Goal: Task Accomplishment & Management: Manage account settings

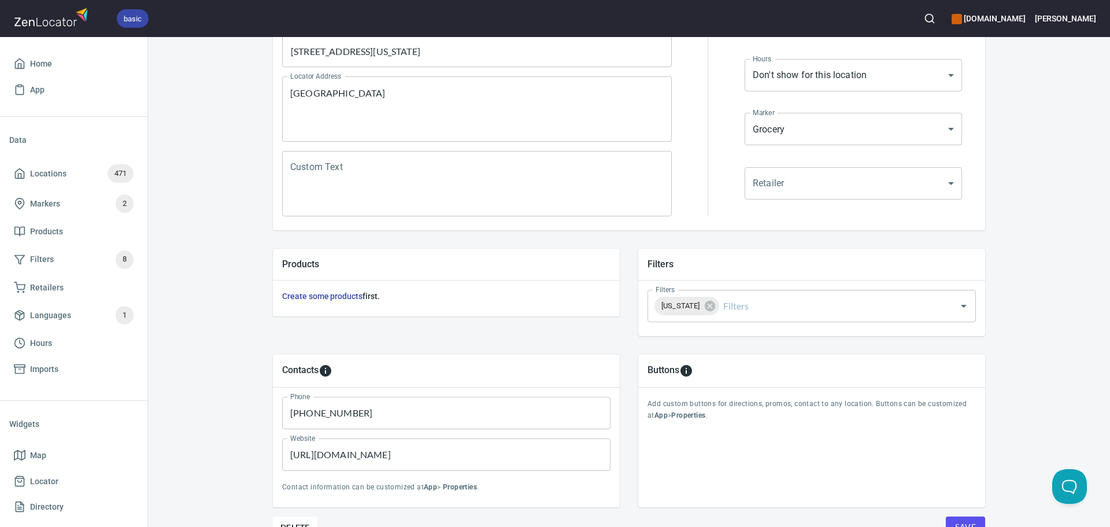
scroll to position [231, 0]
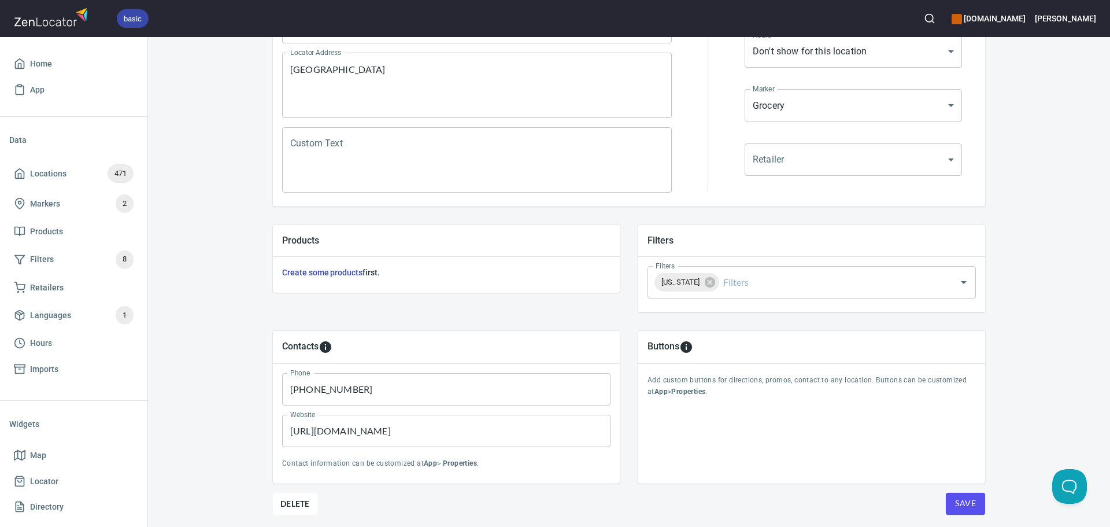
click at [957, 502] on span "Save" at bounding box center [965, 503] width 21 height 14
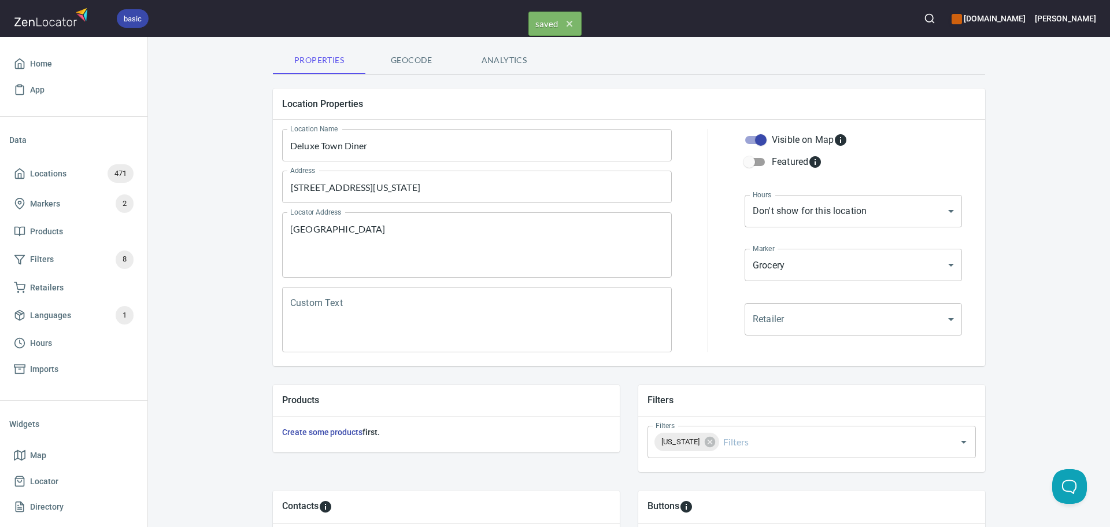
scroll to position [0, 0]
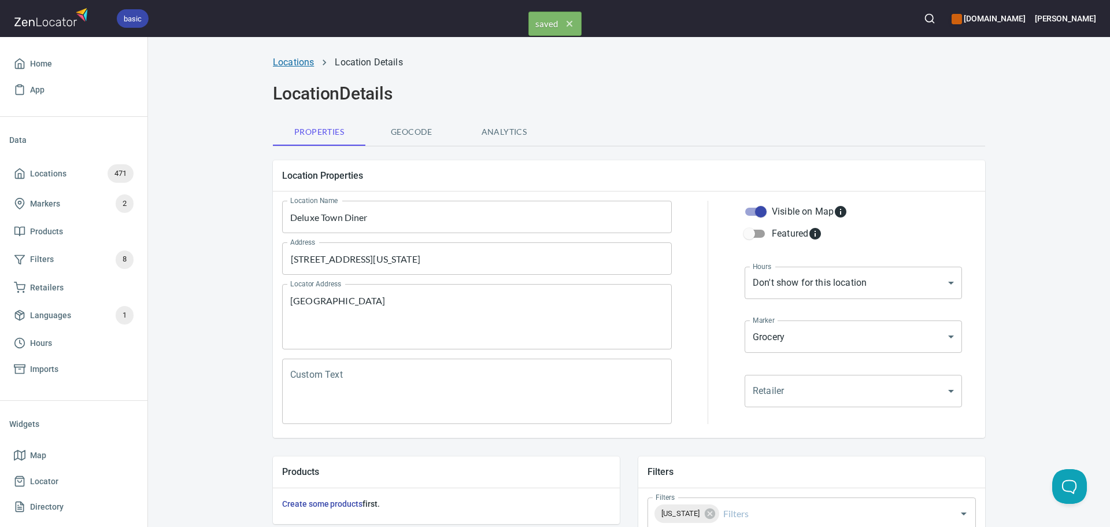
click at [296, 60] on link "Locations" at bounding box center [293, 62] width 41 height 11
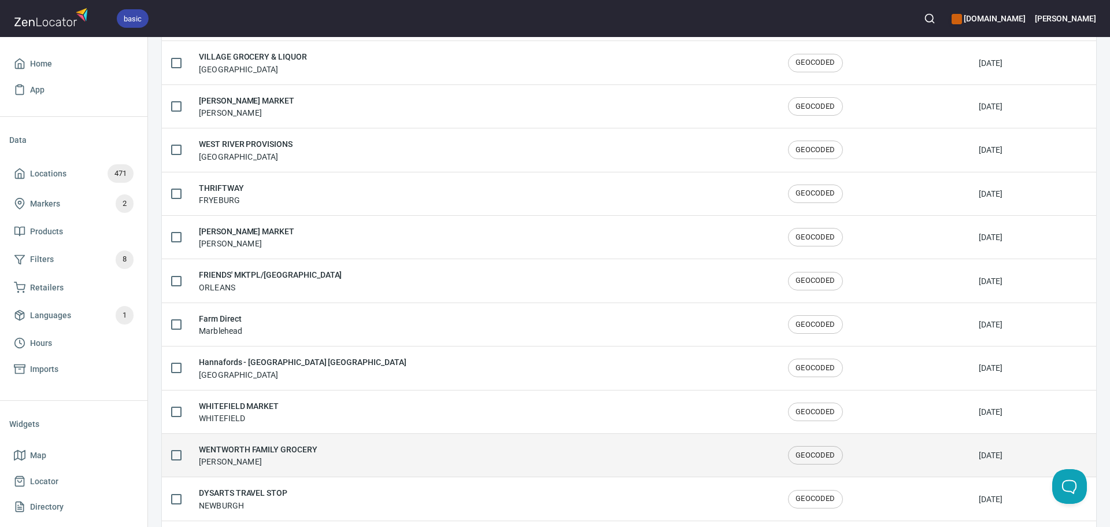
scroll to position [1900, 0]
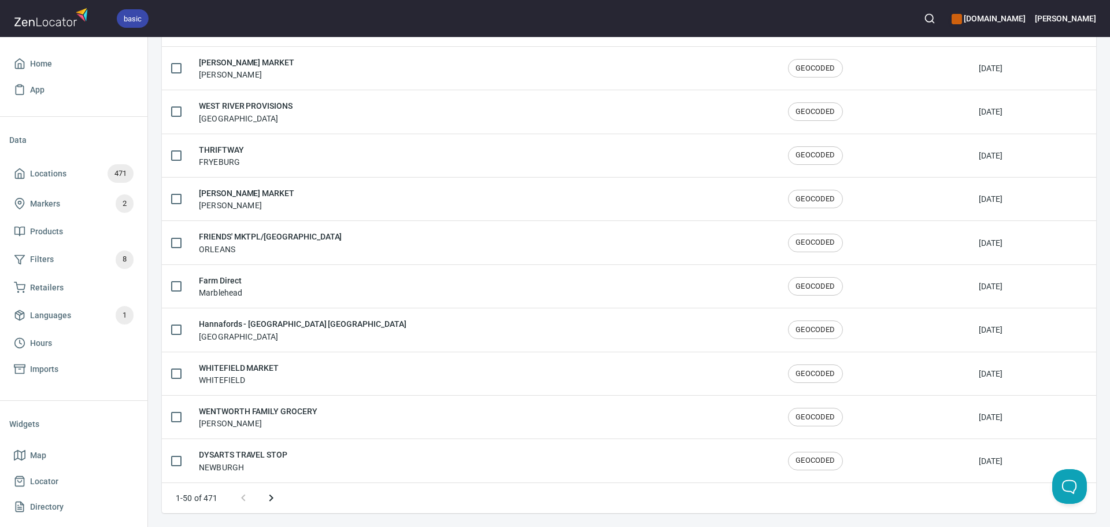
click at [269, 498] on icon "Next page" at bounding box center [271, 498] width 14 height 14
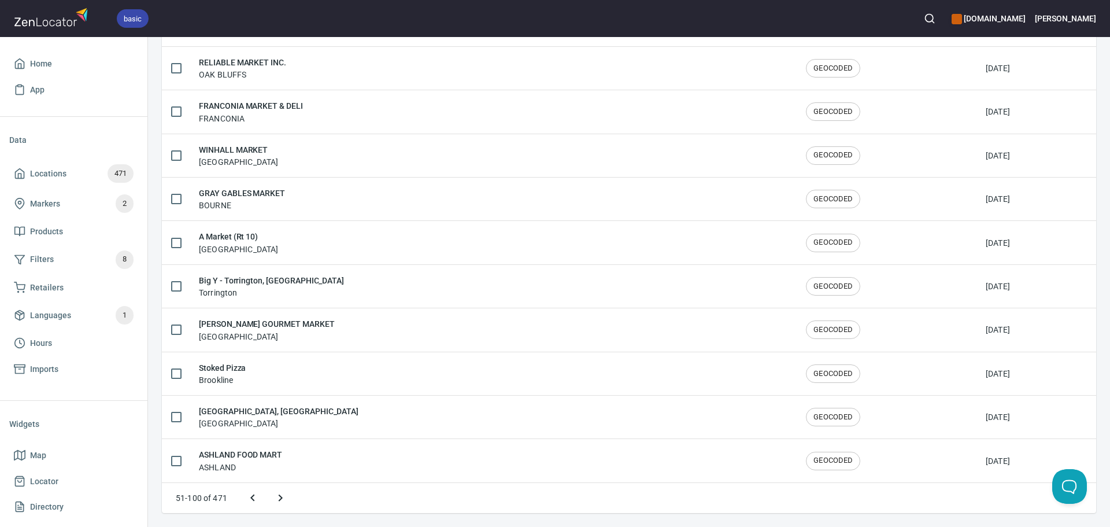
click at [271, 498] on button "Next page" at bounding box center [281, 498] width 28 height 28
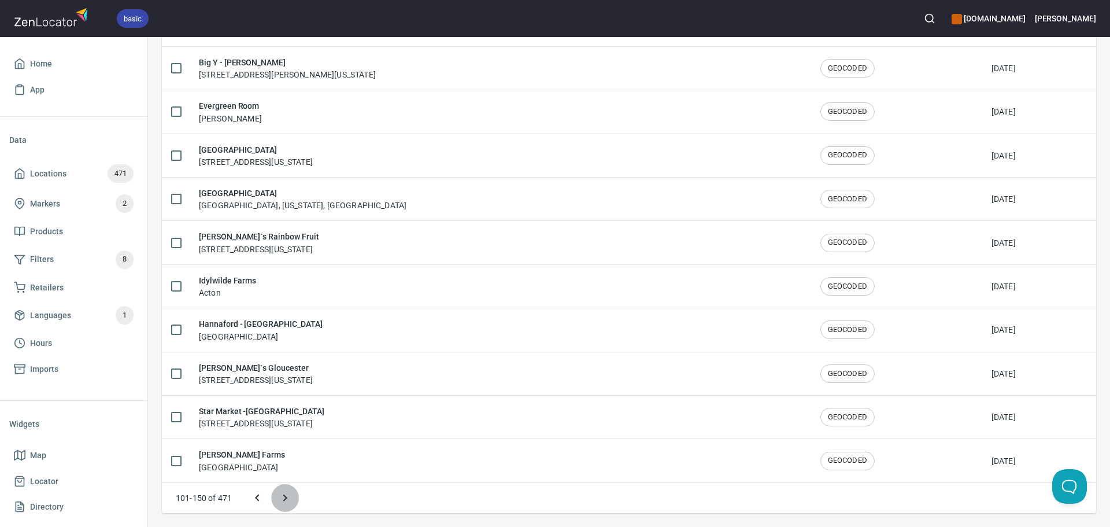
click at [276, 498] on button "Next page" at bounding box center [285, 498] width 28 height 28
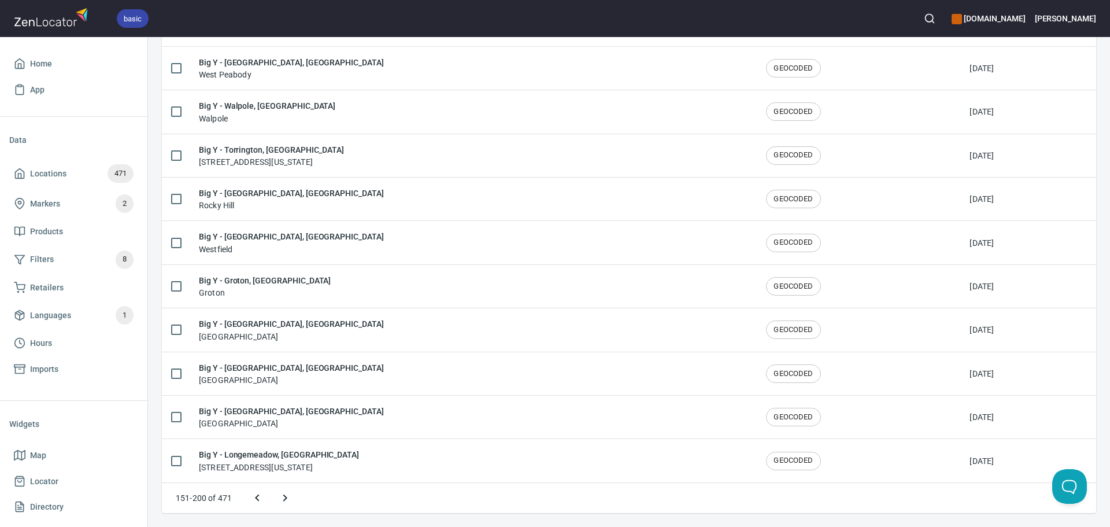
click at [286, 498] on icon "Next page" at bounding box center [285, 497] width 4 height 7
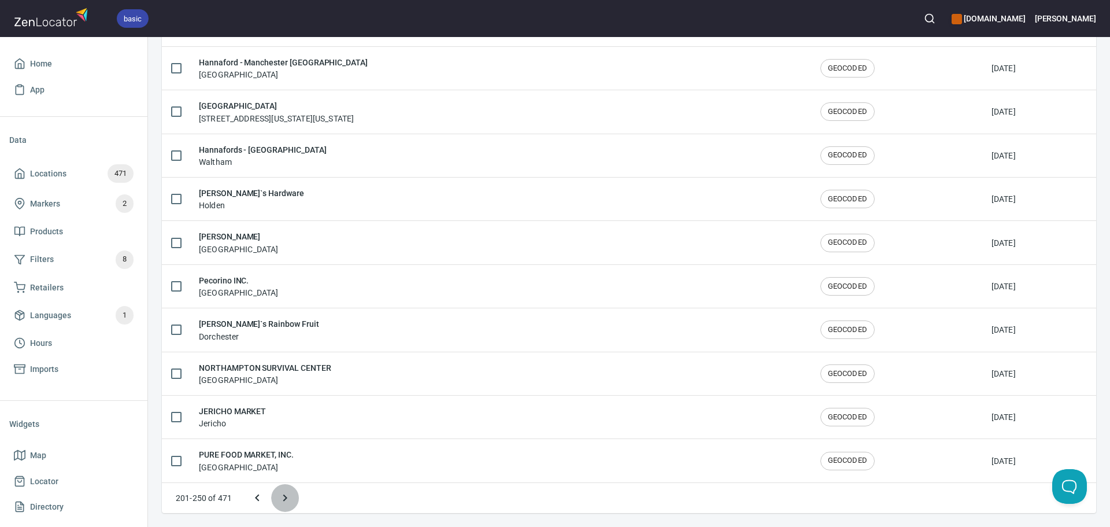
click at [286, 498] on icon "Next page" at bounding box center [285, 497] width 4 height 7
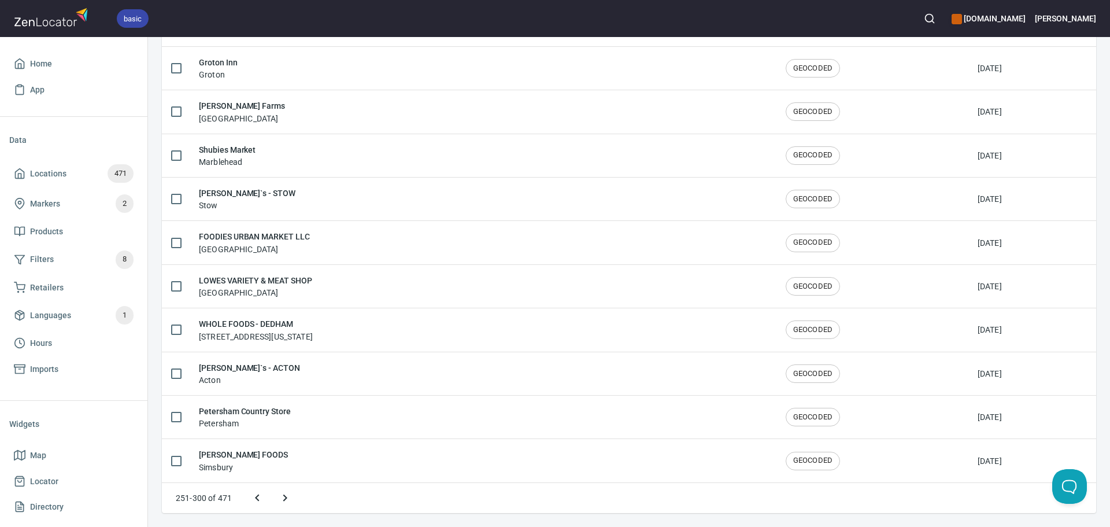
click at [286, 500] on icon "Next page" at bounding box center [285, 498] width 14 height 14
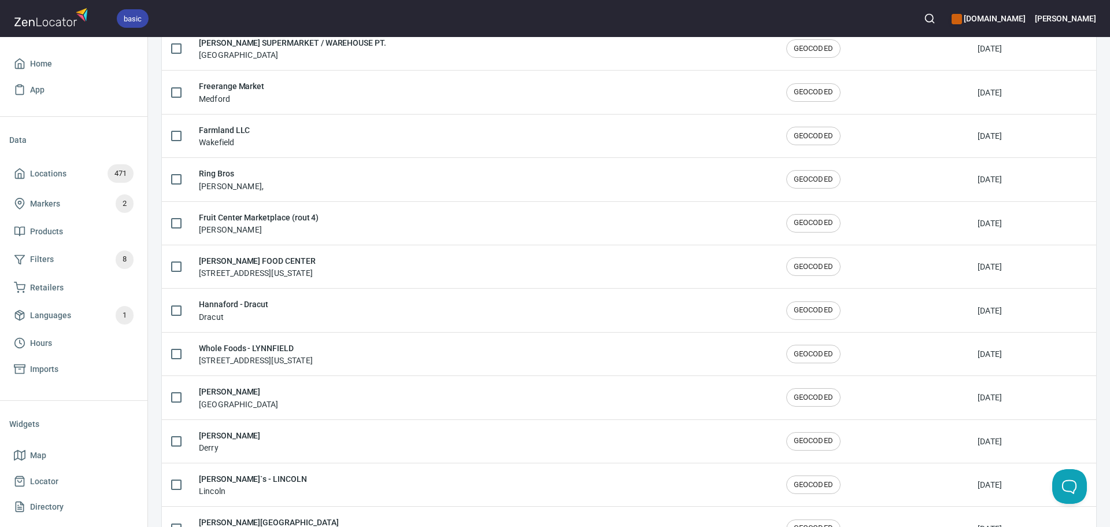
scroll to position [0, 0]
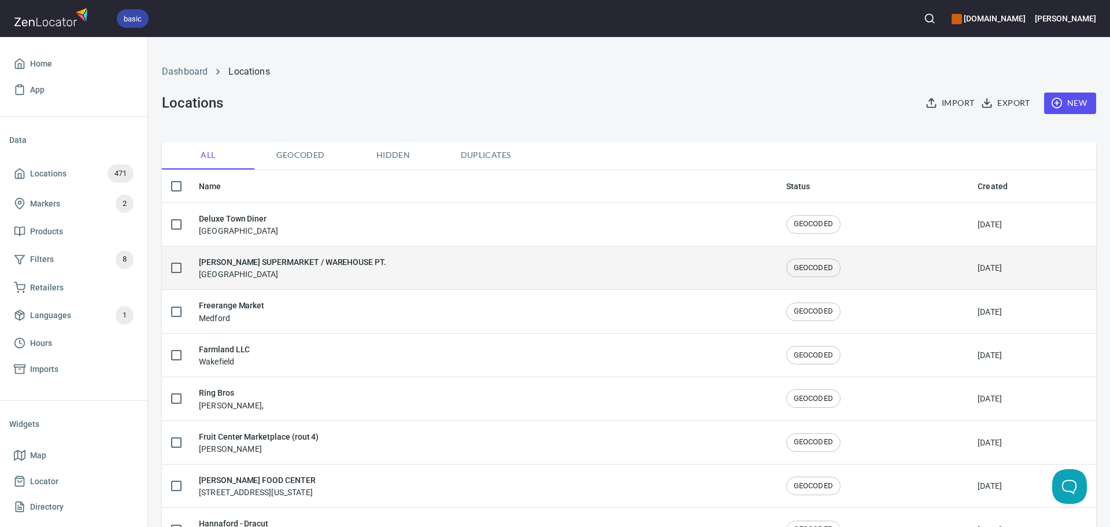
click at [446, 261] on div "GEISSLER'S SUPERMARKET / WAREHOUSE PT. East Windsor" at bounding box center [483, 268] width 569 height 24
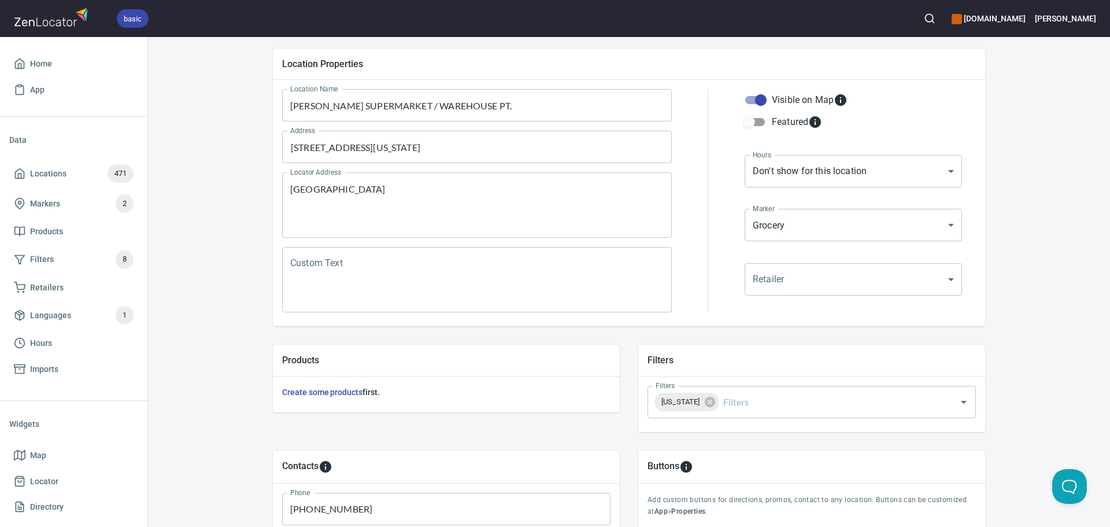
scroll to position [116, 0]
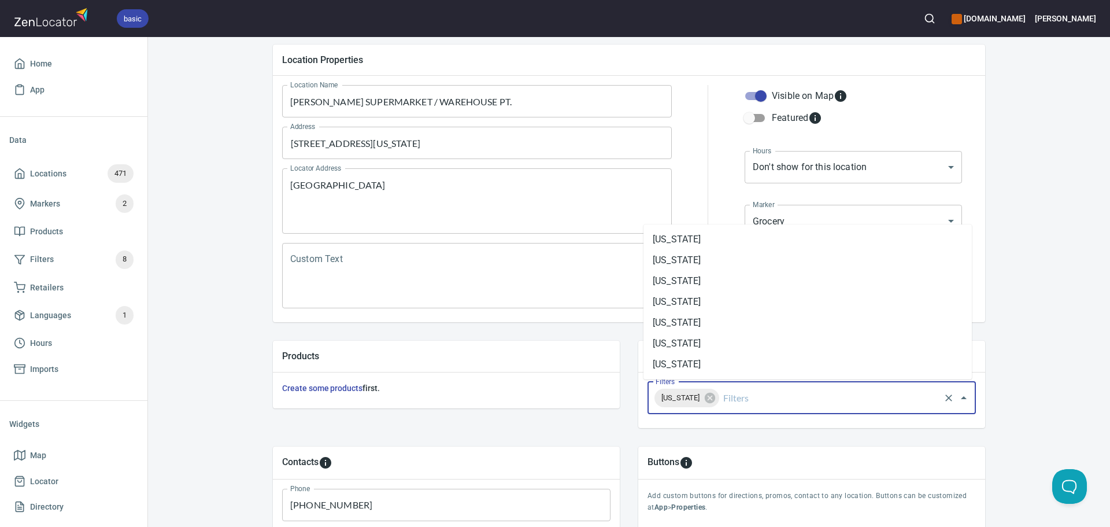
click at [768, 403] on input "Filters" at bounding box center [829, 398] width 217 height 22
click at [689, 323] on li "Connecticut" at bounding box center [808, 322] width 328 height 21
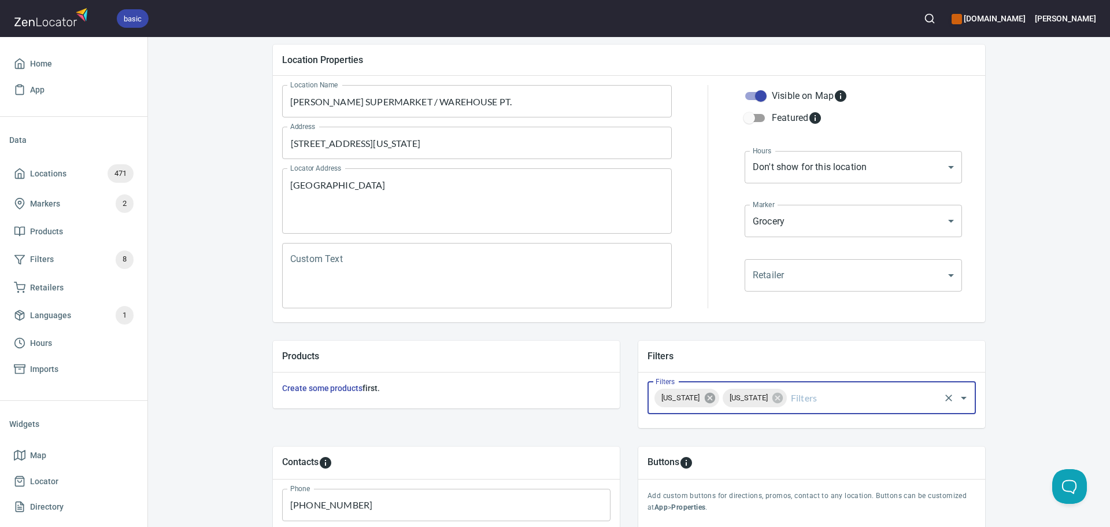
click at [715, 399] on icon at bounding box center [709, 398] width 10 height 10
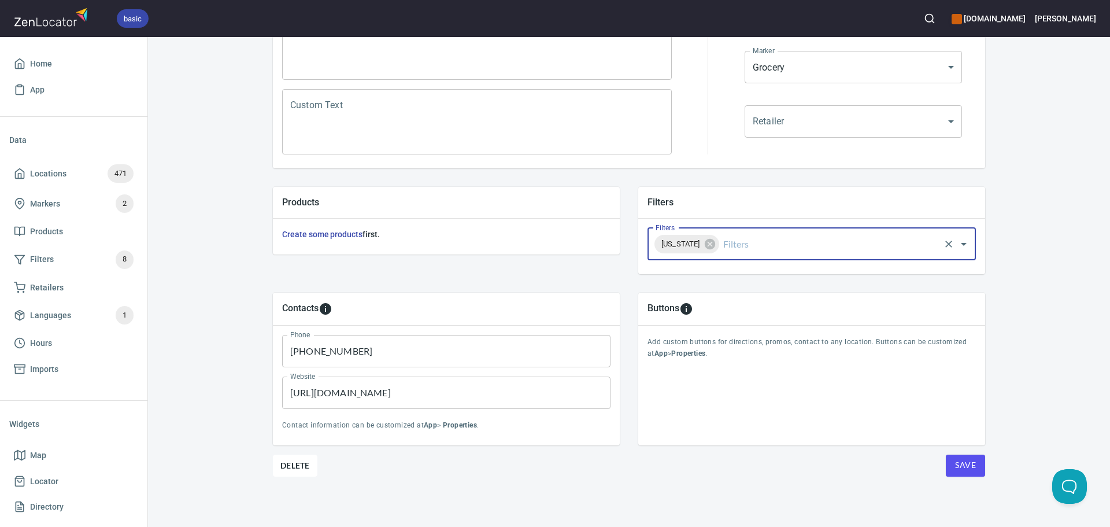
scroll to position [270, 0]
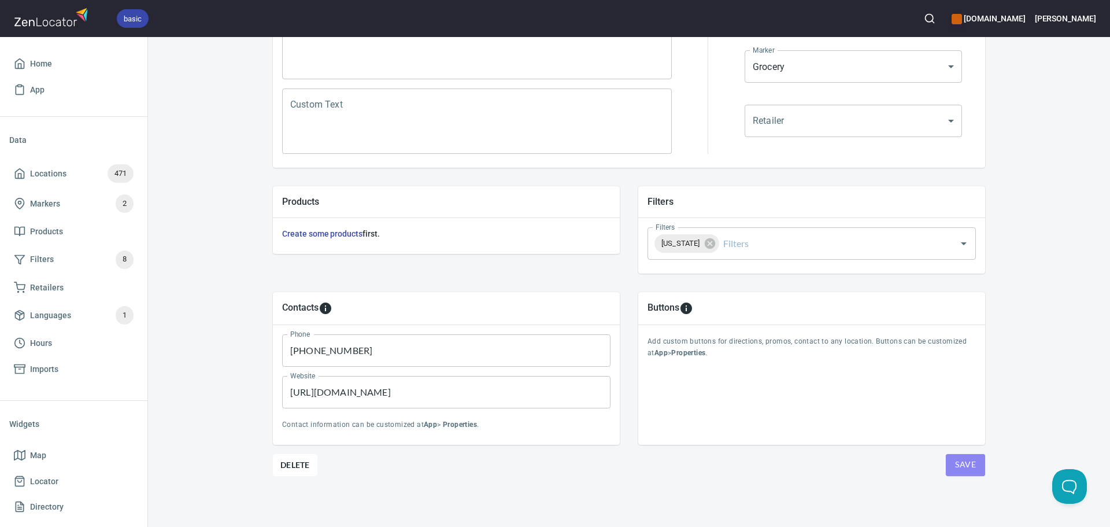
click at [973, 465] on button "Save" at bounding box center [965, 465] width 39 height 22
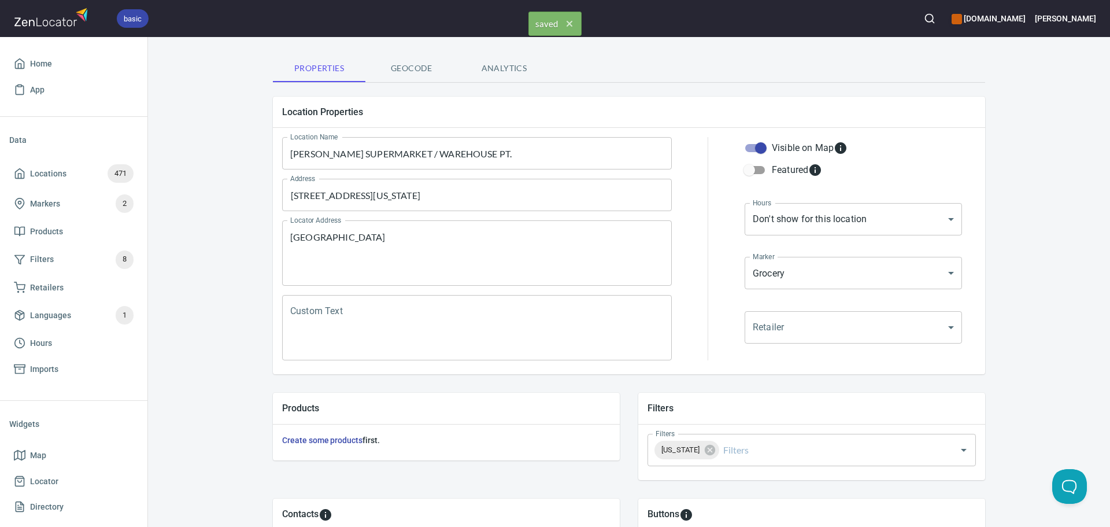
scroll to position [0, 0]
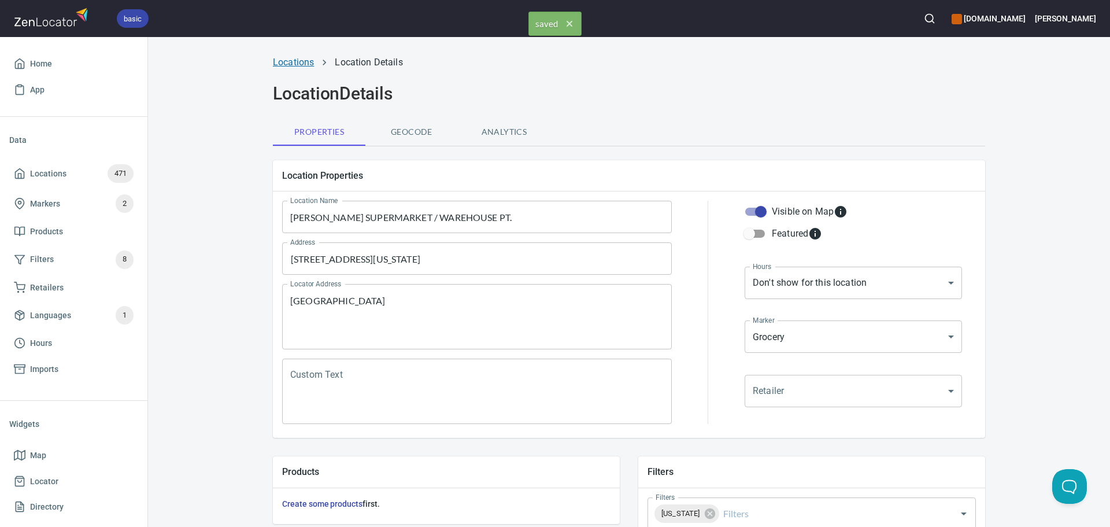
click at [297, 61] on link "Locations" at bounding box center [293, 62] width 41 height 11
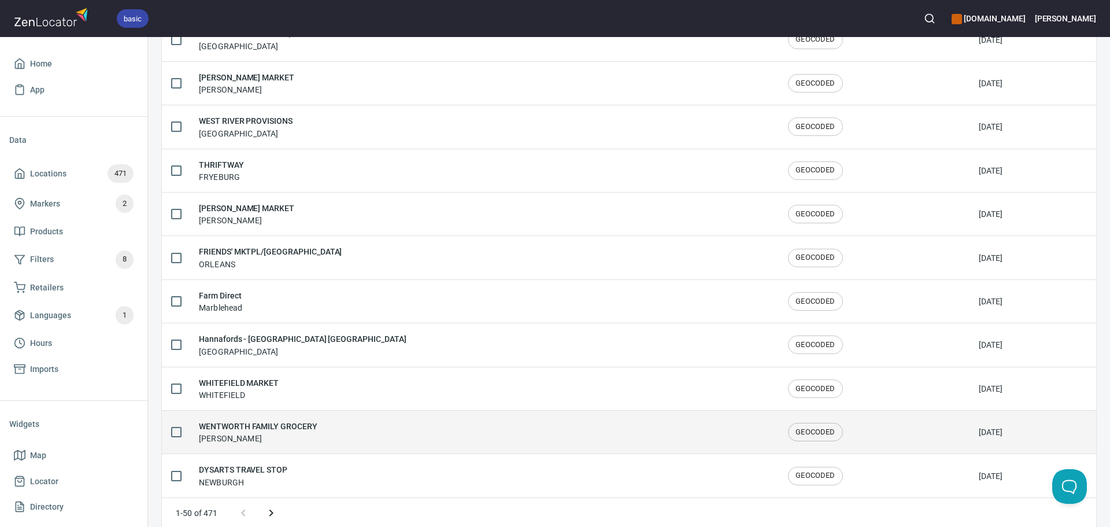
scroll to position [1900, 0]
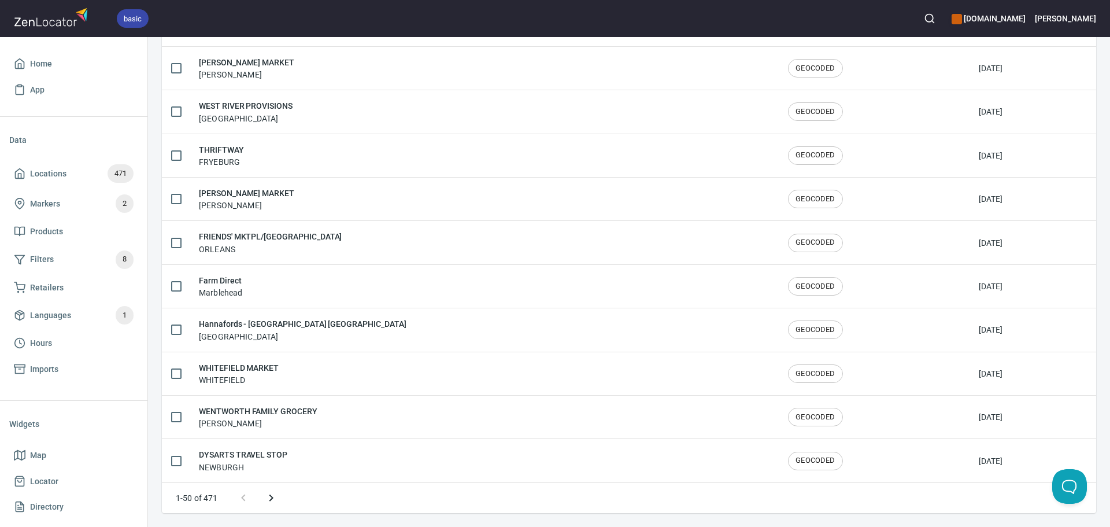
click at [278, 498] on button "Next page" at bounding box center [271, 498] width 28 height 28
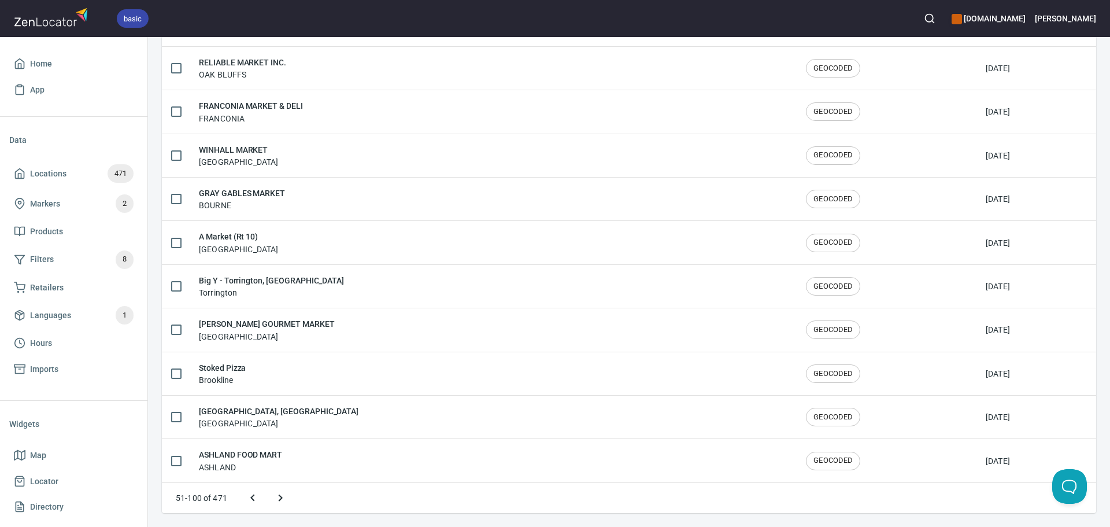
click at [278, 498] on icon "Next page" at bounding box center [281, 498] width 14 height 14
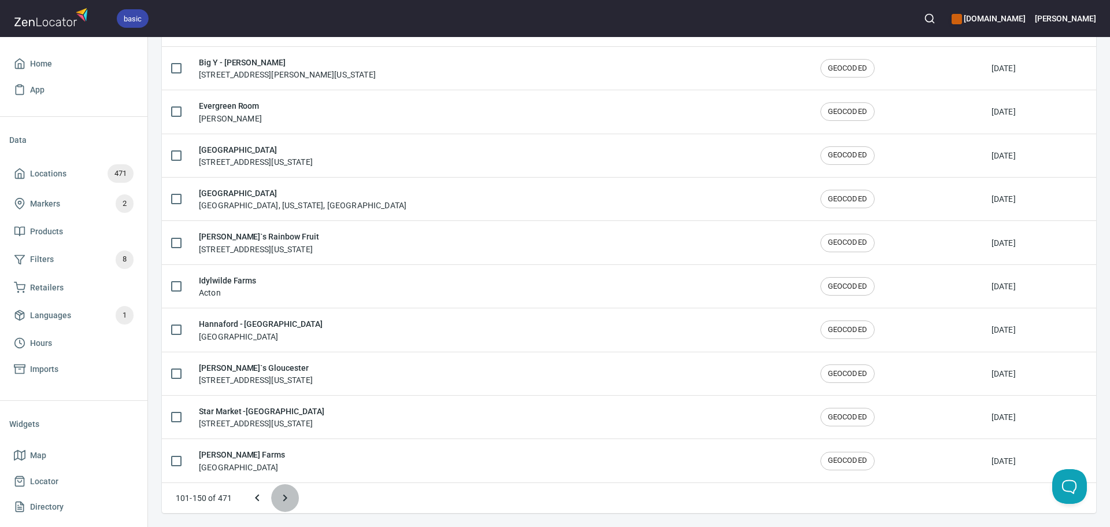
click at [279, 498] on icon "Next page" at bounding box center [285, 498] width 14 height 14
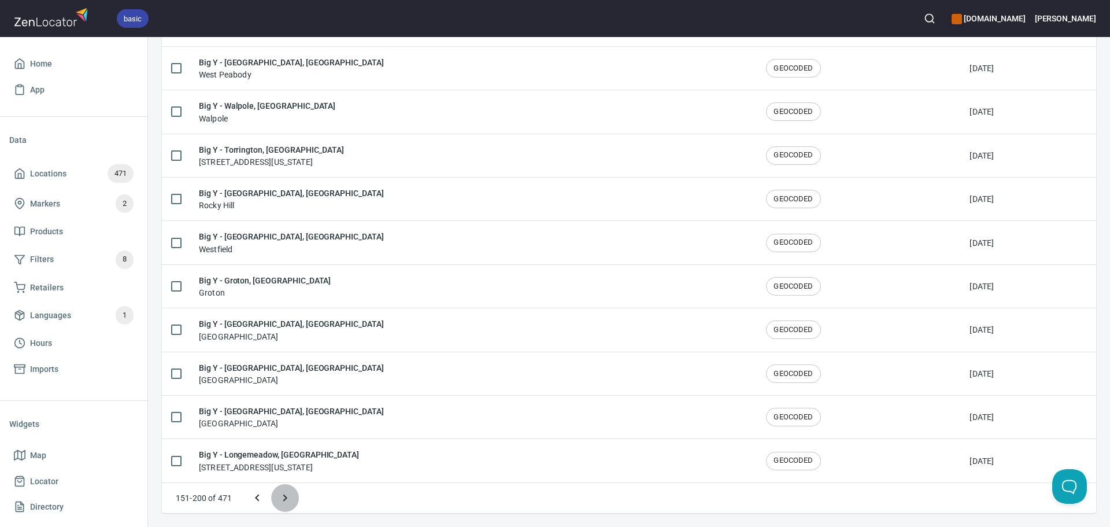
click at [292, 498] on button "Next page" at bounding box center [285, 498] width 28 height 28
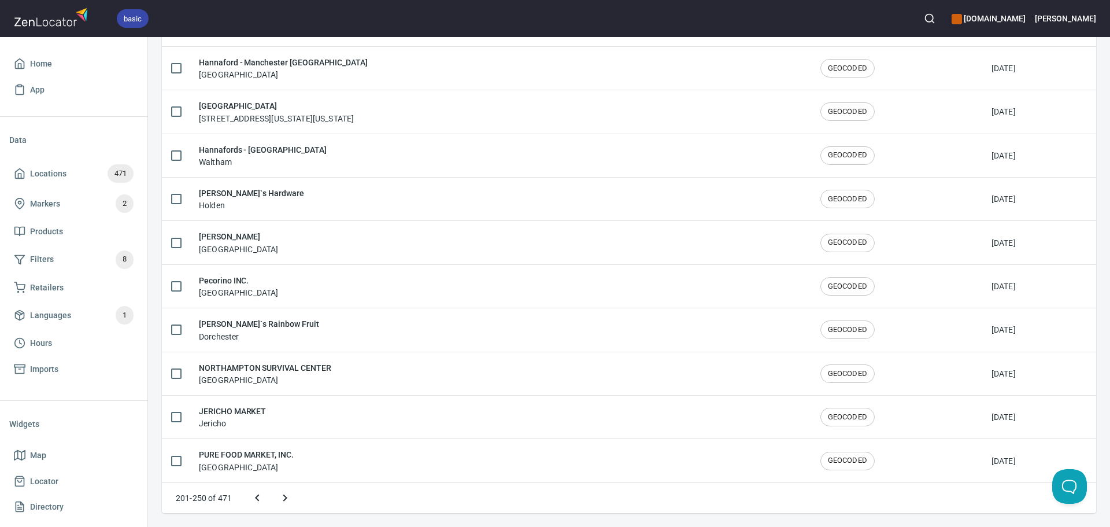
click at [292, 498] on button "Next page" at bounding box center [285, 498] width 28 height 28
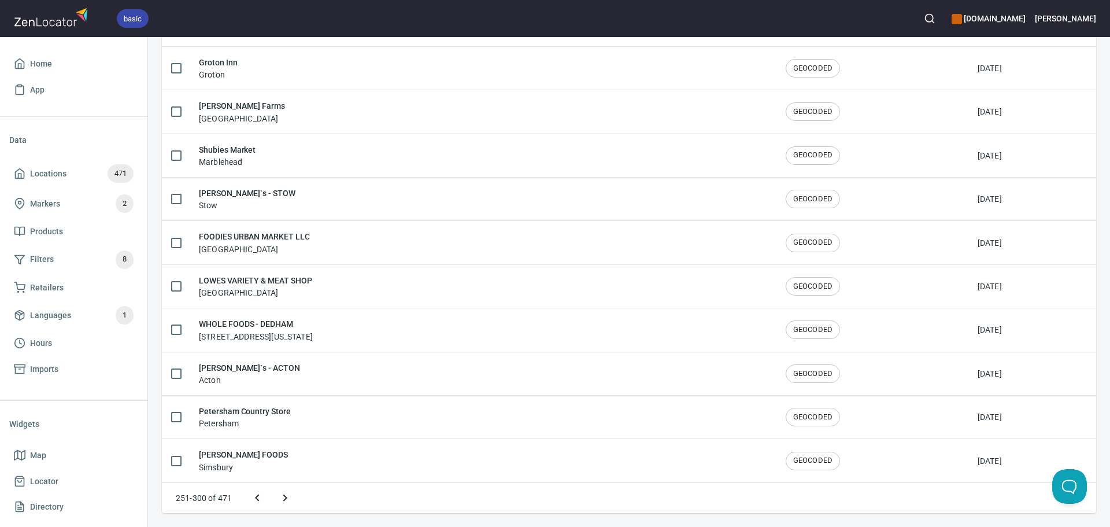
click at [291, 497] on icon "Next page" at bounding box center [285, 498] width 14 height 14
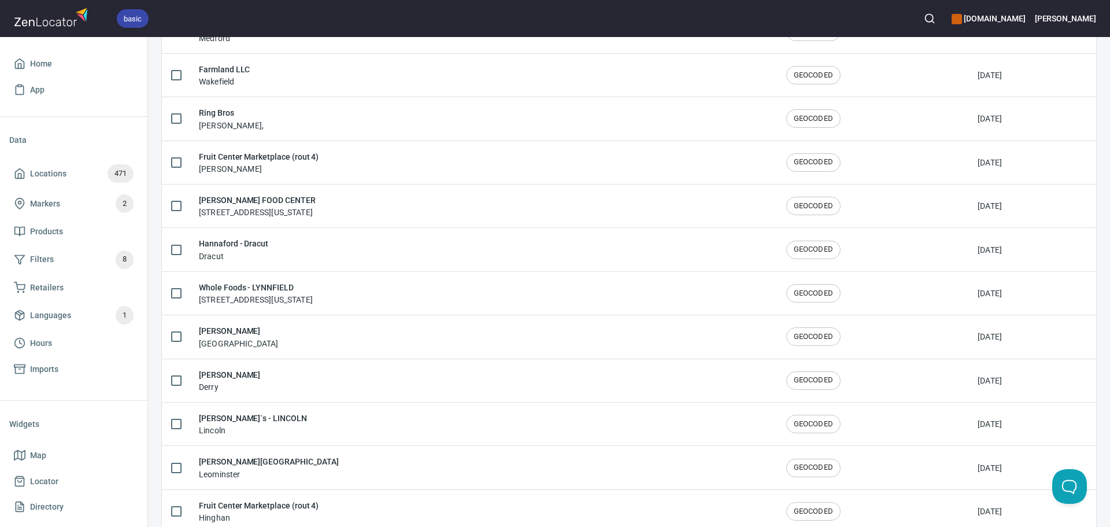
scroll to position [0, 0]
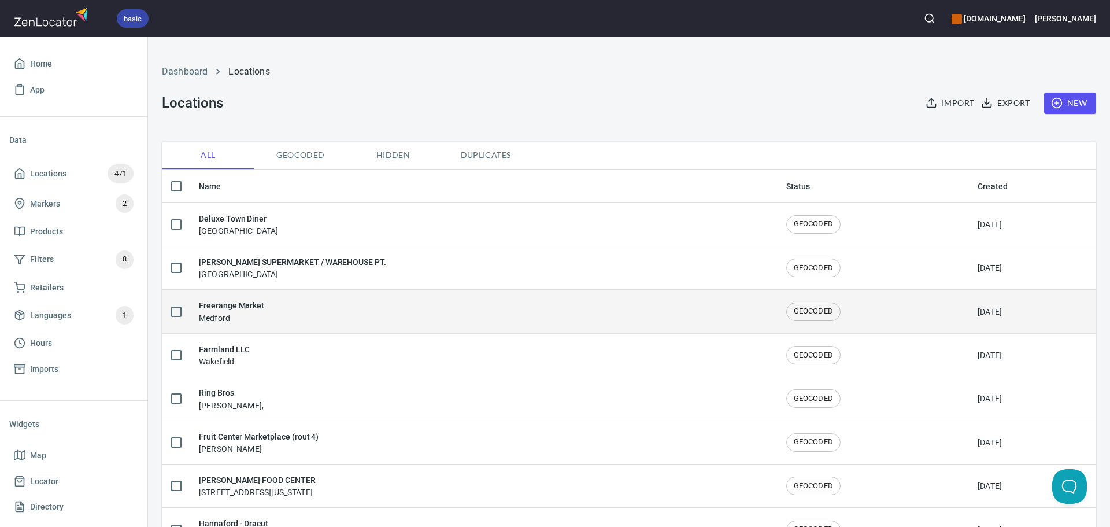
click at [375, 303] on div "Freerange Market Medford" at bounding box center [483, 311] width 569 height 24
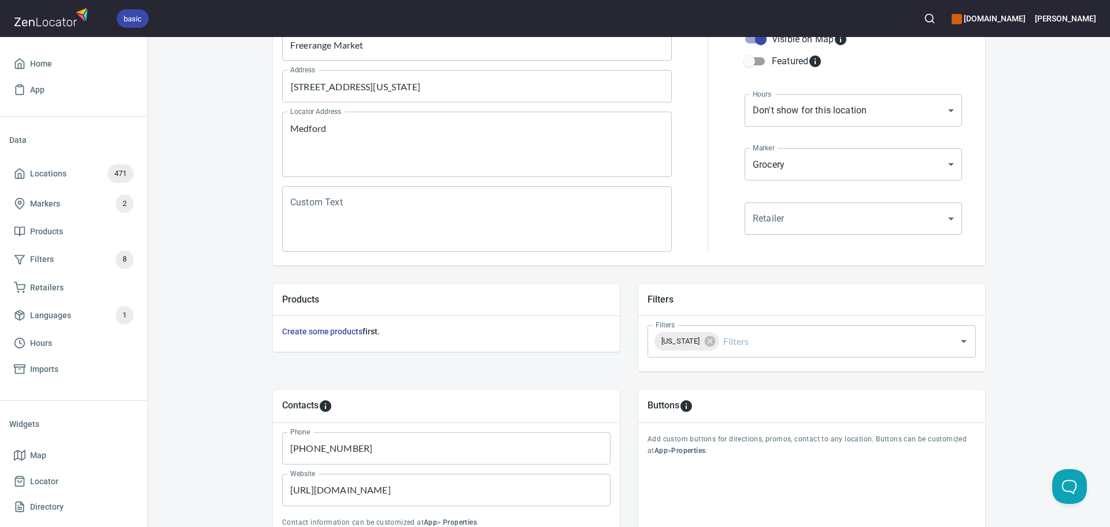
scroll to position [173, 0]
click at [727, 342] on input "Filters" at bounding box center [829, 340] width 217 height 22
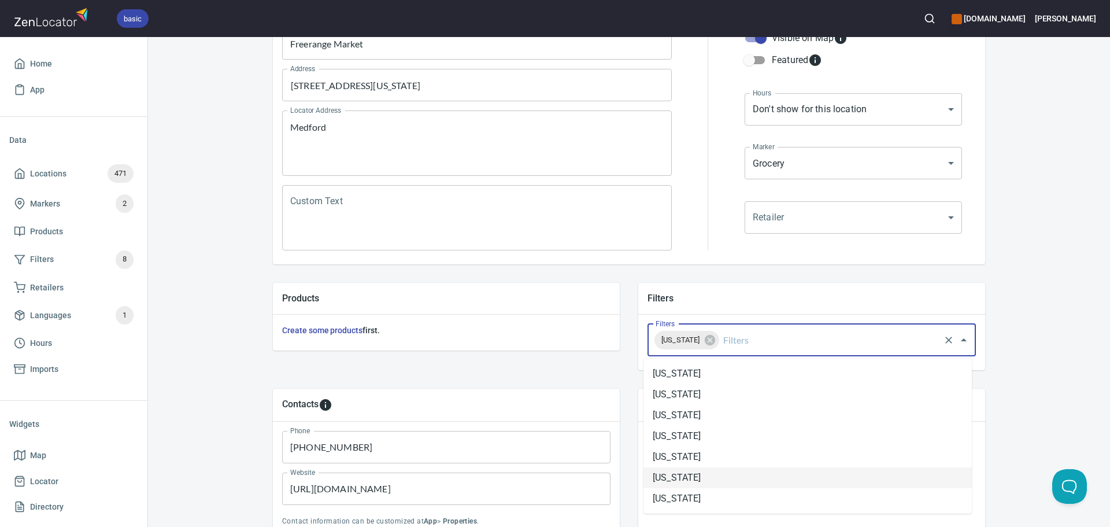
click at [727, 468] on li "Massachusetts" at bounding box center [808, 477] width 328 height 21
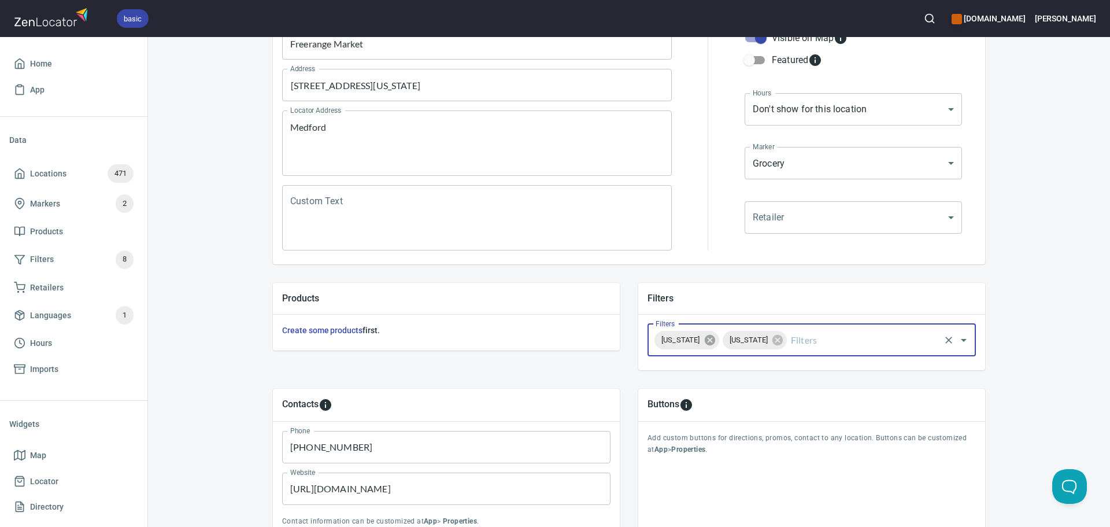
click at [708, 341] on icon at bounding box center [709, 340] width 10 height 10
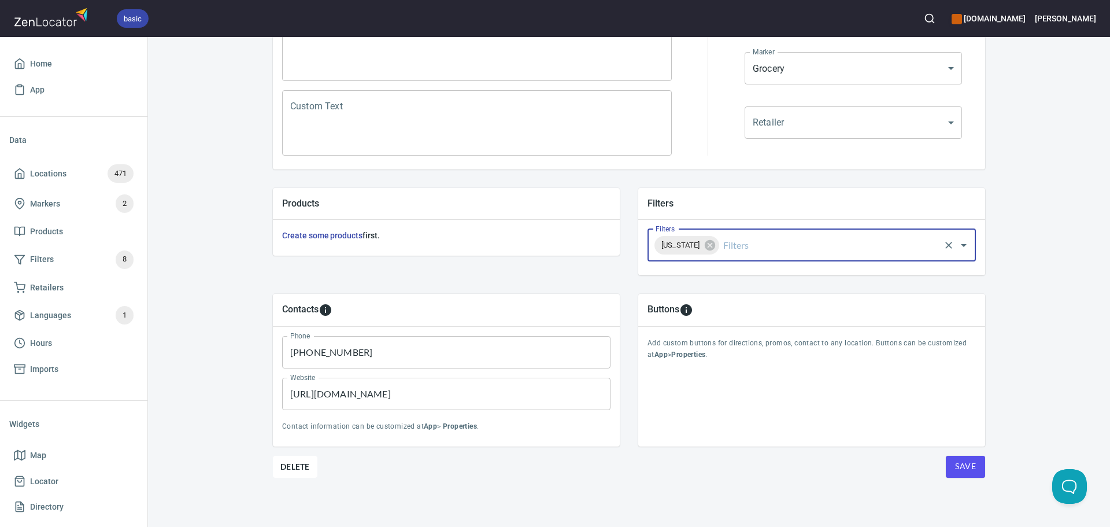
scroll to position [270, 0]
click at [967, 452] on div "Buttons Add custom buttons for directions, promos, contact to any location. But…" at bounding box center [811, 368] width 365 height 171
click at [963, 467] on span "Save" at bounding box center [965, 464] width 21 height 14
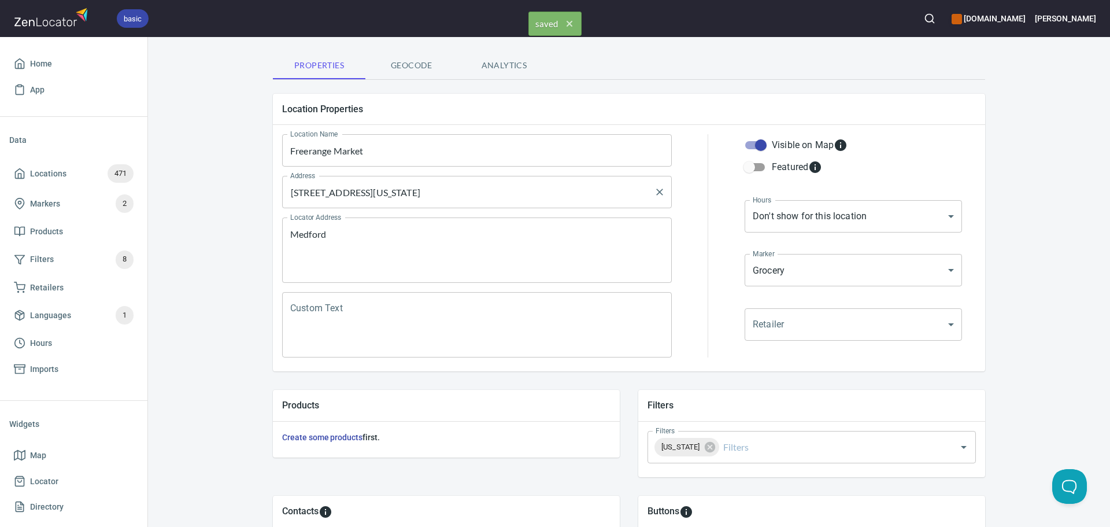
scroll to position [0, 0]
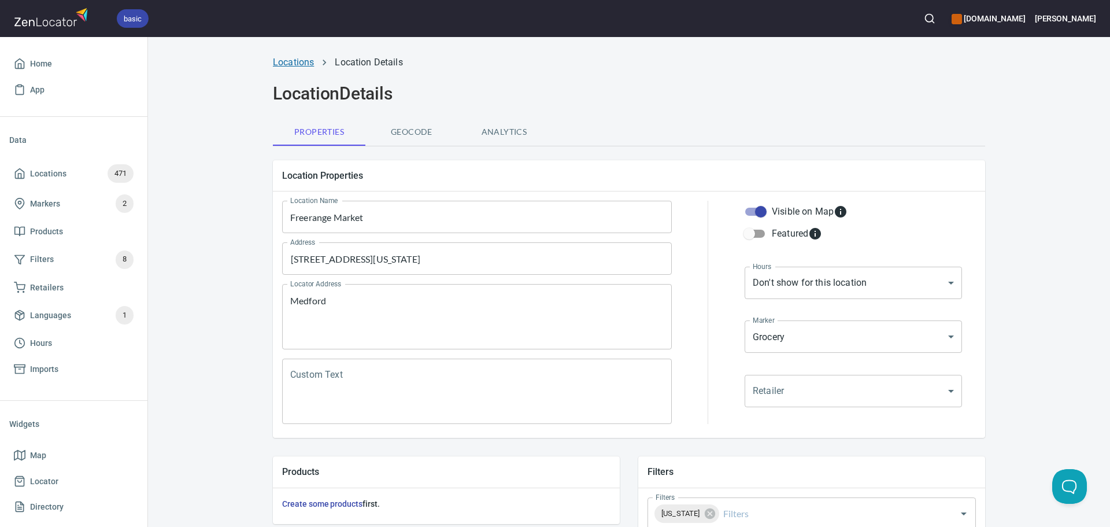
click at [280, 64] on link "Locations" at bounding box center [293, 62] width 41 height 11
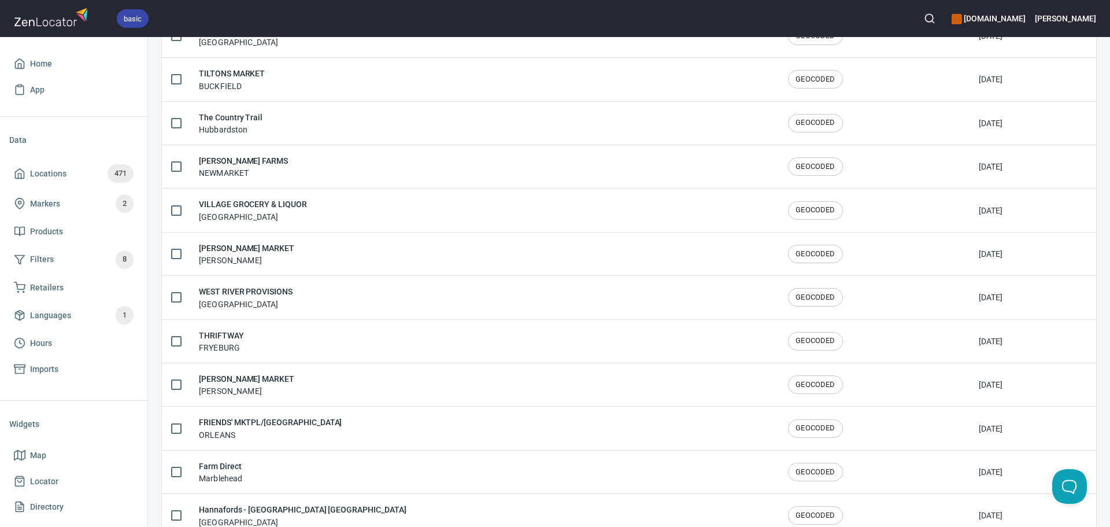
scroll to position [1900, 0]
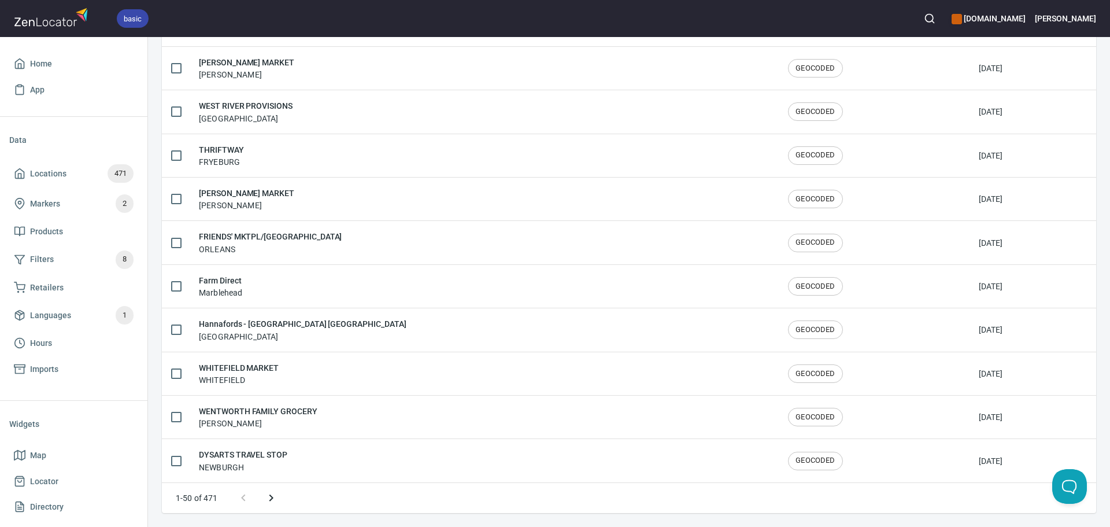
click at [273, 500] on icon "Next page" at bounding box center [271, 498] width 14 height 14
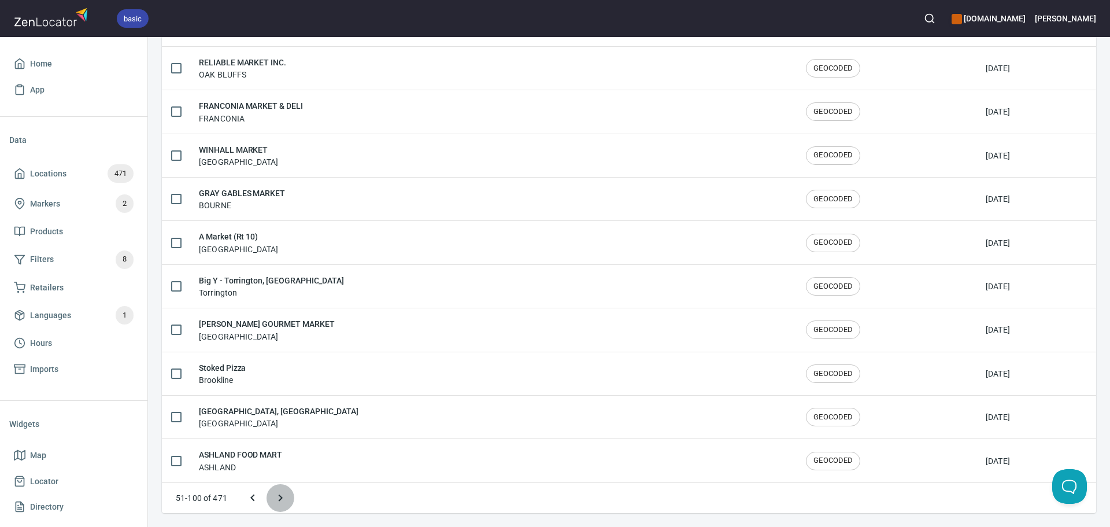
click at [281, 500] on icon "Next page" at bounding box center [281, 498] width 14 height 14
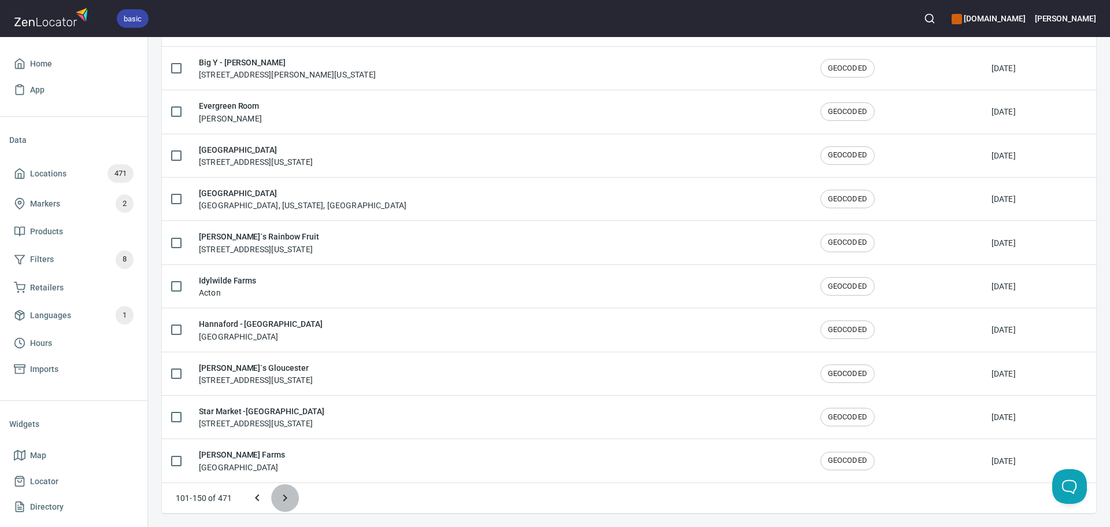
click at [283, 500] on icon "Next page" at bounding box center [285, 498] width 14 height 14
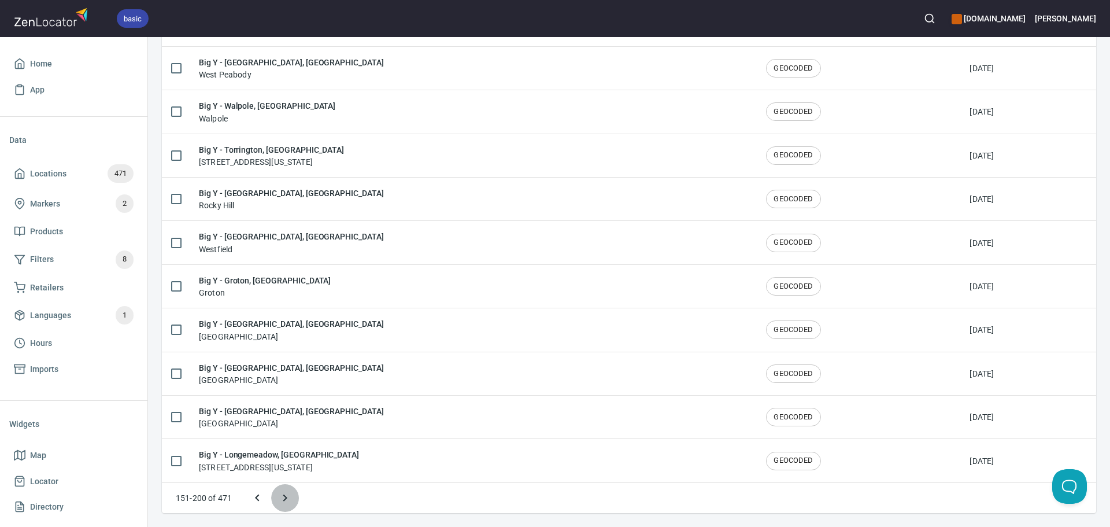
click at [283, 500] on icon "Next page" at bounding box center [285, 498] width 14 height 14
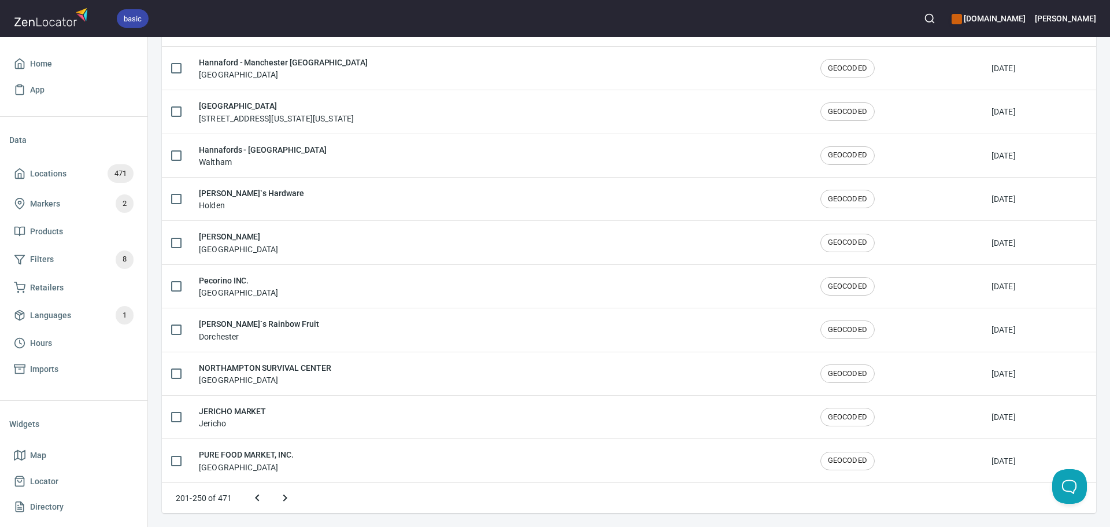
click at [283, 500] on icon "Next page" at bounding box center [285, 498] width 14 height 14
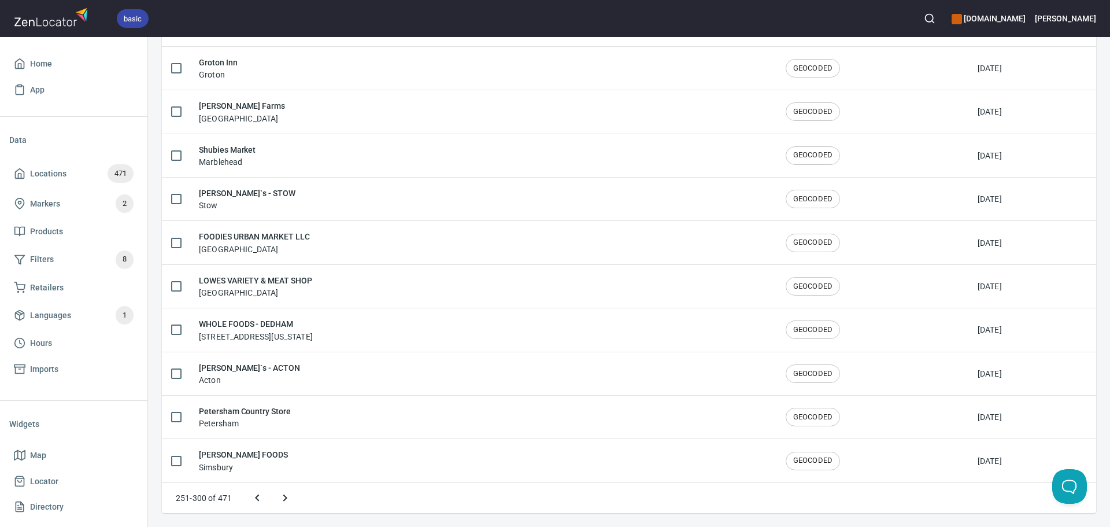
click at [278, 497] on icon "Next page" at bounding box center [285, 498] width 14 height 14
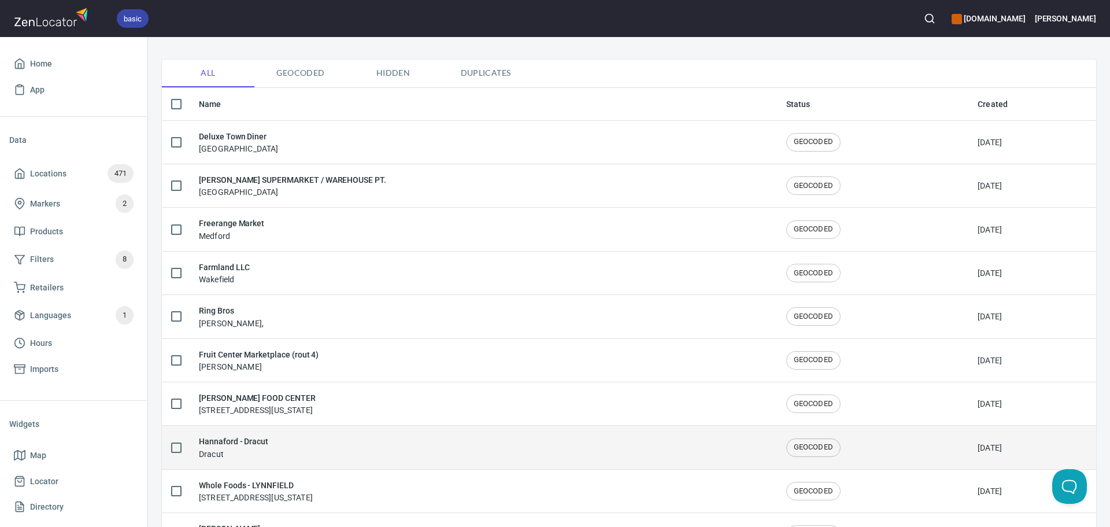
scroll to position [0, 0]
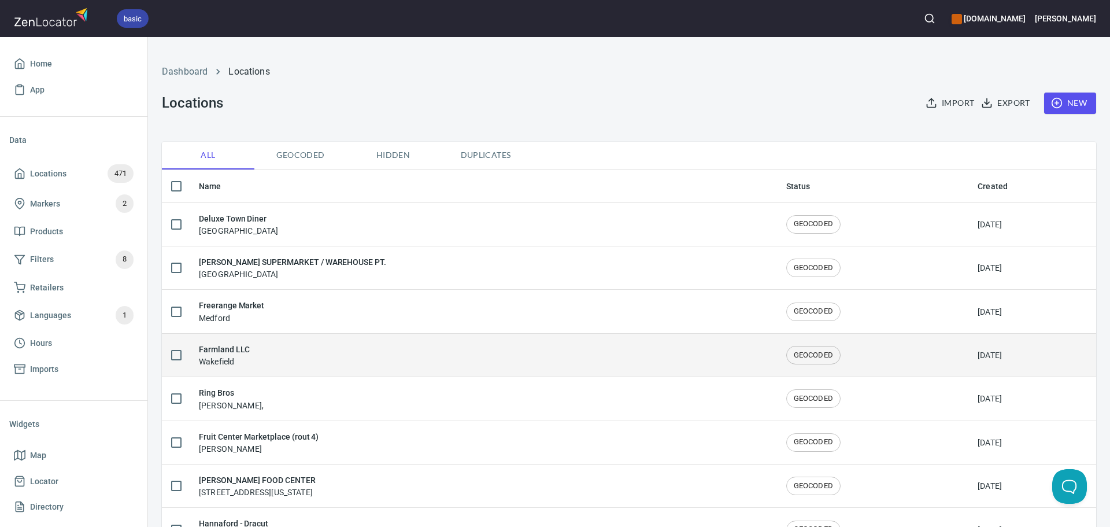
click at [305, 342] on td "Farmland LLC Wakefield" at bounding box center [484, 354] width 588 height 43
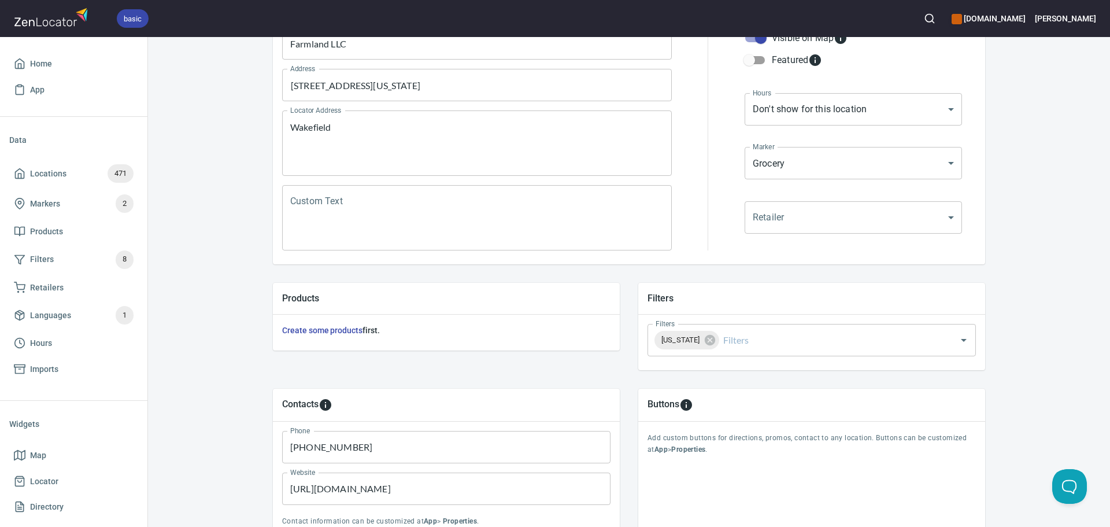
scroll to position [270, 0]
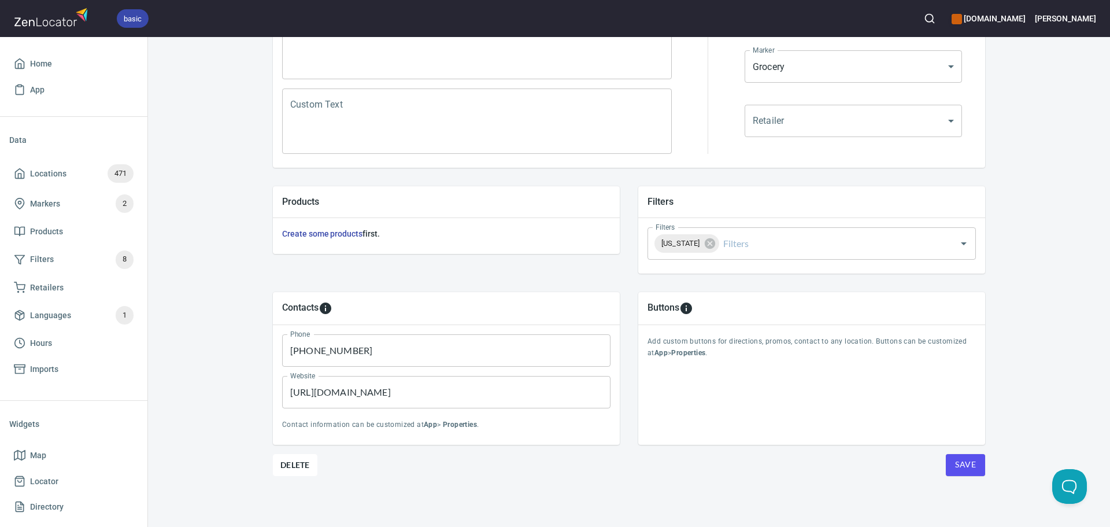
click at [958, 464] on span "Save" at bounding box center [965, 464] width 21 height 14
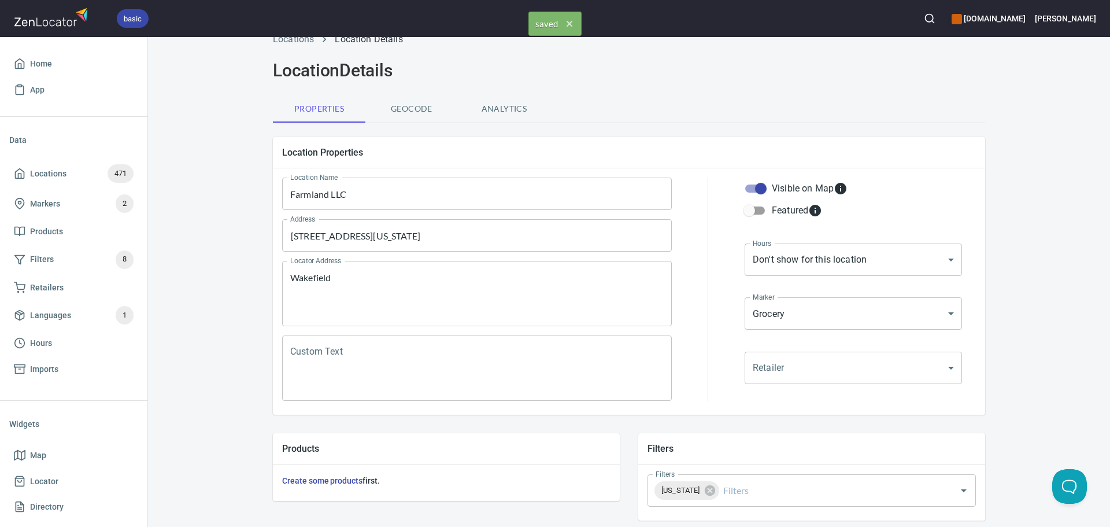
scroll to position [0, 0]
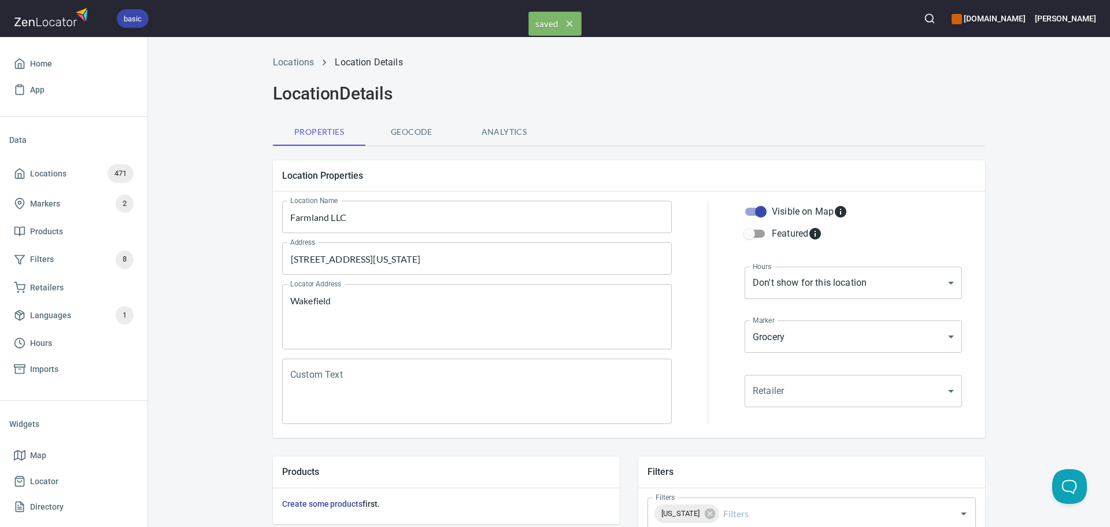
click at [285, 75] on div "Locations Location Details" at bounding box center [629, 63] width 726 height 28
click at [291, 60] on link "Locations" at bounding box center [293, 62] width 41 height 11
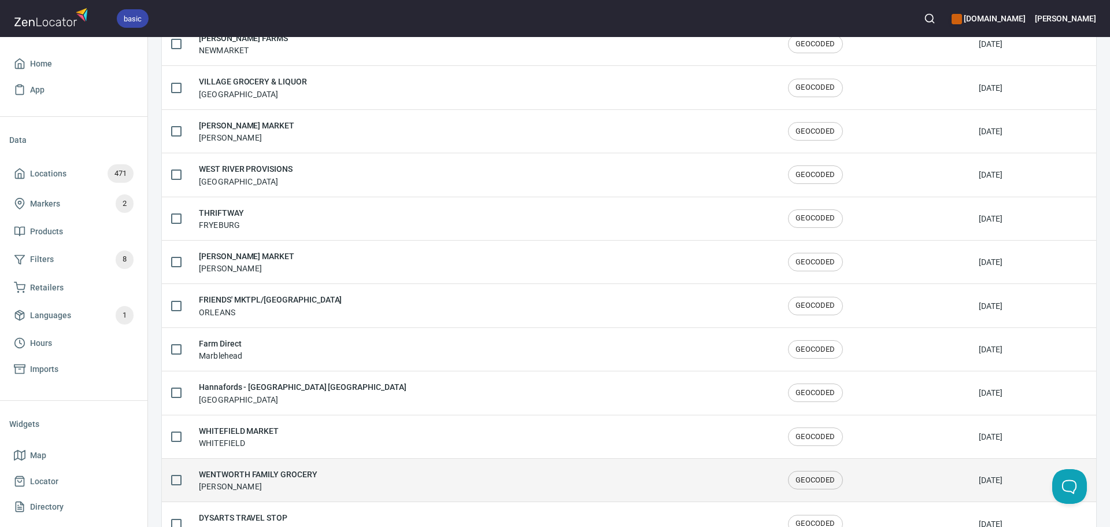
scroll to position [1900, 0]
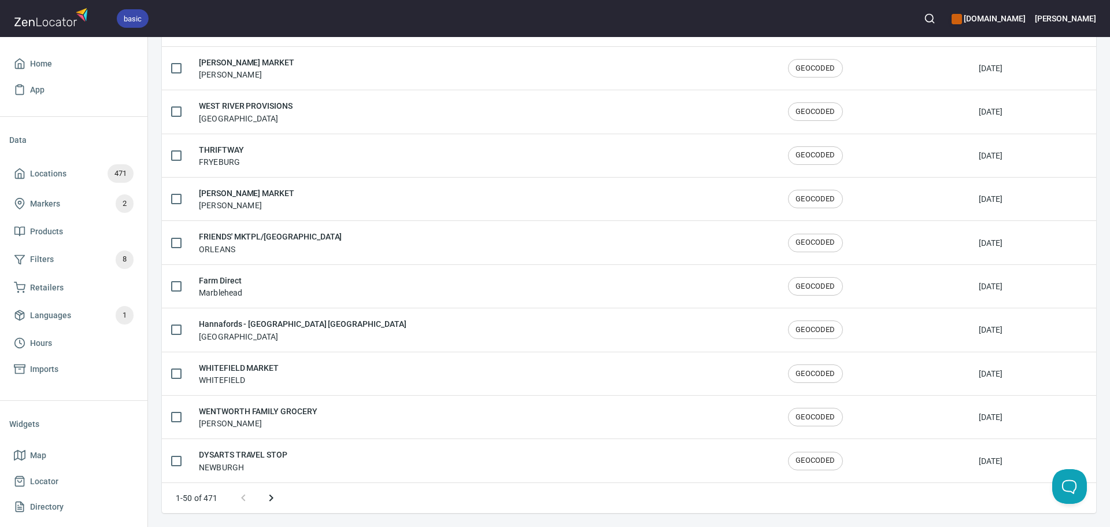
click at [277, 496] on icon "Next page" at bounding box center [271, 498] width 14 height 14
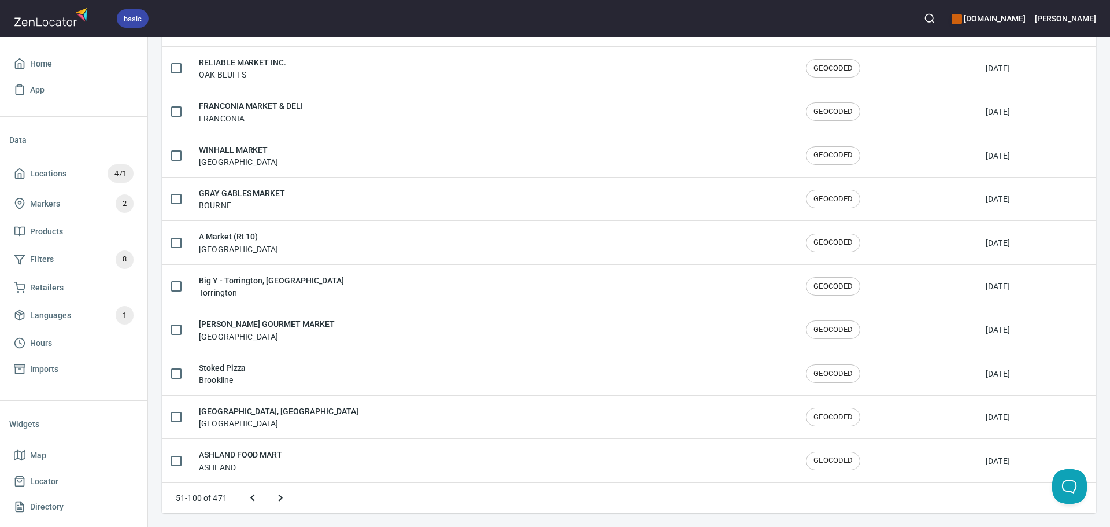
click at [277, 496] on icon "Next page" at bounding box center [281, 498] width 14 height 14
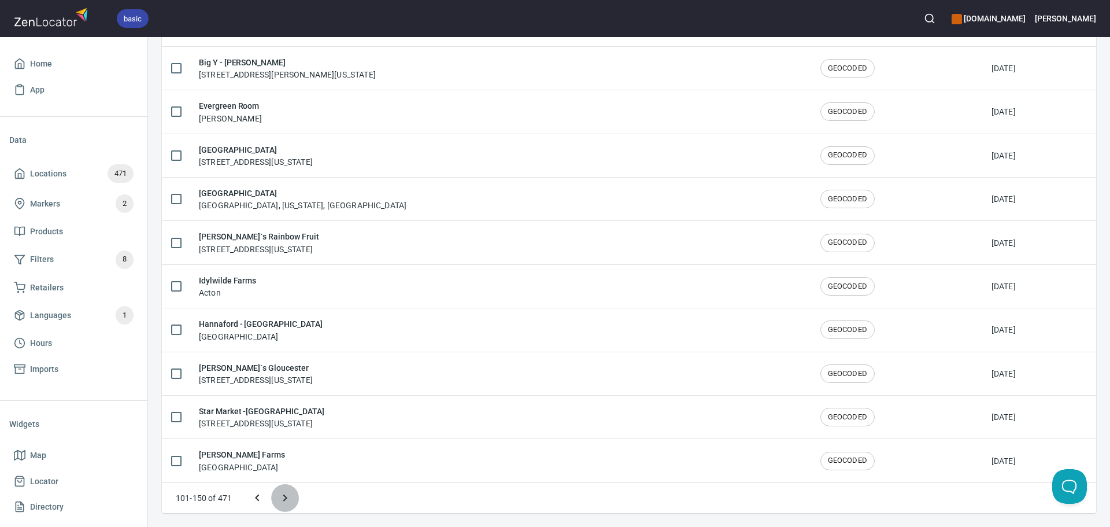
click at [288, 496] on icon "Next page" at bounding box center [285, 498] width 14 height 14
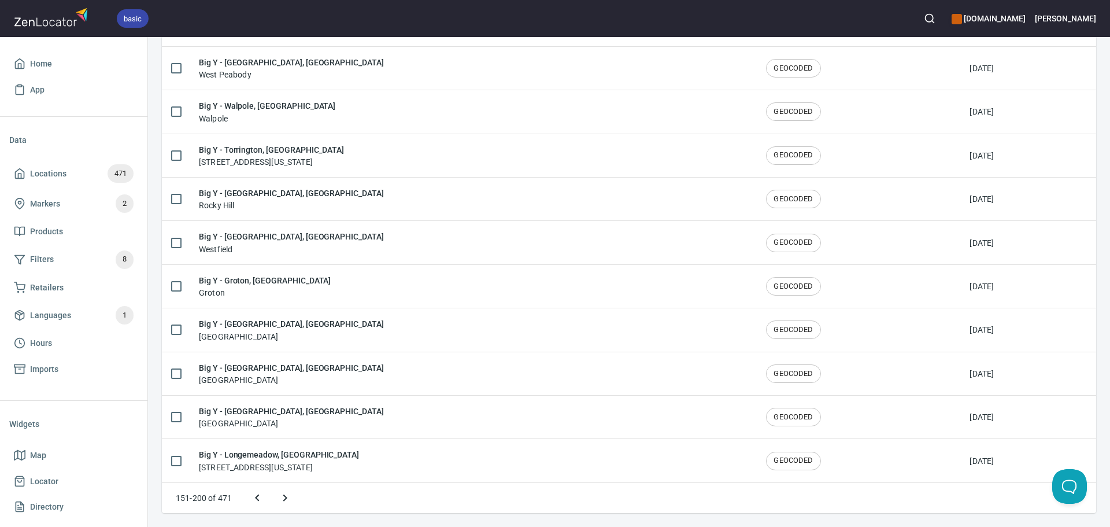
click at [288, 496] on icon "Next page" at bounding box center [285, 498] width 14 height 14
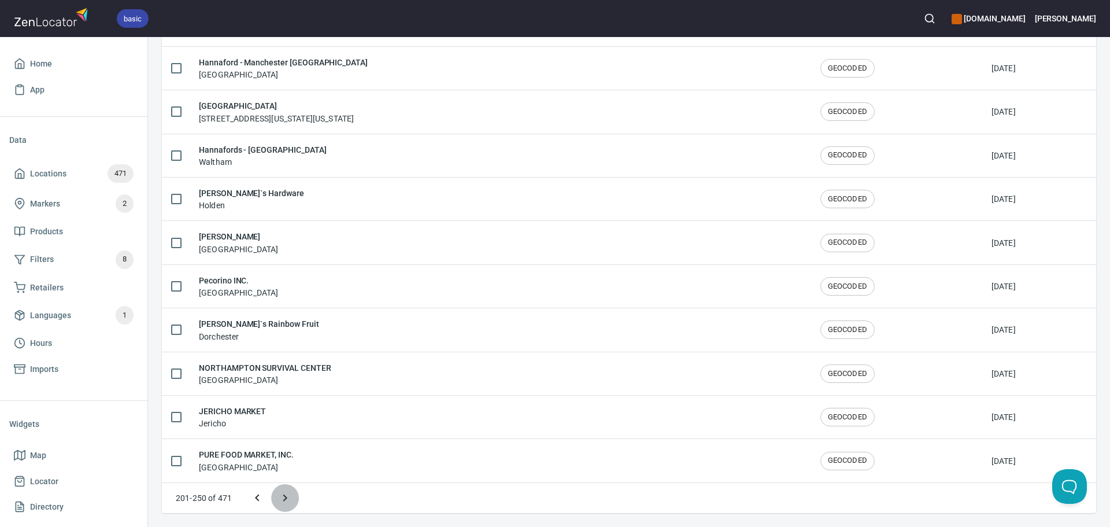
click at [292, 497] on button "Next page" at bounding box center [285, 498] width 28 height 28
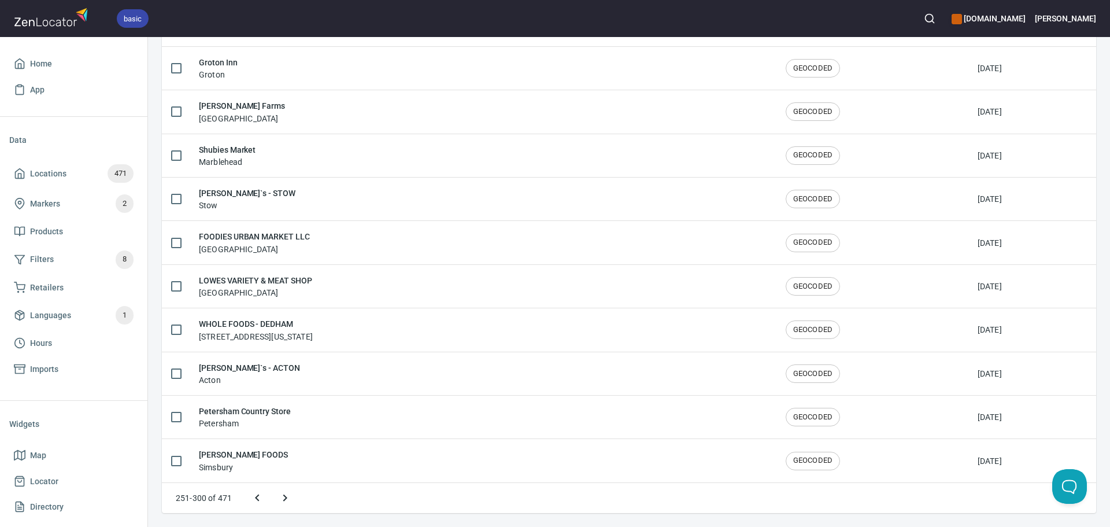
click at [292, 497] on button "Next page" at bounding box center [285, 498] width 28 height 28
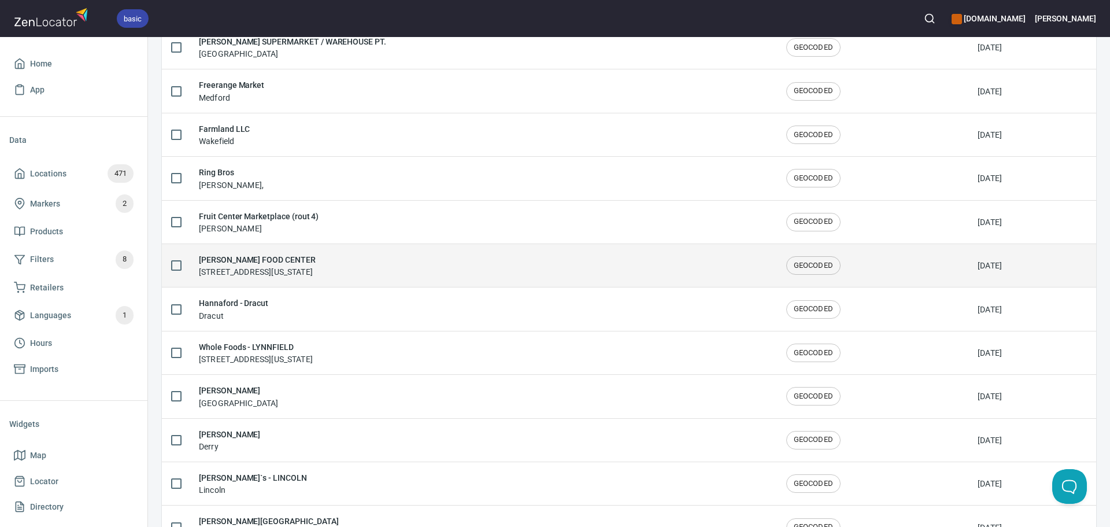
scroll to position [49, 0]
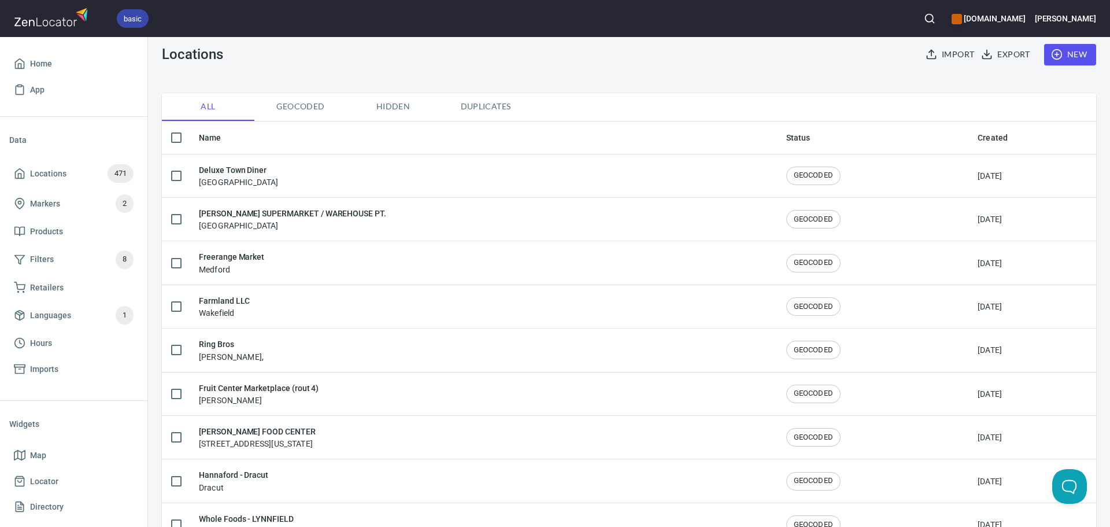
click at [364, 356] on div "Ring Bros S. Dennis," at bounding box center [483, 350] width 569 height 24
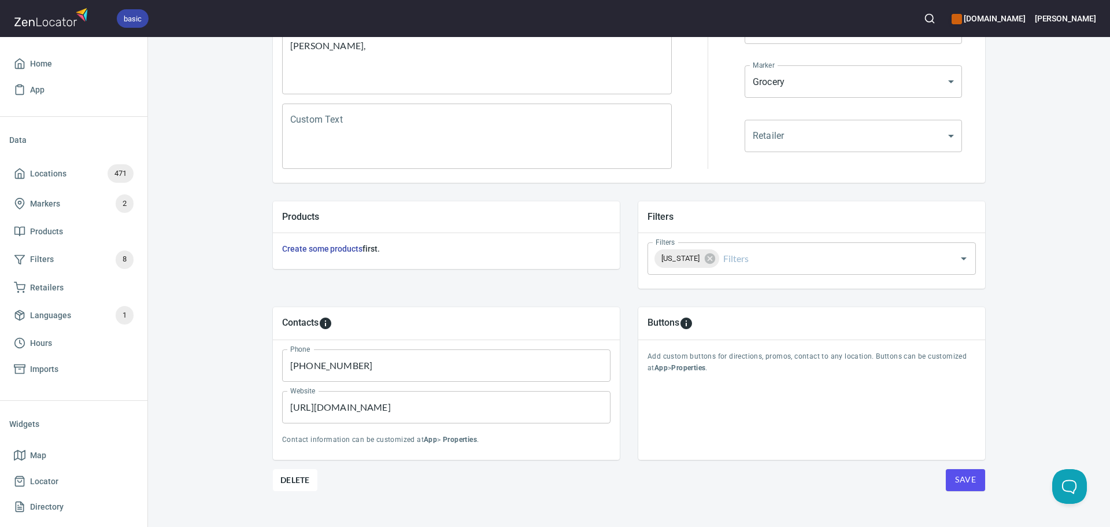
scroll to position [270, 0]
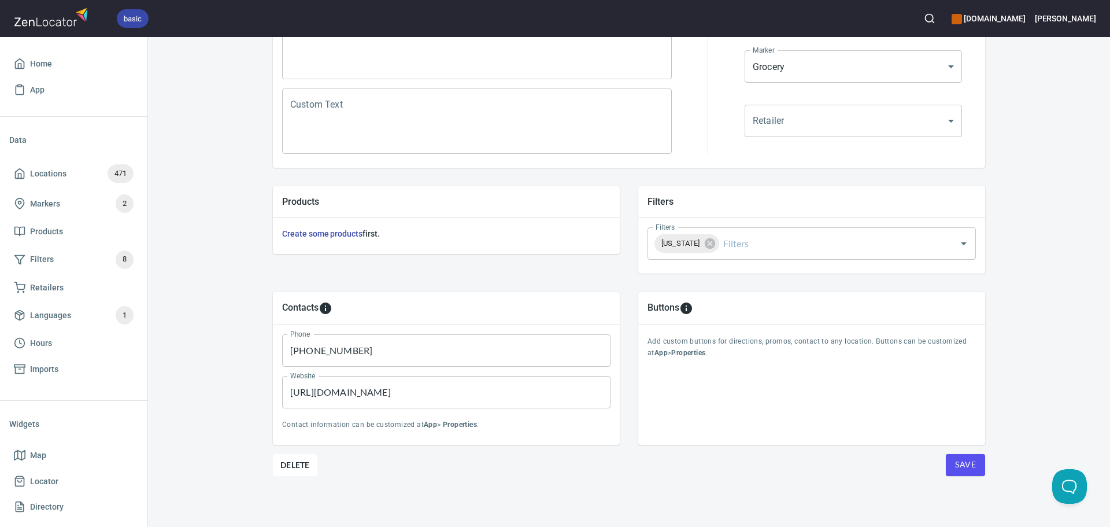
click at [962, 459] on span "Save" at bounding box center [965, 464] width 21 height 14
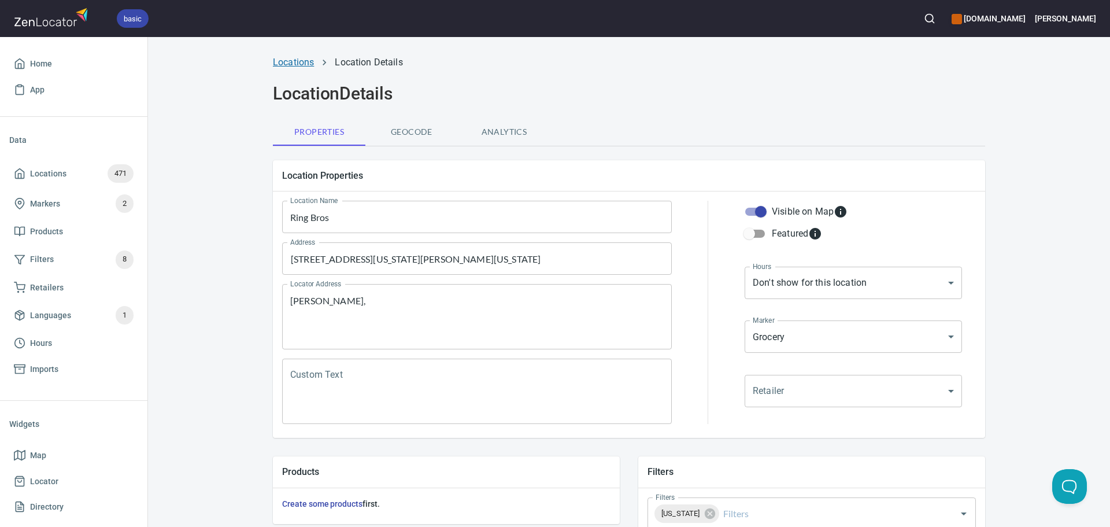
click at [290, 60] on link "Locations" at bounding box center [293, 62] width 41 height 11
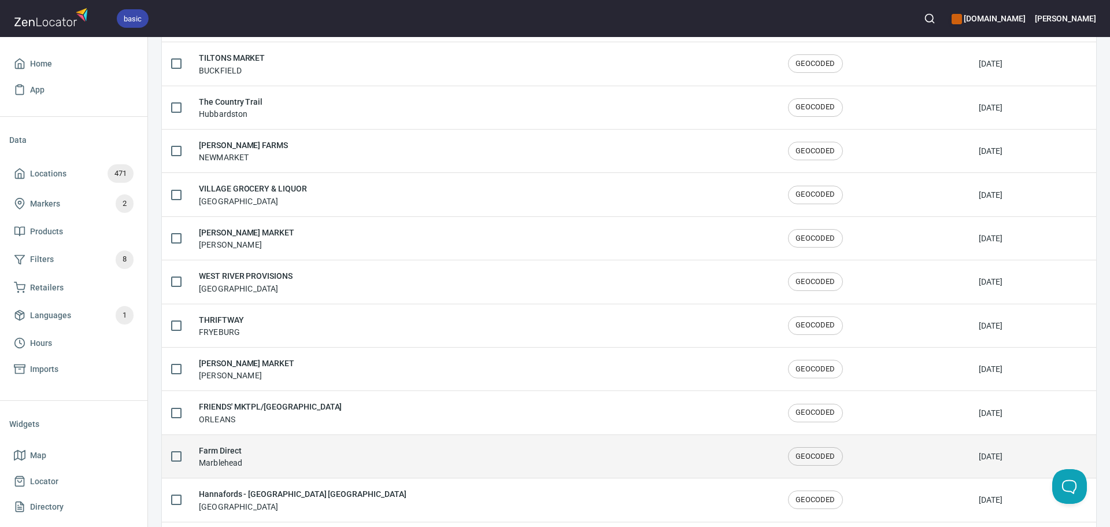
scroll to position [1900, 0]
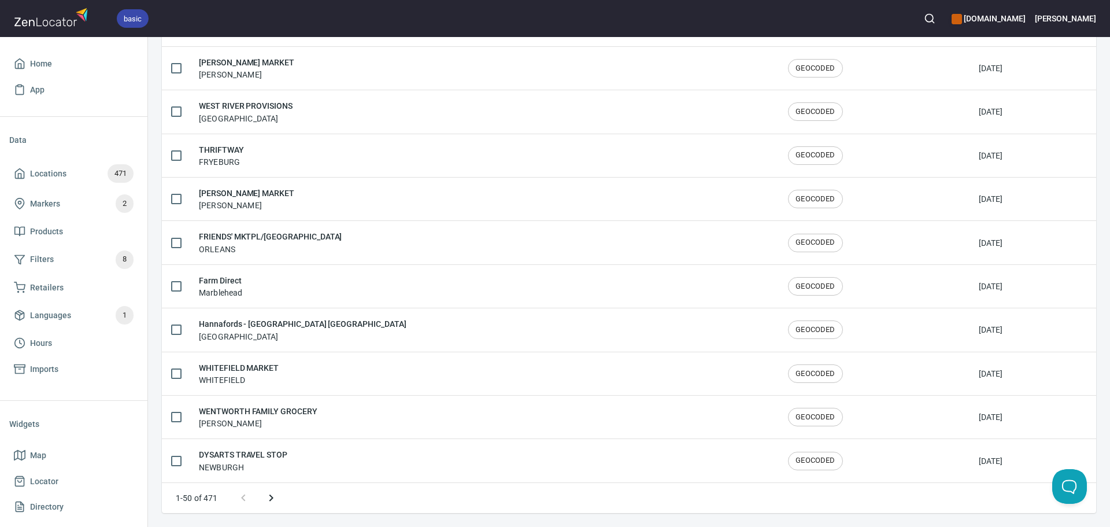
click at [268, 496] on icon "Next page" at bounding box center [271, 498] width 14 height 14
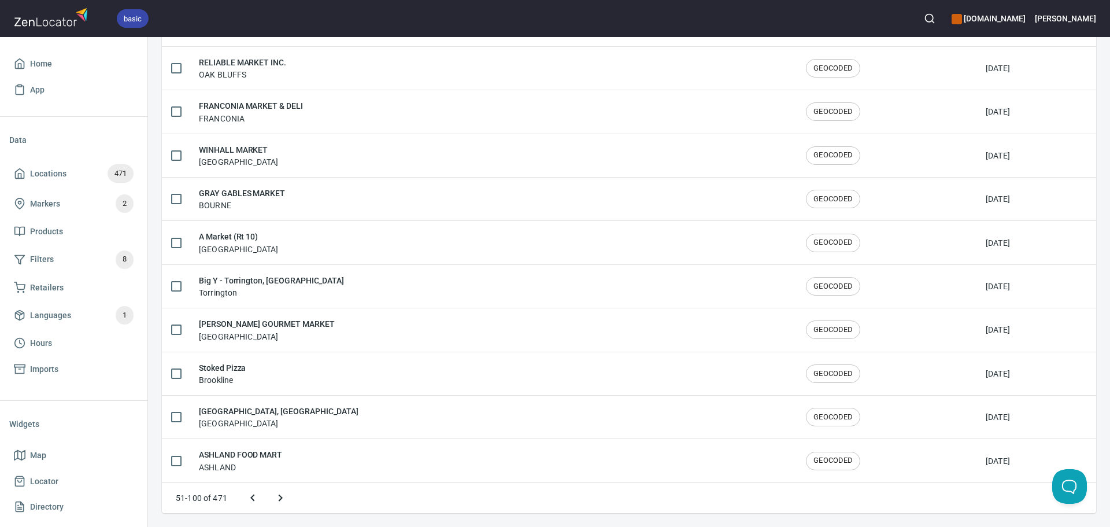
click at [288, 501] on button "Next page" at bounding box center [281, 498] width 28 height 28
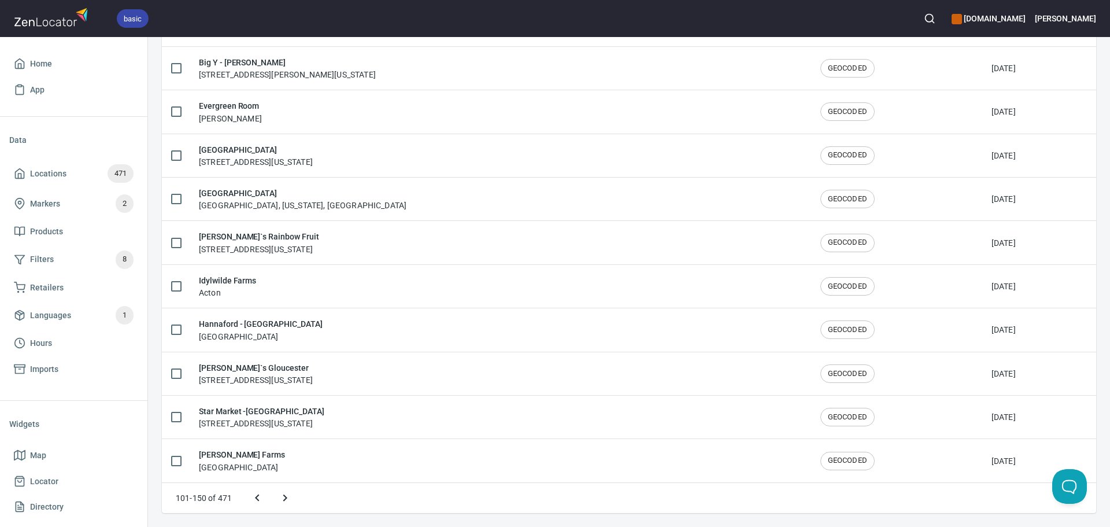
click at [288, 501] on icon "Next page" at bounding box center [285, 498] width 14 height 14
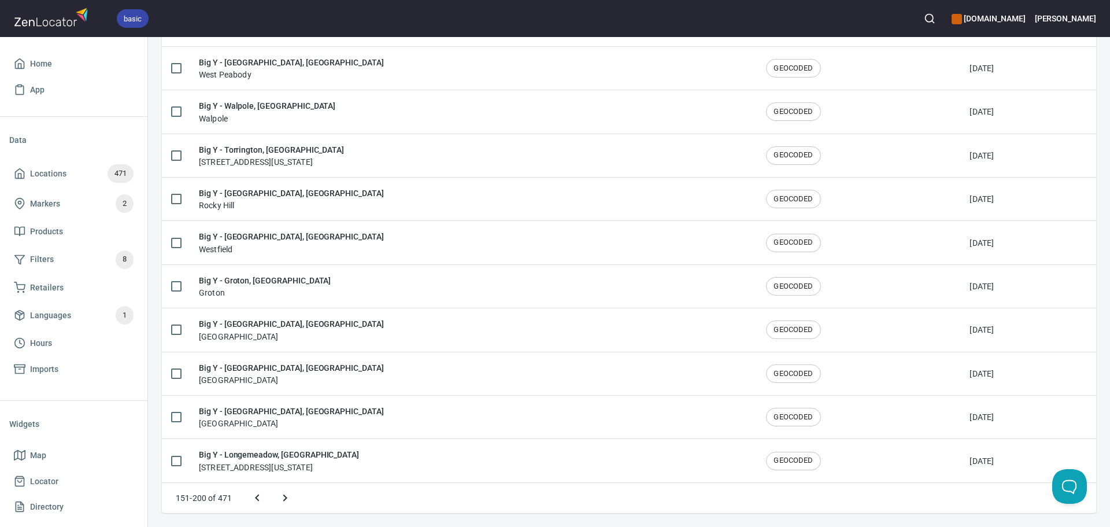
click at [288, 501] on icon "Next page" at bounding box center [285, 498] width 14 height 14
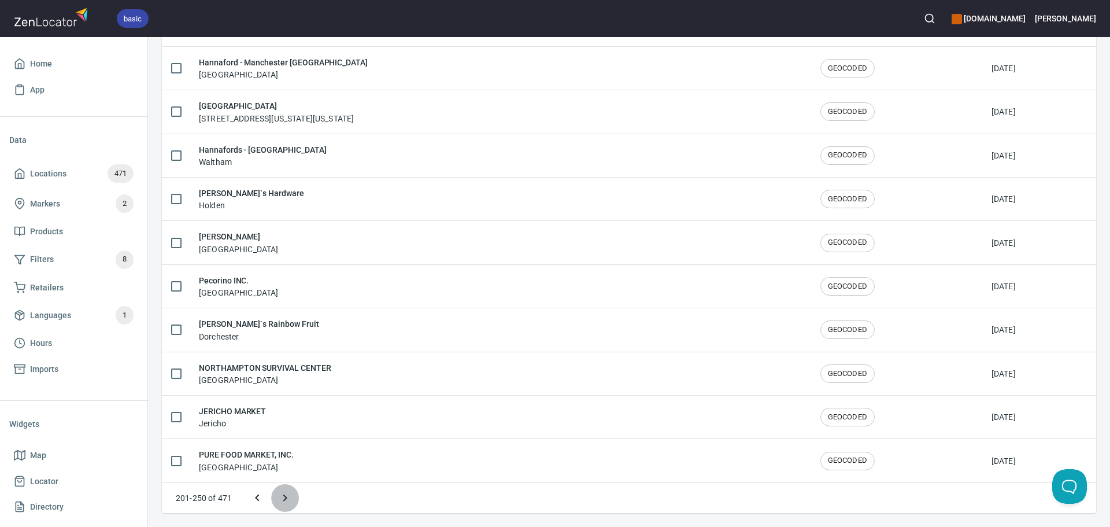
click at [294, 498] on button "Next page" at bounding box center [285, 498] width 28 height 28
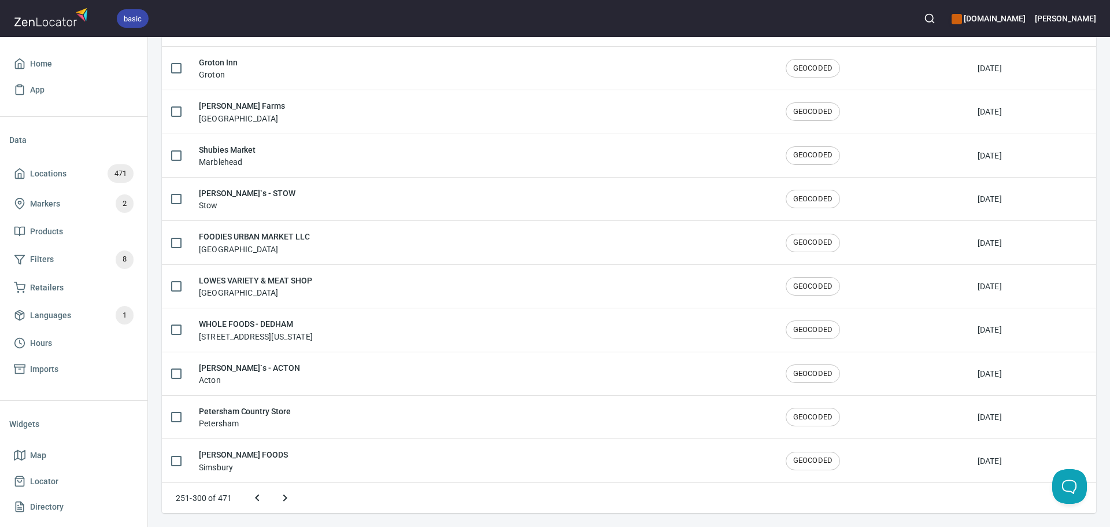
click at [282, 496] on icon "Next page" at bounding box center [285, 498] width 14 height 14
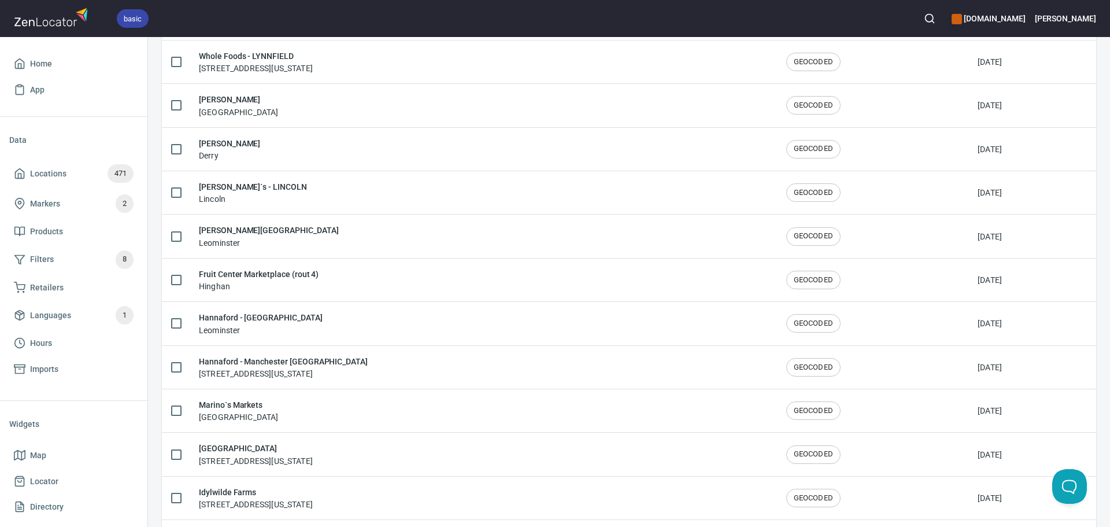
scroll to position [106, 0]
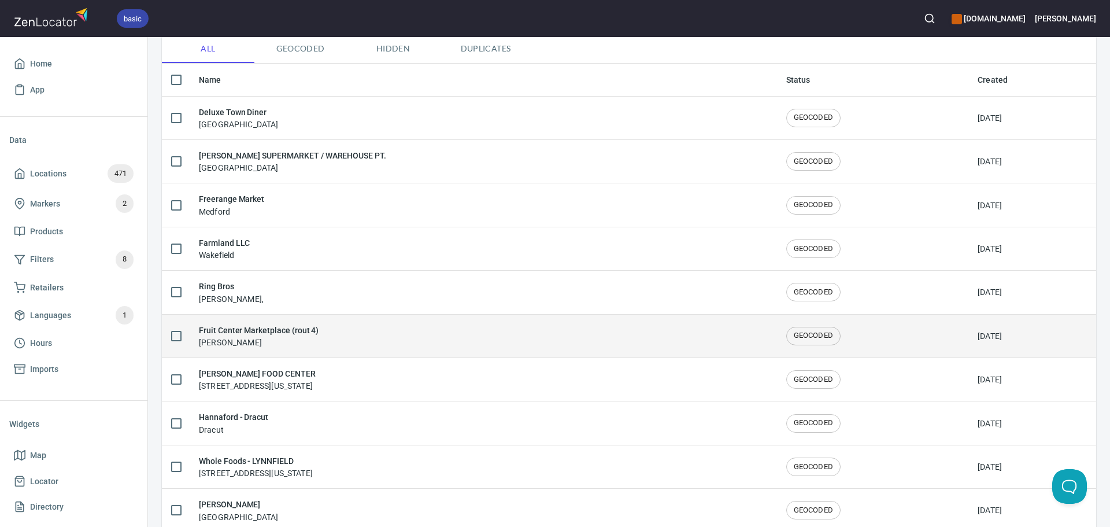
click at [416, 339] on div "Fruit Center Marketplace (rout 4) Milton" at bounding box center [483, 336] width 569 height 24
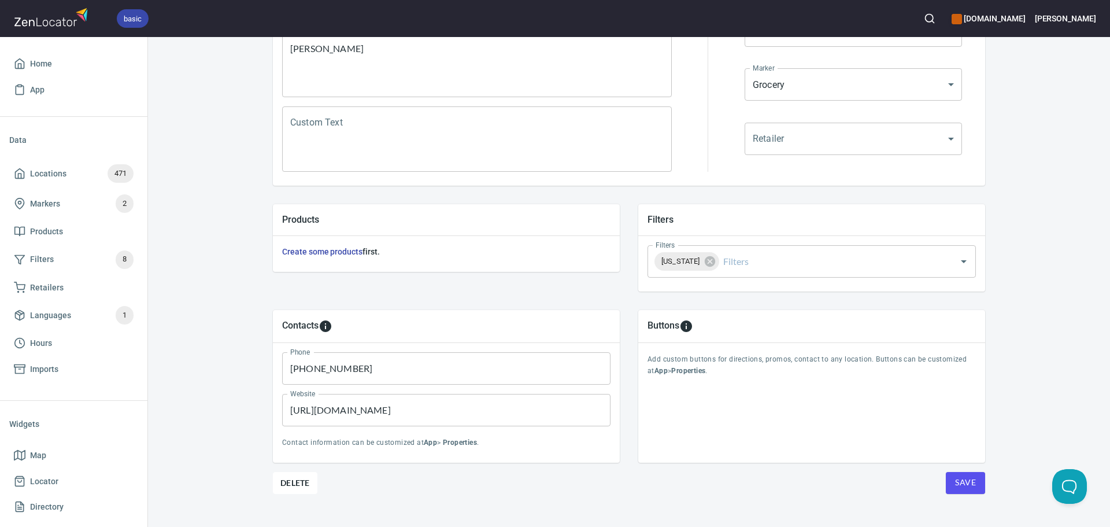
scroll to position [270, 0]
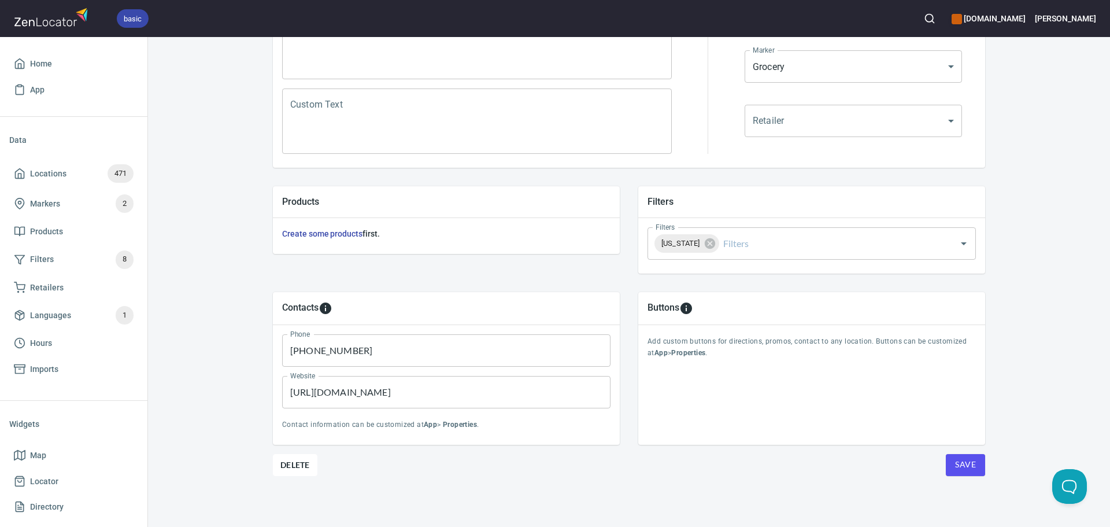
click at [951, 459] on button "Save" at bounding box center [965, 465] width 39 height 22
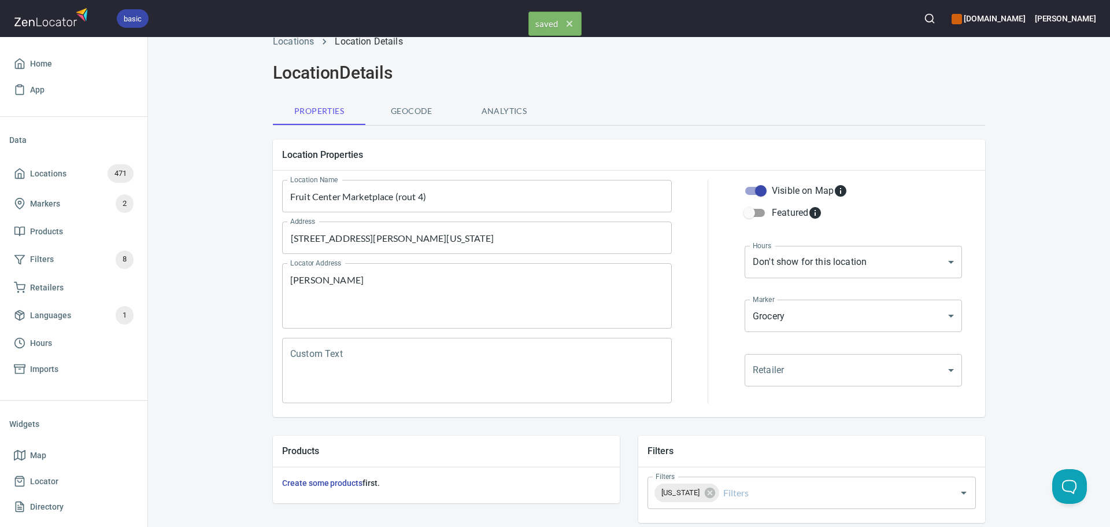
scroll to position [0, 0]
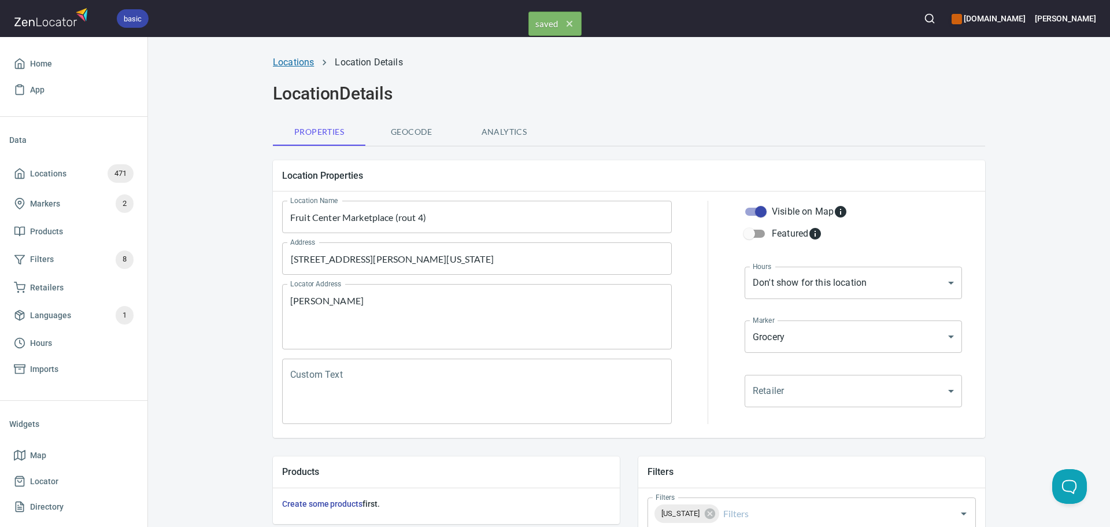
click at [285, 61] on link "Locations" at bounding box center [293, 62] width 41 height 11
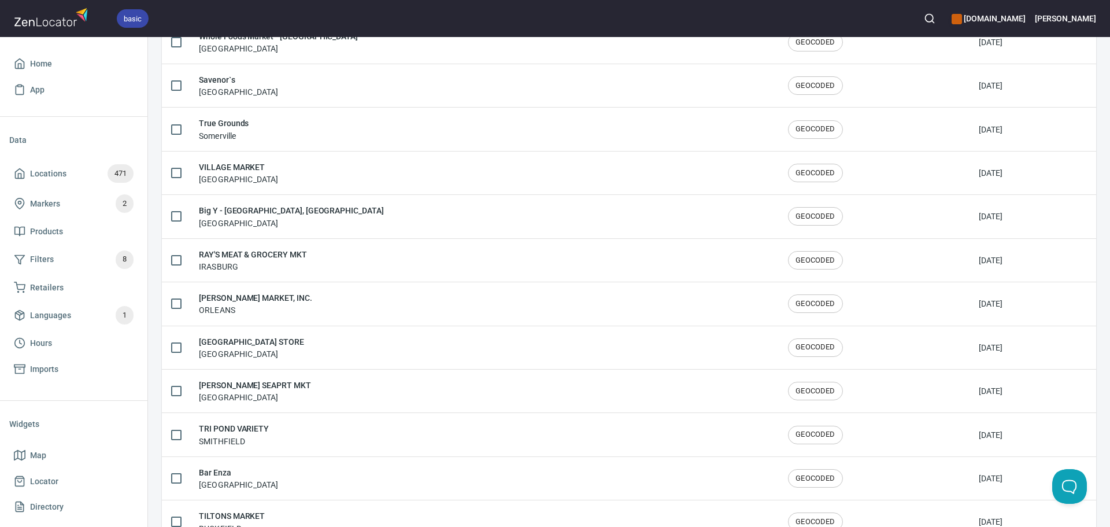
scroll to position [1900, 0]
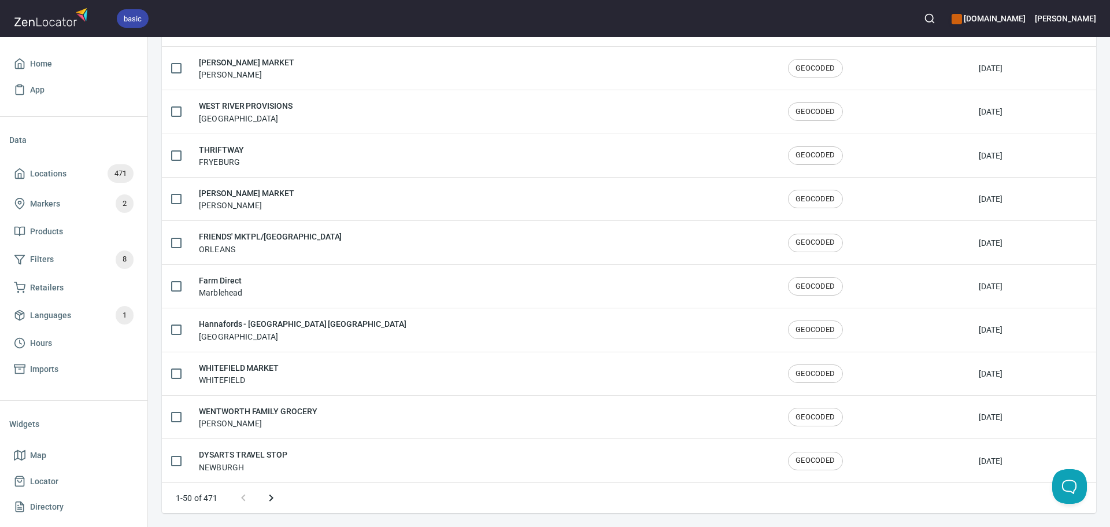
click at [272, 490] on button "Next page" at bounding box center [271, 498] width 28 height 28
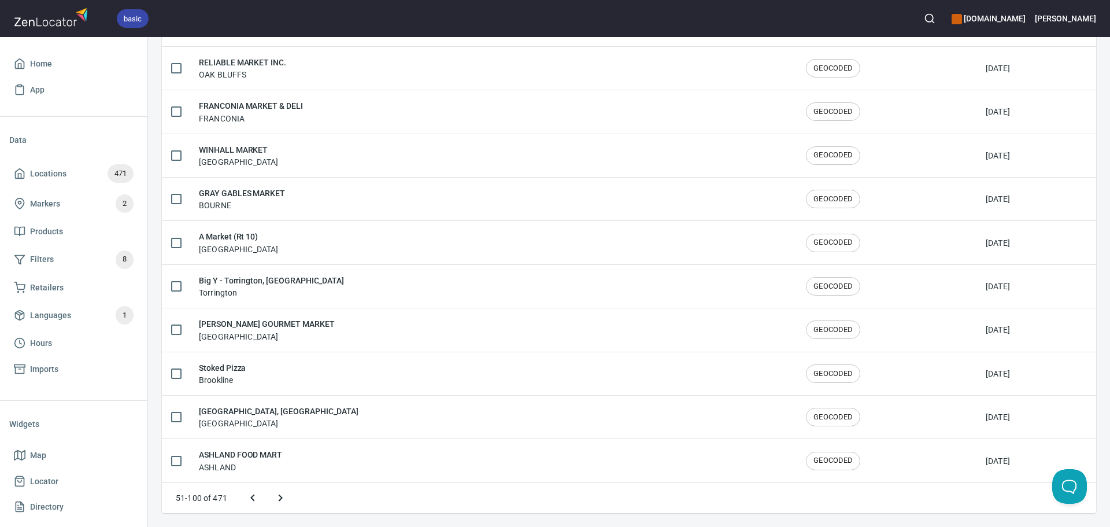
click at [291, 497] on button "Next page" at bounding box center [281, 498] width 28 height 28
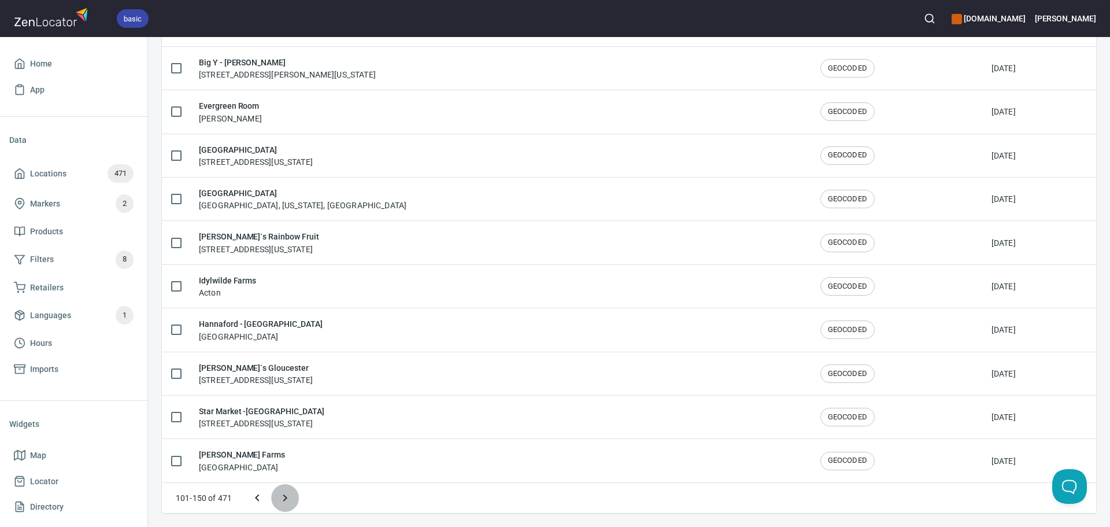
click at [291, 497] on icon "Next page" at bounding box center [285, 498] width 14 height 14
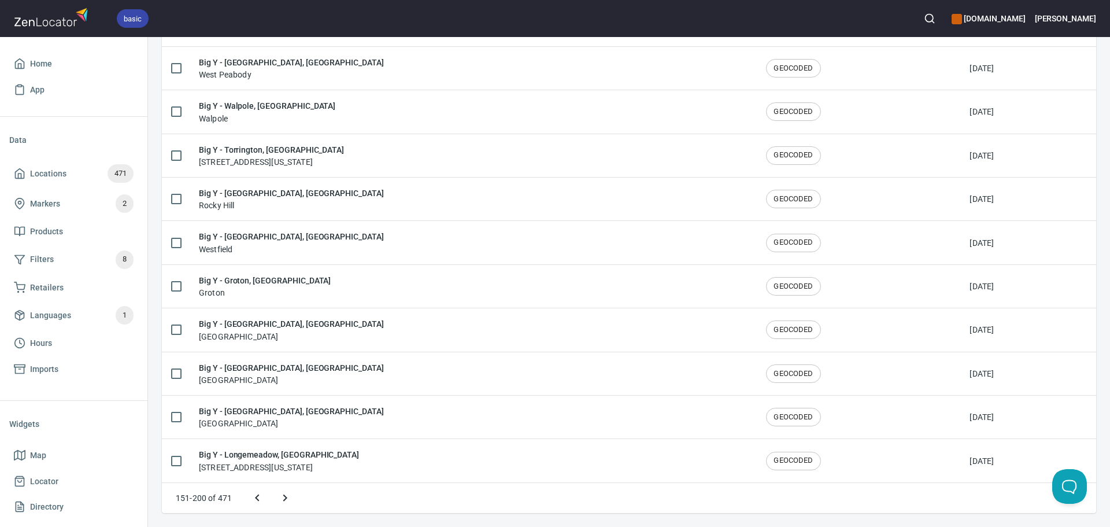
click at [291, 497] on icon "Next page" at bounding box center [285, 498] width 14 height 14
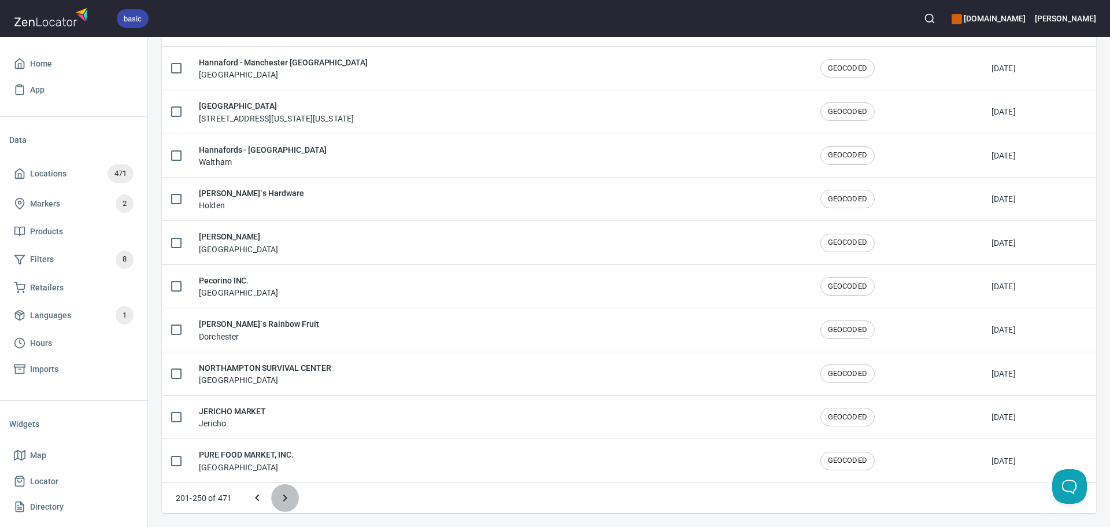
click at [291, 497] on icon "Next page" at bounding box center [285, 498] width 14 height 14
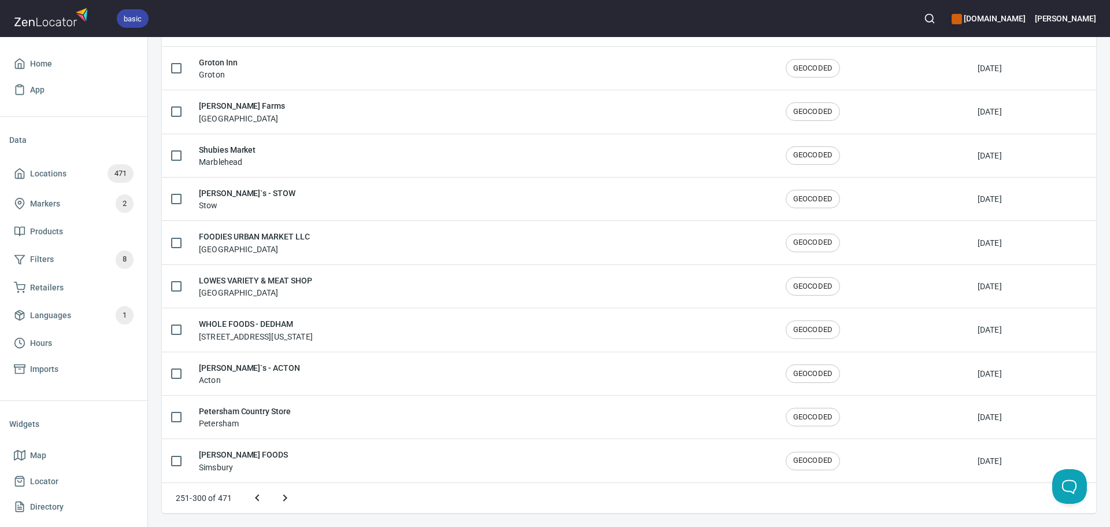
click at [291, 497] on icon "Next page" at bounding box center [285, 498] width 14 height 14
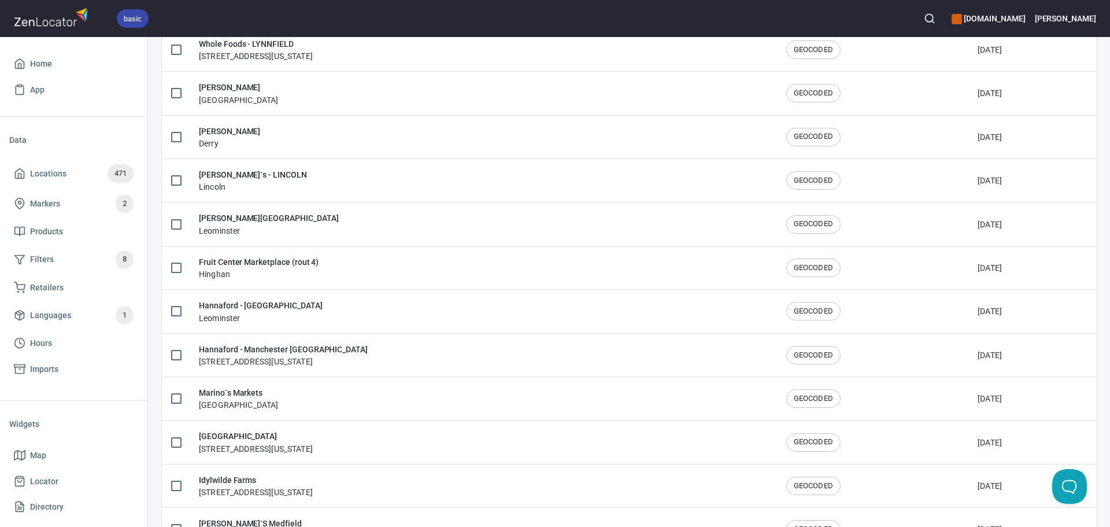
scroll to position [511, 0]
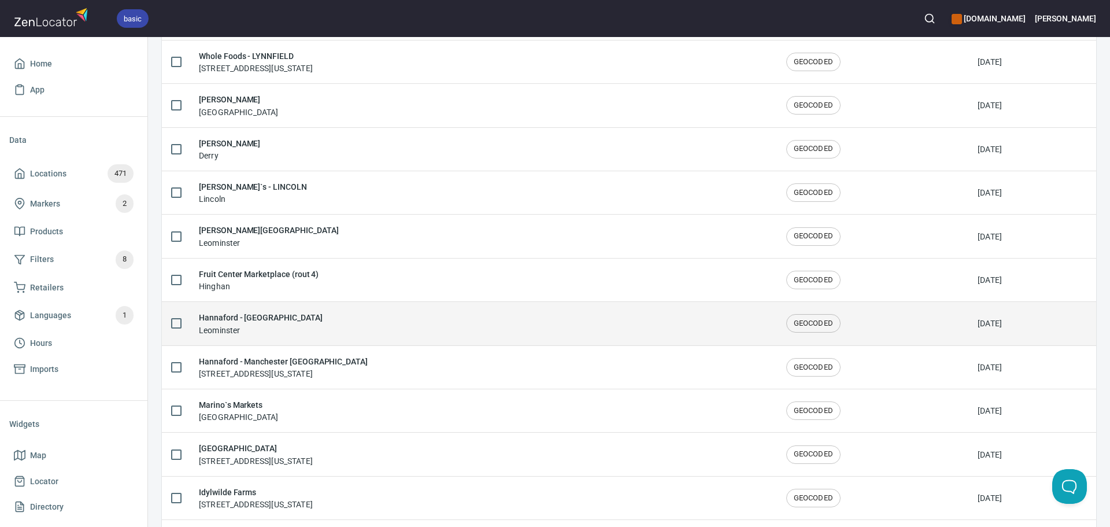
click at [327, 317] on div "Hannaford - Twin City Leominster" at bounding box center [483, 323] width 569 height 24
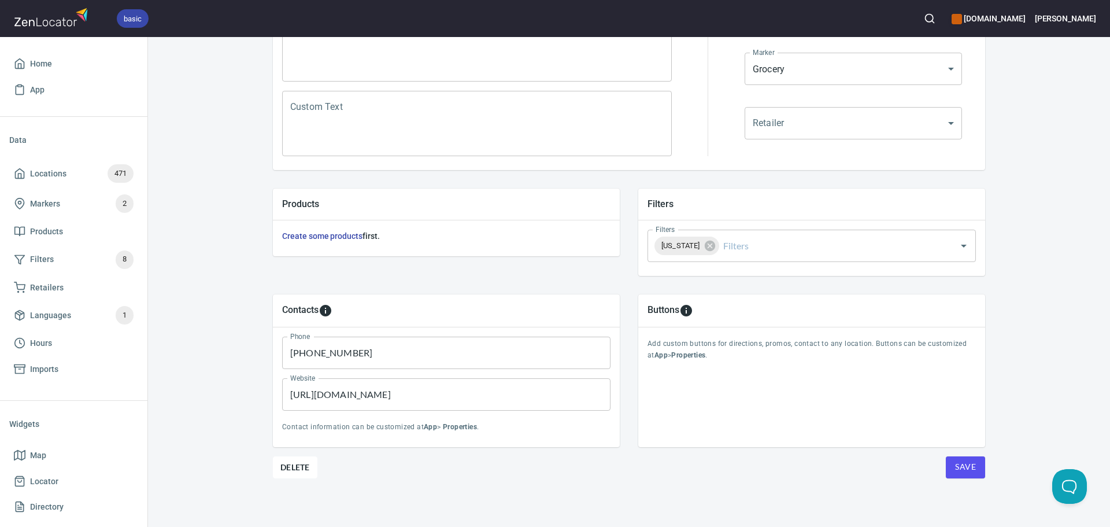
scroll to position [270, 0]
click at [958, 465] on span "Save" at bounding box center [965, 464] width 21 height 14
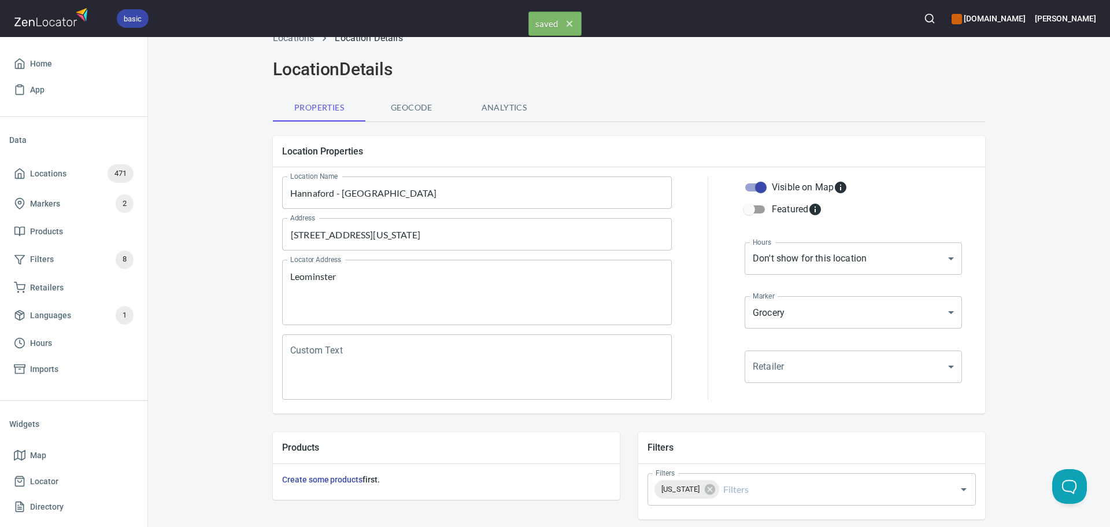
scroll to position [0, 0]
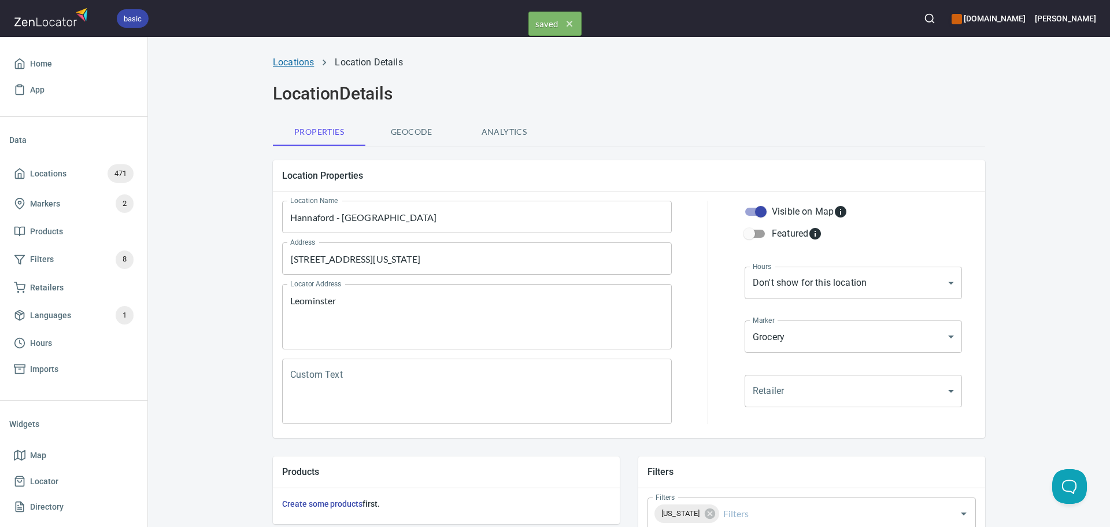
click at [291, 57] on link "Locations" at bounding box center [293, 62] width 41 height 11
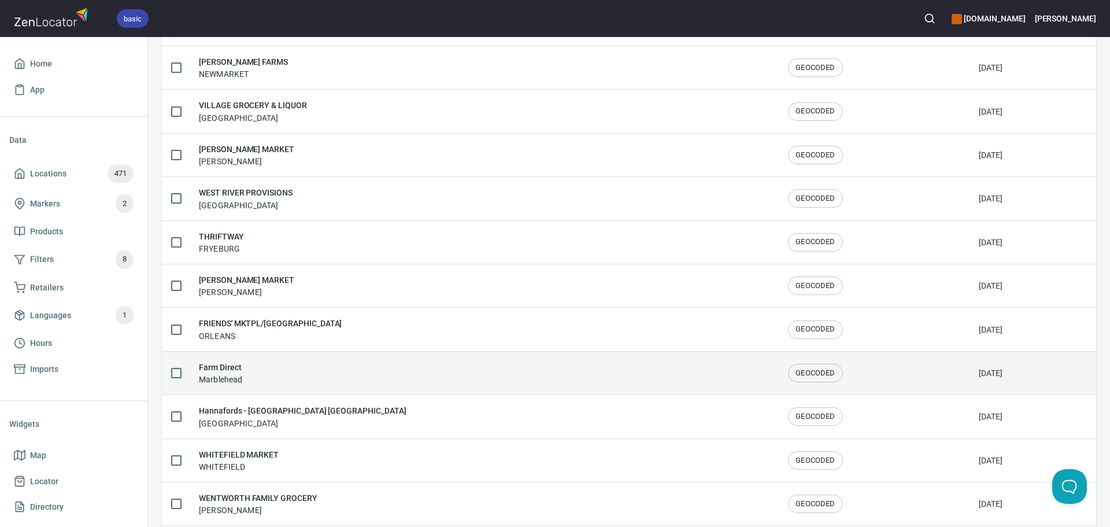
scroll to position [1900, 0]
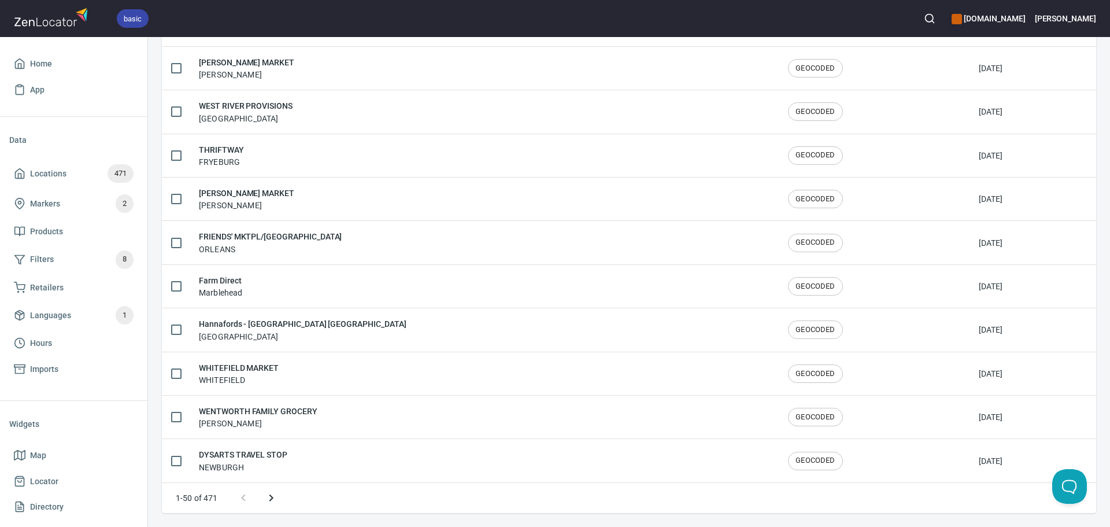
click at [282, 496] on button "Next page" at bounding box center [271, 498] width 28 height 28
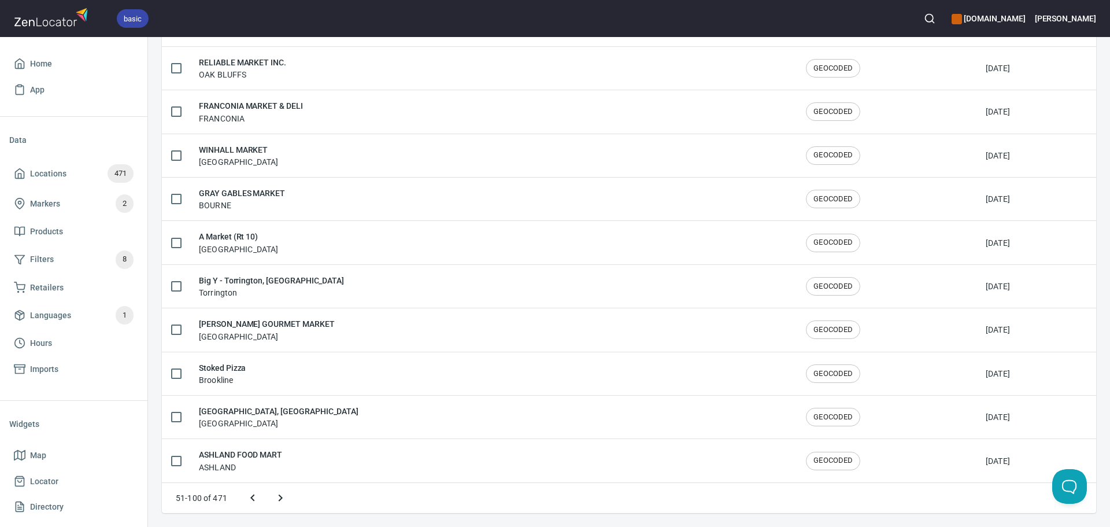
click at [282, 495] on icon "Next page" at bounding box center [281, 498] width 14 height 14
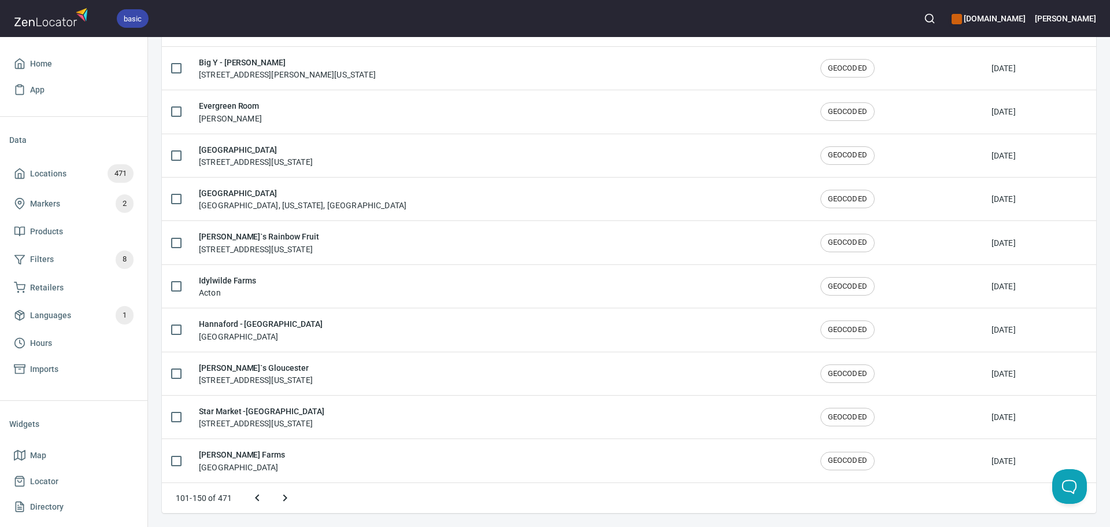
click at [285, 494] on icon "Next page" at bounding box center [285, 498] width 14 height 14
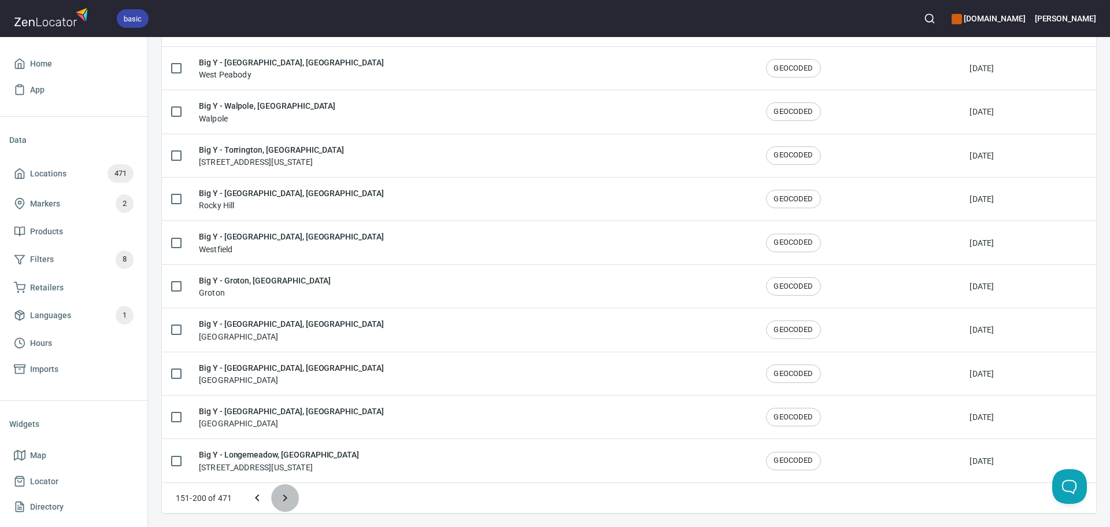
click at [287, 497] on icon "Next page" at bounding box center [285, 498] width 14 height 14
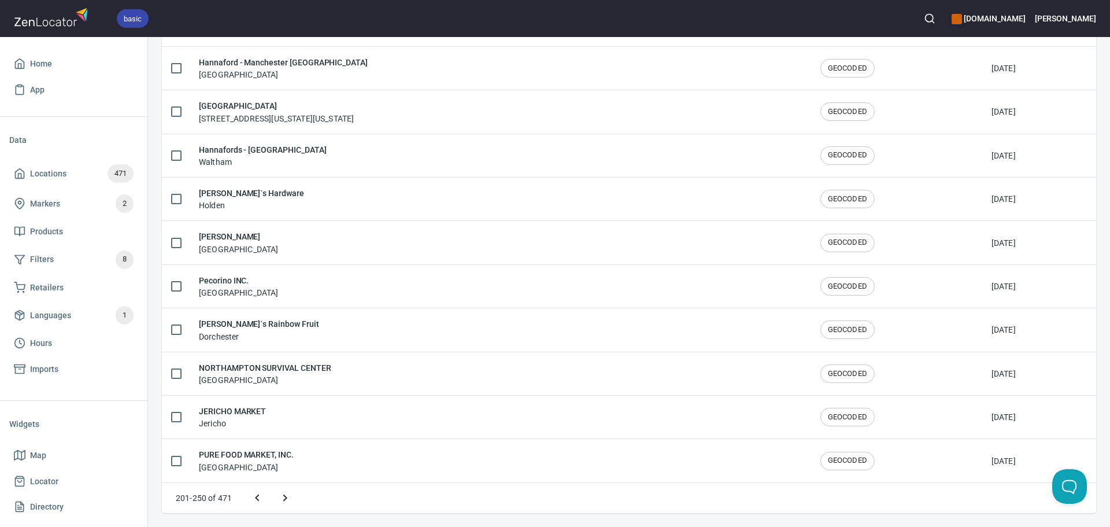
click at [287, 497] on icon "Next page" at bounding box center [285, 498] width 14 height 14
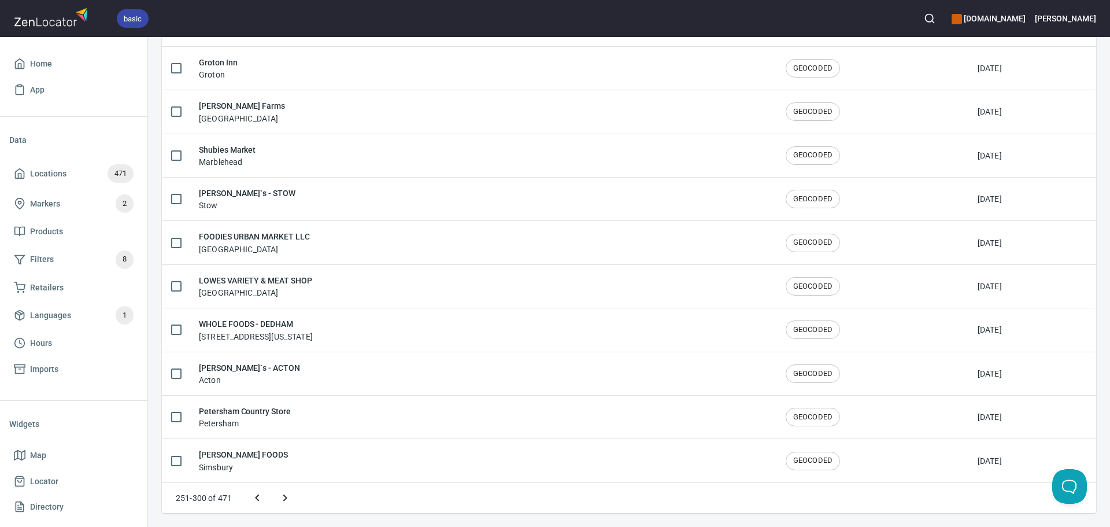
click at [287, 497] on icon "Next page" at bounding box center [285, 498] width 14 height 14
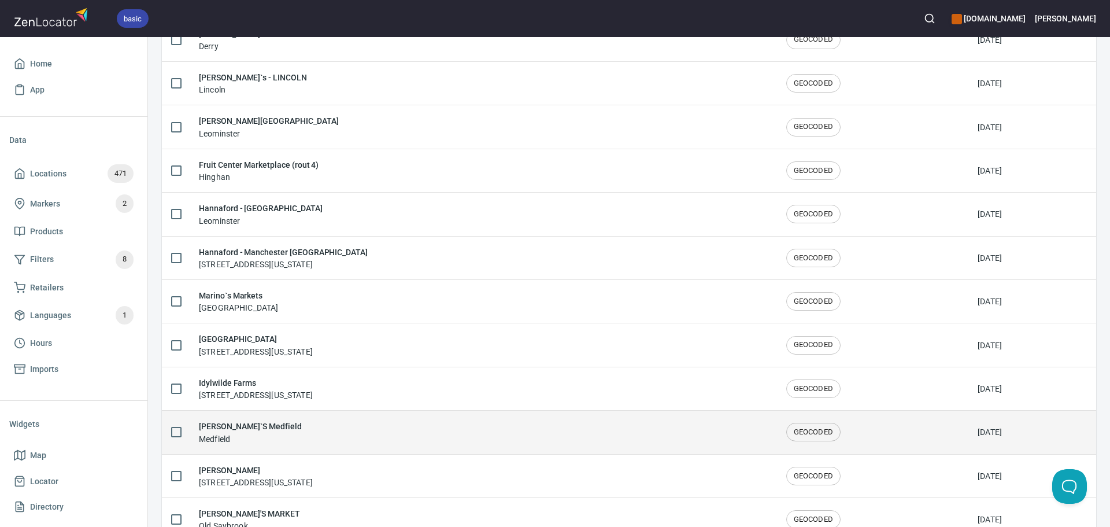
scroll to position [569, 0]
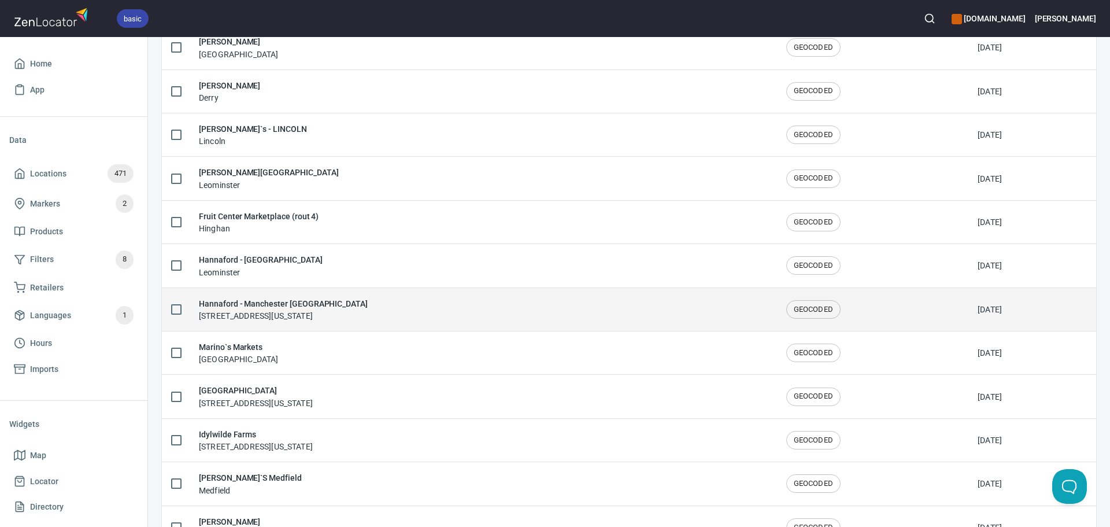
click at [544, 312] on div "Hannaford - Manchester NH 859 Hanover St, Manchester, New Hampshire 03109, Unit…" at bounding box center [483, 309] width 569 height 24
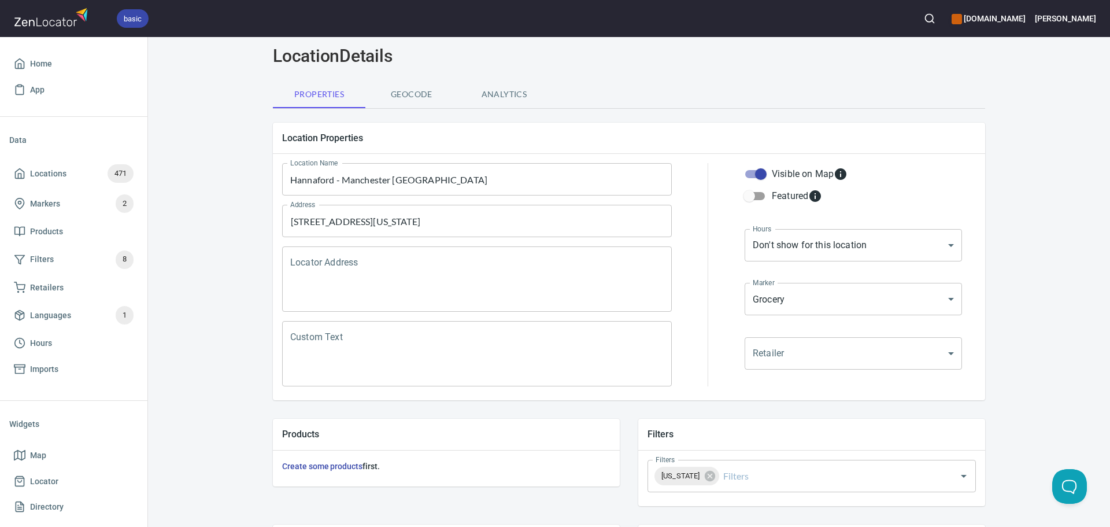
scroll to position [58, 0]
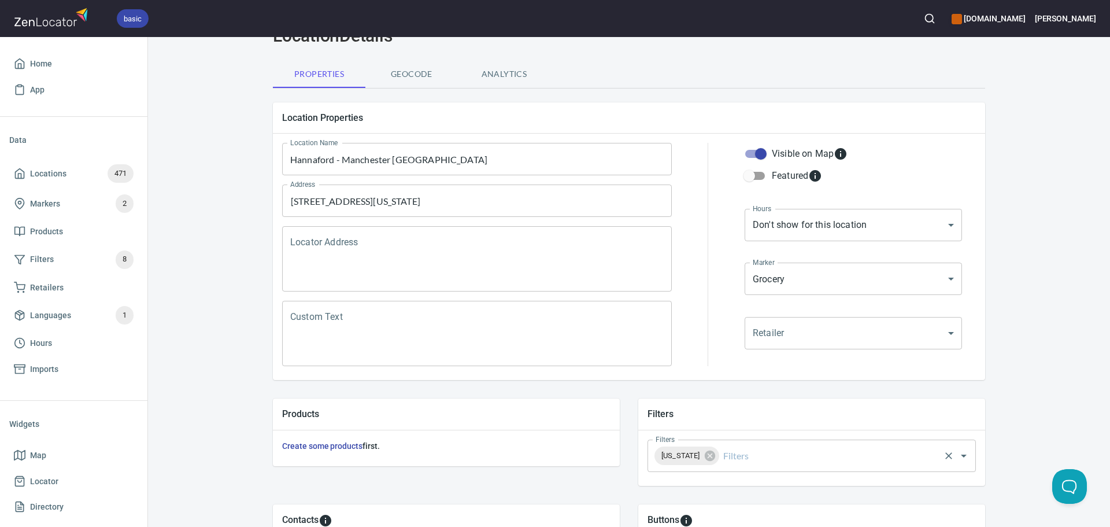
click at [811, 451] on input "Filters" at bounding box center [829, 456] width 217 height 22
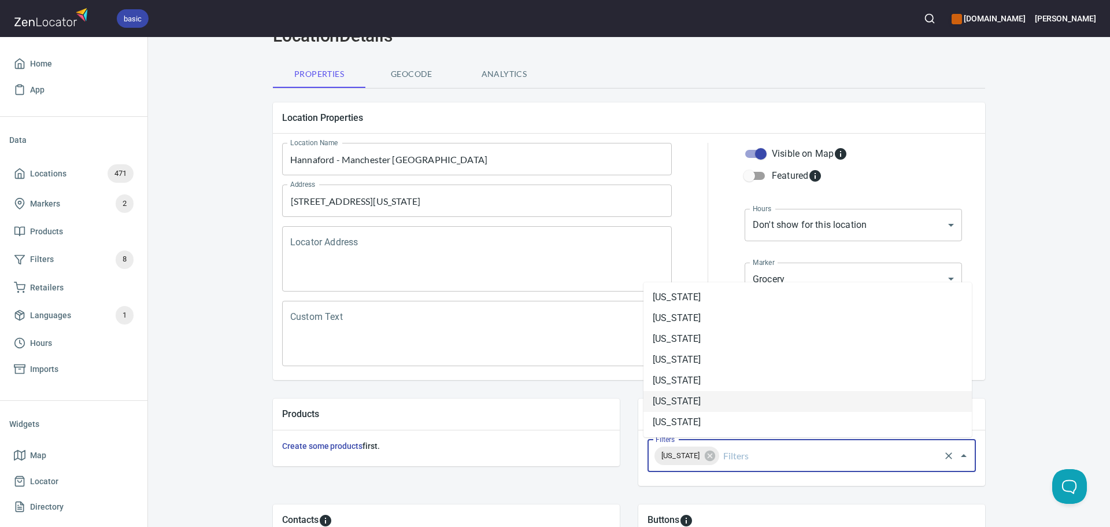
click at [756, 391] on li "New Hampshire" at bounding box center [808, 401] width 328 height 21
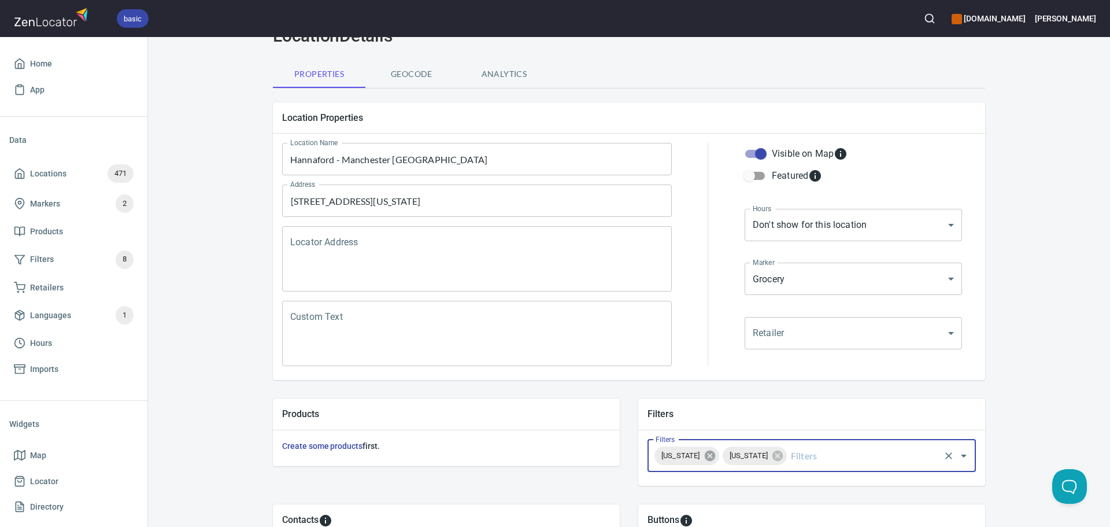
click at [715, 458] on icon at bounding box center [709, 455] width 10 height 10
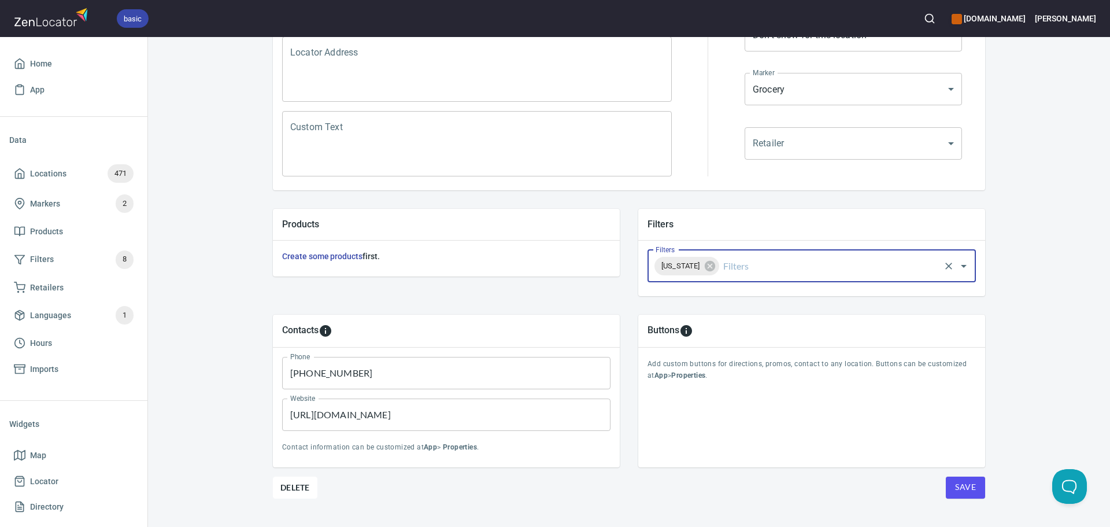
scroll to position [270, 0]
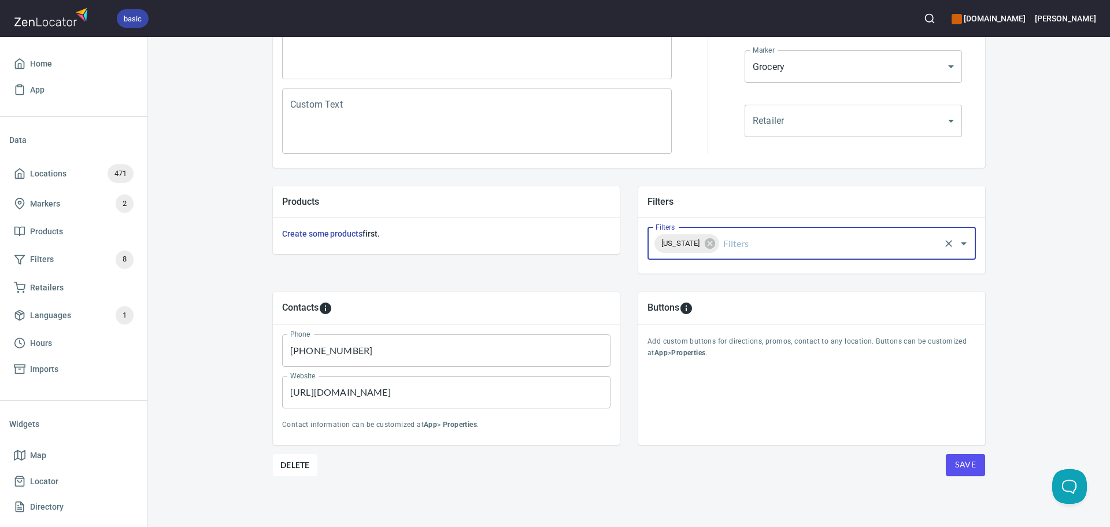
click at [955, 467] on span "Save" at bounding box center [965, 464] width 21 height 14
click at [969, 460] on span "Save" at bounding box center [965, 464] width 21 height 14
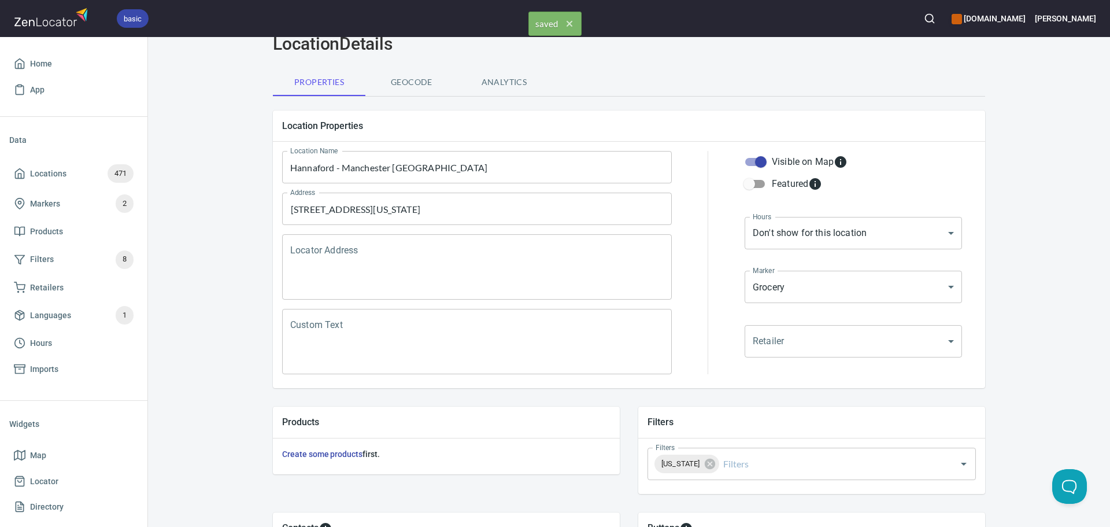
scroll to position [0, 0]
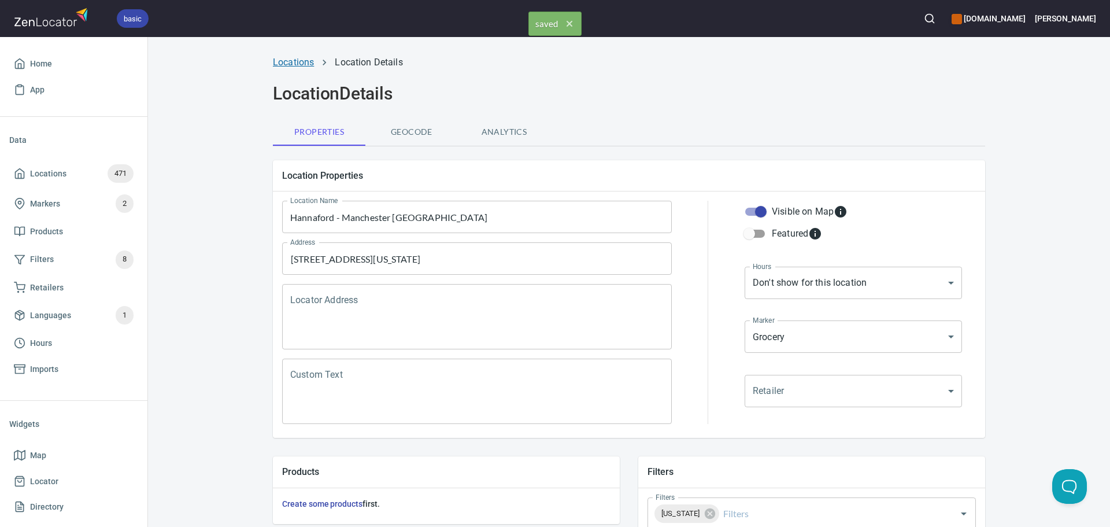
click at [282, 65] on link "Locations" at bounding box center [293, 62] width 41 height 11
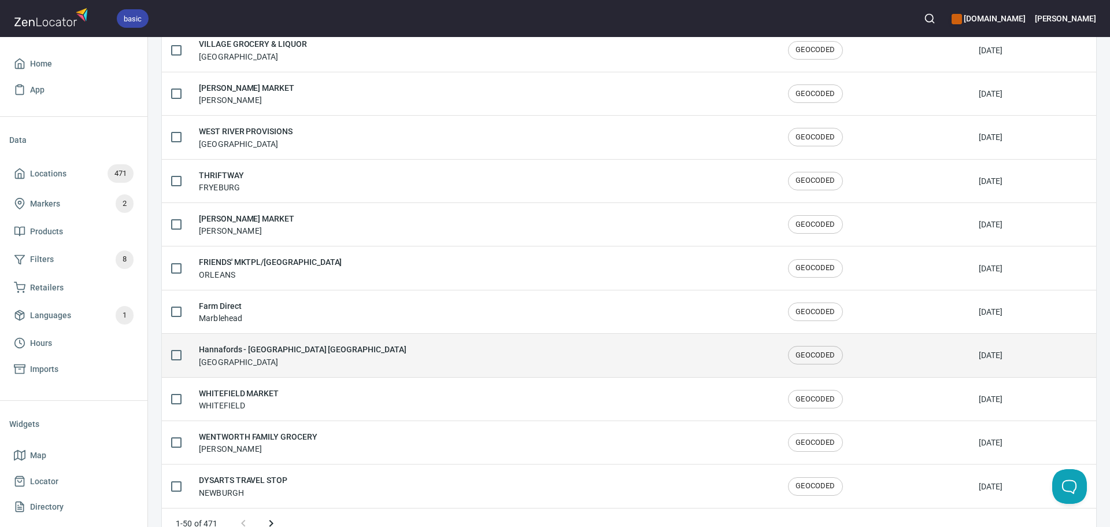
scroll to position [1900, 0]
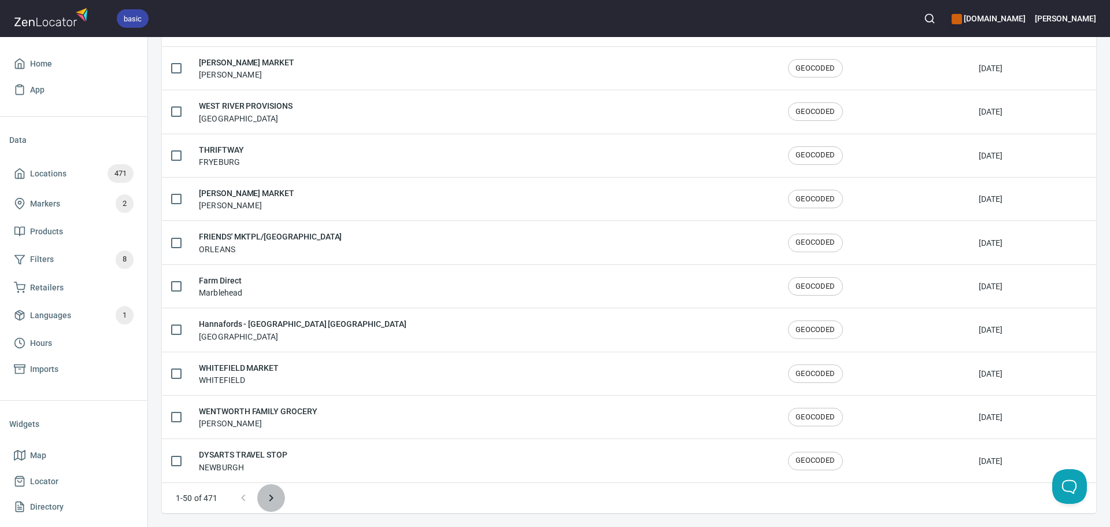
click at [278, 501] on icon "Next page" at bounding box center [271, 498] width 14 height 14
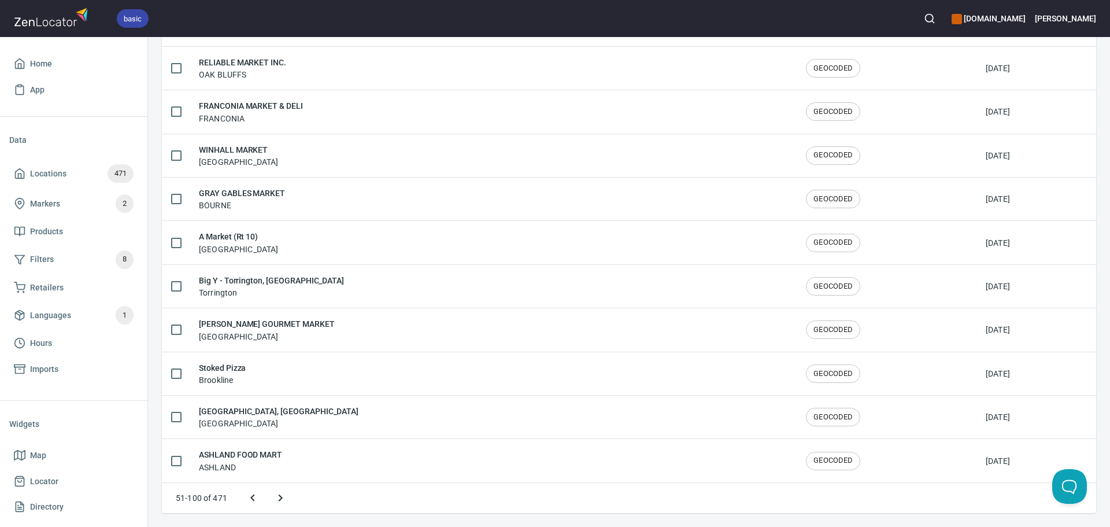
click at [278, 501] on icon "Next page" at bounding box center [281, 498] width 14 height 14
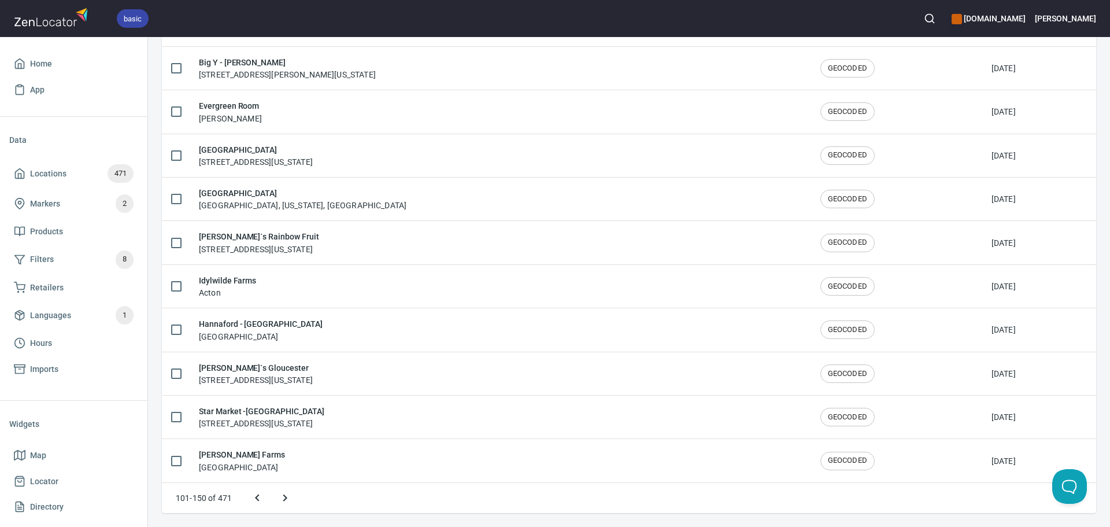
click at [278, 501] on icon "Next page" at bounding box center [285, 498] width 14 height 14
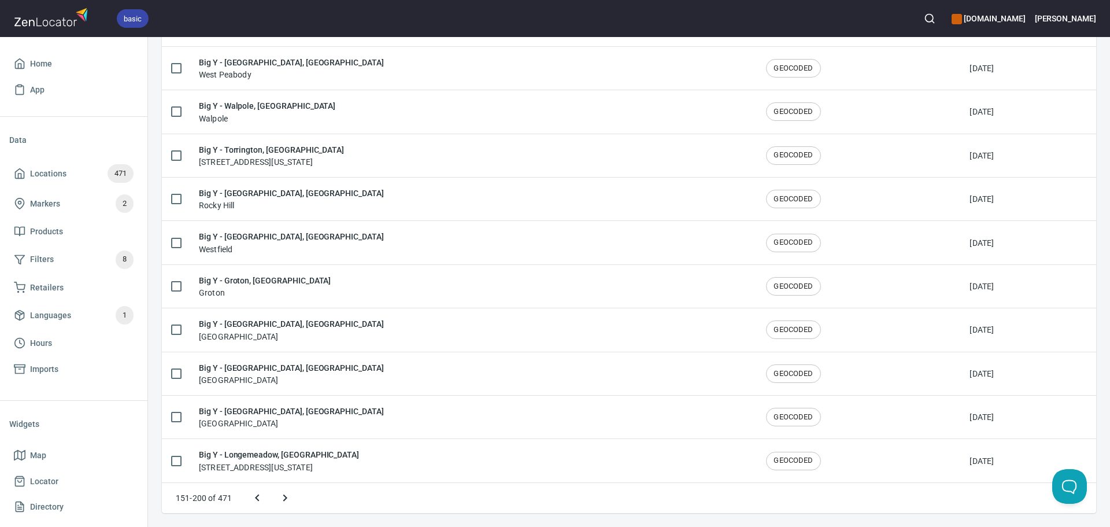
click at [285, 501] on icon "Next page" at bounding box center [285, 498] width 14 height 14
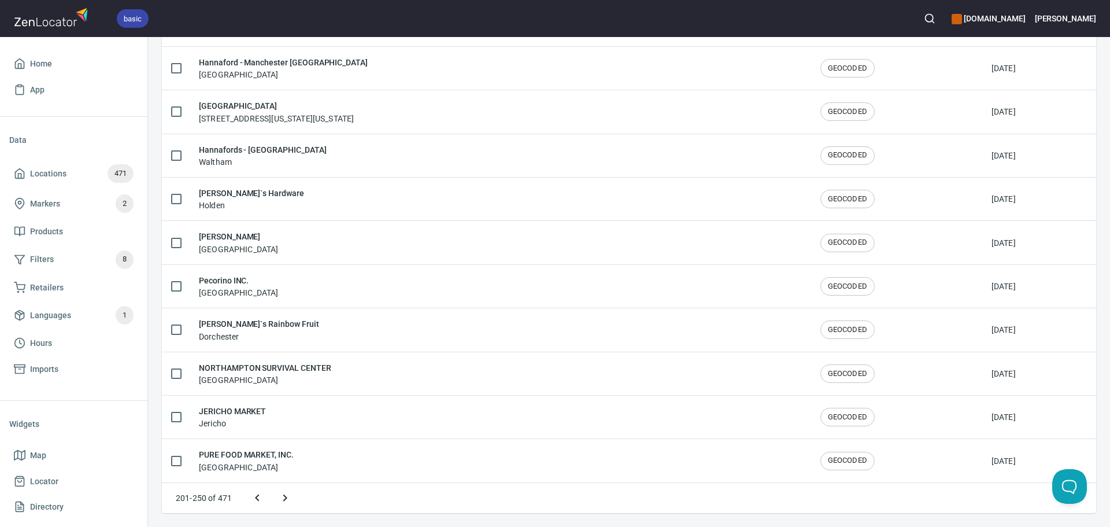
click at [289, 501] on icon "Next page" at bounding box center [285, 498] width 14 height 14
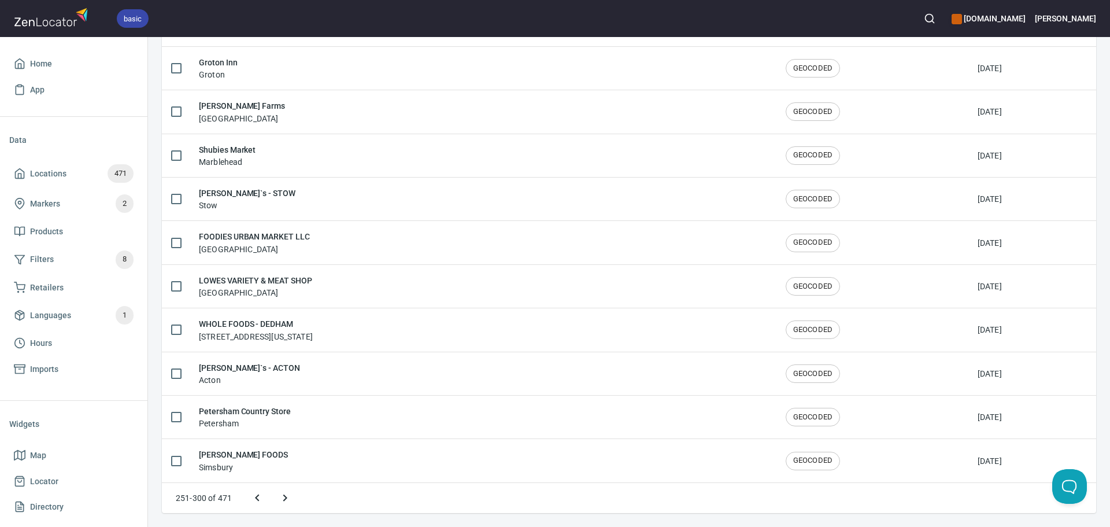
click at [289, 501] on icon "Next page" at bounding box center [285, 498] width 14 height 14
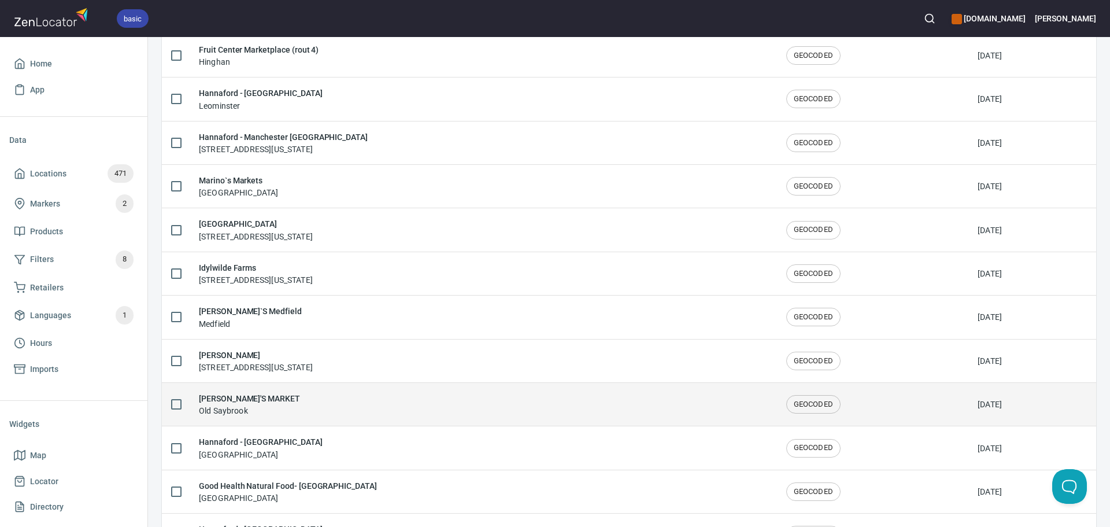
scroll to position [685, 0]
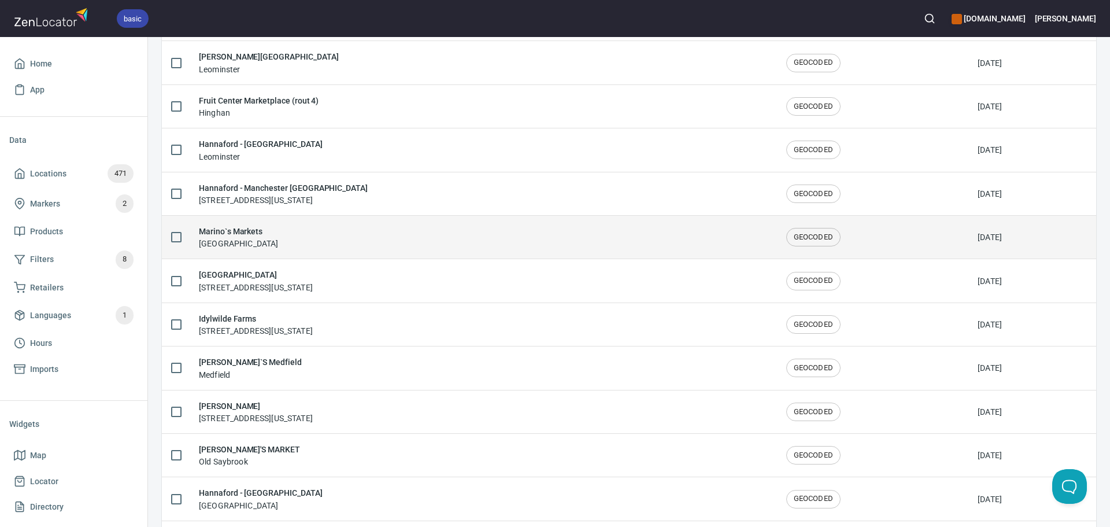
click at [417, 230] on div "Marino`s Markets West Roxbury" at bounding box center [483, 237] width 569 height 24
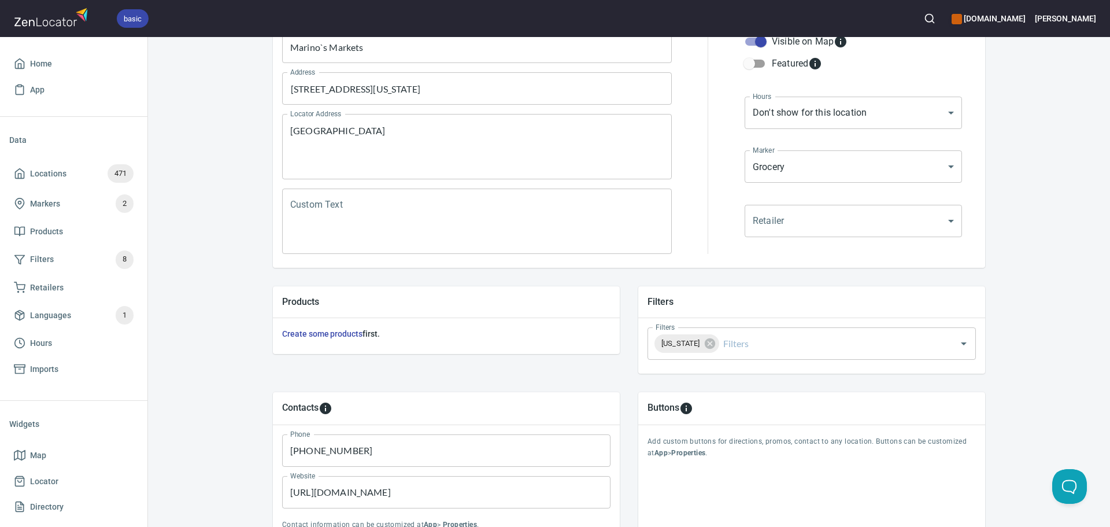
scroll to position [173, 0]
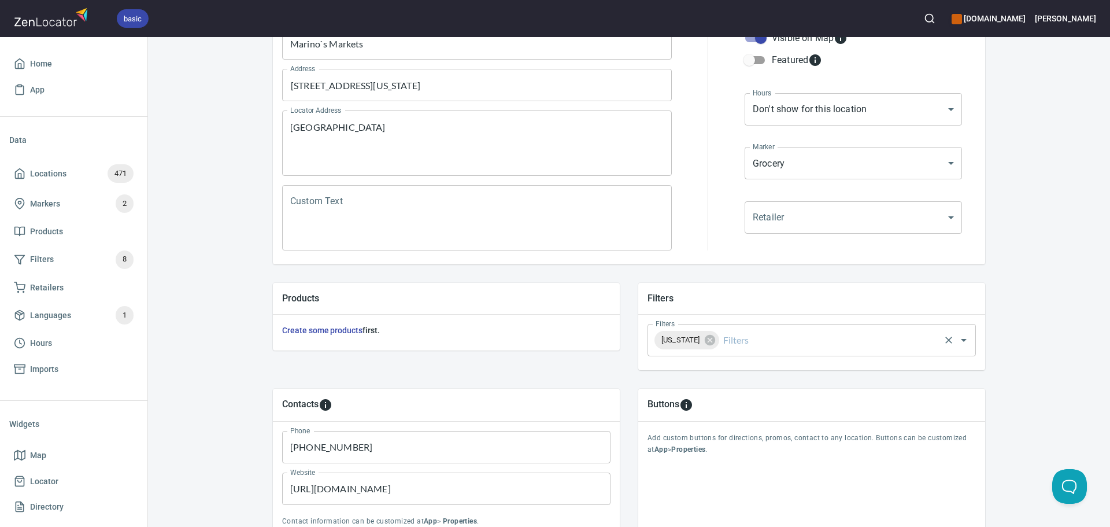
click at [795, 331] on input "Filters" at bounding box center [829, 340] width 217 height 22
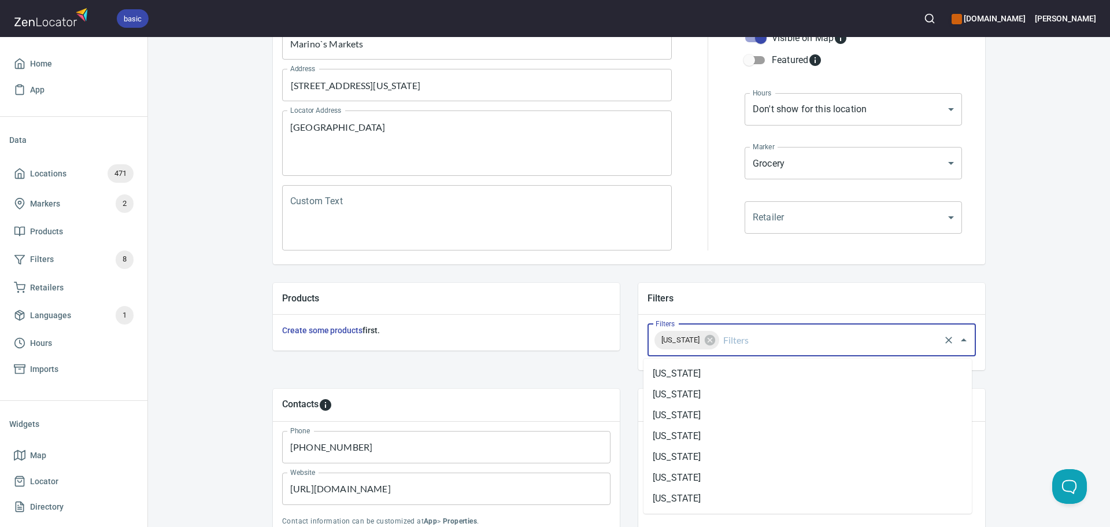
click at [790, 342] on input "Filters" at bounding box center [829, 340] width 217 height 22
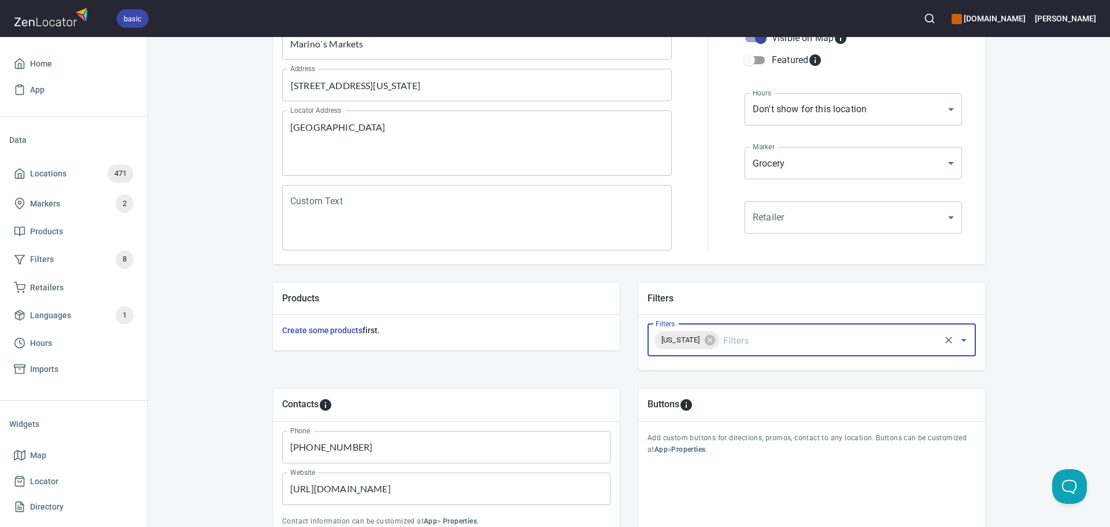
click at [797, 351] on div "New Hampshire Filters" at bounding box center [812, 340] width 328 height 32
click at [763, 343] on input "Filters" at bounding box center [829, 340] width 217 height 22
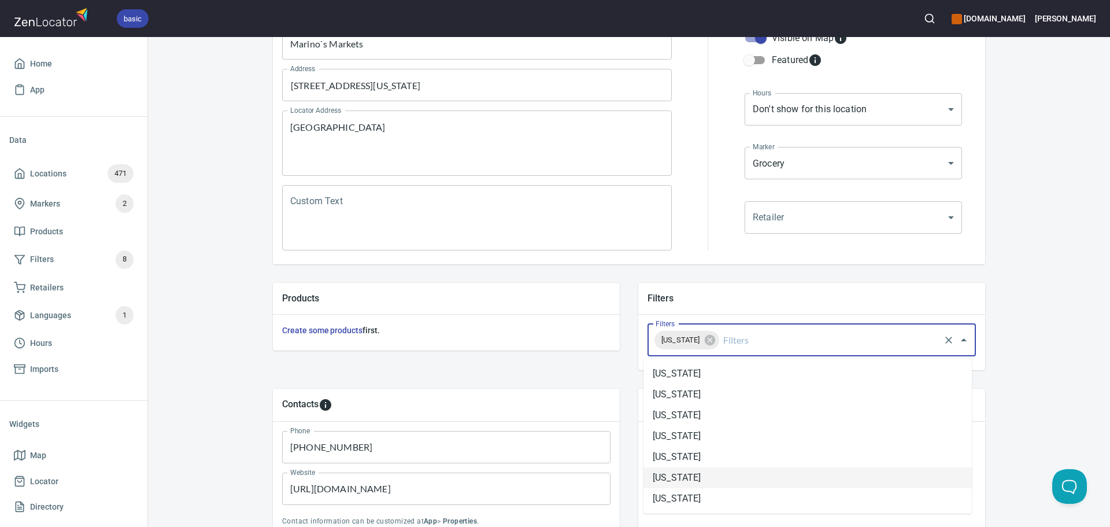
click at [705, 471] on li "Massachusetts" at bounding box center [808, 477] width 328 height 21
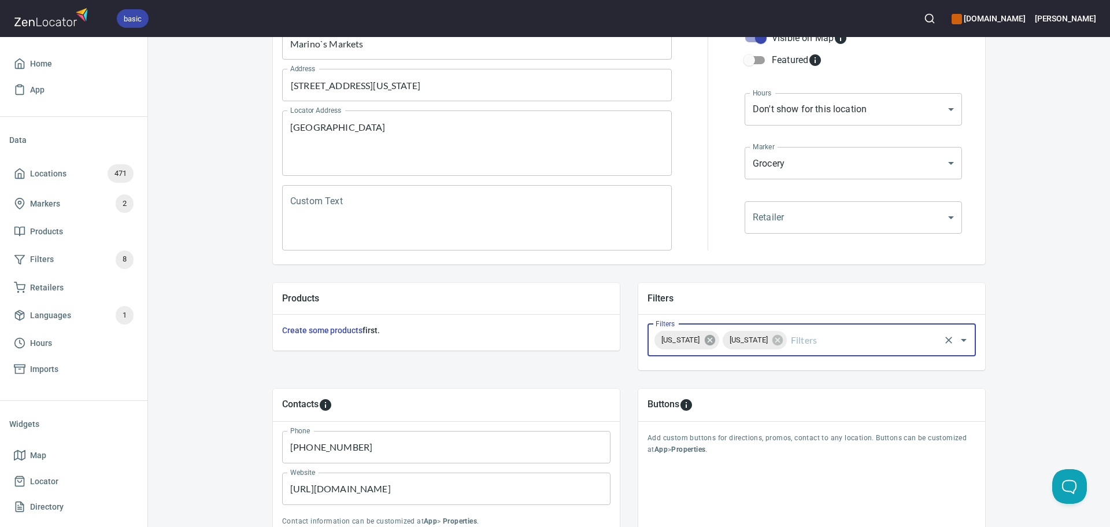
click at [716, 341] on icon at bounding box center [710, 340] width 13 height 13
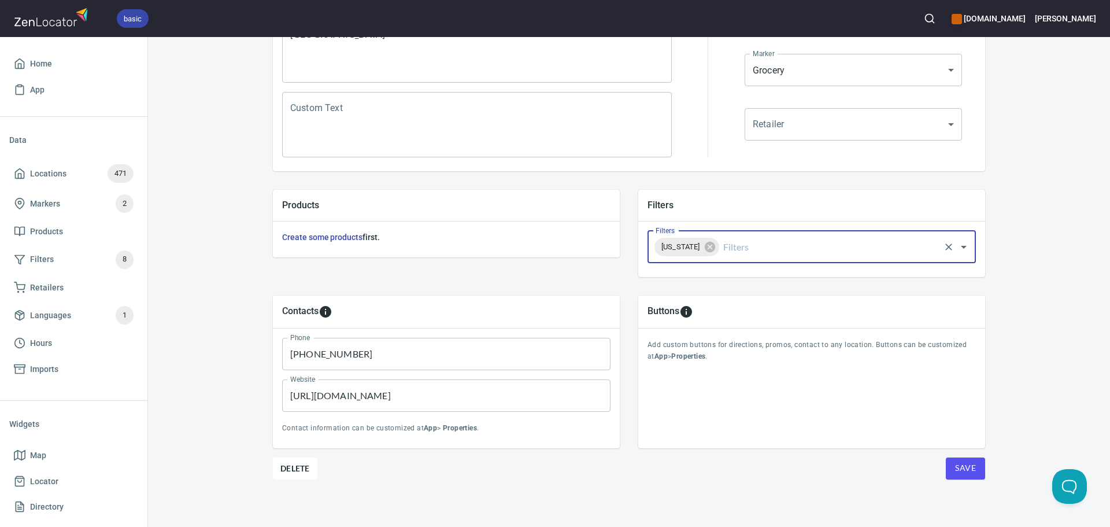
scroll to position [270, 0]
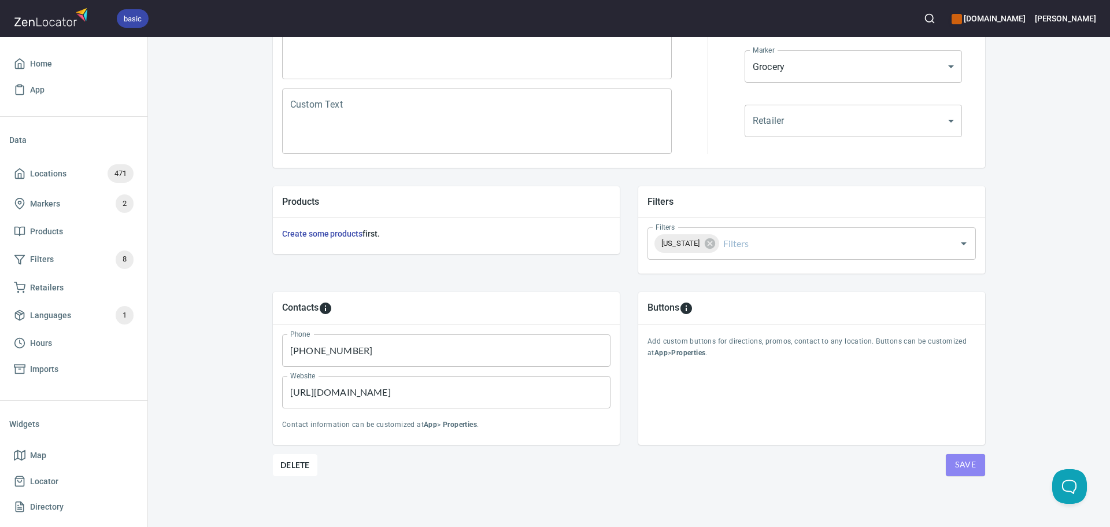
click at [947, 457] on button "Save" at bounding box center [965, 465] width 39 height 22
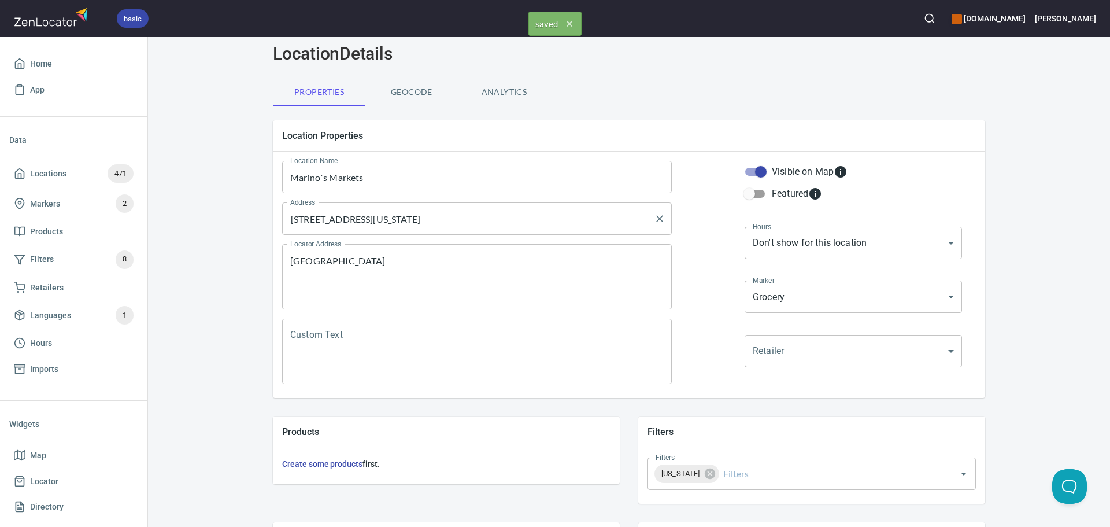
scroll to position [0, 0]
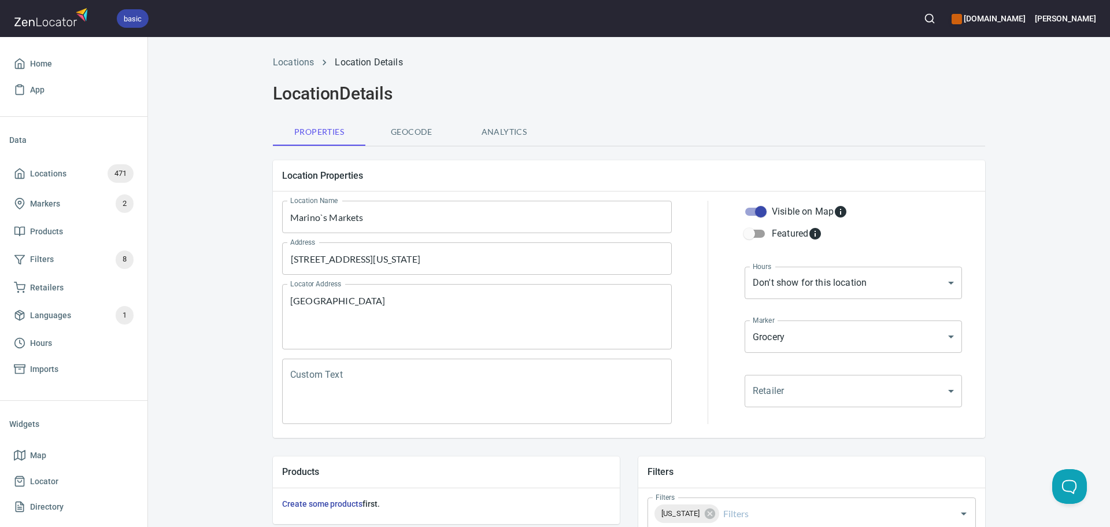
click at [298, 56] on li "Locations" at bounding box center [293, 63] width 41 height 14
click at [286, 60] on link "Locations" at bounding box center [293, 62] width 41 height 11
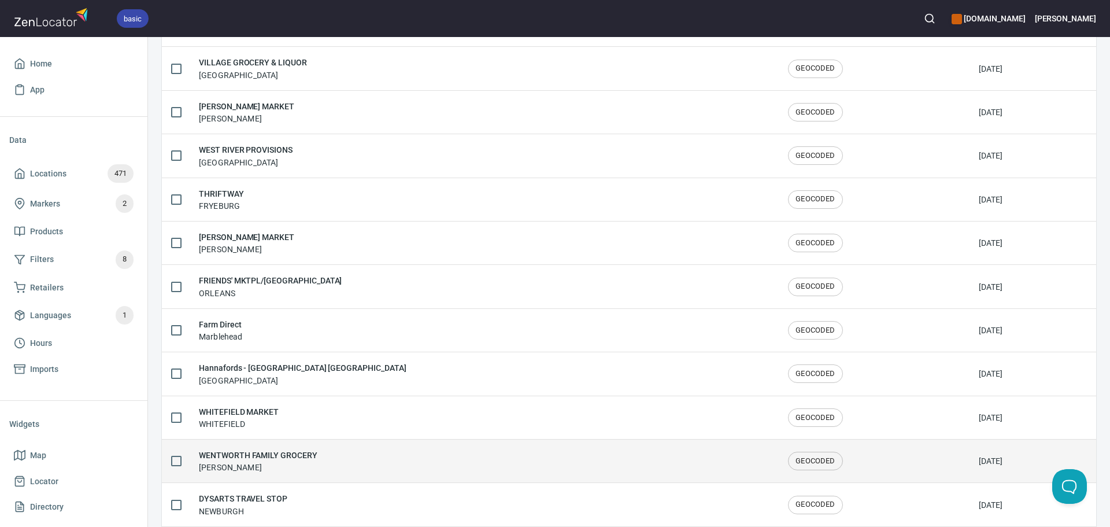
scroll to position [1900, 0]
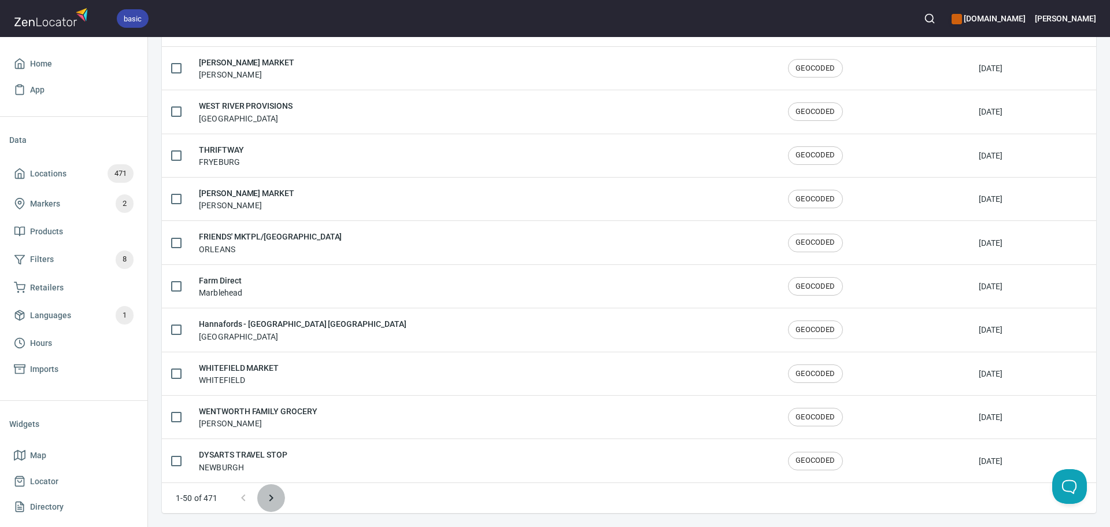
click at [281, 493] on button "Next page" at bounding box center [271, 498] width 28 height 28
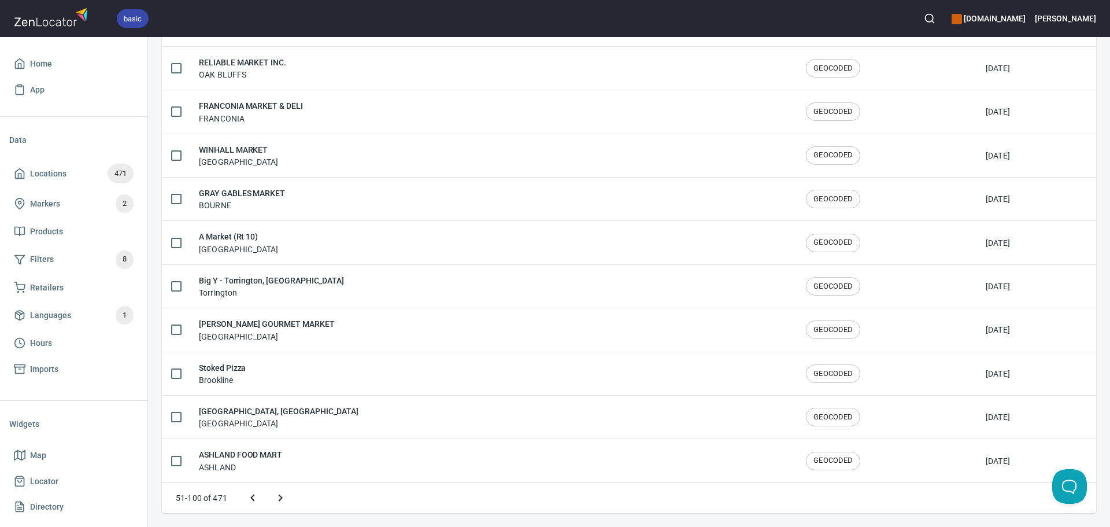
click at [281, 493] on icon "Next page" at bounding box center [281, 498] width 14 height 14
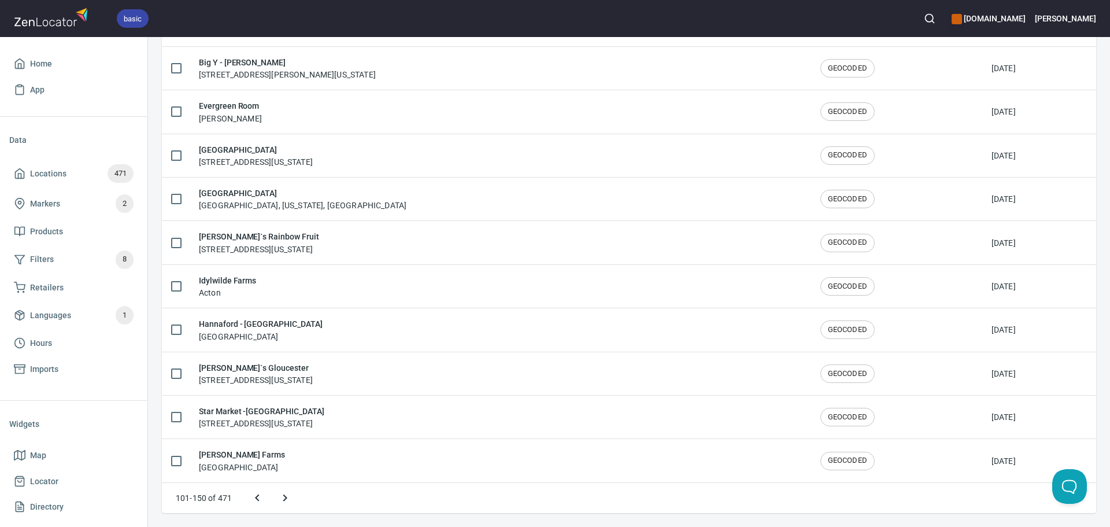
click at [281, 493] on icon "Next page" at bounding box center [285, 498] width 14 height 14
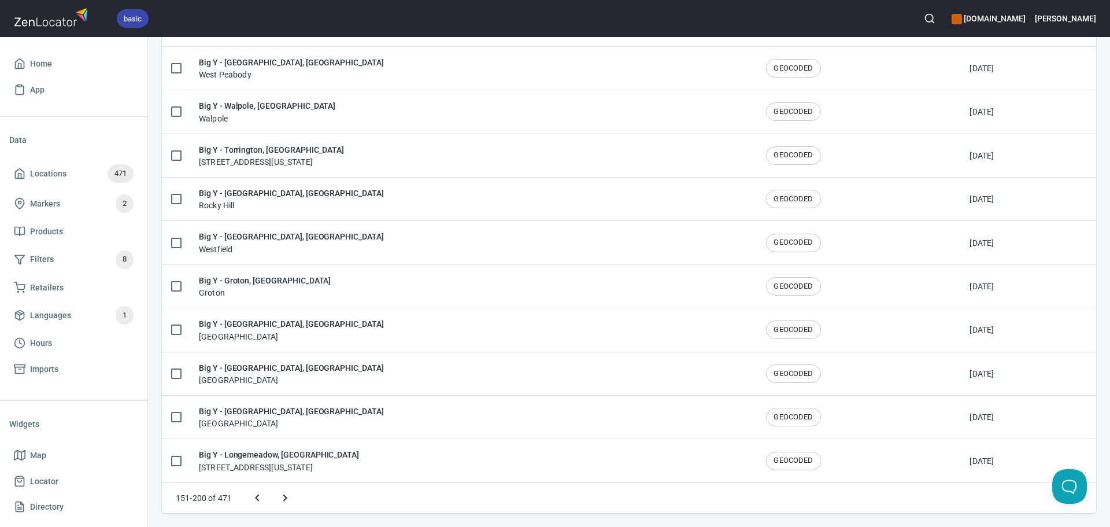
click at [281, 493] on icon "Next page" at bounding box center [285, 498] width 14 height 14
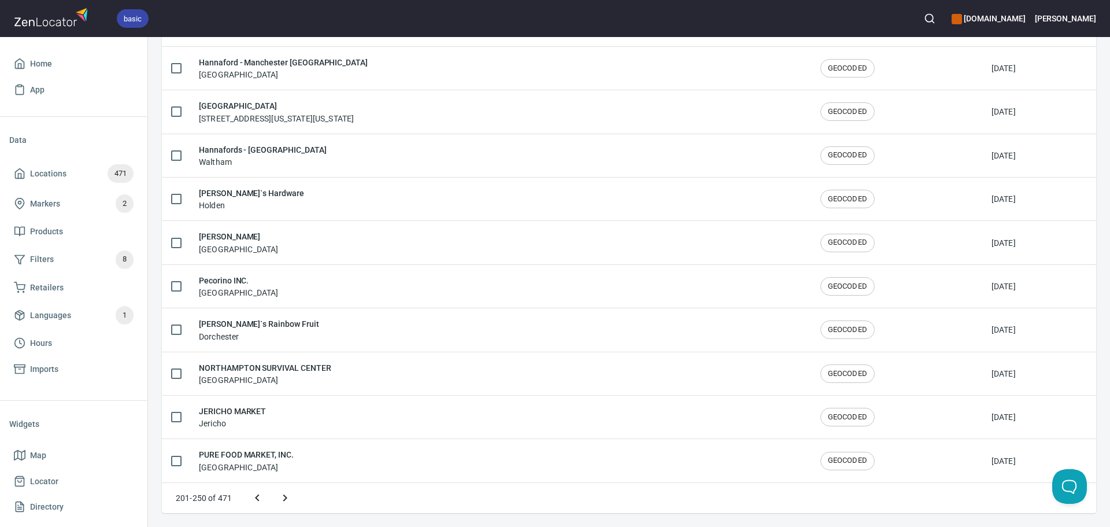
click at [292, 496] on button "Next page" at bounding box center [285, 498] width 28 height 28
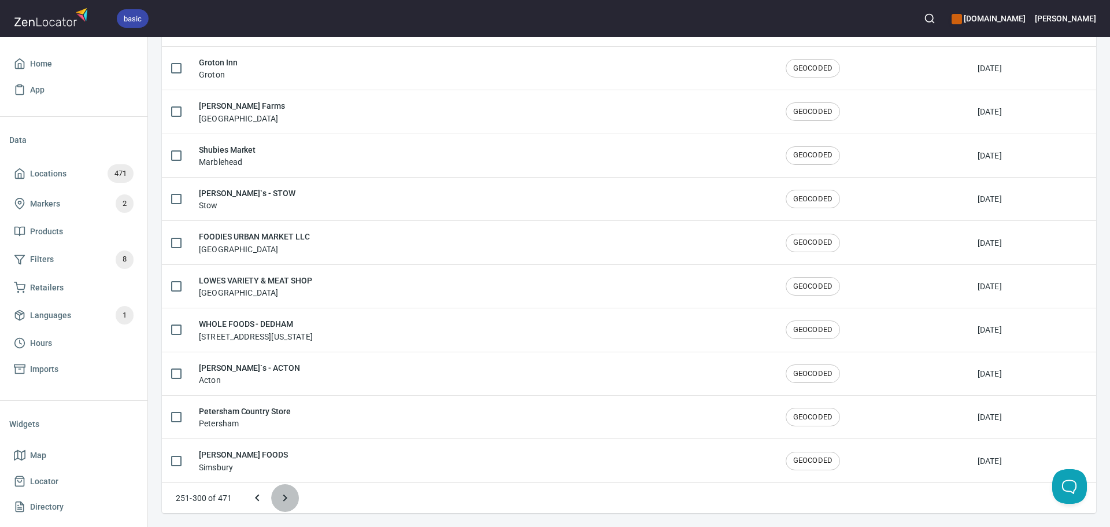
click at [292, 496] on button "Next page" at bounding box center [285, 498] width 28 height 28
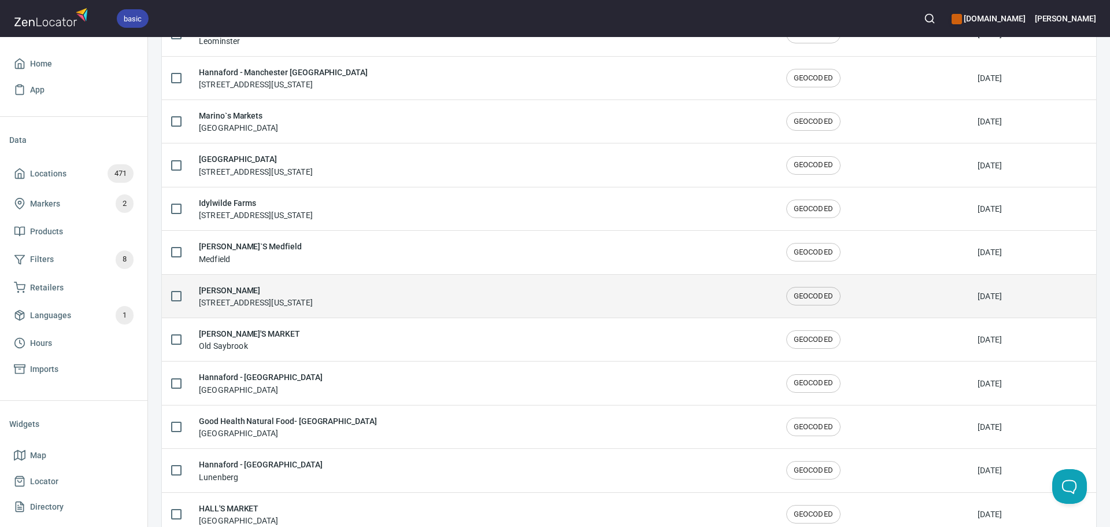
scroll to position [742, 0]
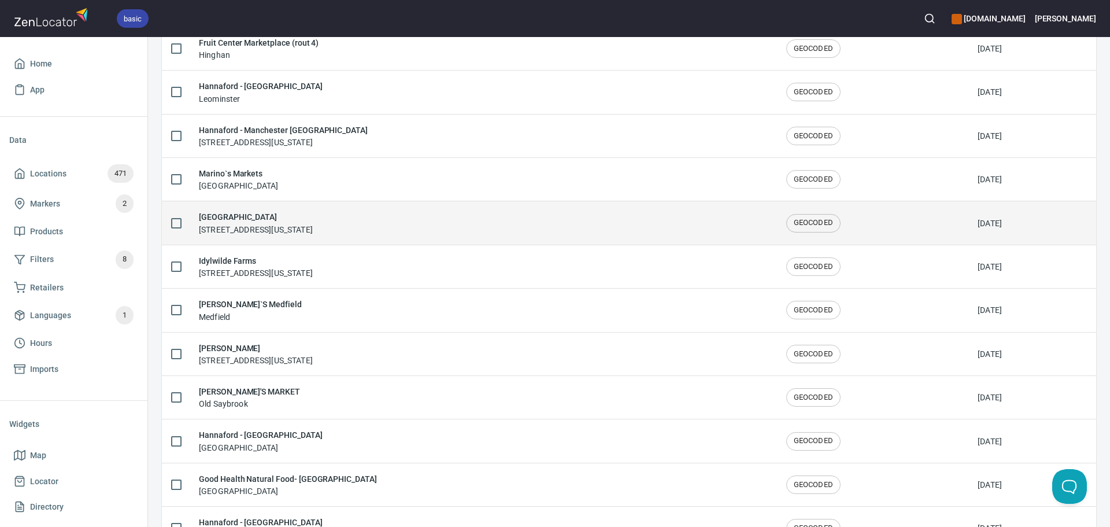
click at [521, 214] on div "FISHERS ISLAND IGA 2932 Crescent Ave, Fishers Island, New York 06390, United St…" at bounding box center [483, 222] width 569 height 24
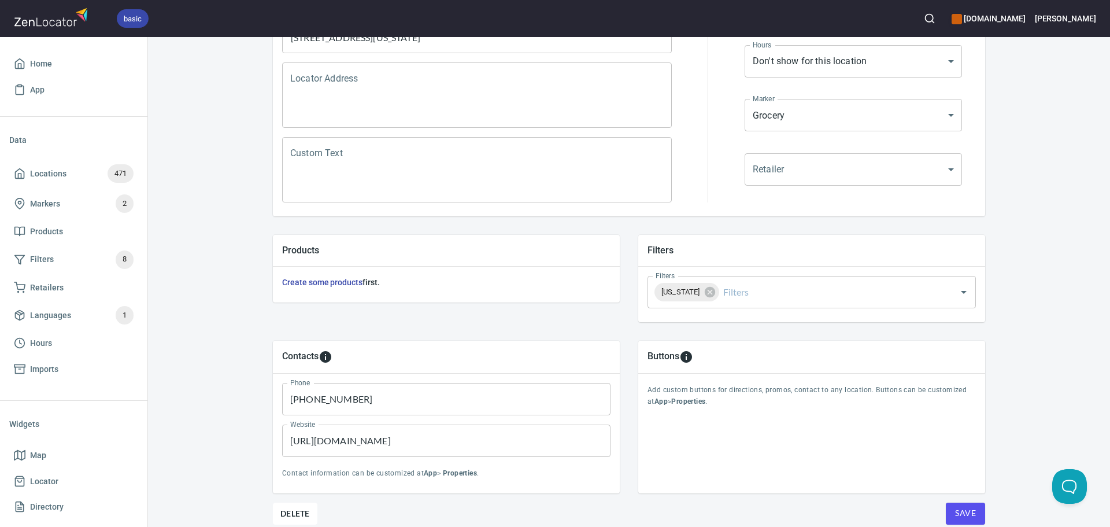
scroll to position [231, 0]
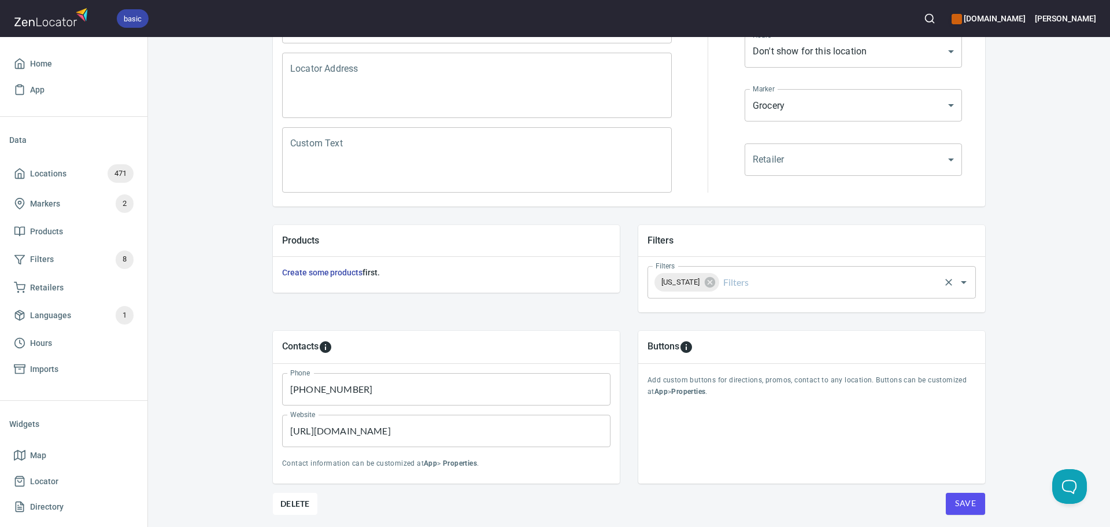
click at [748, 279] on input "Filters" at bounding box center [829, 282] width 217 height 22
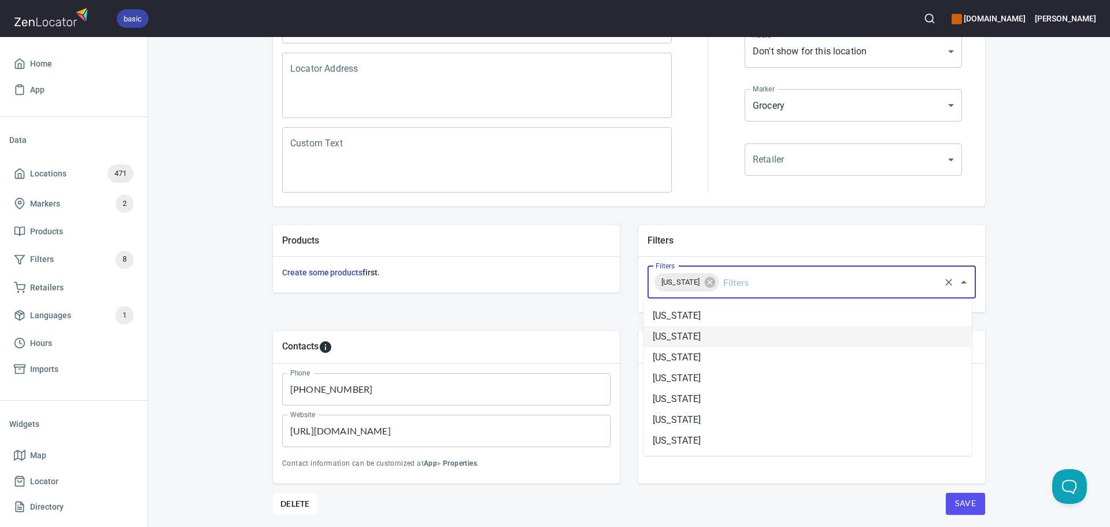
click at [707, 338] on li "New York" at bounding box center [808, 336] width 328 height 21
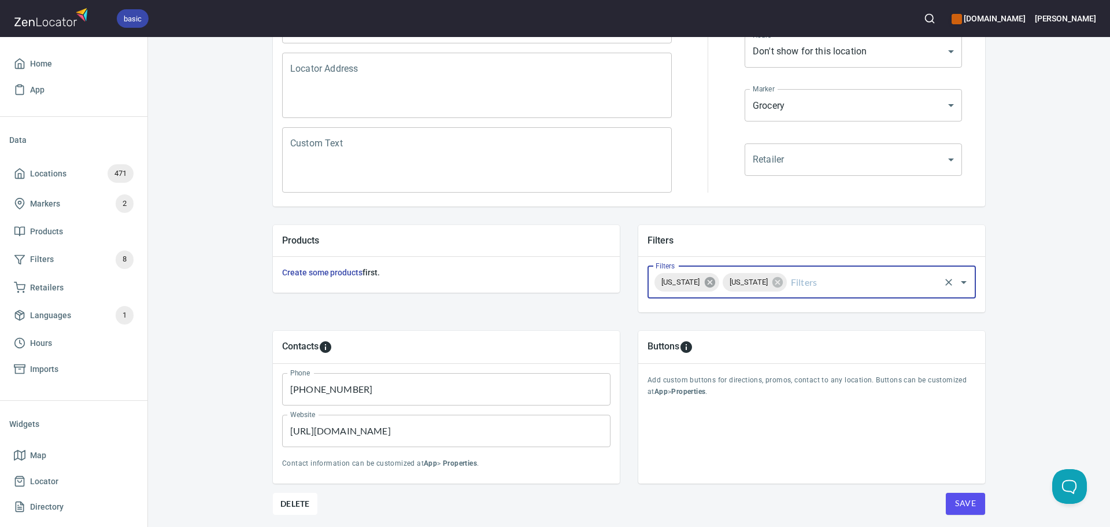
click at [715, 285] on icon at bounding box center [709, 282] width 10 height 10
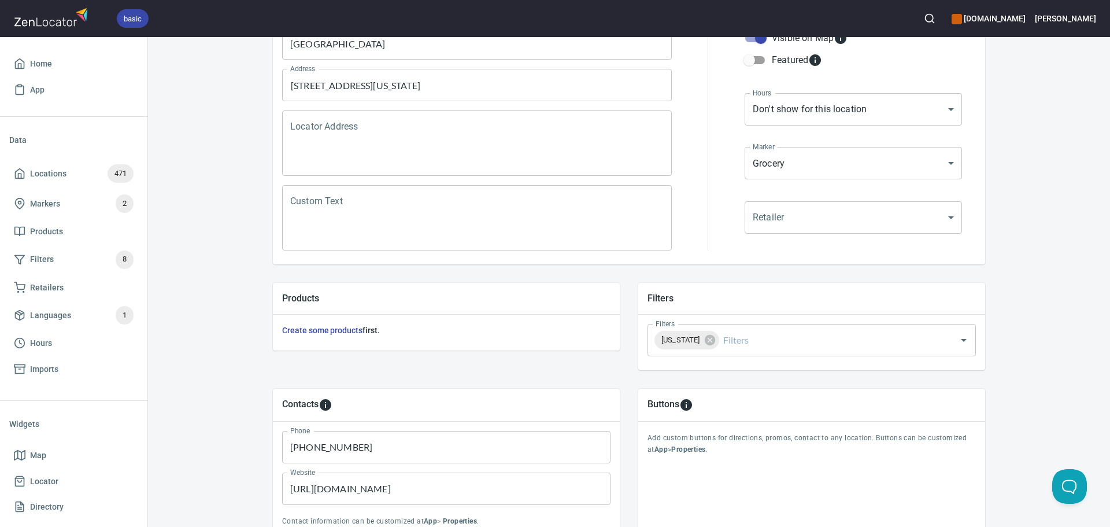
click at [436, 485] on input "https://www.marinosdeli.com/" at bounding box center [446, 488] width 328 height 32
click at [438, 485] on input "https://www.marinosdeli.com/" at bounding box center [446, 488] width 328 height 32
paste input "fishersisland.net/listing/village-market"
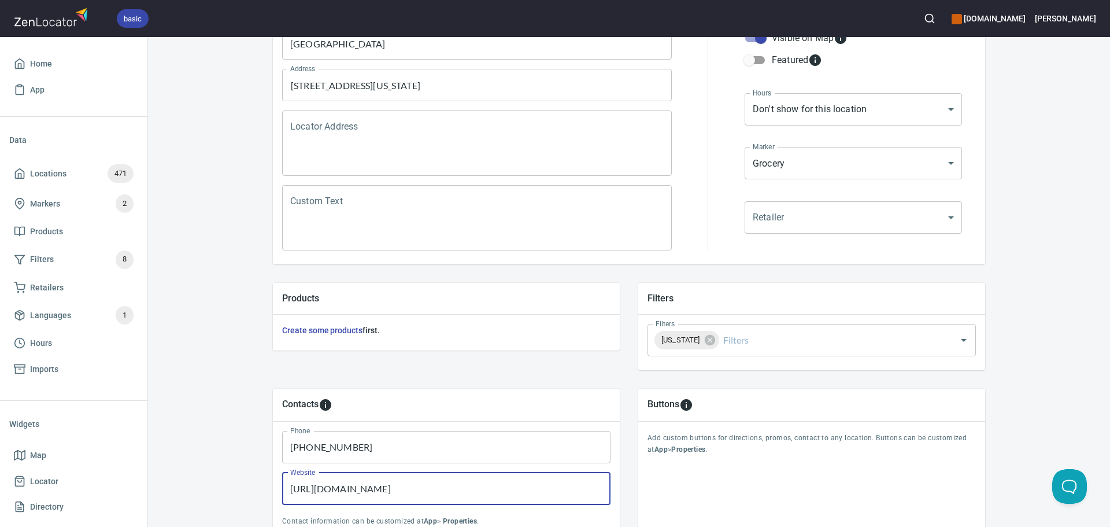
type input "https://fishersisland.net/listing/village-market/"
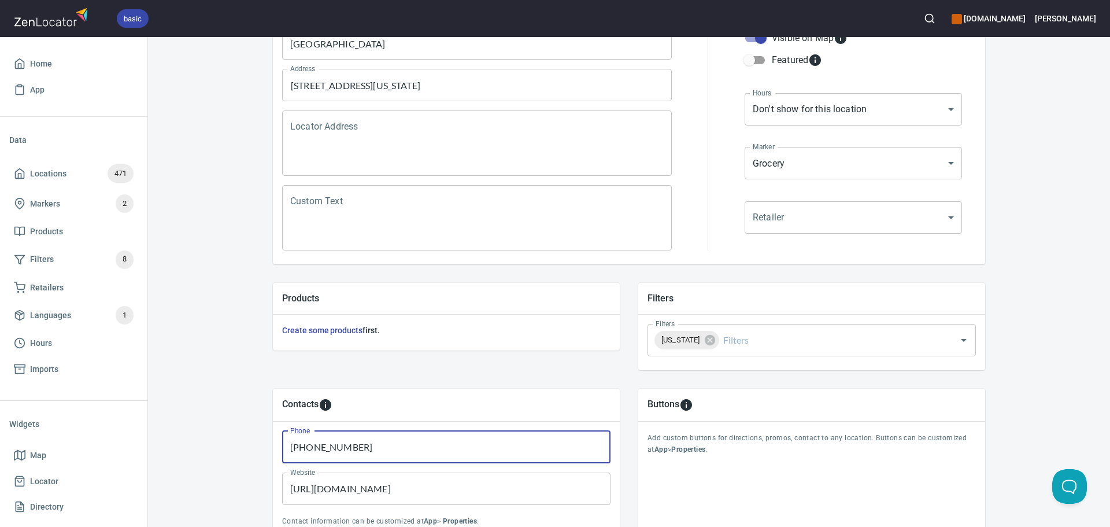
click at [401, 452] on input "(617) 477-9539" at bounding box center [446, 447] width 328 height 32
click at [401, 451] on input "(617) 477-9539" at bounding box center [446, 447] width 328 height 32
paste input "+16317887255"
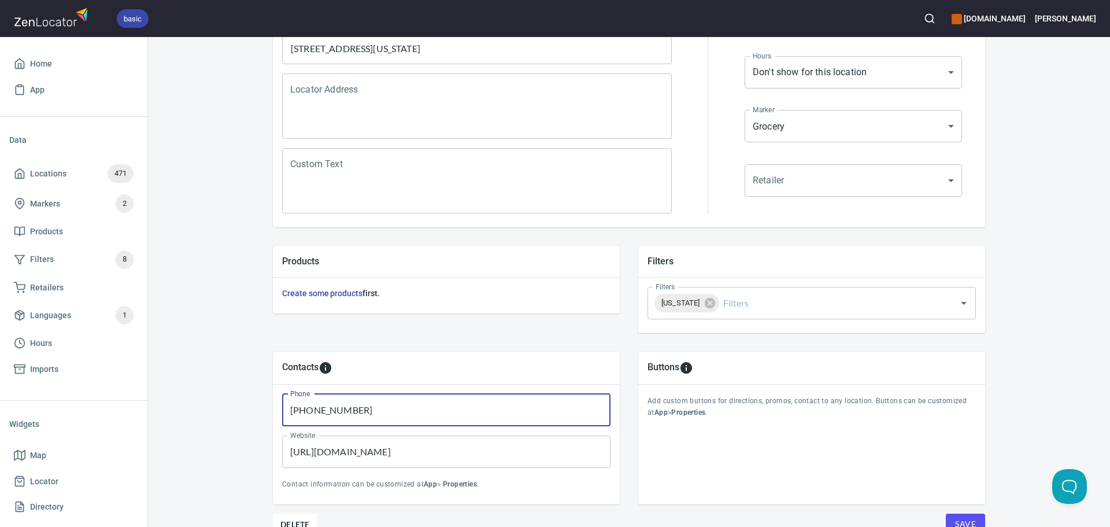
scroll to position [231, 0]
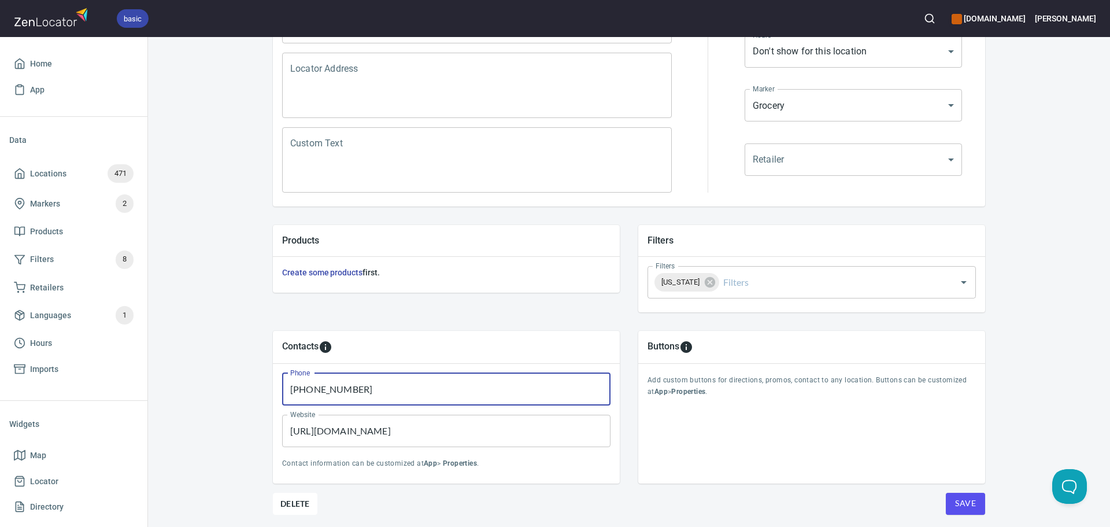
click at [290, 390] on input "+16317887255" at bounding box center [446, 389] width 328 height 32
type input "16317887255"
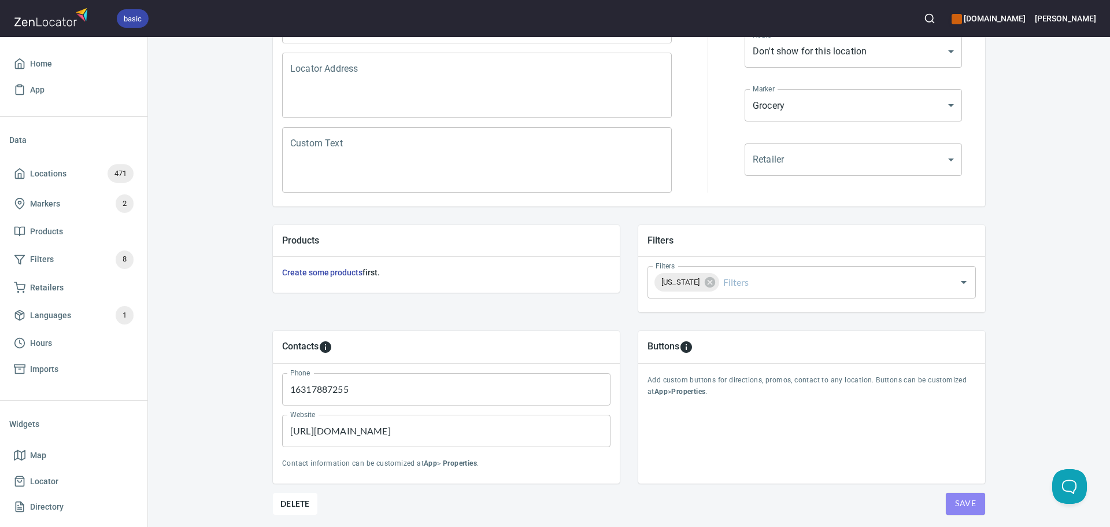
click at [956, 502] on span "Save" at bounding box center [965, 503] width 21 height 14
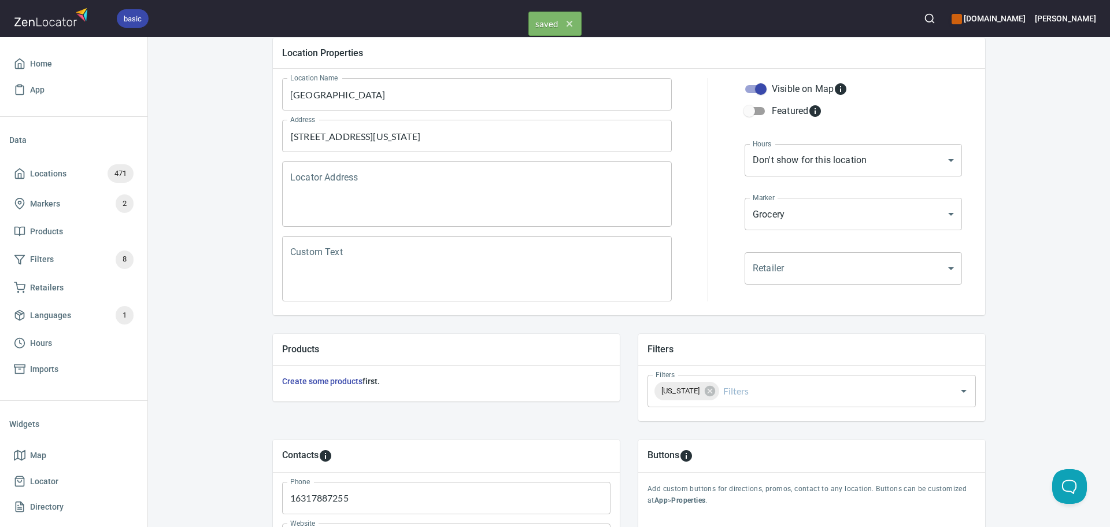
scroll to position [0, 0]
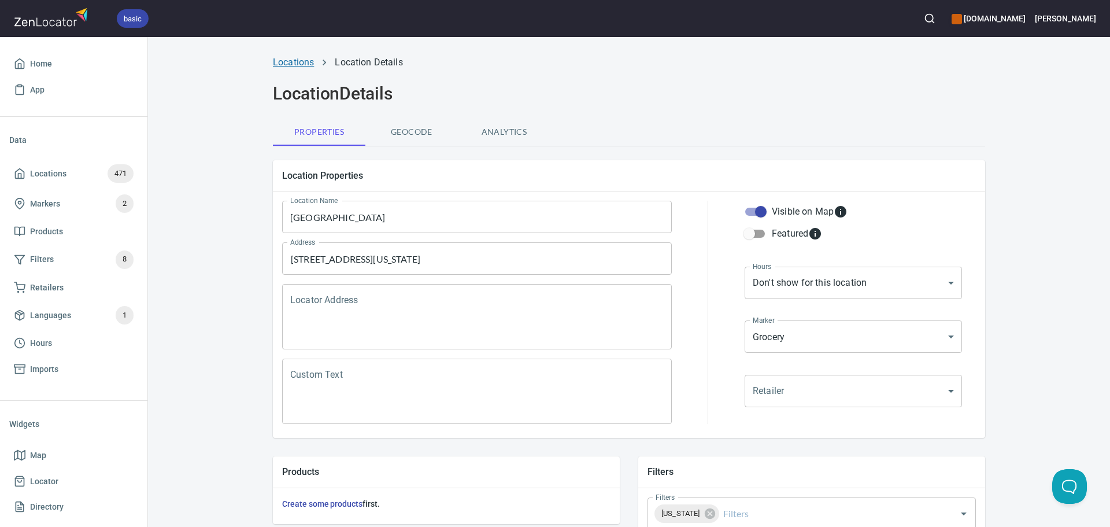
click at [287, 57] on link "Locations" at bounding box center [293, 62] width 41 height 11
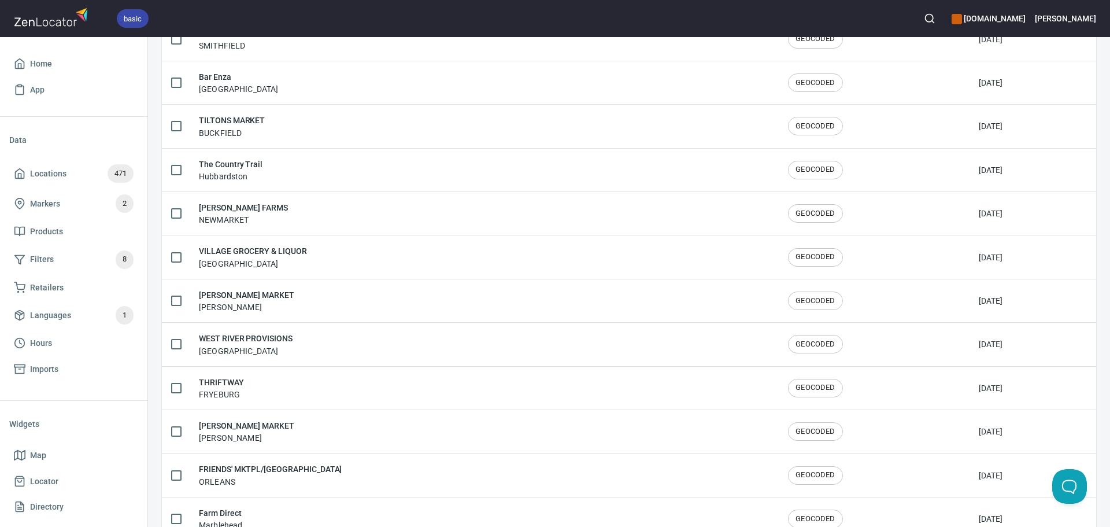
scroll to position [1900, 0]
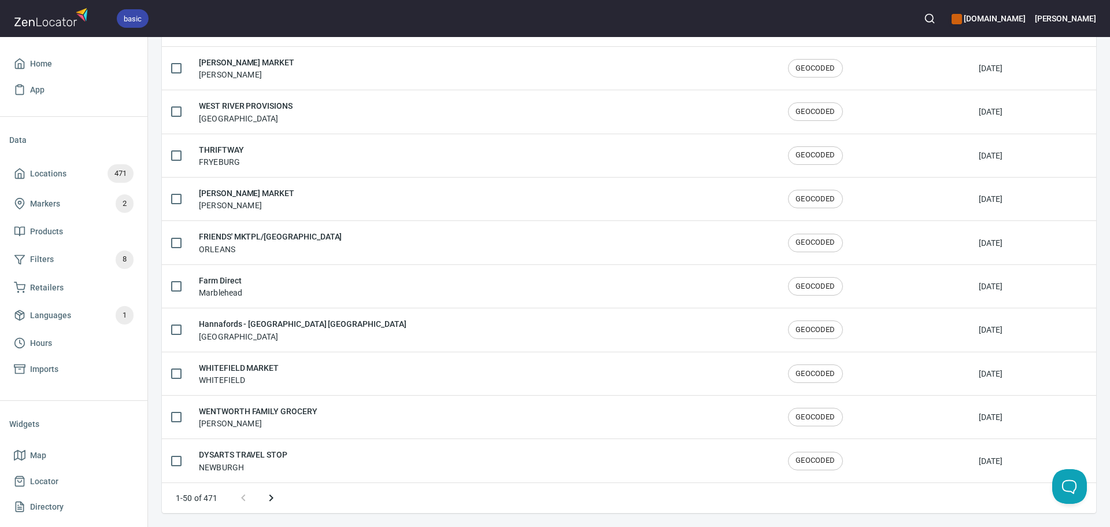
click at [264, 494] on icon "Next page" at bounding box center [271, 498] width 14 height 14
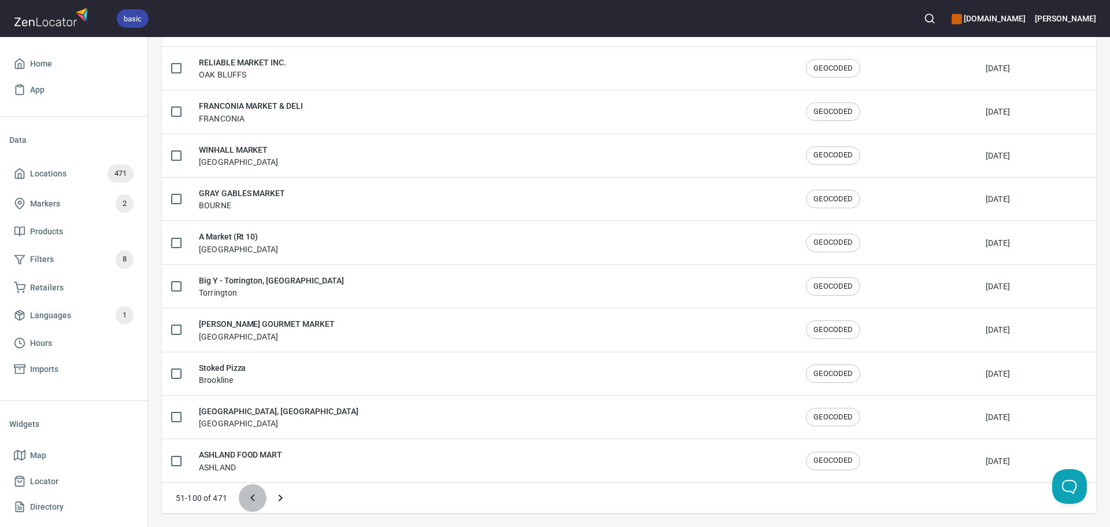
click at [265, 494] on button "Previous page" at bounding box center [253, 498] width 28 height 28
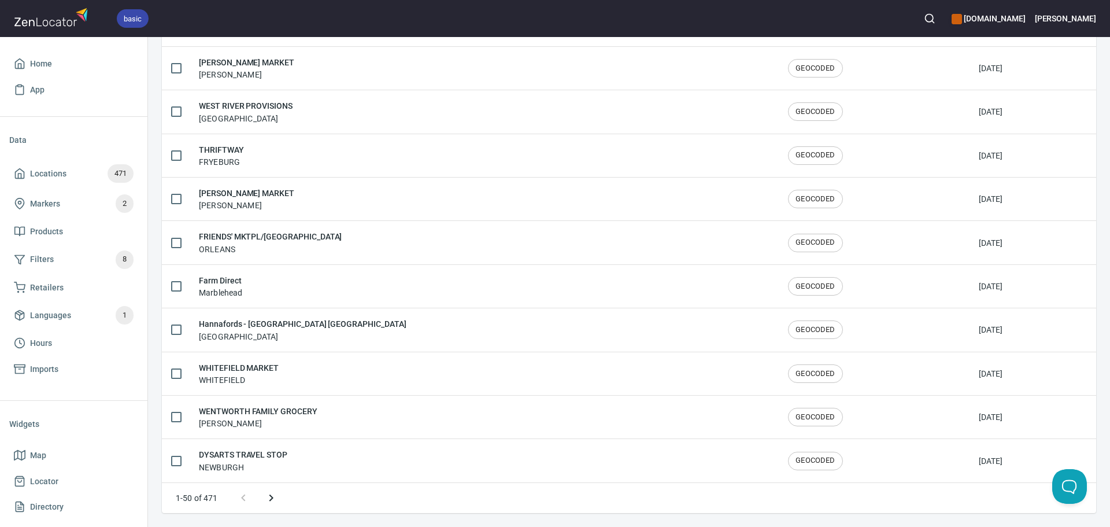
click at [276, 495] on icon "Next page" at bounding box center [271, 498] width 14 height 14
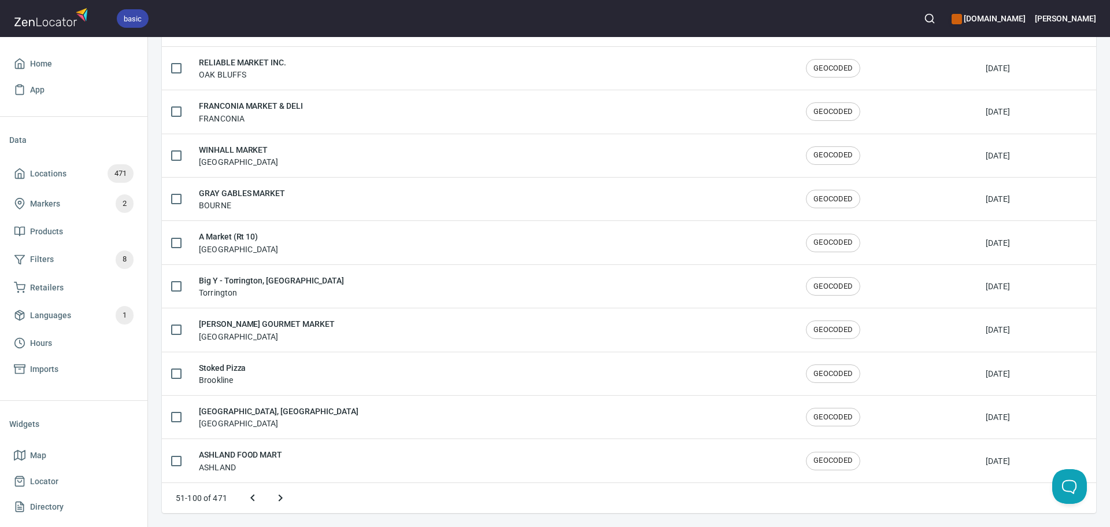
click at [276, 495] on icon "Next page" at bounding box center [281, 498] width 14 height 14
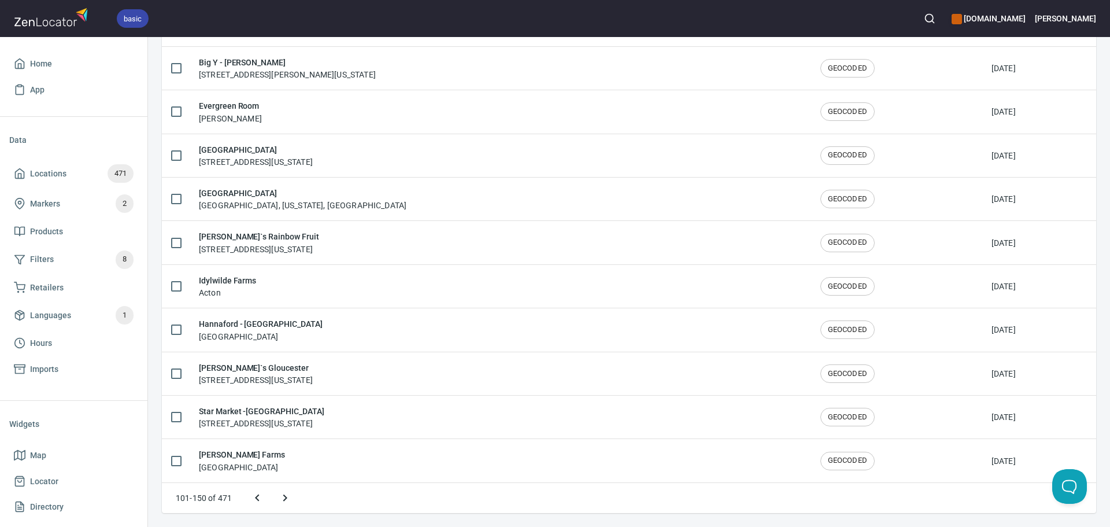
click at [287, 498] on icon "Next page" at bounding box center [285, 498] width 14 height 14
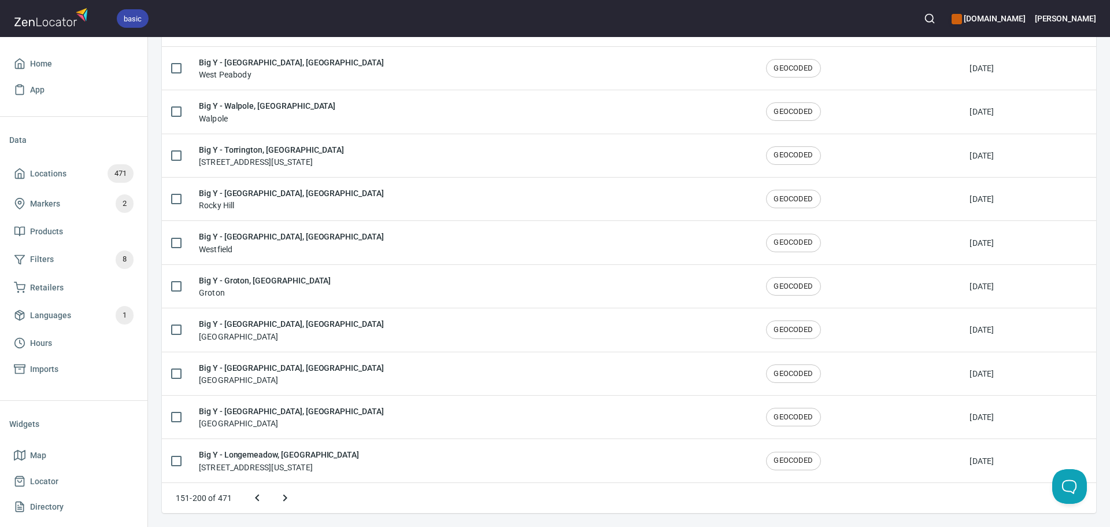
click at [287, 498] on icon "Next page" at bounding box center [285, 498] width 14 height 14
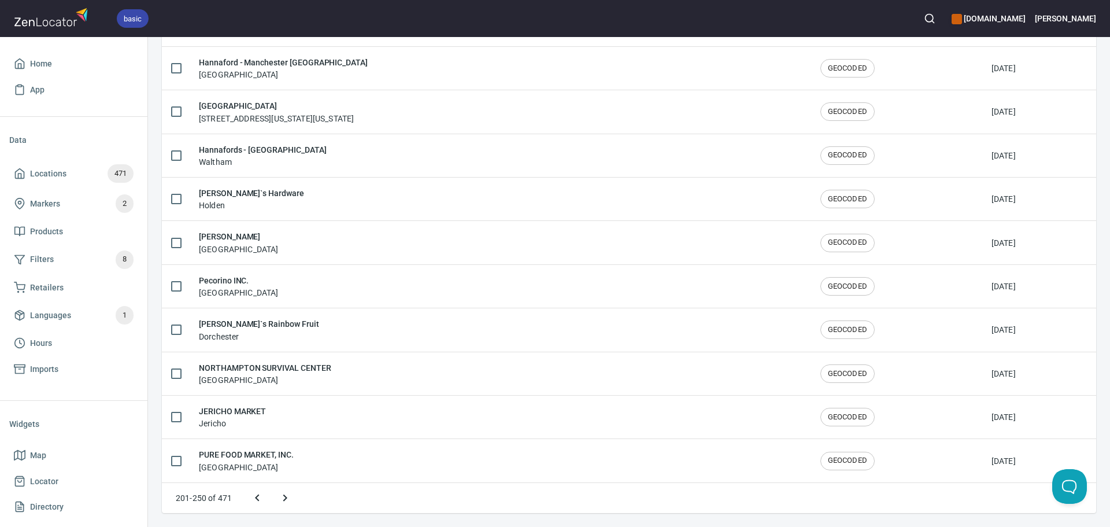
click at [287, 498] on icon "Next page" at bounding box center [285, 498] width 14 height 14
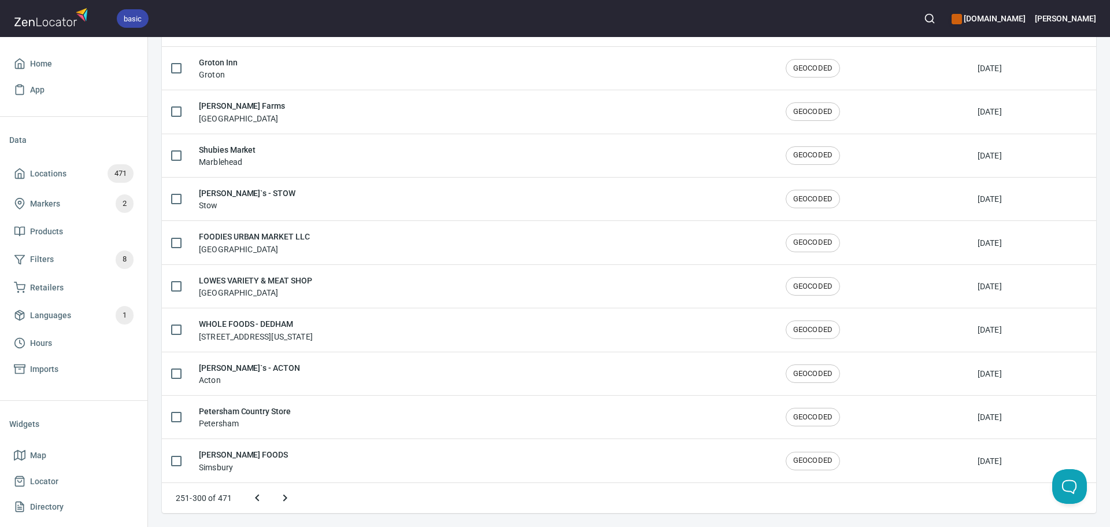
click at [288, 498] on icon "Next page" at bounding box center [285, 498] width 14 height 14
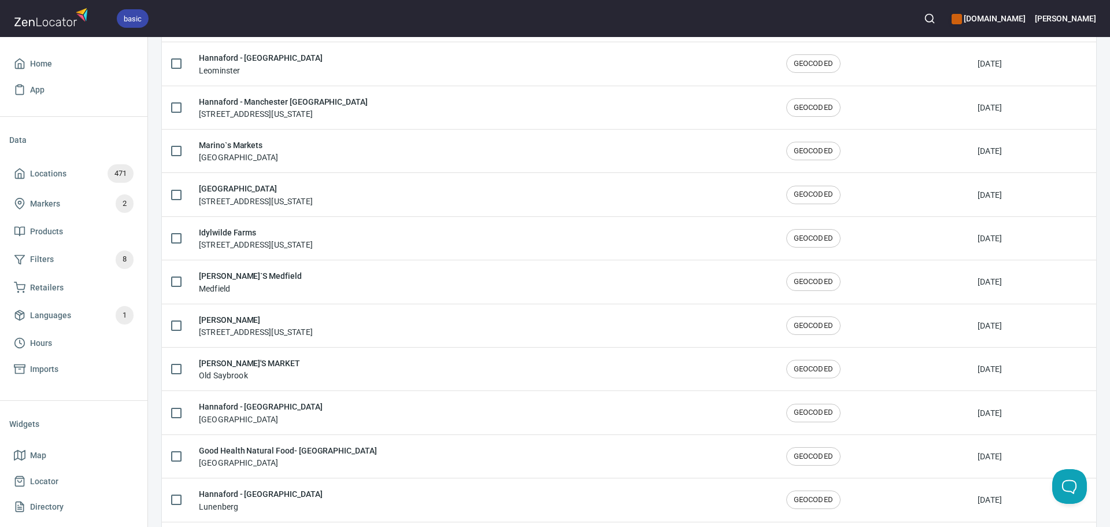
scroll to position [742, 0]
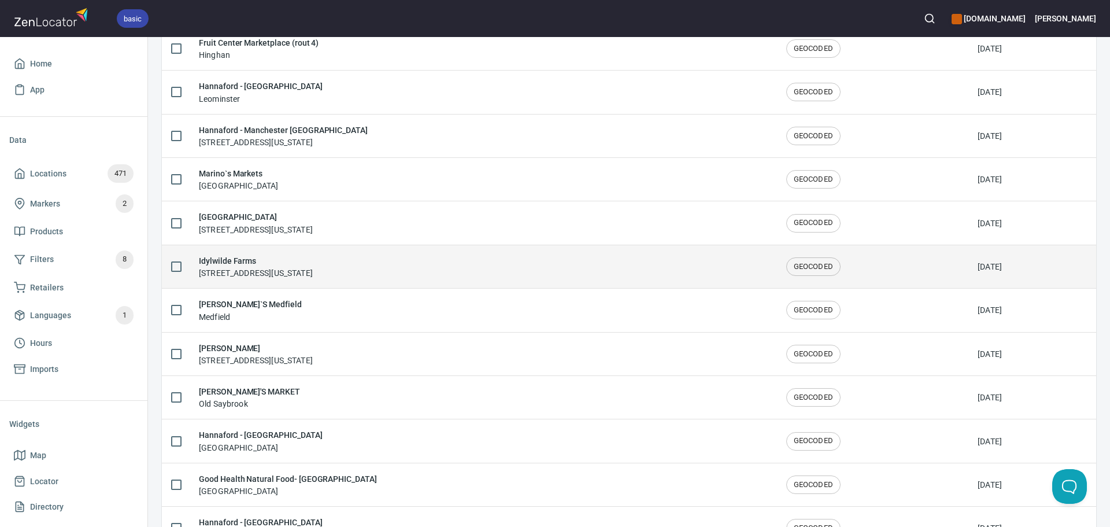
click at [485, 274] on div "Idylwilde Farms 364 Central St, Acton, Massachusetts 01720, United States" at bounding box center [483, 266] width 569 height 24
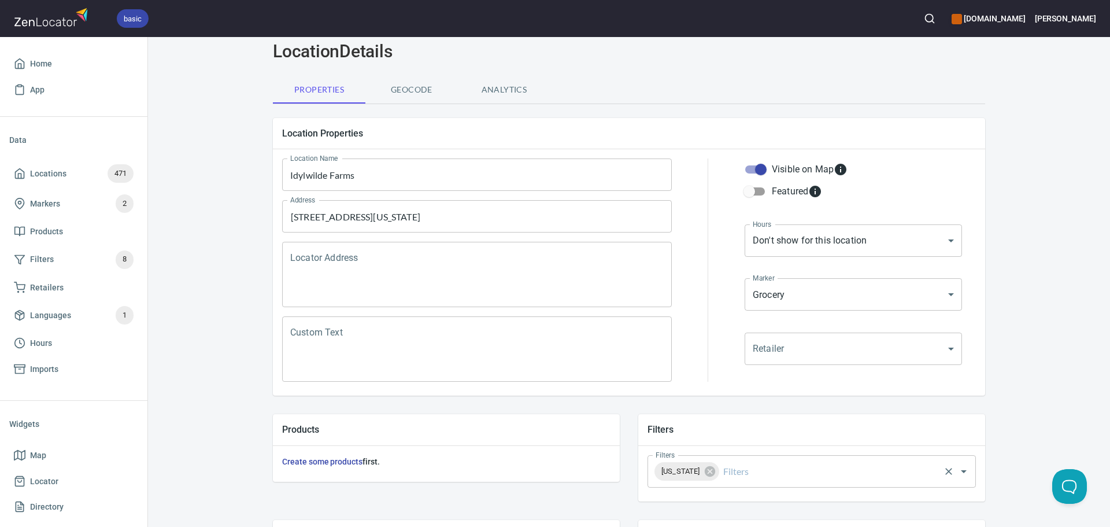
scroll to position [116, 0]
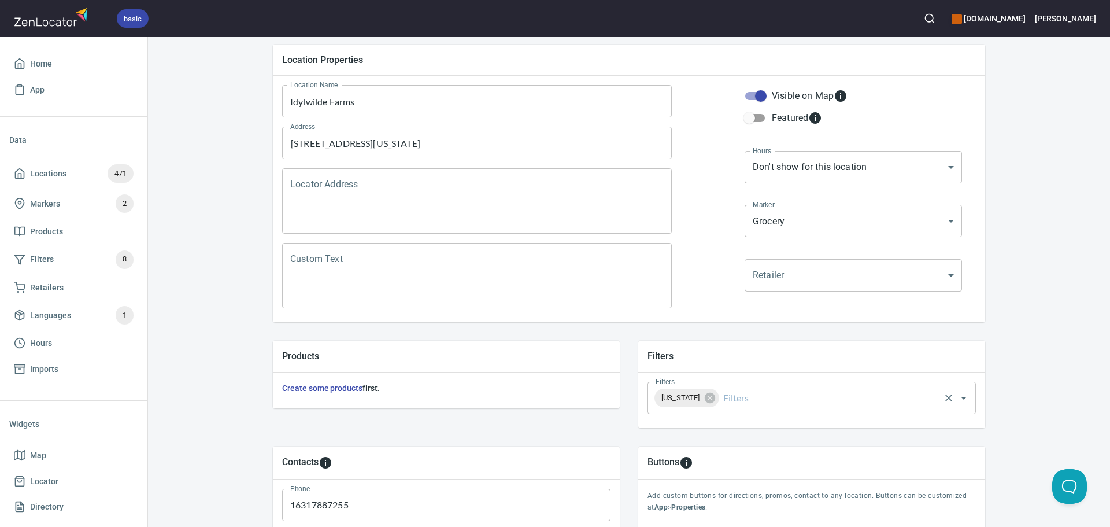
click at [761, 397] on input "Filters" at bounding box center [829, 398] width 217 height 22
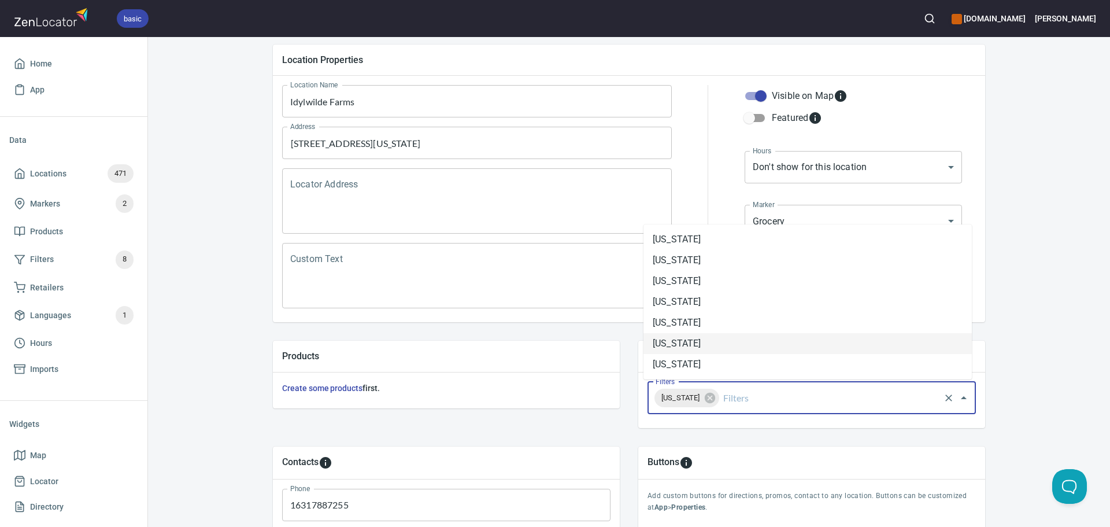
click at [738, 339] on li "Massachusetts" at bounding box center [808, 343] width 328 height 21
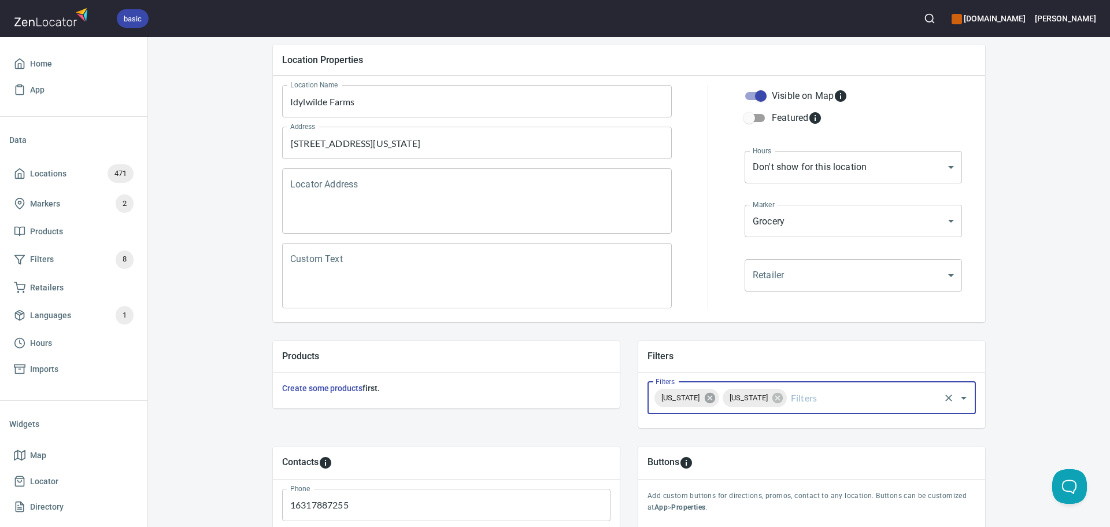
click at [704, 396] on icon at bounding box center [710, 397] width 13 height 13
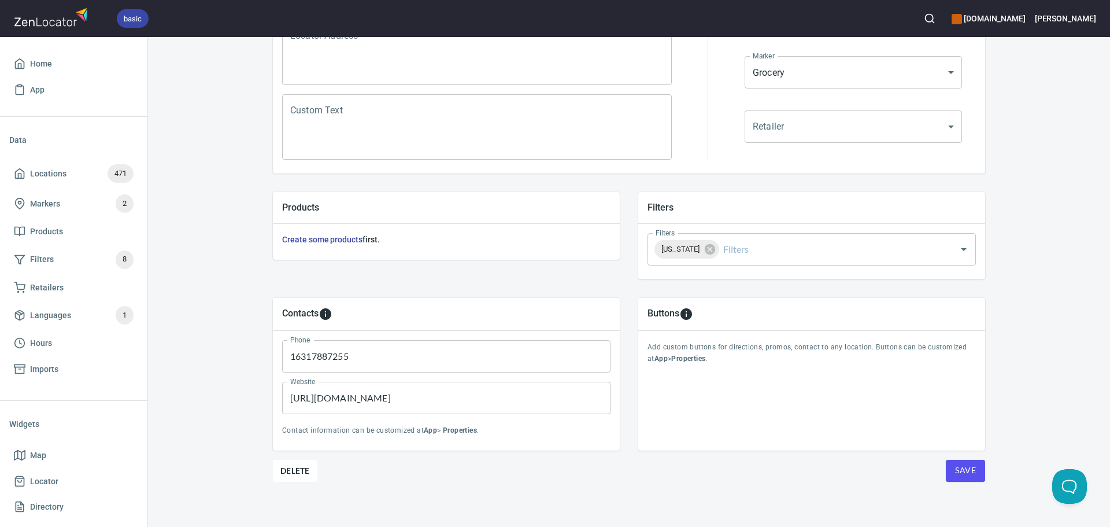
scroll to position [270, 0]
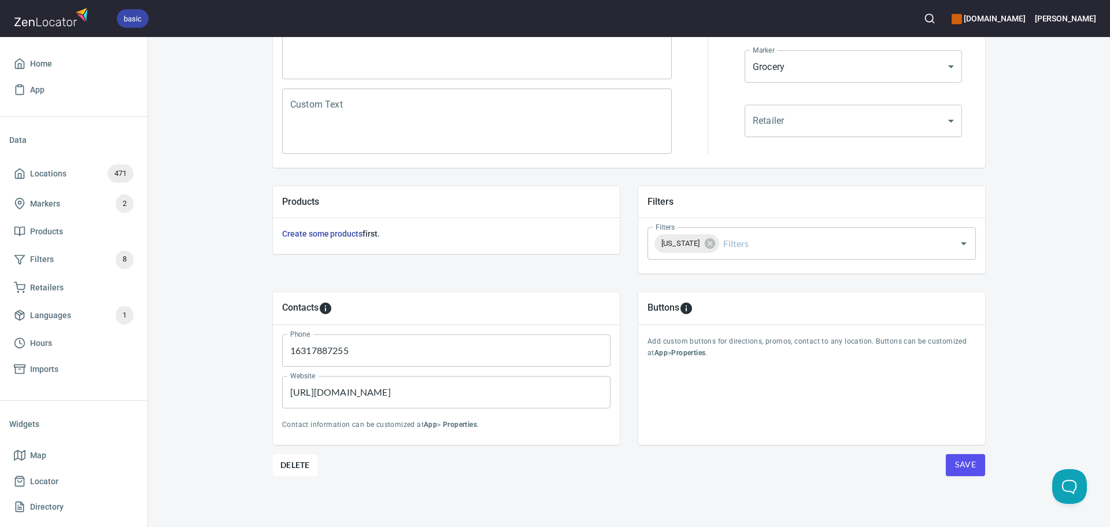
click at [520, 393] on input "https://fishersisland.net/listing/village-market/" at bounding box center [446, 392] width 328 height 32
paste input "://www.idylwildefarm.com"
type input "http://www.idylwildefarm.com/"
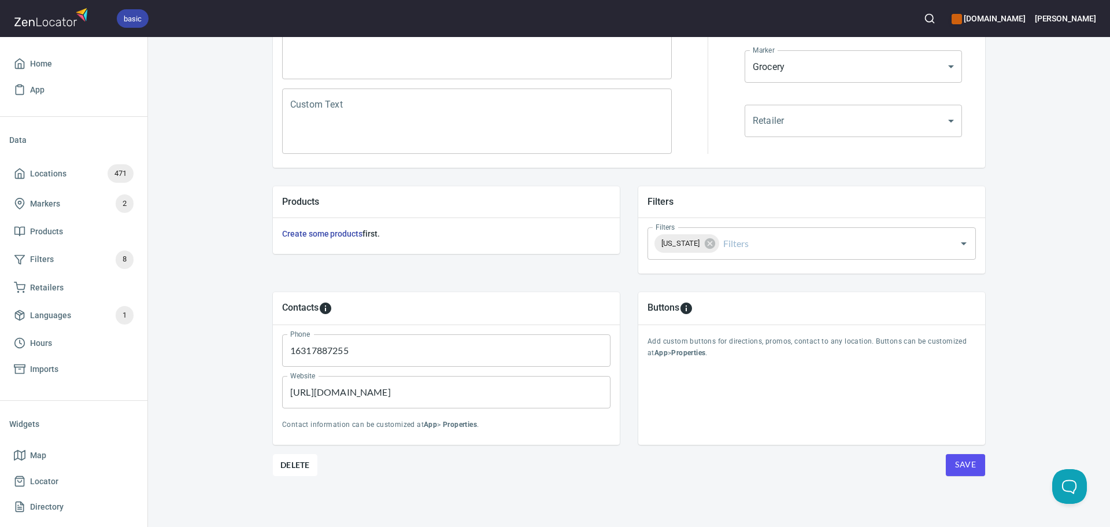
click at [380, 359] on input "16317887255" at bounding box center [446, 350] width 328 height 32
paste input "+19782635943"
click at [295, 350] on input "+19782635943" at bounding box center [446, 350] width 328 height 32
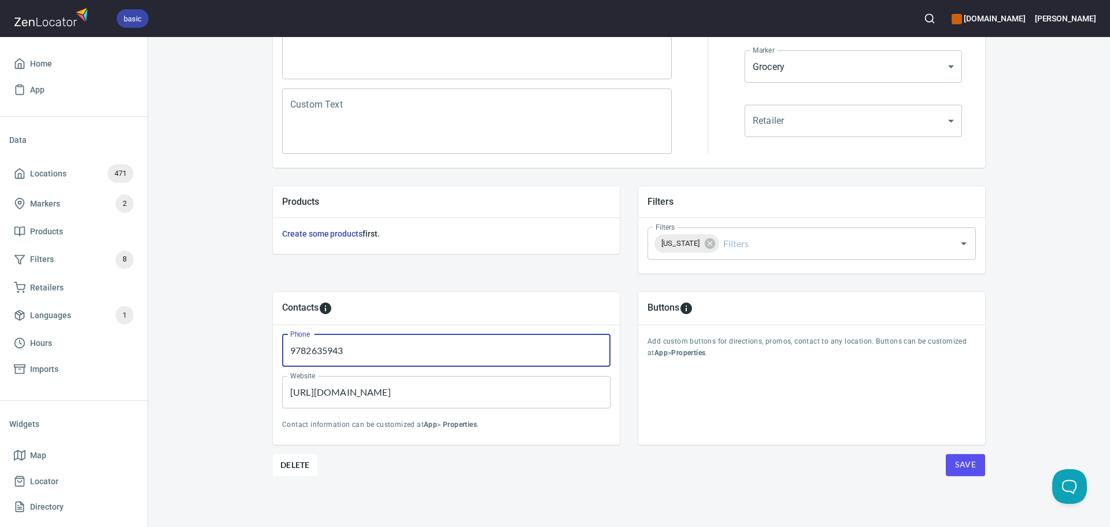
type input "9782635943"
click at [969, 476] on div "Location Properties Location Name Idylwilde Farms Location Name Address 364 Cen…" at bounding box center [629, 204] width 712 height 646
click at [970, 471] on span "Save" at bounding box center [965, 464] width 21 height 14
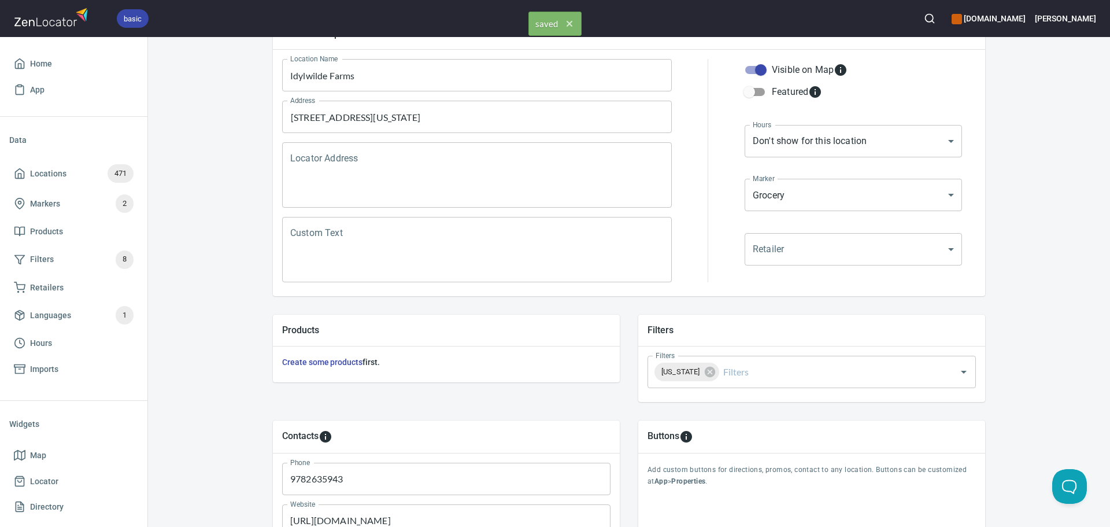
scroll to position [0, 0]
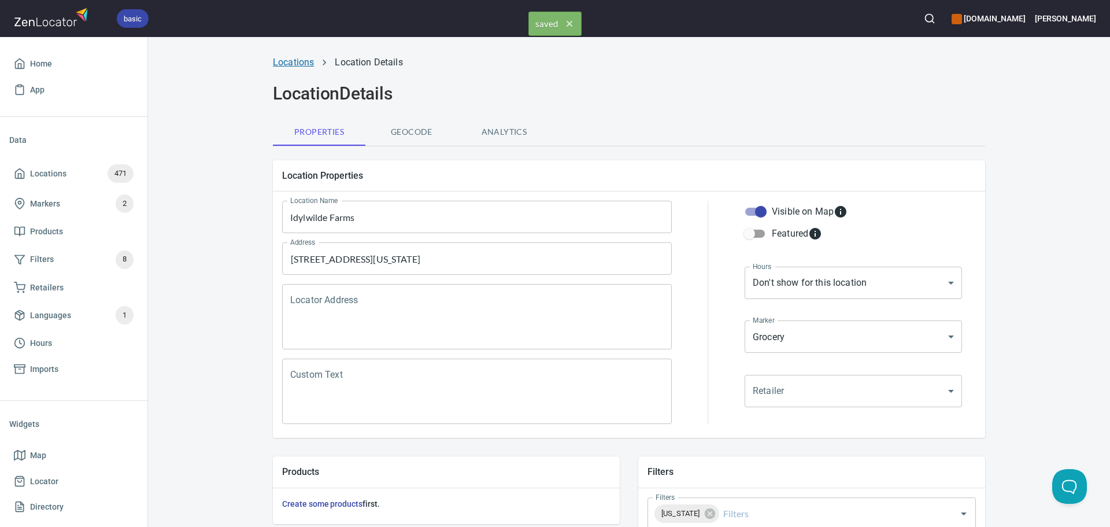
click at [292, 65] on link "Locations" at bounding box center [293, 62] width 41 height 11
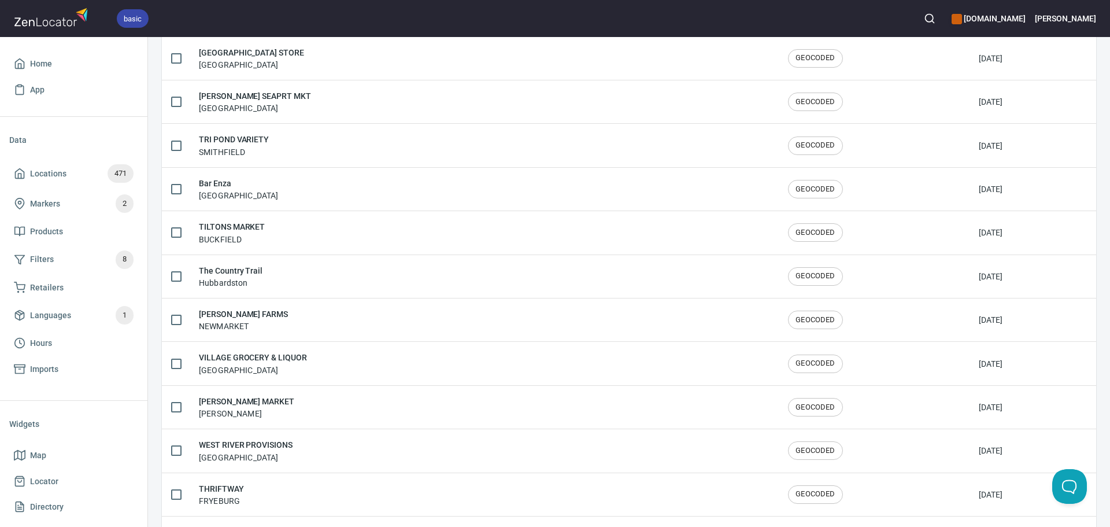
scroll to position [1900, 0]
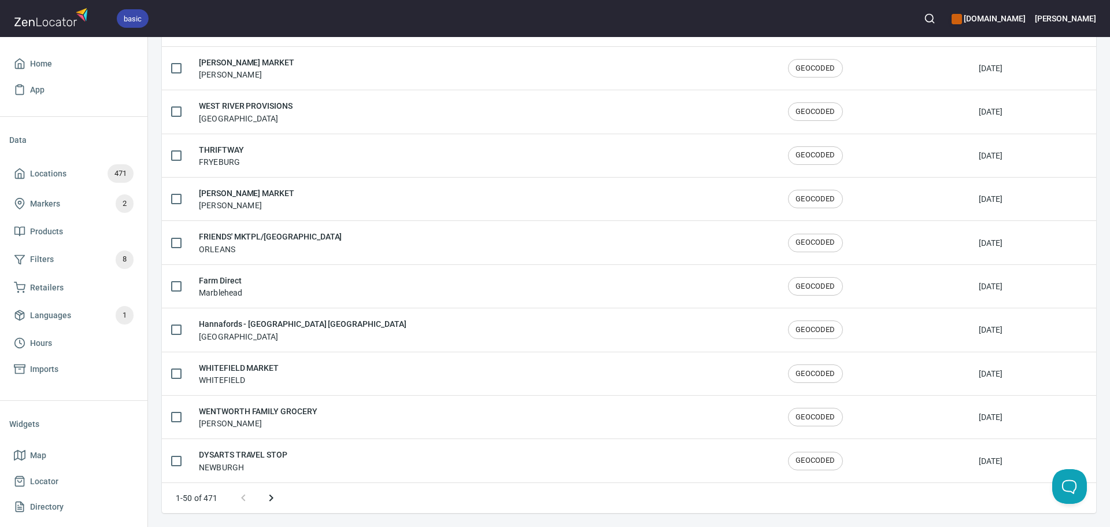
click at [274, 497] on icon "Next page" at bounding box center [271, 498] width 14 height 14
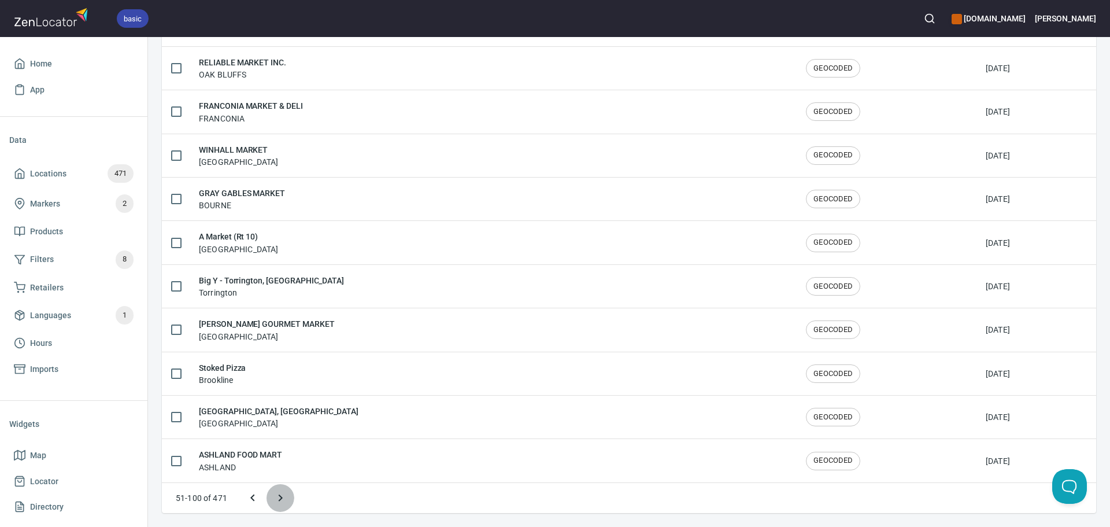
click at [289, 498] on button "Next page" at bounding box center [281, 498] width 28 height 28
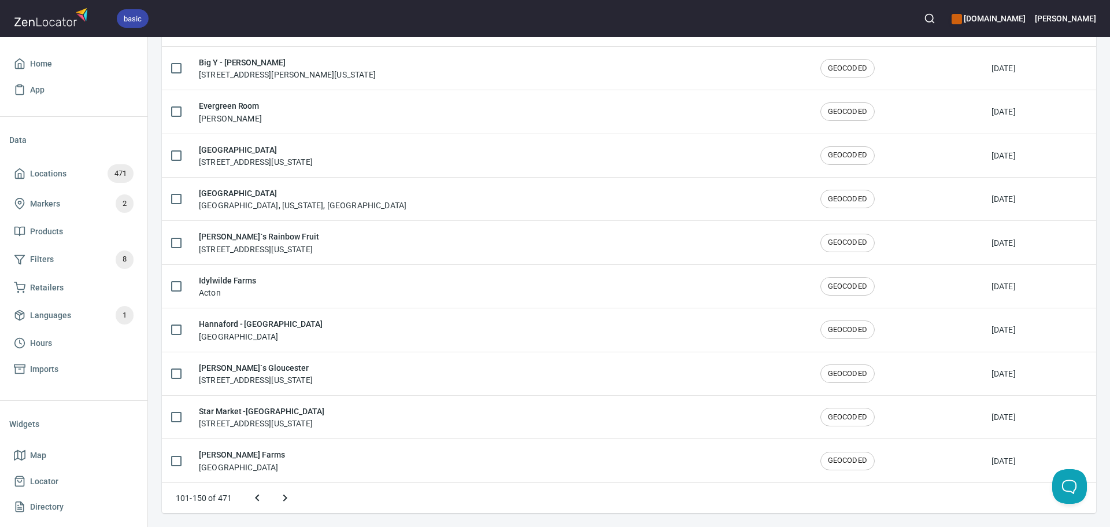
click at [289, 498] on icon "Next page" at bounding box center [285, 498] width 14 height 14
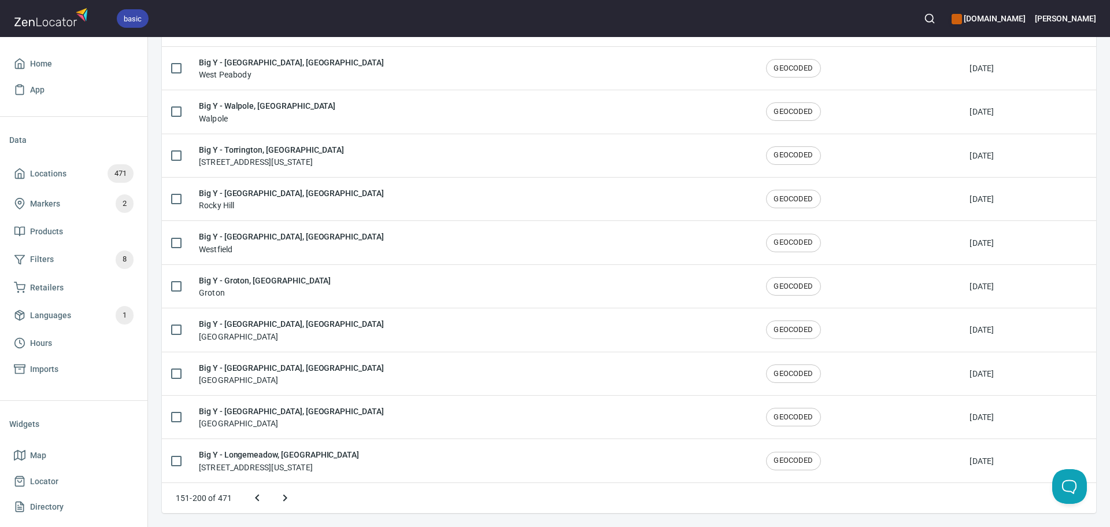
click at [290, 498] on icon "Next page" at bounding box center [285, 498] width 14 height 14
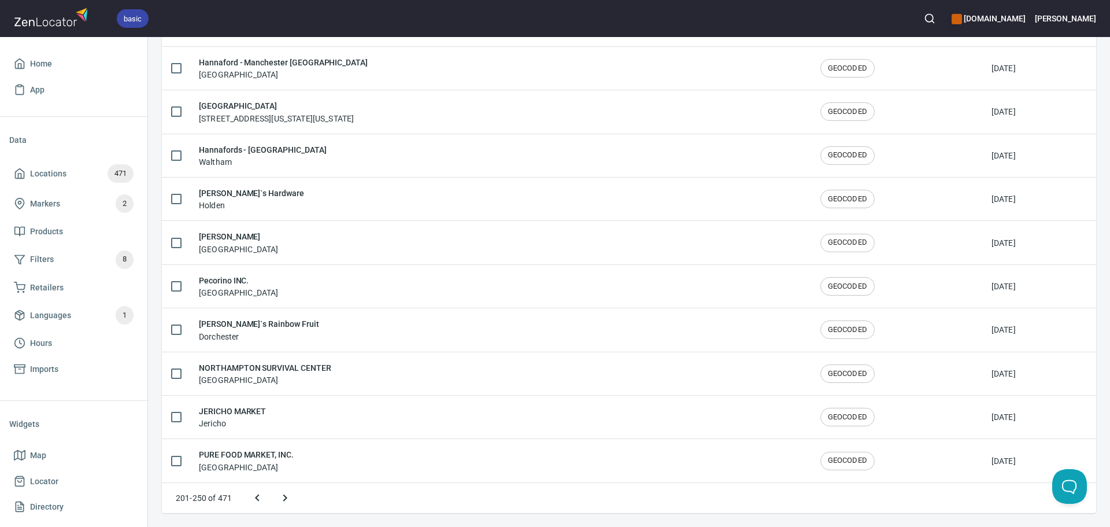
click at [290, 498] on icon "Next page" at bounding box center [285, 498] width 14 height 14
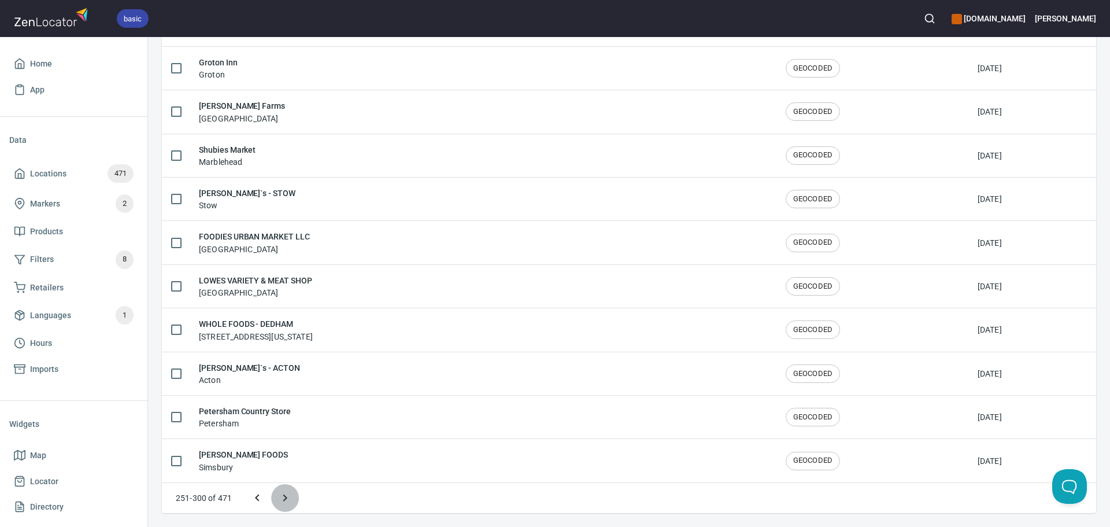
click at [290, 498] on icon "Next page" at bounding box center [285, 498] width 14 height 14
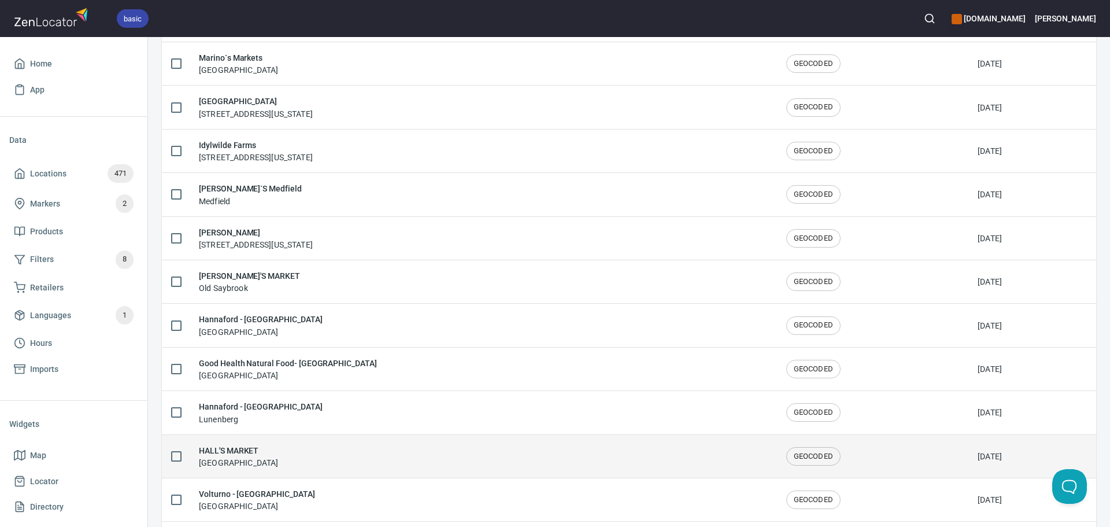
scroll to position [800, 0]
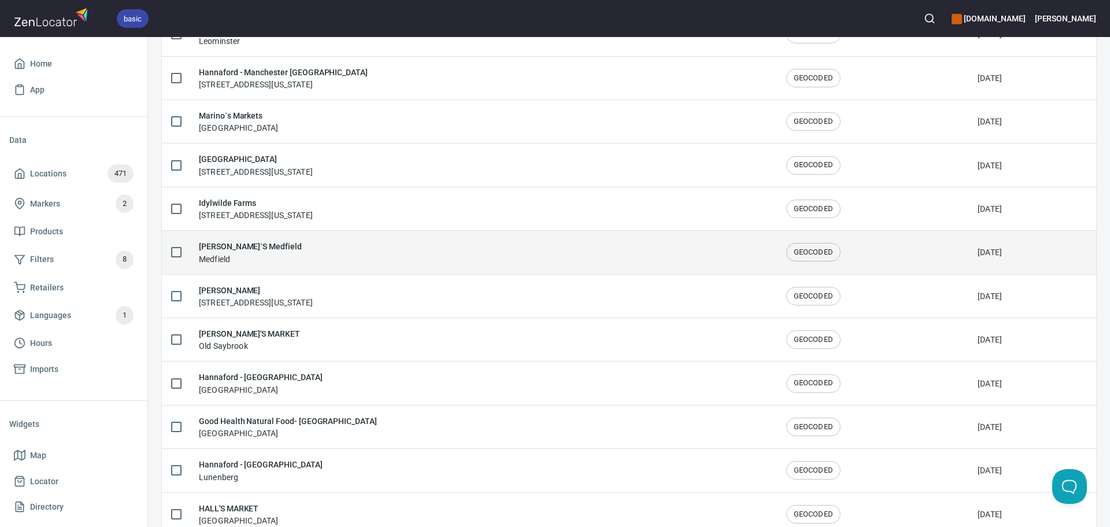
click at [407, 250] on div "SHAW`S Medfield Medfield" at bounding box center [483, 252] width 569 height 24
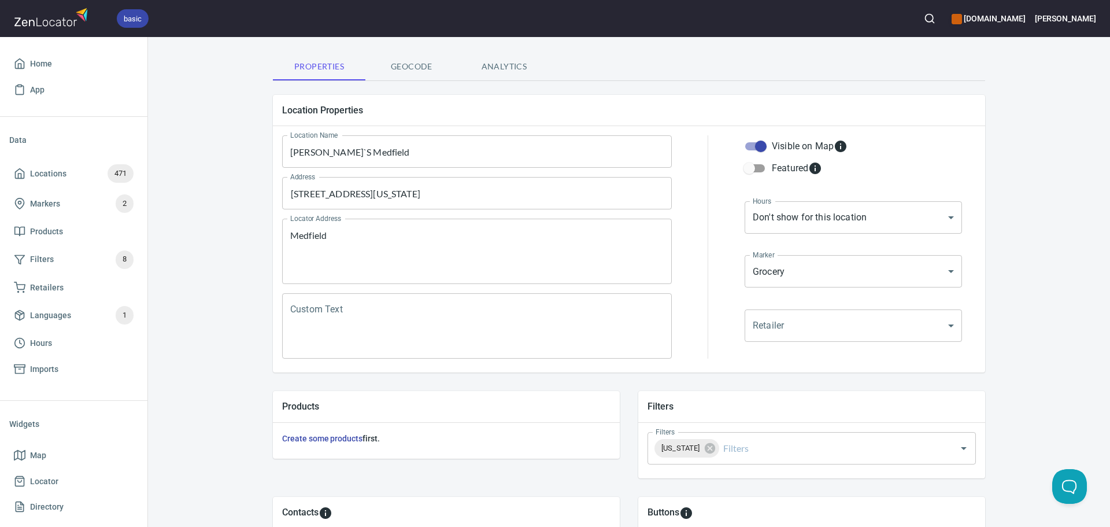
scroll to position [270, 0]
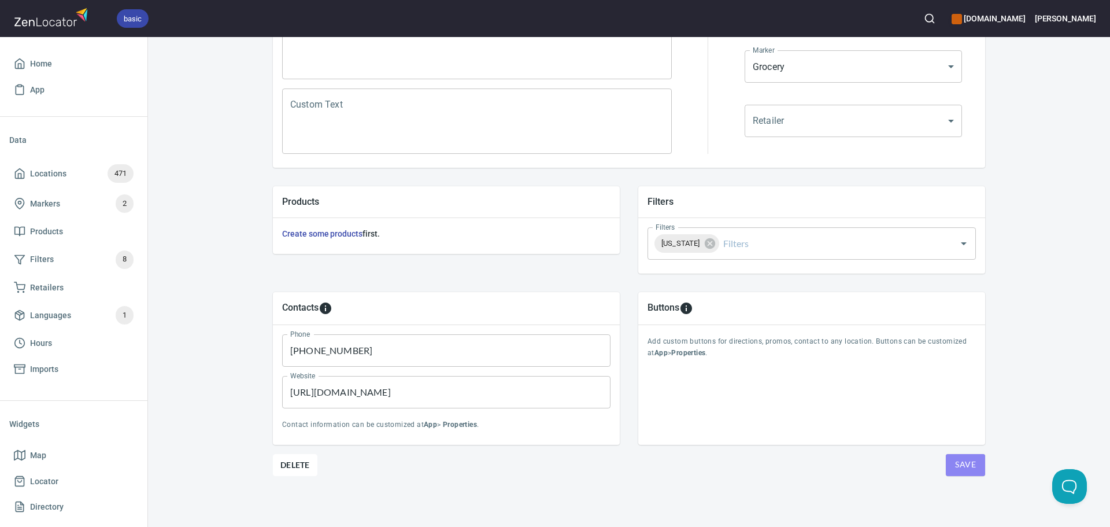
click at [946, 464] on button "Save" at bounding box center [965, 465] width 39 height 22
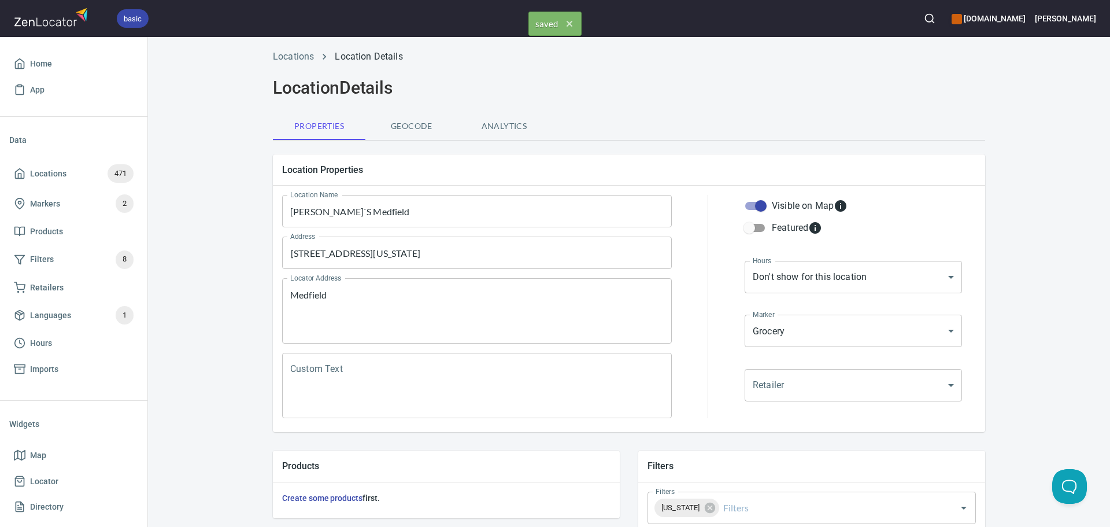
scroll to position [0, 0]
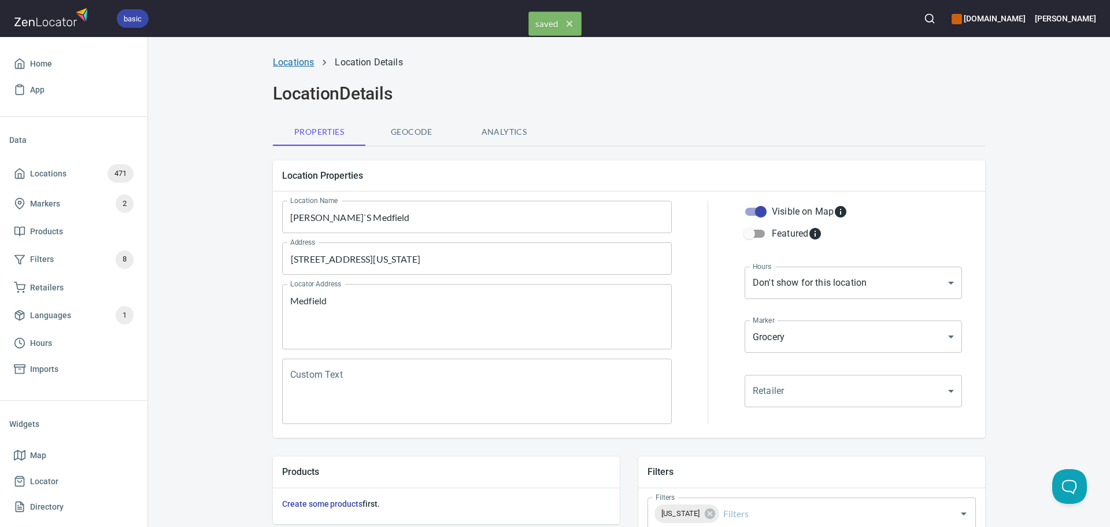
click at [297, 58] on link "Locations" at bounding box center [293, 62] width 41 height 11
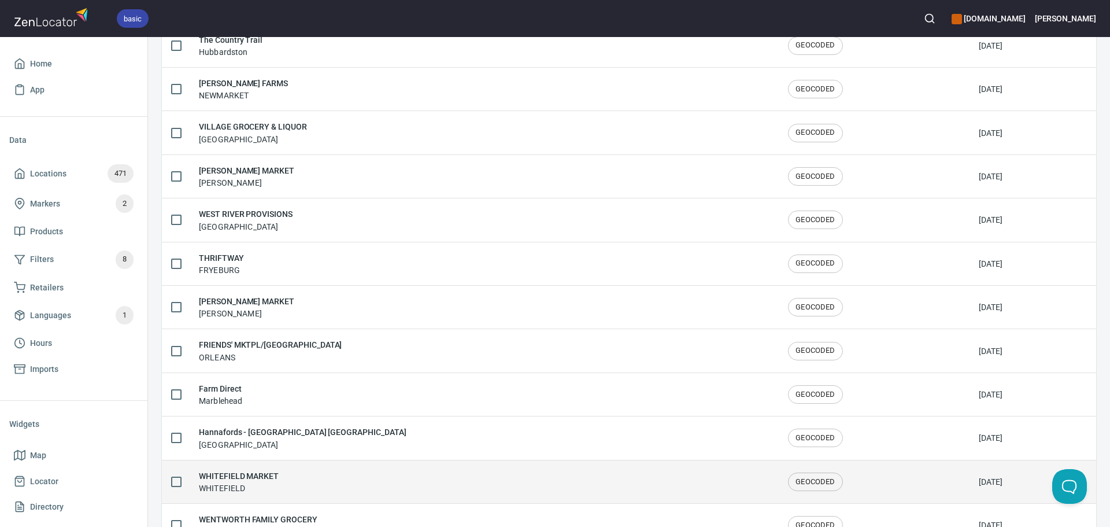
scroll to position [1900, 0]
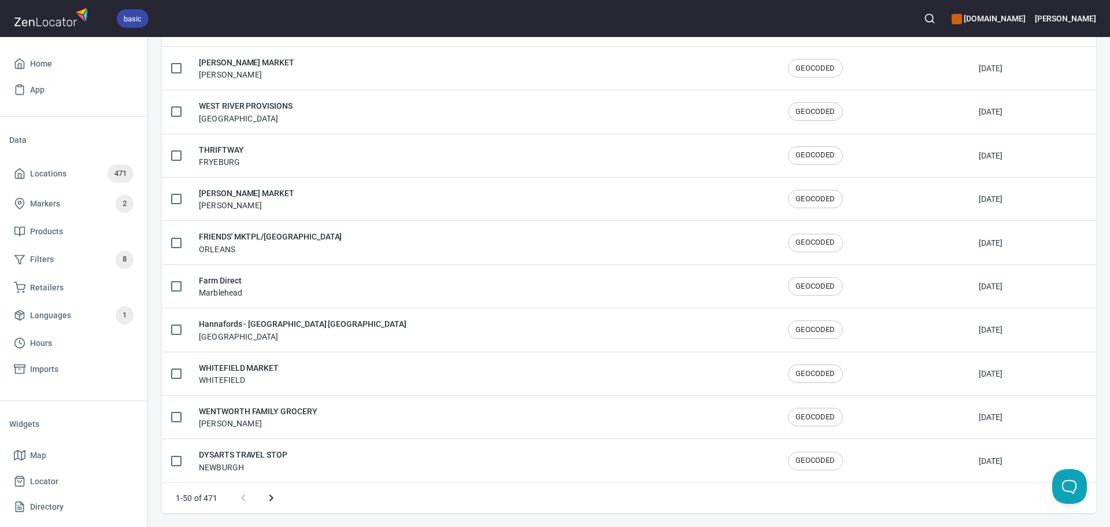
click at [275, 497] on icon "Next page" at bounding box center [271, 498] width 14 height 14
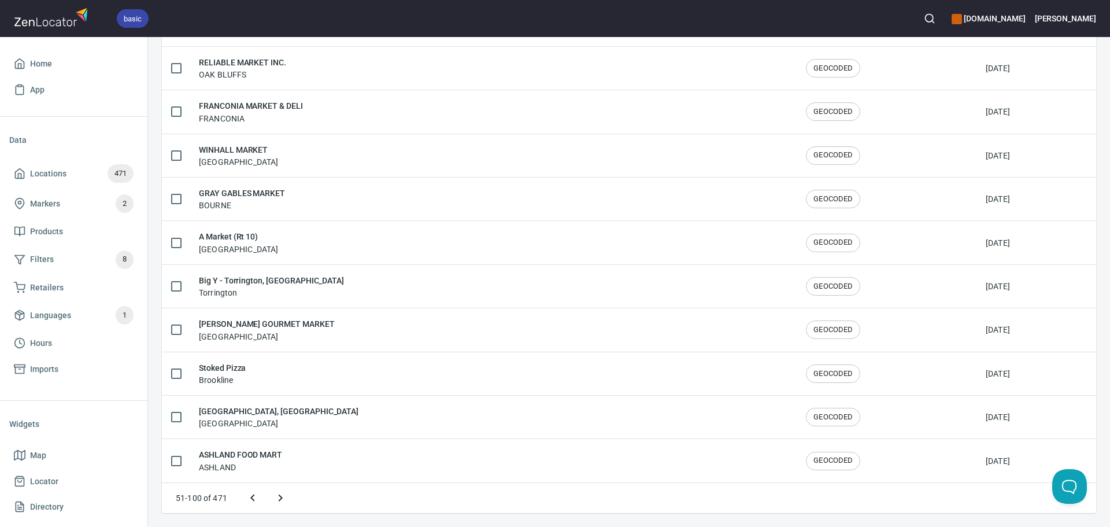
click at [282, 499] on icon "Next page" at bounding box center [281, 498] width 14 height 14
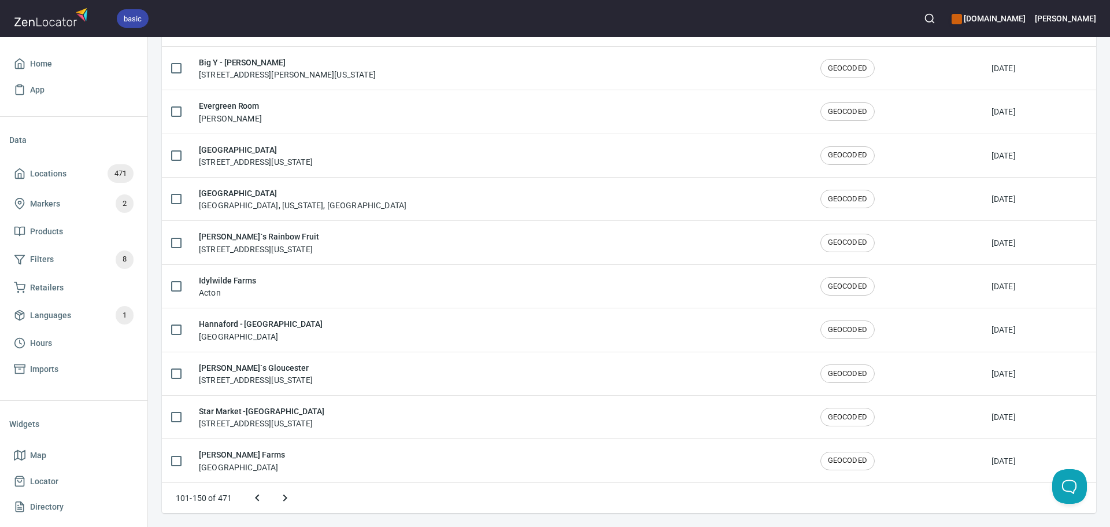
click at [291, 499] on icon "Next page" at bounding box center [285, 498] width 14 height 14
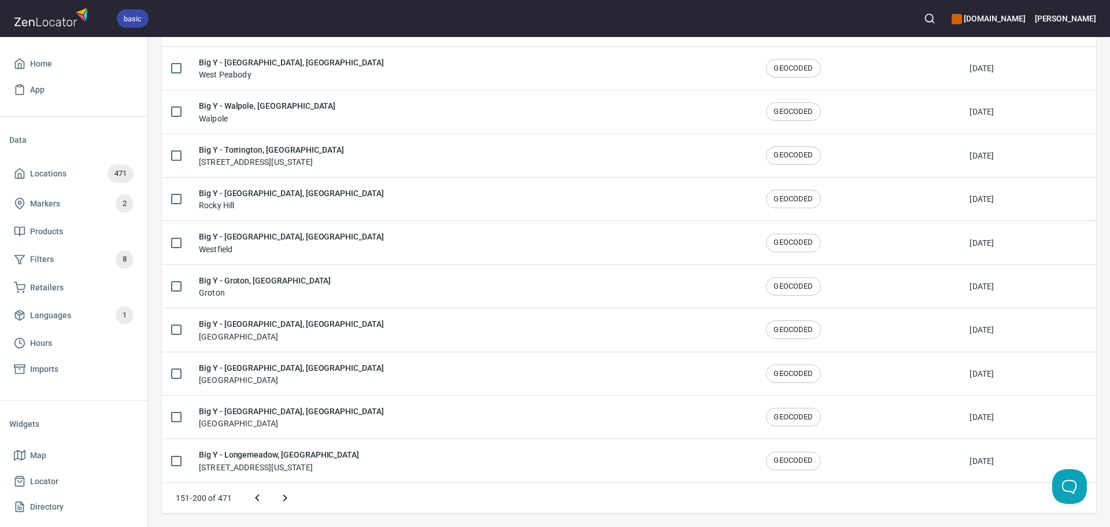
click at [291, 499] on icon "Next page" at bounding box center [285, 498] width 14 height 14
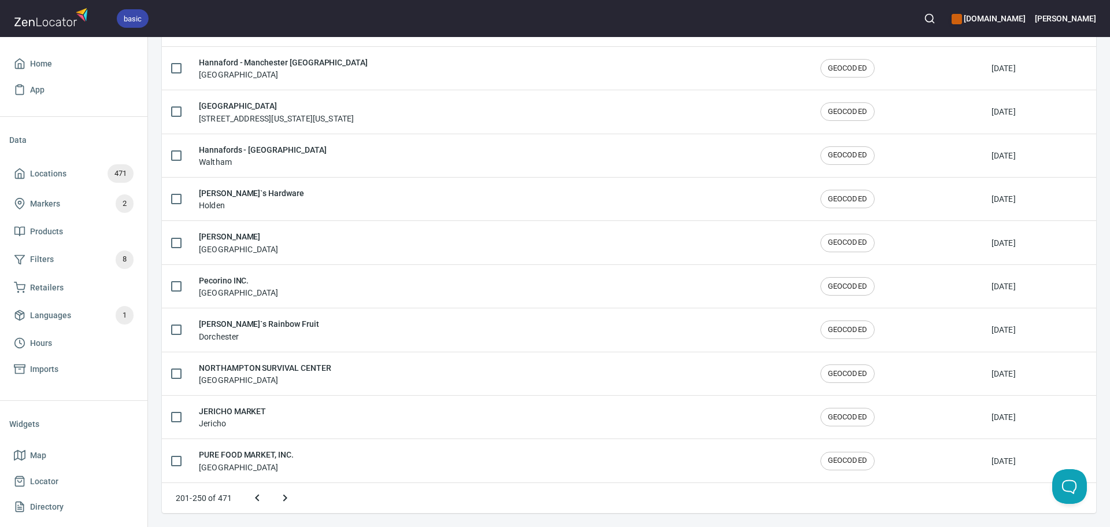
click at [291, 499] on icon "Next page" at bounding box center [285, 498] width 14 height 14
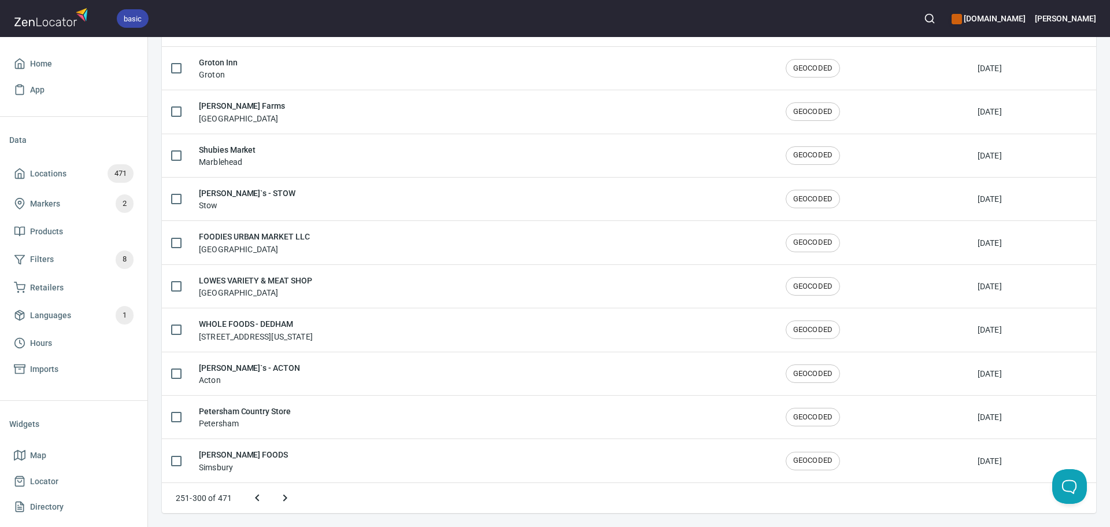
click at [291, 499] on icon "Next page" at bounding box center [285, 498] width 14 height 14
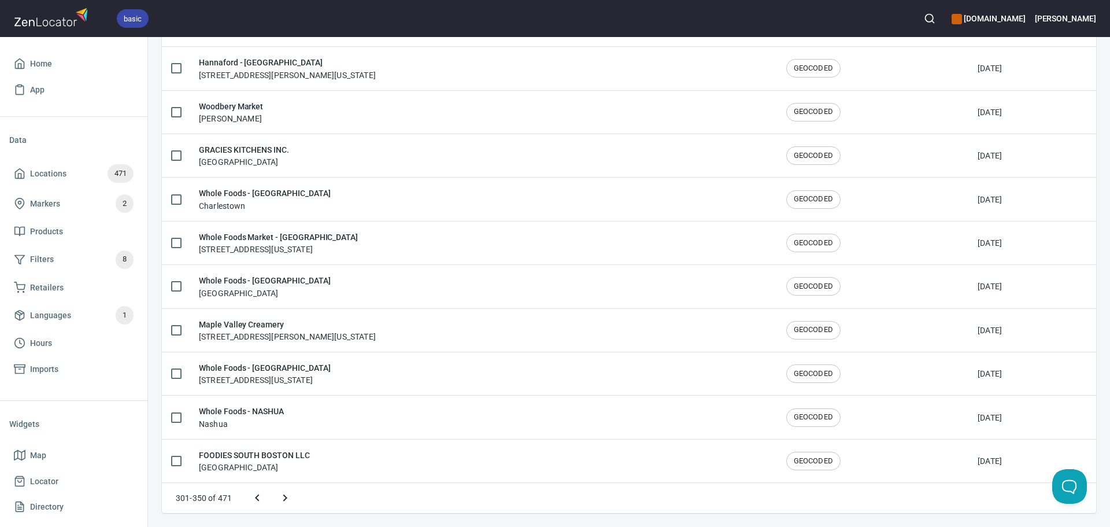
scroll to position [1726, 0]
click at [291, 499] on icon "Next page" at bounding box center [285, 498] width 14 height 14
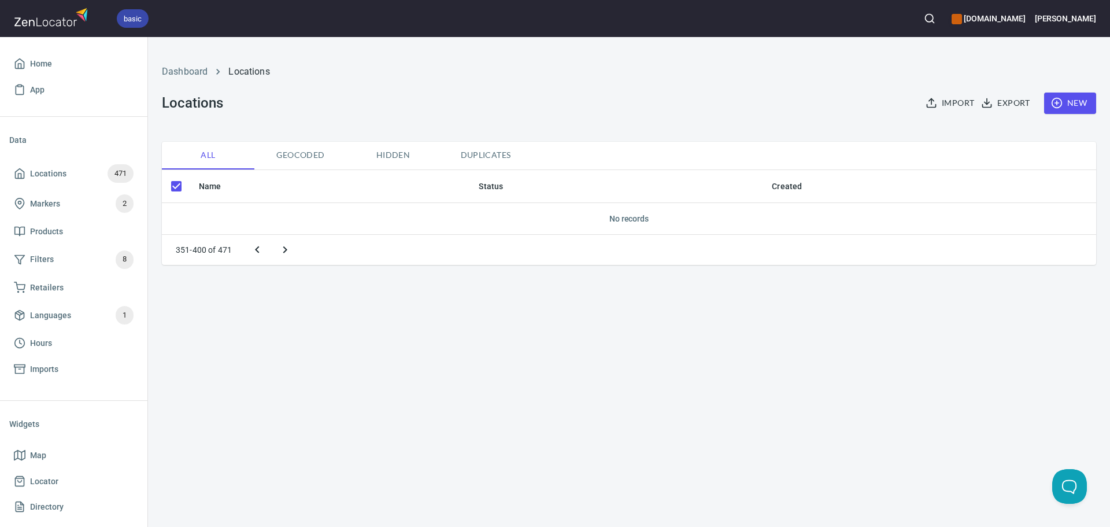
scroll to position [0, 0]
checkbox input "false"
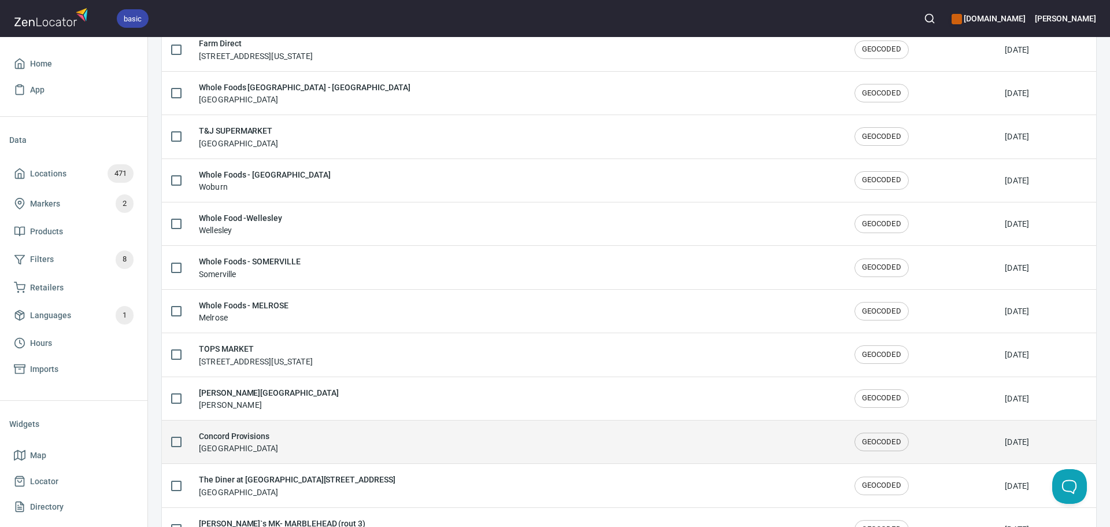
scroll to position [1726, 0]
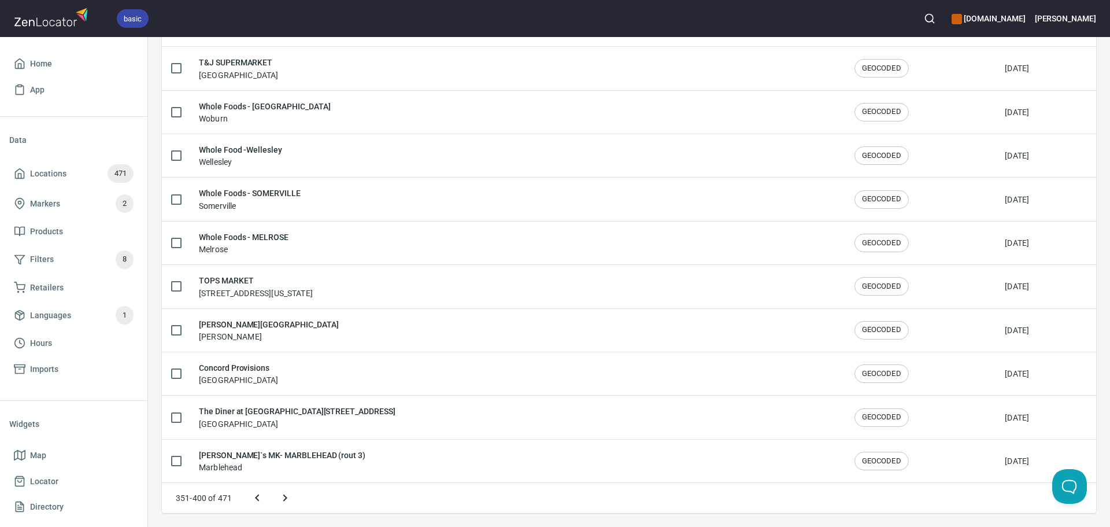
click at [257, 494] on icon "Previous page" at bounding box center [257, 498] width 14 height 14
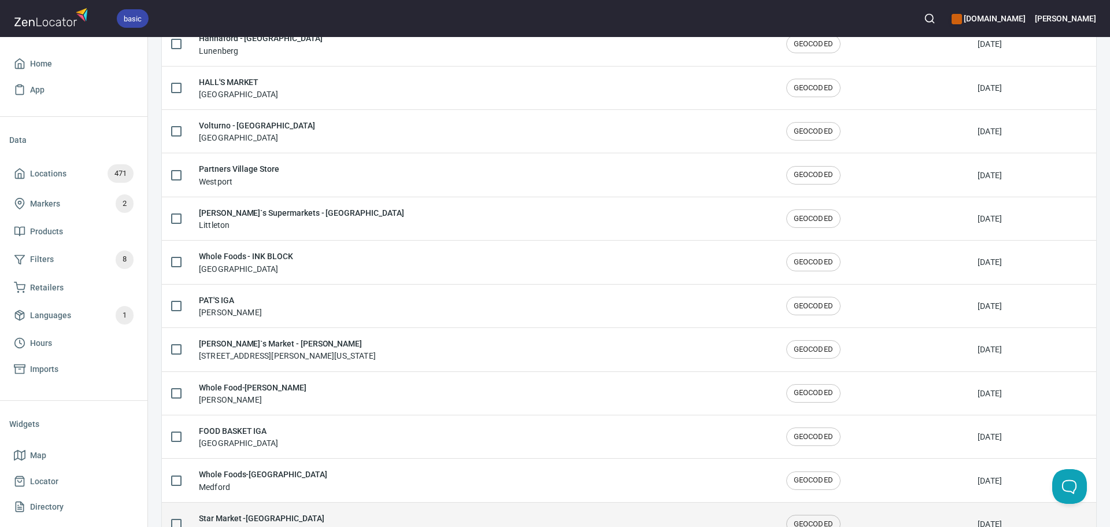
scroll to position [1206, 0]
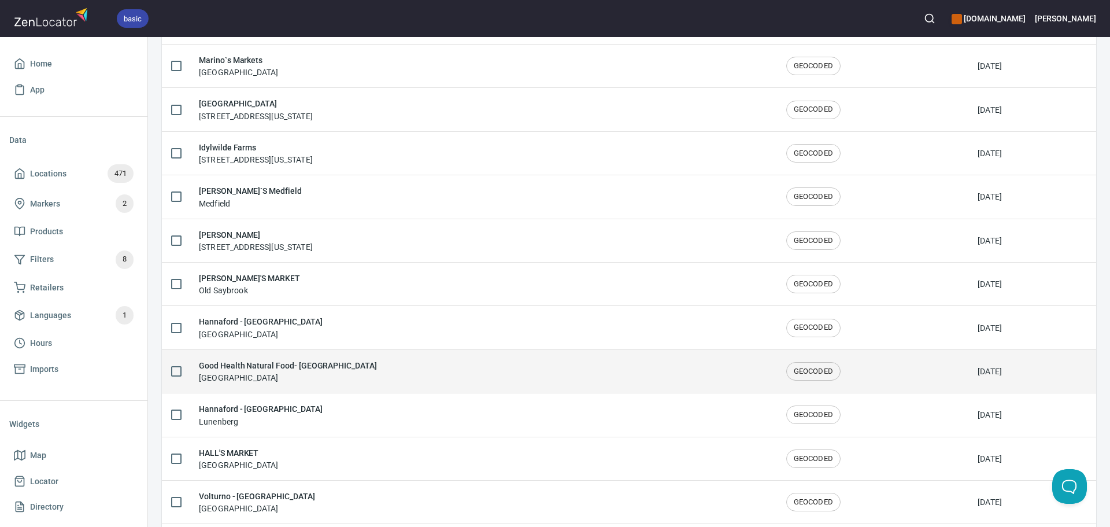
scroll to position [801, 0]
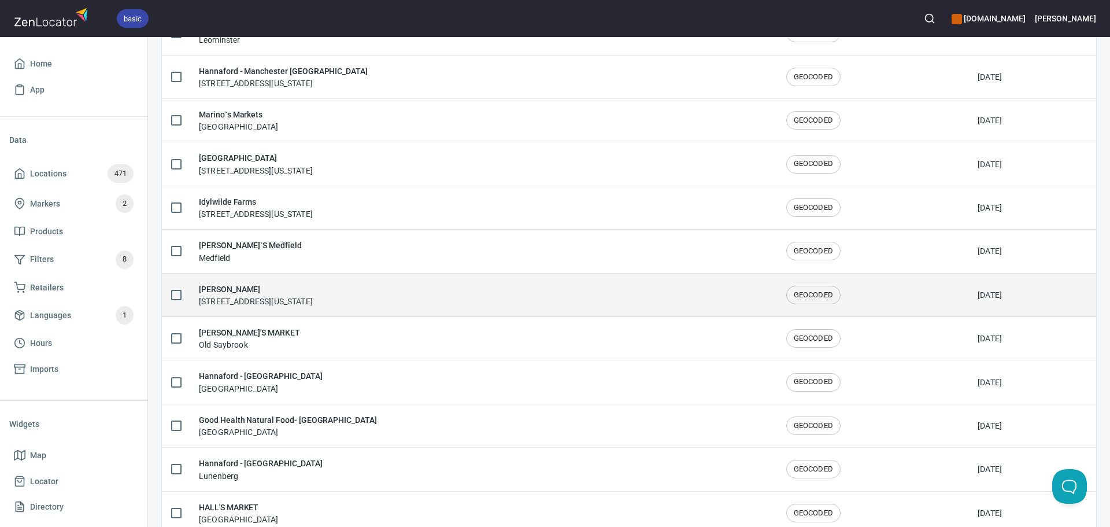
click at [519, 297] on div "[PERSON_NAME] [STREET_ADDRESS][US_STATE]" at bounding box center [483, 295] width 569 height 24
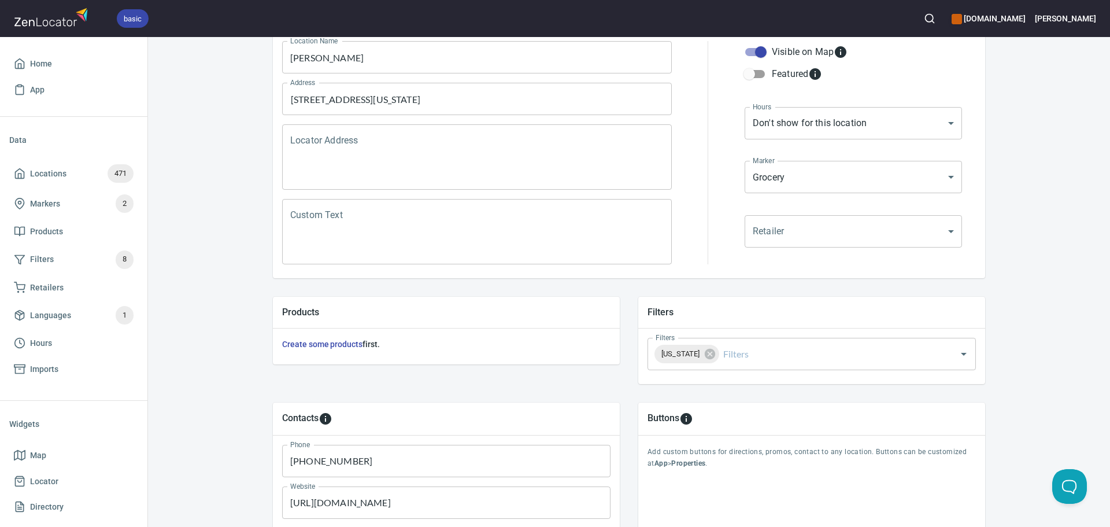
scroll to position [154, 0]
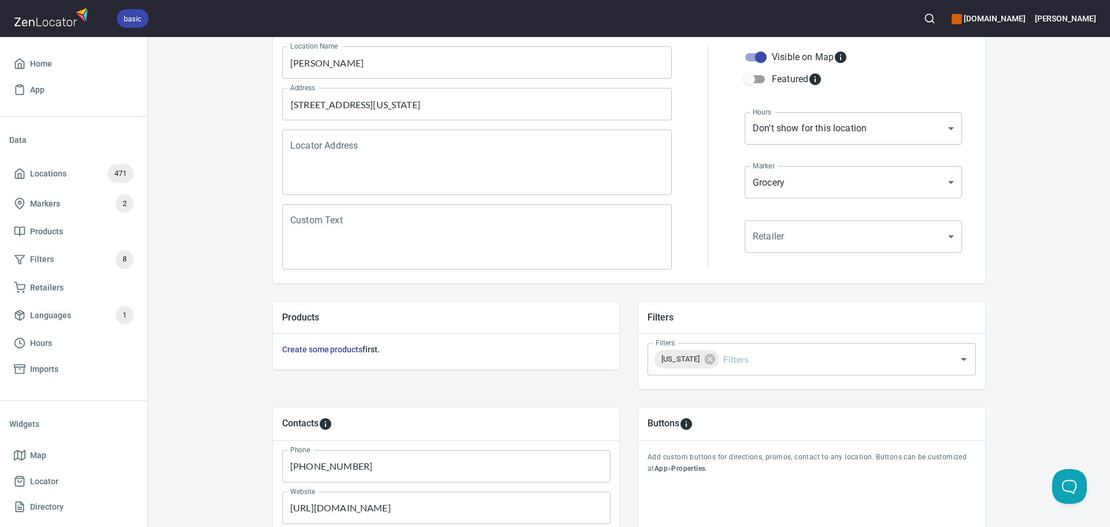
click at [433, 507] on input "[URL][DOMAIN_NAME]" at bounding box center [446, 508] width 328 height 32
paste input "://www.russellorchard"
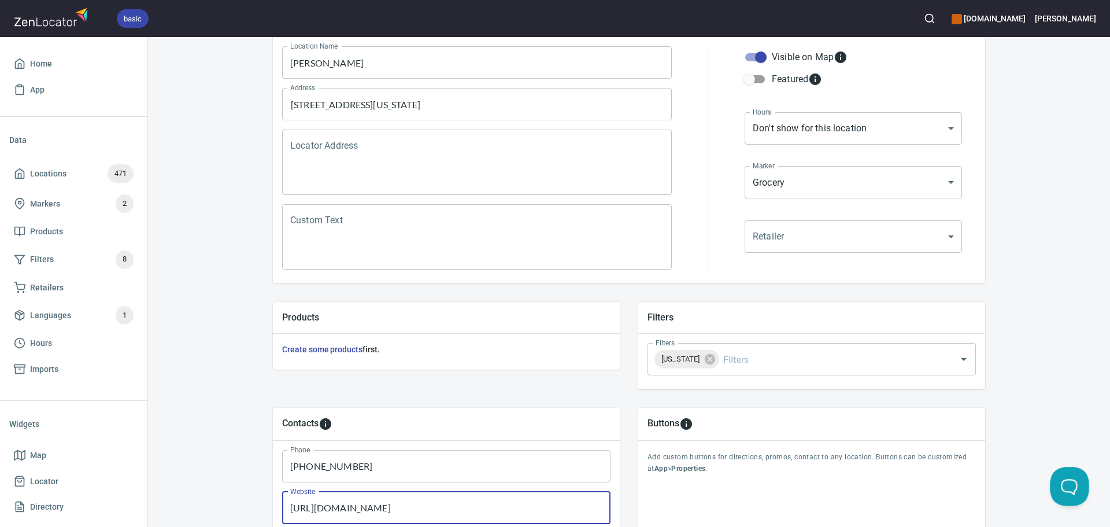
type input "[URL][DOMAIN_NAME]"
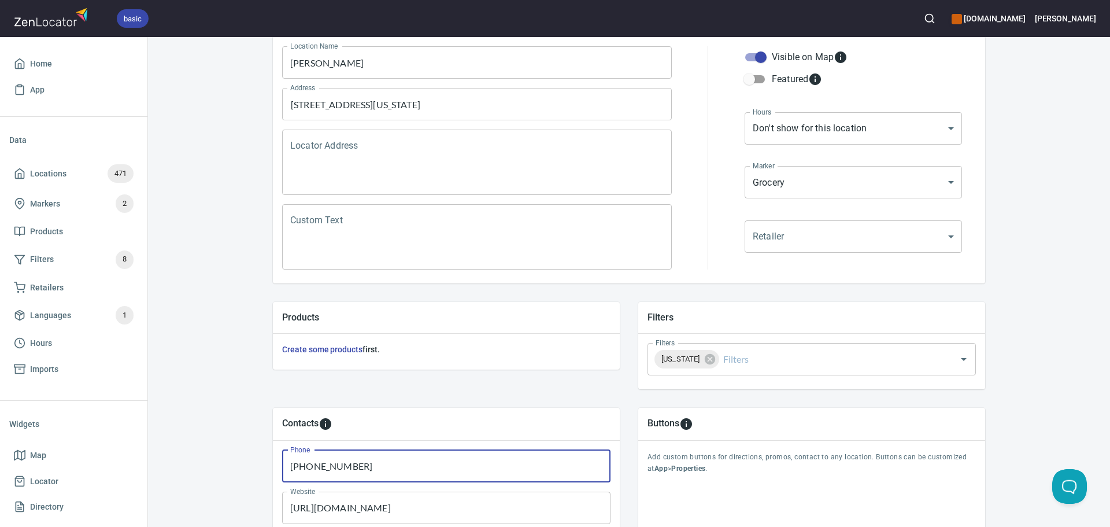
click at [399, 461] on input "[PHONE_NUMBER]" at bounding box center [446, 466] width 328 height 32
paste input "[PHONE_NUMBER]"
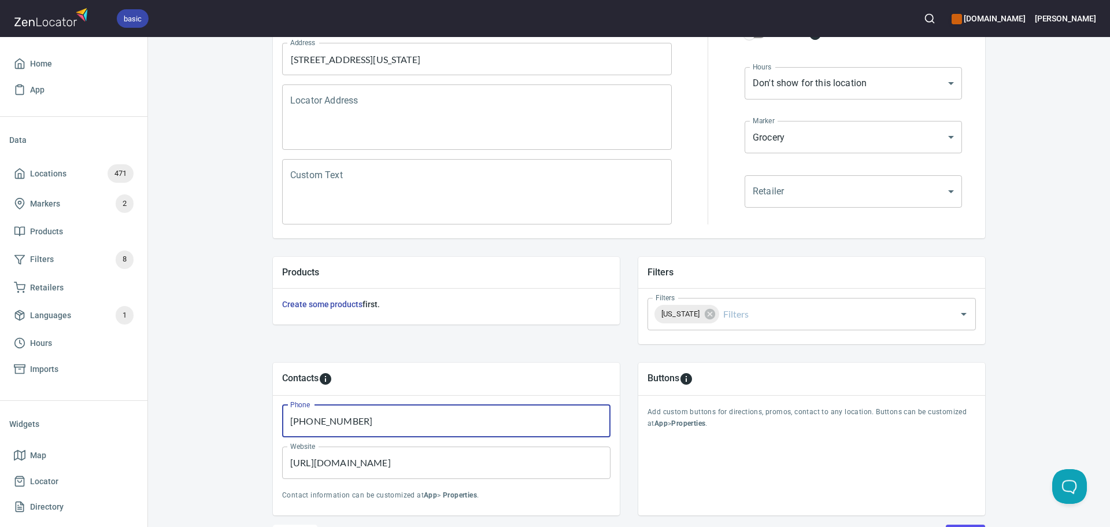
scroll to position [270, 0]
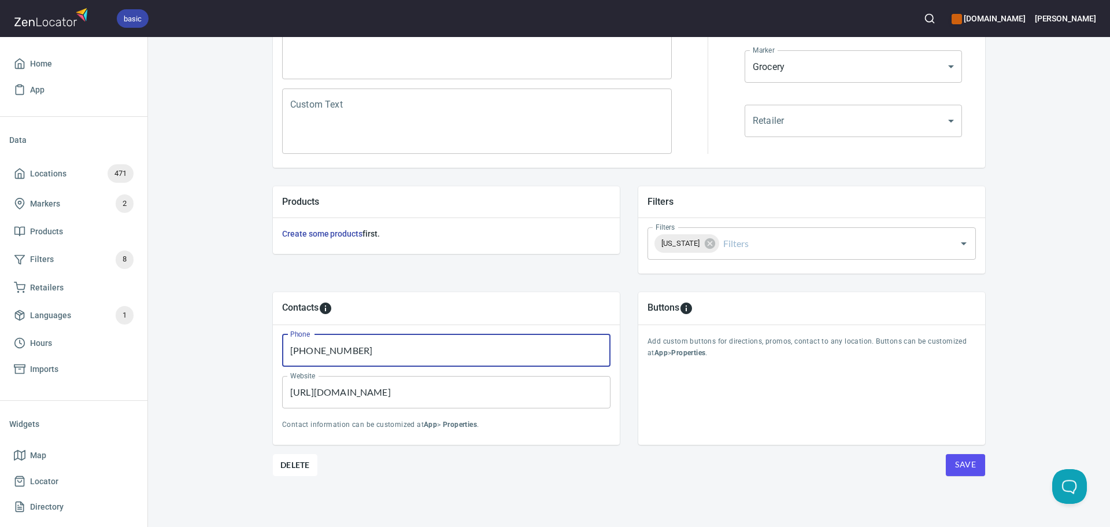
drag, startPoint x: 298, startPoint y: 352, endPoint x: 271, endPoint y: 352, distance: 27.2
click at [273, 352] on div "Phone +19783565366 Phone Website http://www.russellorchards.com/ Website Contac…" at bounding box center [446, 385] width 347 height 120
type input "9783565366"
click at [974, 454] on button "Save" at bounding box center [965, 465] width 39 height 22
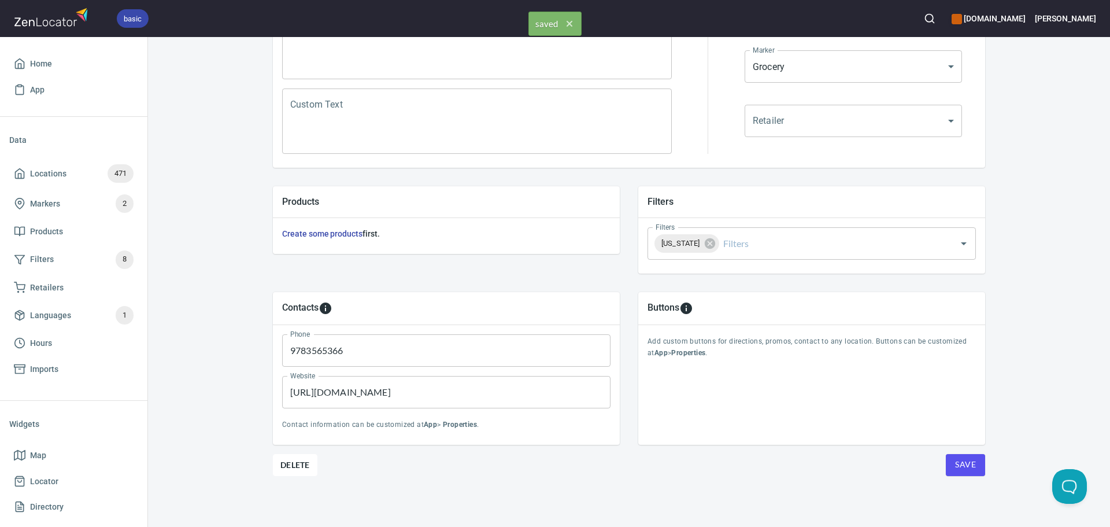
scroll to position [0, 0]
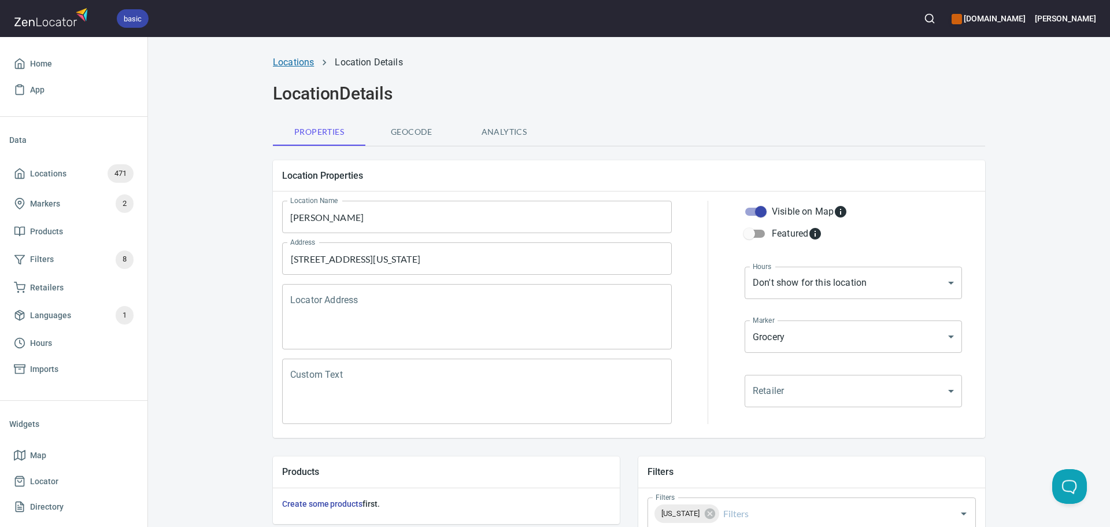
click at [297, 62] on link "Locations" at bounding box center [293, 62] width 41 height 11
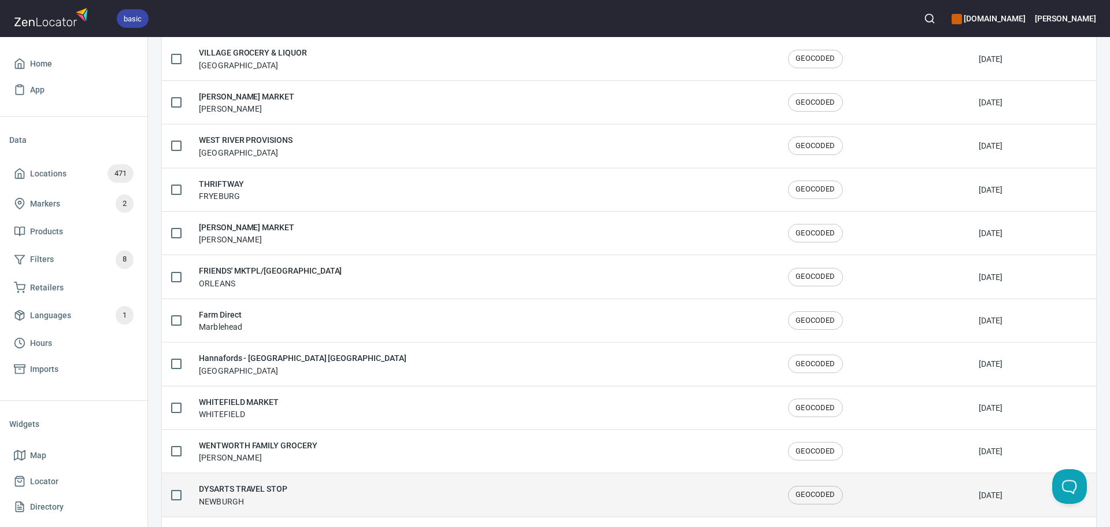
scroll to position [1900, 0]
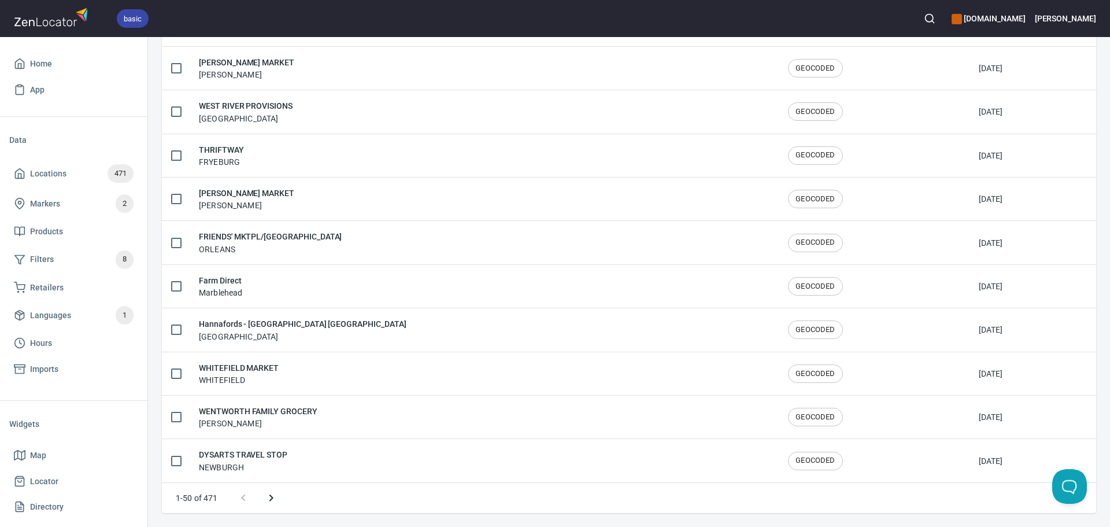
click at [263, 498] on button "Next page" at bounding box center [271, 498] width 28 height 28
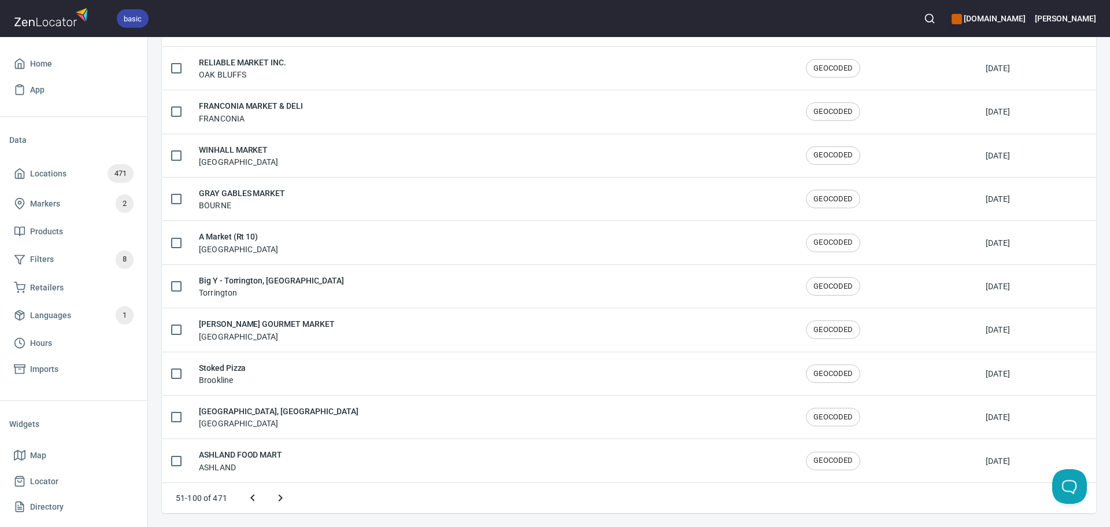
click at [282, 498] on icon "Next page" at bounding box center [281, 497] width 4 height 7
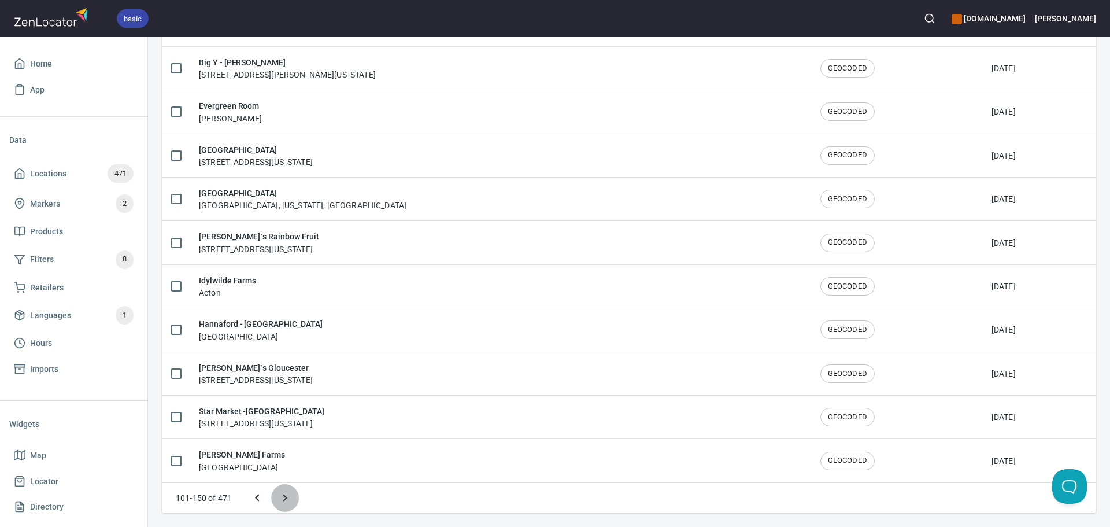
click at [282, 498] on icon "Next page" at bounding box center [285, 498] width 14 height 14
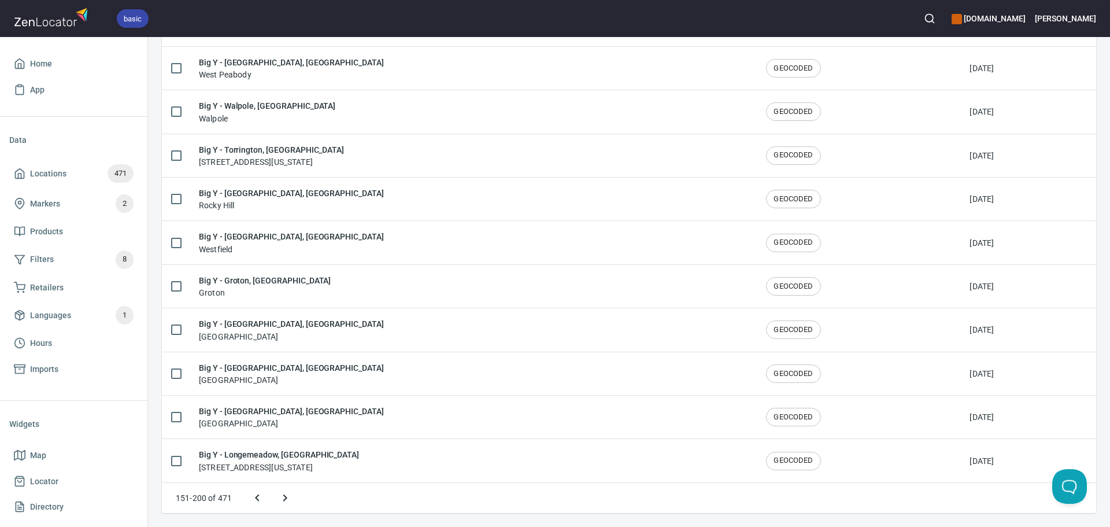
click at [293, 497] on button "Next page" at bounding box center [285, 498] width 28 height 28
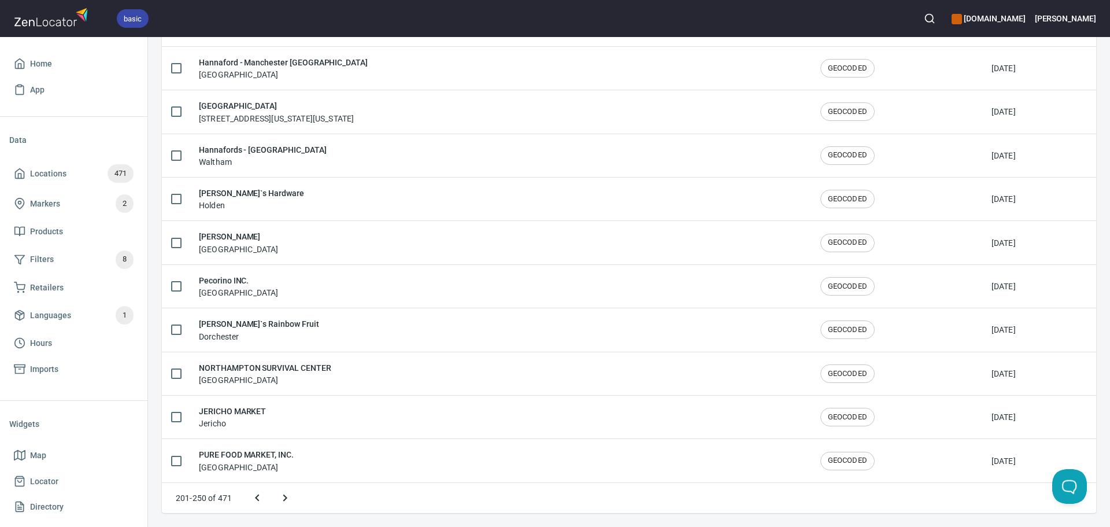
click at [293, 497] on button "Next page" at bounding box center [285, 498] width 28 height 28
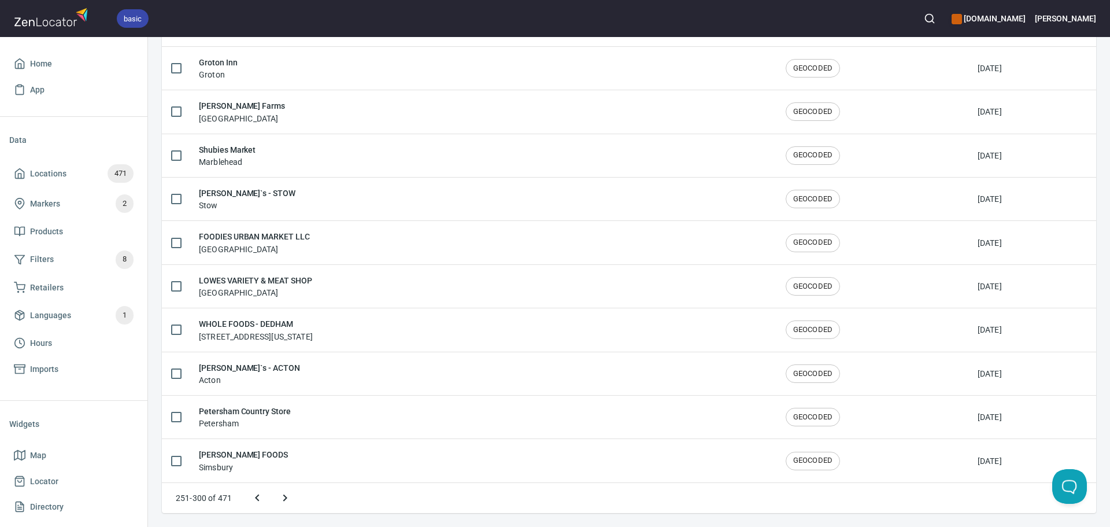
click at [285, 502] on icon "Next page" at bounding box center [285, 498] width 14 height 14
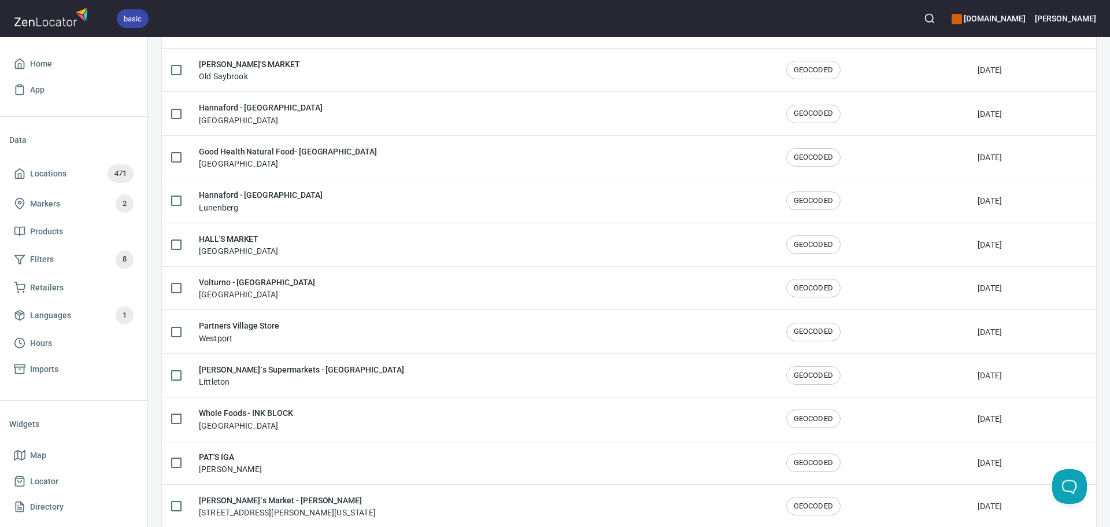
scroll to position [859, 0]
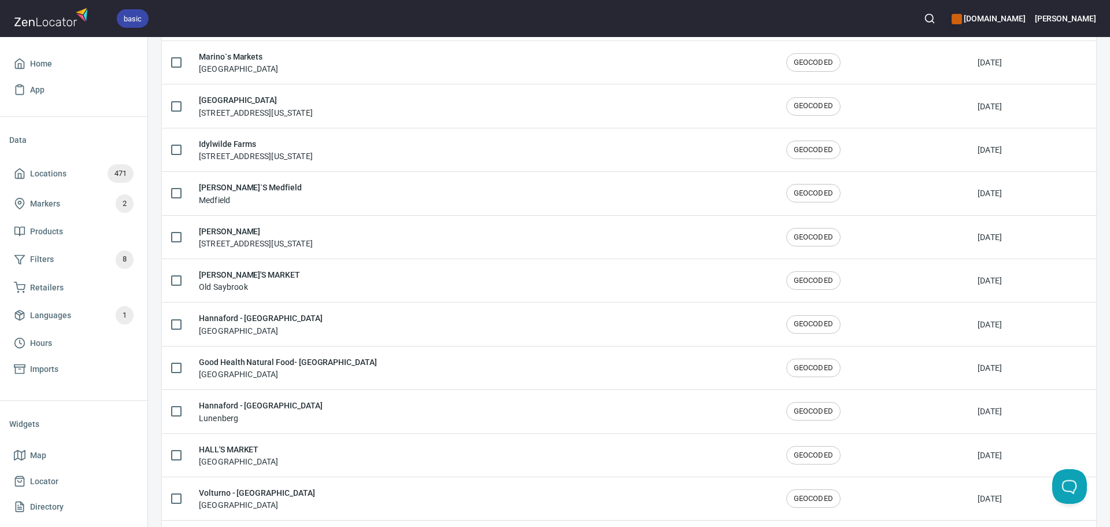
click at [363, 271] on div "WALT'S MARKET Old Saybrook" at bounding box center [483, 280] width 569 height 24
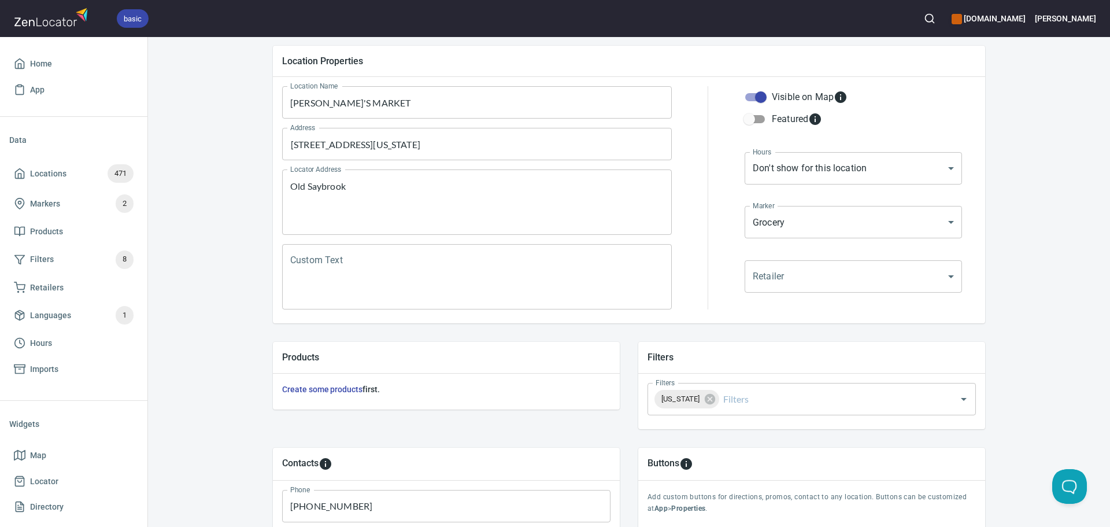
scroll to position [173, 0]
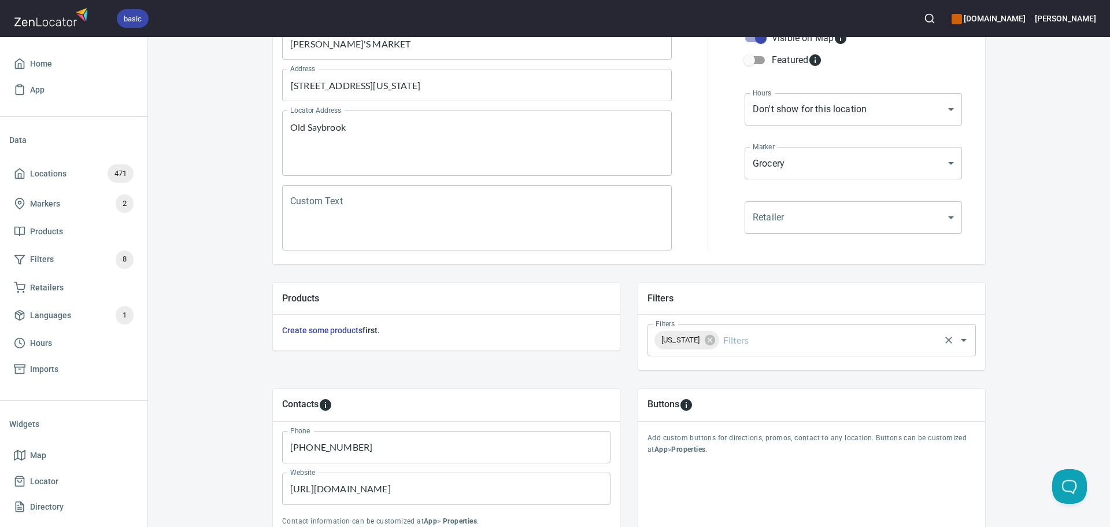
click at [819, 345] on input "Filters" at bounding box center [829, 340] width 217 height 22
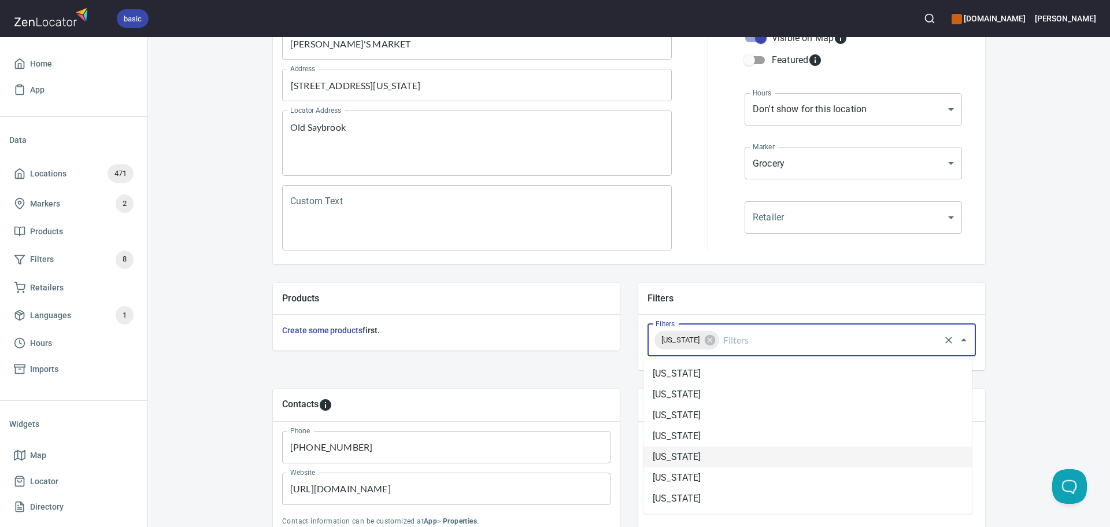
click at [718, 458] on li "[US_STATE]" at bounding box center [808, 456] width 328 height 21
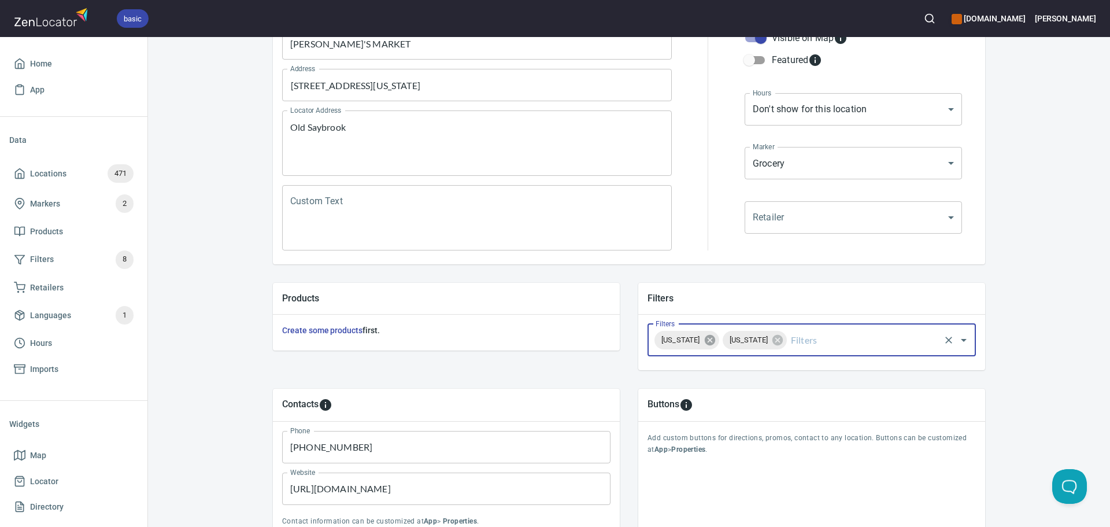
click at [716, 345] on icon at bounding box center [710, 340] width 13 height 13
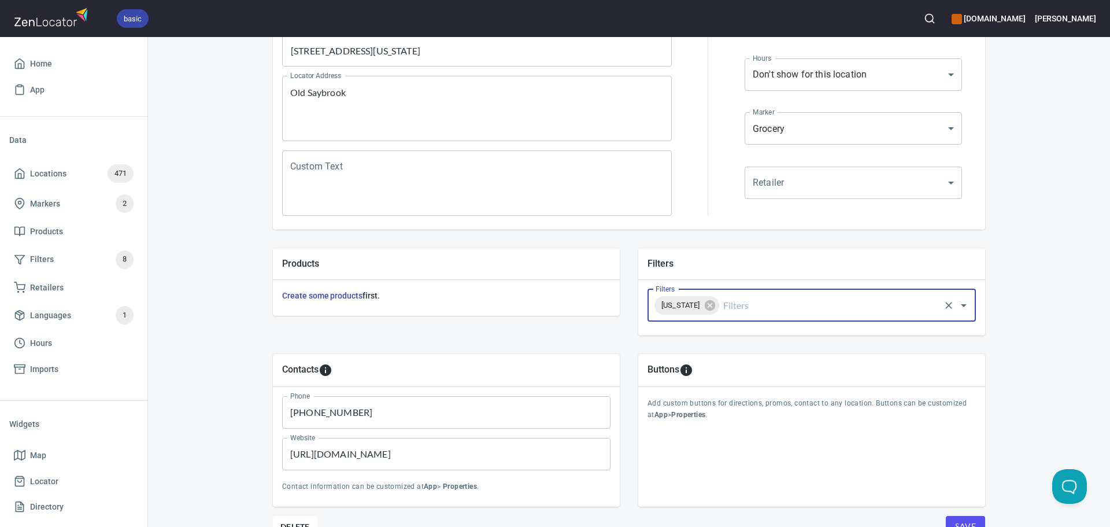
scroll to position [270, 0]
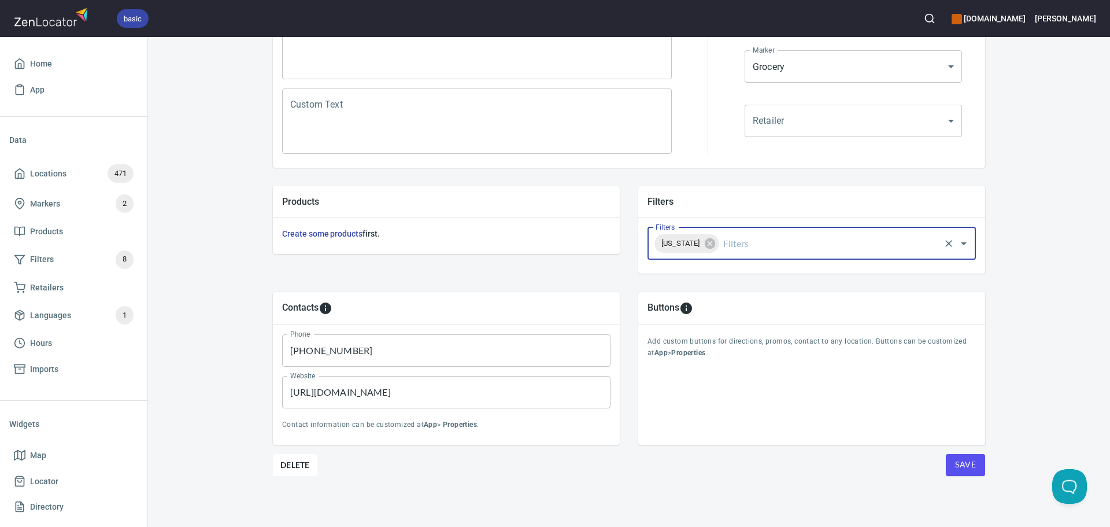
click at [962, 464] on span "Save" at bounding box center [965, 464] width 21 height 14
click at [967, 473] on button "Save" at bounding box center [965, 465] width 39 height 22
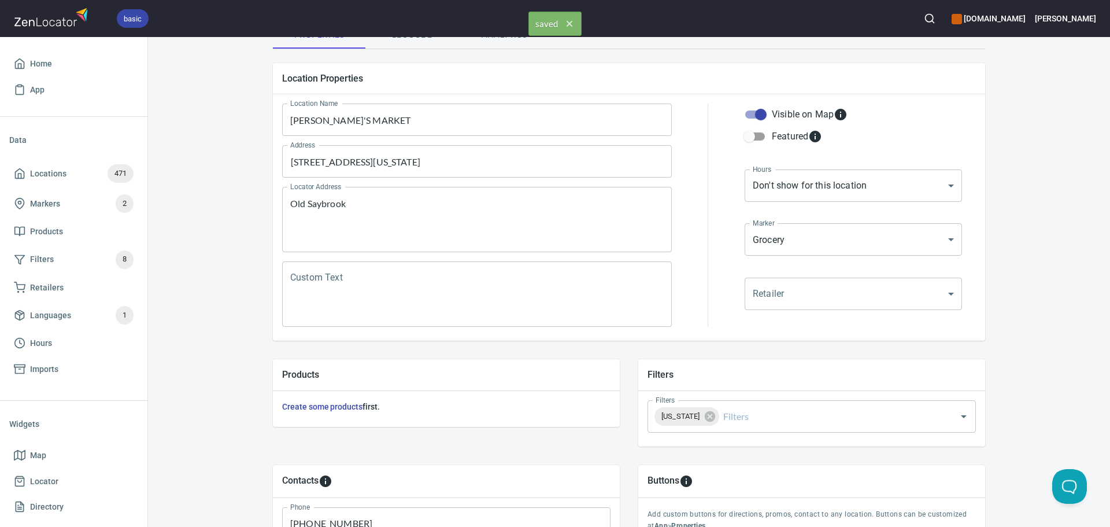
scroll to position [0, 0]
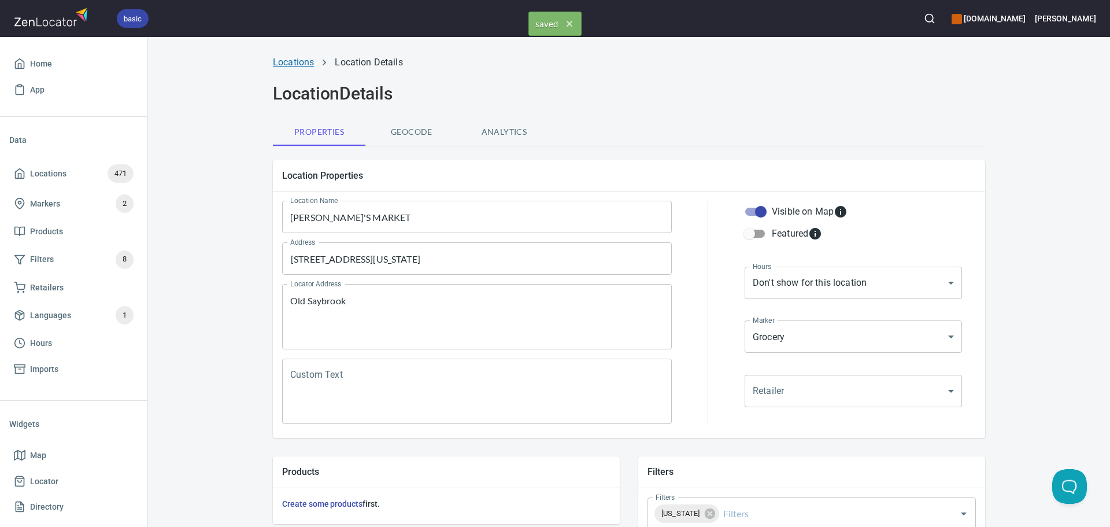
click at [286, 61] on link "Locations" at bounding box center [293, 62] width 41 height 11
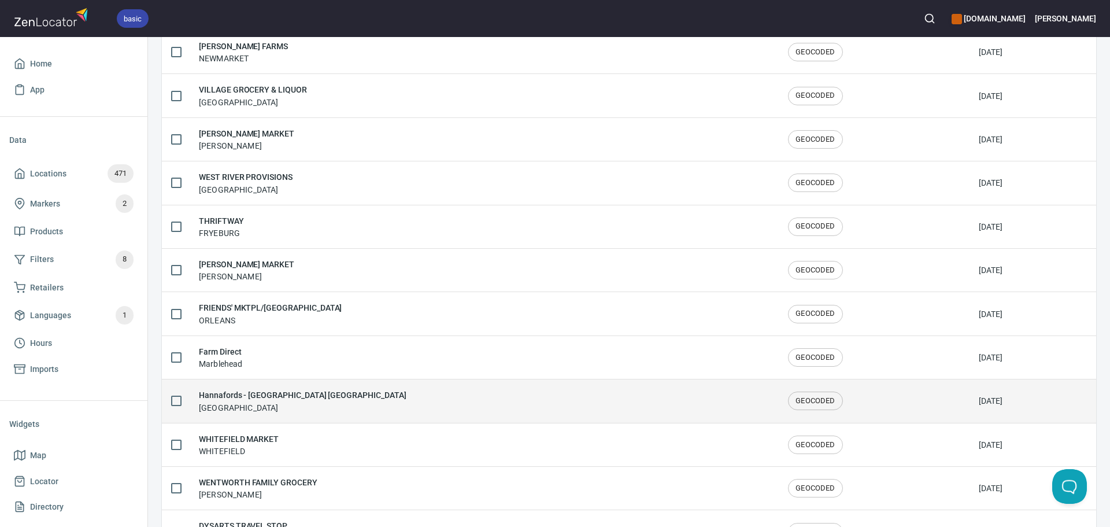
scroll to position [1900, 0]
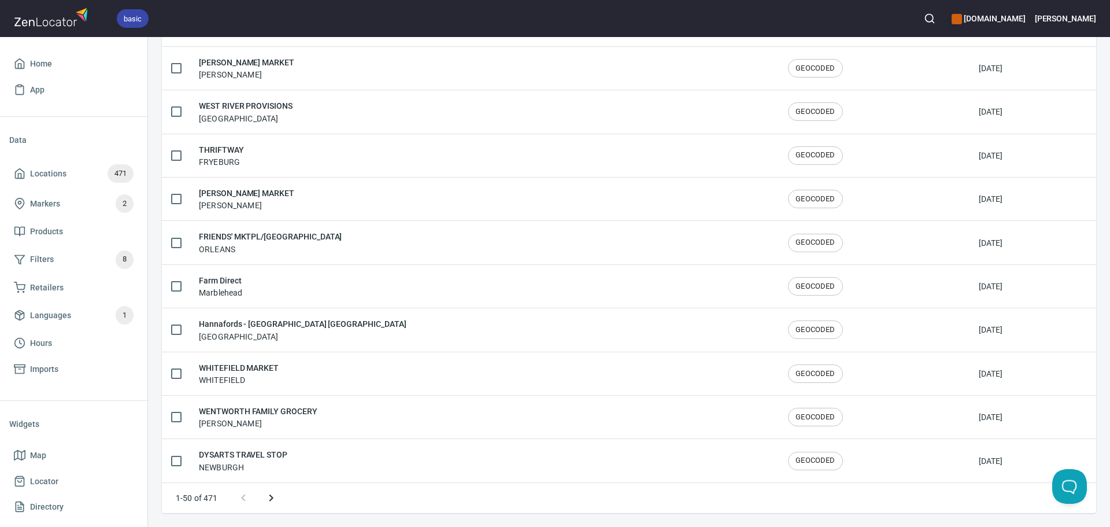
click at [270, 498] on icon "Next page" at bounding box center [271, 498] width 14 height 14
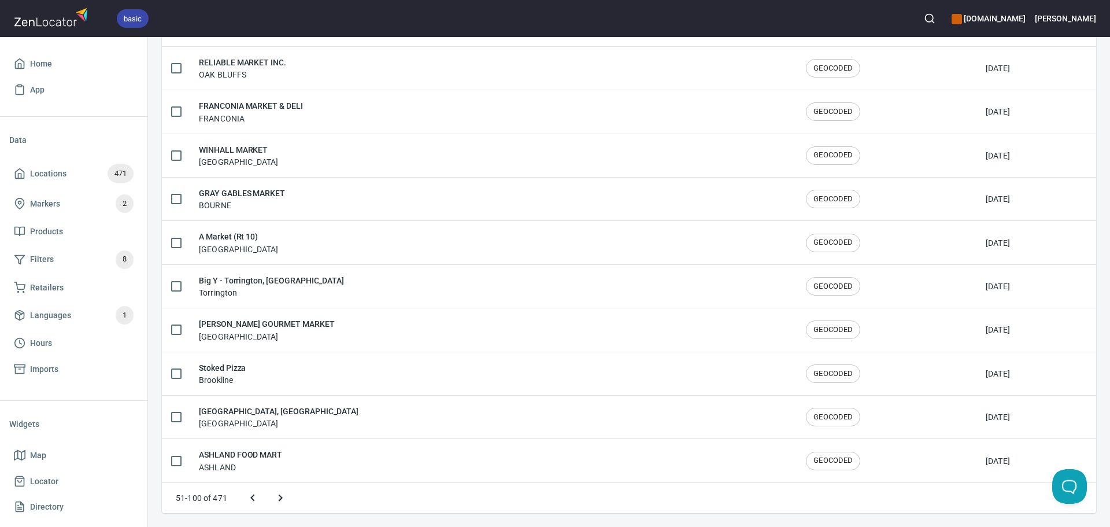
click at [280, 503] on icon "Next page" at bounding box center [281, 498] width 14 height 14
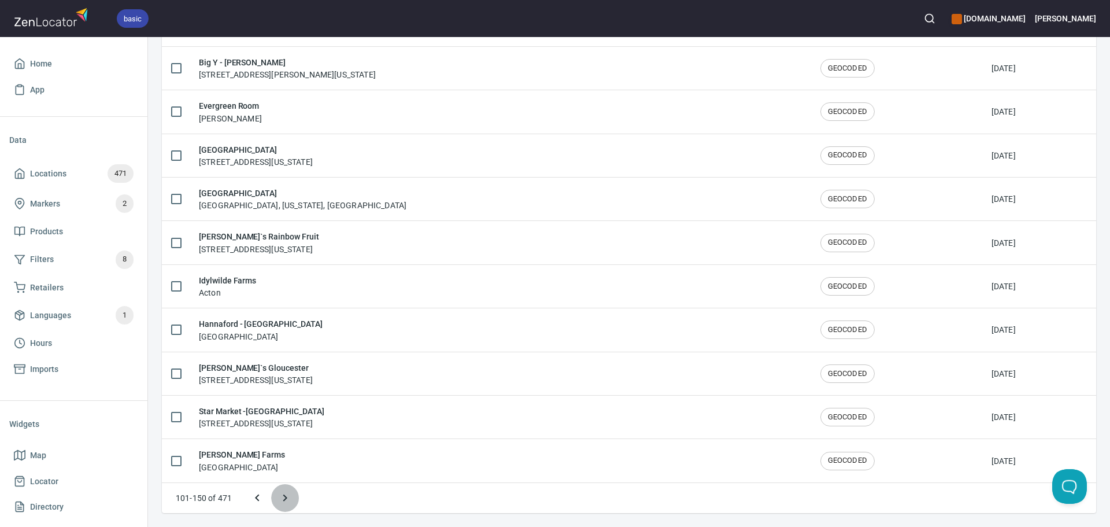
click at [294, 501] on button "Next page" at bounding box center [285, 498] width 28 height 28
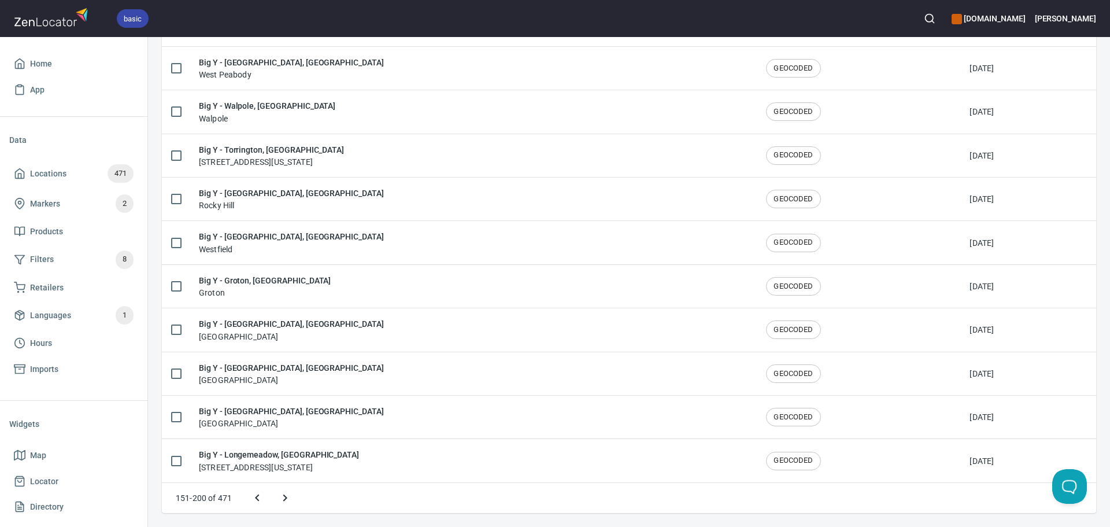
click at [295, 501] on button "Next page" at bounding box center [285, 498] width 28 height 28
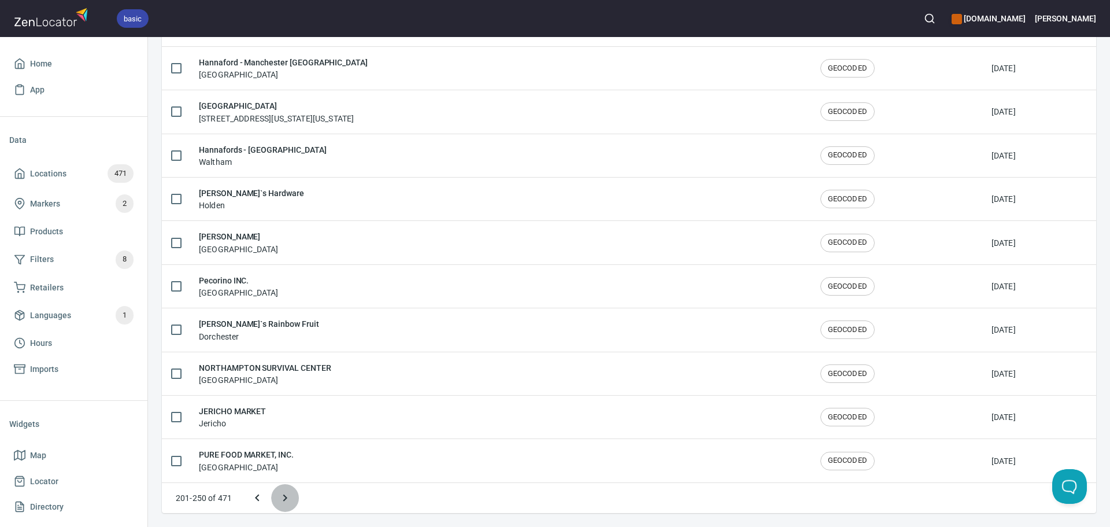
click at [294, 500] on button "Next page" at bounding box center [285, 498] width 28 height 28
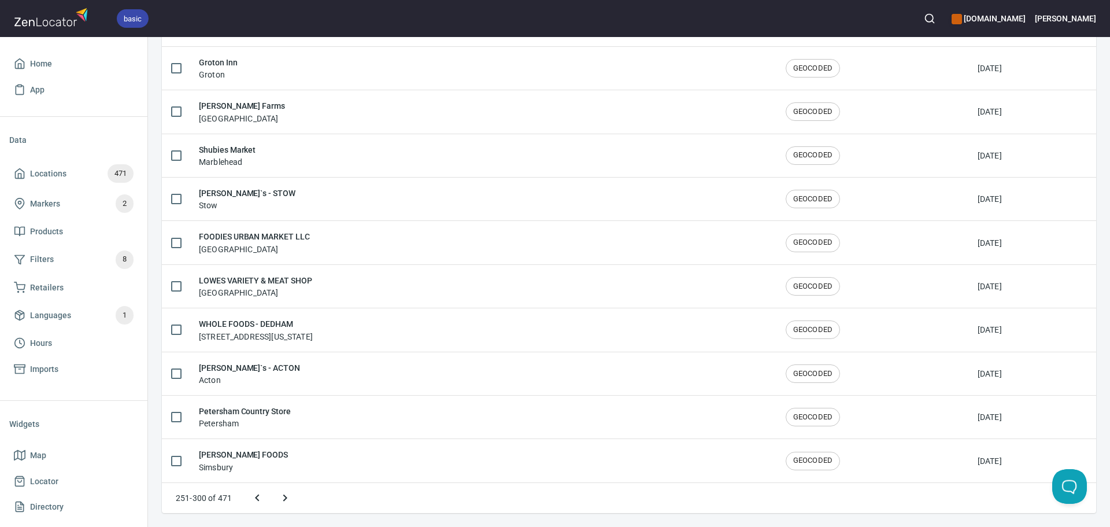
click at [289, 500] on icon "Next page" at bounding box center [285, 498] width 14 height 14
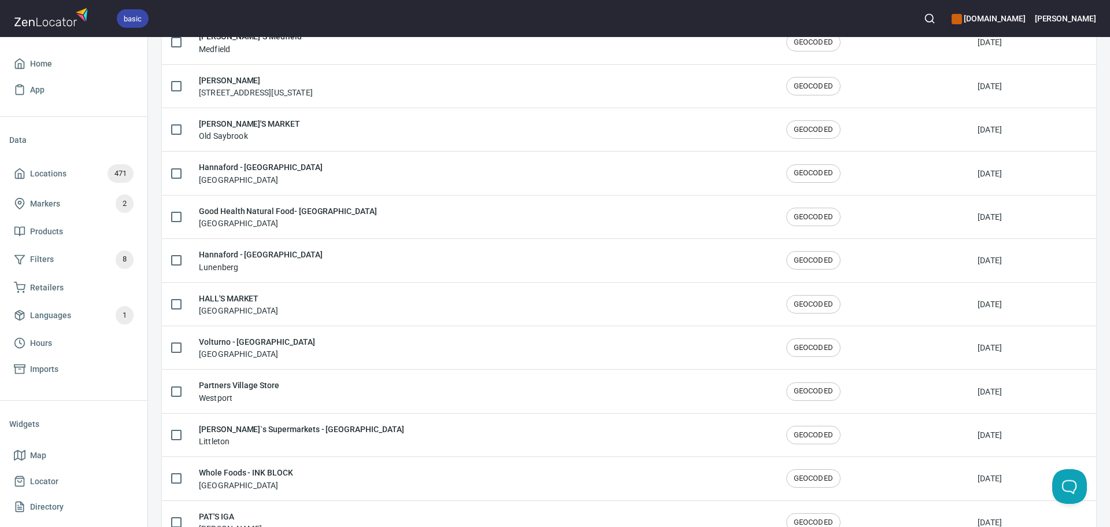
scroll to position [975, 0]
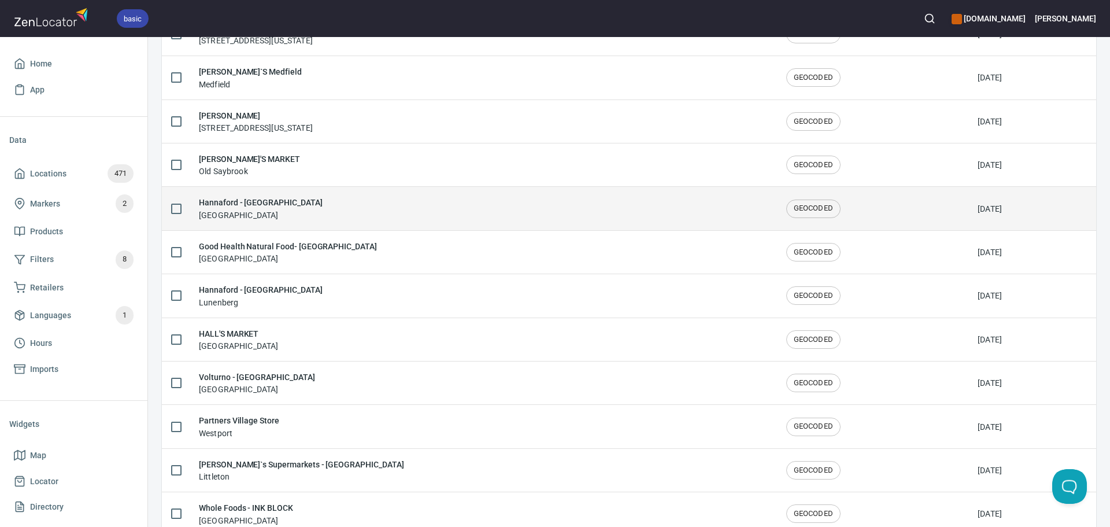
click at [341, 212] on div "Hannaford - Marlborough Marlborough" at bounding box center [483, 208] width 569 height 24
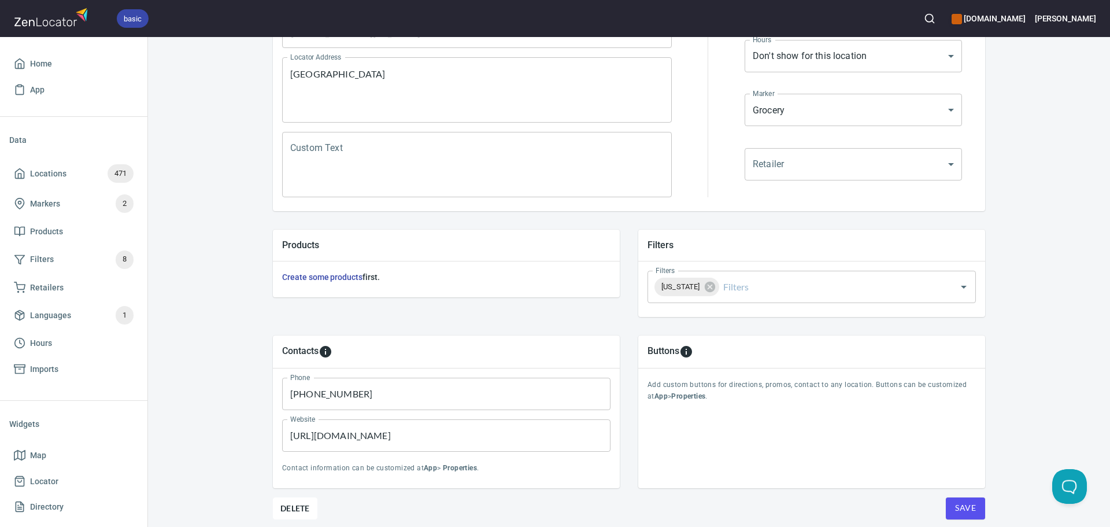
scroll to position [231, 0]
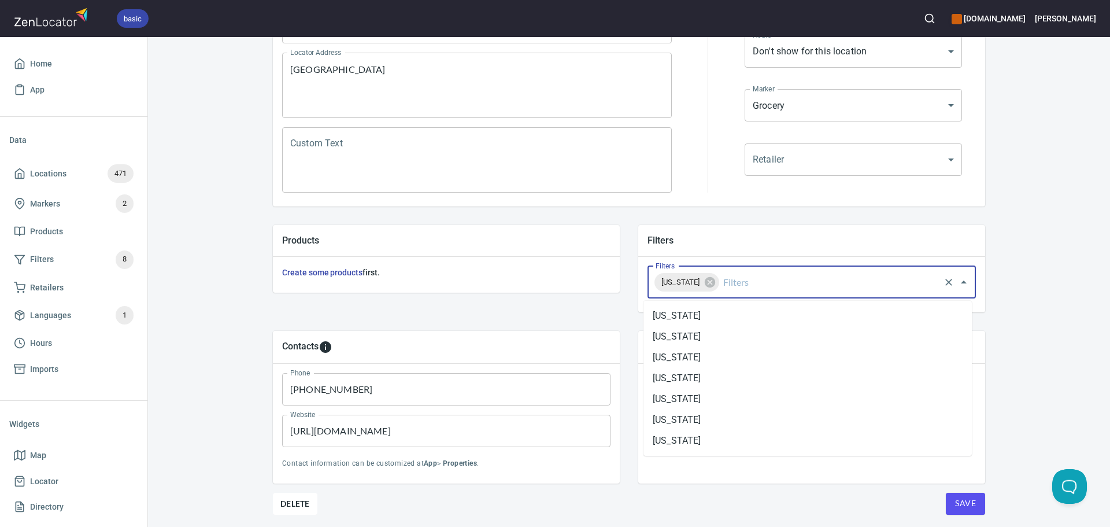
click at [761, 283] on input "Filters" at bounding box center [829, 282] width 217 height 22
click at [717, 413] on li "[US_STATE]" at bounding box center [808, 419] width 328 height 21
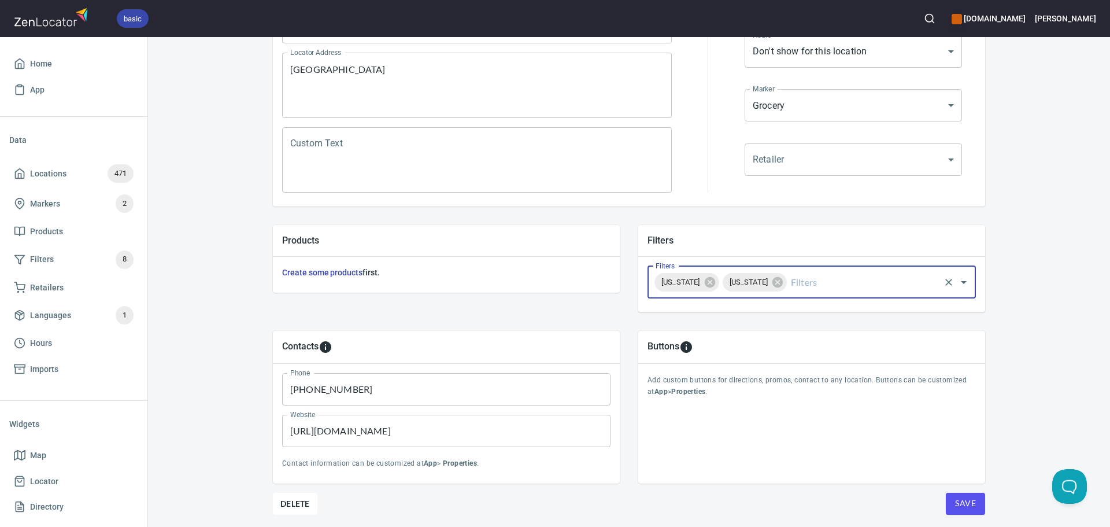
click at [707, 282] on icon at bounding box center [710, 282] width 13 height 13
click at [955, 505] on span "Save" at bounding box center [965, 503] width 21 height 14
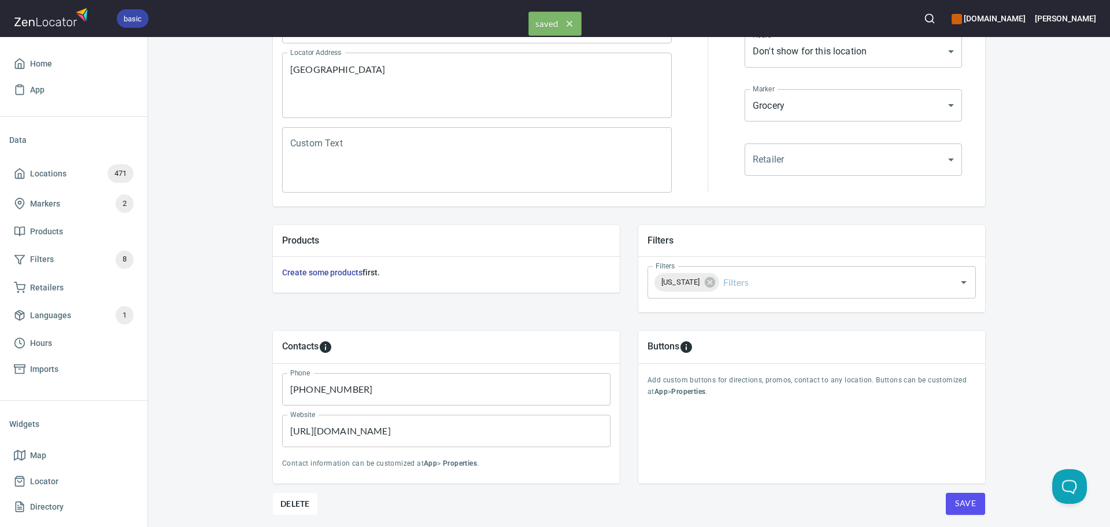
scroll to position [0, 0]
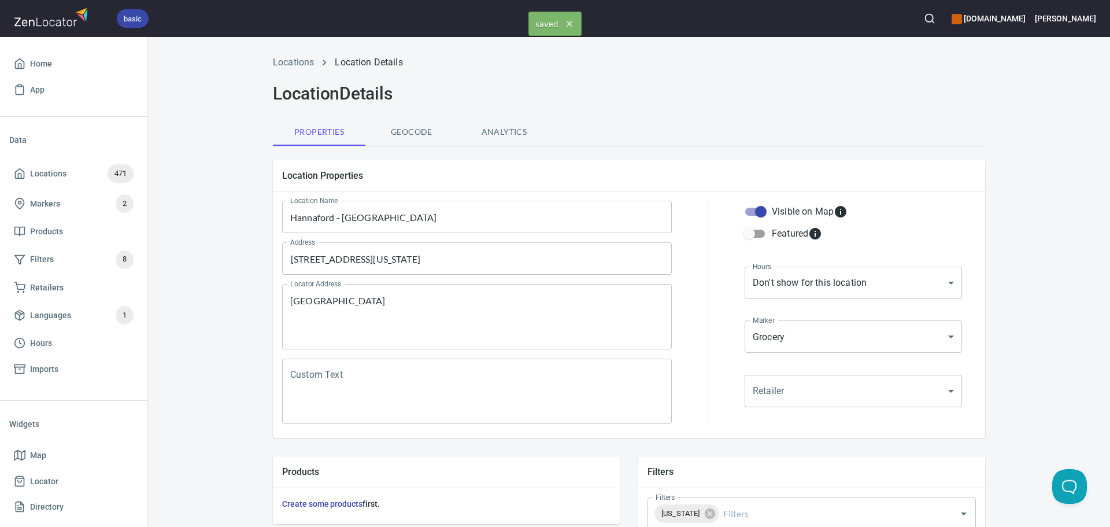
click at [289, 70] on div "Locations Location Details" at bounding box center [629, 63] width 726 height 28
click at [292, 61] on link "Locations" at bounding box center [293, 62] width 41 height 11
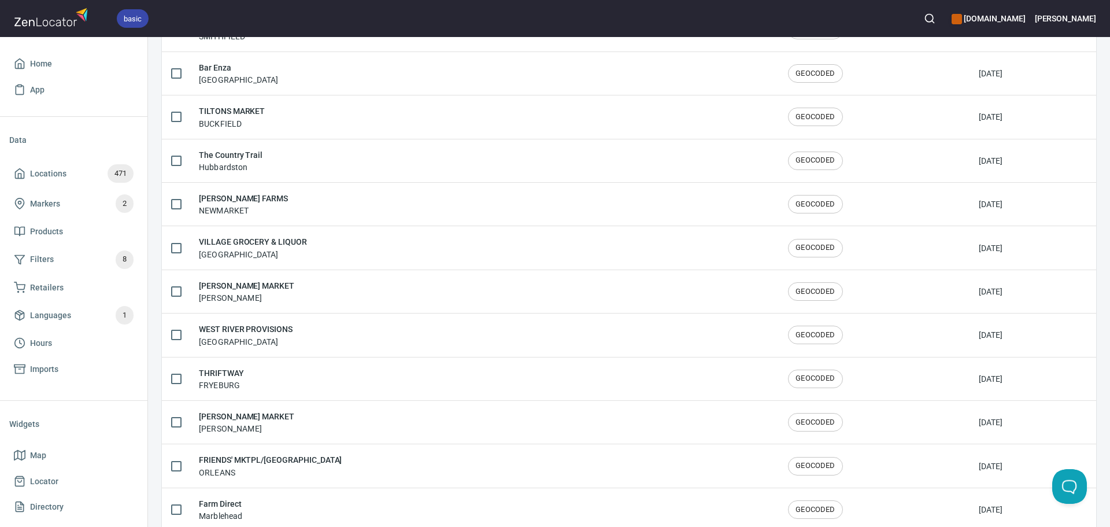
scroll to position [1900, 0]
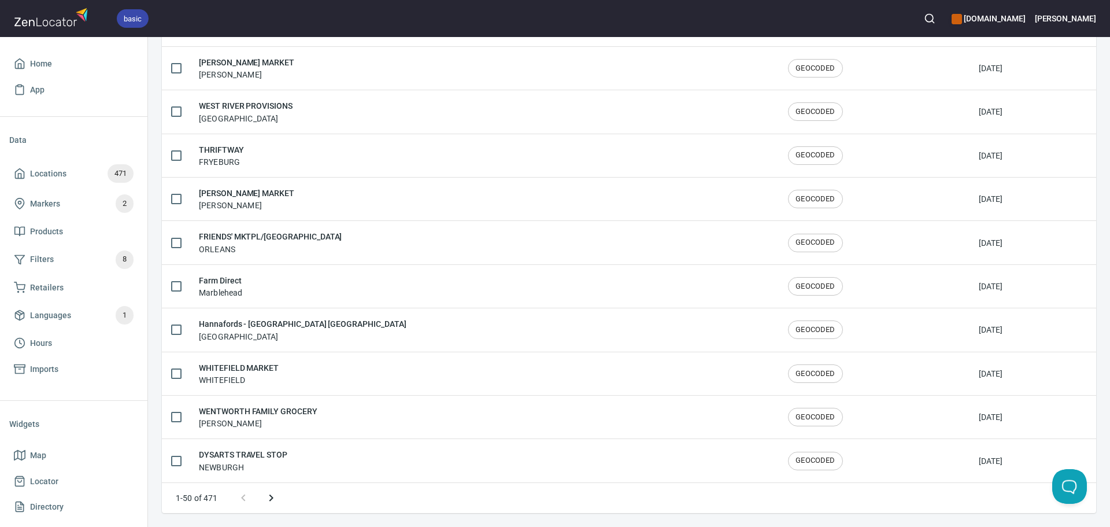
click at [269, 507] on button "Next page" at bounding box center [271, 498] width 28 height 28
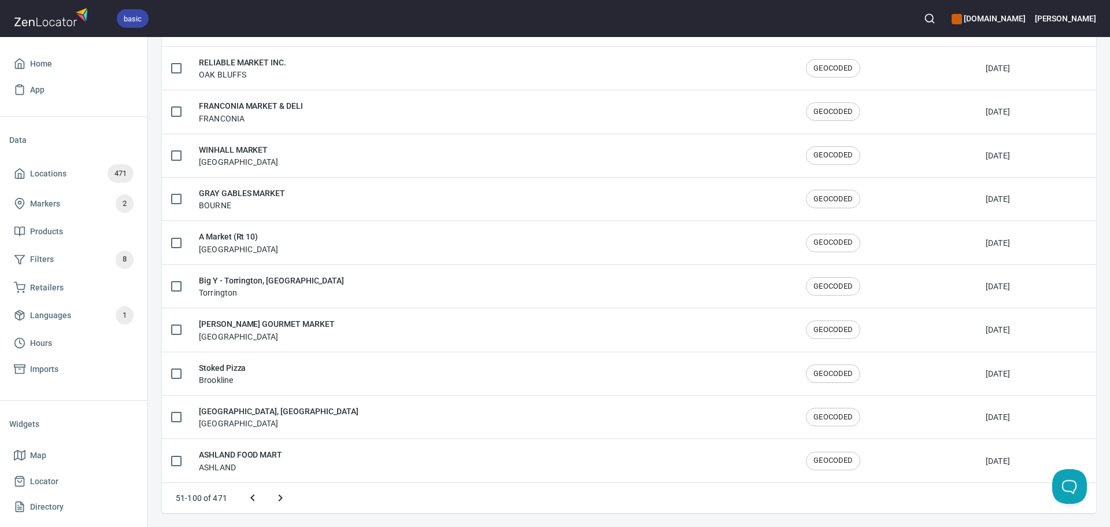
click at [276, 507] on button "Next page" at bounding box center [281, 498] width 28 height 28
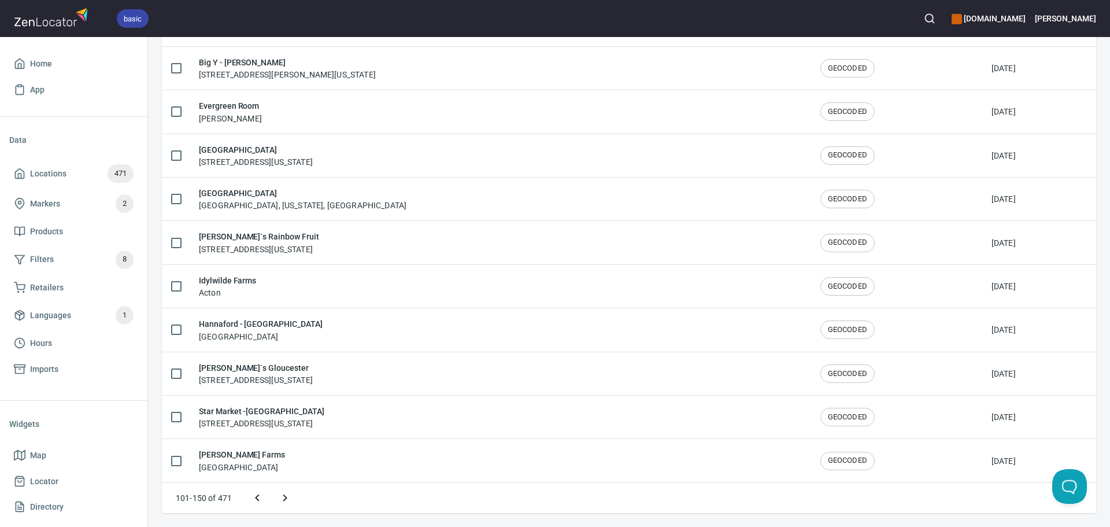
click at [287, 500] on icon "Next page" at bounding box center [285, 498] width 14 height 14
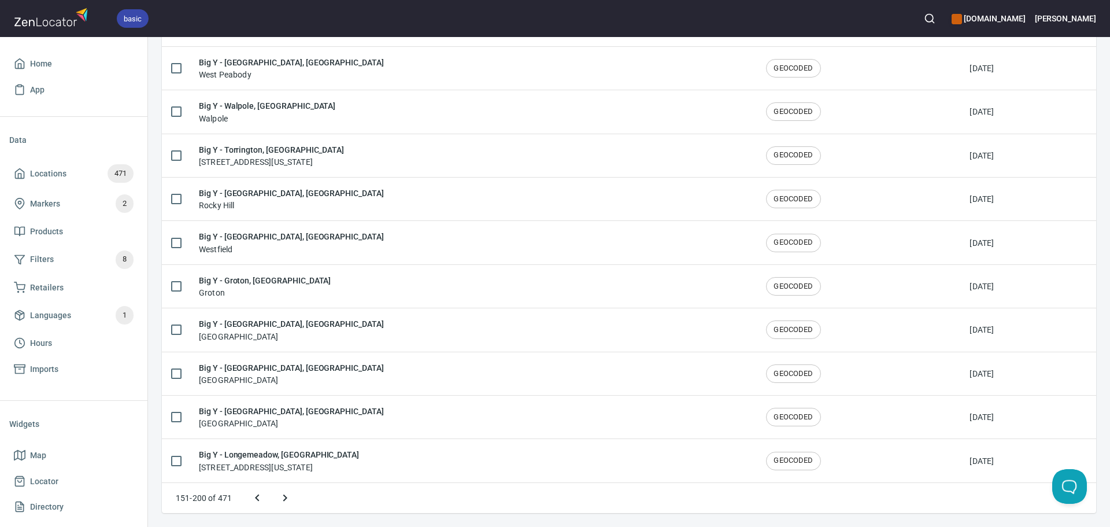
click at [286, 499] on icon "Next page" at bounding box center [285, 498] width 14 height 14
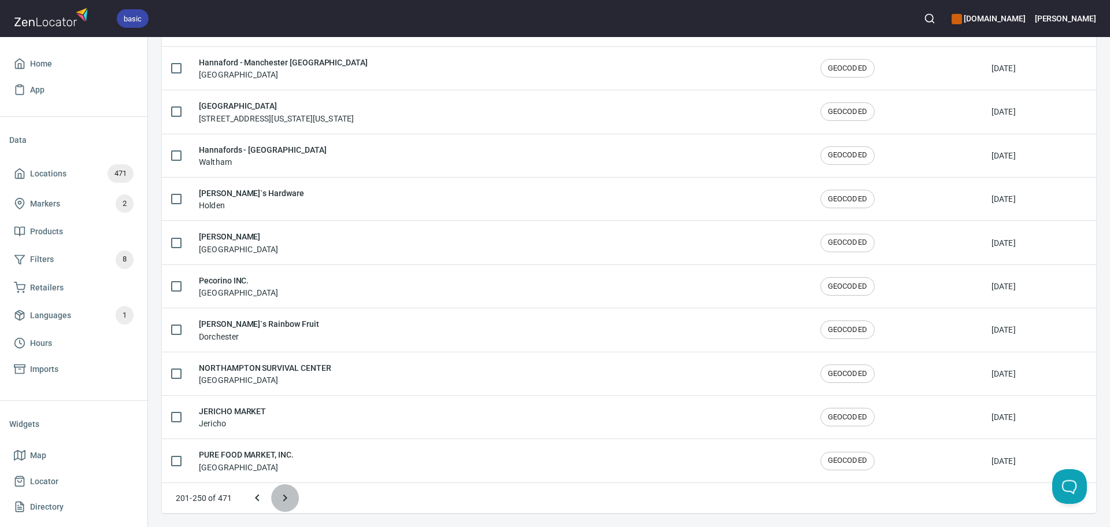
click at [283, 498] on icon "Next page" at bounding box center [285, 498] width 14 height 14
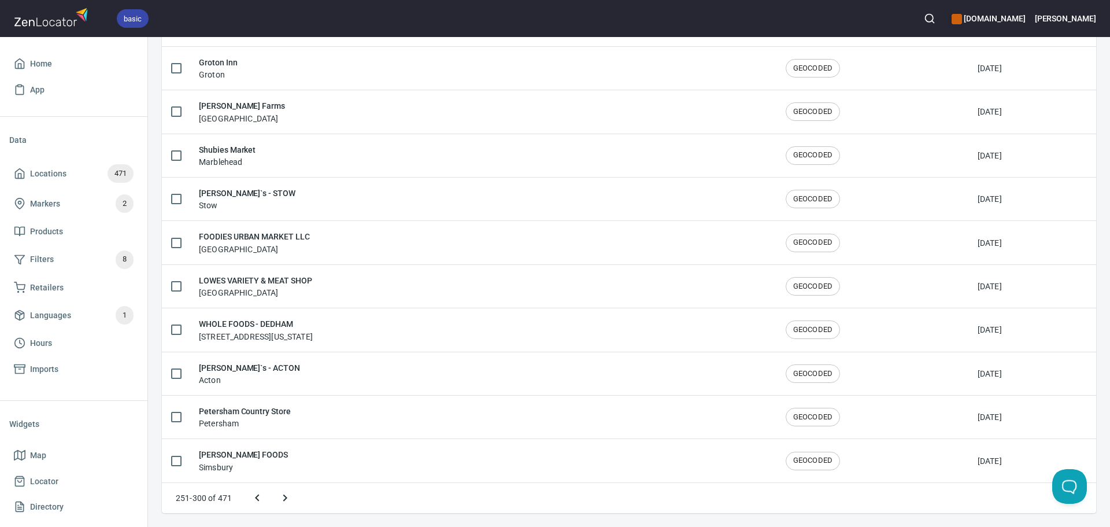
click at [283, 498] on icon "Next page" at bounding box center [285, 498] width 14 height 14
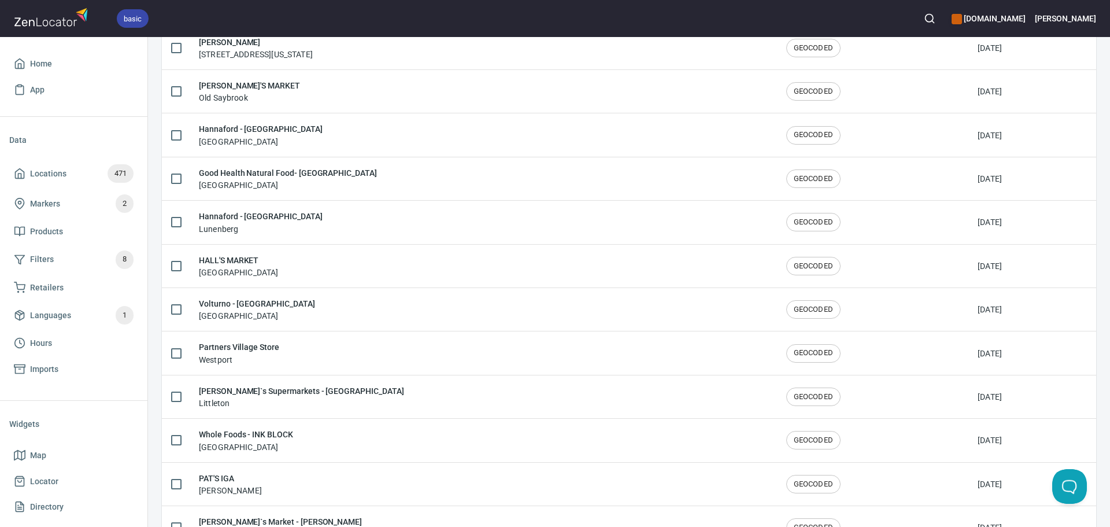
scroll to position [1033, 0]
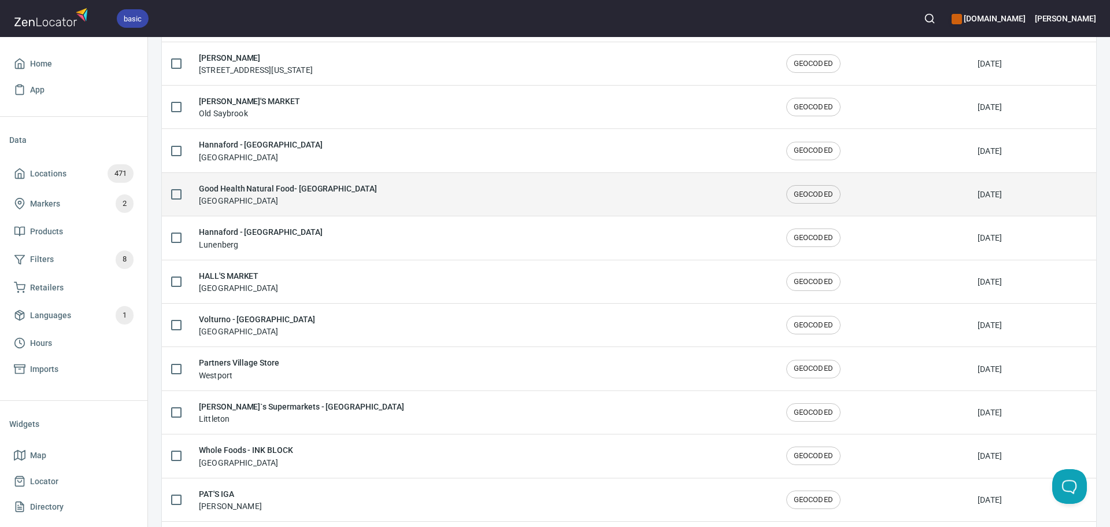
click at [396, 202] on div "Good Health Natural Food- HANOVER Hanover" at bounding box center [483, 194] width 569 height 24
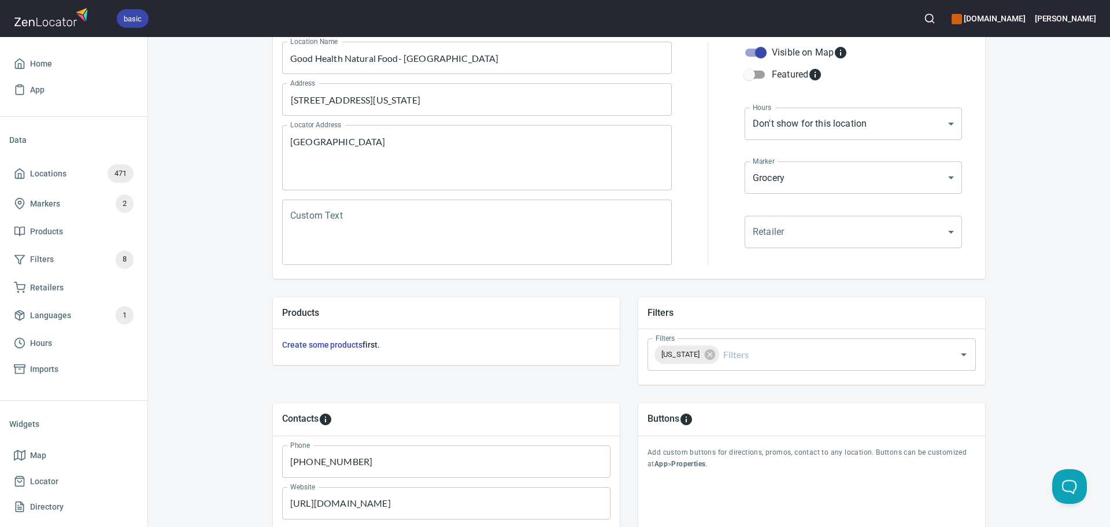
scroll to position [231, 0]
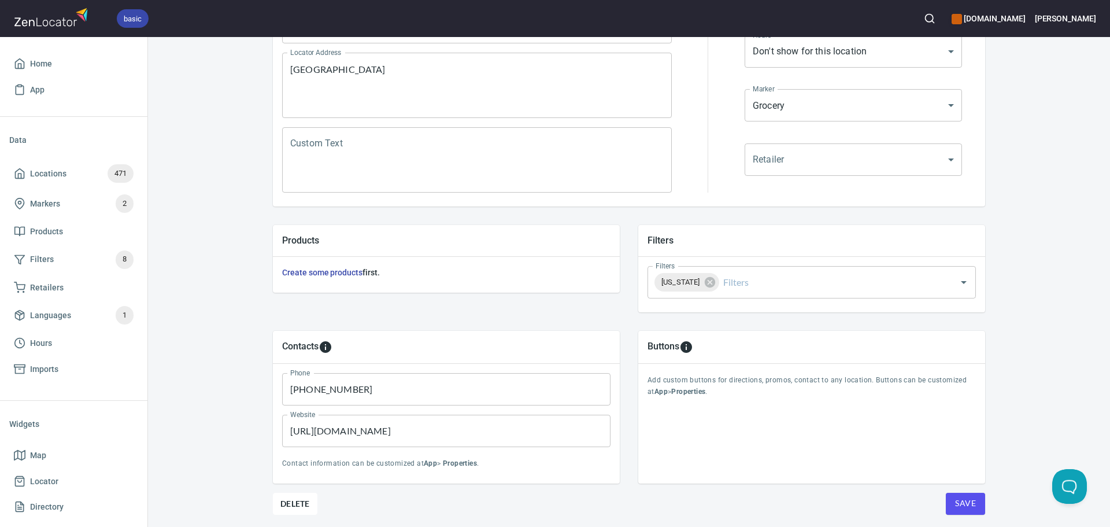
click at [959, 511] on button "Save" at bounding box center [965, 504] width 39 height 22
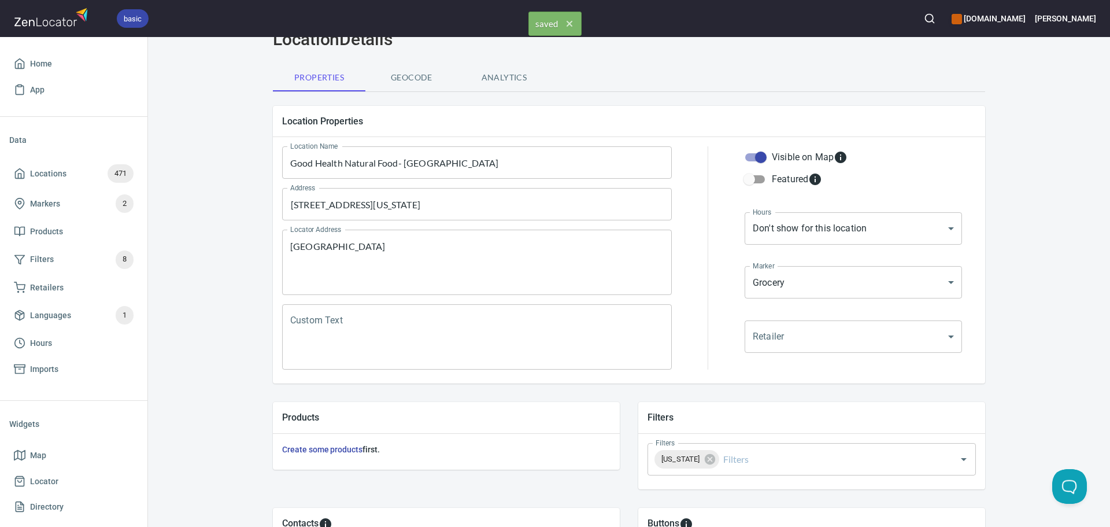
scroll to position [0, 0]
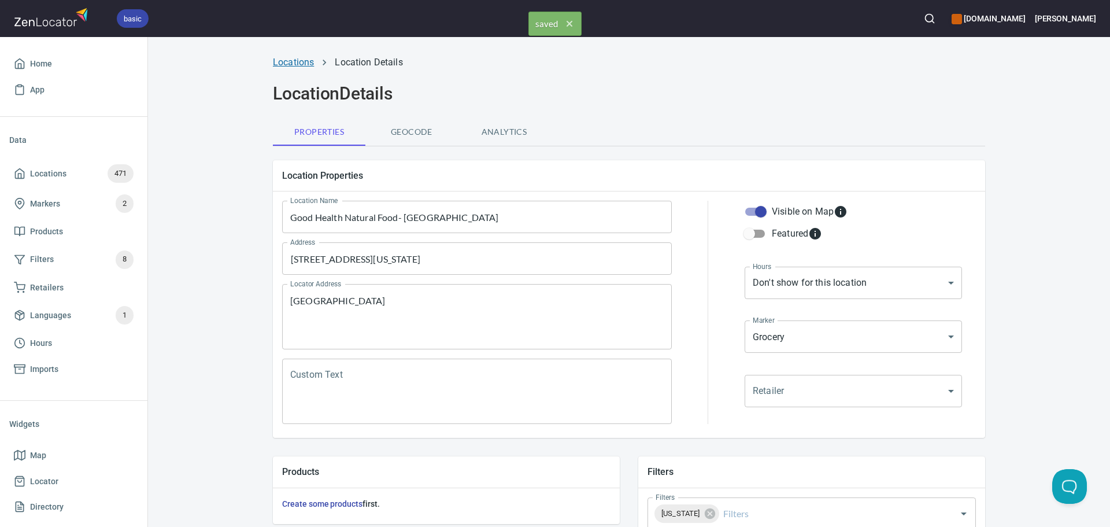
click at [301, 58] on link "Locations" at bounding box center [293, 62] width 41 height 11
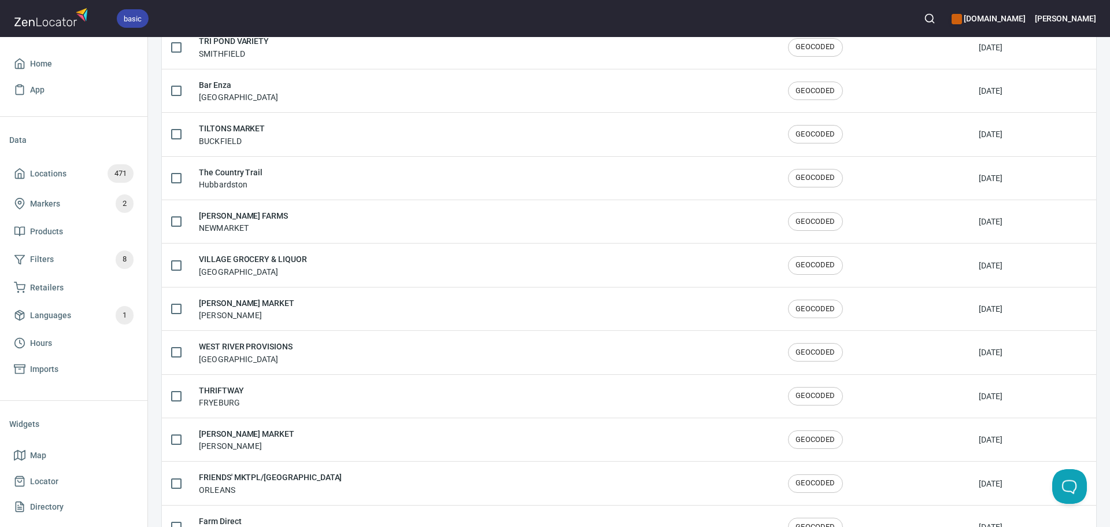
scroll to position [1900, 0]
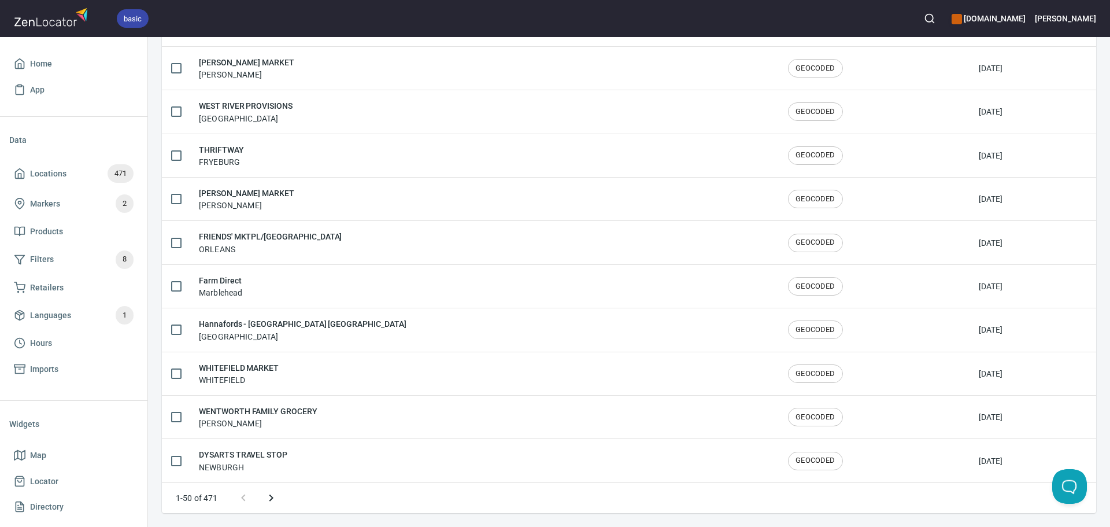
click at [264, 508] on button "Next page" at bounding box center [271, 498] width 28 height 28
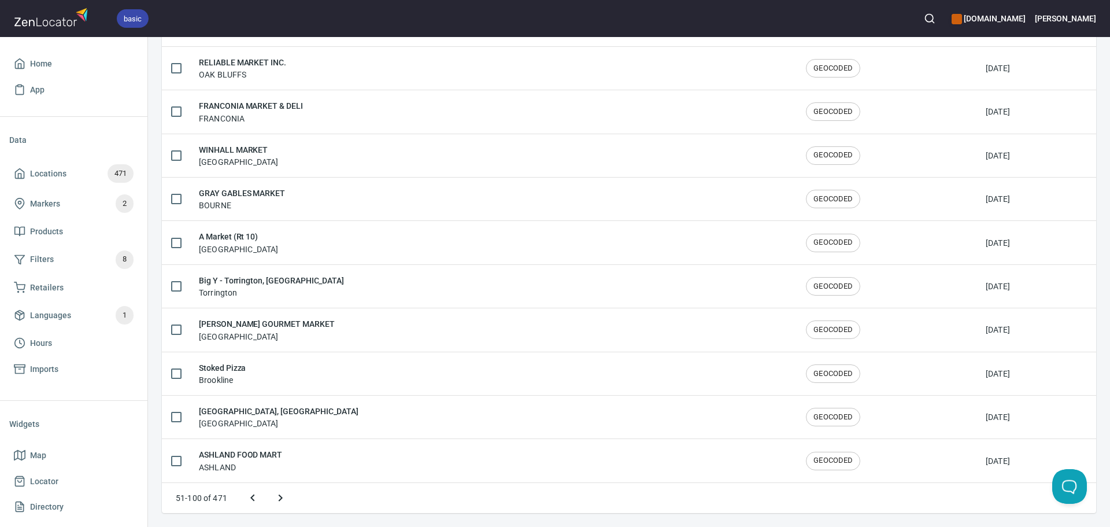
click at [274, 502] on icon "Next page" at bounding box center [281, 498] width 14 height 14
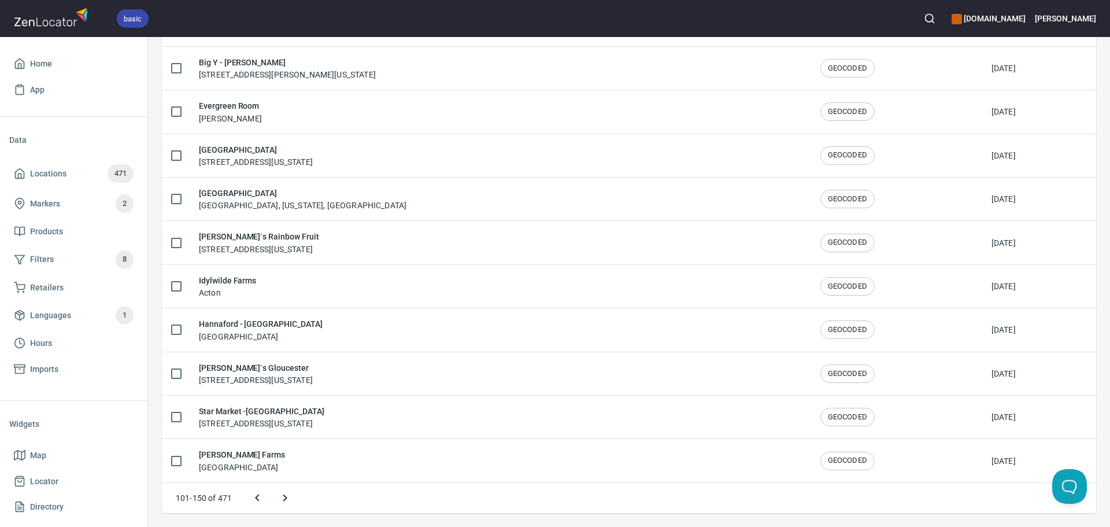
click at [278, 500] on icon "Next page" at bounding box center [285, 498] width 14 height 14
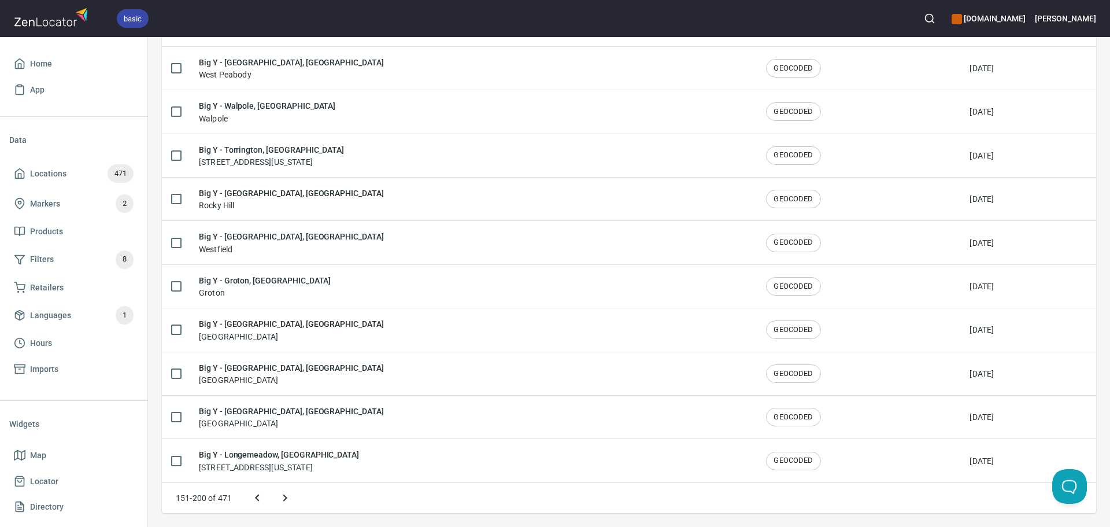
click at [286, 497] on icon "Next page" at bounding box center [285, 497] width 4 height 7
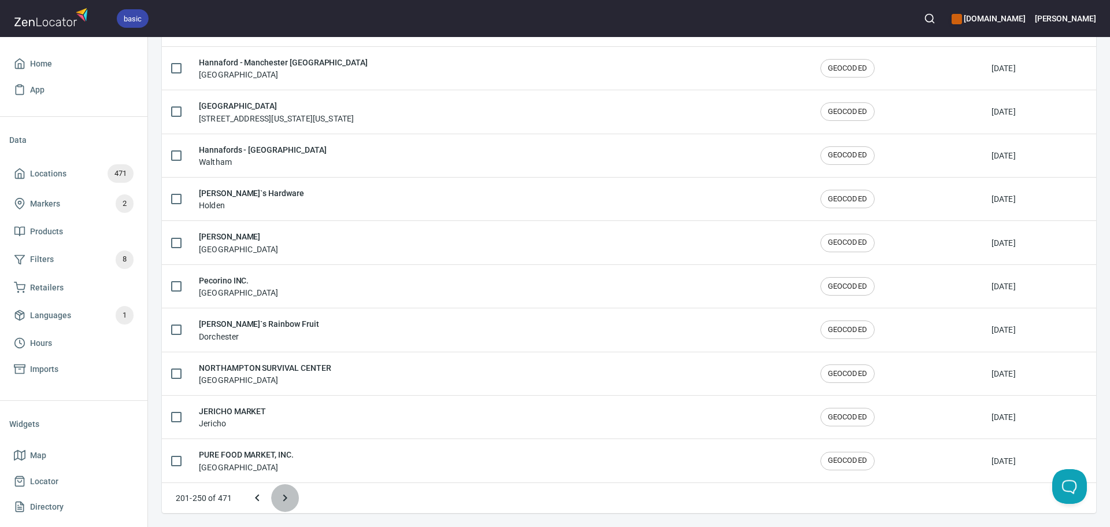
click at [289, 496] on icon "Next page" at bounding box center [285, 498] width 14 height 14
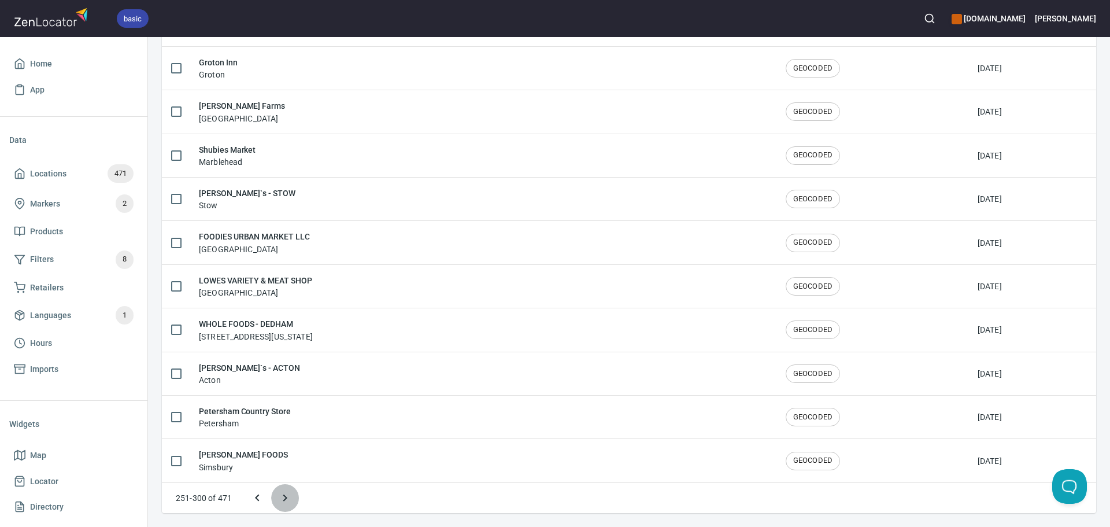
click at [289, 496] on icon "Next page" at bounding box center [285, 498] width 14 height 14
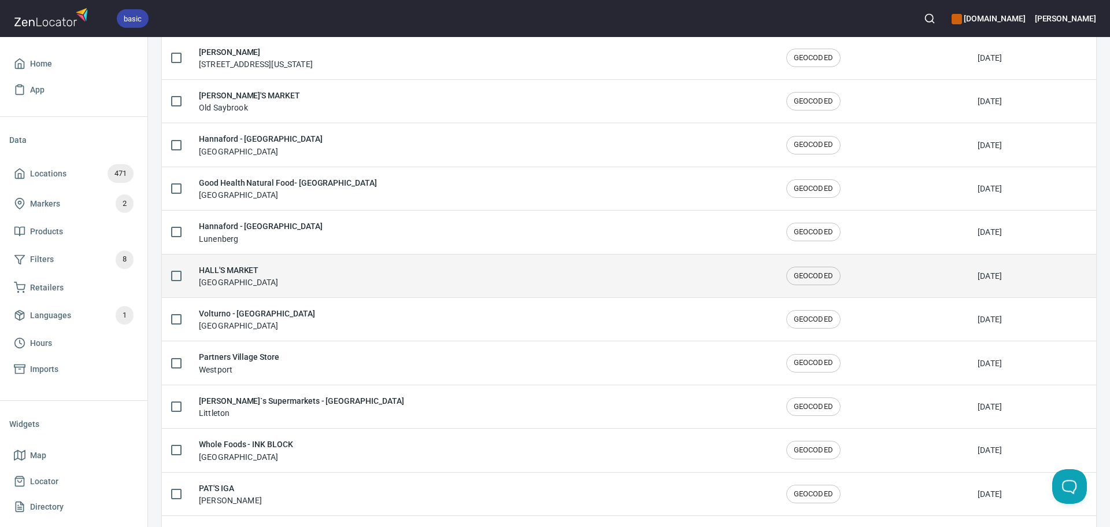
scroll to position [1033, 0]
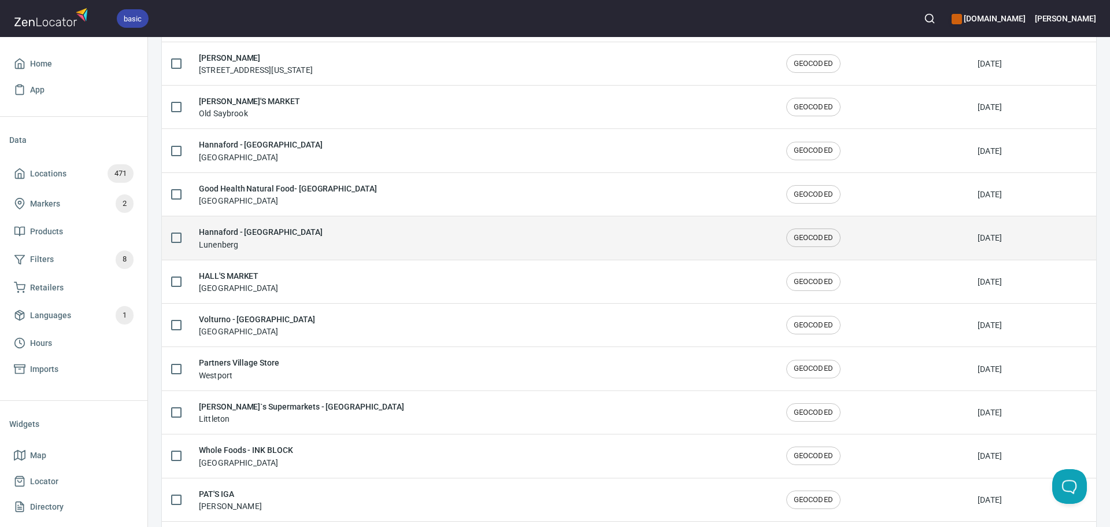
click at [337, 228] on div "Hannaford - Lunenburg Lunenberg" at bounding box center [483, 238] width 569 height 24
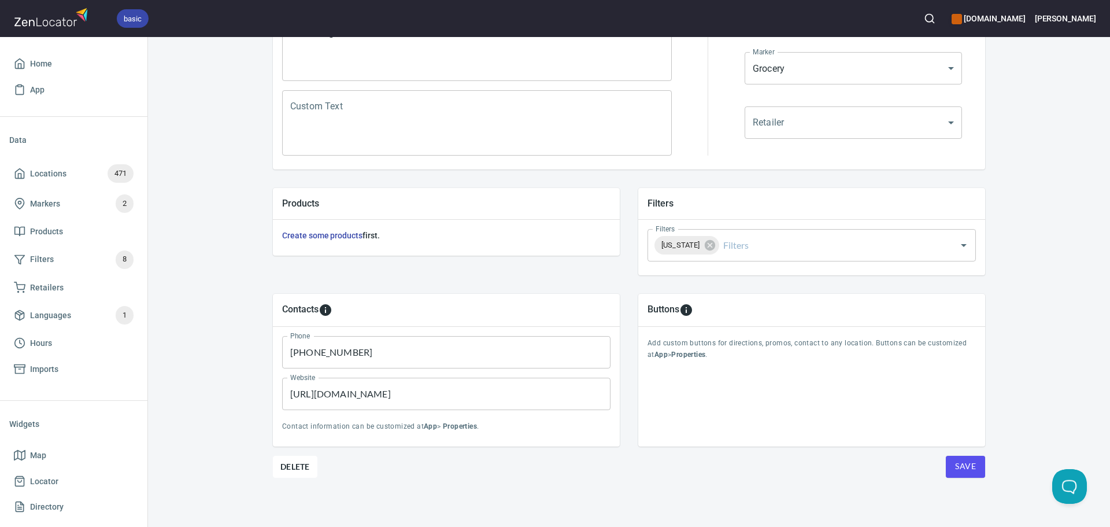
scroll to position [270, 0]
click at [965, 464] on span "Save" at bounding box center [965, 464] width 21 height 14
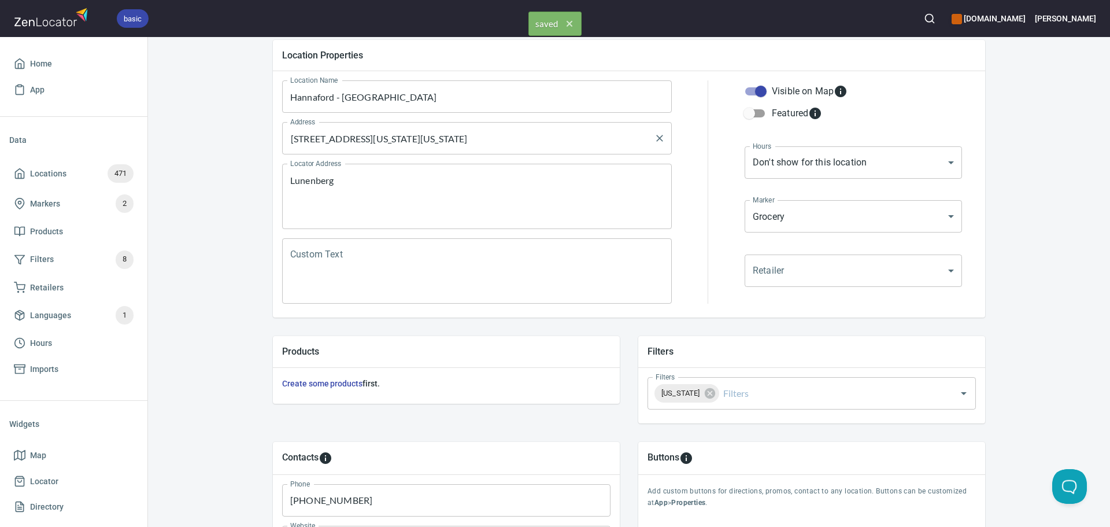
scroll to position [0, 0]
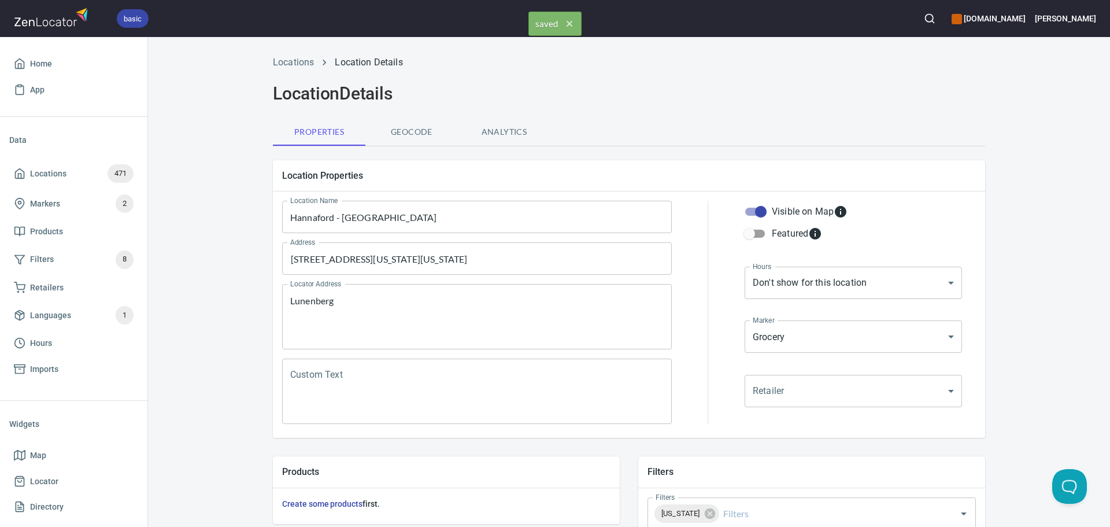
click at [294, 68] on li "Locations" at bounding box center [293, 63] width 41 height 14
click at [291, 55] on div "Locations Location Details" at bounding box center [629, 63] width 726 height 28
click at [286, 66] on link "Locations" at bounding box center [293, 62] width 41 height 11
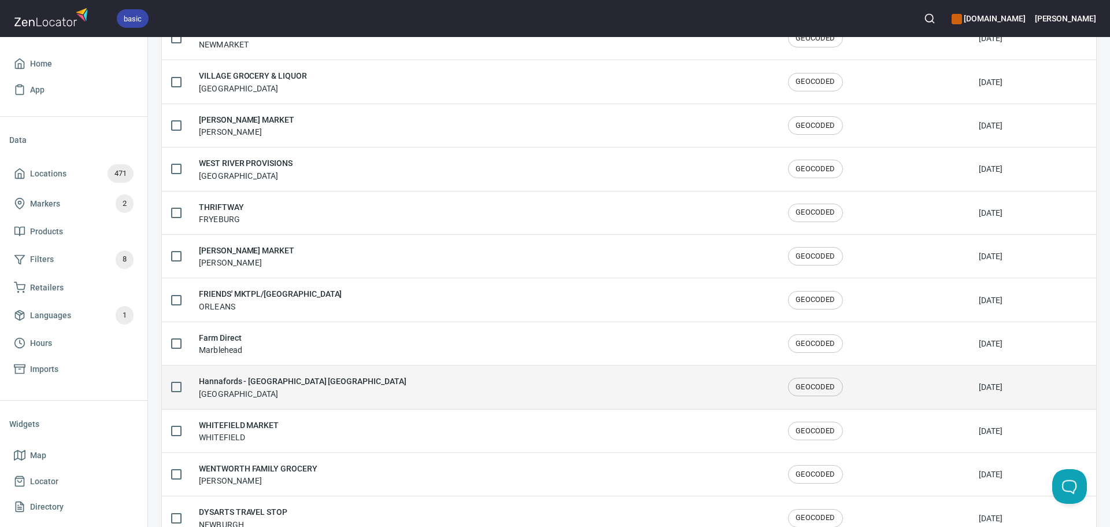
scroll to position [1900, 0]
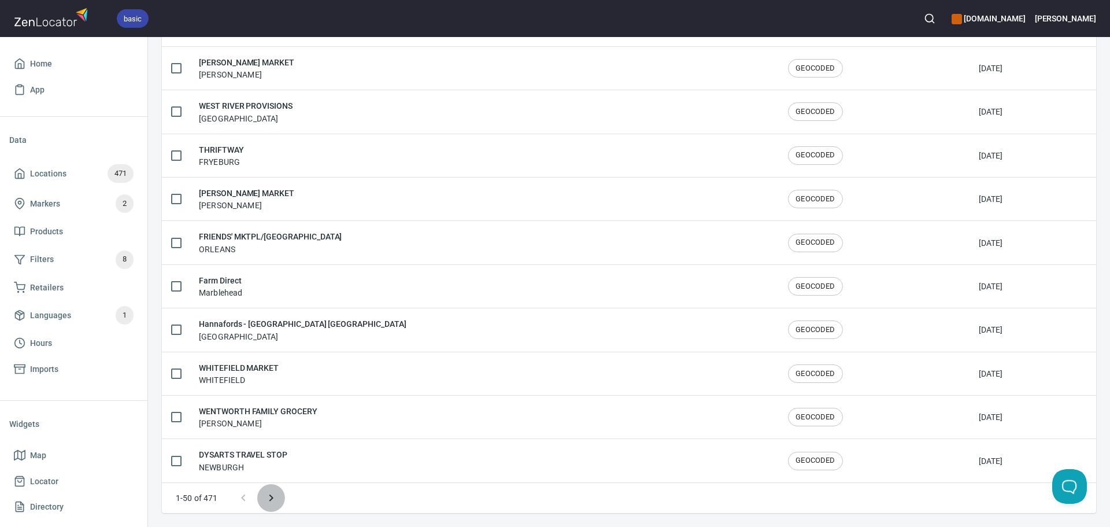
click at [271, 501] on icon "Next page" at bounding box center [271, 498] width 14 height 14
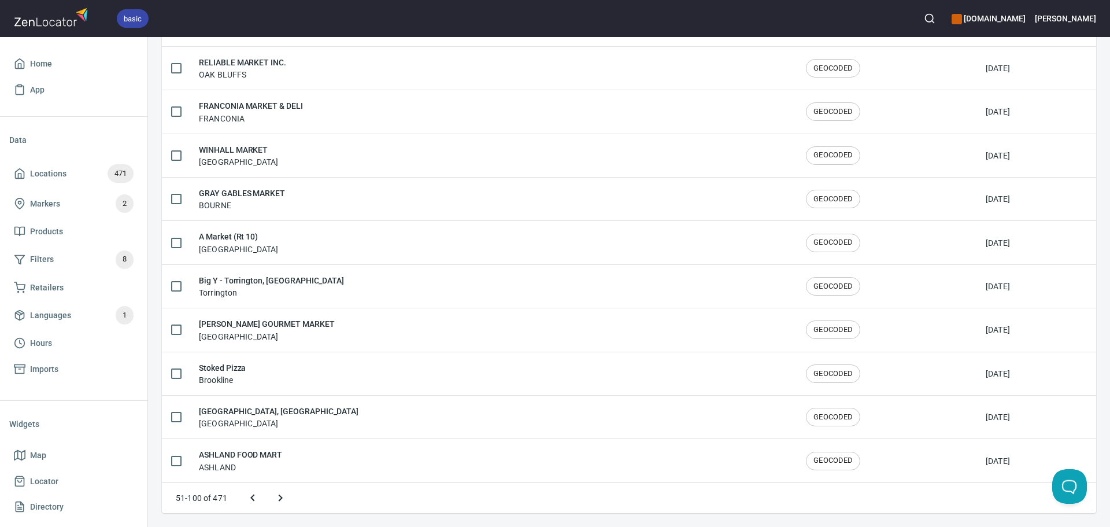
click at [278, 502] on icon "Next page" at bounding box center [281, 498] width 14 height 14
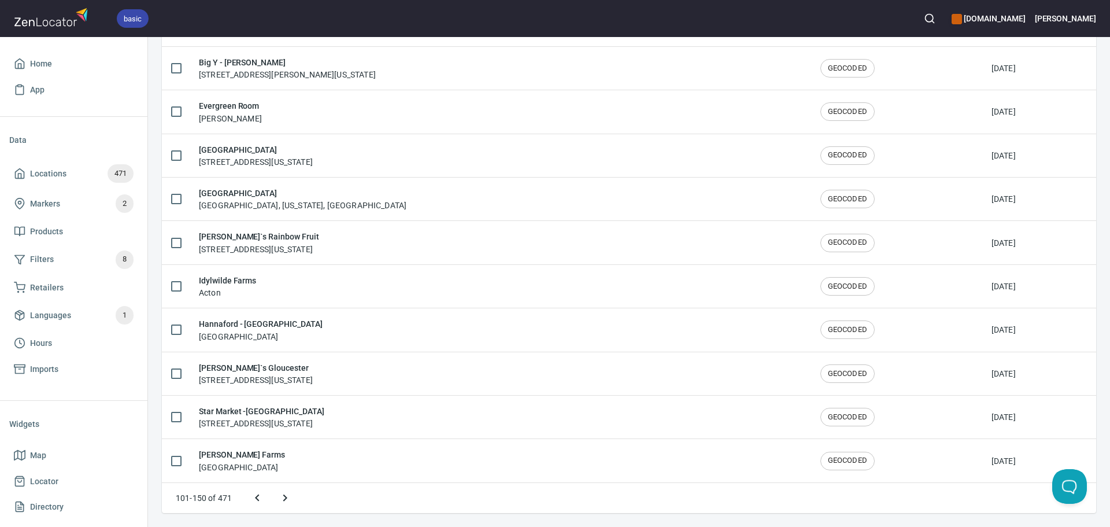
click at [285, 501] on icon "Next page" at bounding box center [285, 498] width 14 height 14
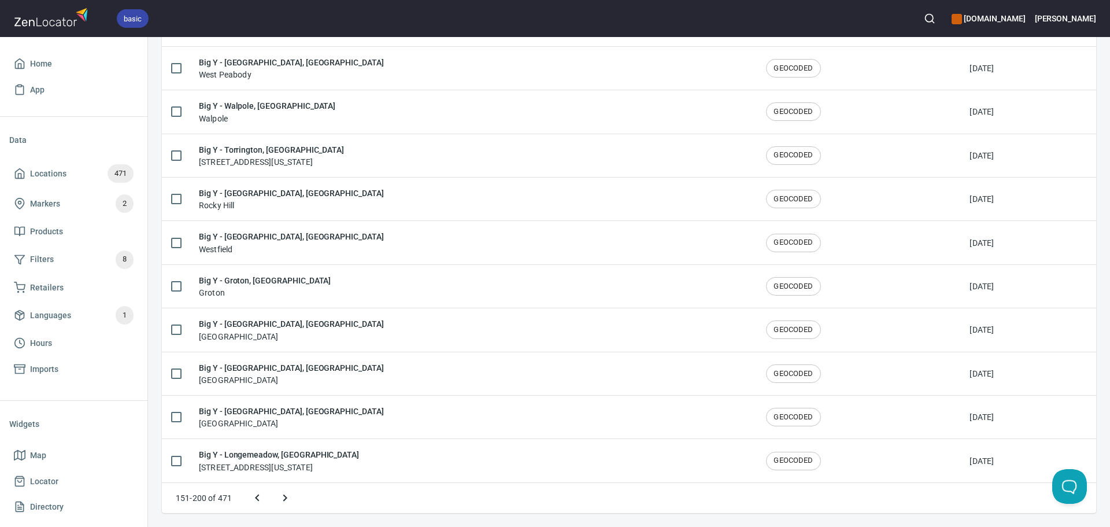
click at [294, 499] on button "Next page" at bounding box center [285, 498] width 28 height 28
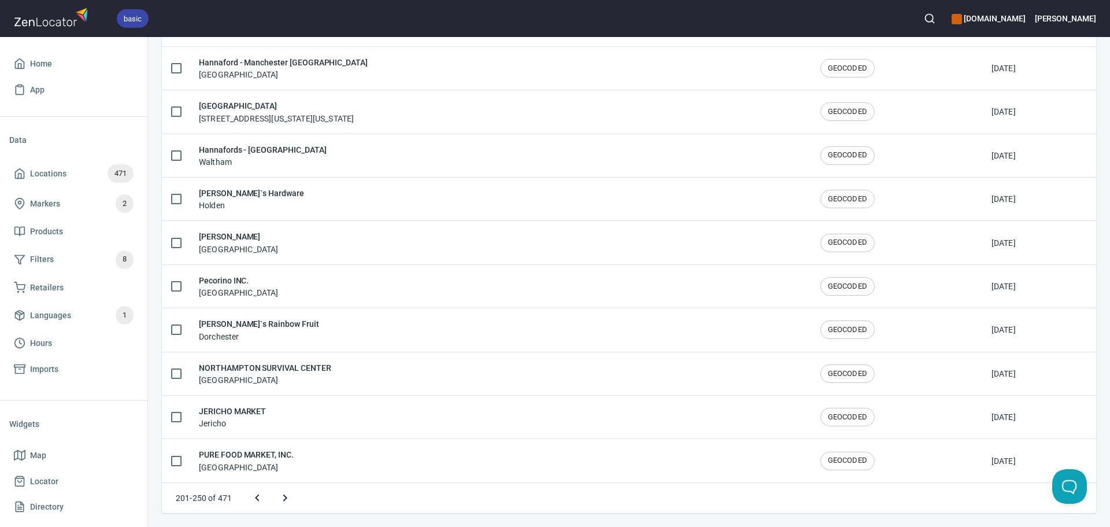
click at [290, 500] on icon "Next page" at bounding box center [285, 498] width 14 height 14
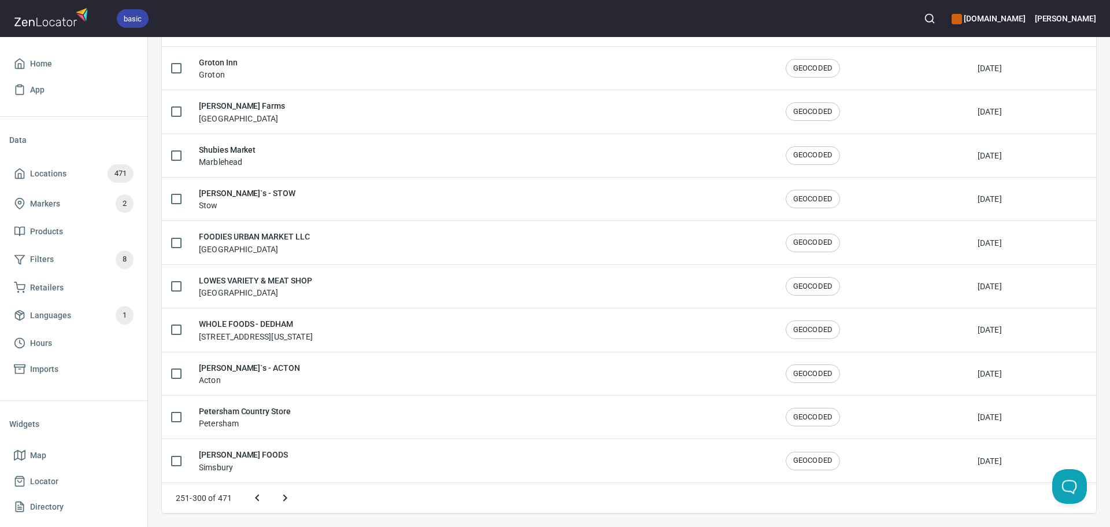
click at [290, 501] on icon "Next page" at bounding box center [285, 498] width 14 height 14
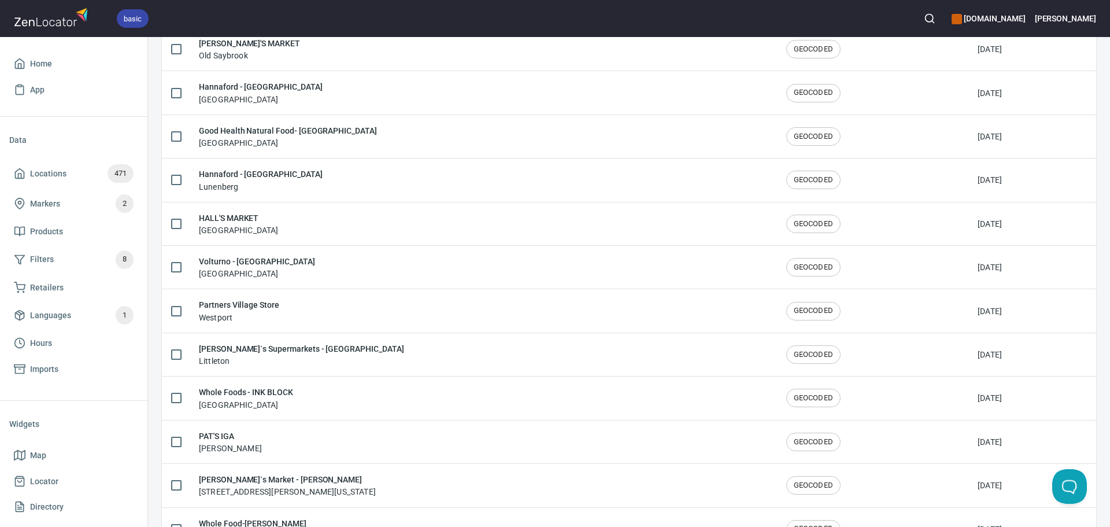
scroll to position [975, 0]
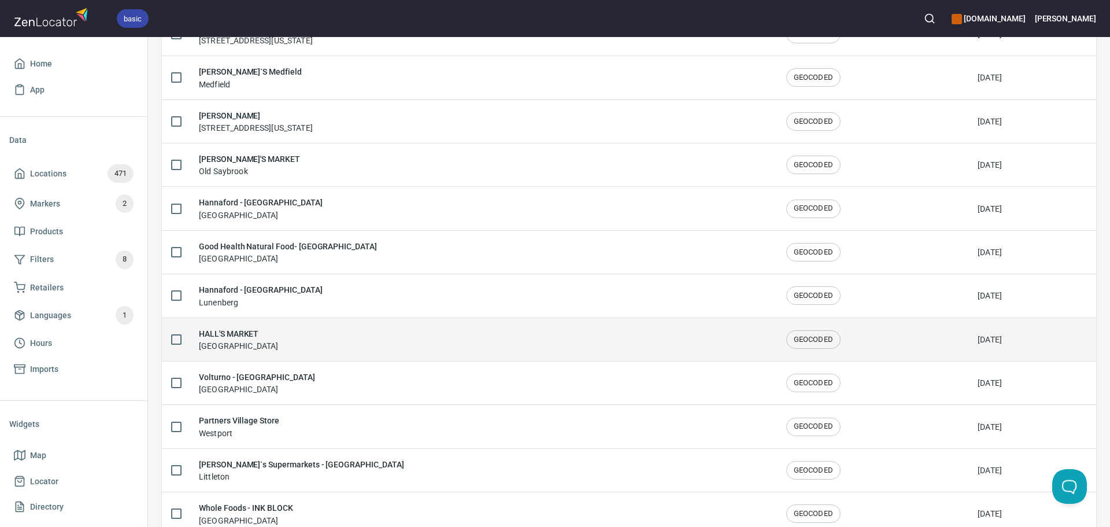
click at [282, 343] on div "HALL'S MARKET West Hartford" at bounding box center [483, 339] width 569 height 24
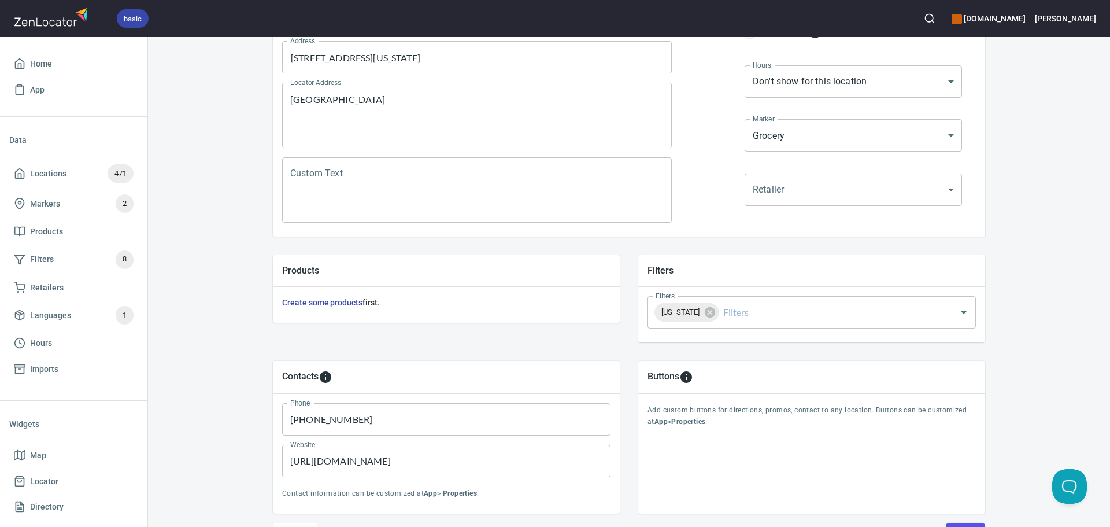
scroll to position [231, 0]
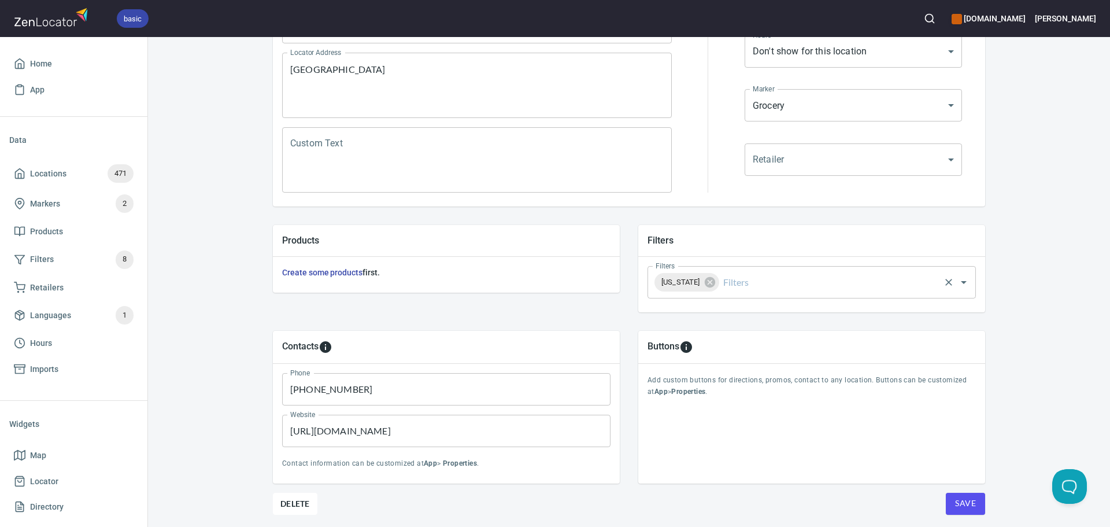
click at [796, 270] on div "Massachusetts Filters" at bounding box center [812, 282] width 328 height 32
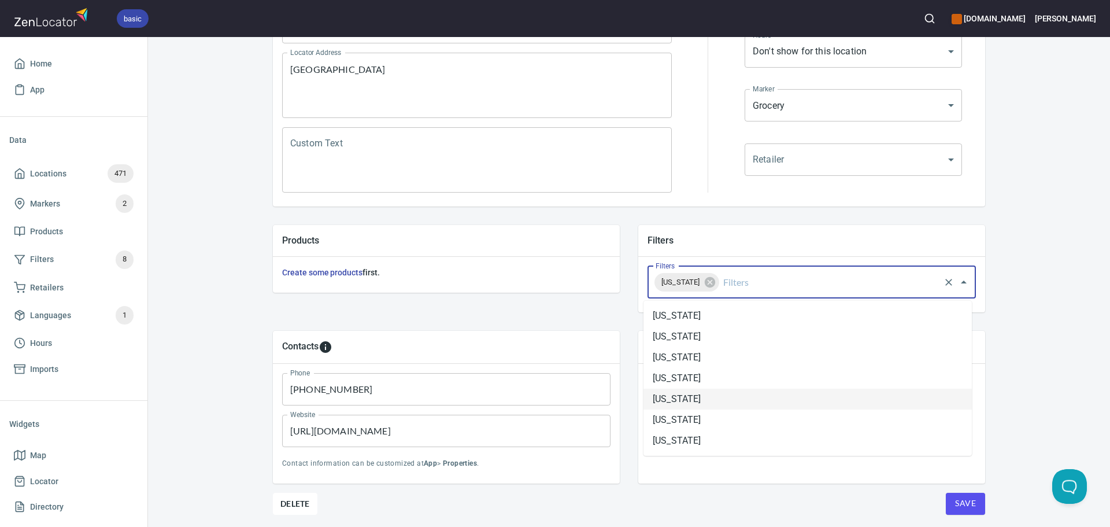
click at [707, 397] on li "[US_STATE]" at bounding box center [808, 399] width 328 height 21
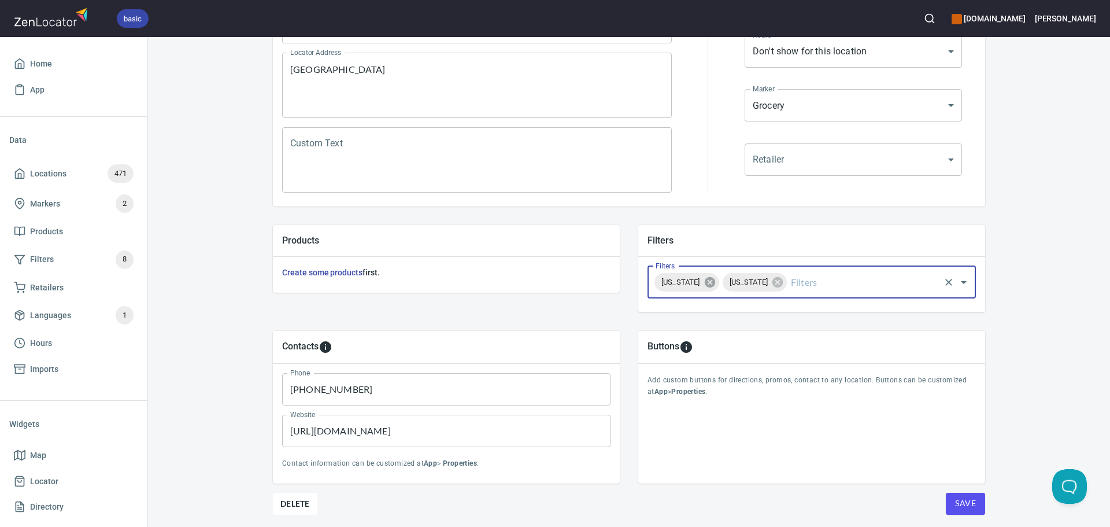
click at [715, 280] on icon at bounding box center [709, 282] width 10 height 10
click at [966, 500] on span "Save" at bounding box center [965, 503] width 21 height 14
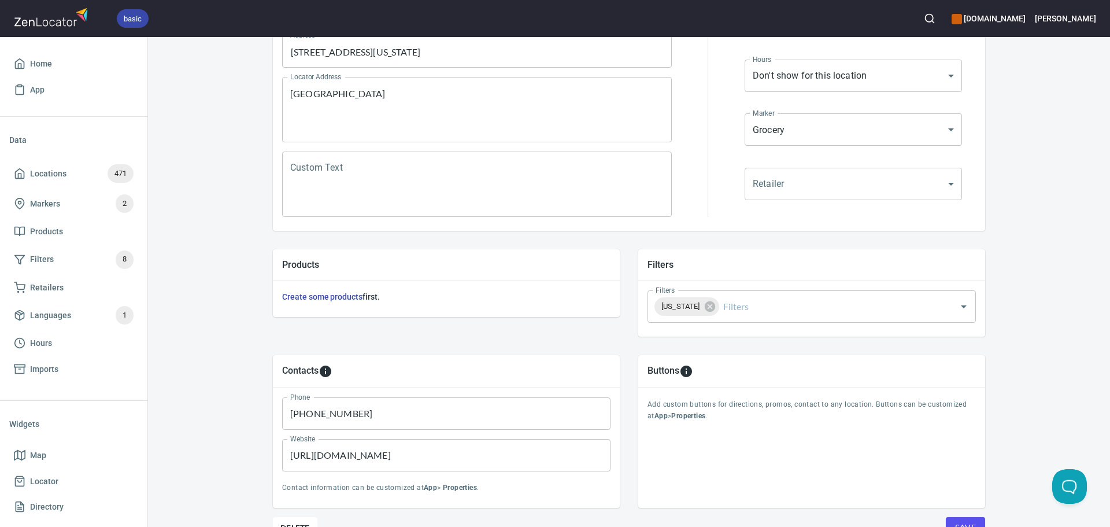
scroll to position [270, 0]
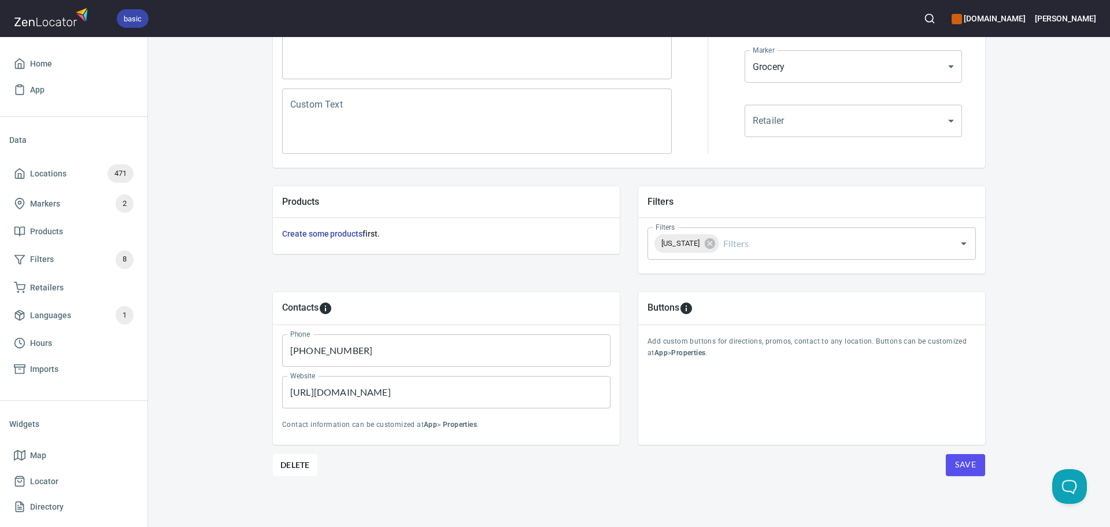
click at [963, 467] on span "Save" at bounding box center [965, 464] width 21 height 14
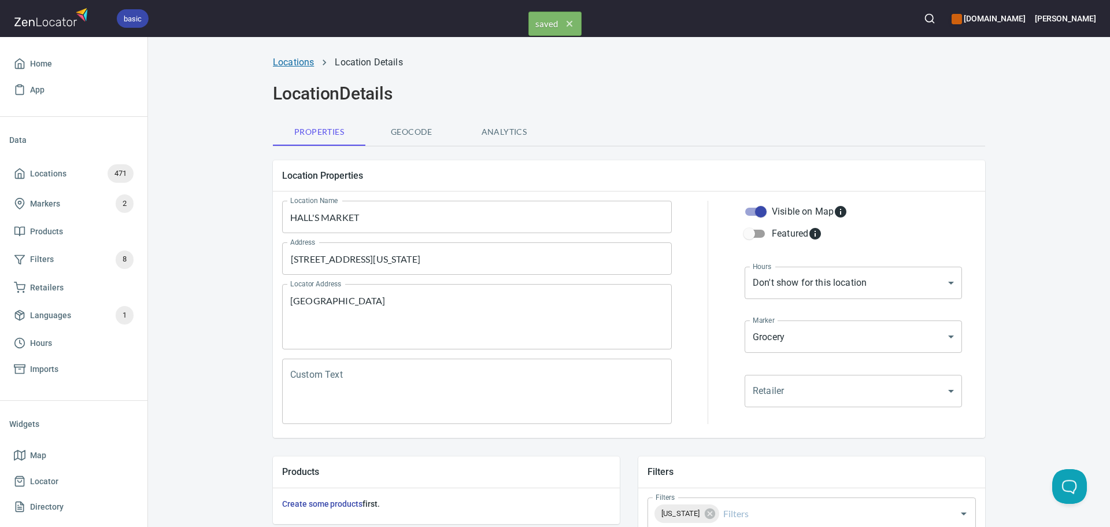
click at [286, 64] on link "Locations" at bounding box center [293, 62] width 41 height 11
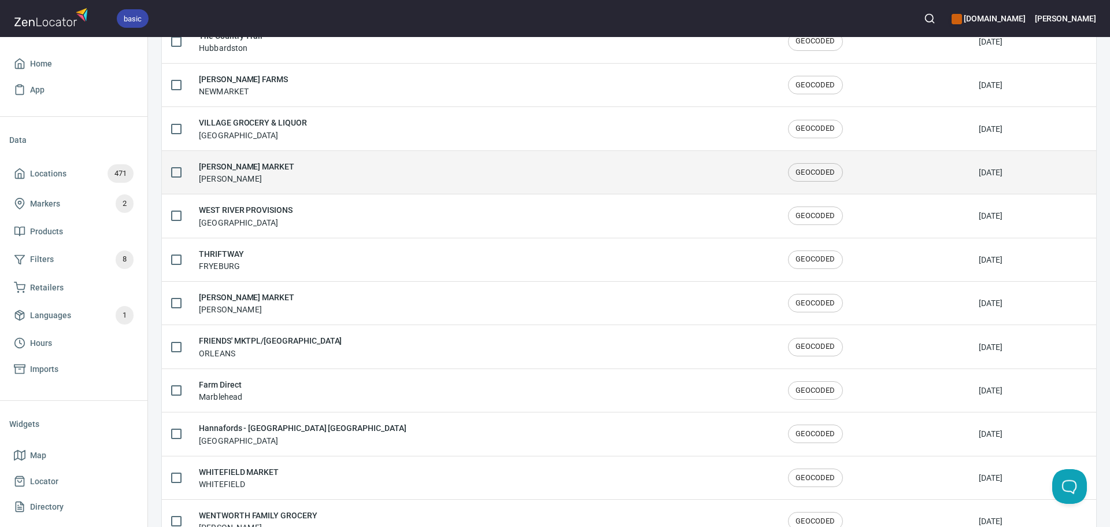
scroll to position [1900, 0]
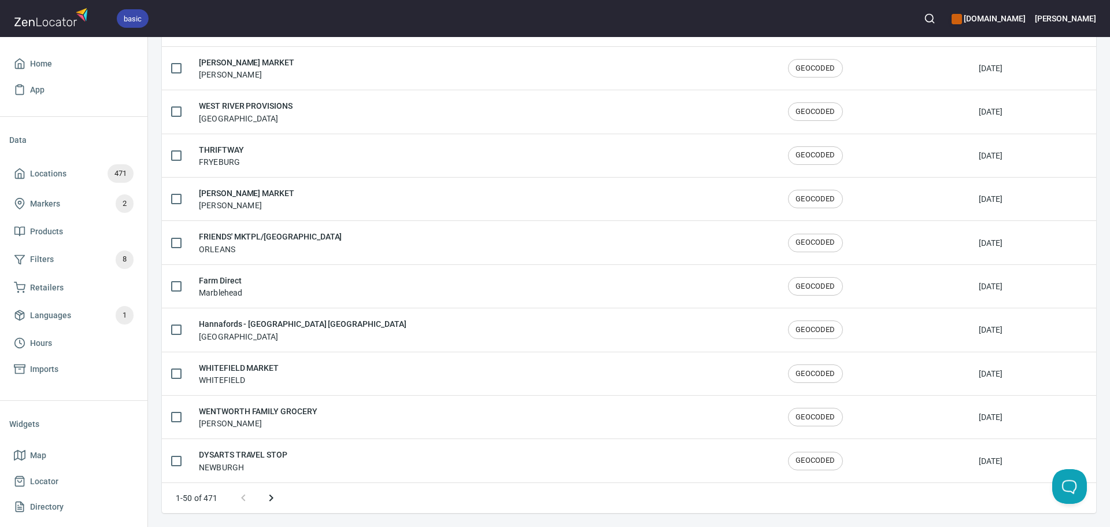
click at [274, 503] on icon "Next page" at bounding box center [271, 498] width 14 height 14
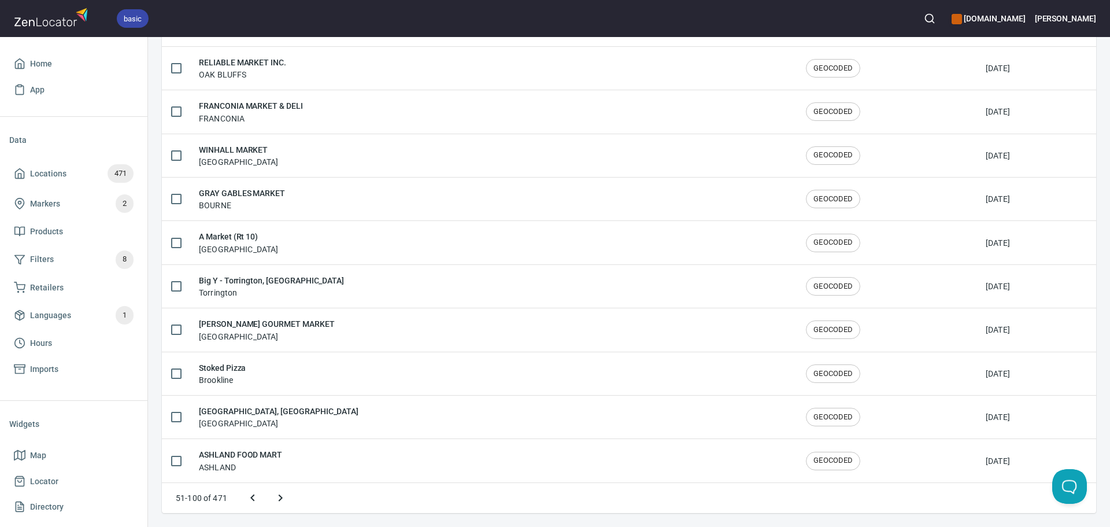
click at [274, 503] on icon "Next page" at bounding box center [281, 498] width 14 height 14
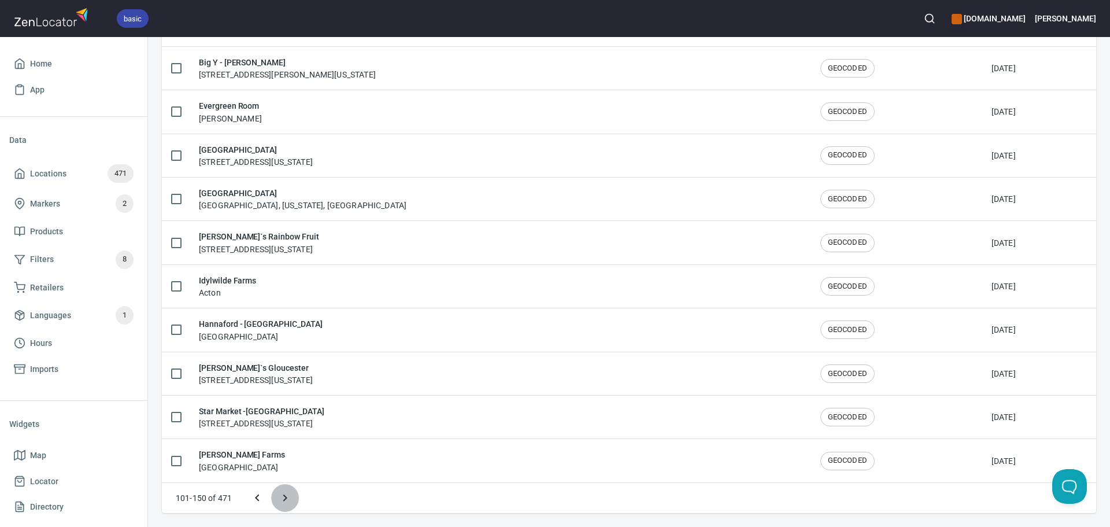
click at [274, 503] on button "Next page" at bounding box center [285, 498] width 28 height 28
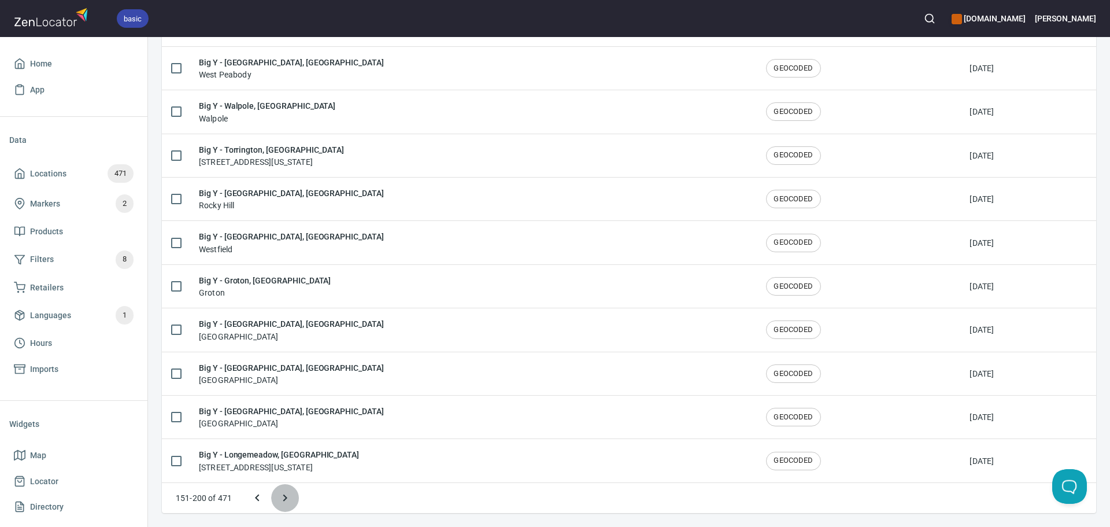
click at [274, 503] on button "Next page" at bounding box center [285, 498] width 28 height 28
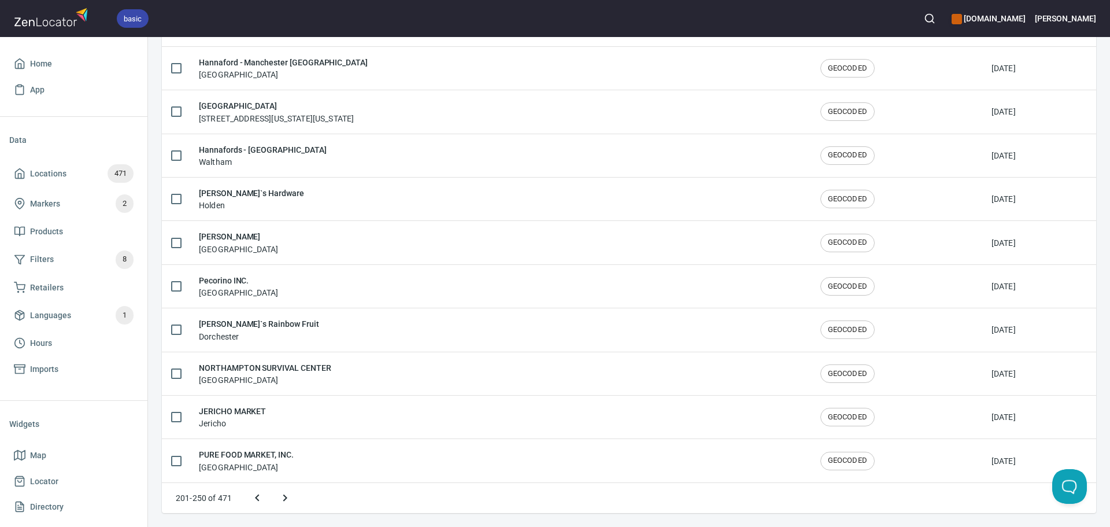
click at [274, 503] on button "Next page" at bounding box center [285, 498] width 28 height 28
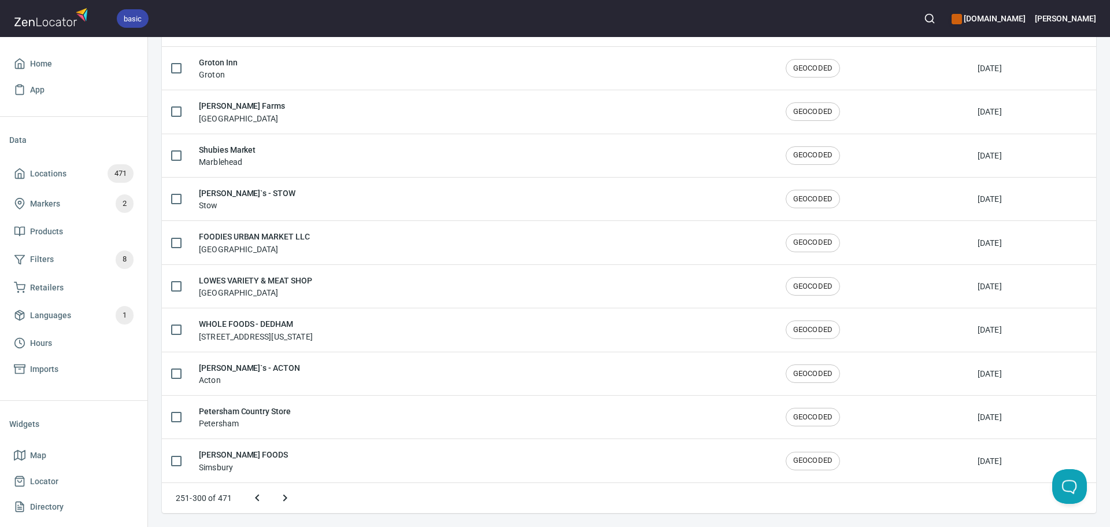
click at [282, 500] on icon "Next page" at bounding box center [285, 498] width 14 height 14
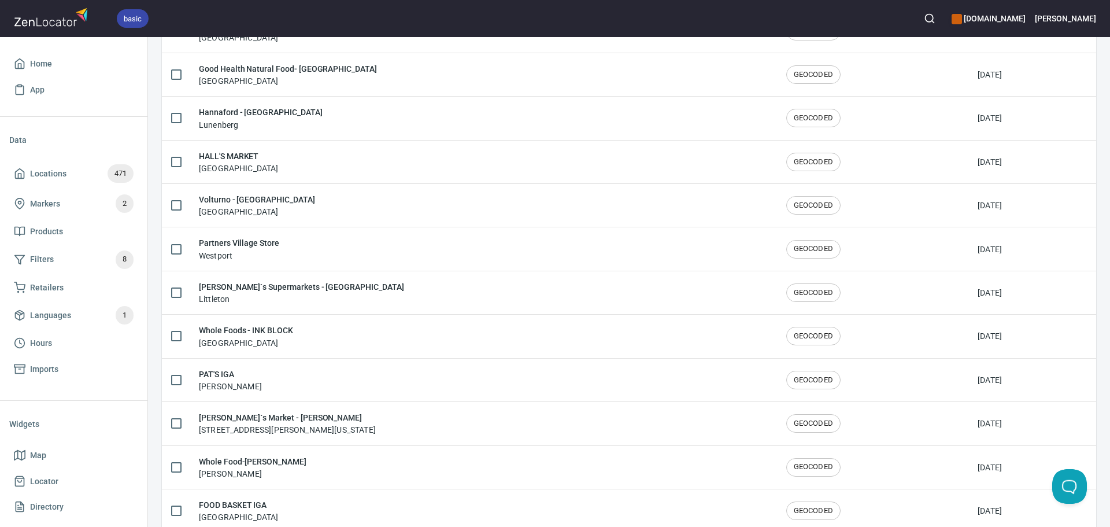
scroll to position [1148, 0]
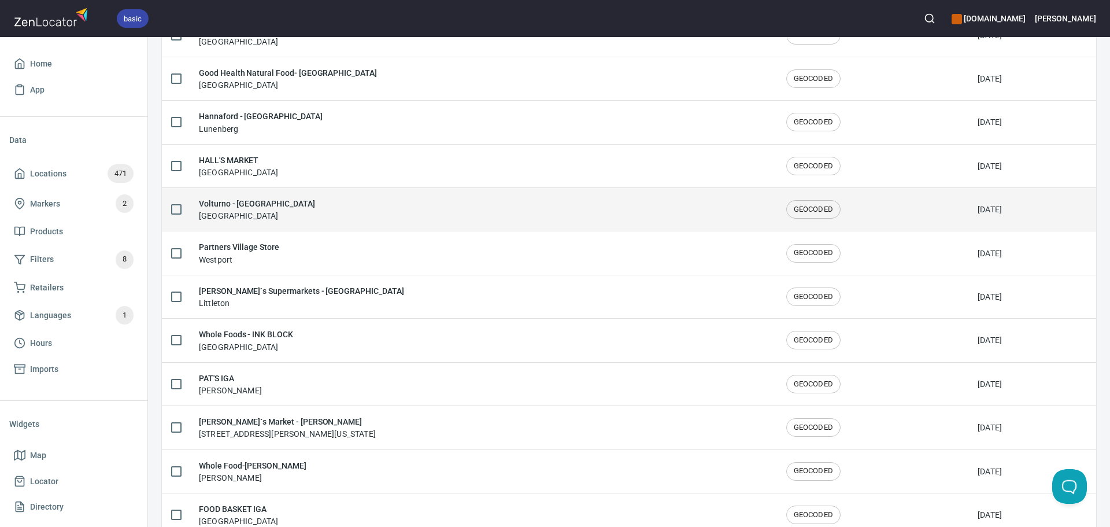
click at [340, 213] on div "Volturno - Worcester Worcester" at bounding box center [483, 209] width 569 height 24
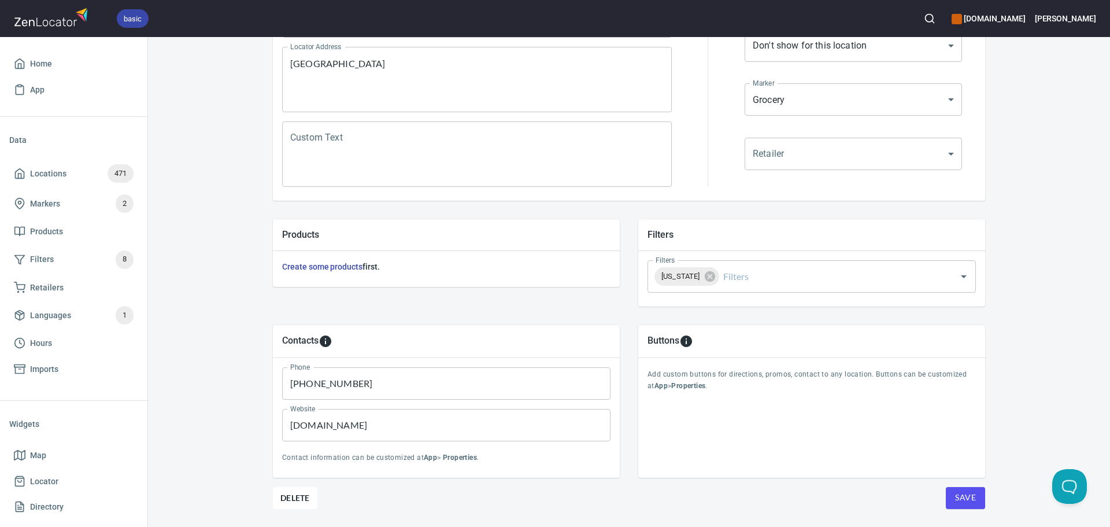
scroll to position [270, 0]
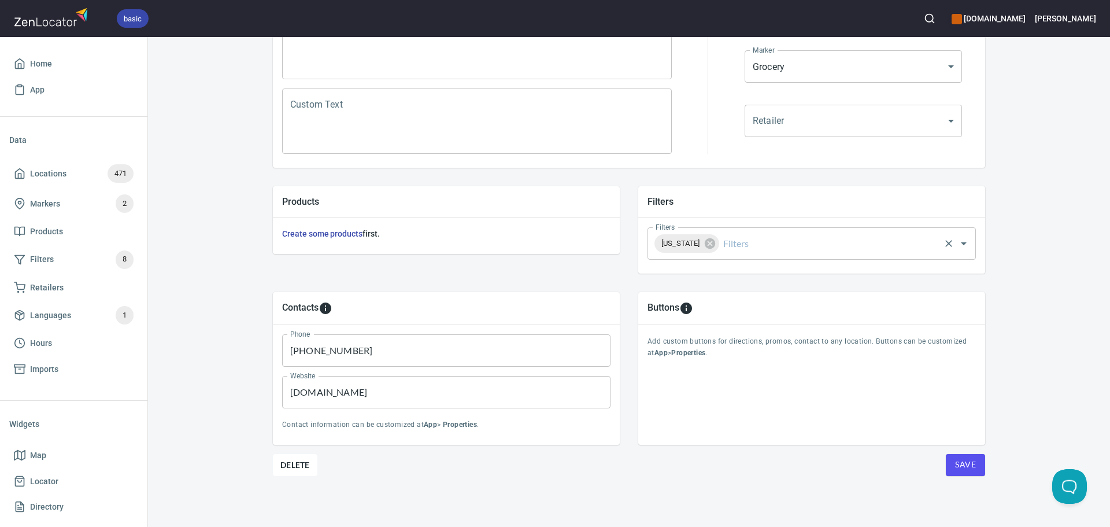
click at [744, 246] on input "Filters" at bounding box center [829, 243] width 217 height 22
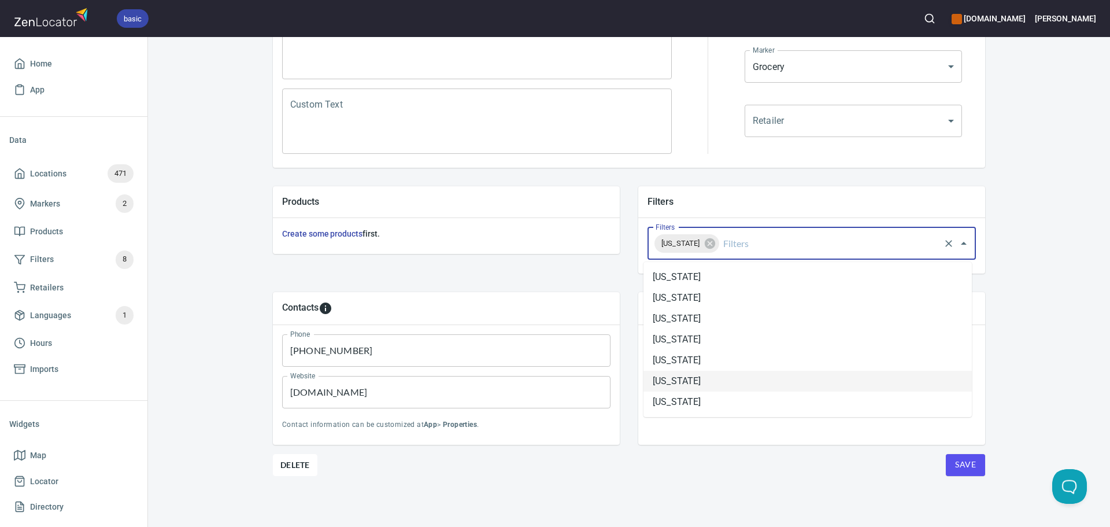
click at [710, 379] on li "Massachusetts" at bounding box center [808, 381] width 328 height 21
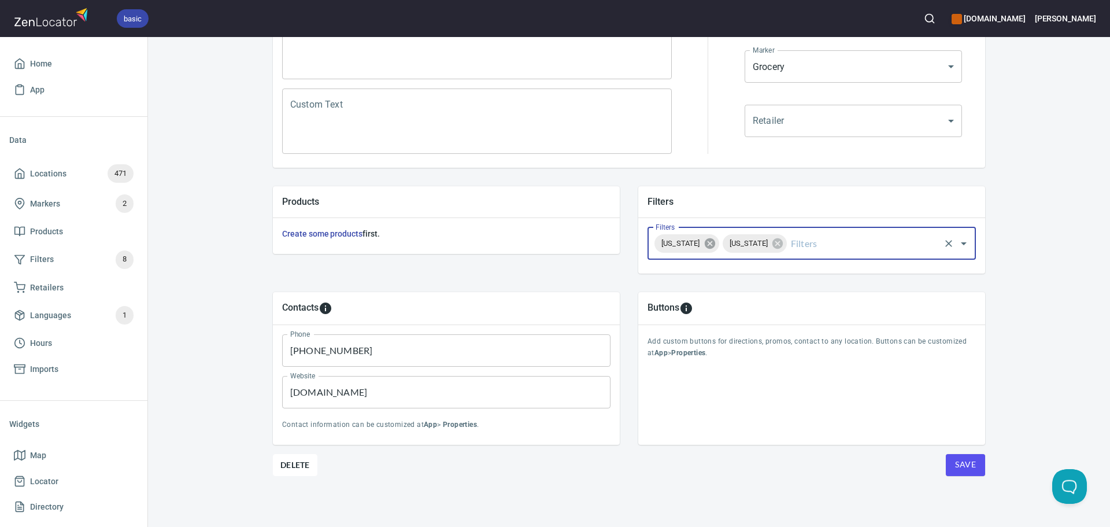
click at [709, 249] on icon at bounding box center [710, 243] width 13 height 13
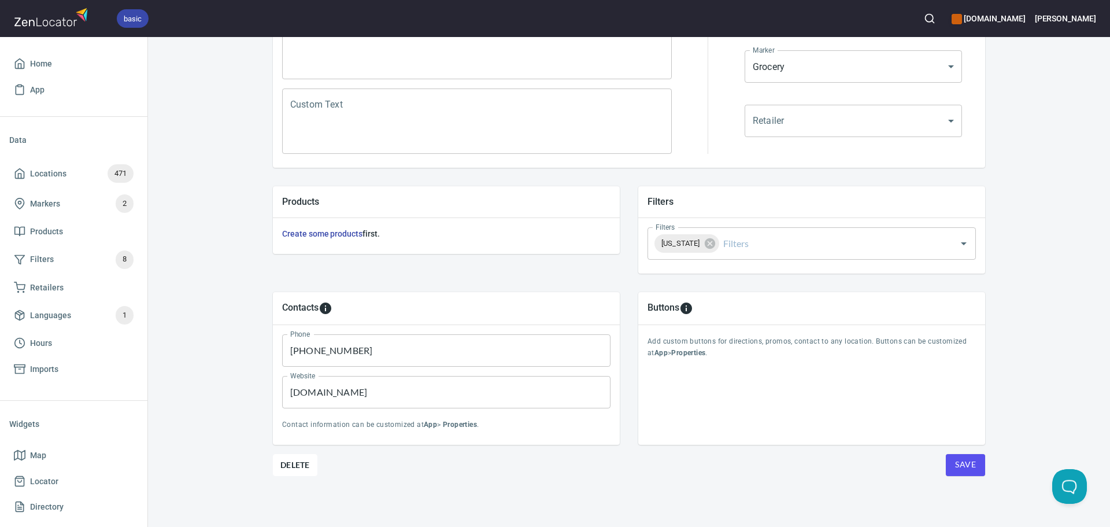
click at [963, 476] on div "Location Properties Location Name Volturno - Worcester Location Name Address 72…" at bounding box center [629, 204] width 712 height 646
click at [965, 470] on span "Save" at bounding box center [965, 464] width 21 height 14
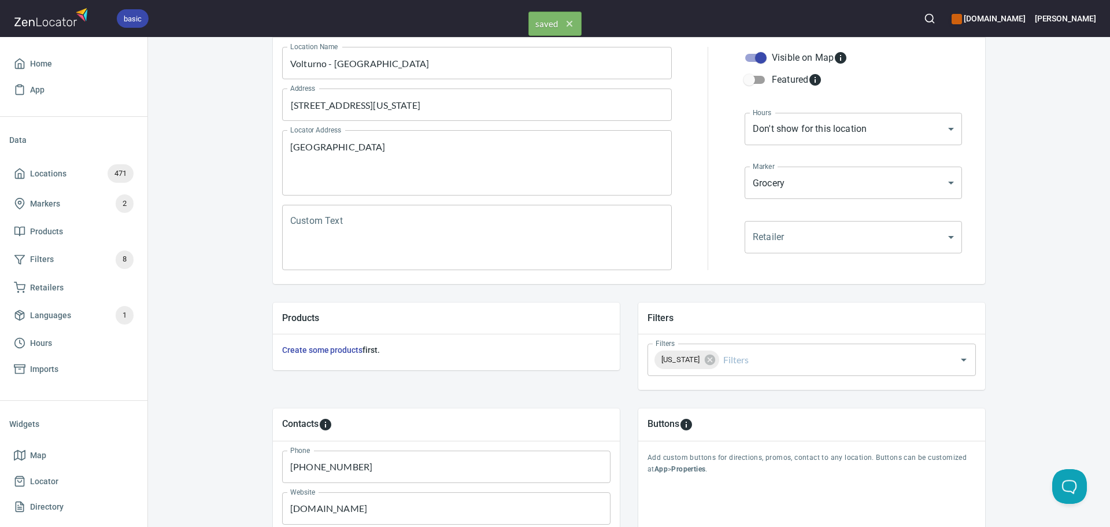
scroll to position [0, 0]
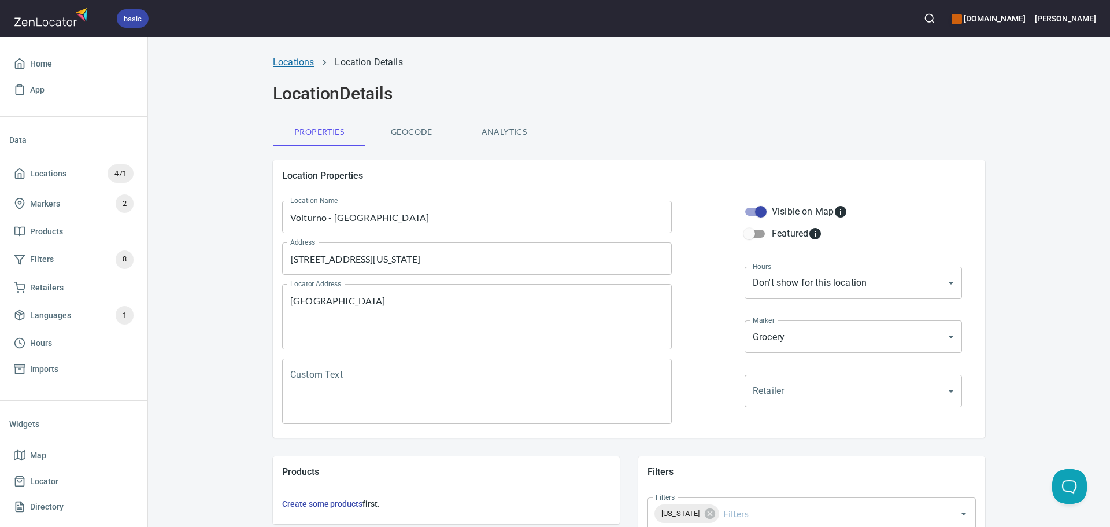
click at [291, 65] on link "Locations" at bounding box center [293, 62] width 41 height 11
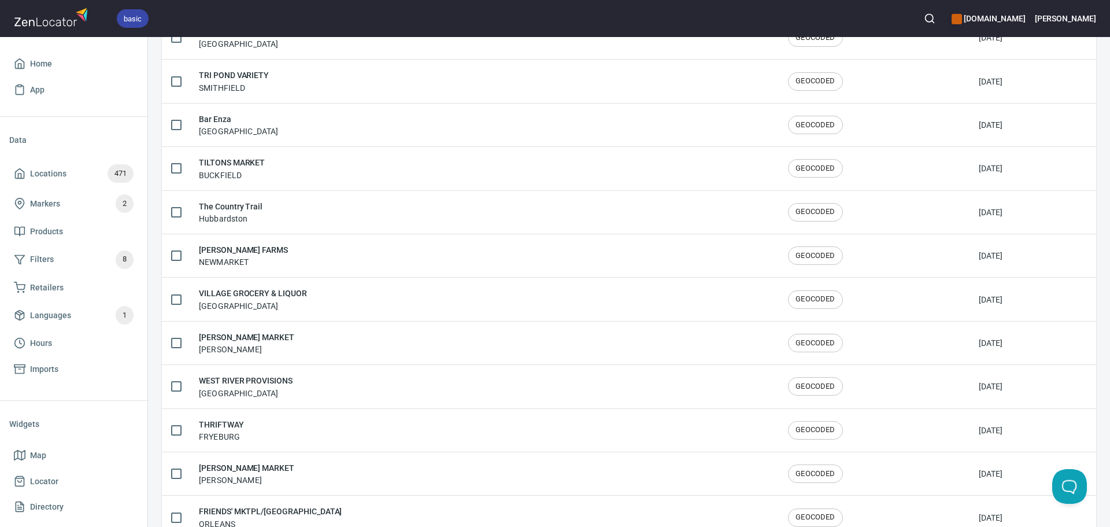
scroll to position [1900, 0]
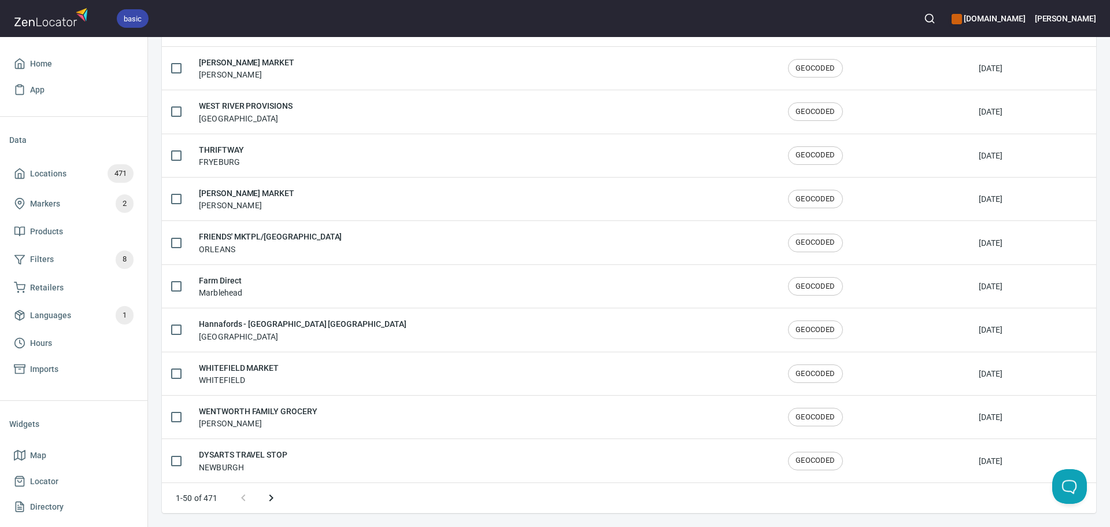
click at [276, 497] on icon "Next page" at bounding box center [271, 498] width 14 height 14
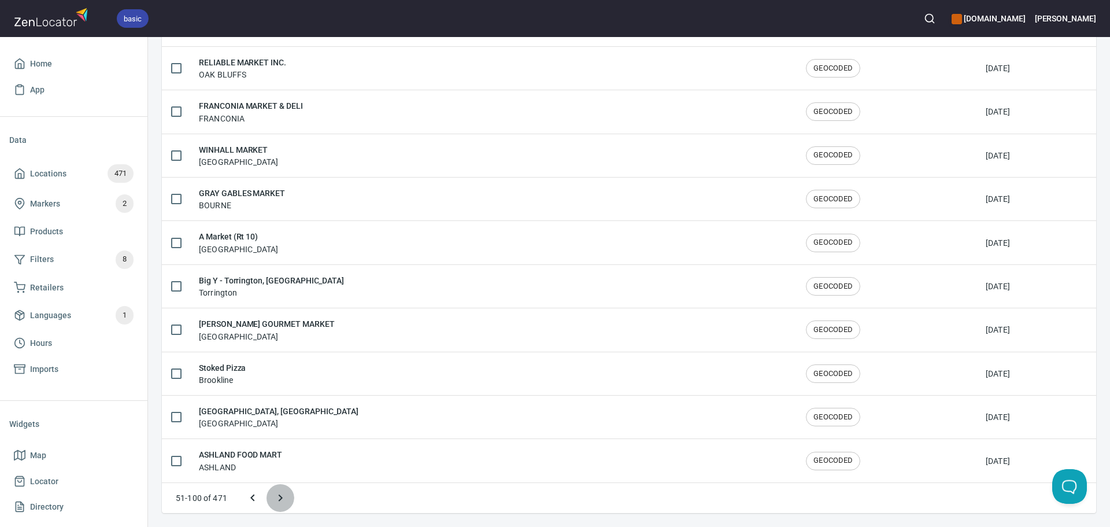
click at [280, 498] on icon "Next page" at bounding box center [281, 497] width 4 height 7
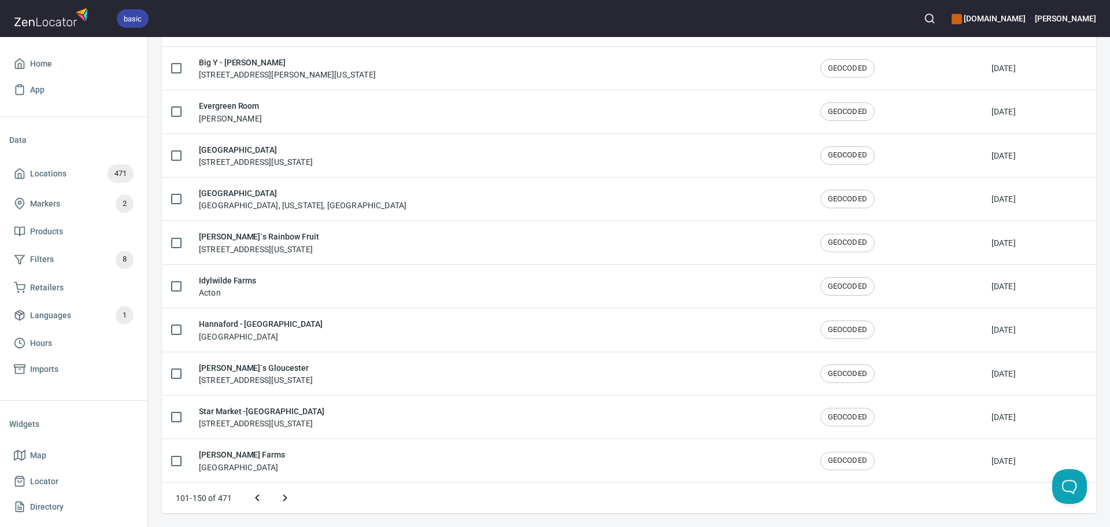
click at [283, 498] on icon "Next page" at bounding box center [285, 498] width 14 height 14
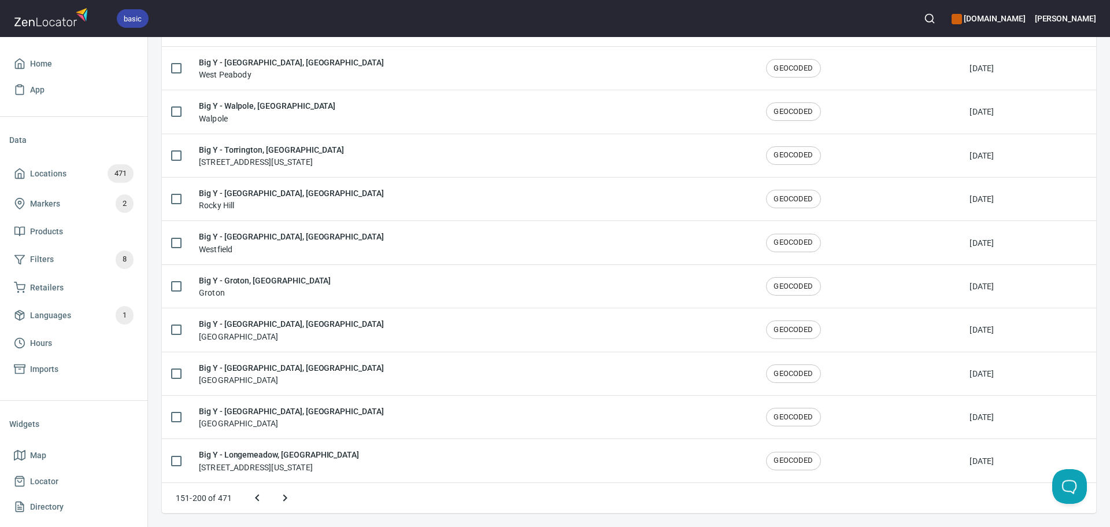
click at [283, 498] on icon "Next page" at bounding box center [285, 498] width 14 height 14
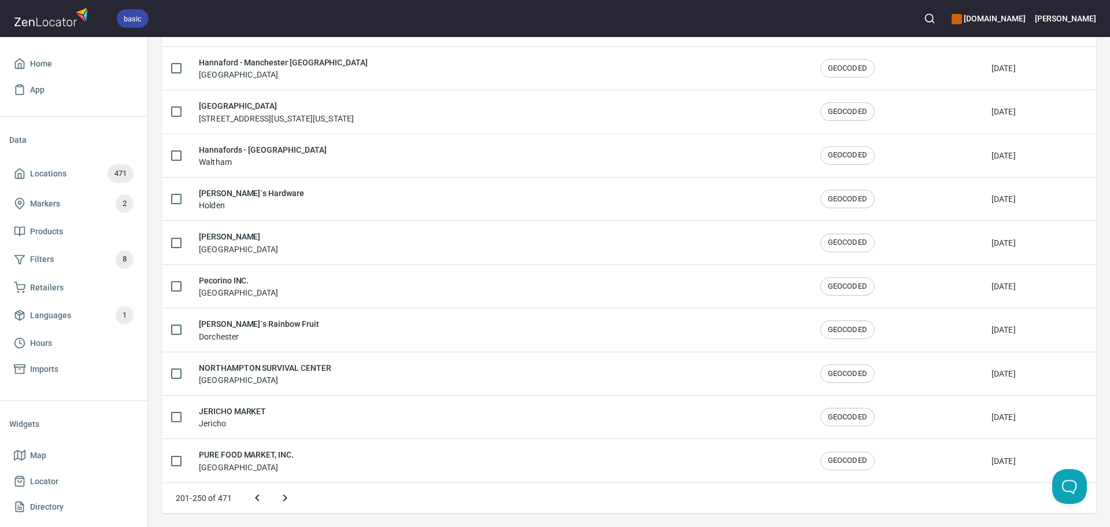
click at [284, 498] on icon "Next page" at bounding box center [285, 498] width 14 height 14
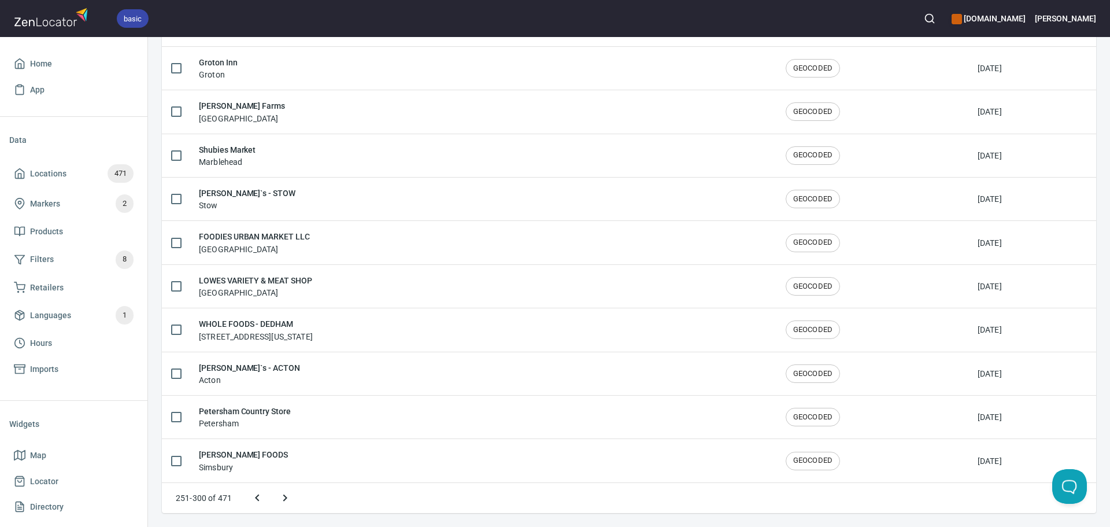
click at [284, 498] on icon "Next page" at bounding box center [285, 498] width 14 height 14
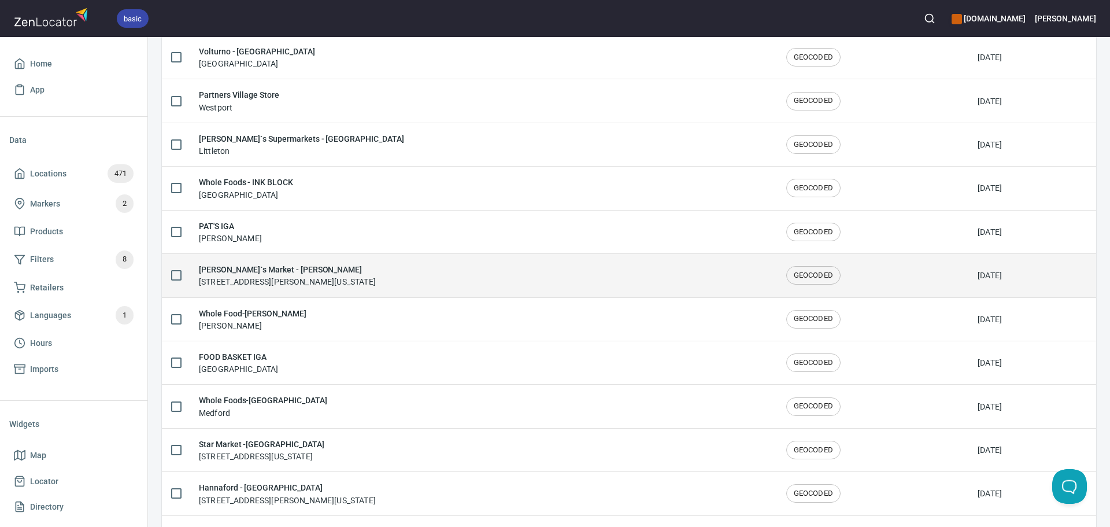
scroll to position [1264, 0]
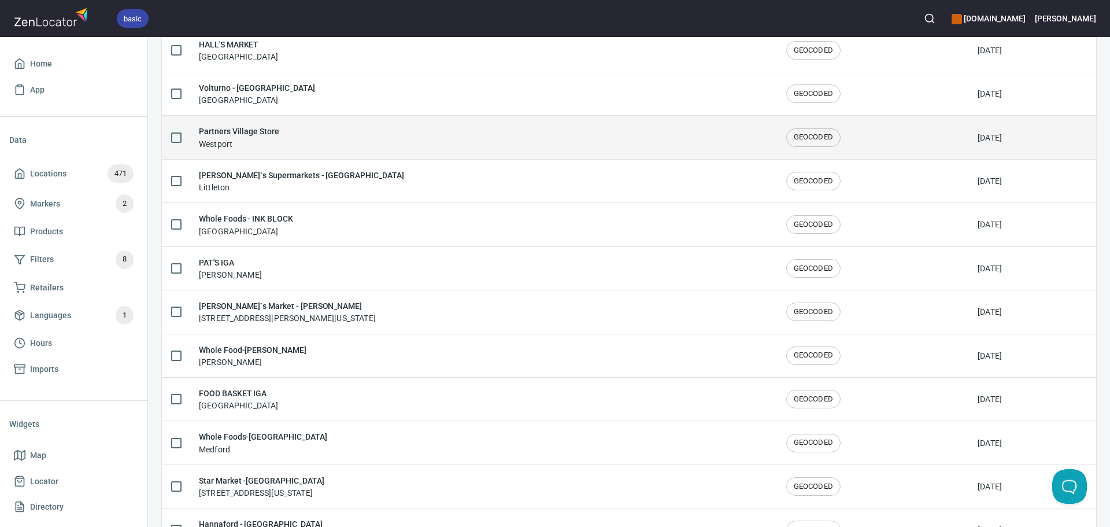
click at [297, 134] on div "Partners Village Store Westport" at bounding box center [483, 137] width 569 height 24
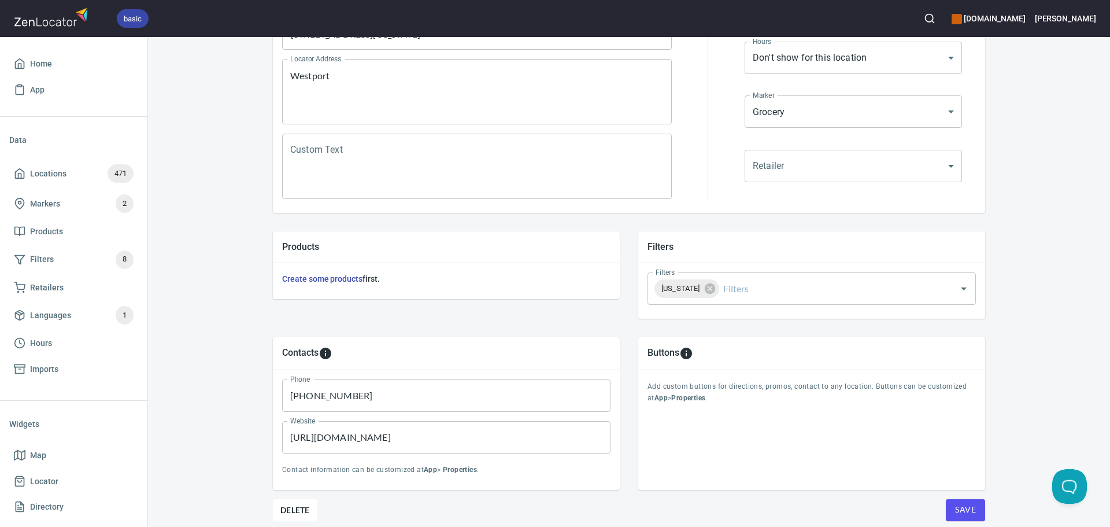
scroll to position [231, 0]
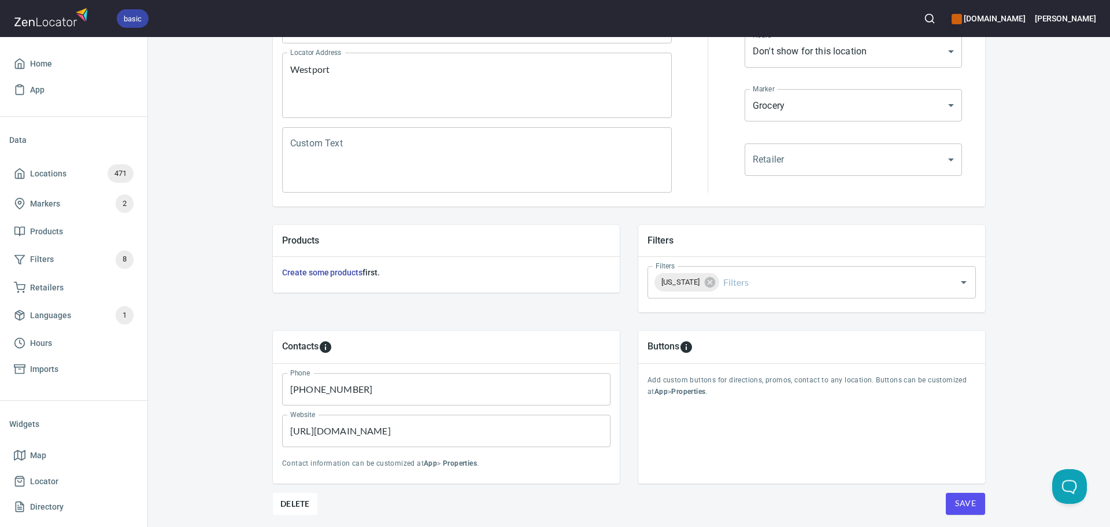
click at [956, 503] on span "Save" at bounding box center [965, 503] width 21 height 14
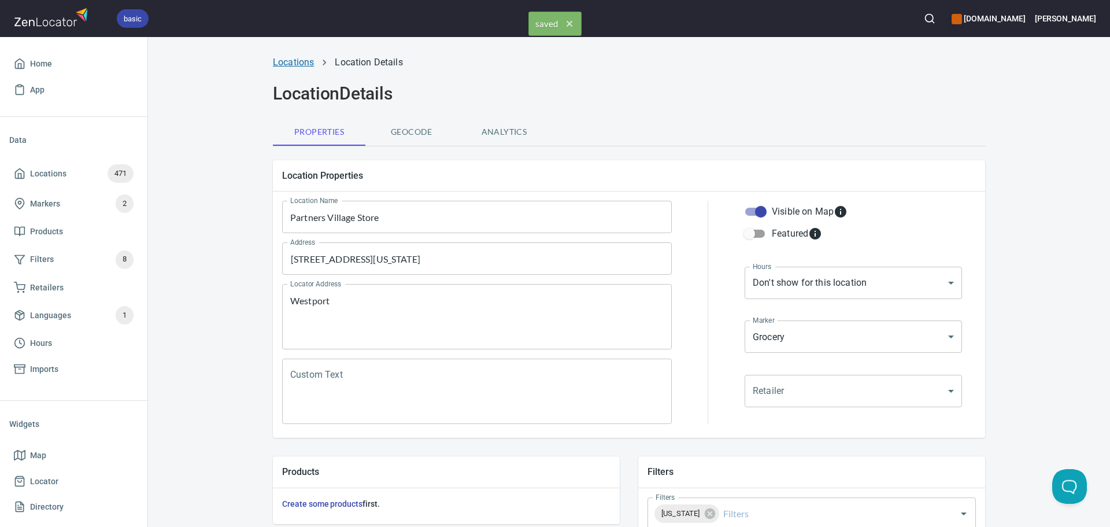
click at [287, 67] on link "Locations" at bounding box center [293, 62] width 41 height 11
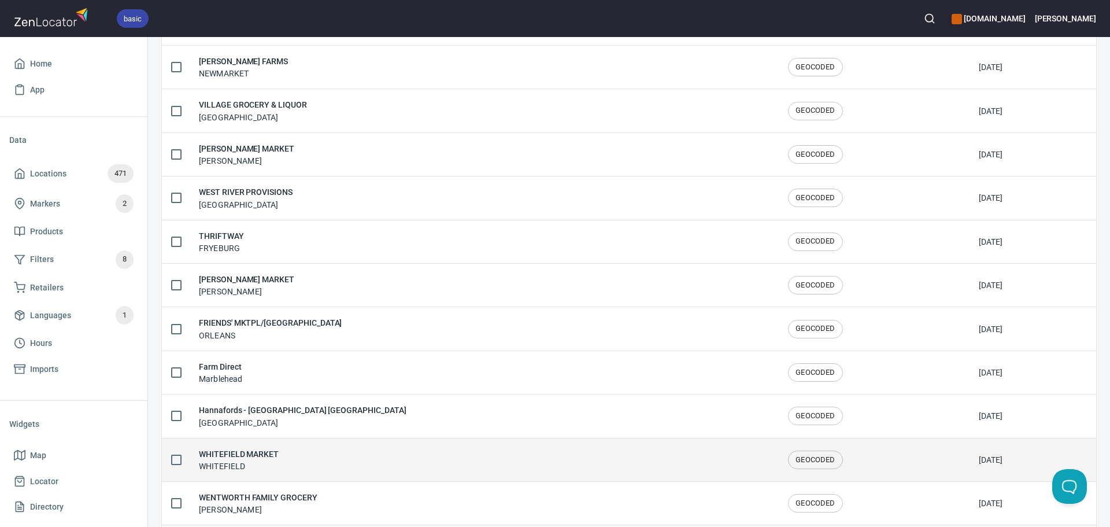
scroll to position [1900, 0]
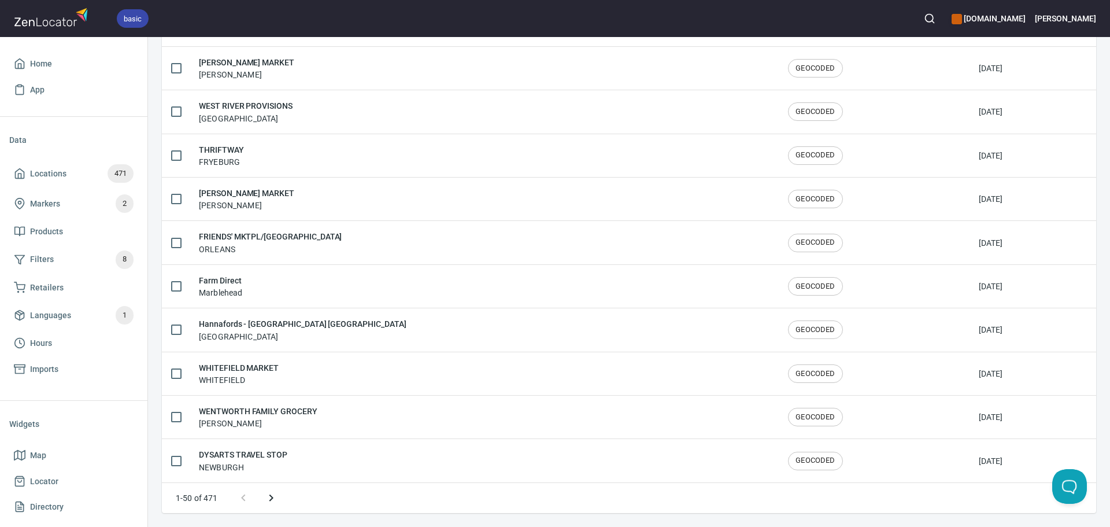
click at [272, 500] on icon "Next page" at bounding box center [271, 498] width 14 height 14
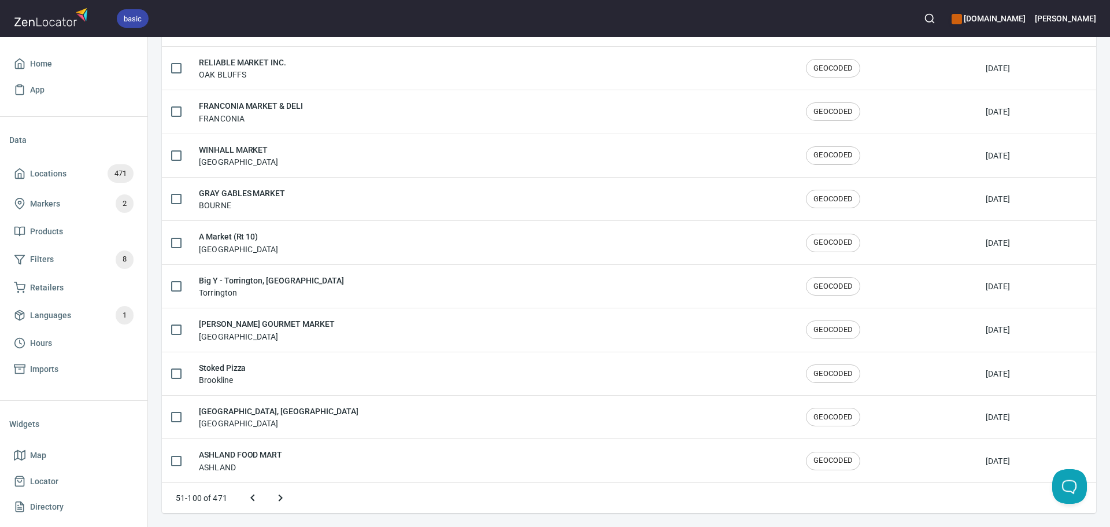
click at [272, 500] on button "Next page" at bounding box center [281, 498] width 28 height 28
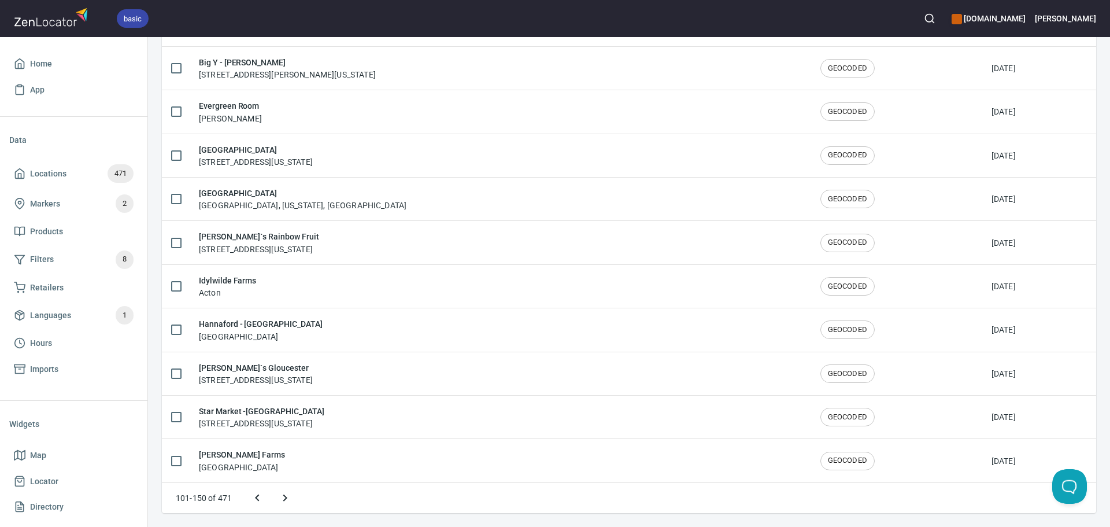
click at [281, 496] on icon "Next page" at bounding box center [285, 498] width 14 height 14
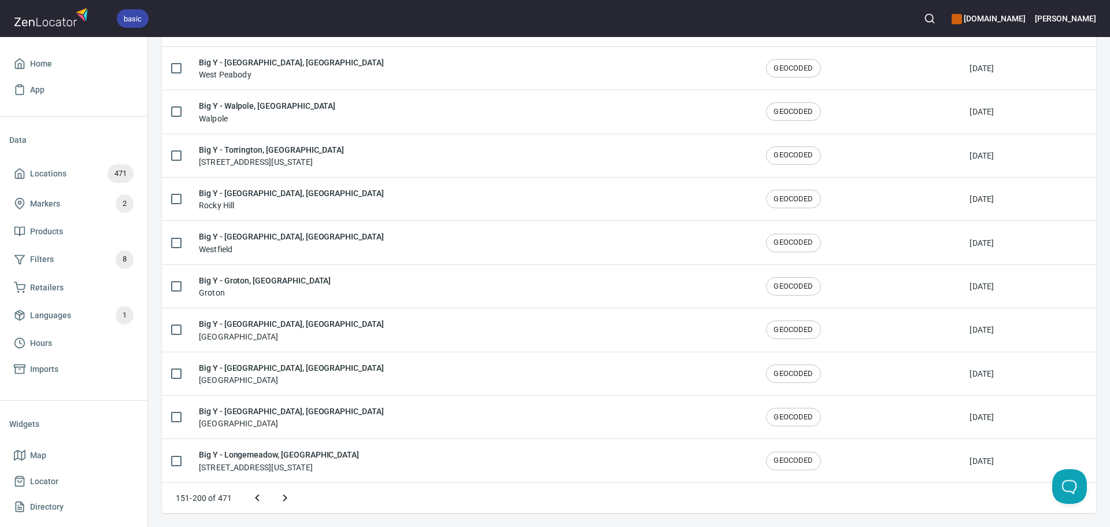
click at [281, 496] on icon "Next page" at bounding box center [285, 498] width 14 height 14
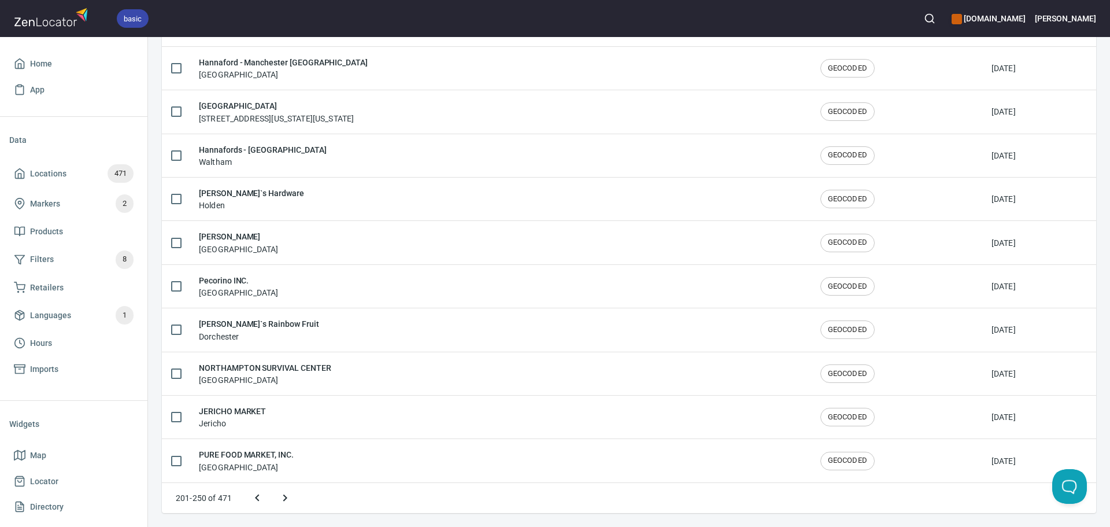
click at [281, 496] on icon "Next page" at bounding box center [285, 498] width 14 height 14
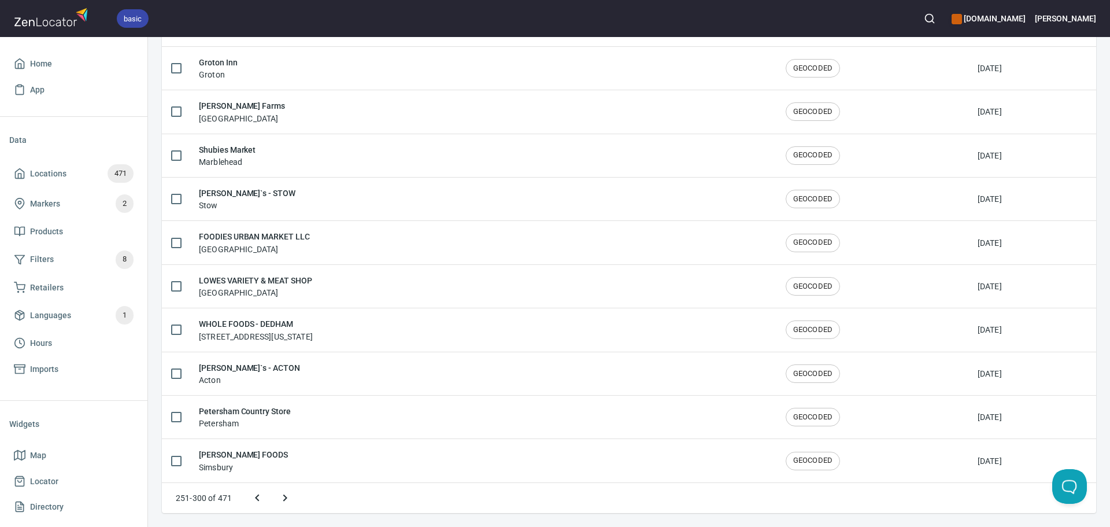
click at [278, 495] on icon "Next page" at bounding box center [285, 498] width 14 height 14
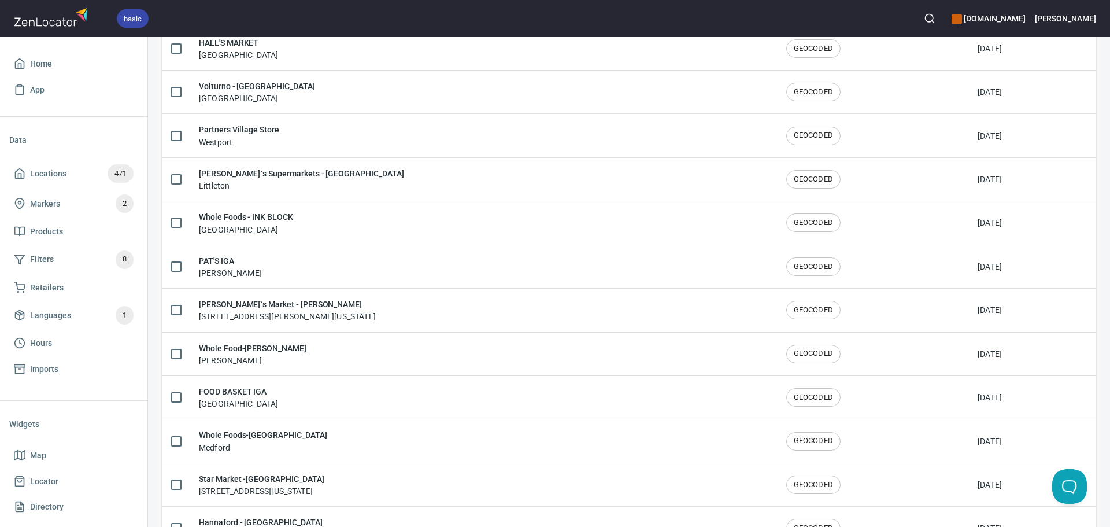
scroll to position [1264, 0]
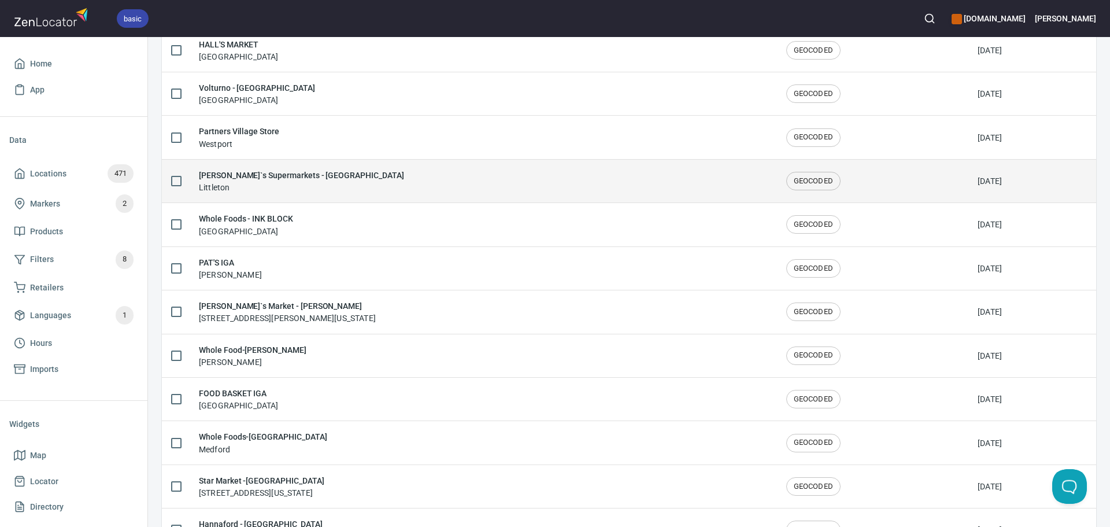
click at [413, 175] on div "Donelan`s Supermarkets - LITTLETON Littleton" at bounding box center [483, 181] width 569 height 24
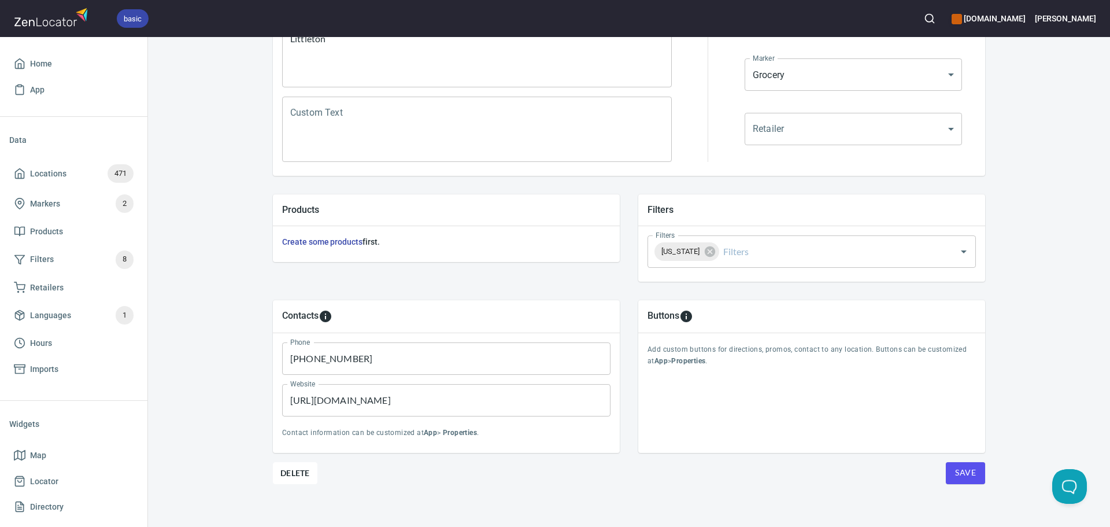
scroll to position [270, 0]
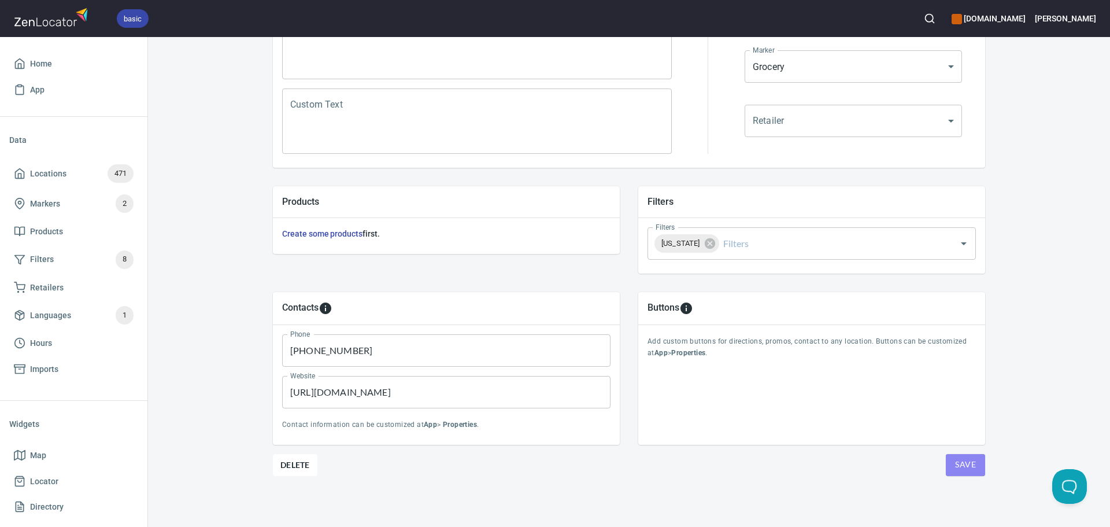
click at [965, 465] on span "Save" at bounding box center [965, 464] width 21 height 14
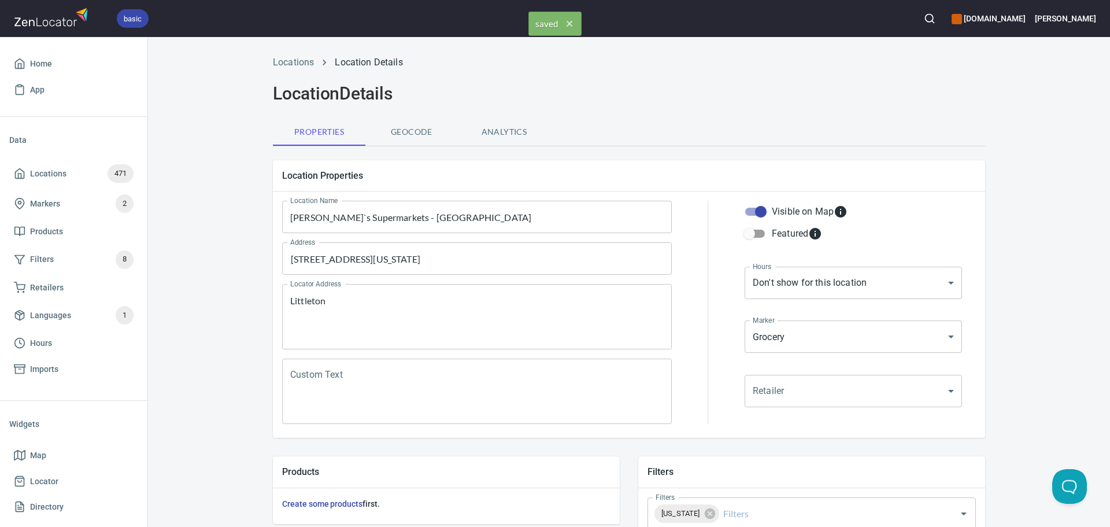
click at [301, 54] on div "Locations Location Details" at bounding box center [629, 63] width 726 height 28
click at [294, 64] on link "Locations" at bounding box center [293, 62] width 41 height 11
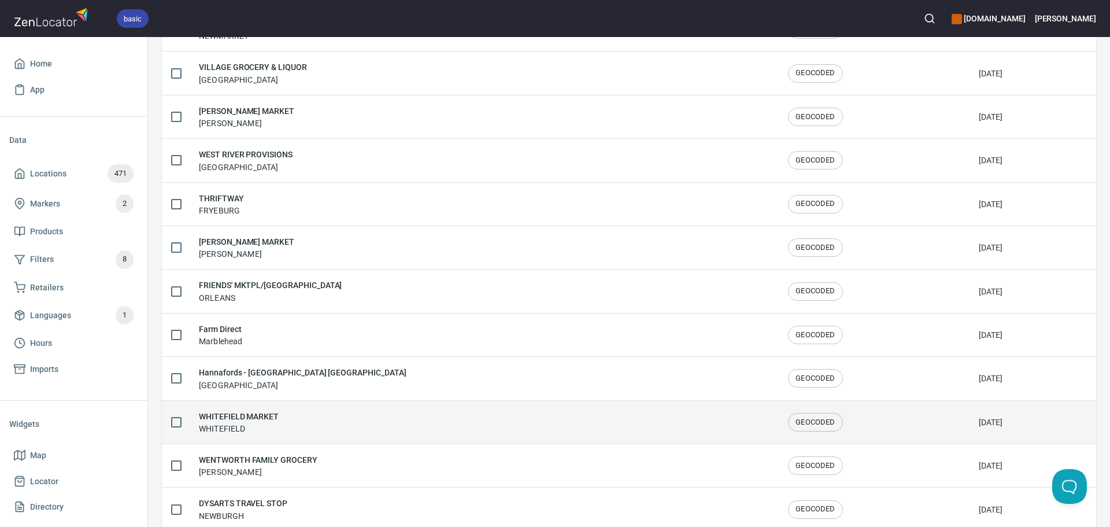
scroll to position [1900, 0]
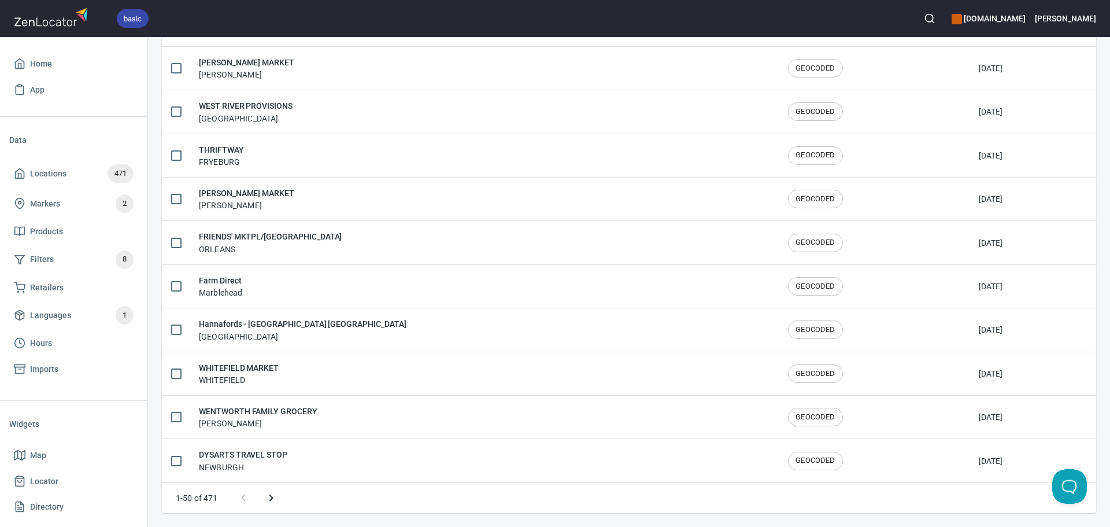
click at [275, 503] on icon "Next page" at bounding box center [271, 498] width 14 height 14
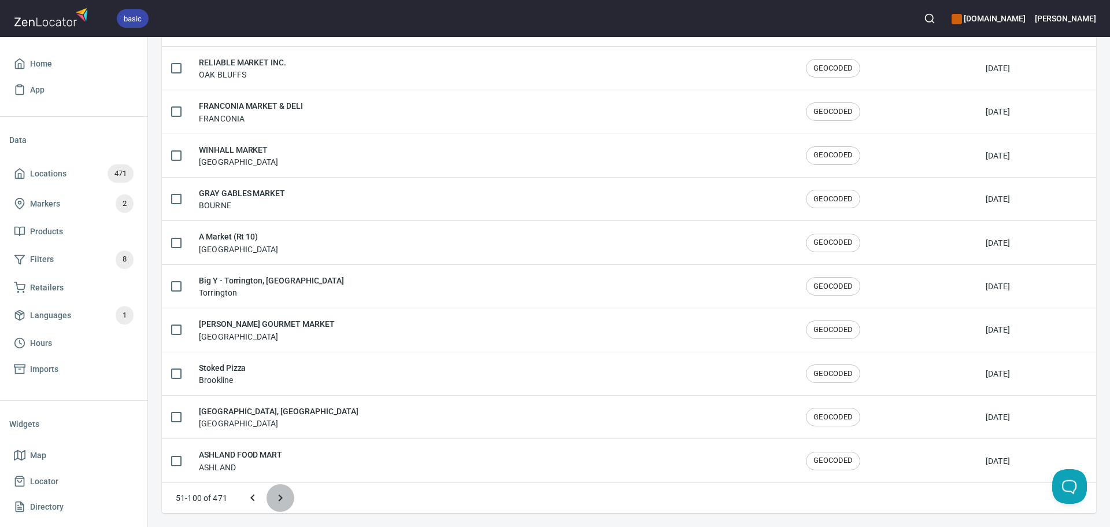
click at [275, 501] on icon "Next page" at bounding box center [281, 498] width 14 height 14
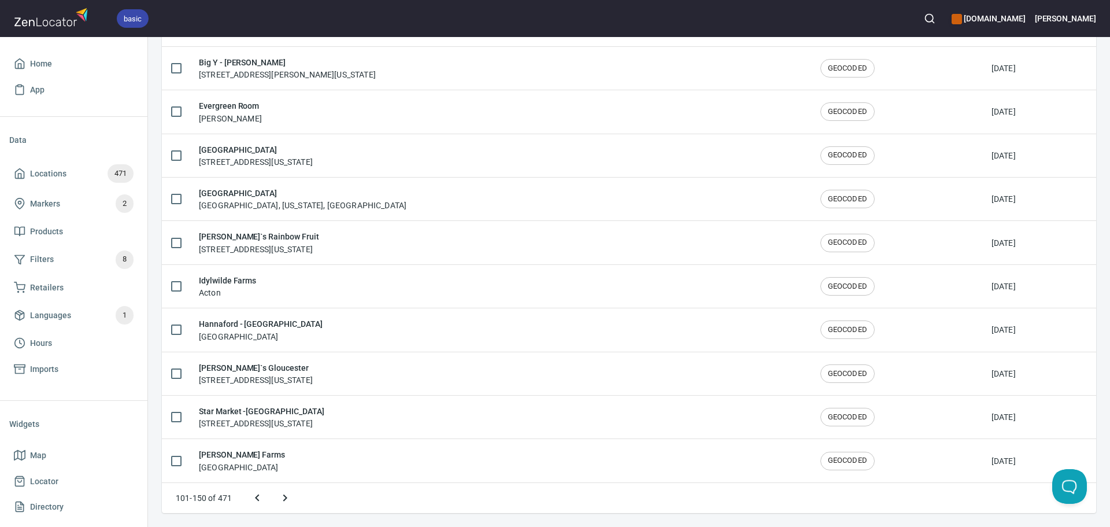
click at [286, 498] on icon "Next page" at bounding box center [285, 497] width 4 height 7
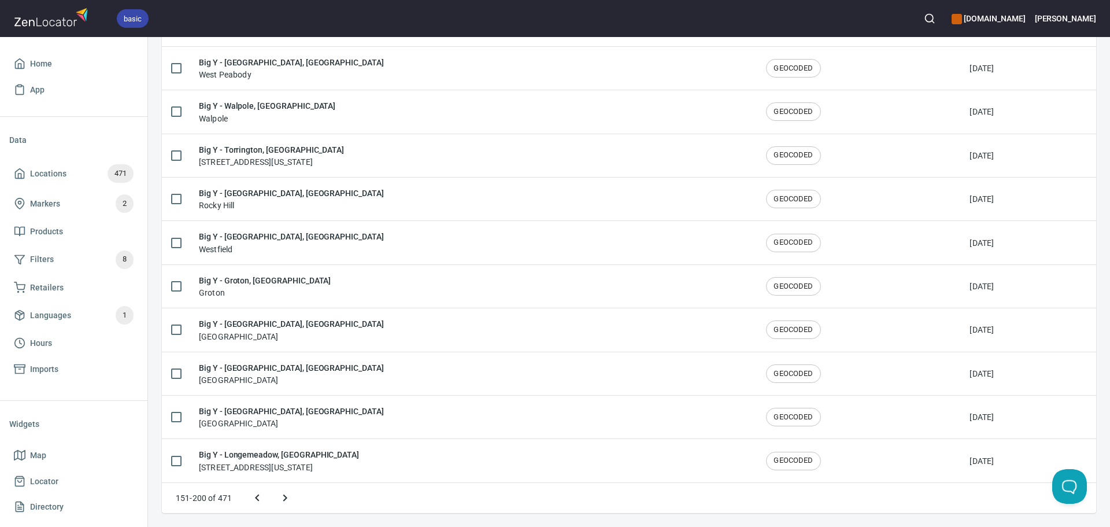
click at [286, 498] on icon "Next page" at bounding box center [285, 497] width 4 height 7
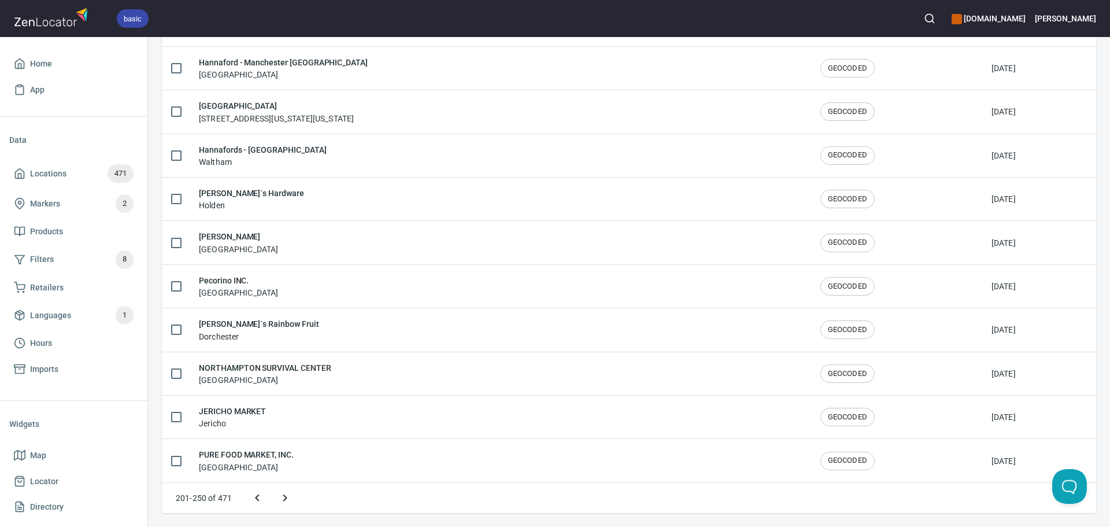
click at [286, 498] on icon "Next page" at bounding box center [285, 497] width 4 height 7
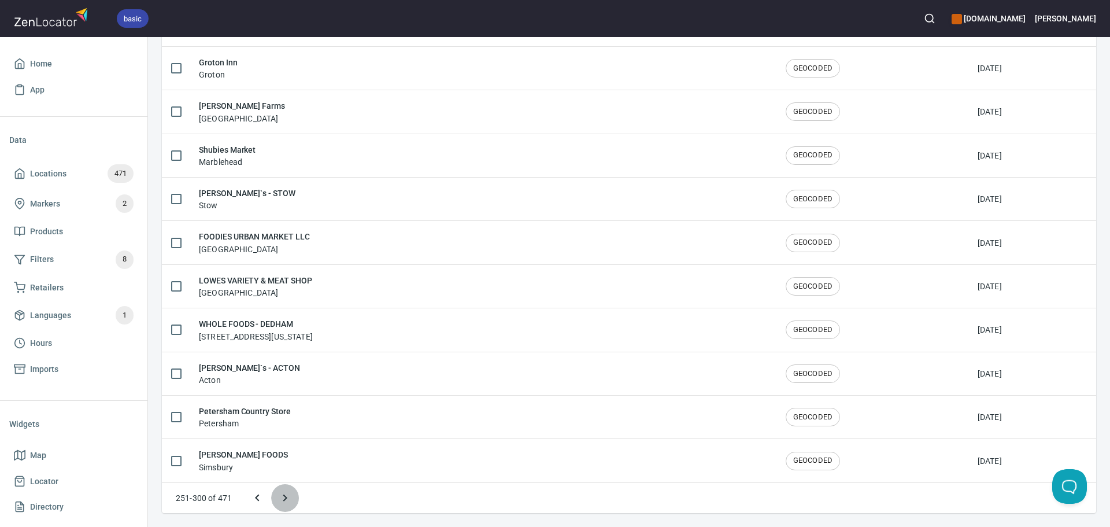
click at [286, 498] on icon "Next page" at bounding box center [285, 497] width 4 height 7
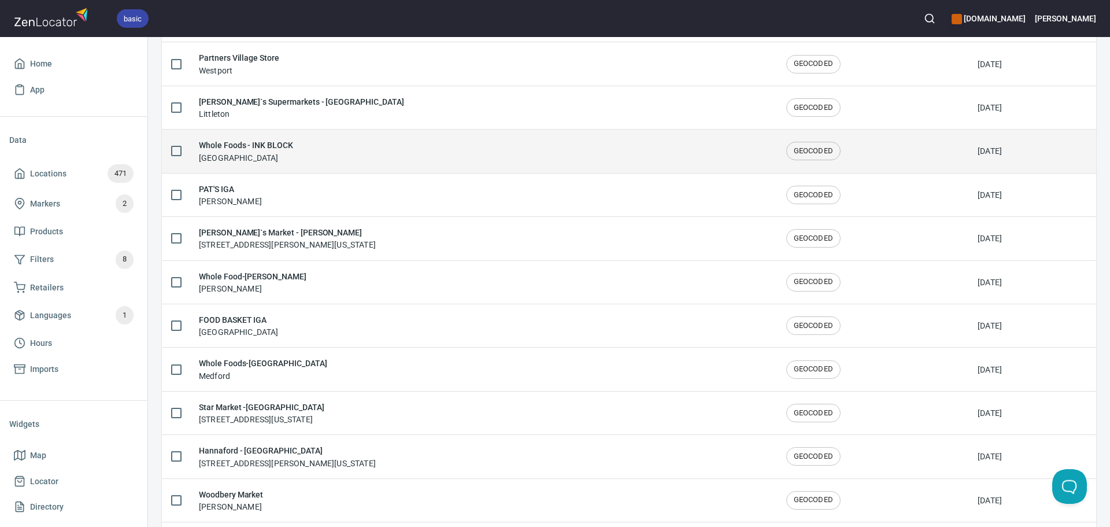
scroll to position [1322, 0]
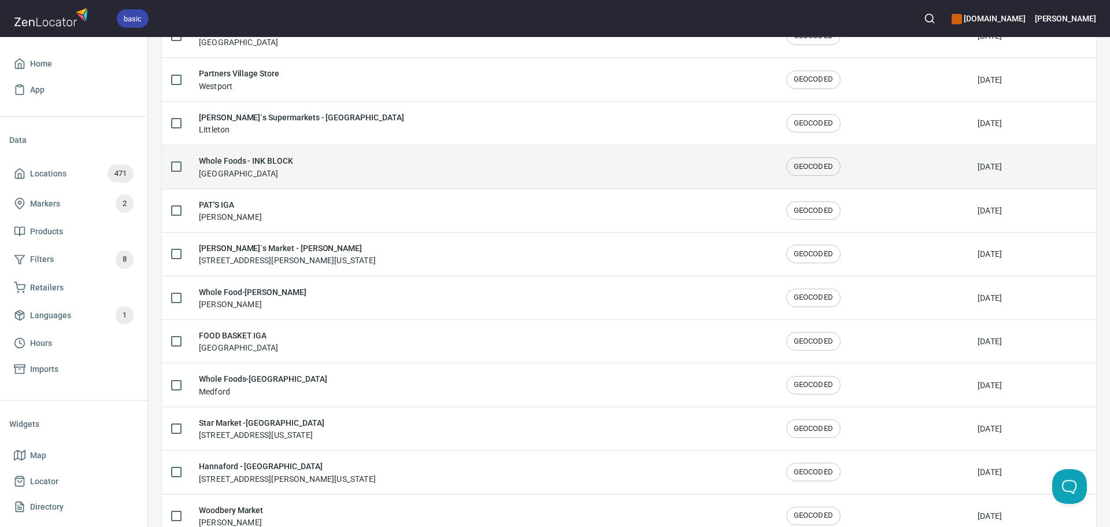
click at [321, 165] on div "Whole Foods - INK BLOCK Boston" at bounding box center [483, 166] width 569 height 24
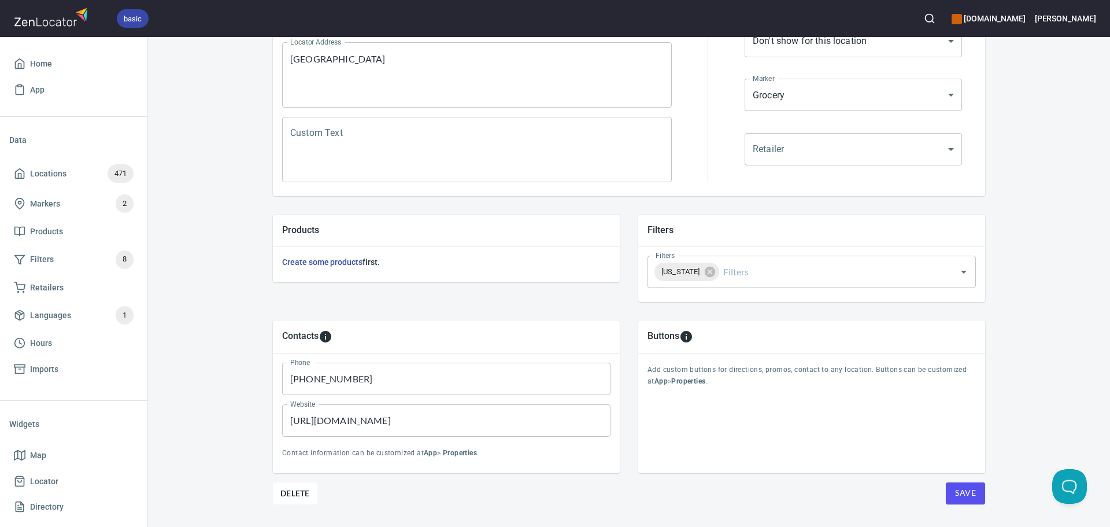
scroll to position [270, 0]
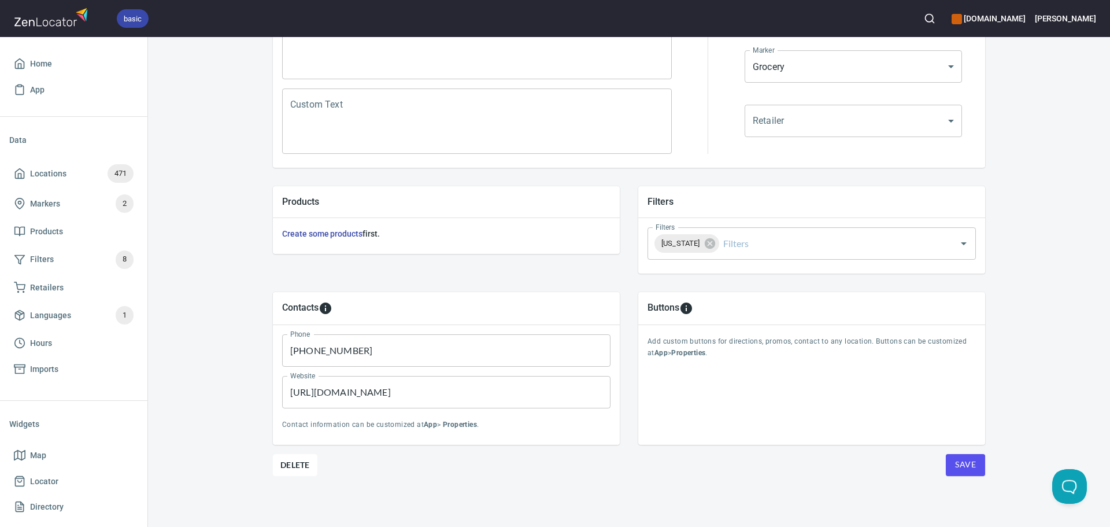
click at [982, 469] on div "Locations Location Details Location Details Properties Geocode Analytics Locati…" at bounding box center [629, 153] width 740 height 748
click at [961, 460] on span "Save" at bounding box center [965, 464] width 21 height 14
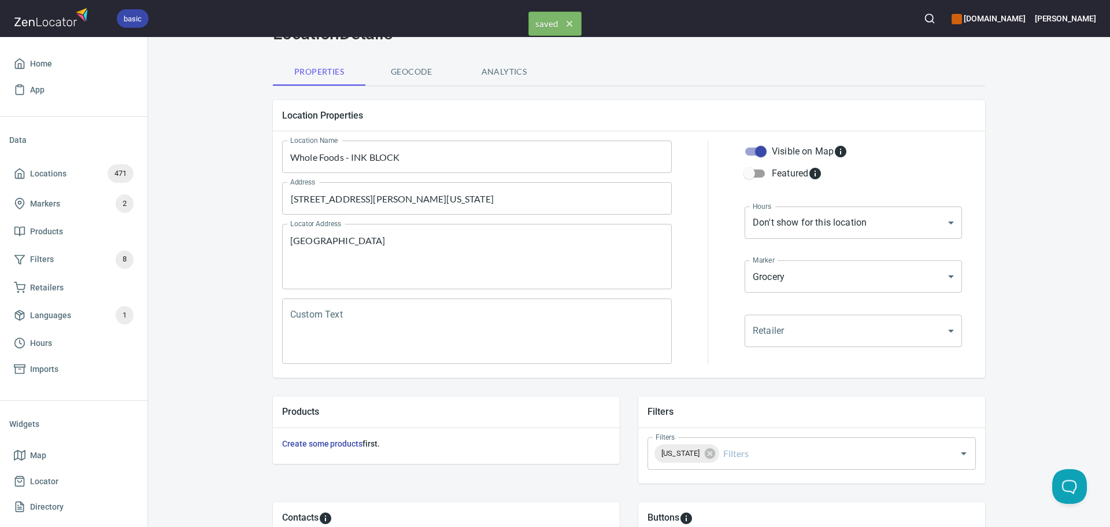
scroll to position [0, 0]
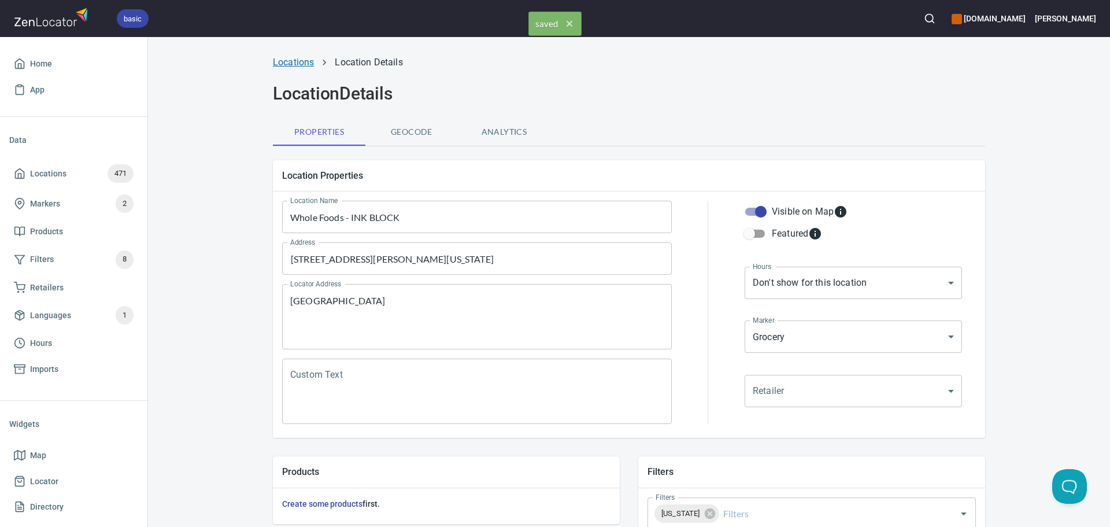
click at [299, 57] on link "Locations" at bounding box center [293, 62] width 41 height 11
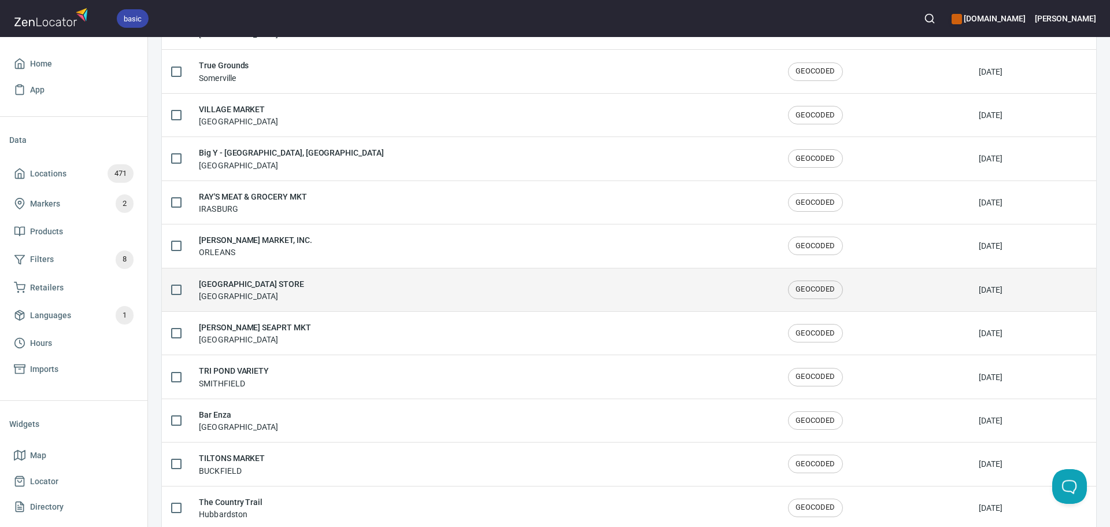
scroll to position [1900, 0]
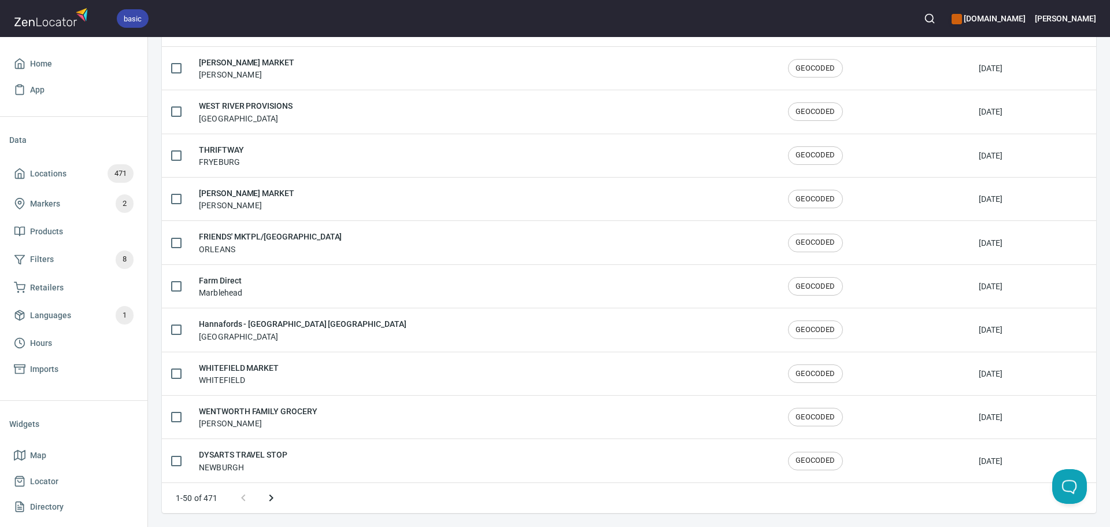
click at [271, 503] on icon "Next page" at bounding box center [271, 498] width 14 height 14
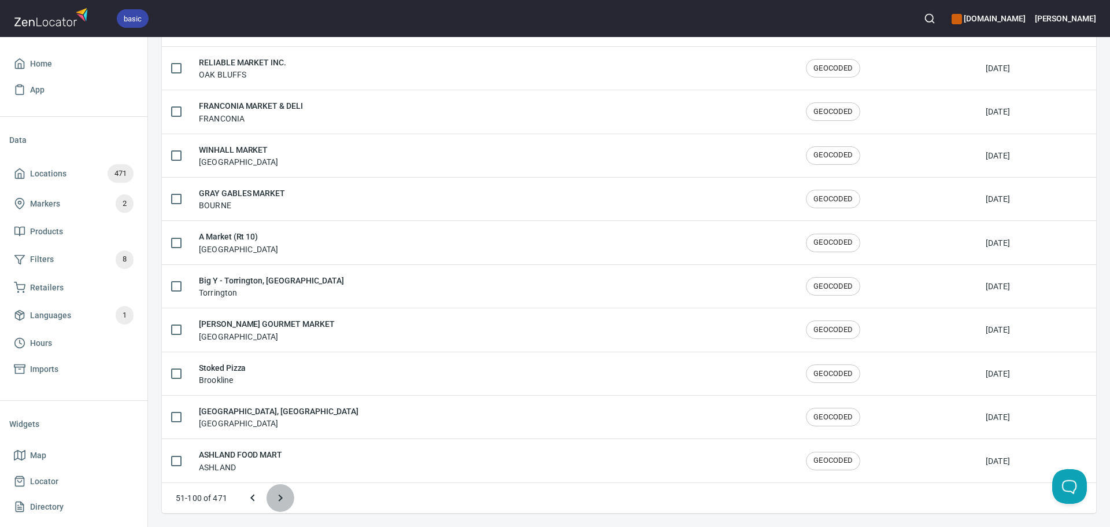
click at [271, 503] on button "Next page" at bounding box center [281, 498] width 28 height 28
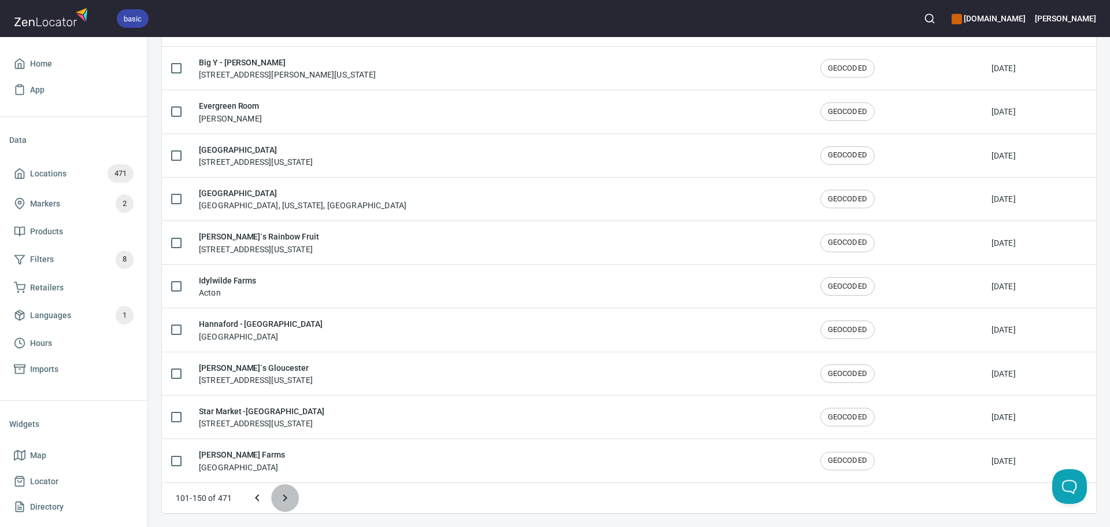
click at [278, 499] on button "Next page" at bounding box center [285, 498] width 28 height 28
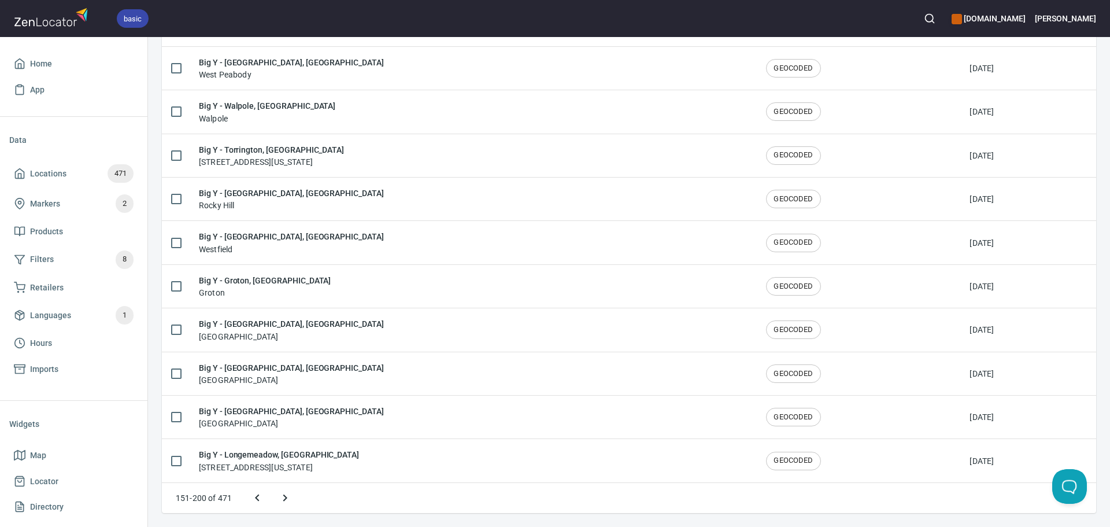
click at [285, 499] on icon "Next page" at bounding box center [285, 497] width 4 height 7
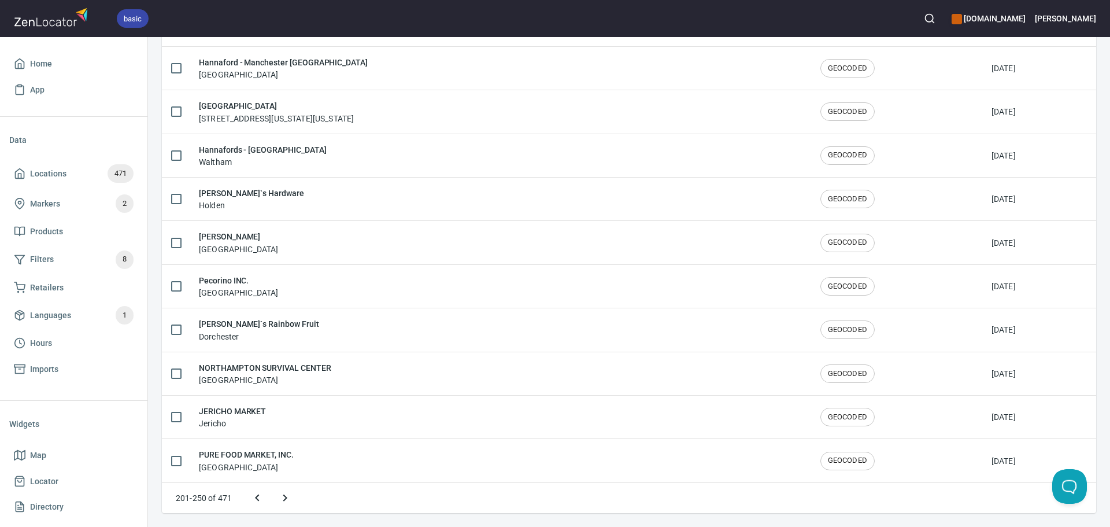
click at [287, 499] on icon "Next page" at bounding box center [285, 498] width 14 height 14
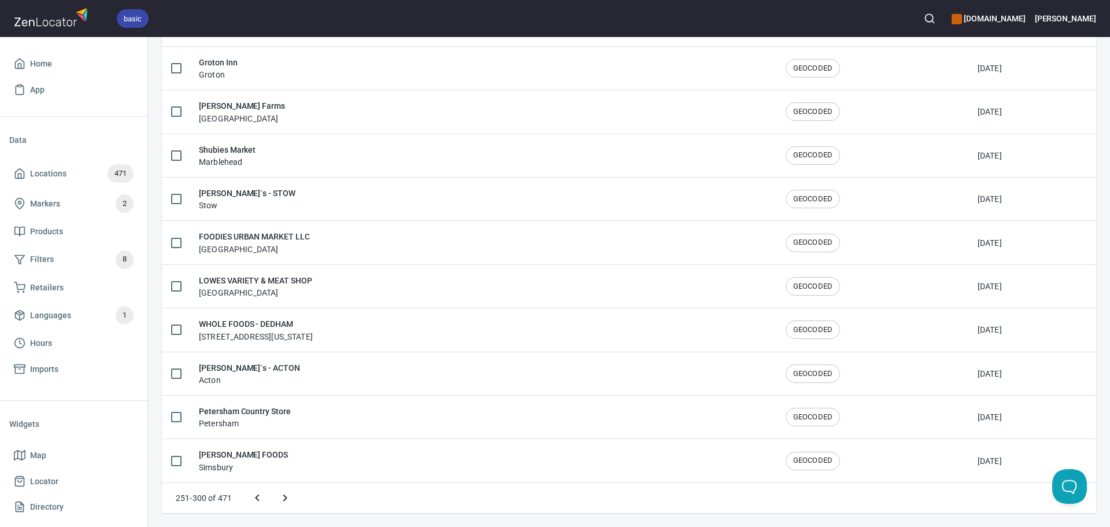
click at [289, 499] on icon "Next page" at bounding box center [285, 498] width 14 height 14
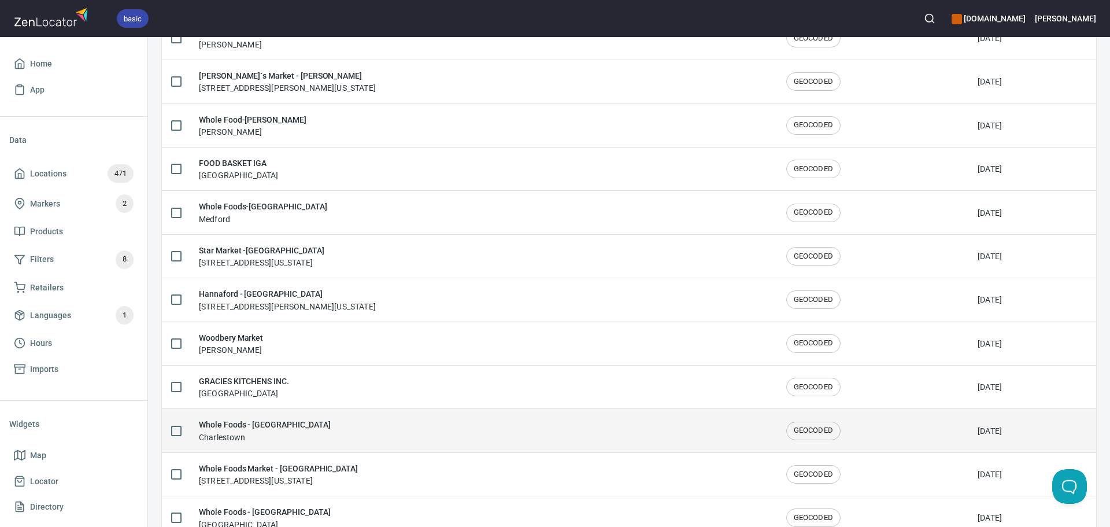
scroll to position [1438, 0]
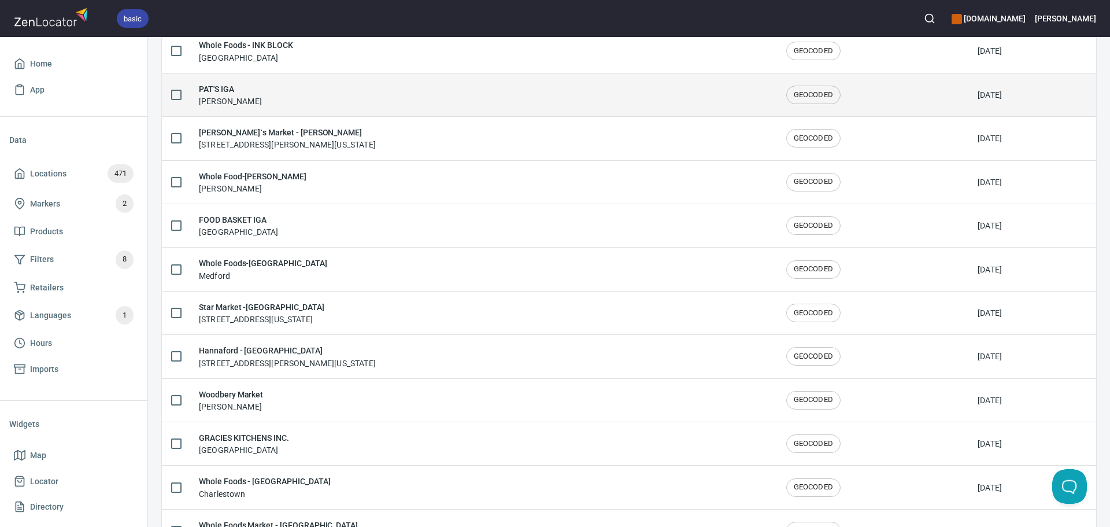
click at [295, 98] on div "PAT'S IGA Wolcott" at bounding box center [483, 95] width 569 height 24
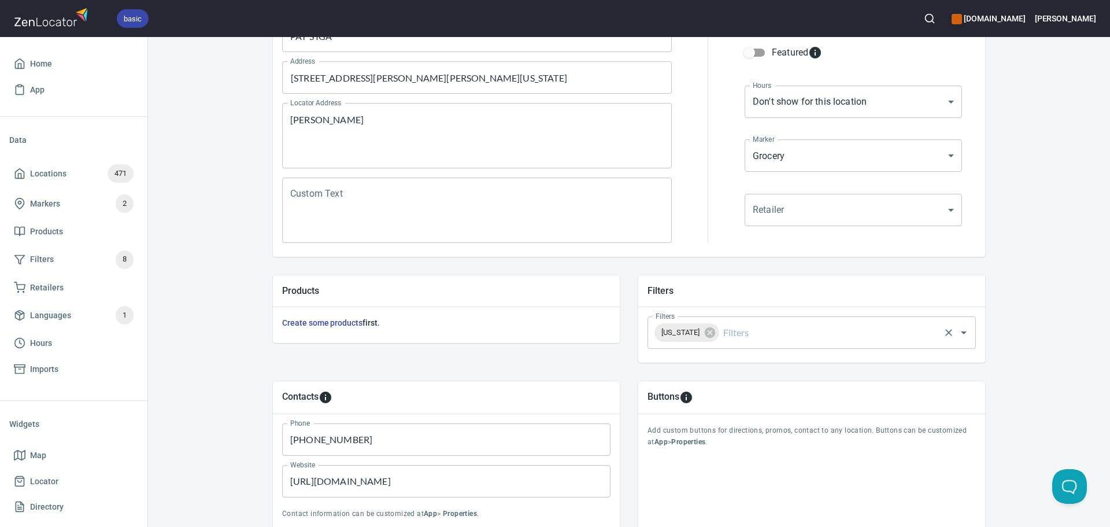
scroll to position [231, 0]
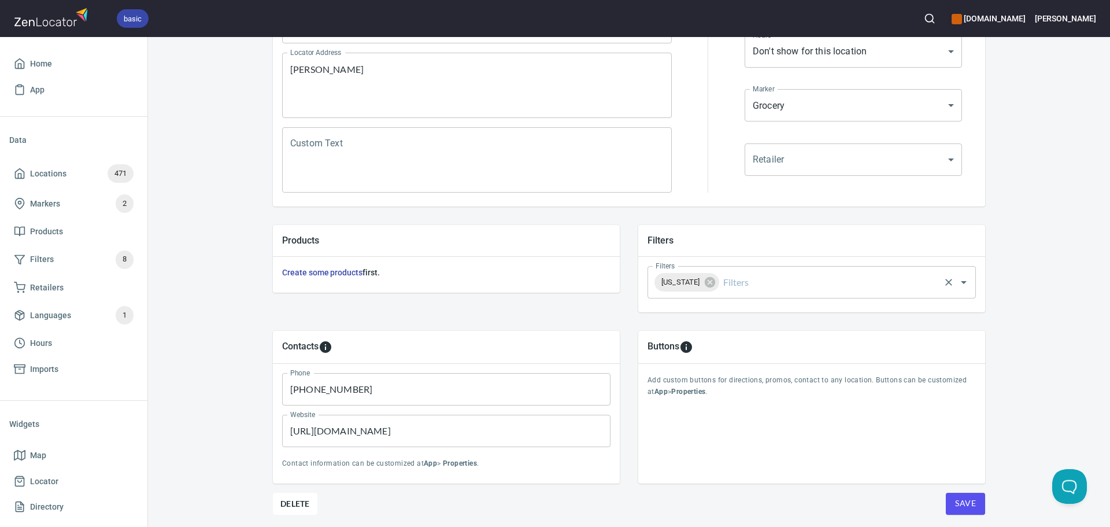
click at [766, 286] on input "Filters" at bounding box center [829, 282] width 217 height 22
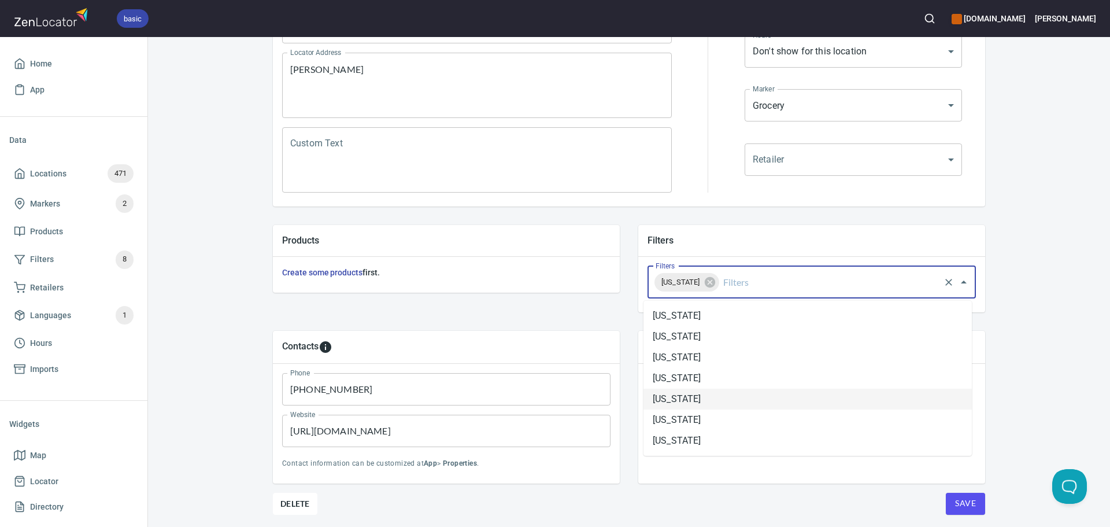
click at [720, 400] on li "Connecticut" at bounding box center [808, 399] width 328 height 21
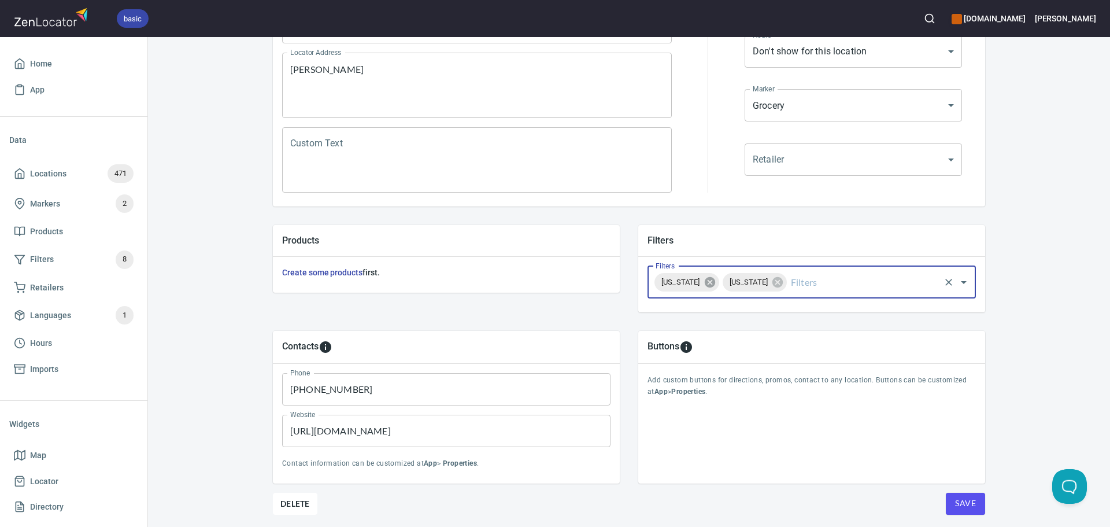
click at [715, 283] on icon at bounding box center [709, 282] width 10 height 10
click at [970, 501] on span "Save" at bounding box center [965, 503] width 21 height 14
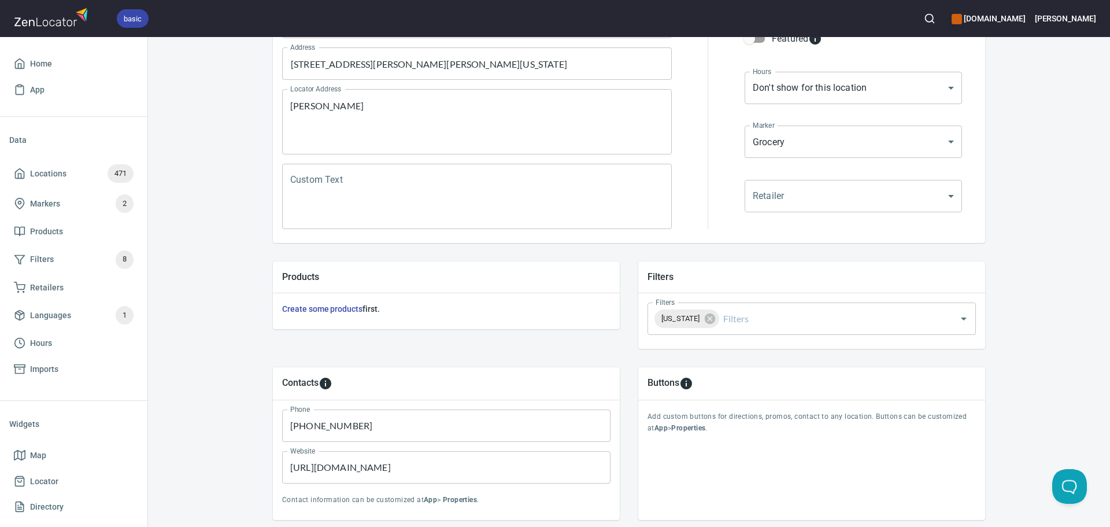
scroll to position [270, 0]
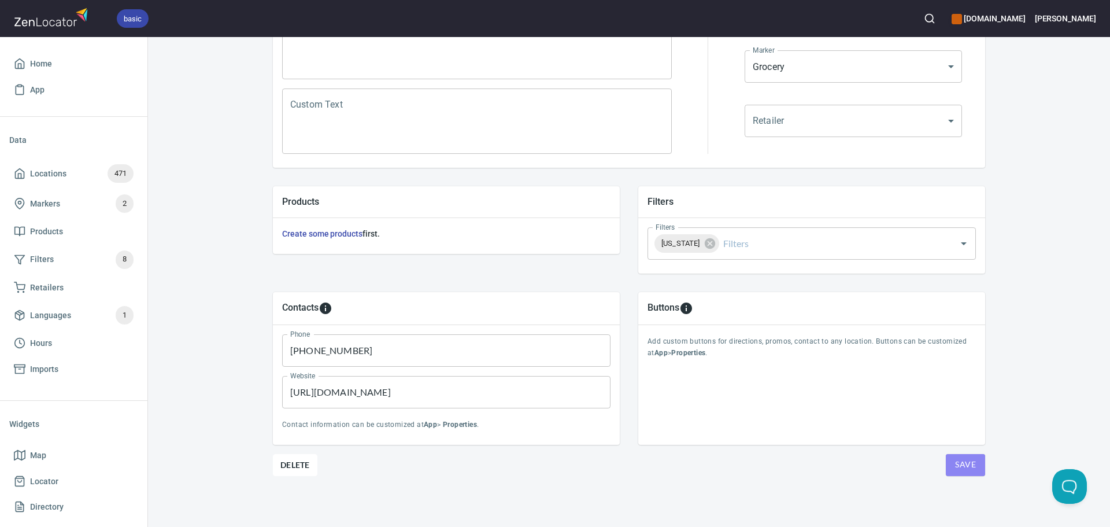
click at [957, 466] on span "Save" at bounding box center [965, 464] width 21 height 14
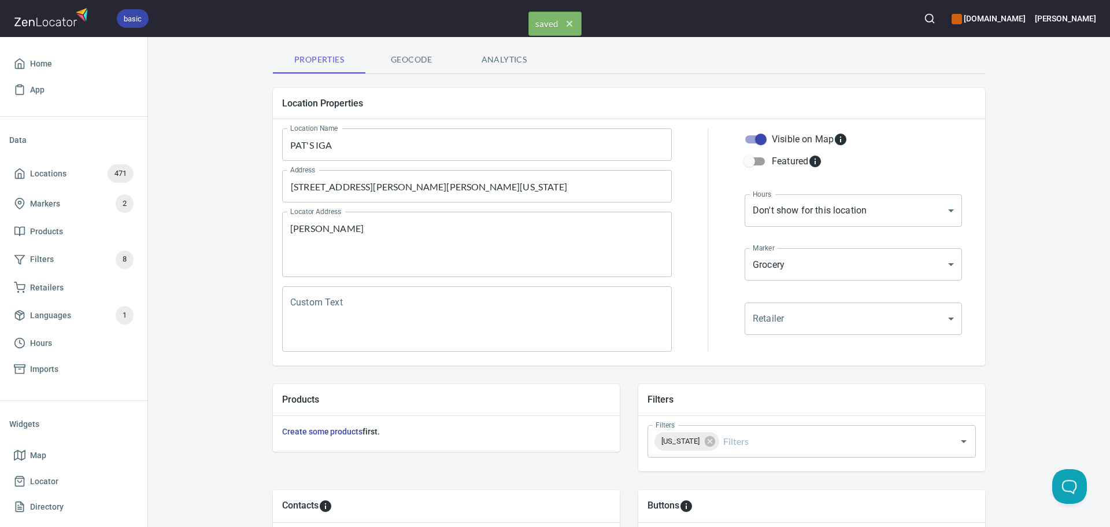
scroll to position [0, 0]
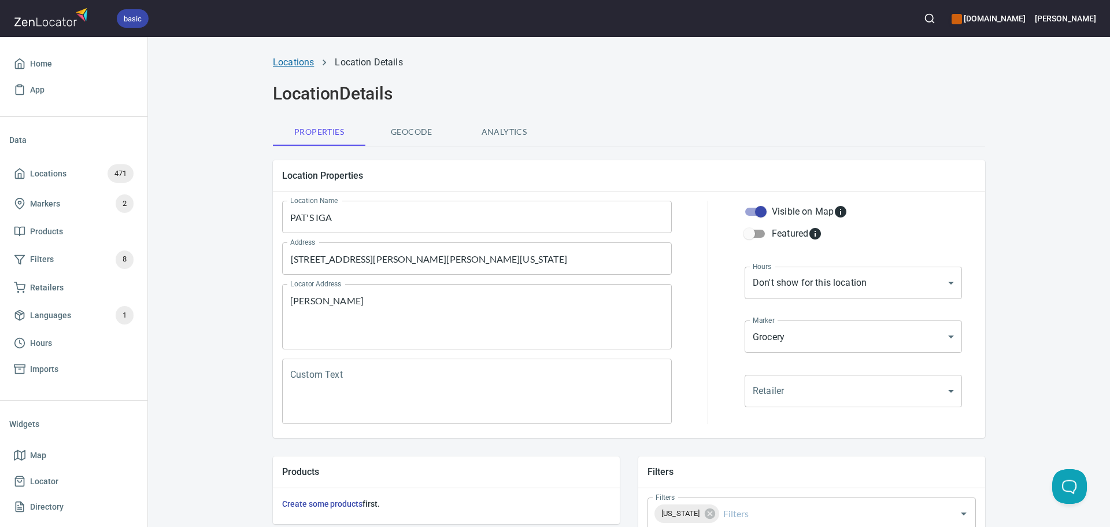
click at [287, 64] on link "Locations" at bounding box center [293, 62] width 41 height 11
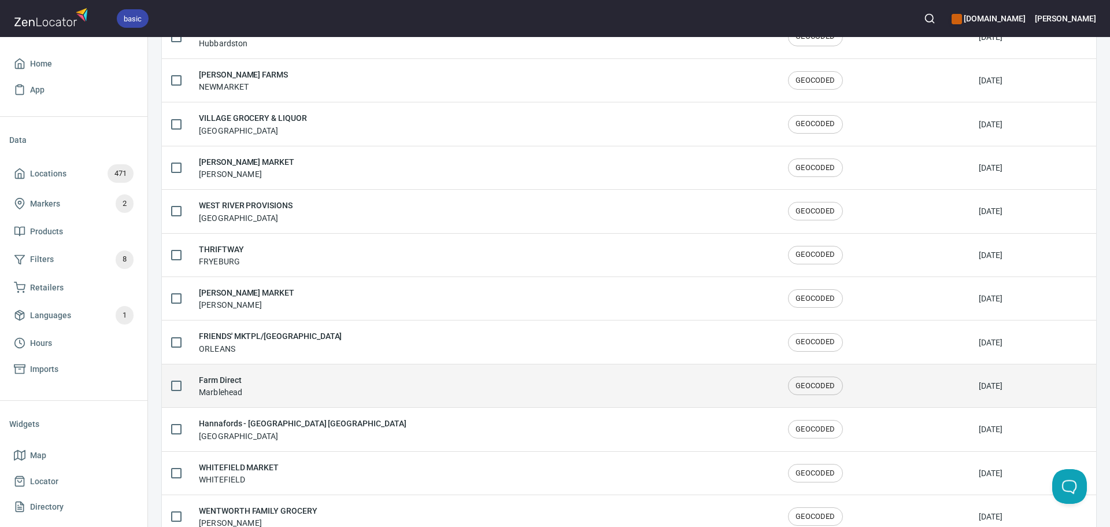
scroll to position [1900, 0]
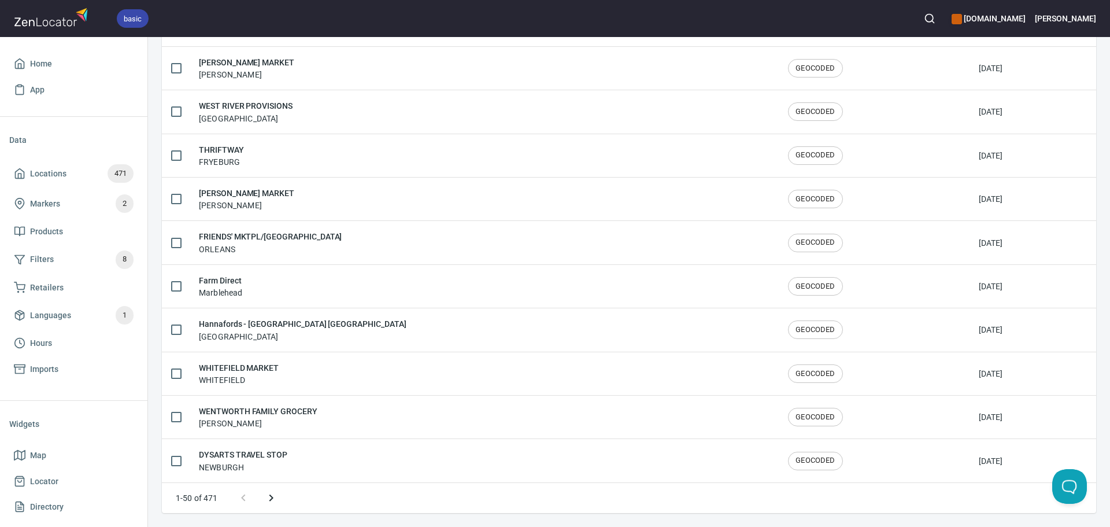
click at [277, 496] on icon "Next page" at bounding box center [271, 498] width 14 height 14
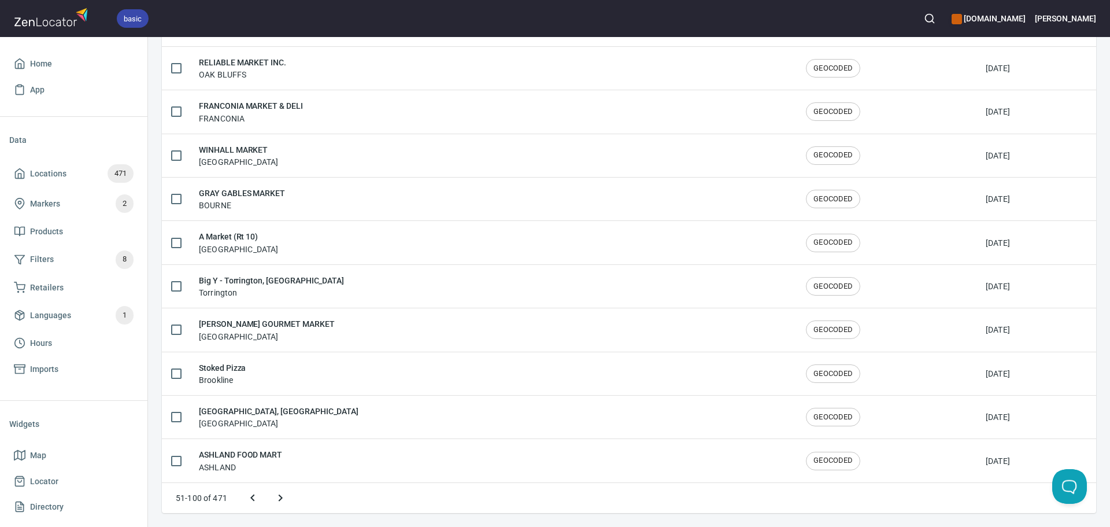
click at [282, 496] on icon "Next page" at bounding box center [281, 498] width 14 height 14
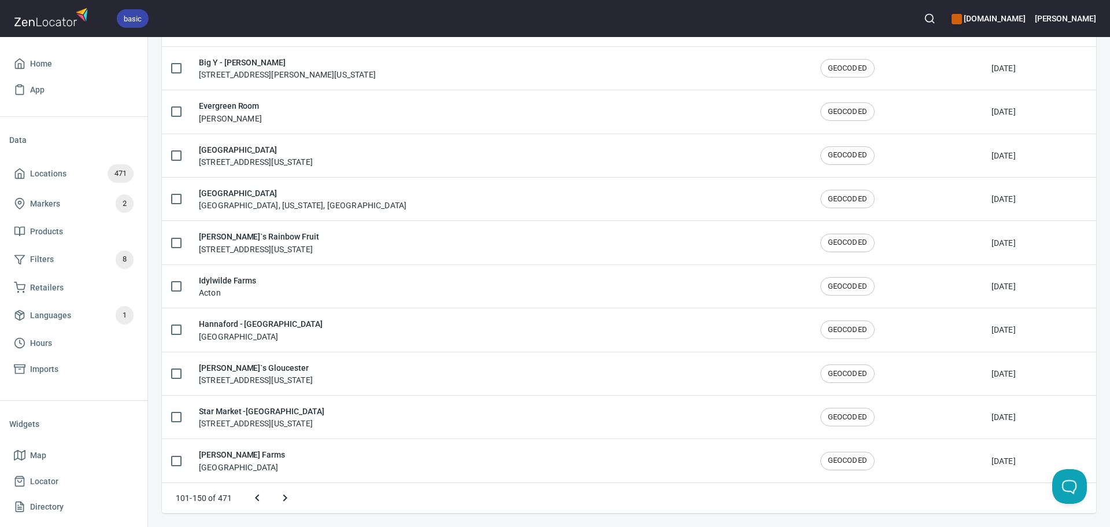
click at [286, 497] on icon "Next page" at bounding box center [285, 497] width 4 height 7
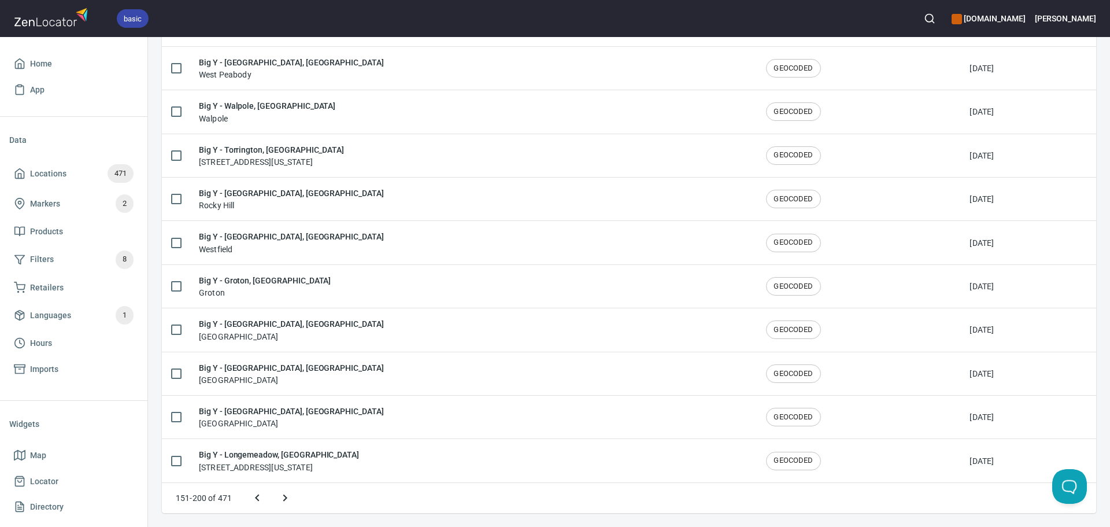
click at [286, 497] on icon "Next page" at bounding box center [285, 497] width 4 height 7
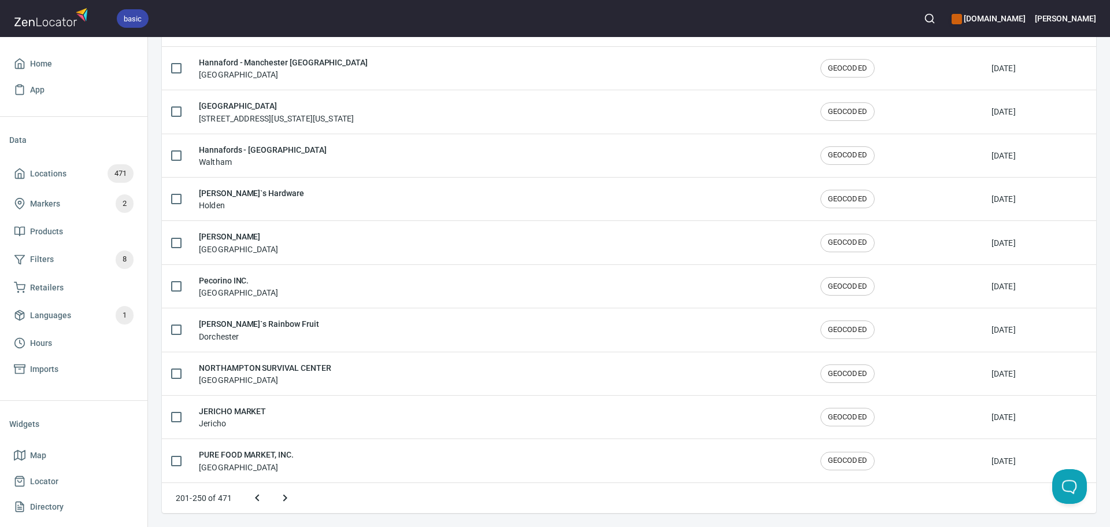
click at [287, 497] on icon "Next page" at bounding box center [285, 498] width 14 height 14
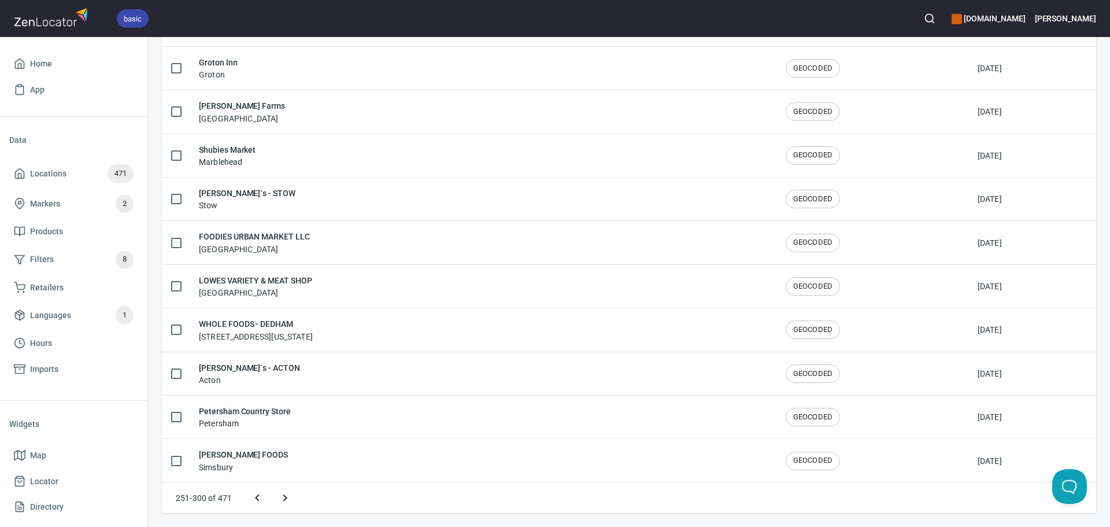
click at [287, 497] on icon "Next page" at bounding box center [285, 498] width 14 height 14
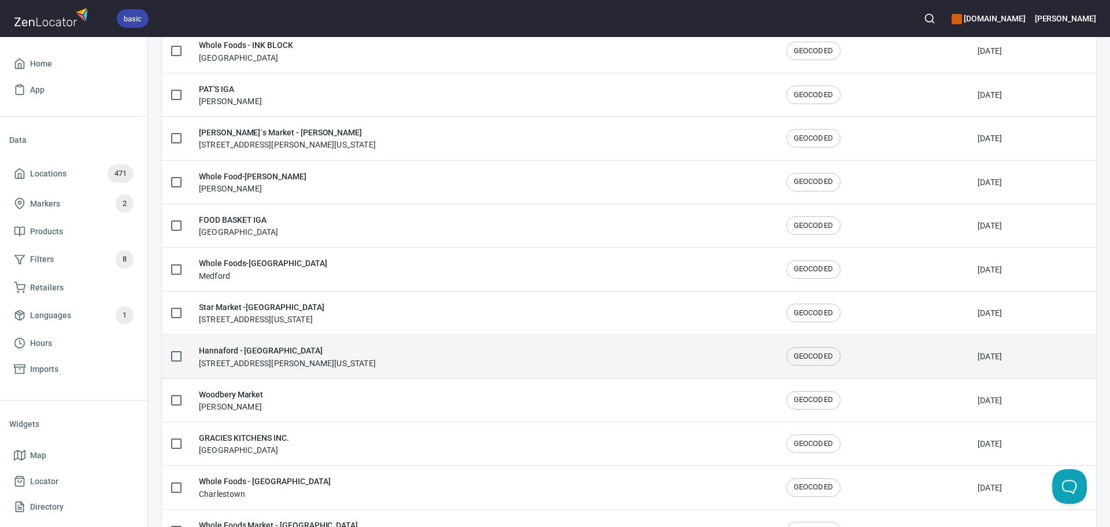
scroll to position [1380, 0]
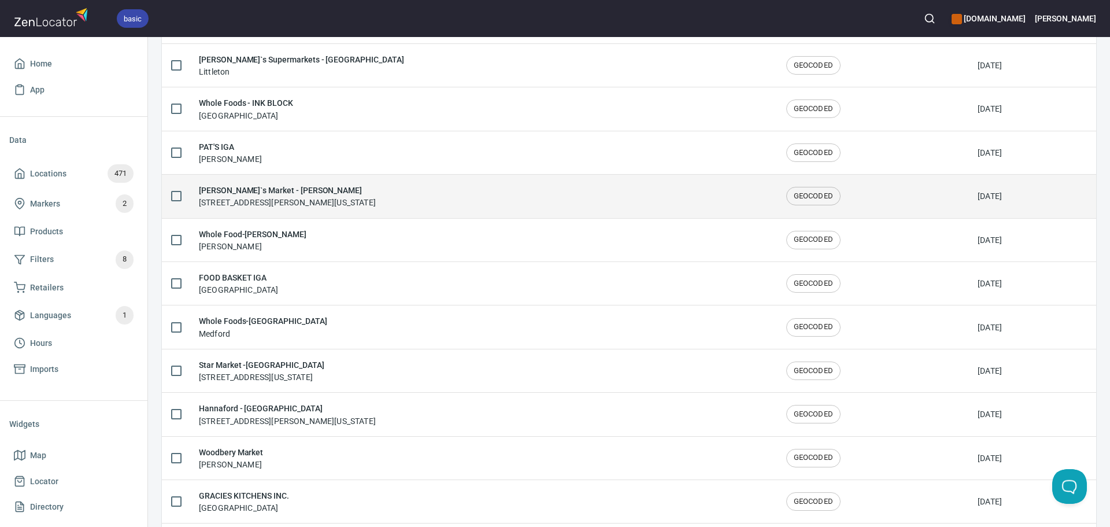
click at [453, 191] on div "Deluca`s Market - CHARLES ST 11 Charles St, Dorchester, Massachusetts 02122, Un…" at bounding box center [483, 196] width 569 height 24
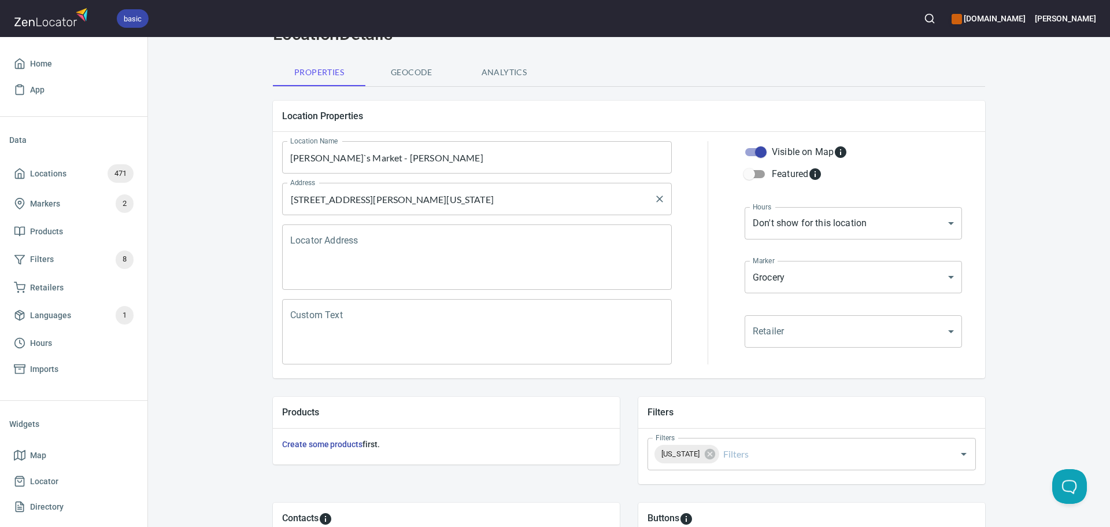
scroll to position [231, 0]
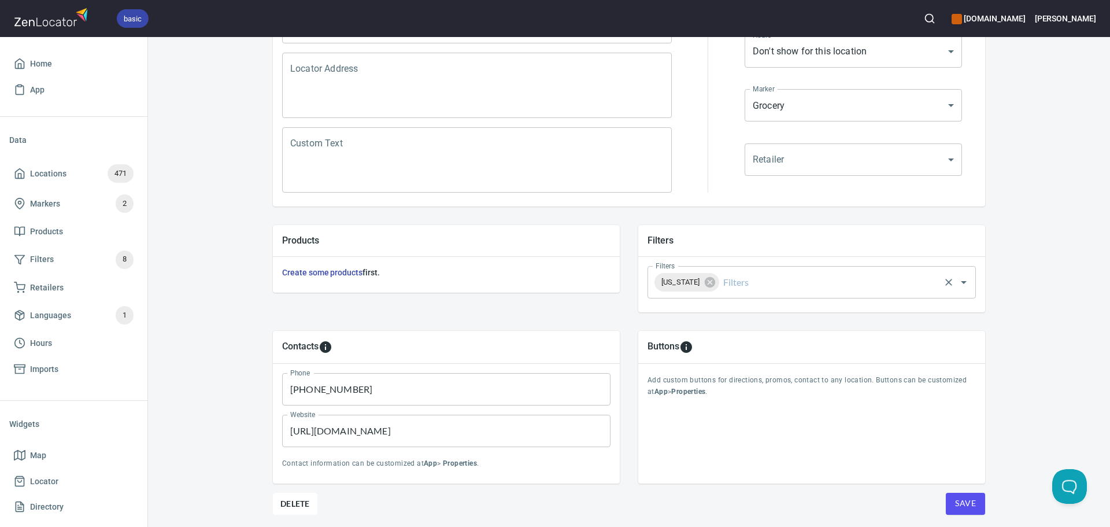
click at [768, 279] on input "Filters" at bounding box center [829, 282] width 217 height 22
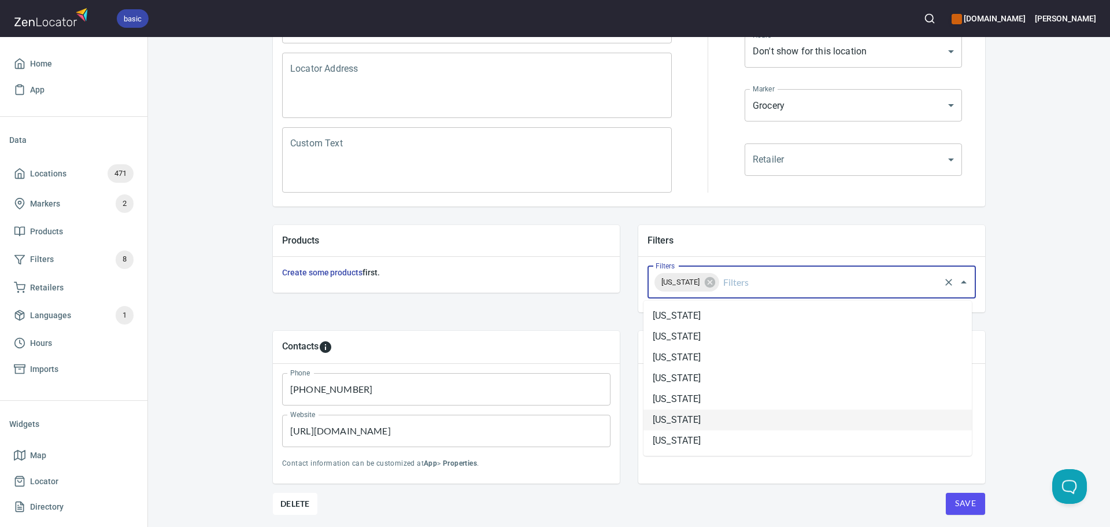
click at [707, 419] on li "Massachusetts" at bounding box center [808, 419] width 328 height 21
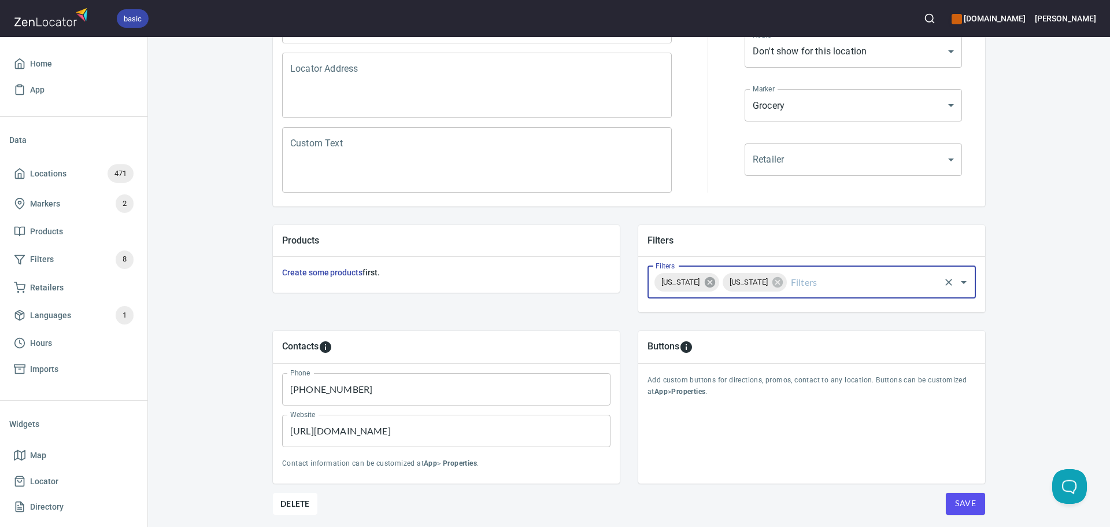
click at [711, 286] on icon at bounding box center [709, 282] width 10 height 10
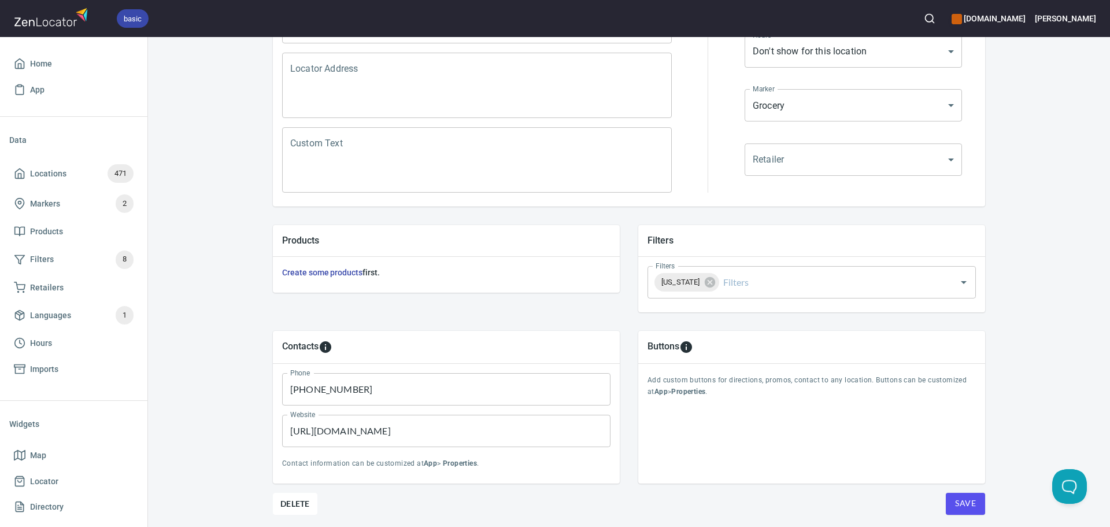
click at [381, 440] on input "https://patsiga.net/" at bounding box center [446, 431] width 328 height 32
paste input "://www.delucasmarket.com"
type input "http://www.delucasmarket.com/"
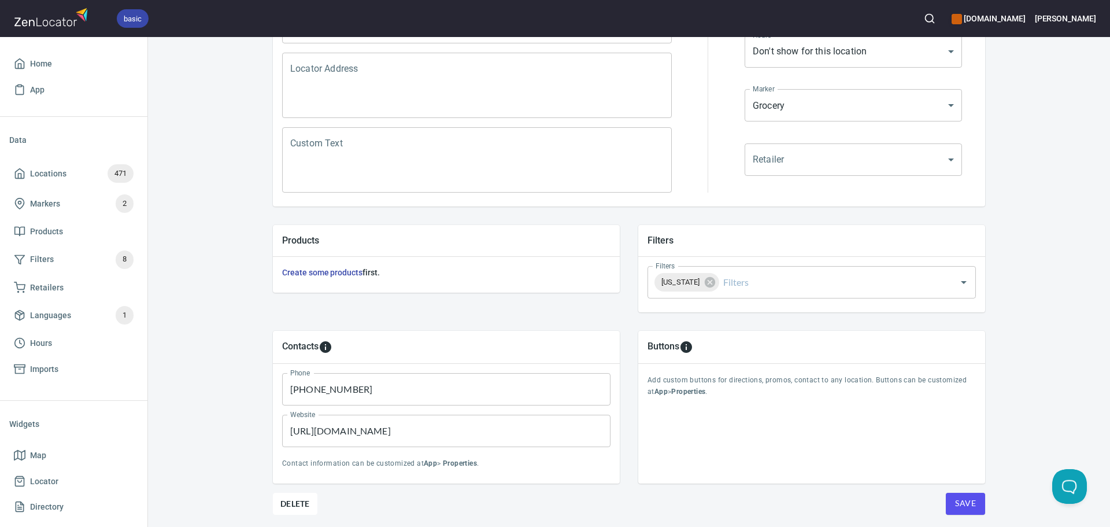
click at [419, 389] on input "203-879-4317" at bounding box center [446, 389] width 328 height 32
paste input "+16175234343"
drag, startPoint x: 294, startPoint y: 389, endPoint x: 259, endPoint y: 391, distance: 34.8
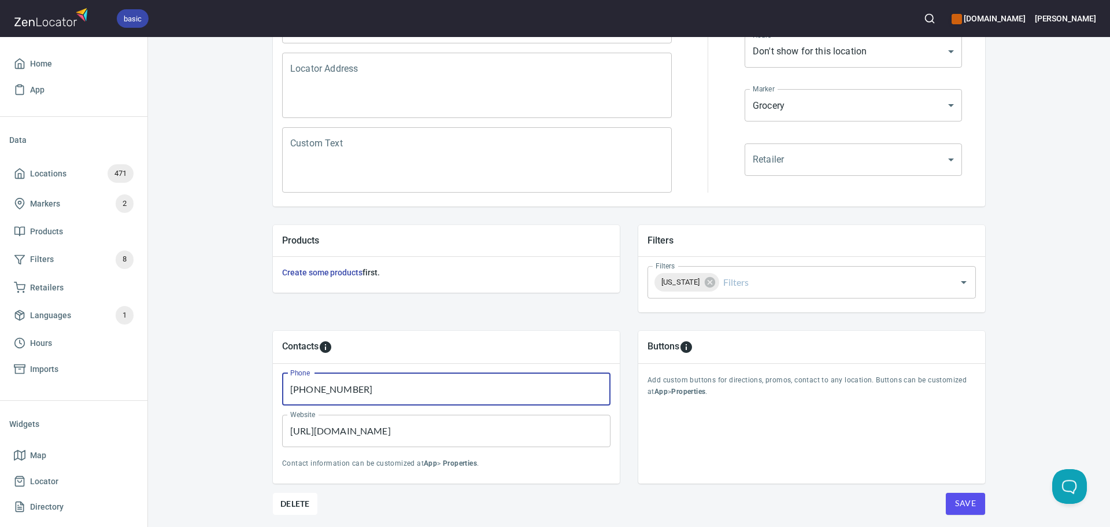
click at [264, 391] on div "Contacts Phone +16175234343 Phone Website http://www.delucasmarket.com/ Website…" at bounding box center [446, 407] width 365 height 171
type input "16175234343"
click at [958, 495] on button "Save" at bounding box center [965, 504] width 39 height 22
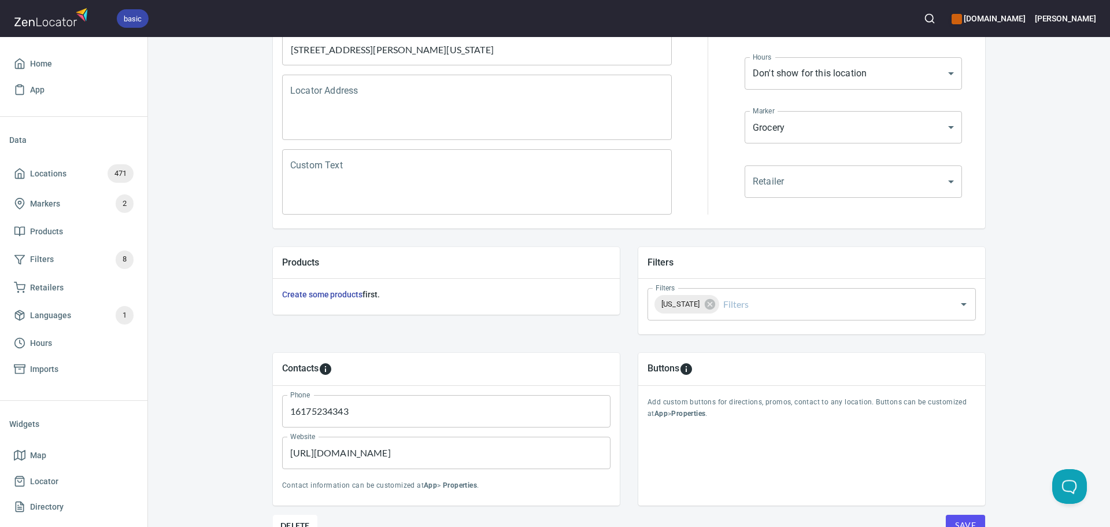
scroll to position [270, 0]
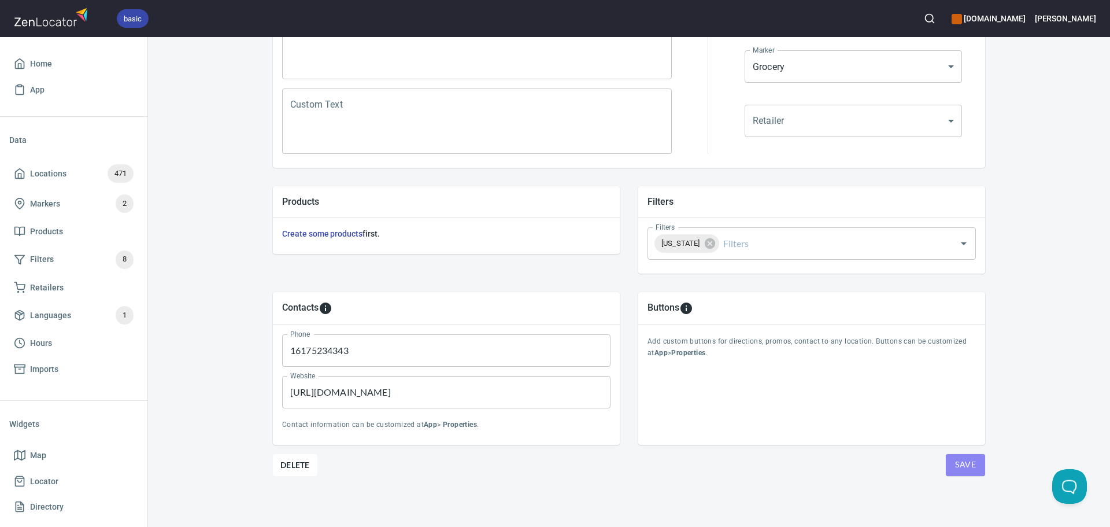
click at [964, 458] on span "Save" at bounding box center [965, 464] width 21 height 14
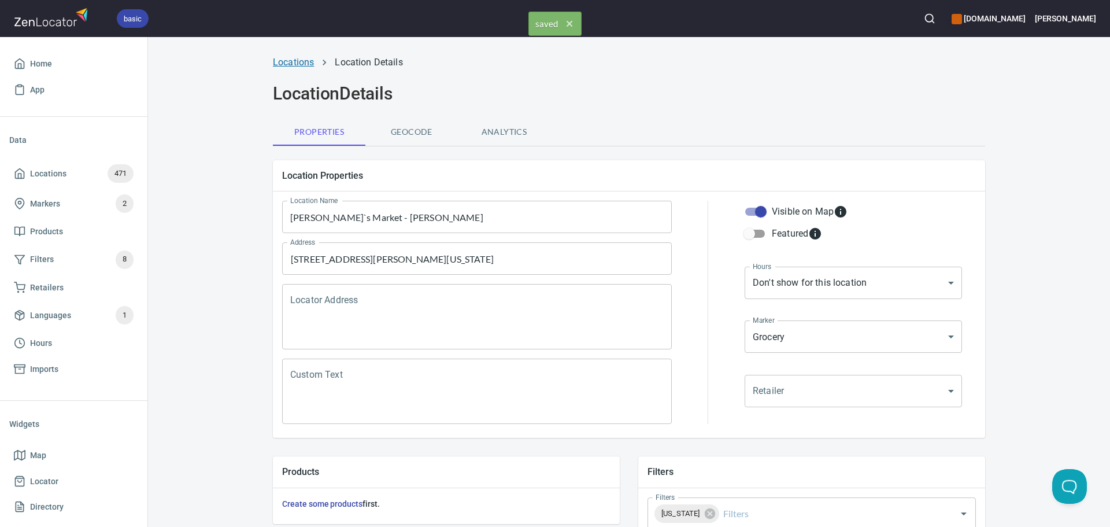
click at [291, 57] on link "Locations" at bounding box center [293, 62] width 41 height 11
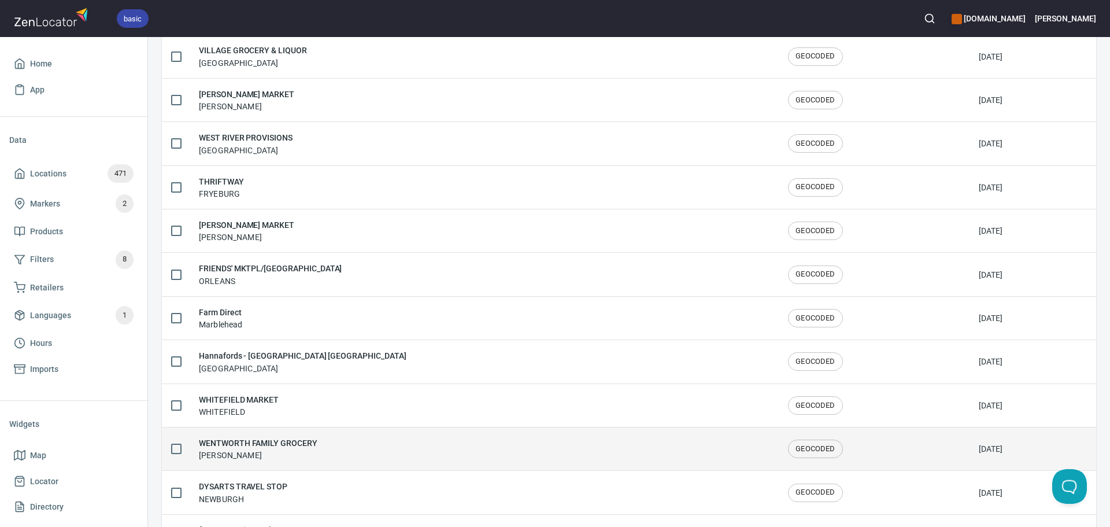
scroll to position [1900, 0]
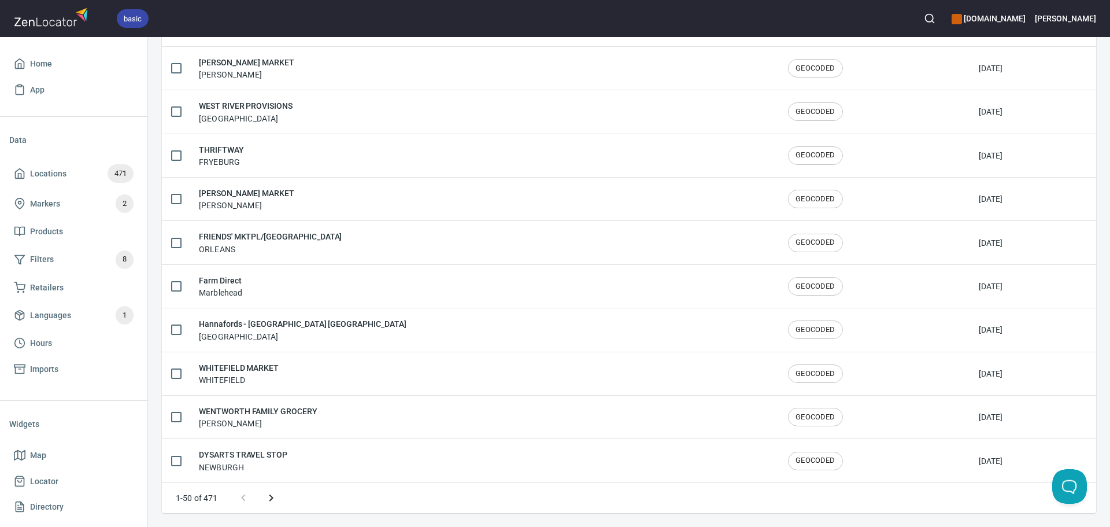
click at [276, 494] on icon "Next page" at bounding box center [271, 498] width 14 height 14
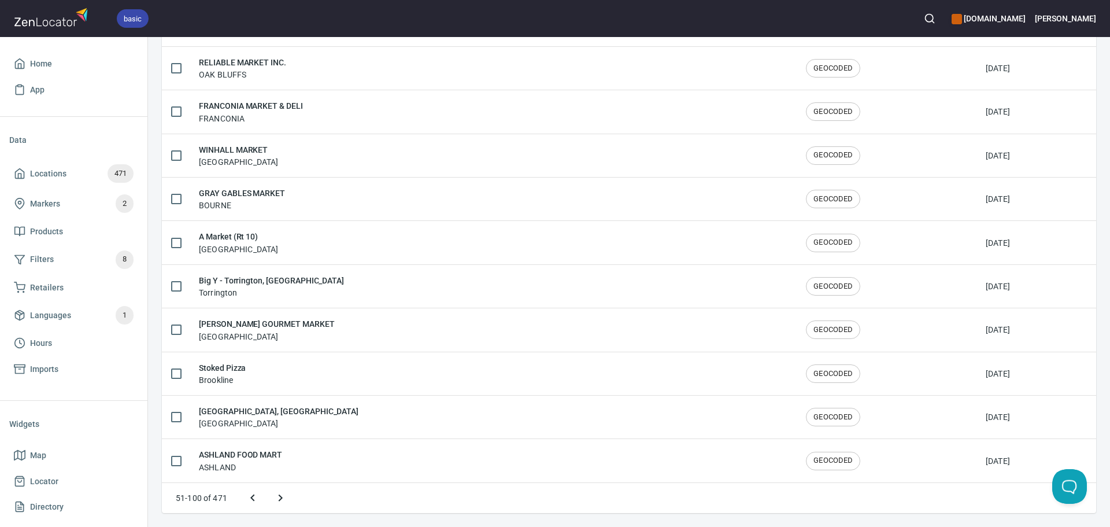
click at [276, 494] on icon "Next page" at bounding box center [281, 498] width 14 height 14
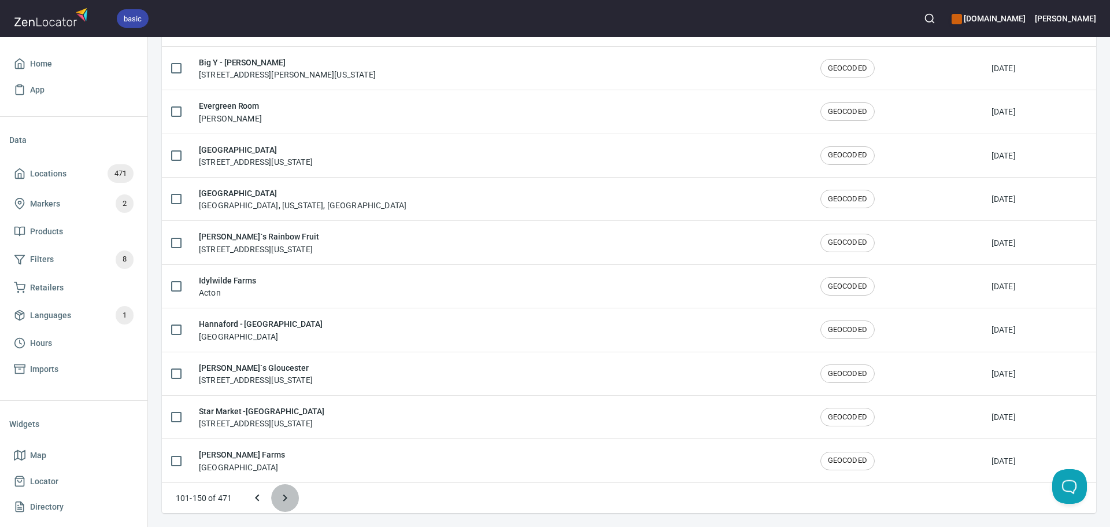
click at [279, 497] on icon "Next page" at bounding box center [285, 498] width 14 height 14
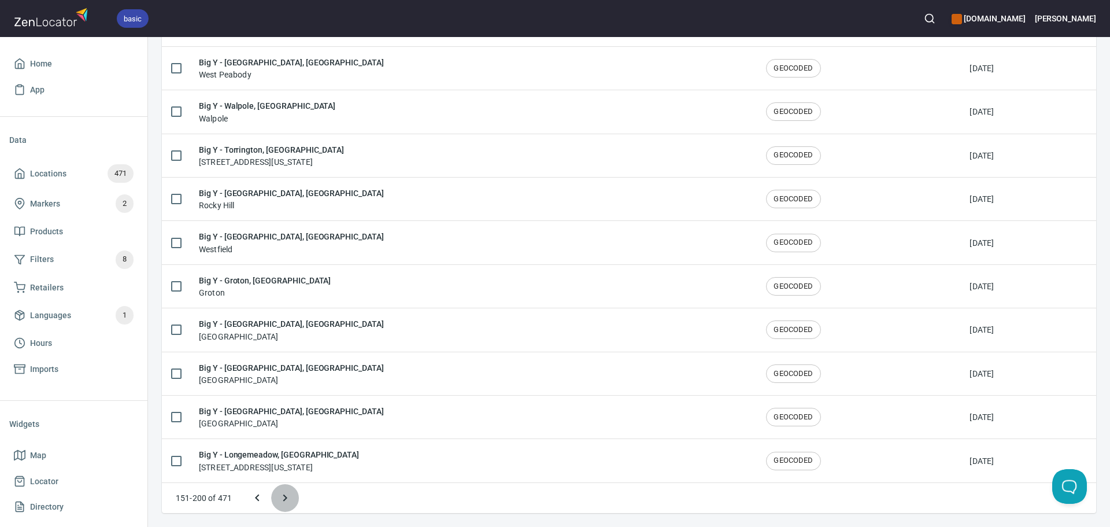
click at [281, 497] on icon "Next page" at bounding box center [285, 498] width 14 height 14
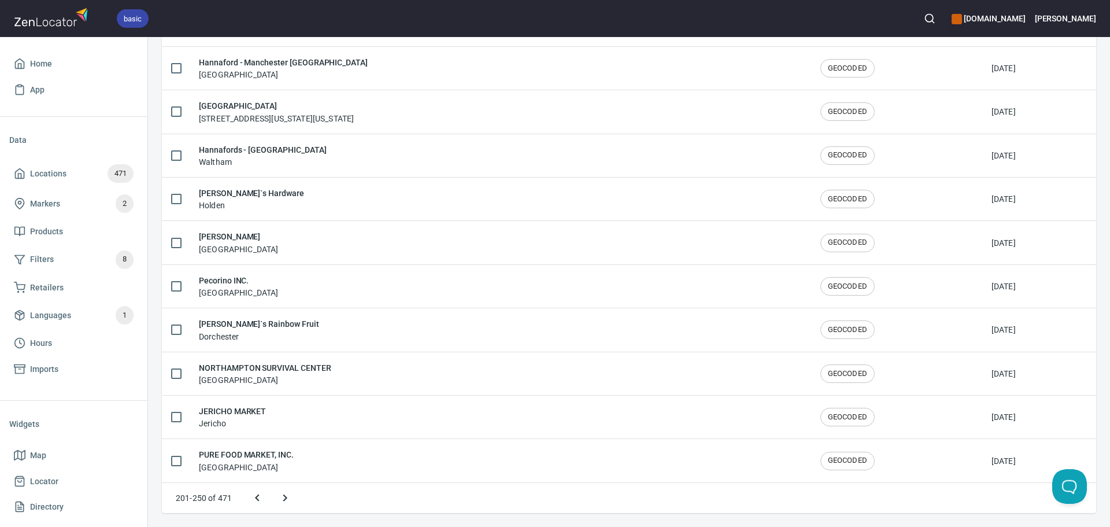
click at [282, 497] on icon "Next page" at bounding box center [285, 498] width 14 height 14
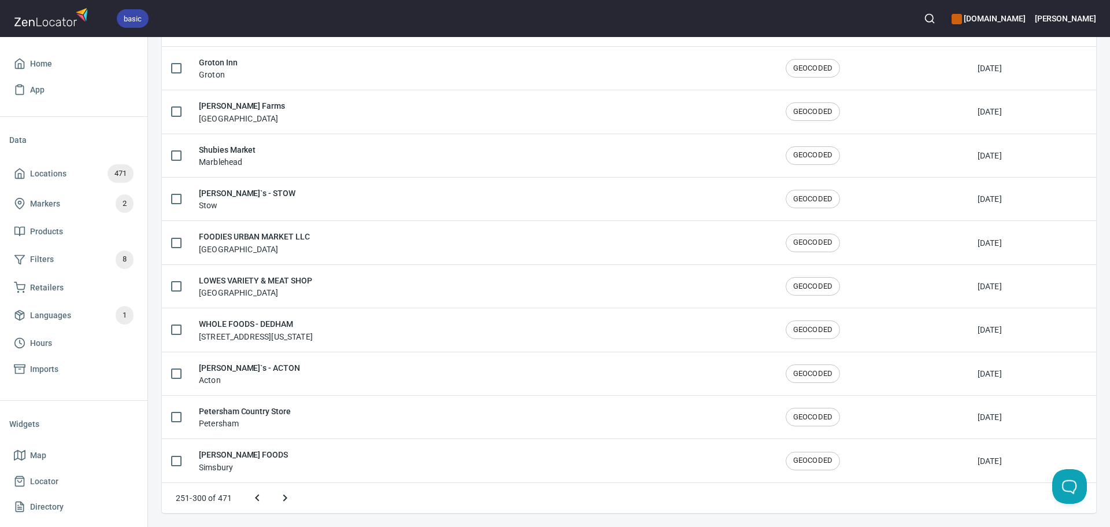
click at [290, 497] on icon "Next page" at bounding box center [285, 498] width 14 height 14
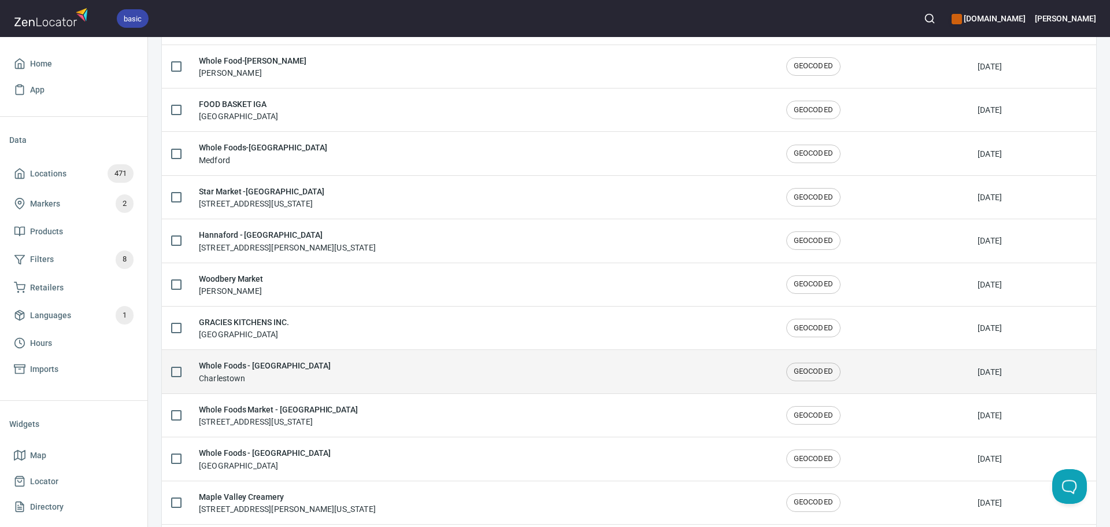
scroll to position [1495, 0]
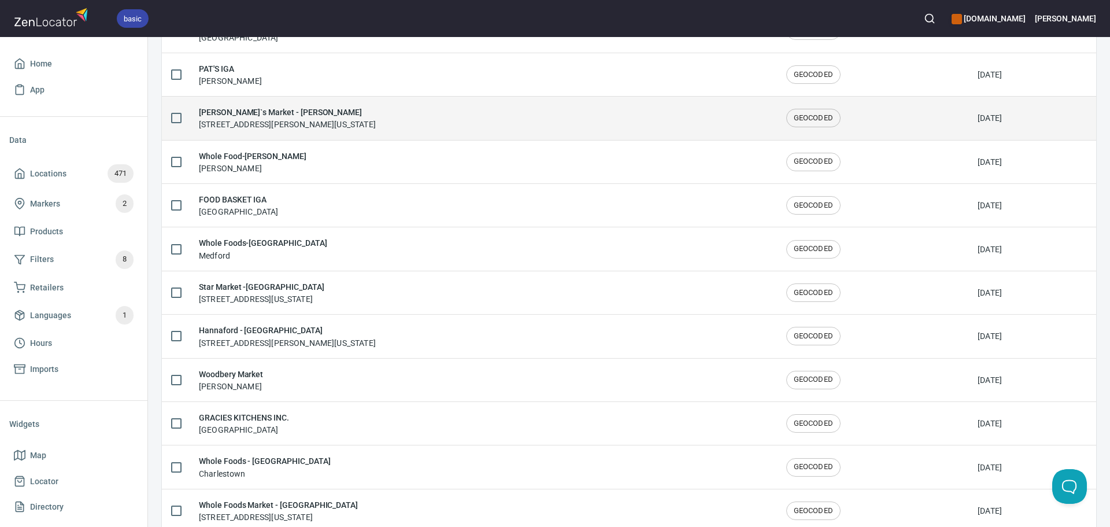
scroll to position [1438, 0]
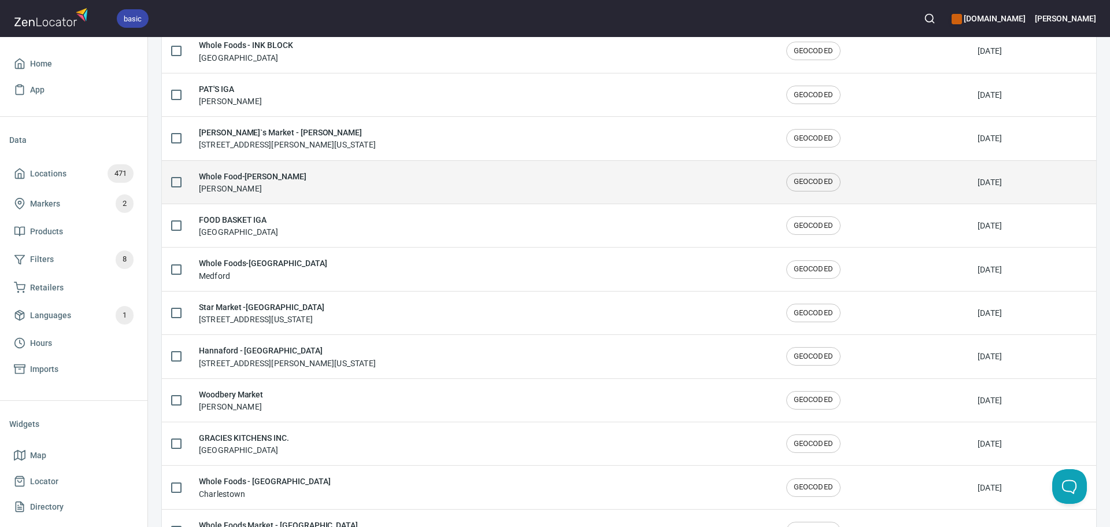
click at [334, 181] on div "Whole Food-NEWTON Newton" at bounding box center [483, 182] width 569 height 24
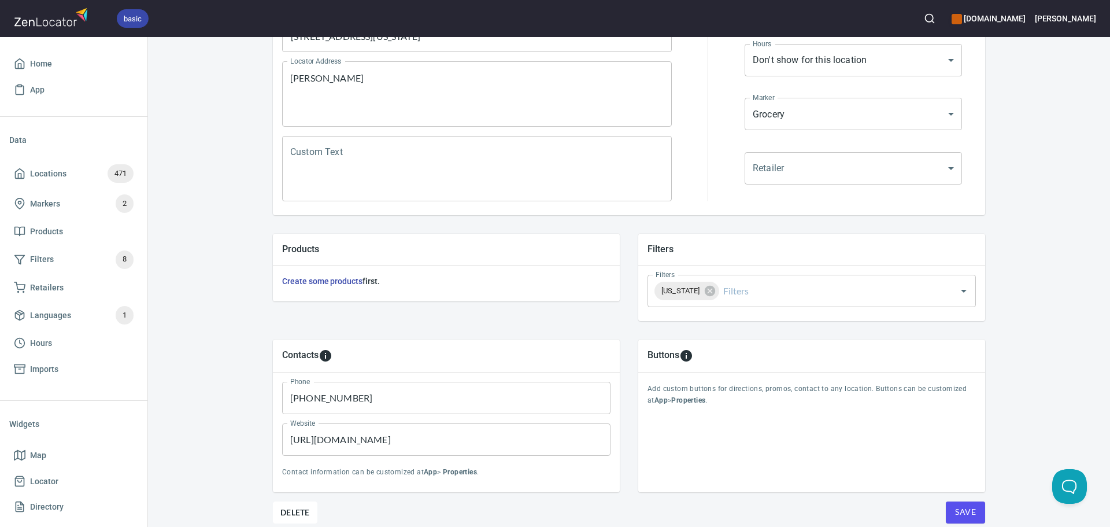
scroll to position [270, 0]
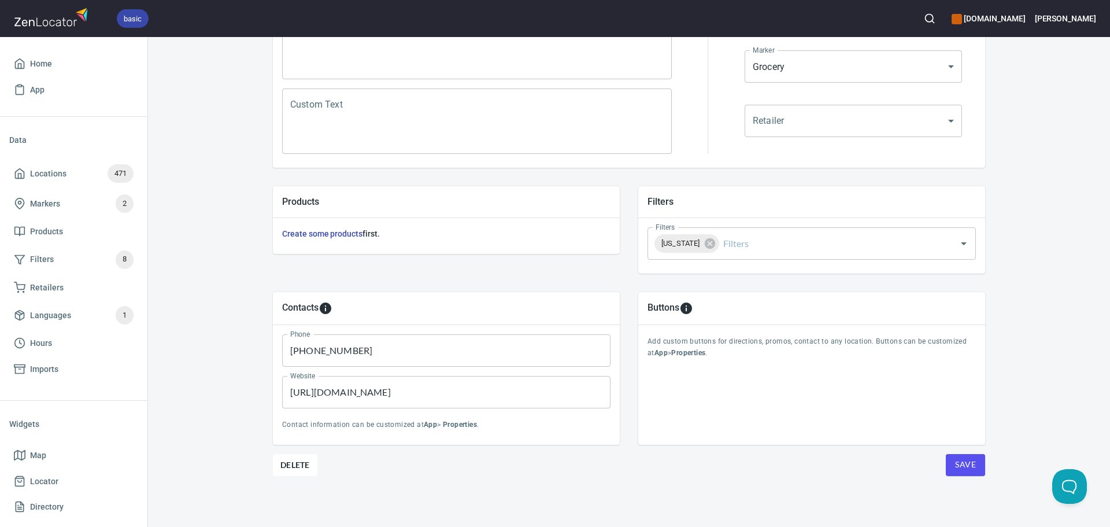
click at [961, 467] on span "Save" at bounding box center [965, 464] width 21 height 14
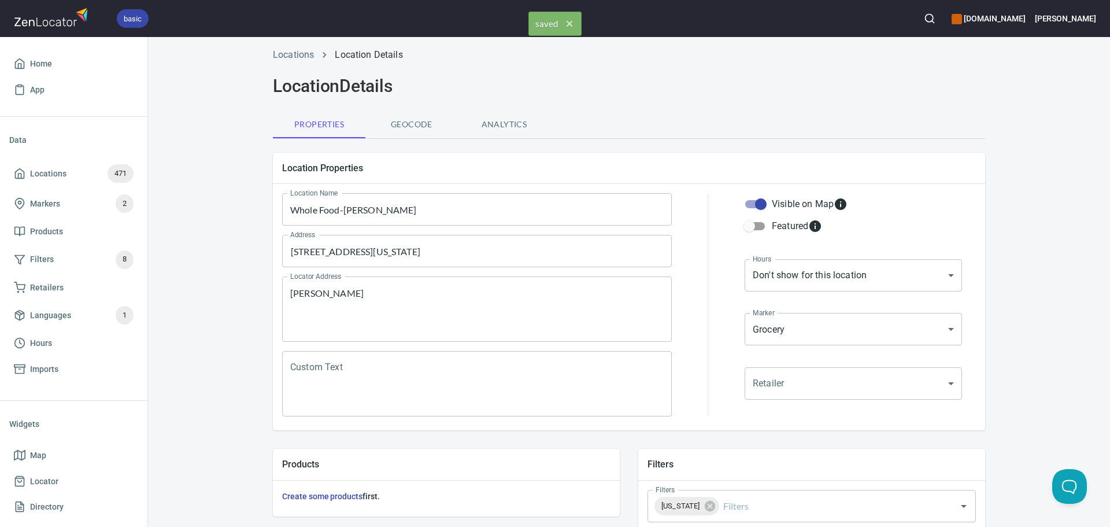
scroll to position [0, 0]
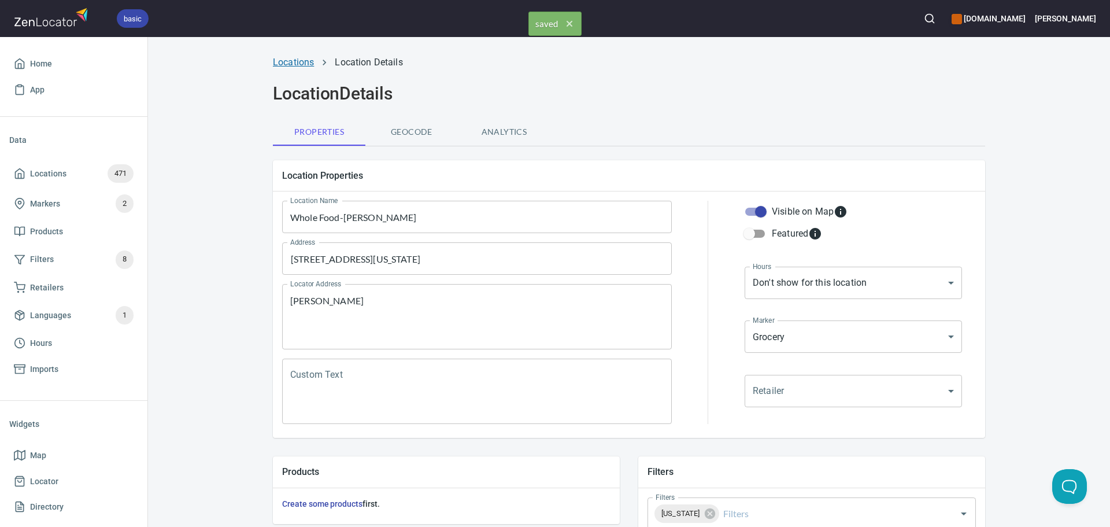
click at [302, 64] on link "Locations" at bounding box center [293, 62] width 41 height 11
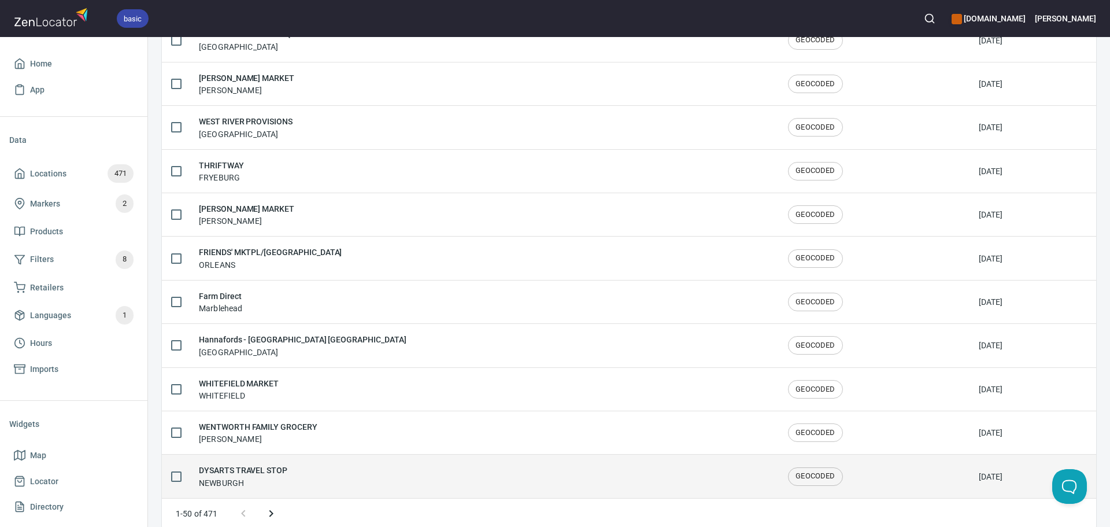
scroll to position [1900, 0]
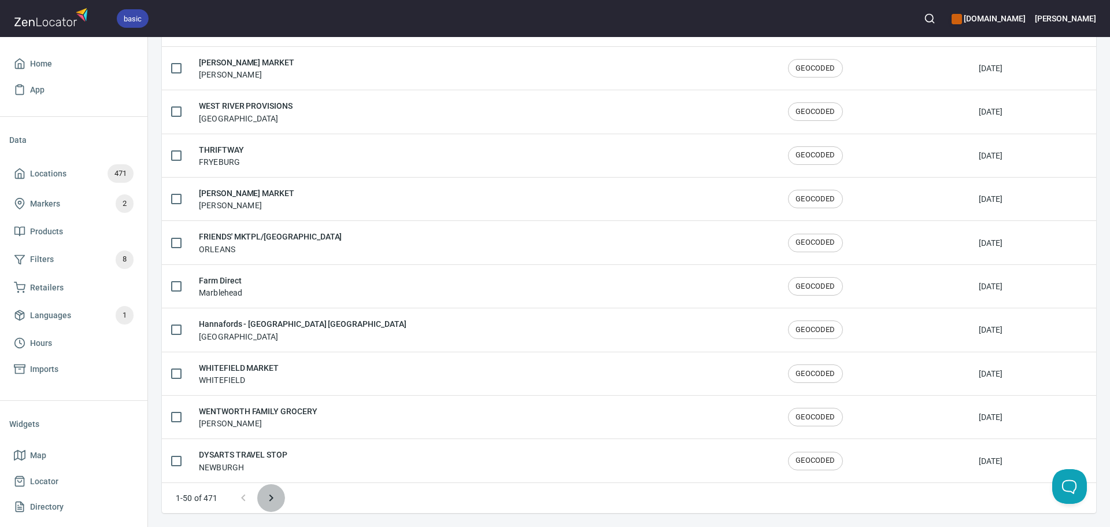
click at [273, 497] on icon "Next page" at bounding box center [271, 498] width 14 height 14
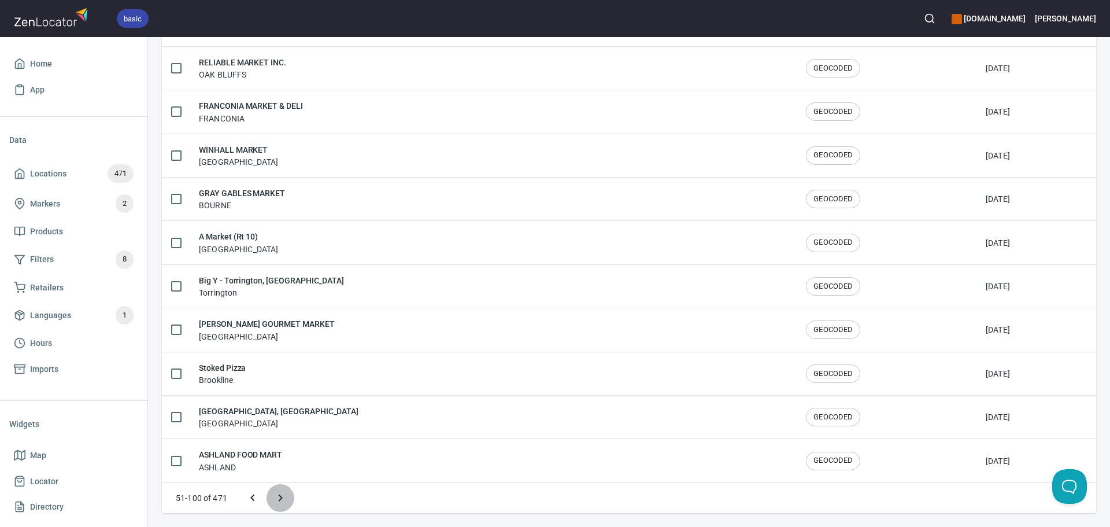
click at [274, 497] on icon "Next page" at bounding box center [281, 498] width 14 height 14
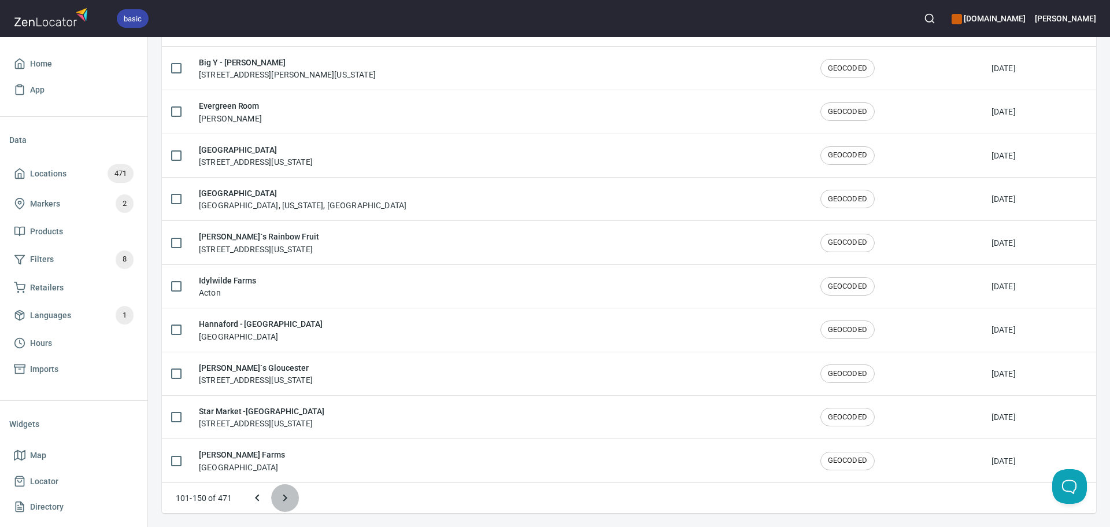
click at [277, 497] on button "Next page" at bounding box center [285, 498] width 28 height 28
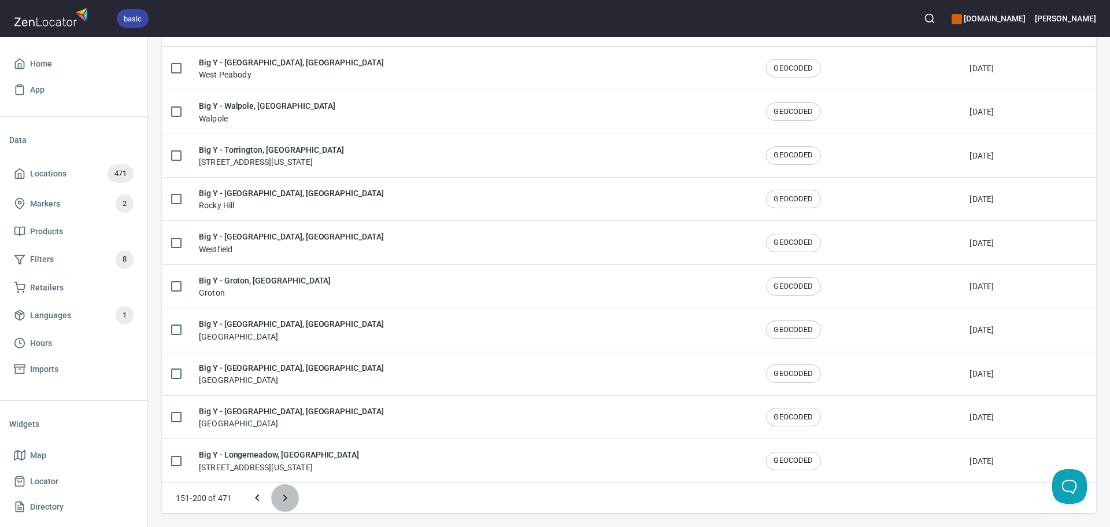
click at [282, 497] on icon "Next page" at bounding box center [285, 498] width 14 height 14
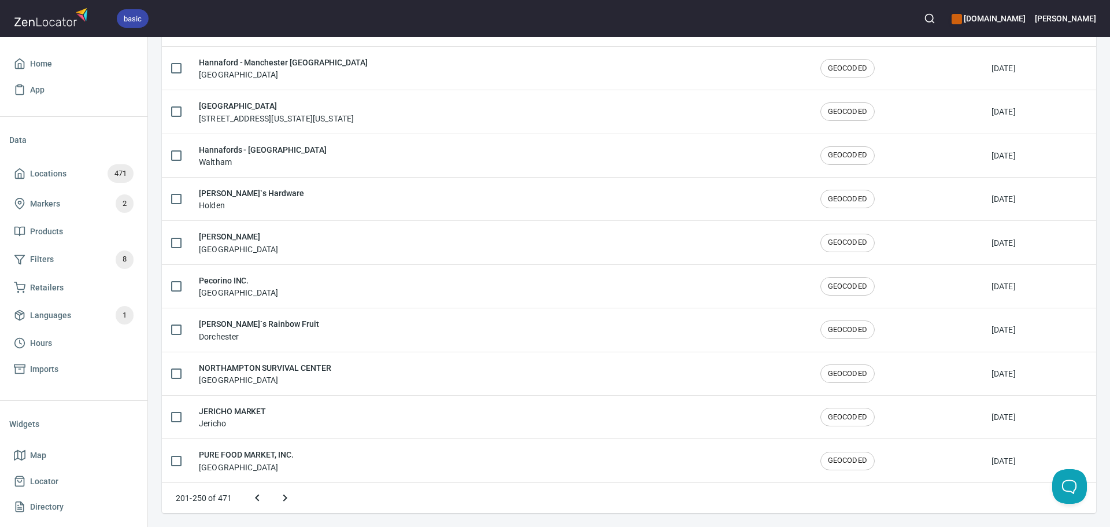
click at [282, 497] on icon "Next page" at bounding box center [285, 498] width 14 height 14
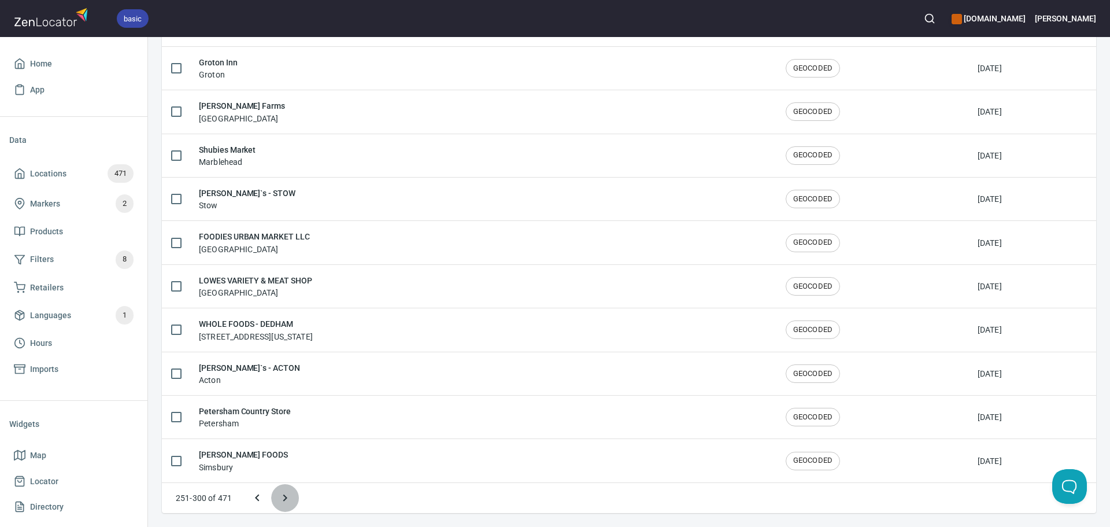
click at [285, 499] on icon "Next page" at bounding box center [285, 497] width 4 height 7
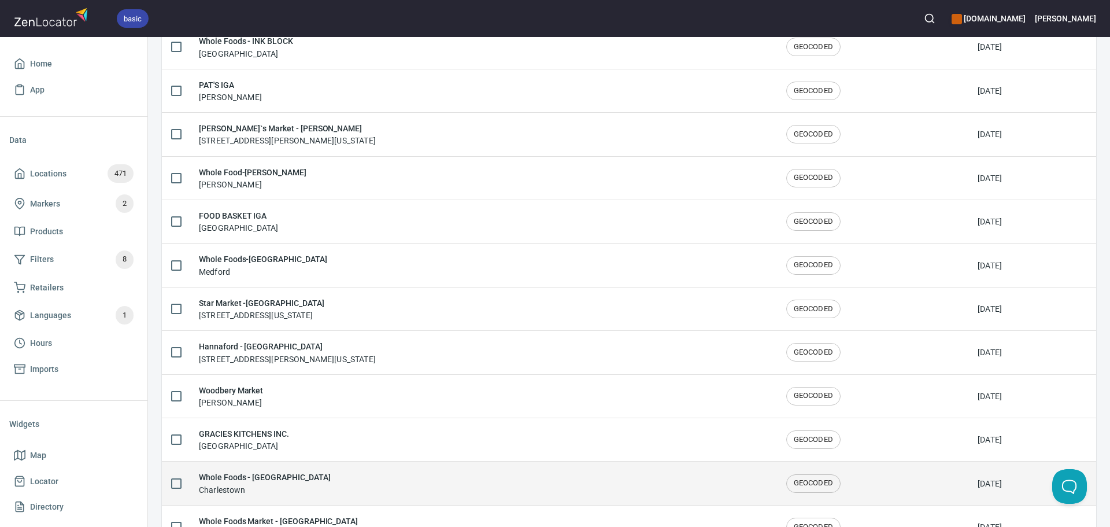
scroll to position [1438, 0]
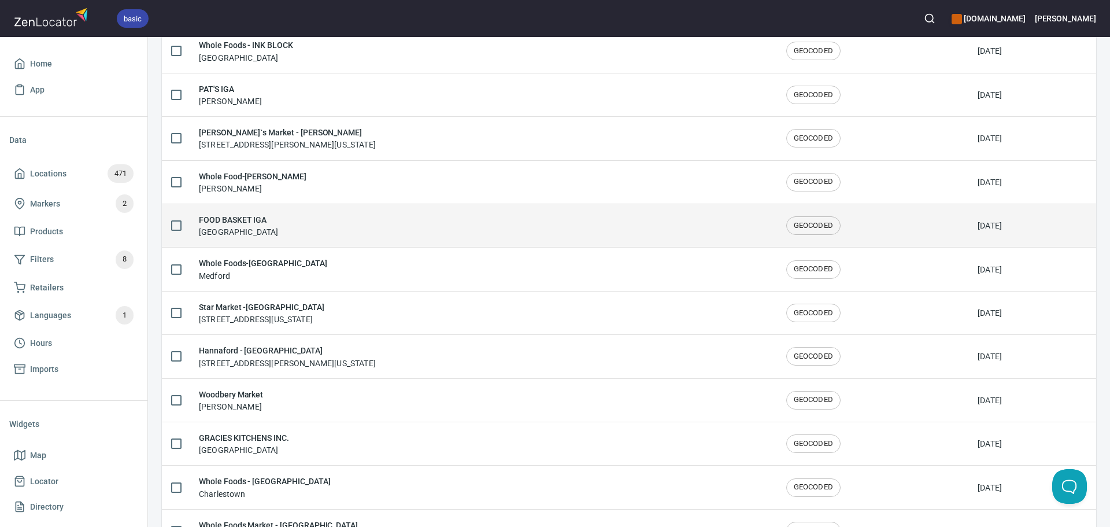
click at [305, 219] on div "FOOD BASKET IGA Bayville" at bounding box center [483, 225] width 569 height 24
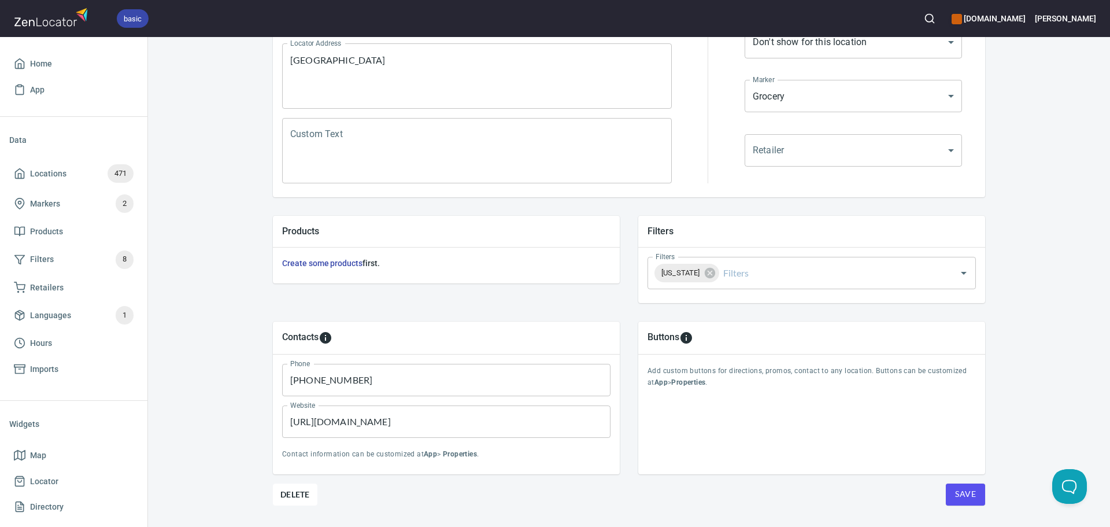
scroll to position [270, 0]
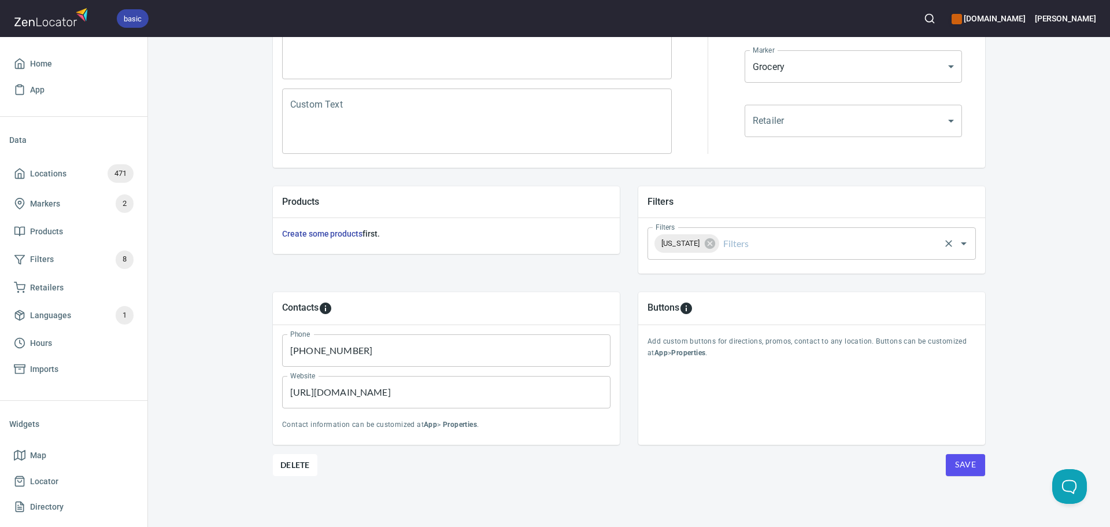
click at [789, 247] on input "Filters" at bounding box center [829, 243] width 217 height 22
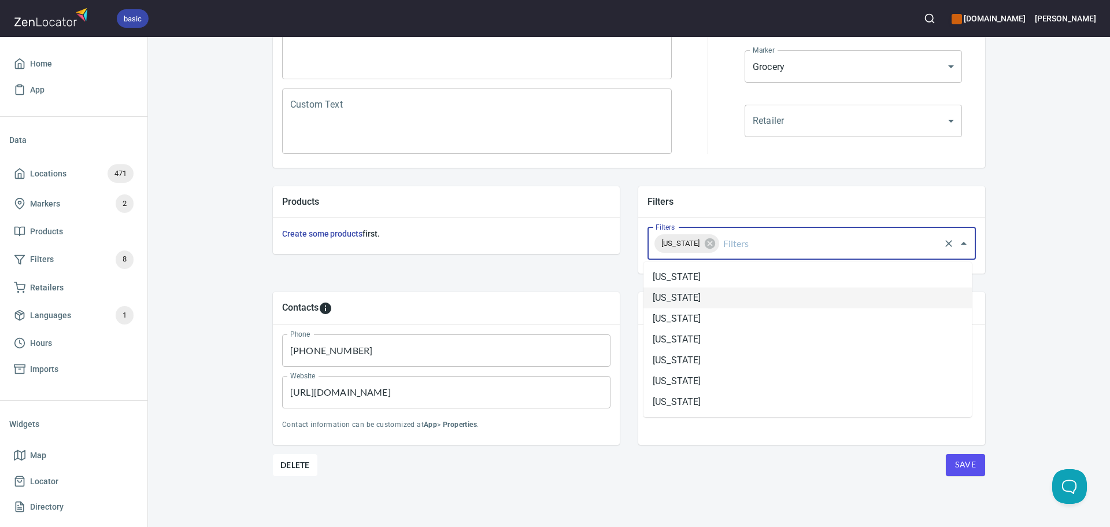
click at [701, 304] on li "[US_STATE]" at bounding box center [808, 297] width 328 height 21
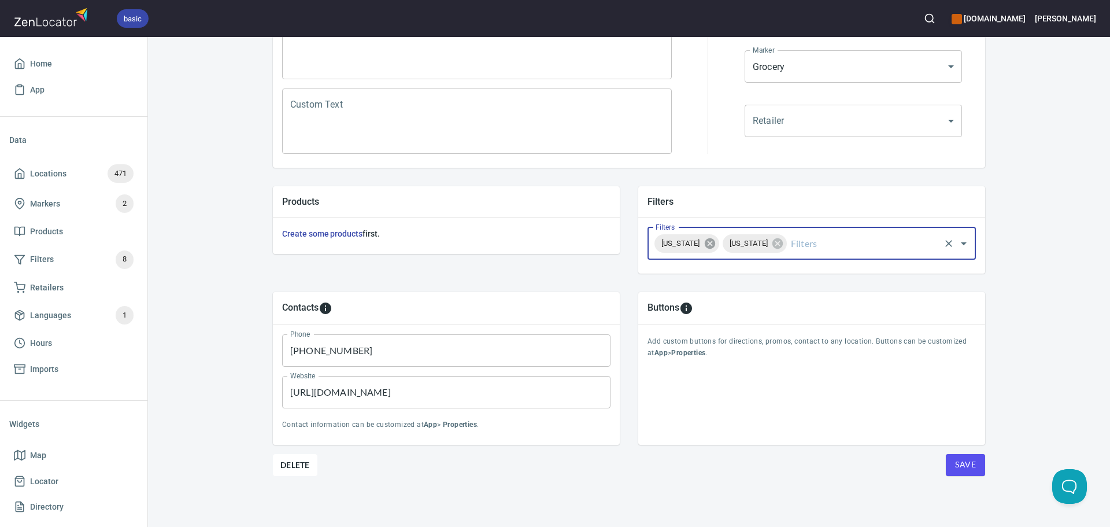
click at [716, 249] on icon at bounding box center [710, 243] width 13 height 13
click at [955, 460] on span "Save" at bounding box center [965, 464] width 21 height 14
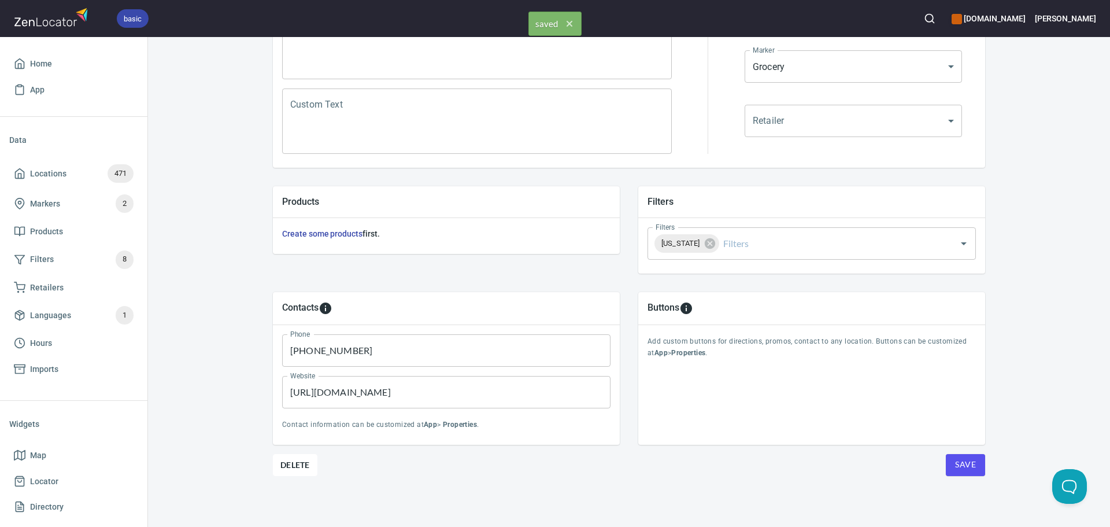
scroll to position [0, 0]
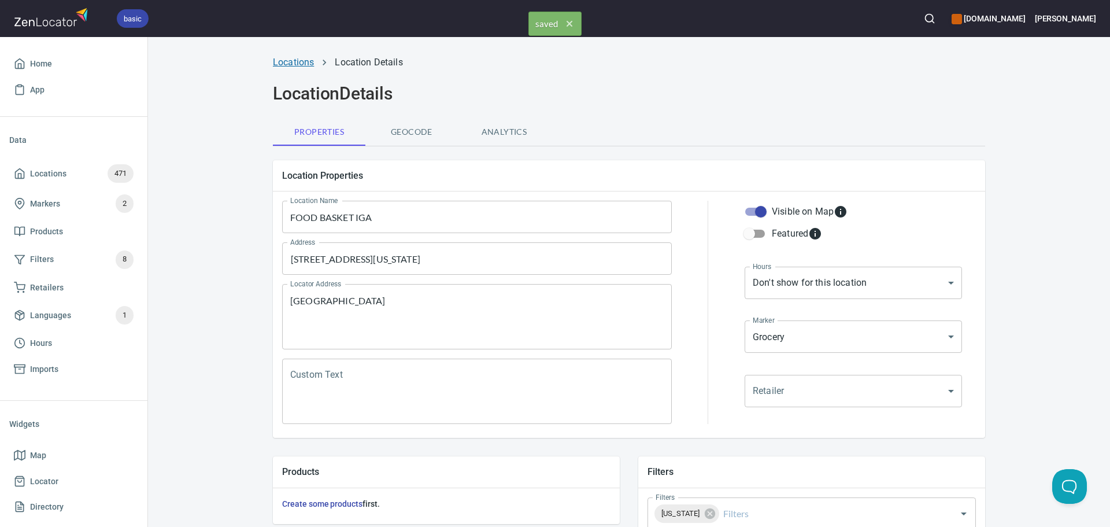
click at [301, 59] on link "Locations" at bounding box center [293, 62] width 41 height 11
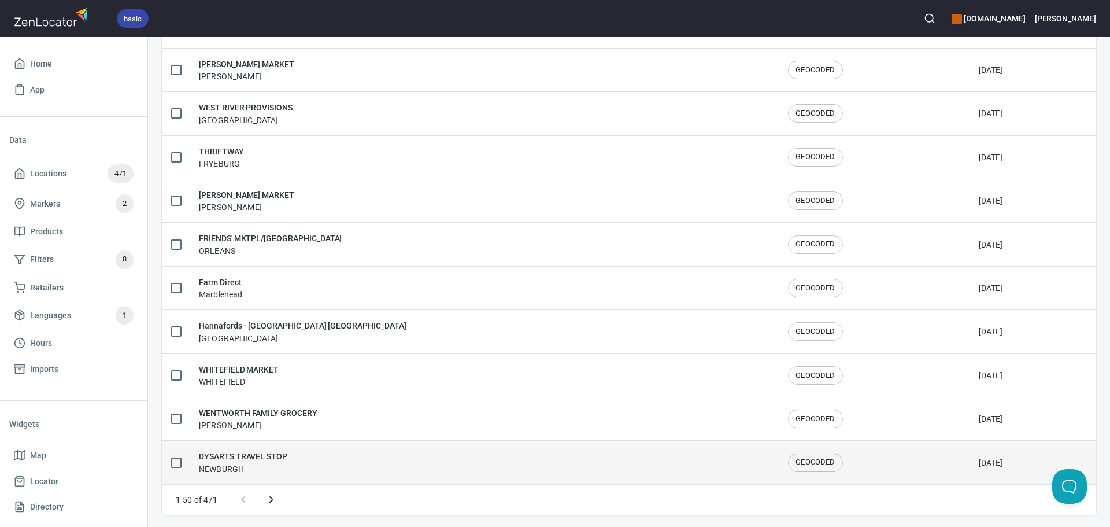
scroll to position [1900, 0]
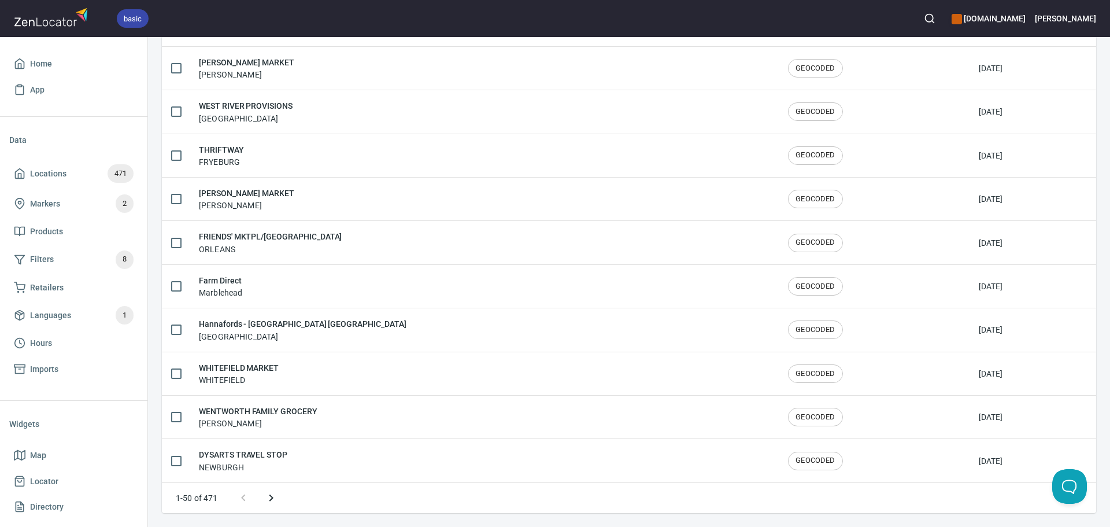
click at [277, 504] on icon "Next page" at bounding box center [271, 498] width 14 height 14
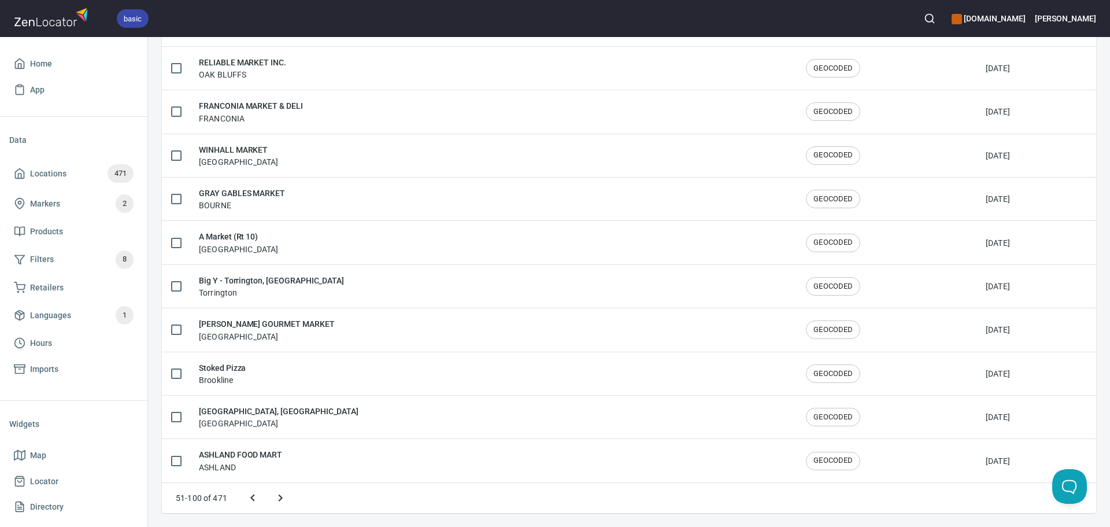
click at [277, 504] on icon "Next page" at bounding box center [281, 498] width 14 height 14
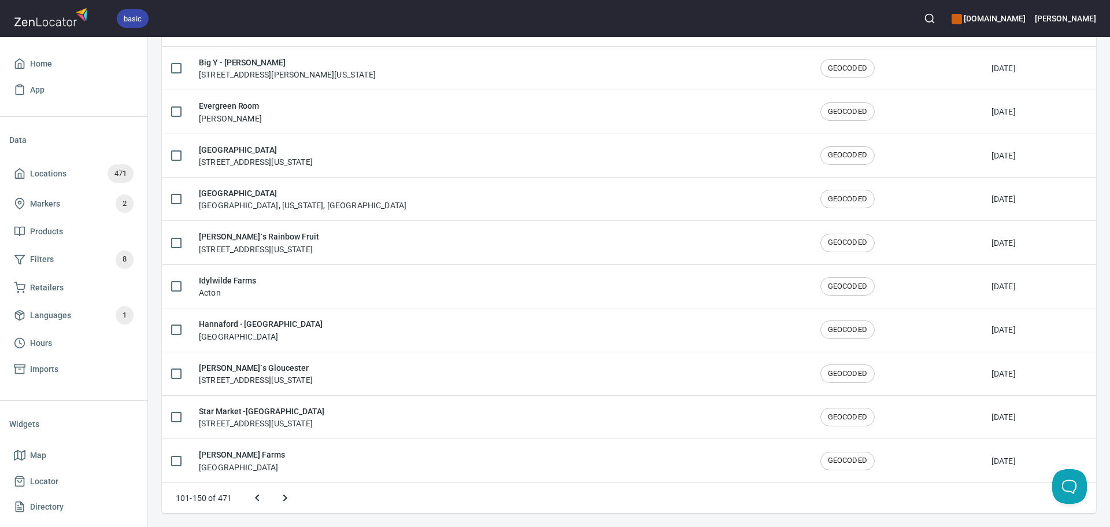
click at [294, 501] on button "Next page" at bounding box center [285, 498] width 28 height 28
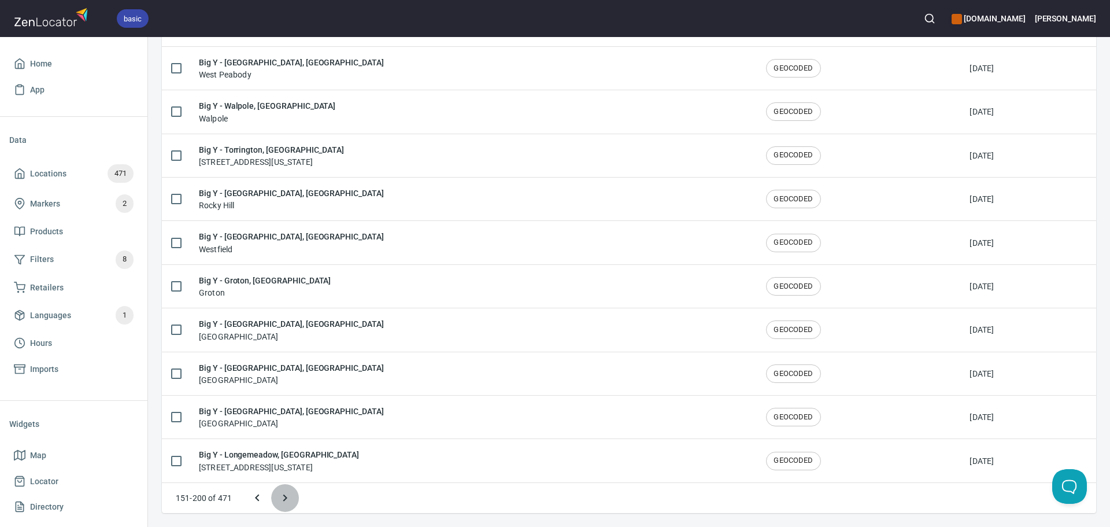
click at [294, 500] on button "Next page" at bounding box center [285, 498] width 28 height 28
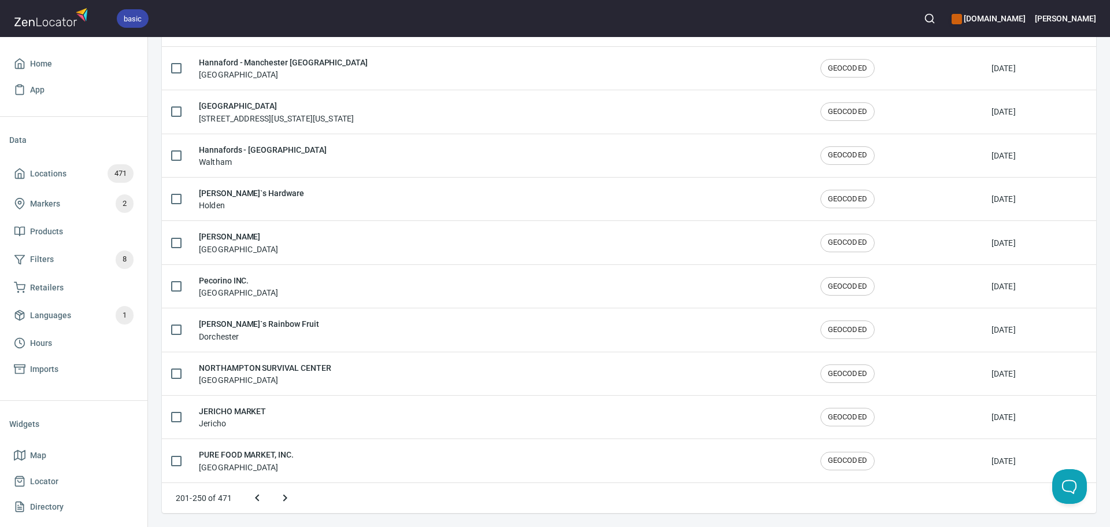
click at [294, 500] on button "Next page" at bounding box center [285, 498] width 28 height 28
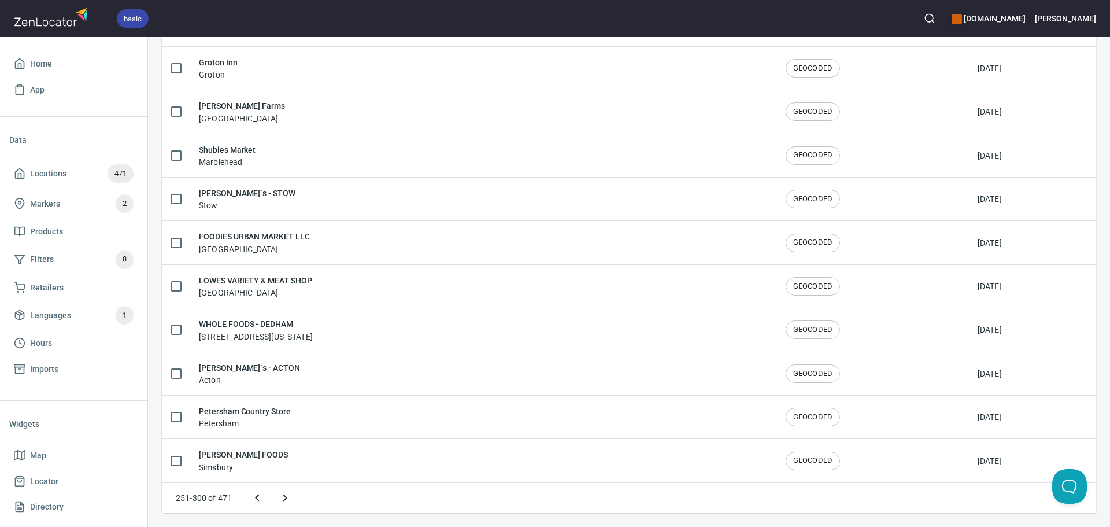
click at [283, 491] on icon "Next page" at bounding box center [285, 498] width 14 height 14
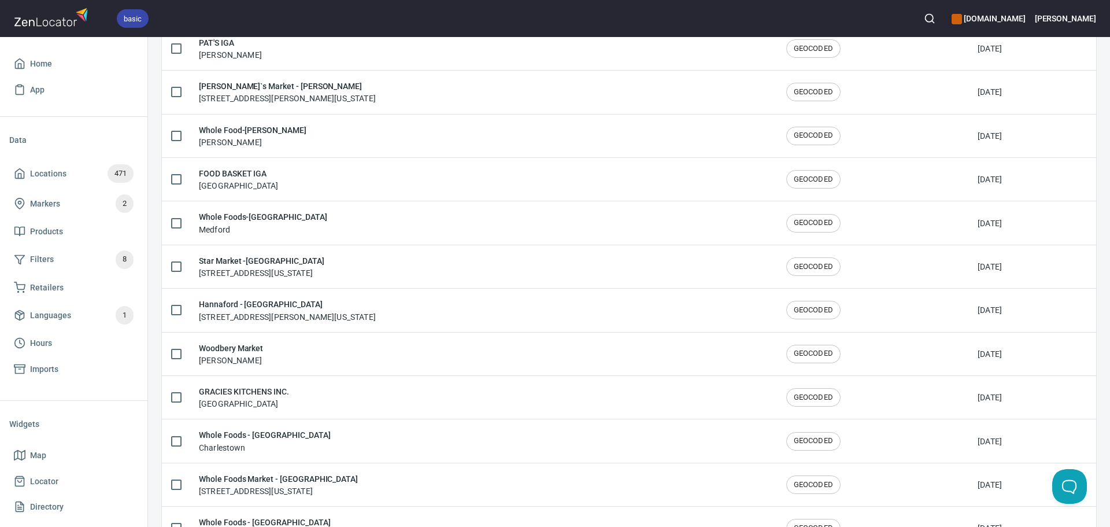
scroll to position [1438, 0]
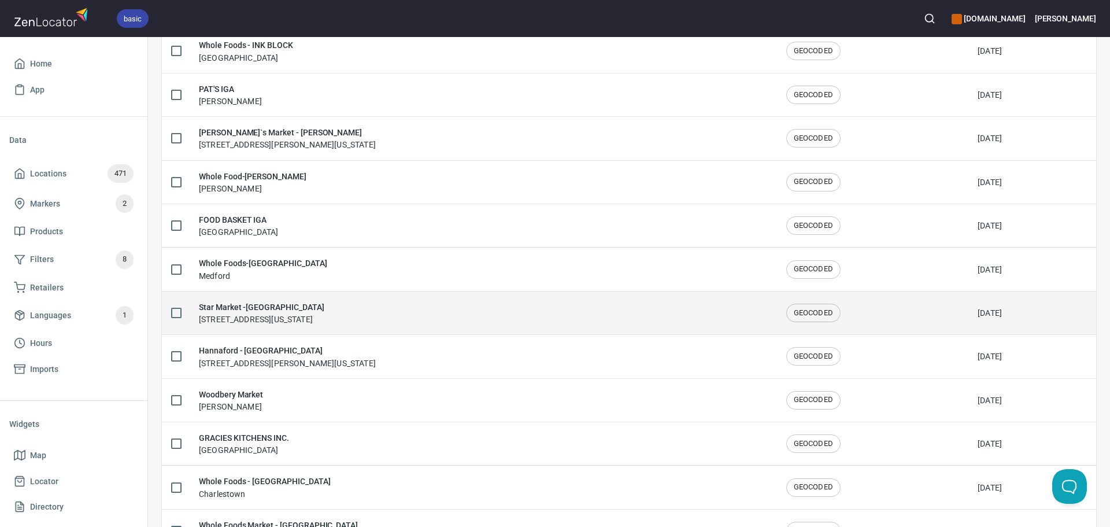
click at [456, 305] on div "Star Market -TD Garden 90 Causeway St, Boston, Massachusetts 02114, United Stat…" at bounding box center [483, 313] width 569 height 24
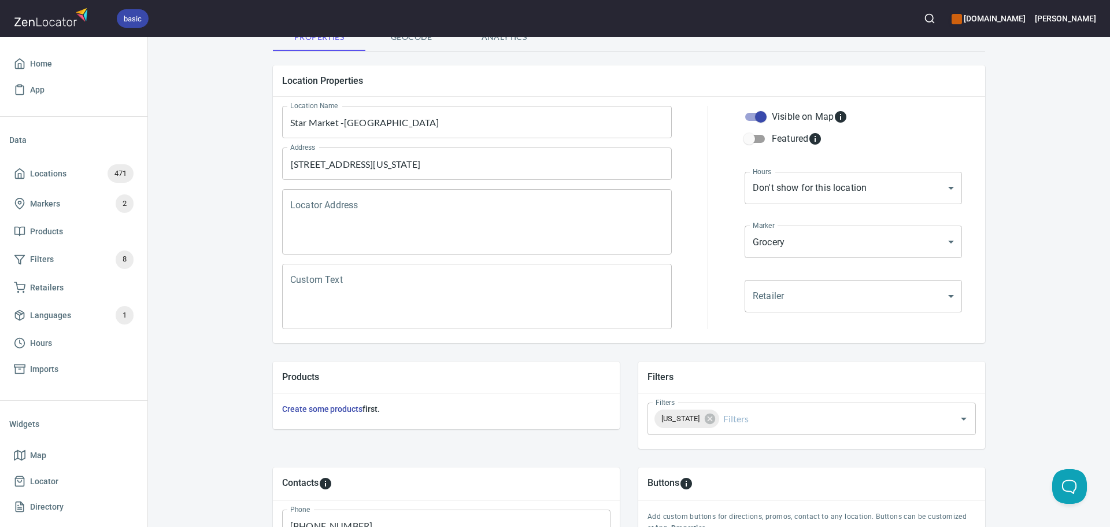
scroll to position [116, 0]
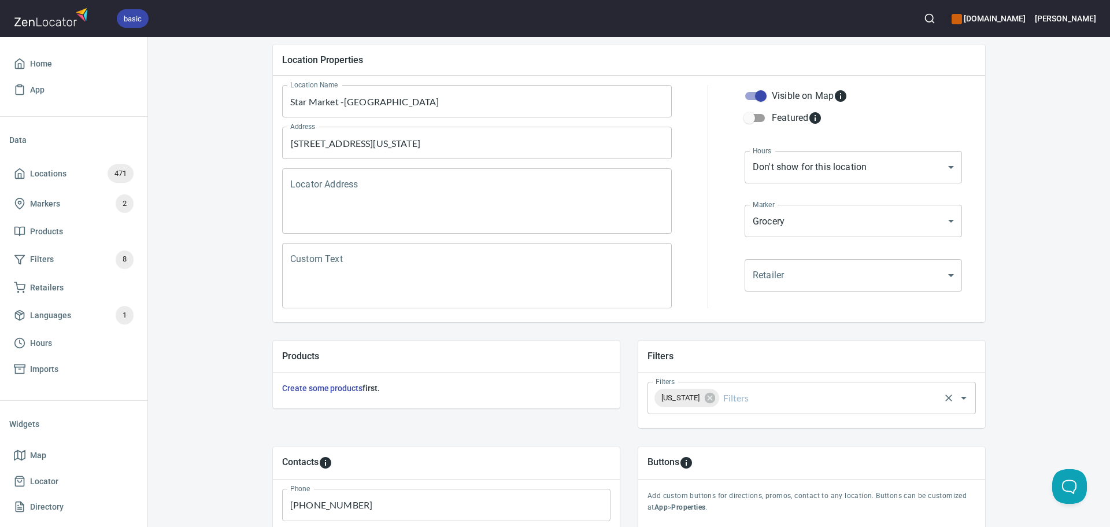
click at [748, 394] on input "Filters" at bounding box center [829, 398] width 217 height 22
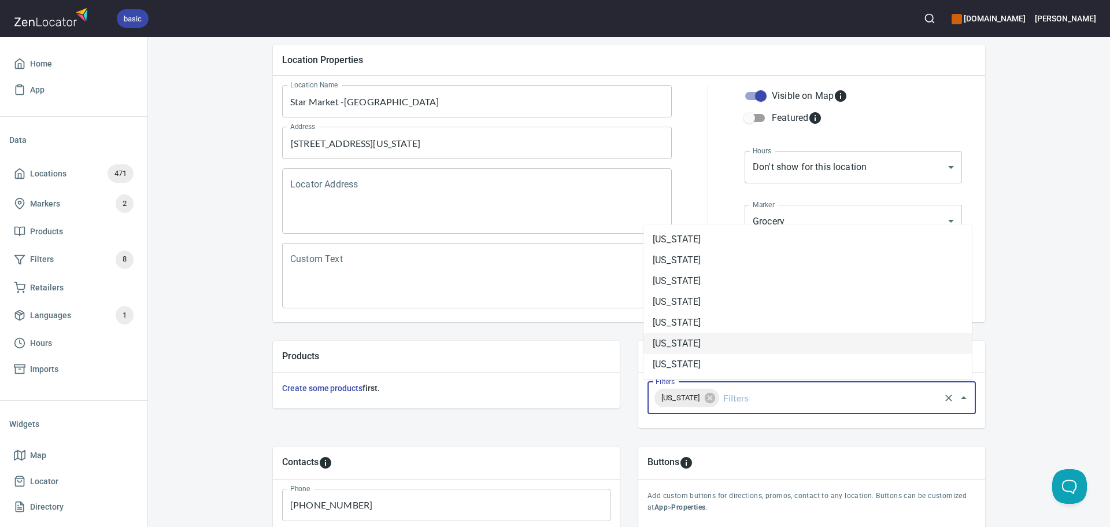
click at [712, 341] on li "[US_STATE]" at bounding box center [808, 343] width 328 height 21
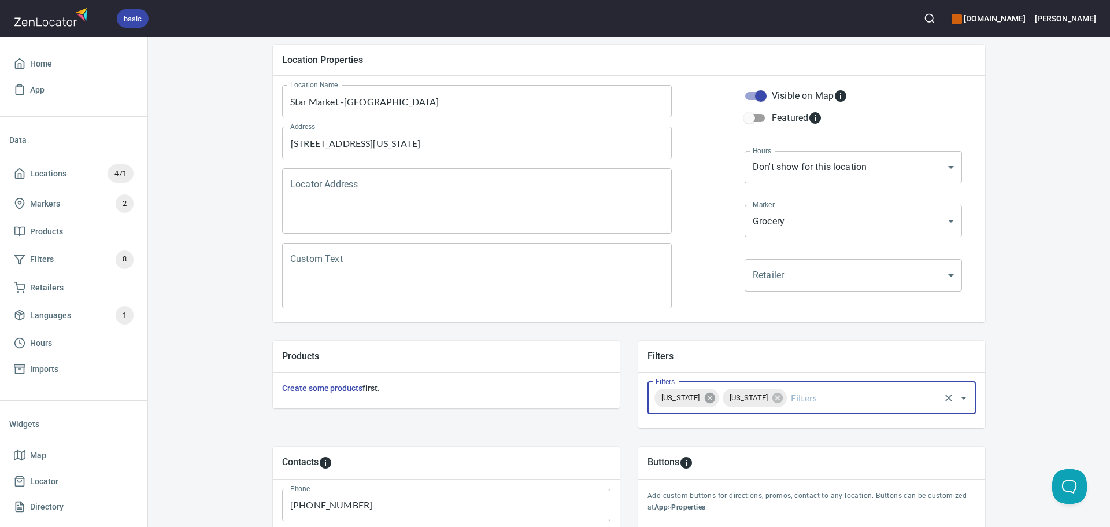
click at [704, 400] on icon at bounding box center [709, 398] width 10 height 10
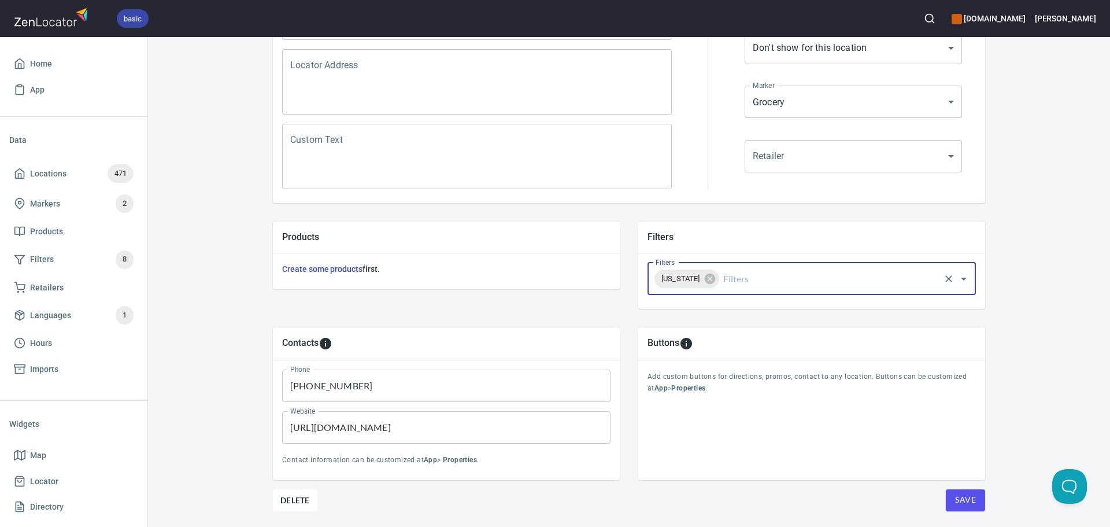
scroll to position [270, 0]
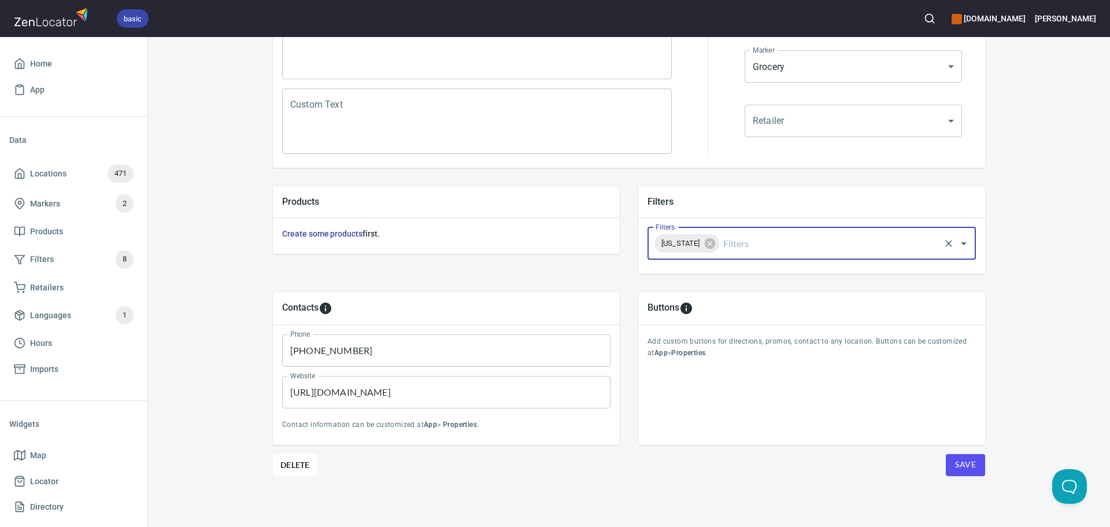
click at [955, 465] on span "Save" at bounding box center [965, 464] width 21 height 14
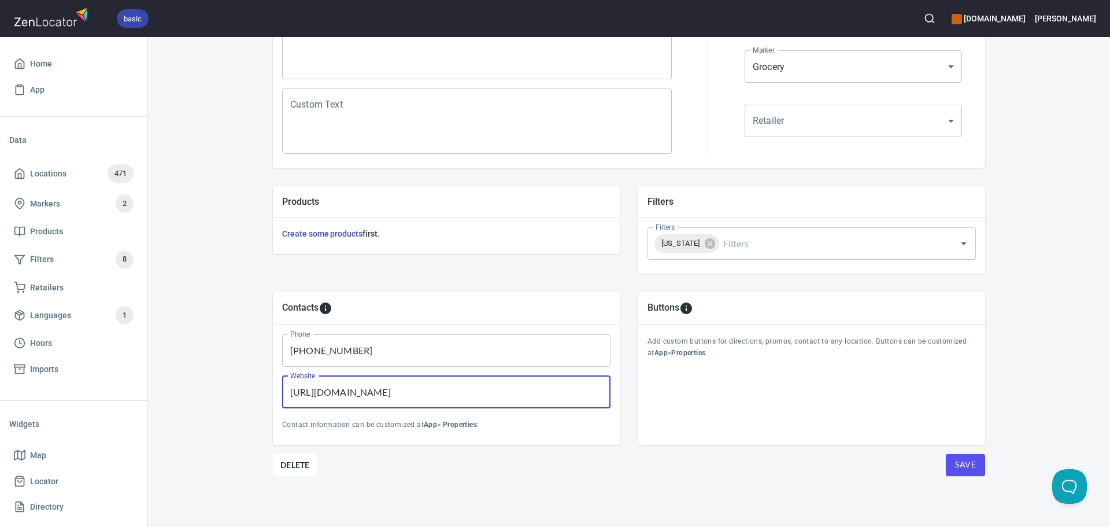
click at [568, 382] on input "https://www.facebook.com/p/The-Food-Basket-100063630424255/" at bounding box center [446, 392] width 328 height 32
paste input "local.starmarket.com/ma/boston/90-causeway-st.html"
type input "https://local.starmarket.com/ma/boston/90-causeway-st.html"
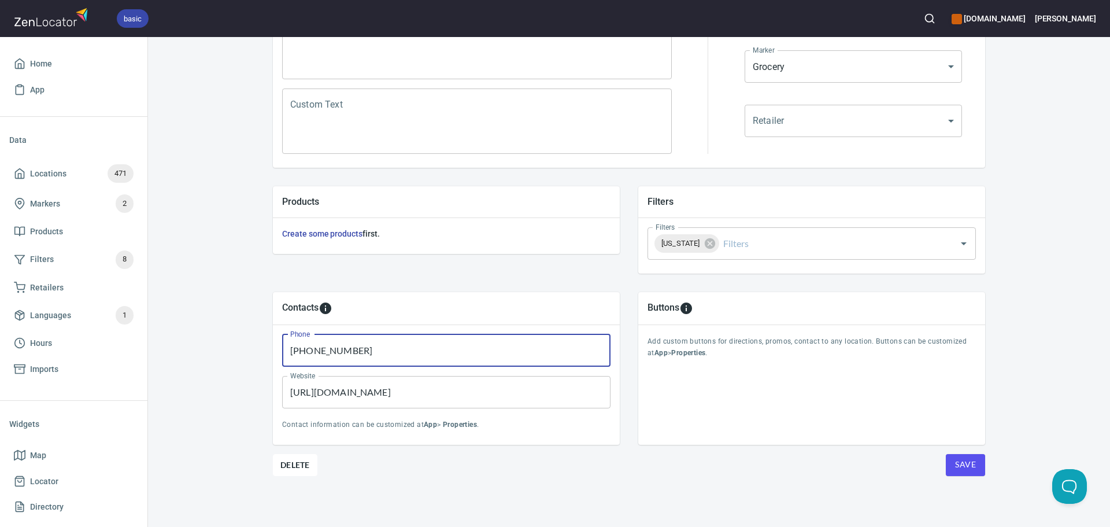
click at [391, 351] on input "516-628-2402" at bounding box center [446, 350] width 328 height 32
paste input "+18574093403"
type input "+18574093403"
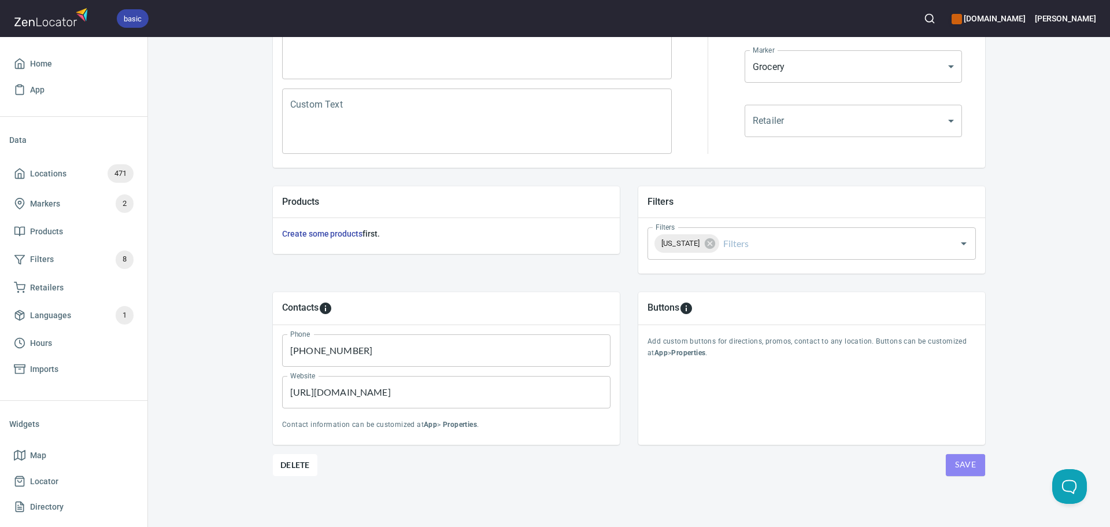
click at [955, 460] on span "Save" at bounding box center [965, 464] width 21 height 14
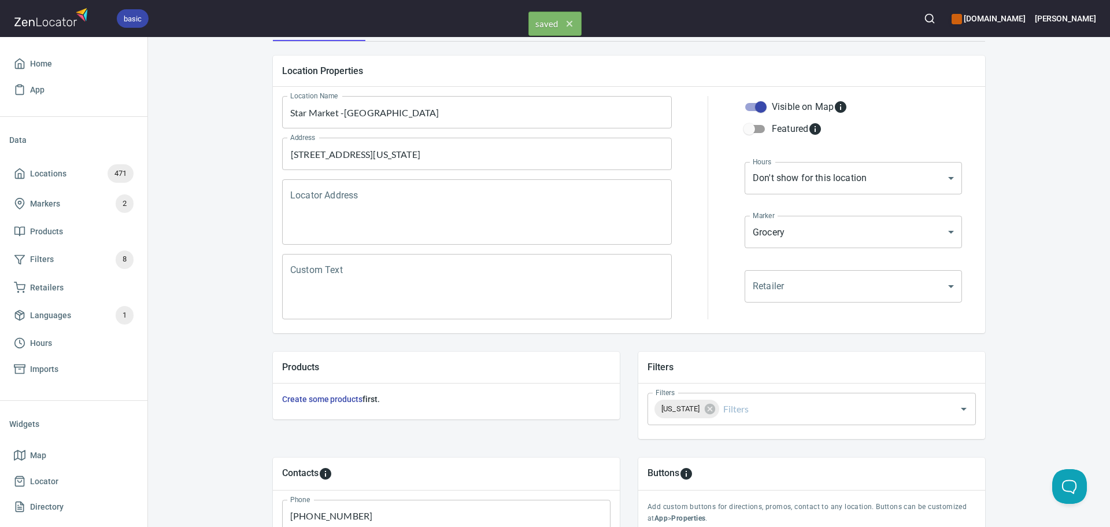
scroll to position [0, 0]
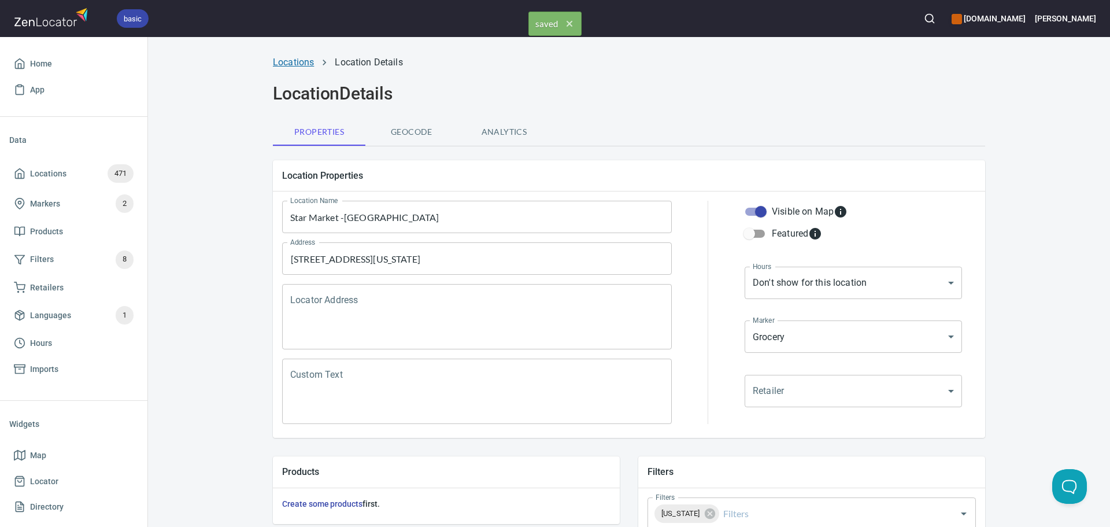
click at [280, 58] on link "Locations" at bounding box center [293, 62] width 41 height 11
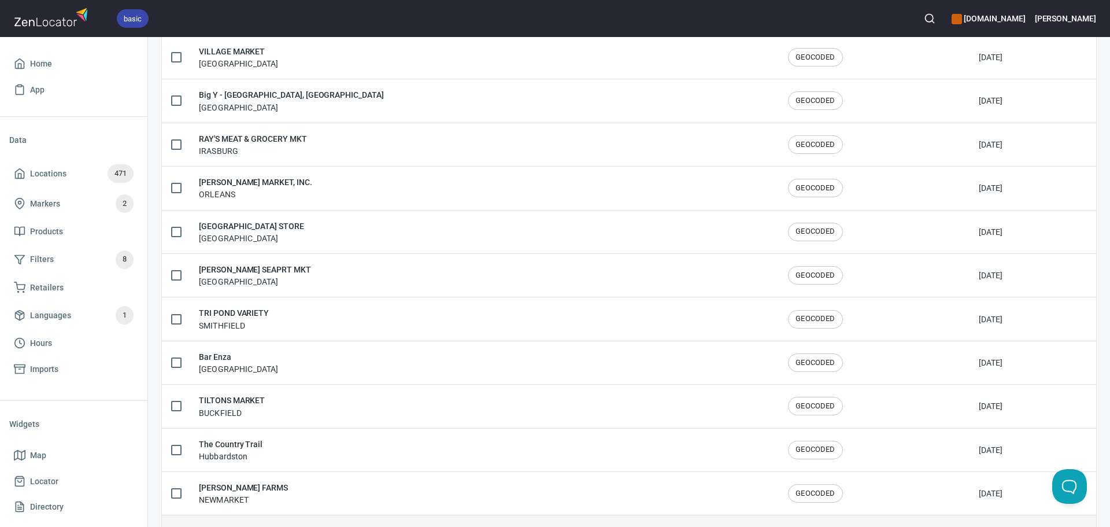
scroll to position [1900, 0]
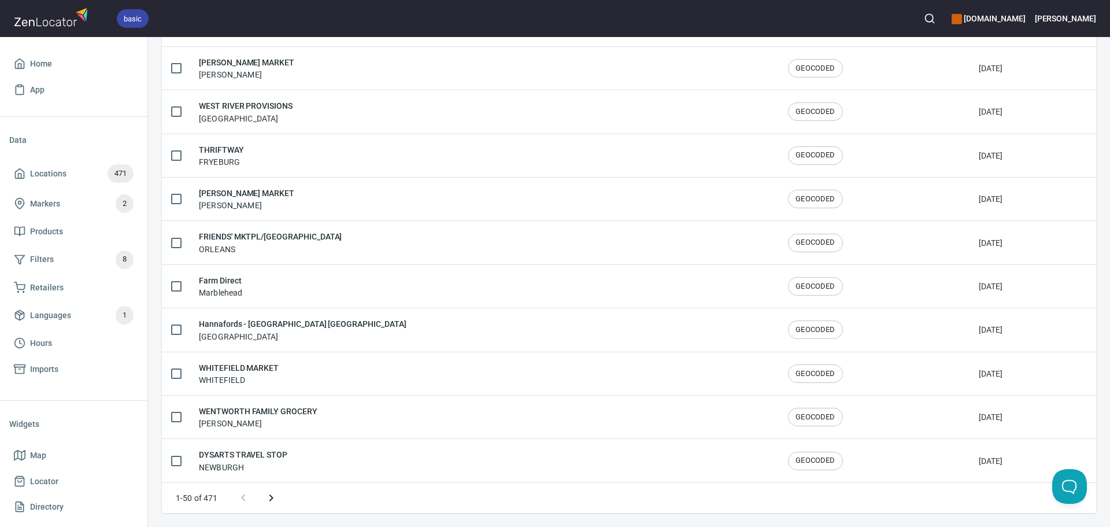
click at [279, 496] on button "Next page" at bounding box center [271, 498] width 28 height 28
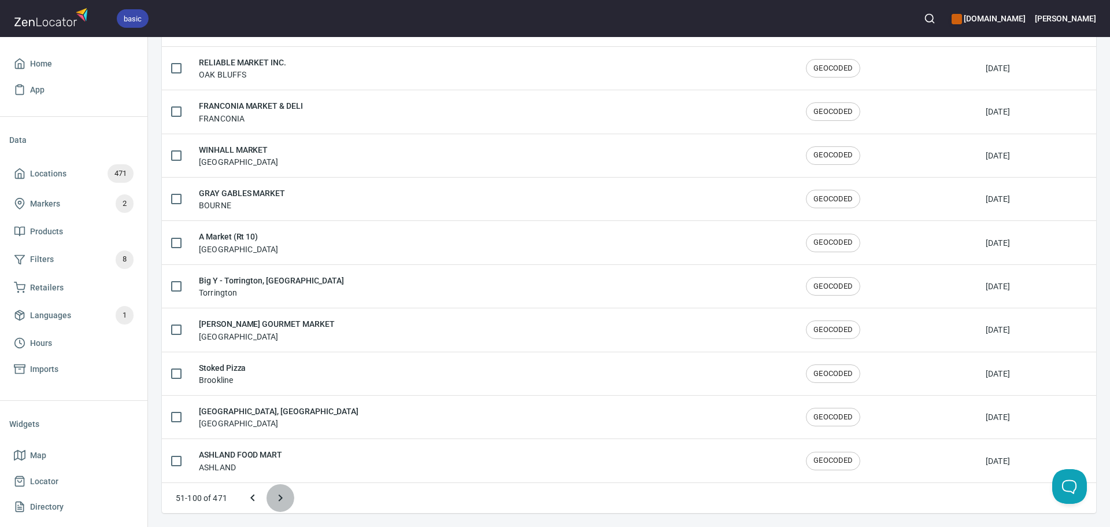
click at [279, 496] on icon "Next page" at bounding box center [281, 497] width 4 height 7
click at [279, 496] on icon "Next page" at bounding box center [281, 498] width 14 height 14
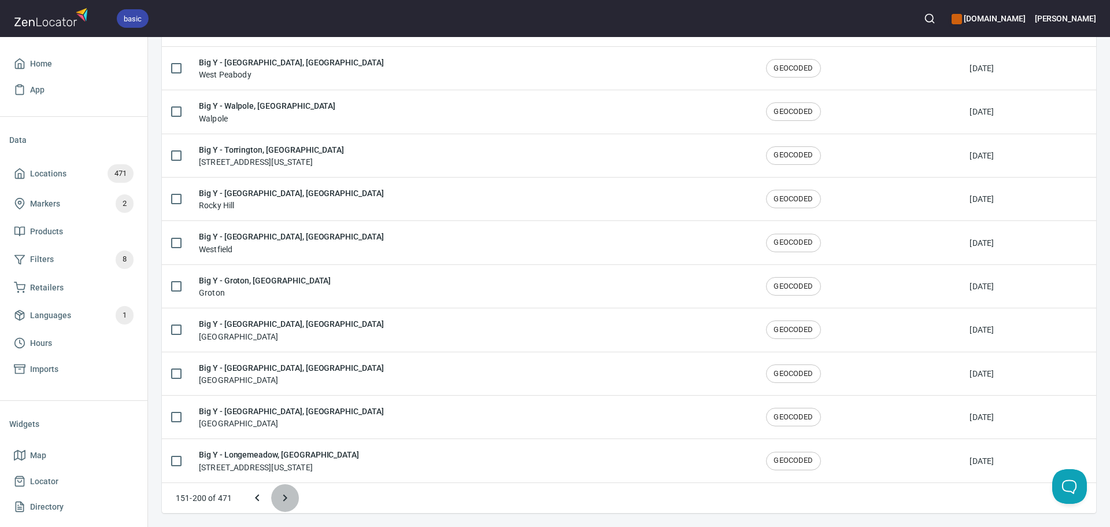
click at [291, 496] on icon "Next page" at bounding box center [285, 498] width 14 height 14
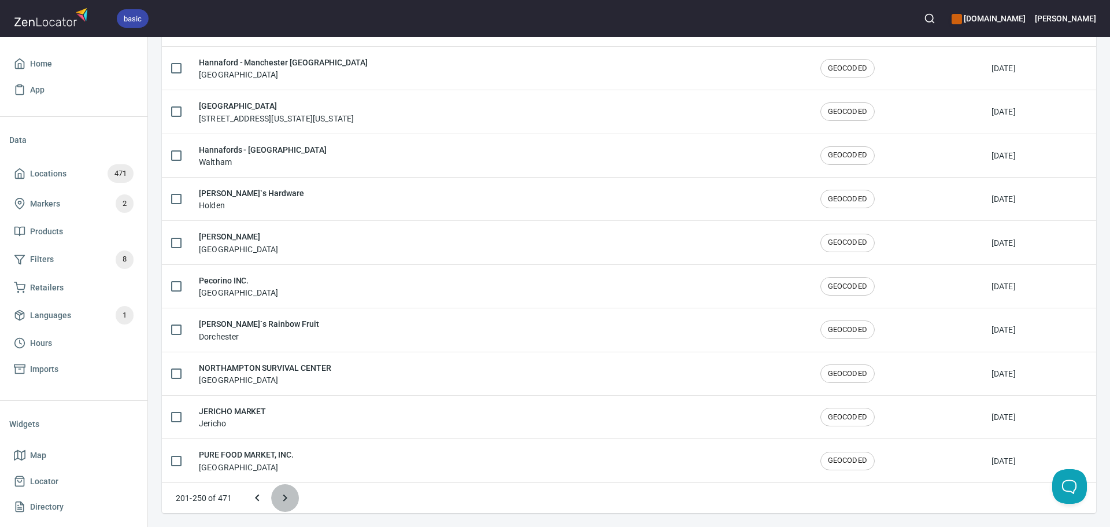
click at [291, 496] on icon "Next page" at bounding box center [285, 498] width 14 height 14
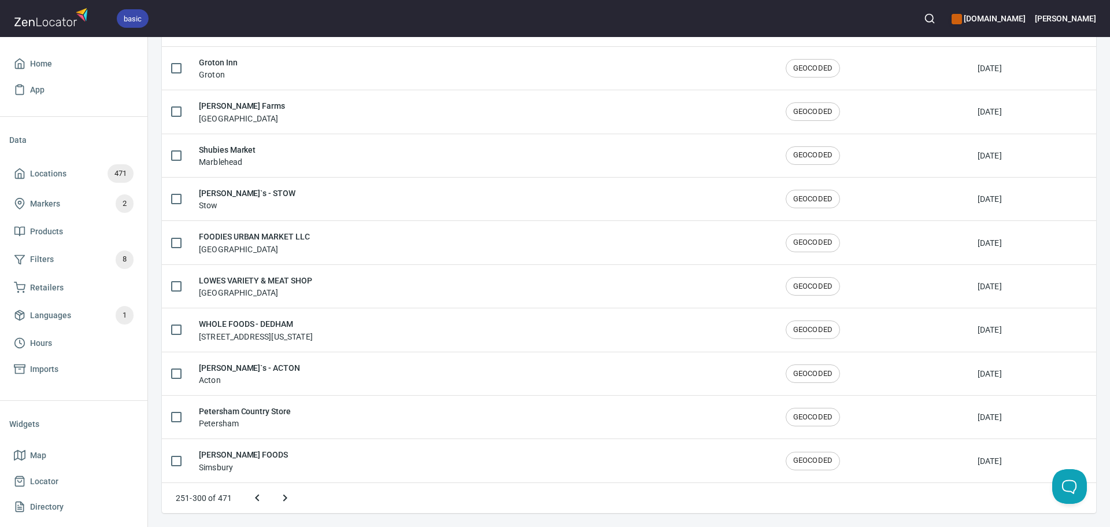
click at [291, 496] on icon "Next page" at bounding box center [285, 498] width 14 height 14
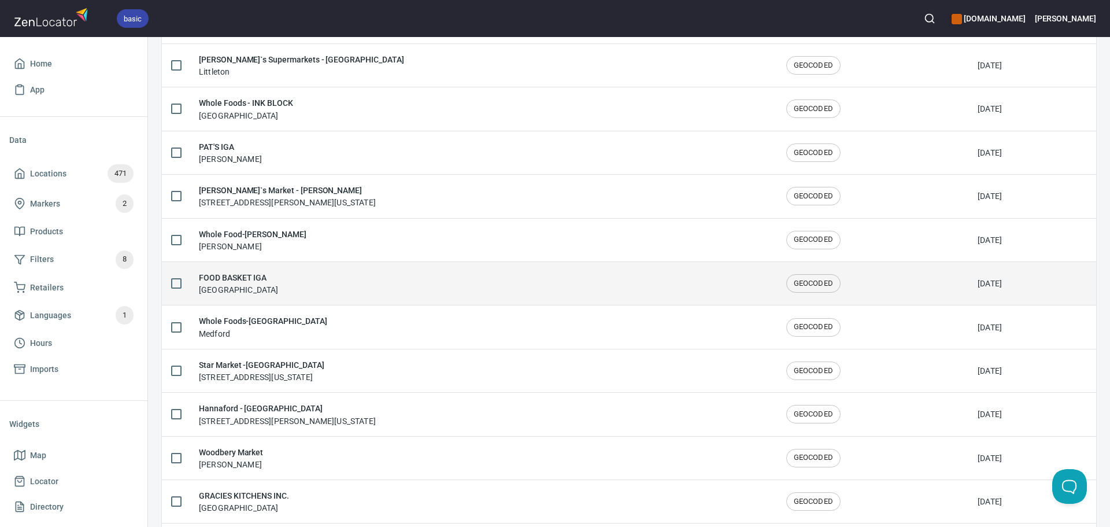
scroll to position [1438, 0]
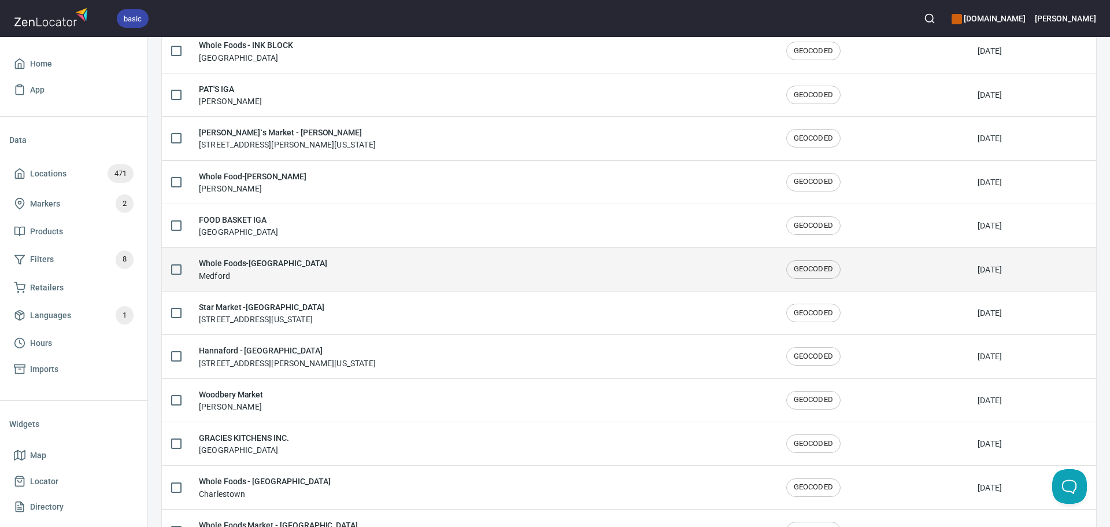
click at [418, 273] on div "Whole Foods-Medford Medford" at bounding box center [483, 269] width 569 height 24
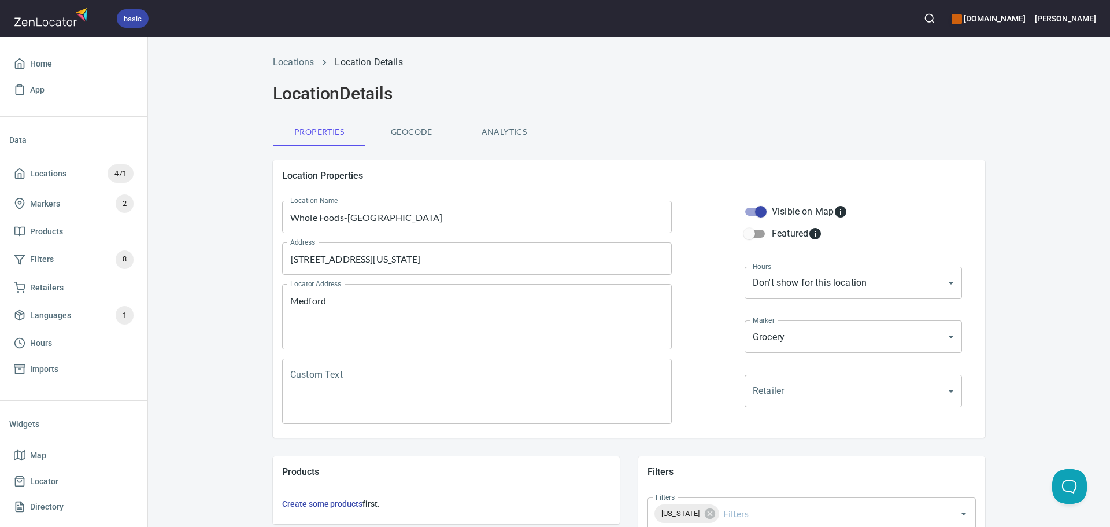
scroll to position [270, 0]
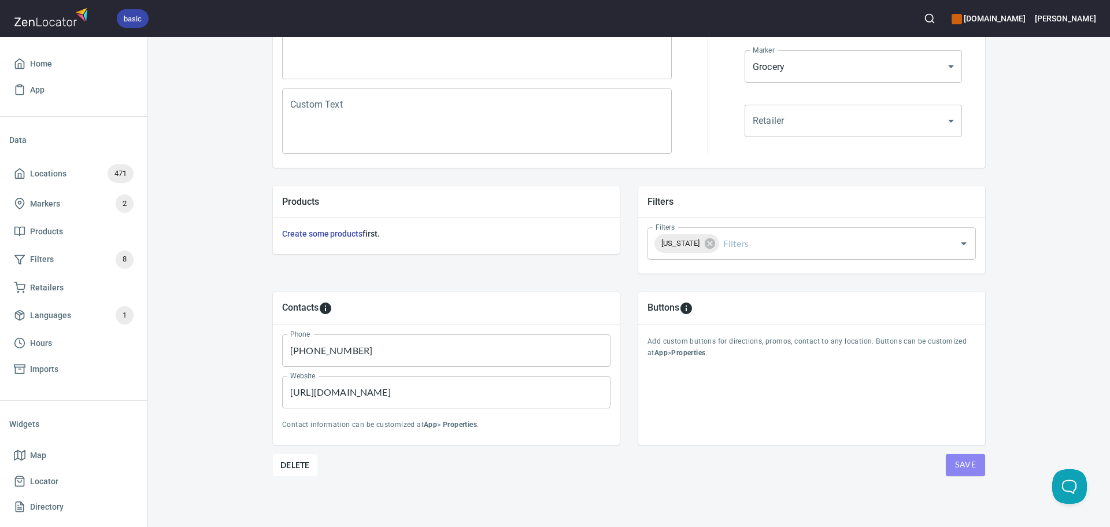
click at [962, 464] on span "Save" at bounding box center [965, 464] width 21 height 14
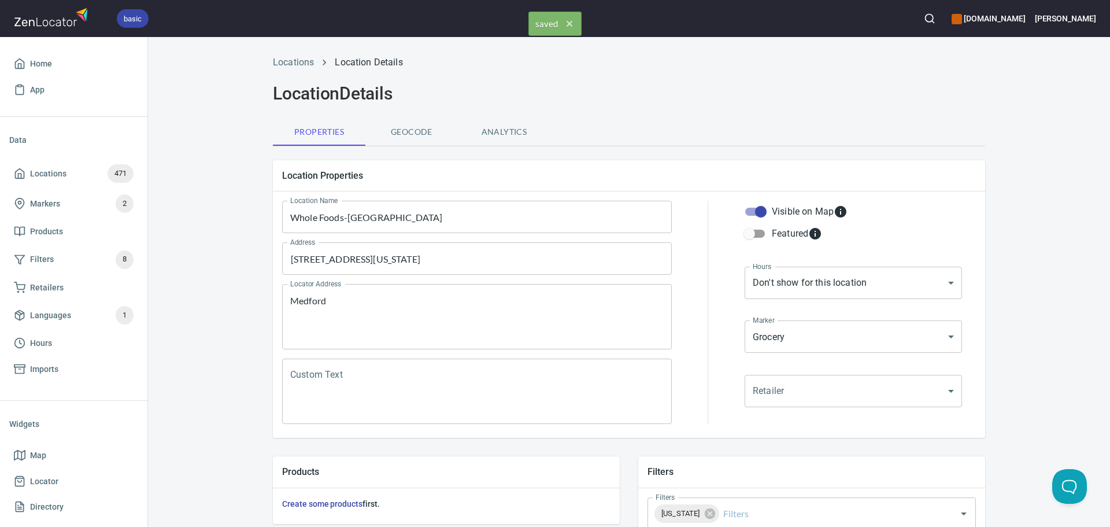
click at [293, 55] on div "Locations Location Details" at bounding box center [629, 63] width 726 height 28
click at [293, 64] on link "Locations" at bounding box center [293, 62] width 41 height 11
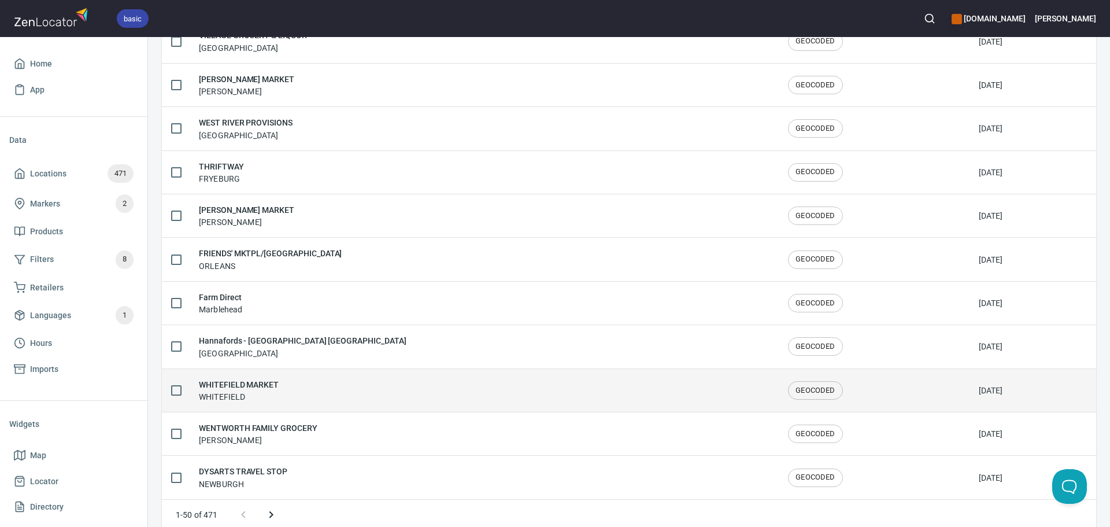
scroll to position [1900, 0]
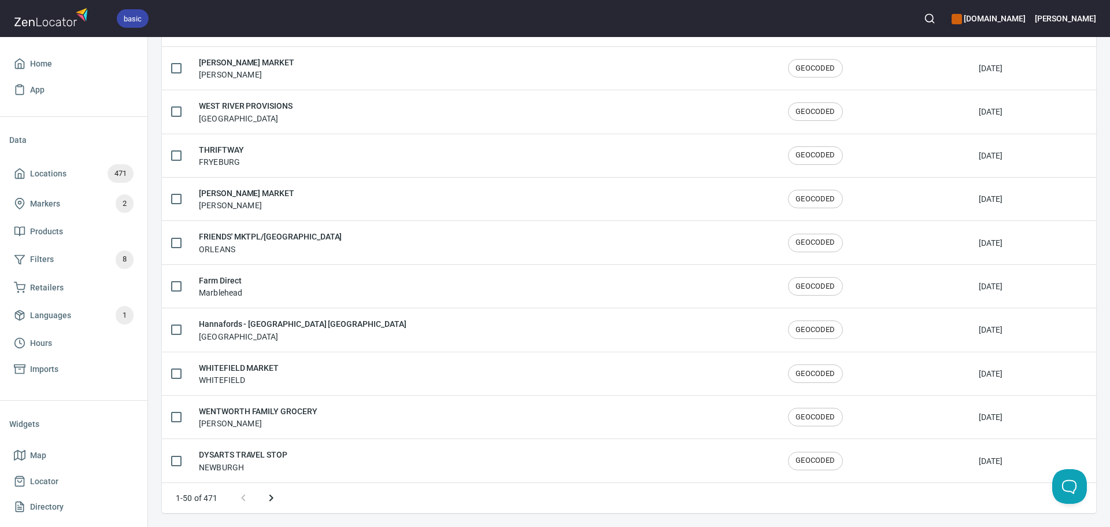
click at [272, 496] on icon "Next page" at bounding box center [271, 498] width 14 height 14
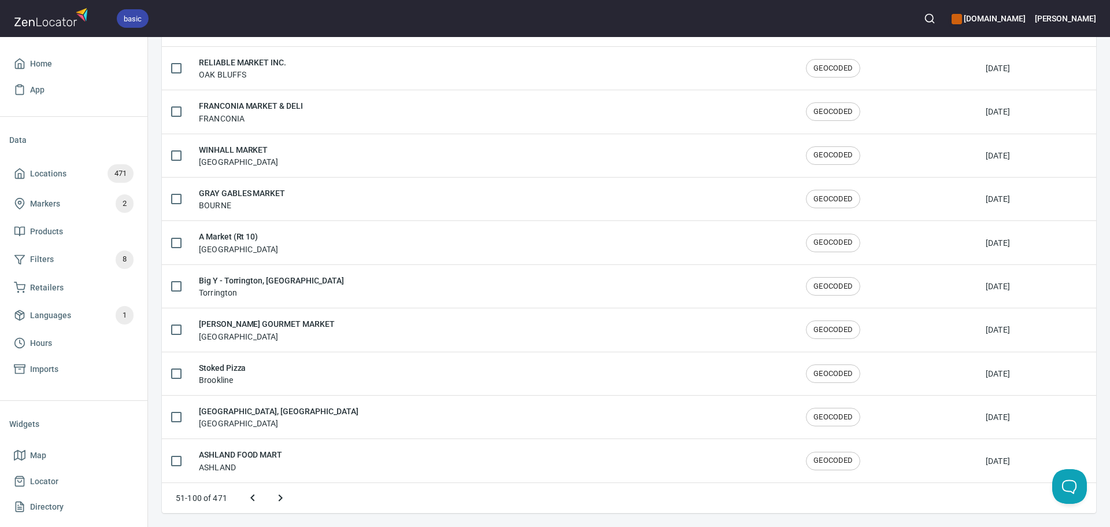
click at [278, 500] on icon "Next page" at bounding box center [281, 498] width 14 height 14
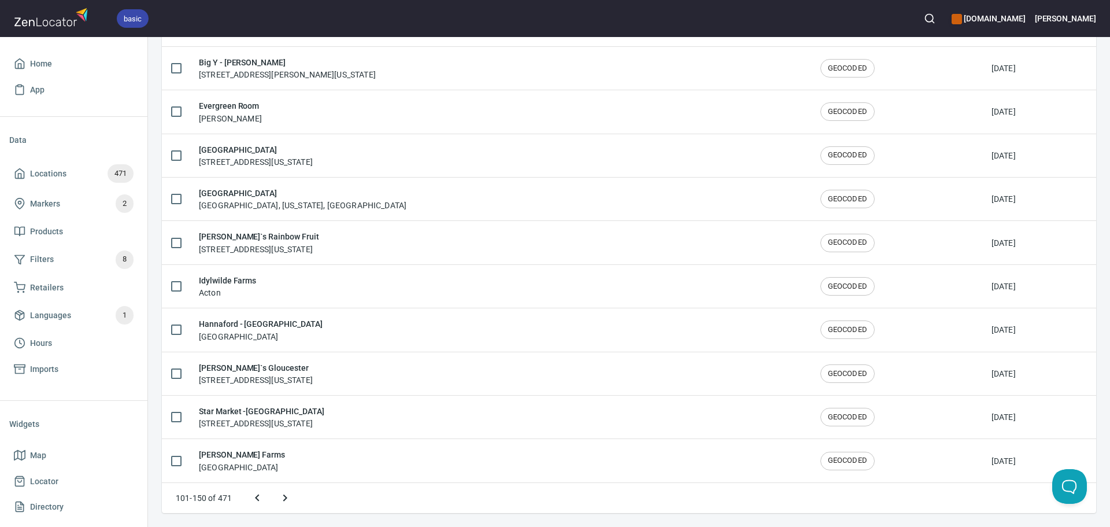
click at [283, 498] on icon "Next page" at bounding box center [285, 498] width 14 height 14
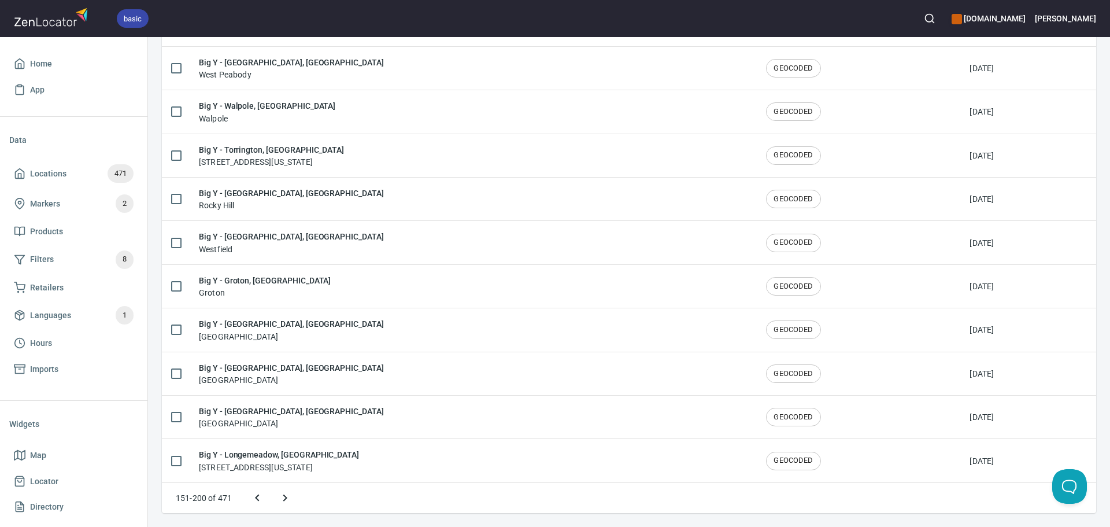
click at [283, 498] on icon "Next page" at bounding box center [285, 498] width 14 height 14
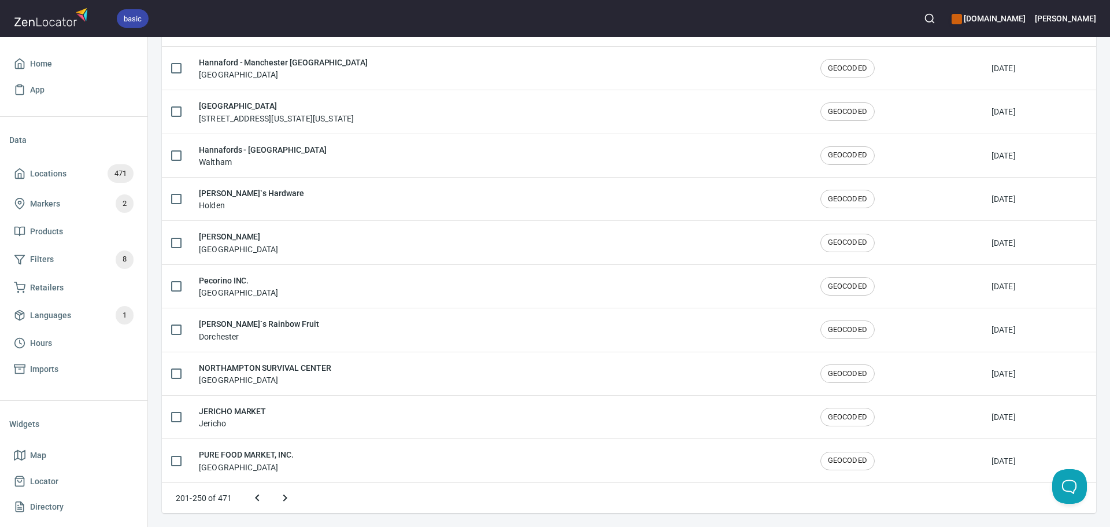
click at [285, 498] on icon "Next page" at bounding box center [285, 498] width 14 height 14
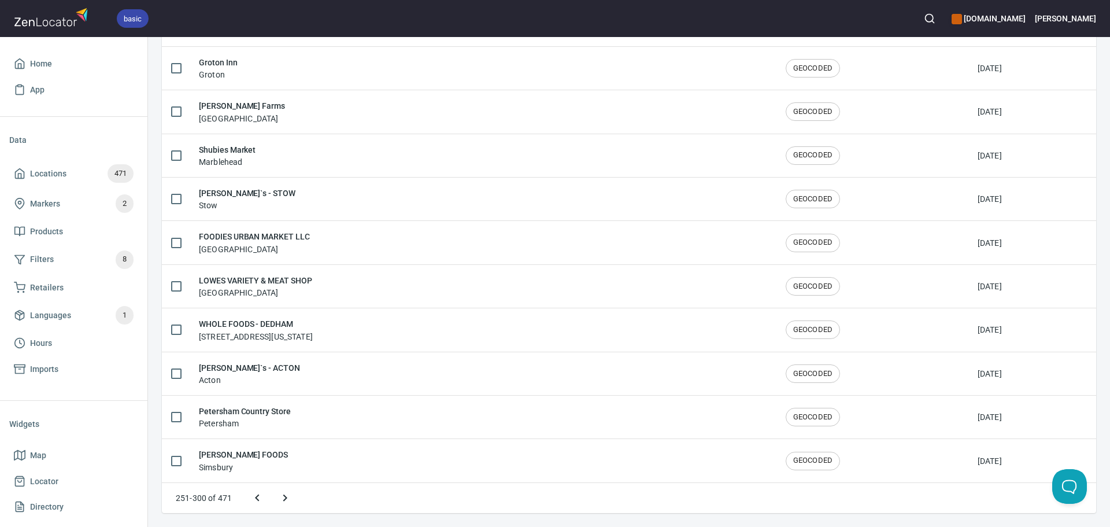
click at [285, 498] on icon "Next page" at bounding box center [285, 498] width 14 height 14
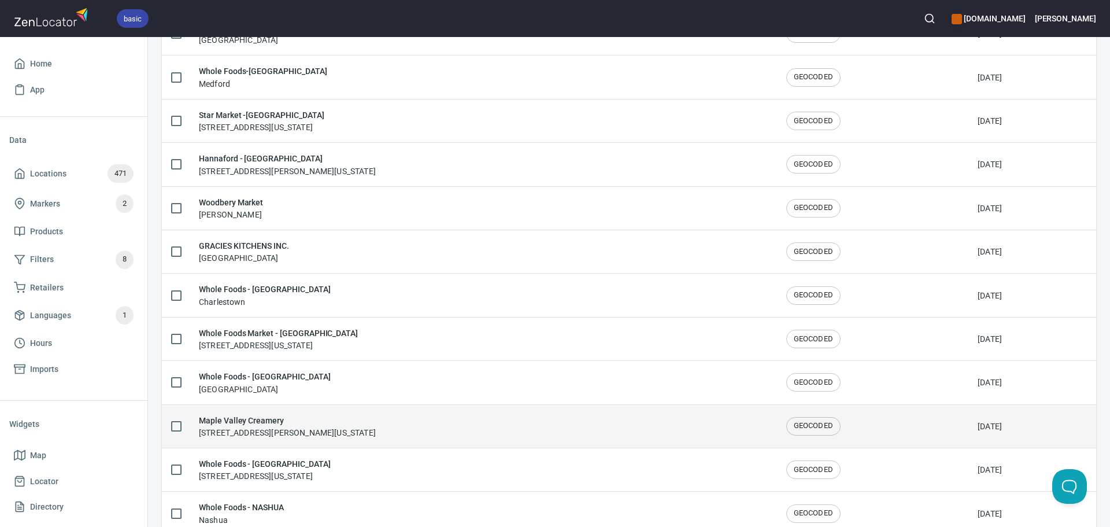
scroll to position [1611, 0]
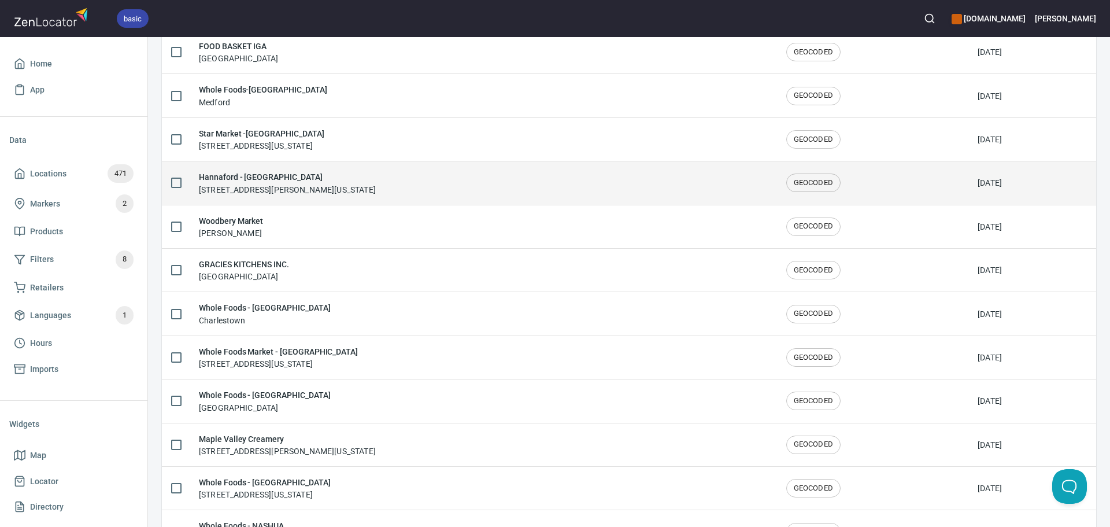
click at [609, 184] on div "Hannaford - Chelmsford 66 Drum Hill Rd, Chelmsford, Massachusetts 01824, United…" at bounding box center [483, 183] width 569 height 24
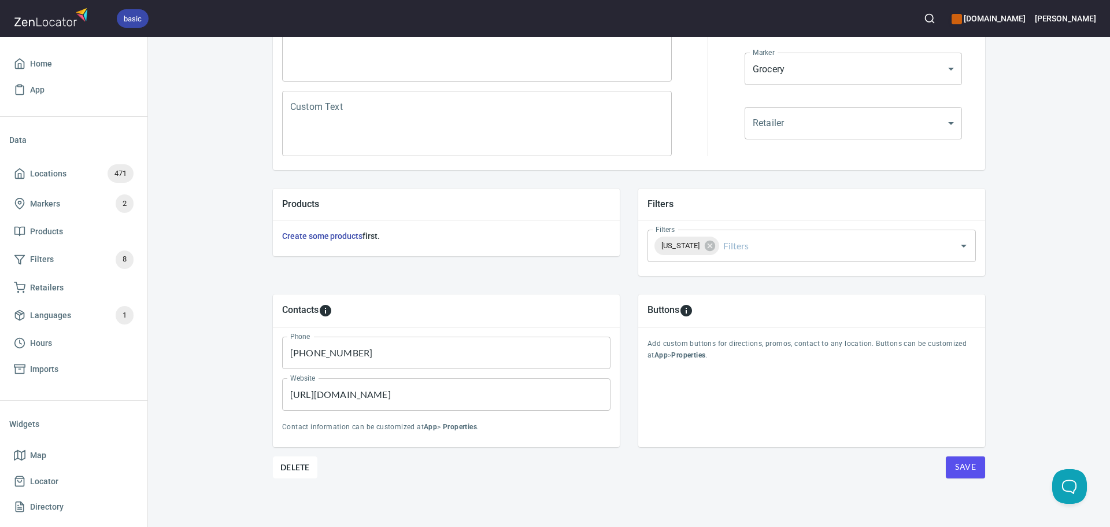
scroll to position [270, 0]
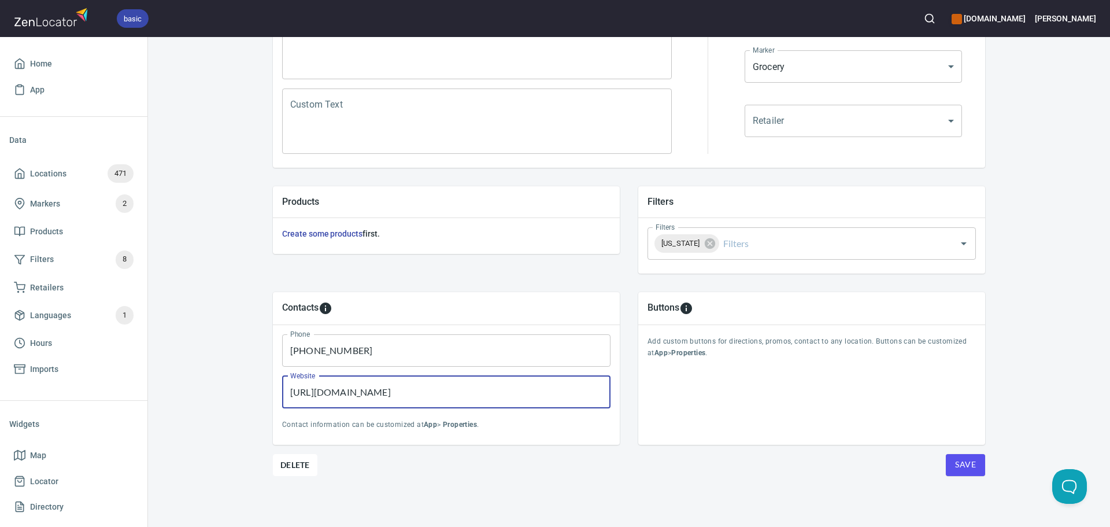
click at [456, 404] on input "https://www.wholefoodsmarket.com/" at bounding box center [446, 392] width 328 height 32
paste input "stores.hannaford.com/ma/chelmsford/8191"
type input "https://stores.hannaford.com/ma/chelmsford/8191"
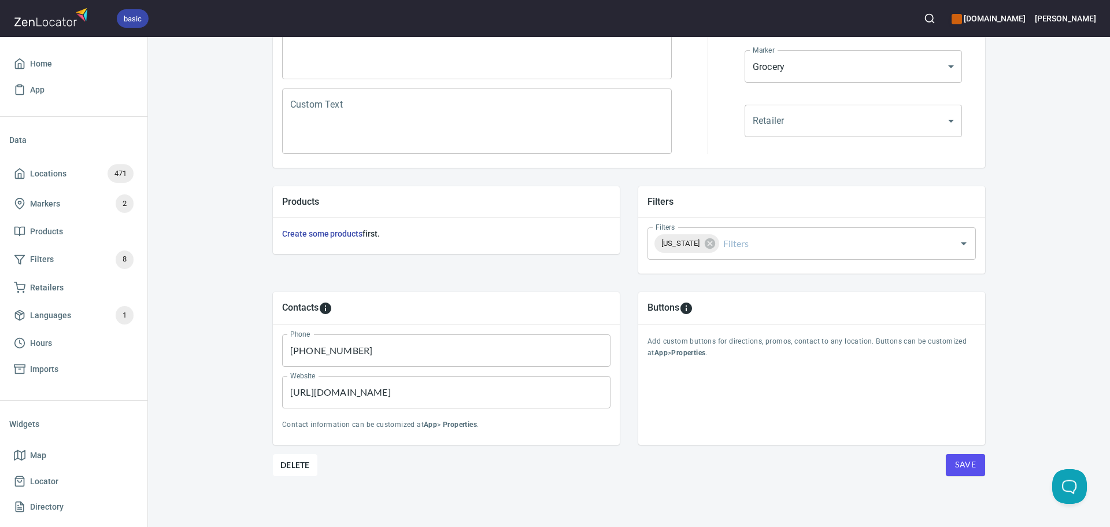
click at [459, 350] on input "(781) 395-4998" at bounding box center [446, 350] width 328 height 32
paste input "+19784599304"
drag, startPoint x: 296, startPoint y: 351, endPoint x: 224, endPoint y: 351, distance: 72.3
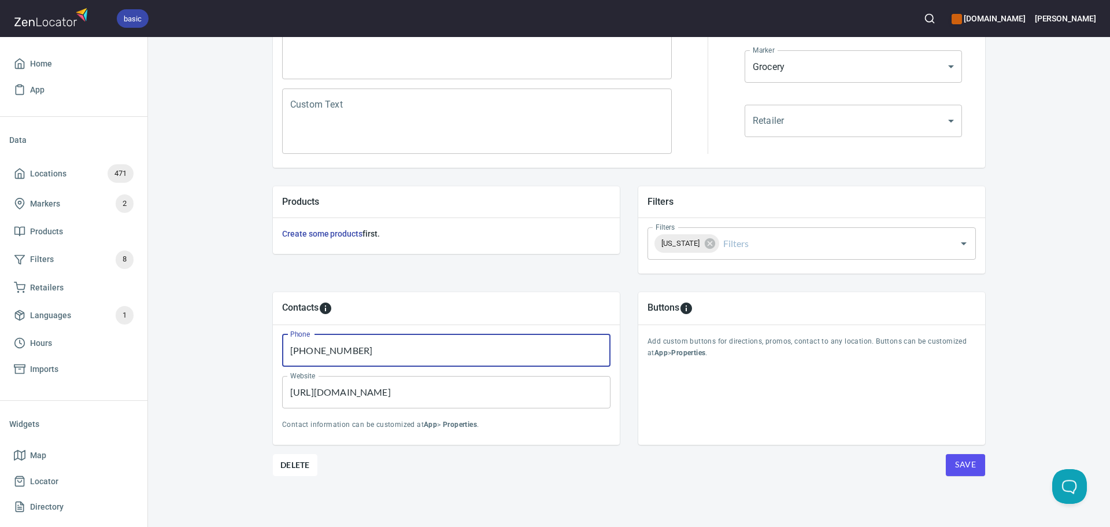
click at [224, 351] on div "Locations Location Details Location Details Properties Geocode Analytics Locati…" at bounding box center [629, 153] width 962 height 748
type input "9784599304"
click at [955, 465] on span "Save" at bounding box center [965, 464] width 21 height 14
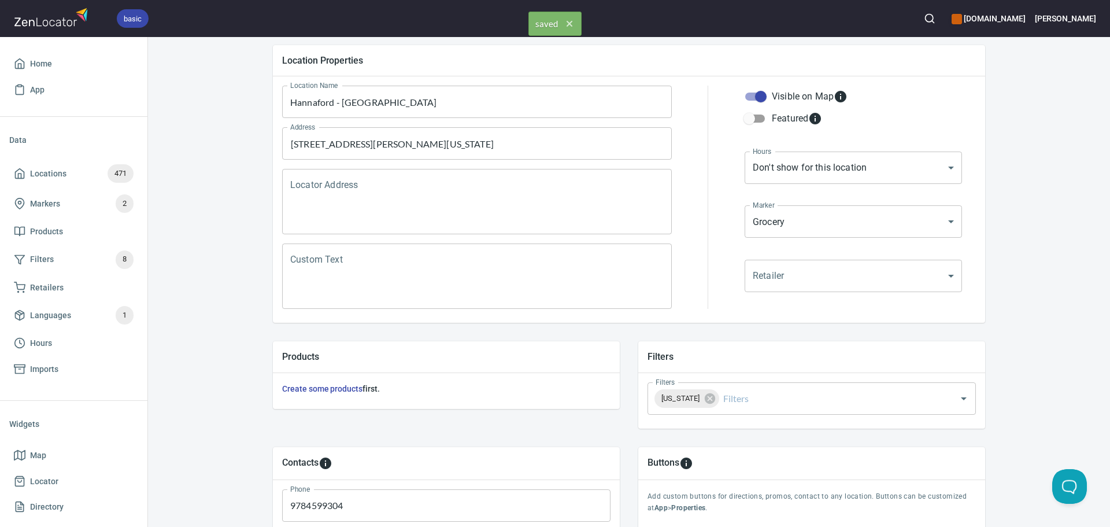
scroll to position [0, 0]
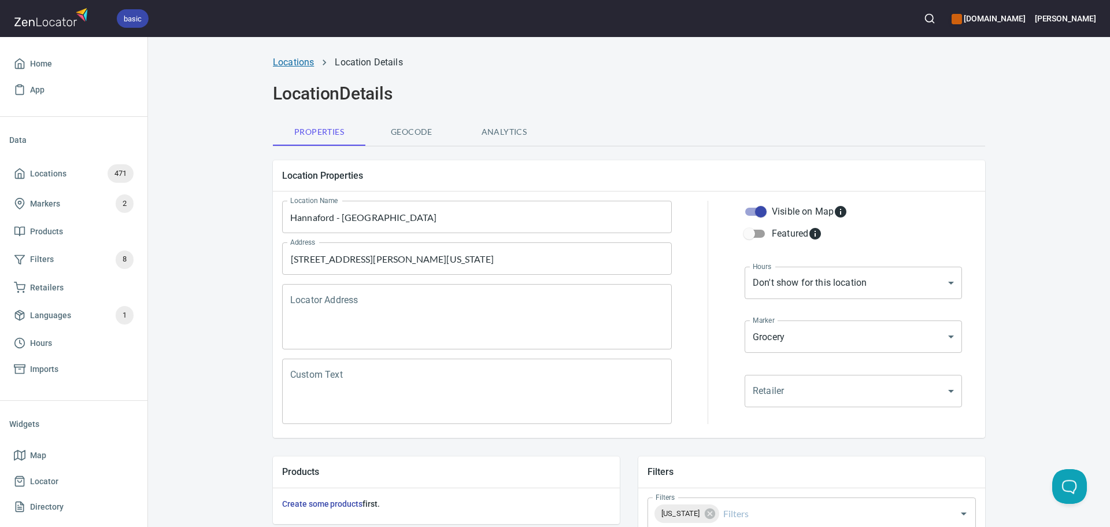
click at [285, 58] on link "Locations" at bounding box center [293, 62] width 41 height 11
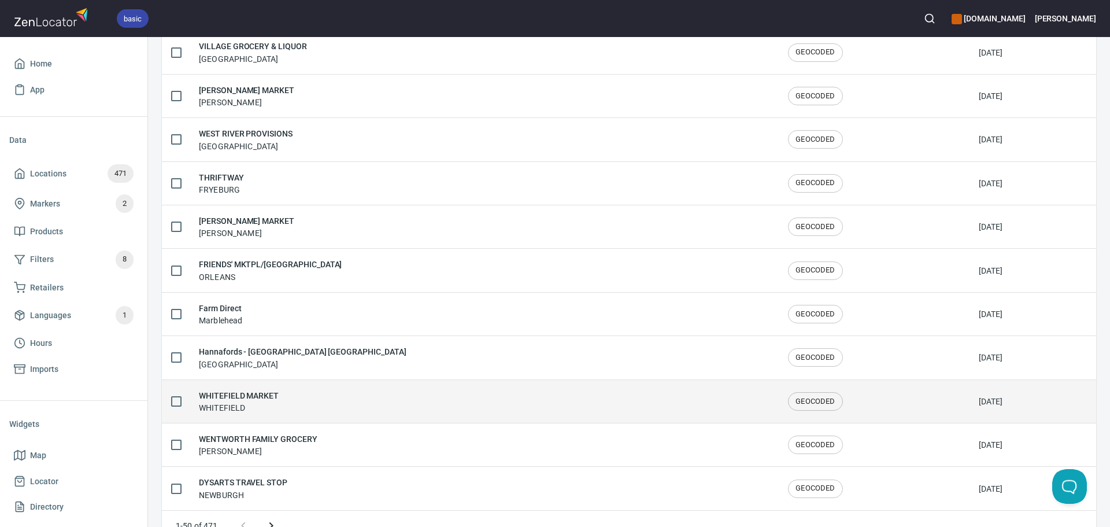
scroll to position [1900, 0]
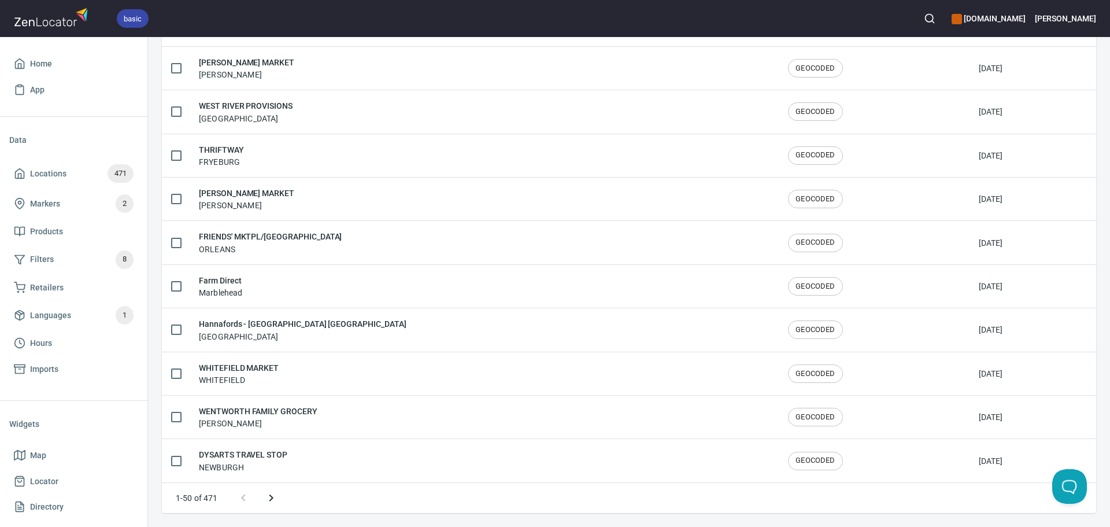
click at [276, 503] on icon "Next page" at bounding box center [271, 498] width 14 height 14
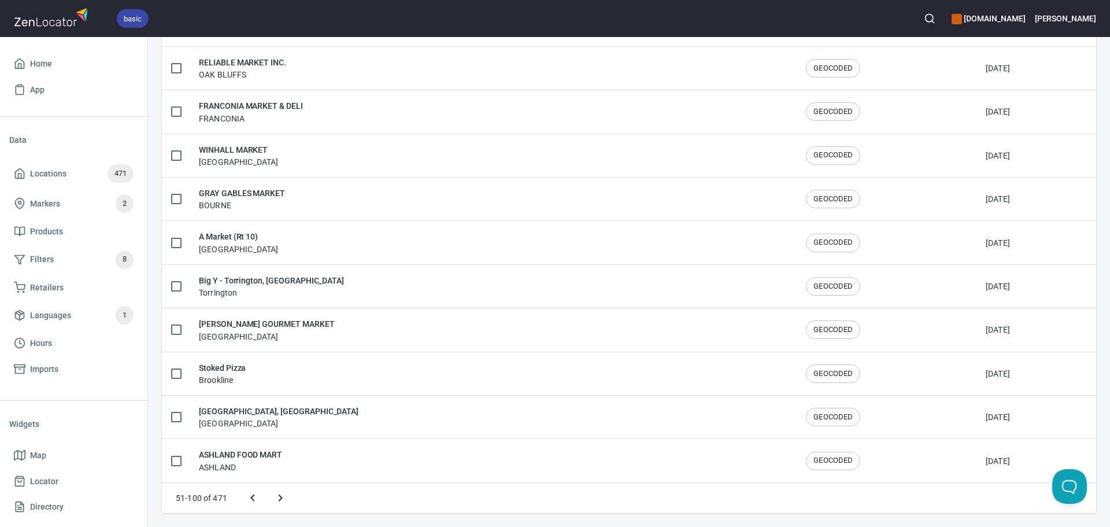
click at [288, 501] on button "Next page" at bounding box center [281, 498] width 28 height 28
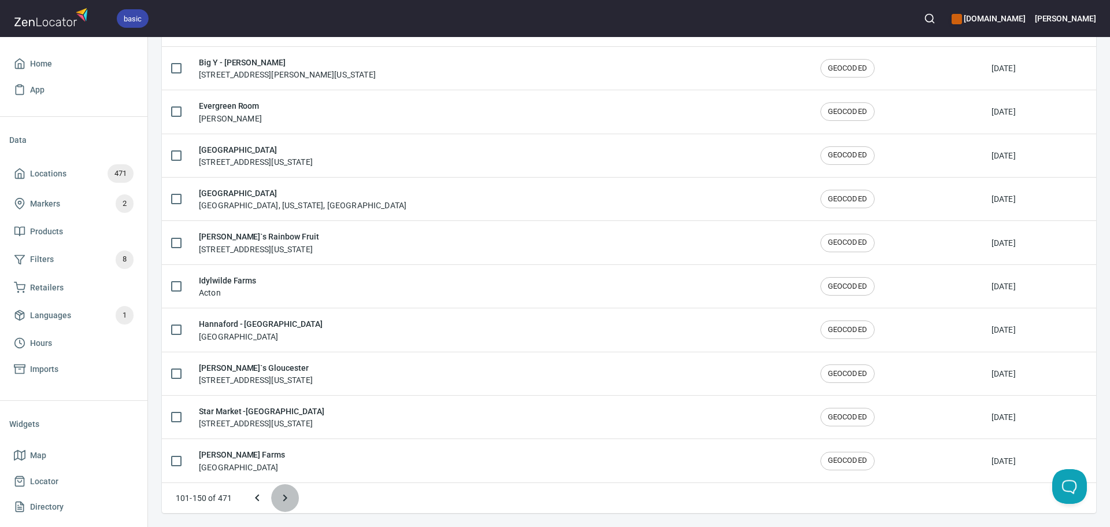
click at [291, 498] on icon "Next page" at bounding box center [285, 498] width 14 height 14
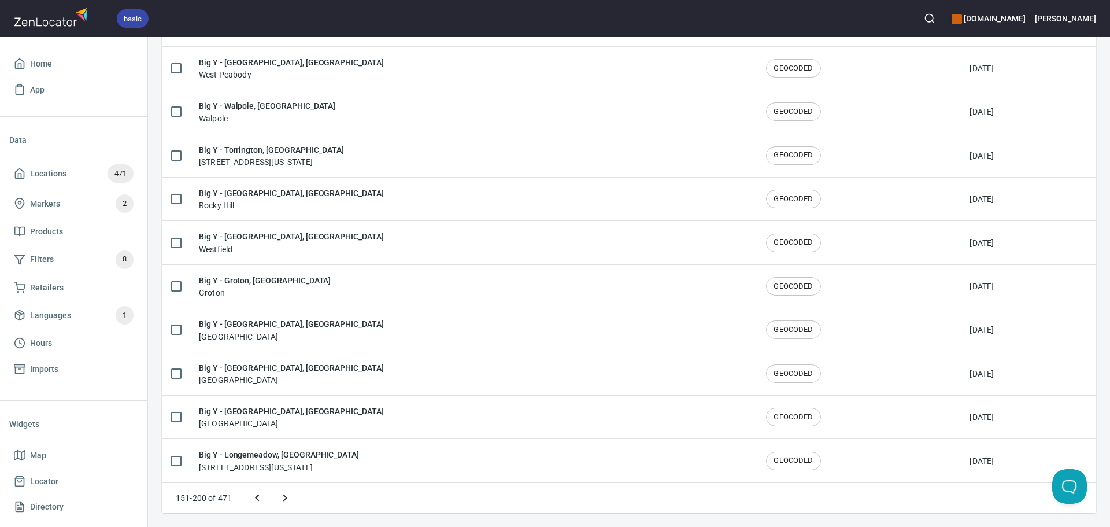
click at [286, 497] on icon "Next page" at bounding box center [285, 497] width 4 height 7
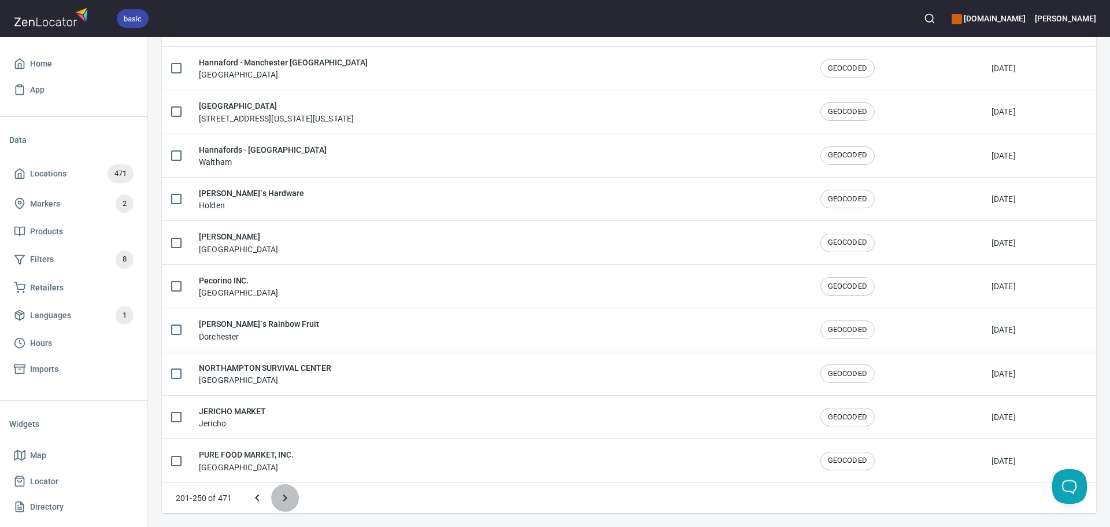
click at [293, 500] on button "Next page" at bounding box center [285, 498] width 28 height 28
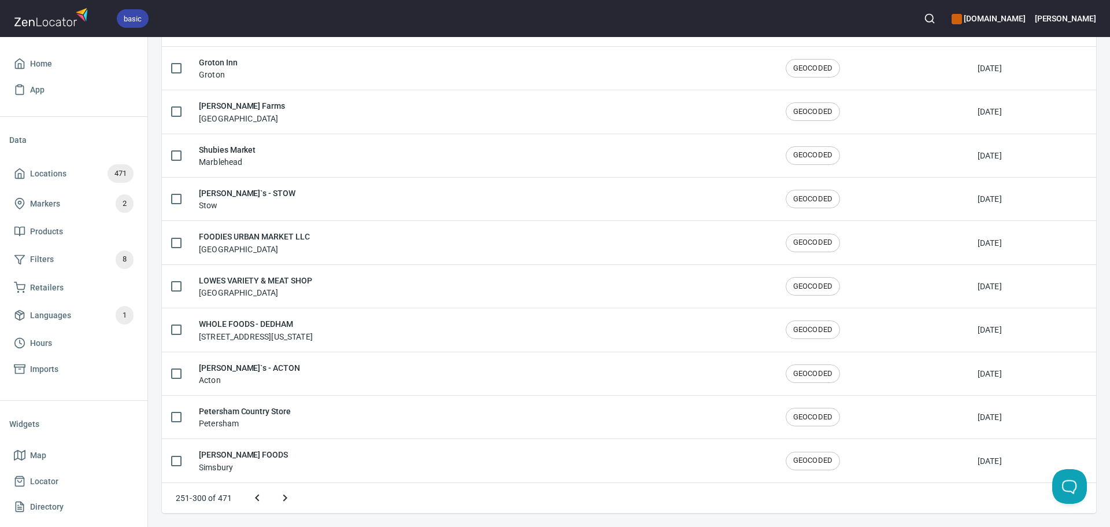
click at [301, 502] on div "251-300 of 471" at bounding box center [629, 498] width 934 height 30
click at [295, 502] on button "Next page" at bounding box center [285, 498] width 28 height 28
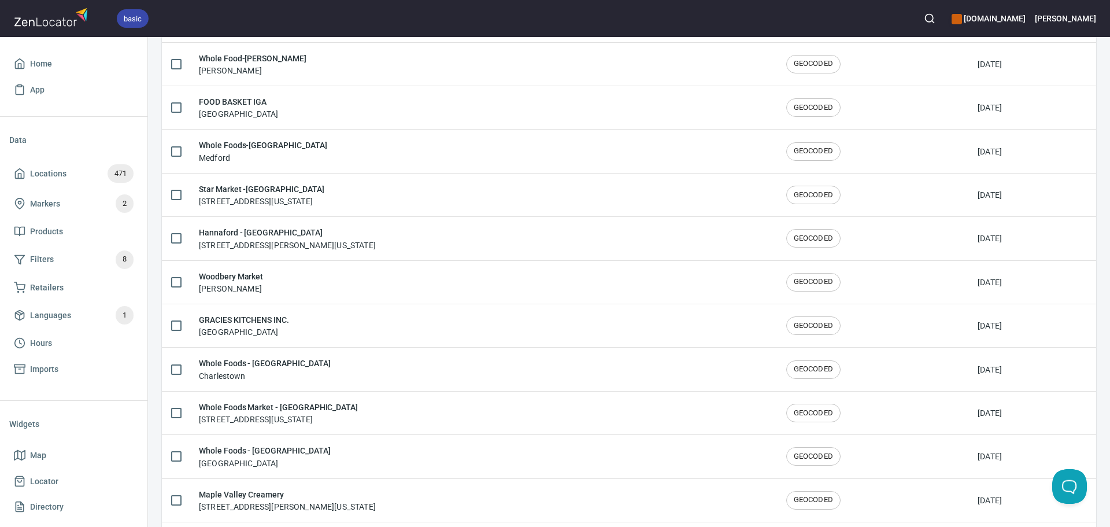
scroll to position [1553, 0]
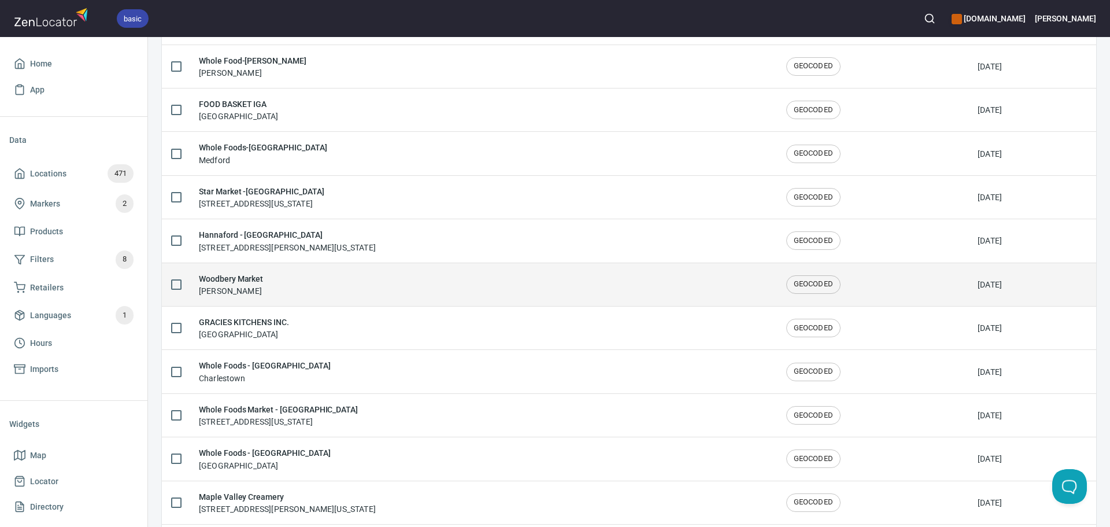
click at [328, 294] on div "Woodbery Market Beverly" at bounding box center [483, 284] width 569 height 24
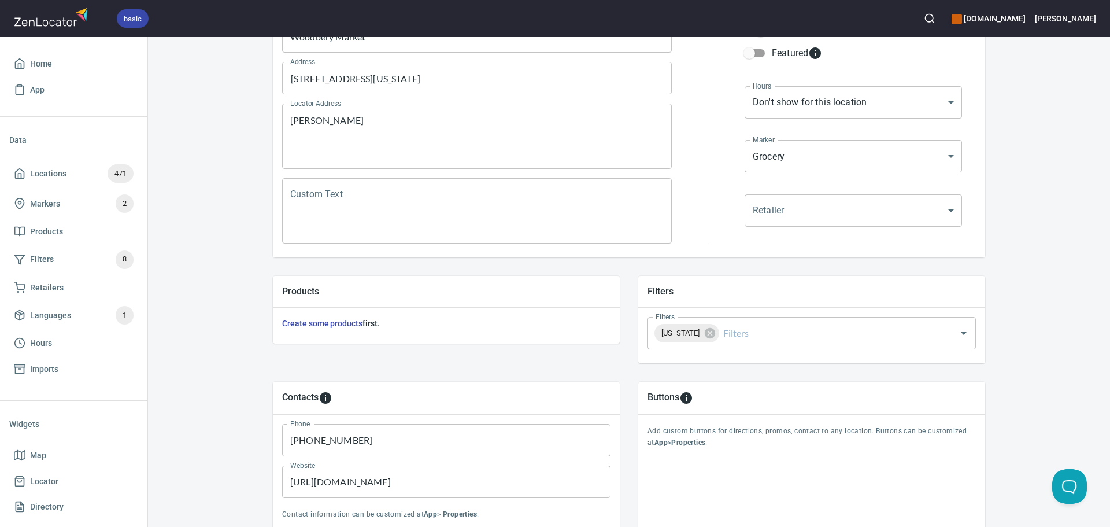
scroll to position [231, 0]
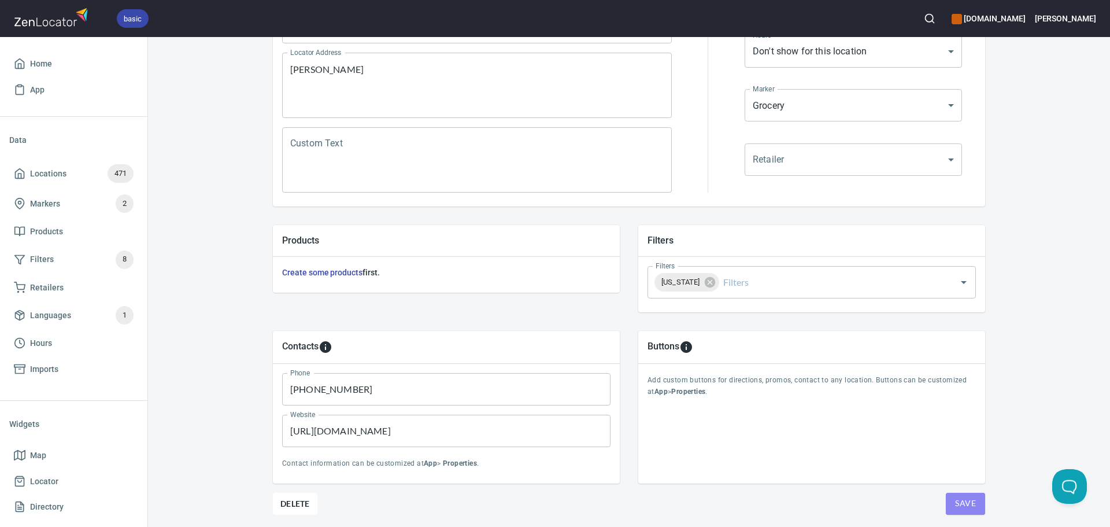
click at [958, 503] on span "Save" at bounding box center [965, 503] width 21 height 14
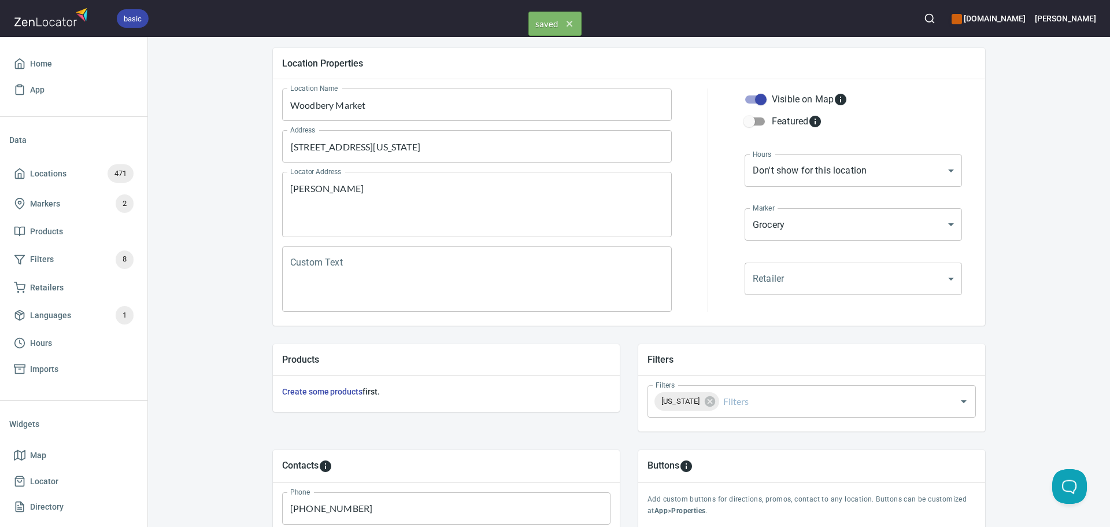
scroll to position [0, 0]
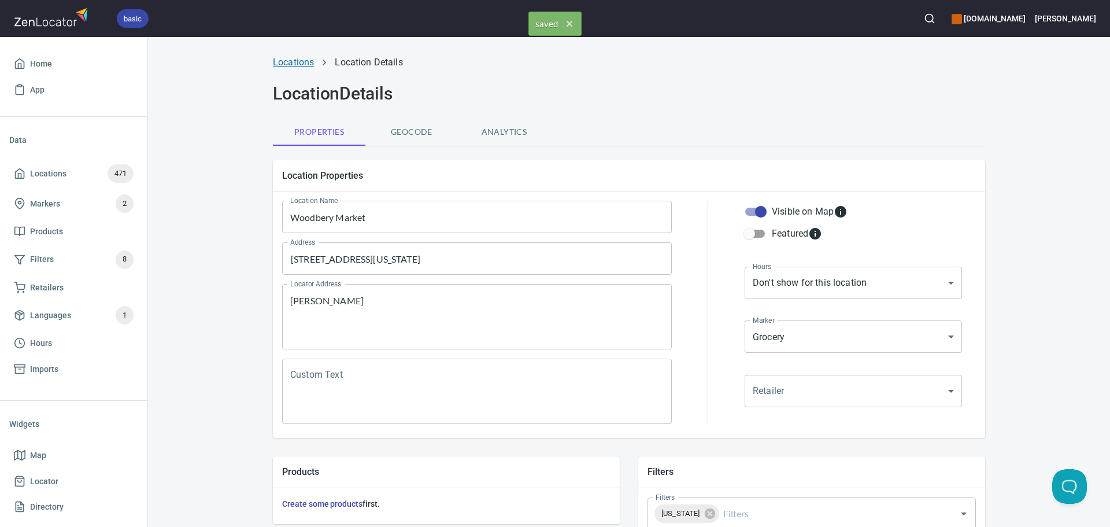
click at [302, 64] on link "Locations" at bounding box center [293, 62] width 41 height 11
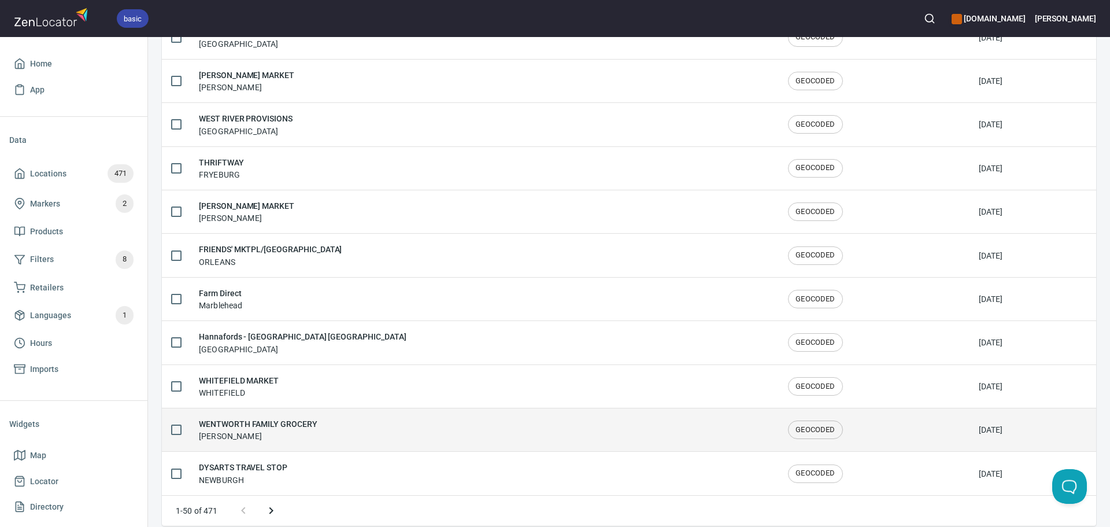
scroll to position [1900, 0]
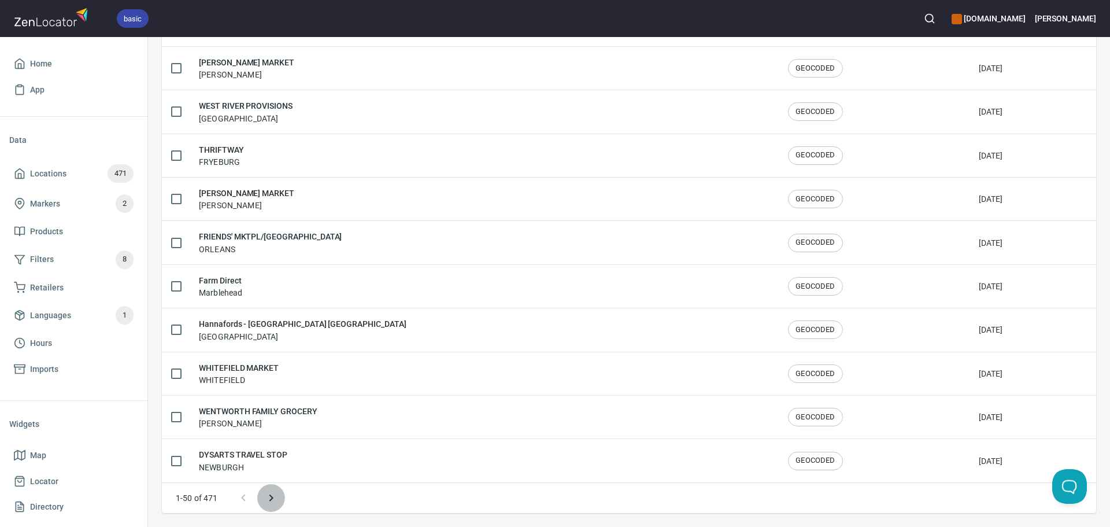
click at [272, 504] on icon "Next page" at bounding box center [271, 498] width 14 height 14
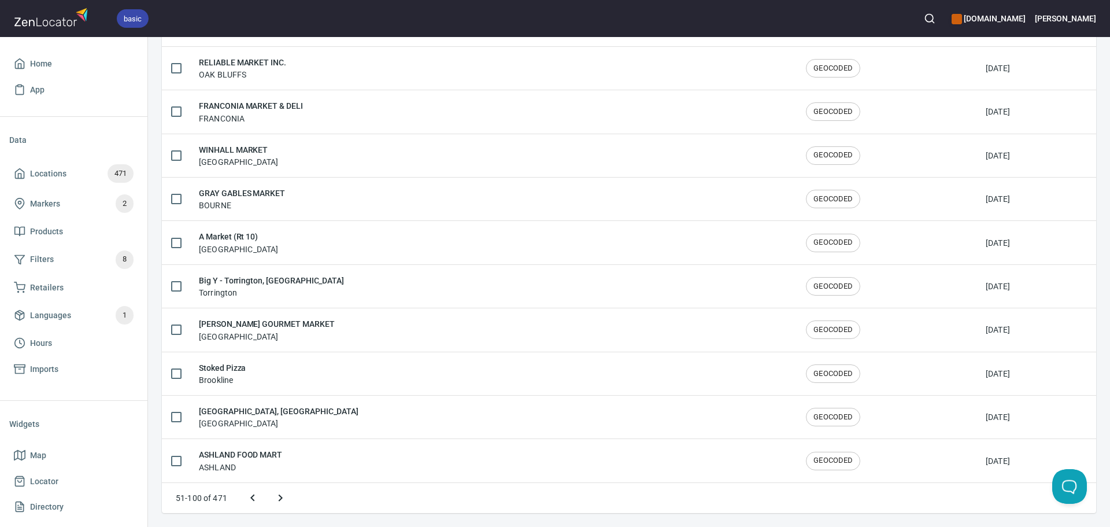
click at [272, 503] on button "Next page" at bounding box center [281, 498] width 28 height 28
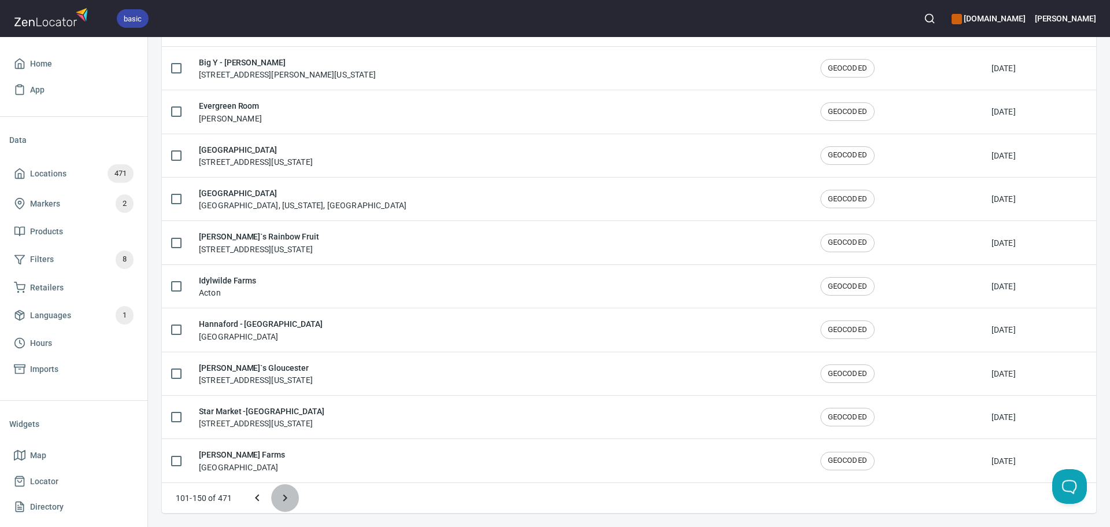
click at [285, 501] on icon "Next page" at bounding box center [285, 498] width 14 height 14
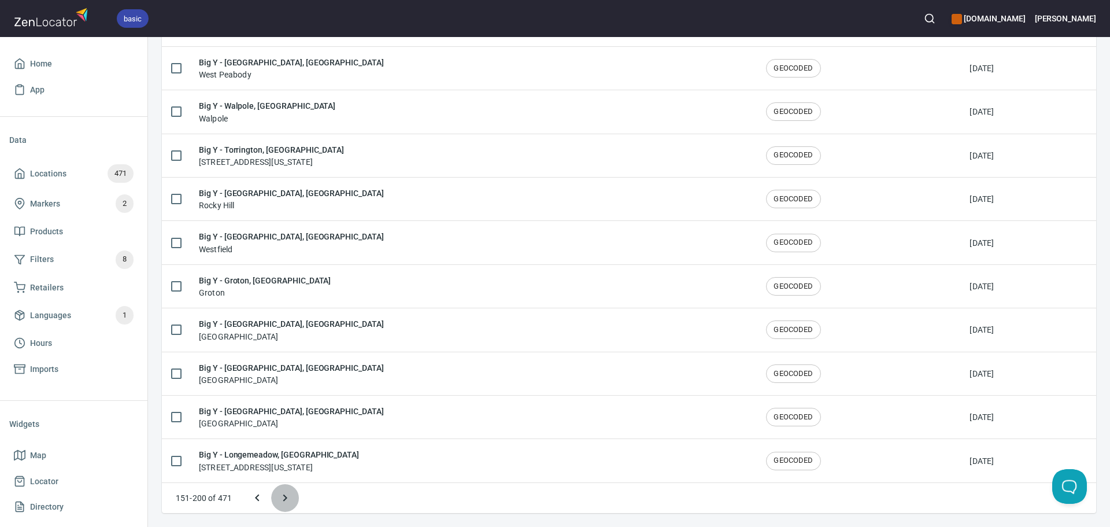
click at [285, 501] on icon "Next page" at bounding box center [285, 498] width 14 height 14
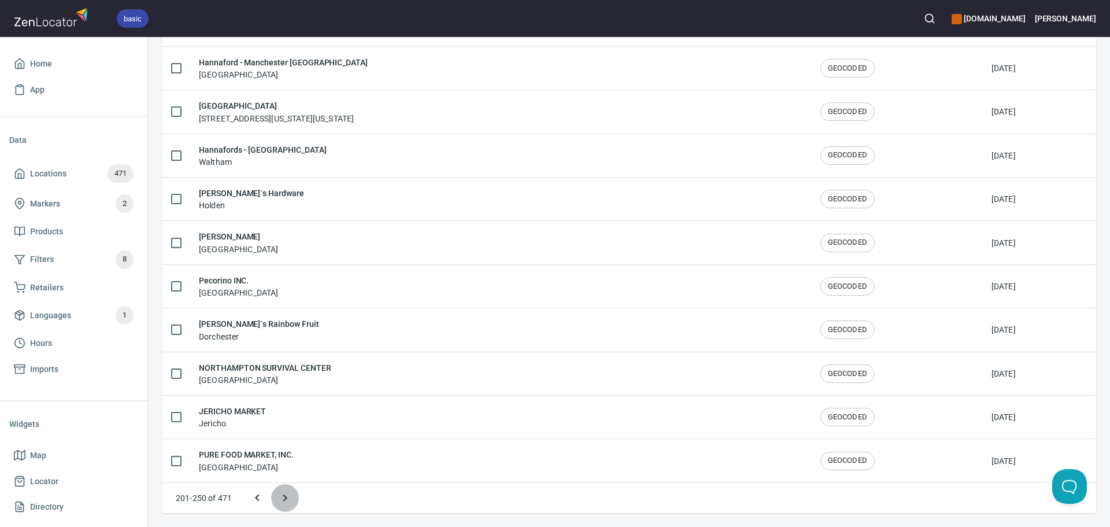
click at [286, 501] on icon "Next page" at bounding box center [285, 498] width 14 height 14
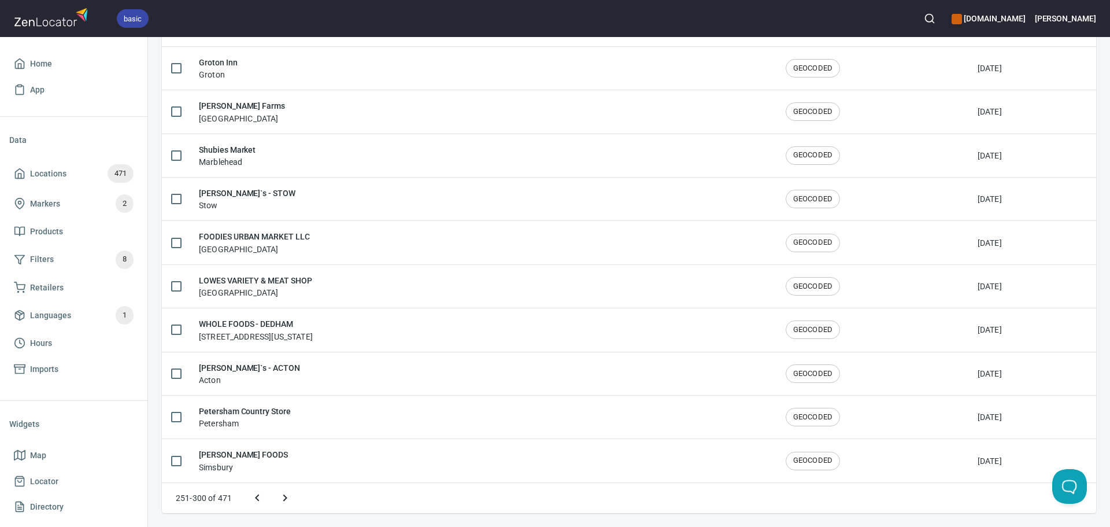
click at [290, 499] on icon "Next page" at bounding box center [285, 498] width 14 height 14
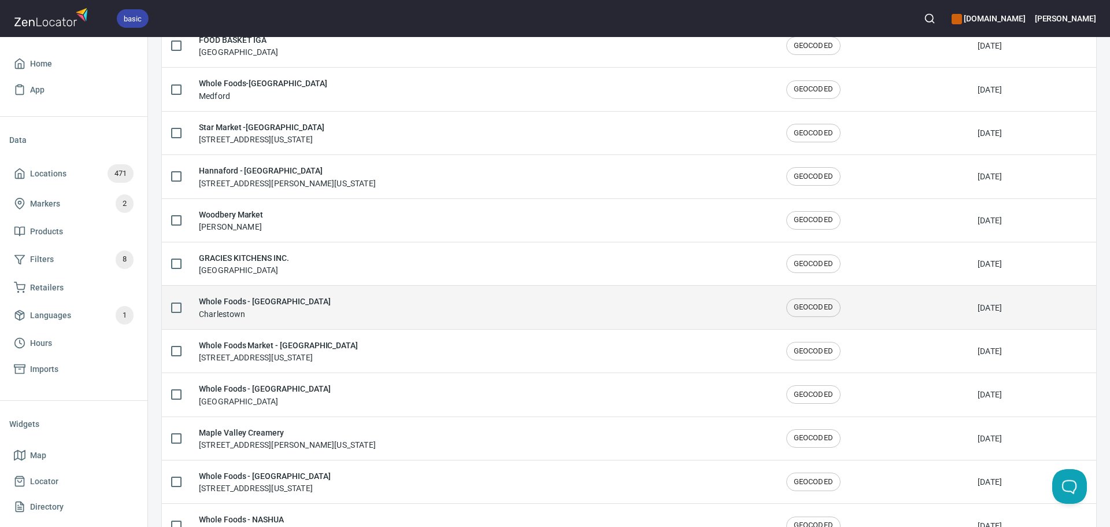
scroll to position [1611, 0]
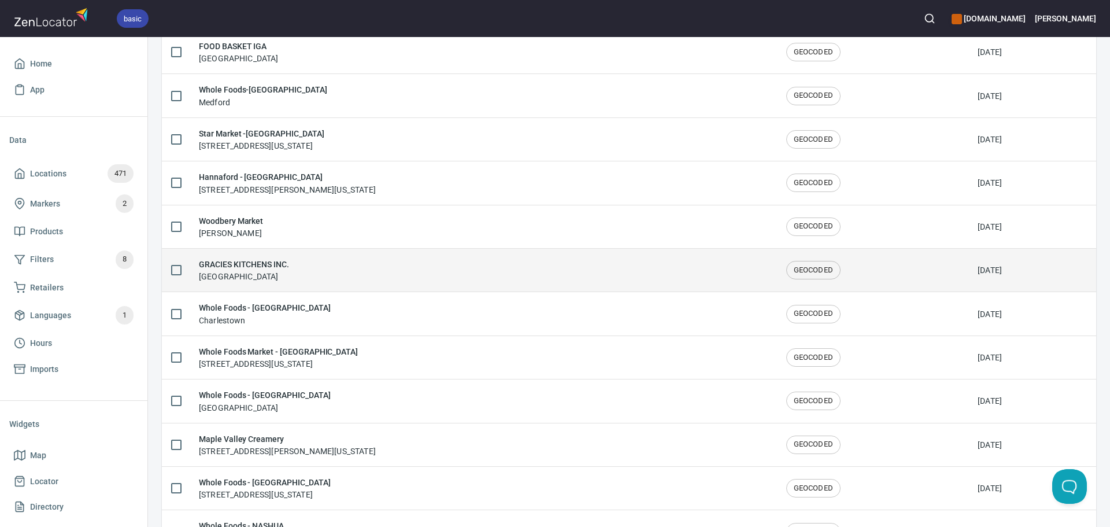
click at [371, 285] on td "GRACIES KITCHENS INC. New Haven" at bounding box center [484, 269] width 588 height 43
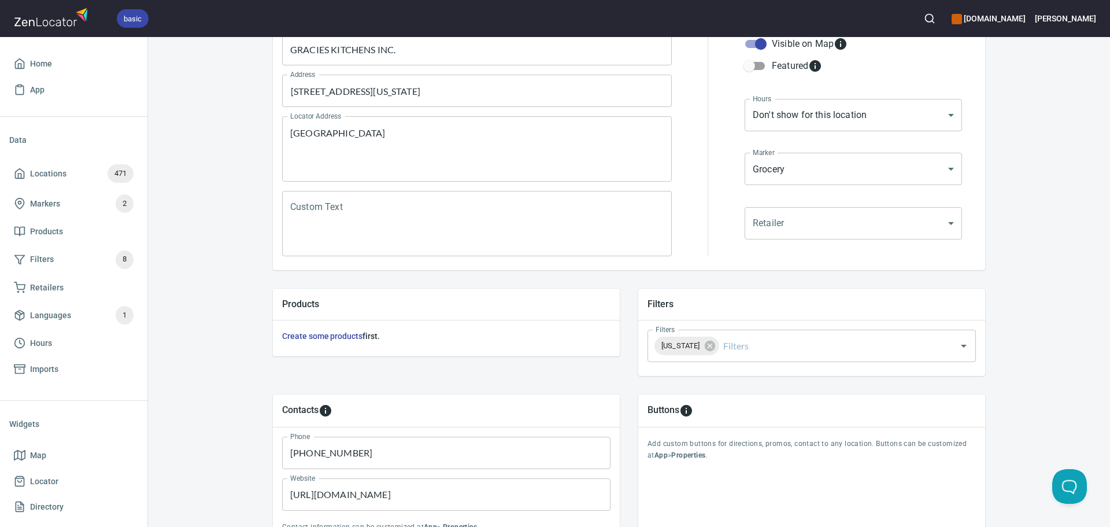
scroll to position [270, 0]
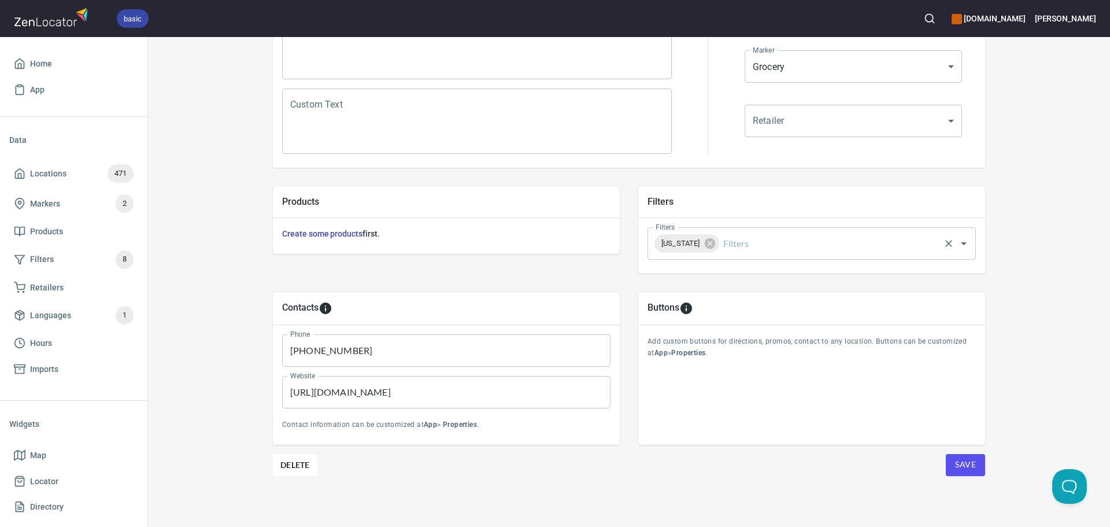
click at [750, 240] on input "Filters" at bounding box center [829, 243] width 217 height 22
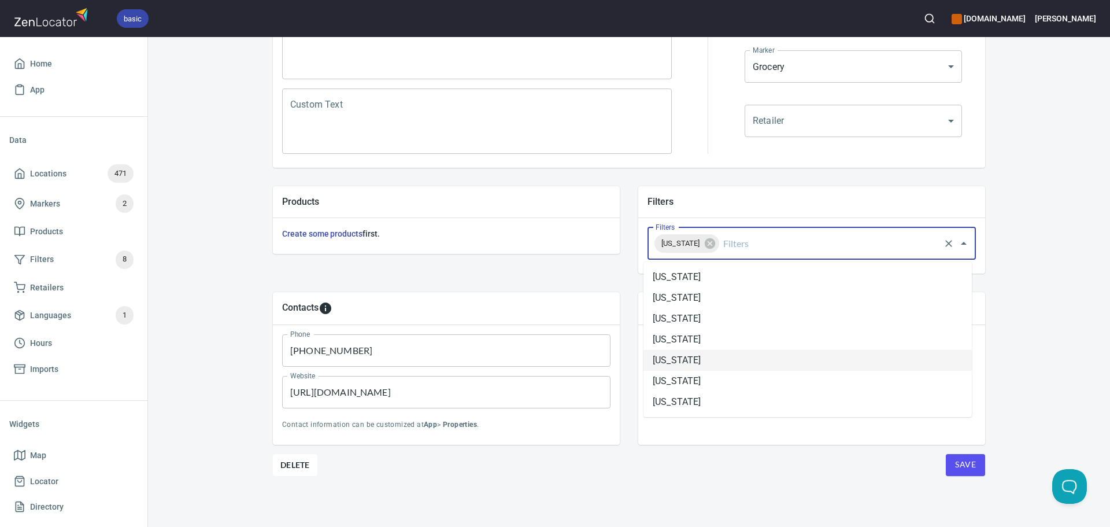
click at [700, 356] on li "Connecticut" at bounding box center [808, 360] width 328 height 21
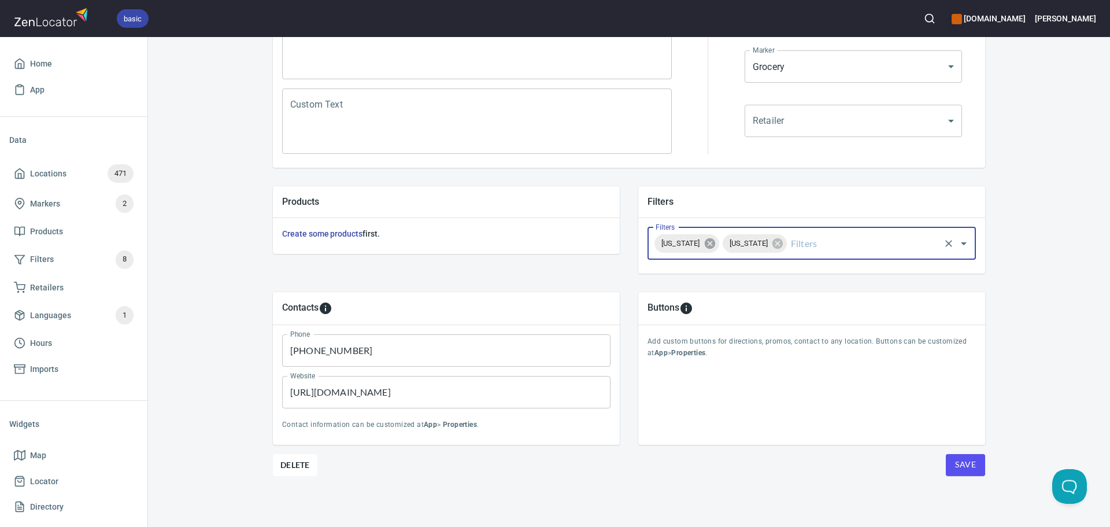
click at [715, 243] on icon at bounding box center [709, 243] width 10 height 10
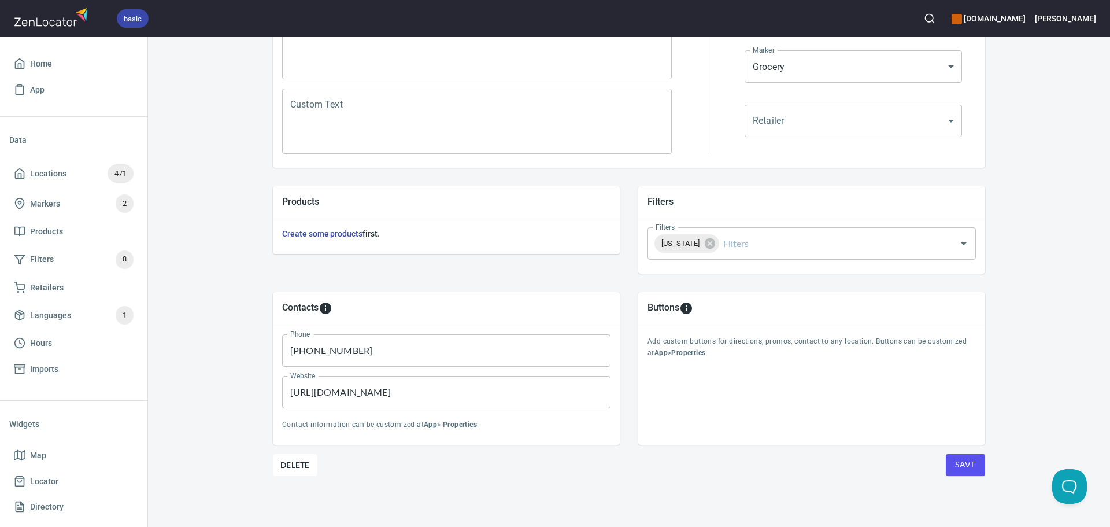
click at [940, 459] on div "Save" at bounding box center [956, 465] width 60 height 22
click at [955, 459] on span "Save" at bounding box center [965, 464] width 21 height 14
click at [947, 460] on button "Save" at bounding box center [965, 465] width 39 height 22
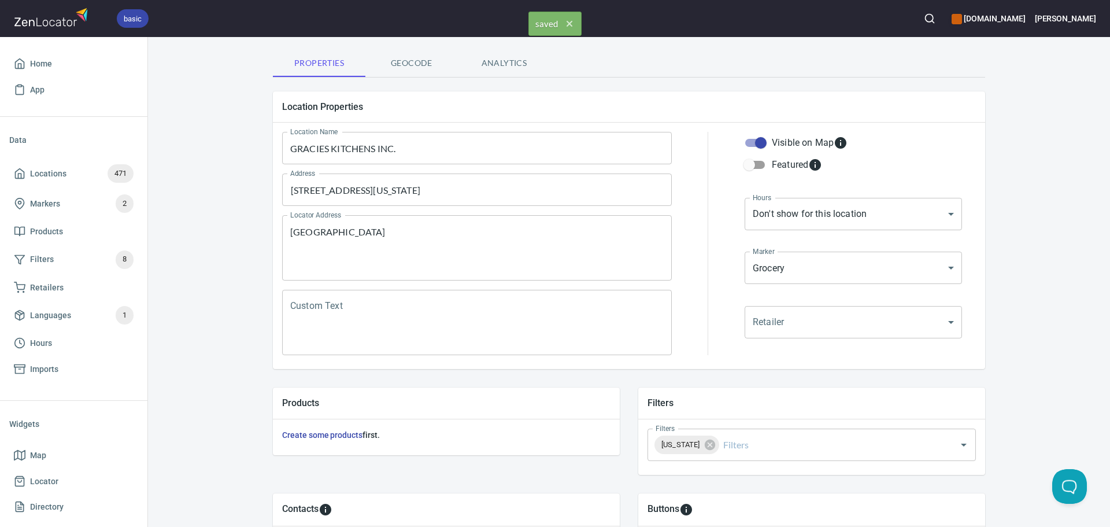
scroll to position [0, 0]
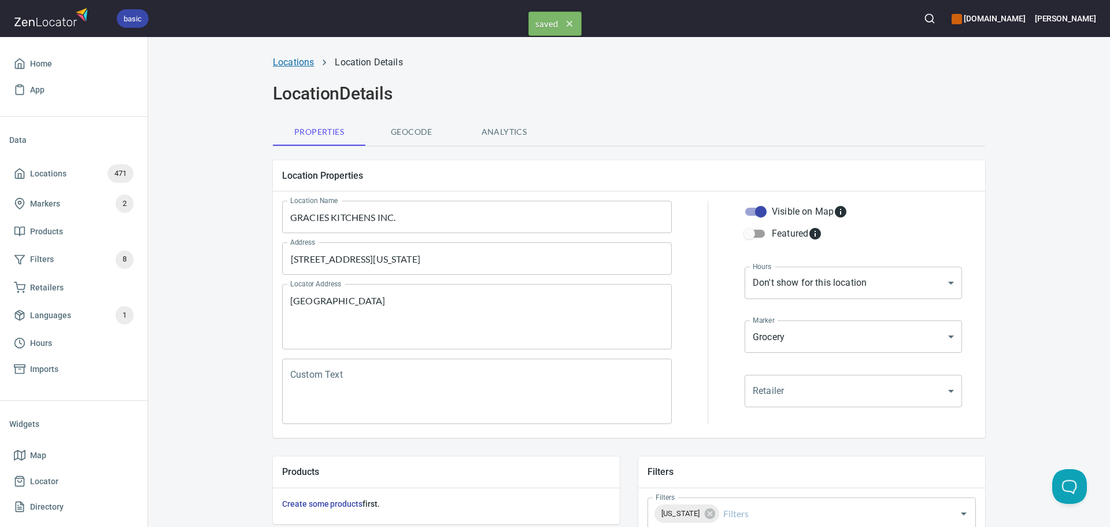
click at [305, 64] on link "Locations" at bounding box center [293, 62] width 41 height 11
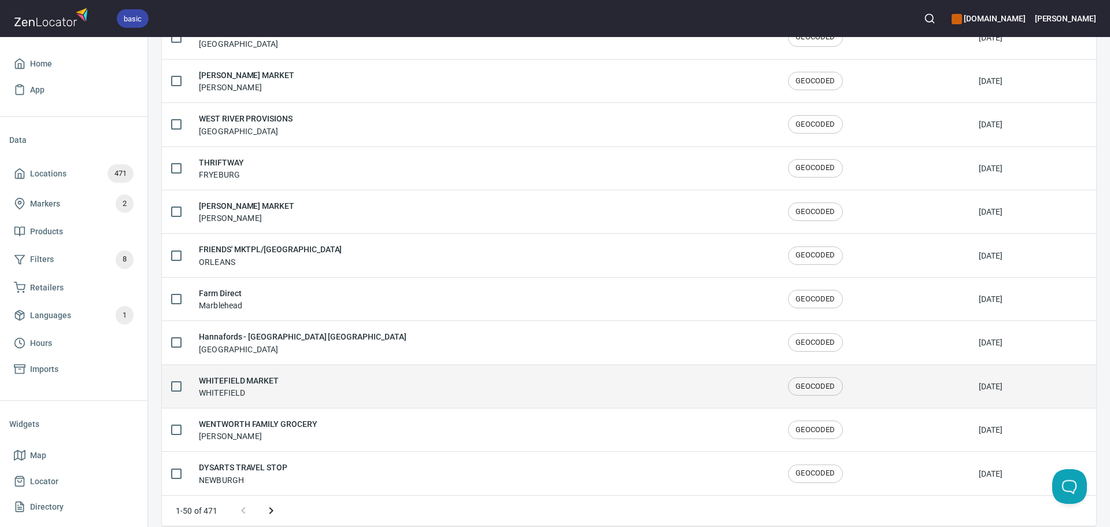
scroll to position [1900, 0]
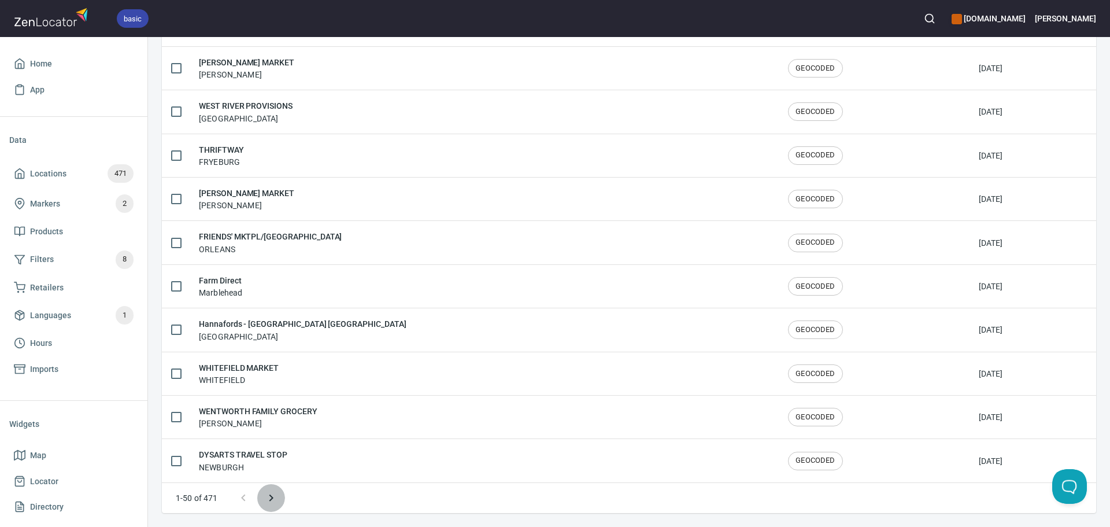
click at [271, 499] on icon "Next page" at bounding box center [271, 497] width 4 height 7
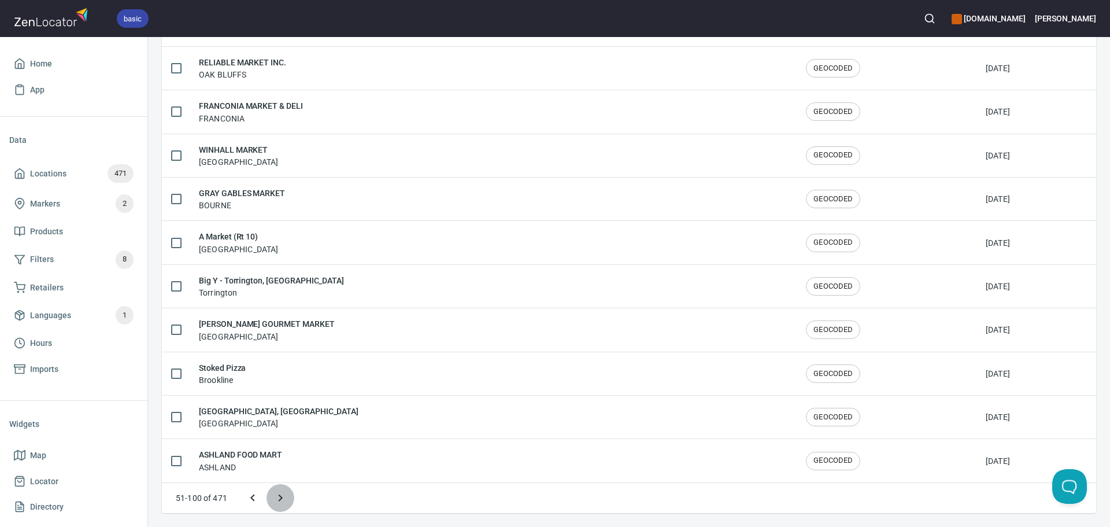
click at [279, 497] on icon "Next page" at bounding box center [281, 498] width 14 height 14
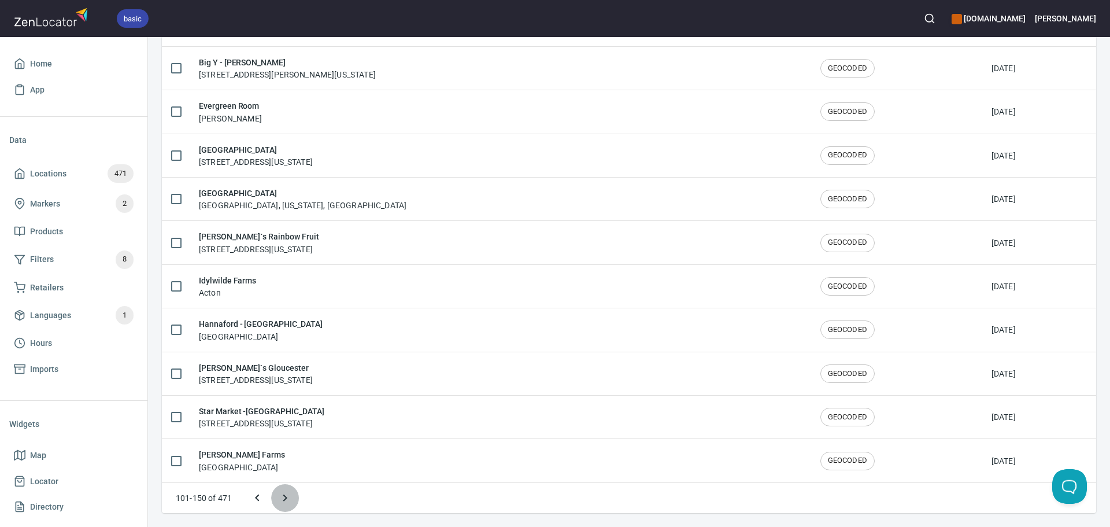
click at [283, 497] on icon "Next page" at bounding box center [285, 498] width 14 height 14
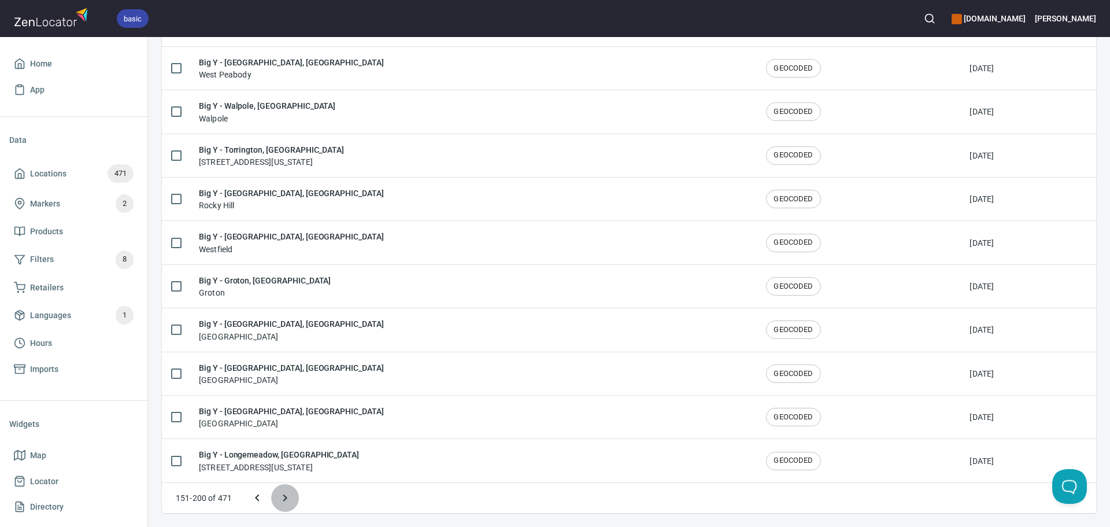
click at [285, 497] on icon "Next page" at bounding box center [285, 498] width 14 height 14
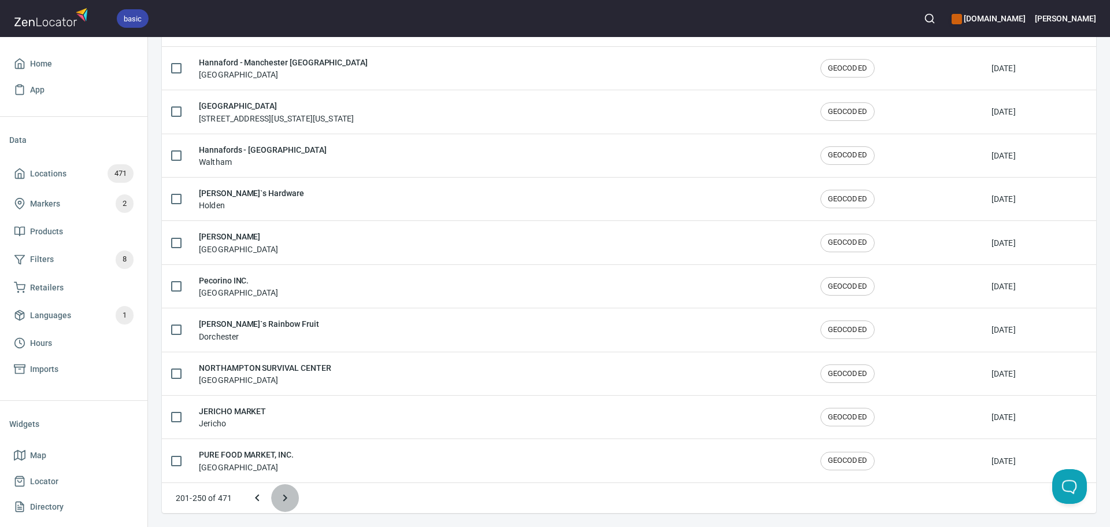
click at [285, 497] on icon "Next page" at bounding box center [285, 498] width 14 height 14
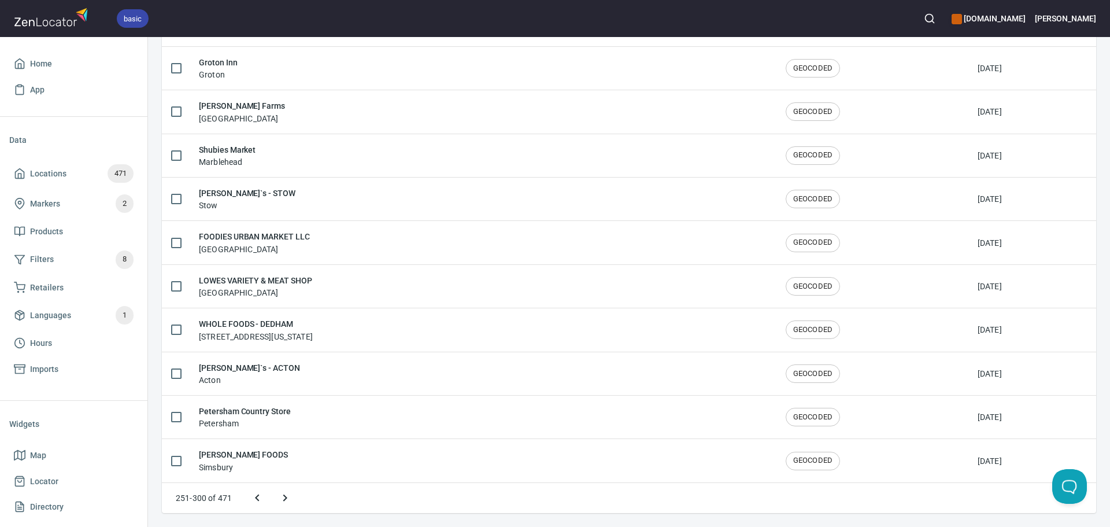
click at [285, 497] on icon "Next page" at bounding box center [285, 498] width 14 height 14
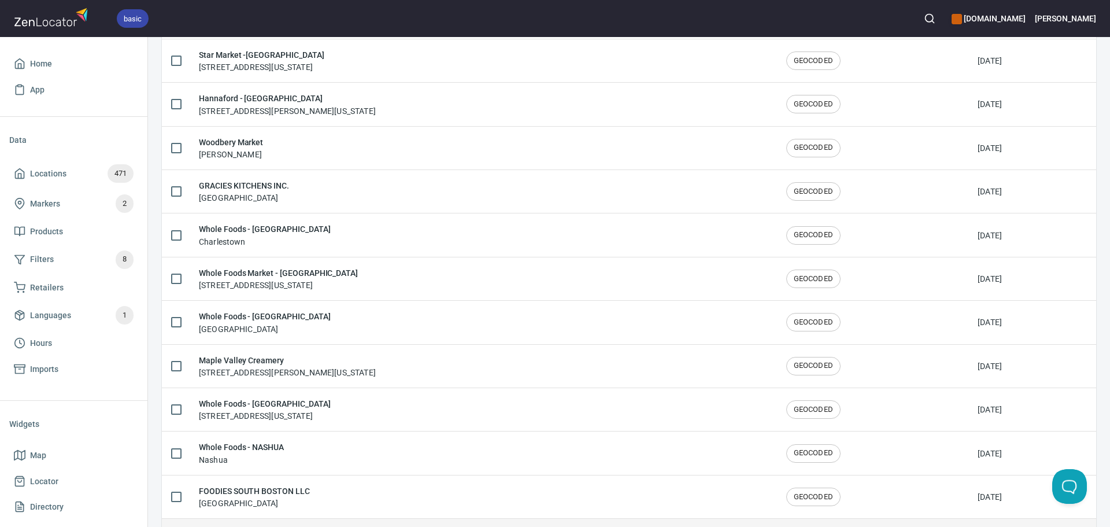
scroll to position [1669, 0]
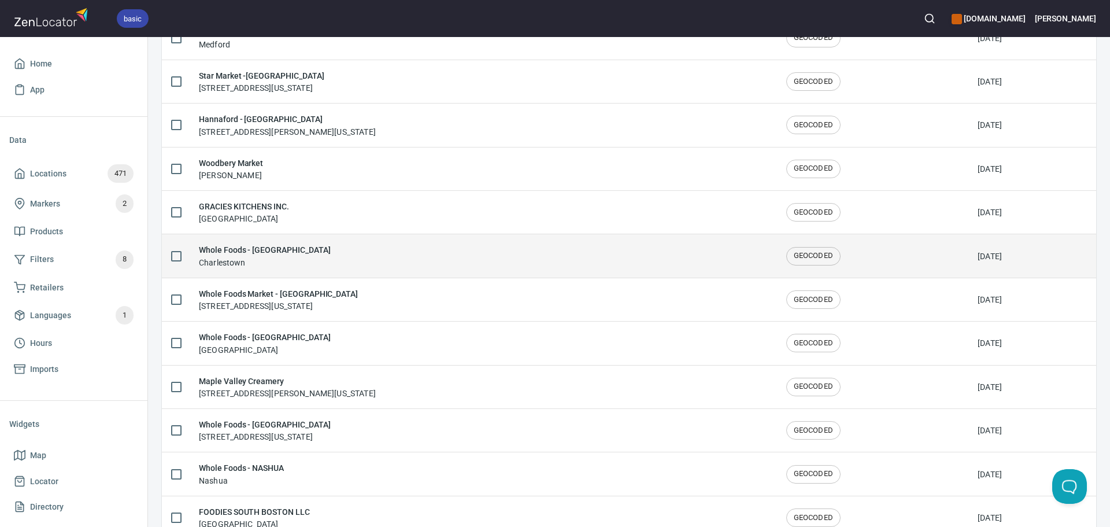
click at [326, 253] on div "Whole Foods - CHARLESTOWN Charlestown" at bounding box center [483, 255] width 569 height 24
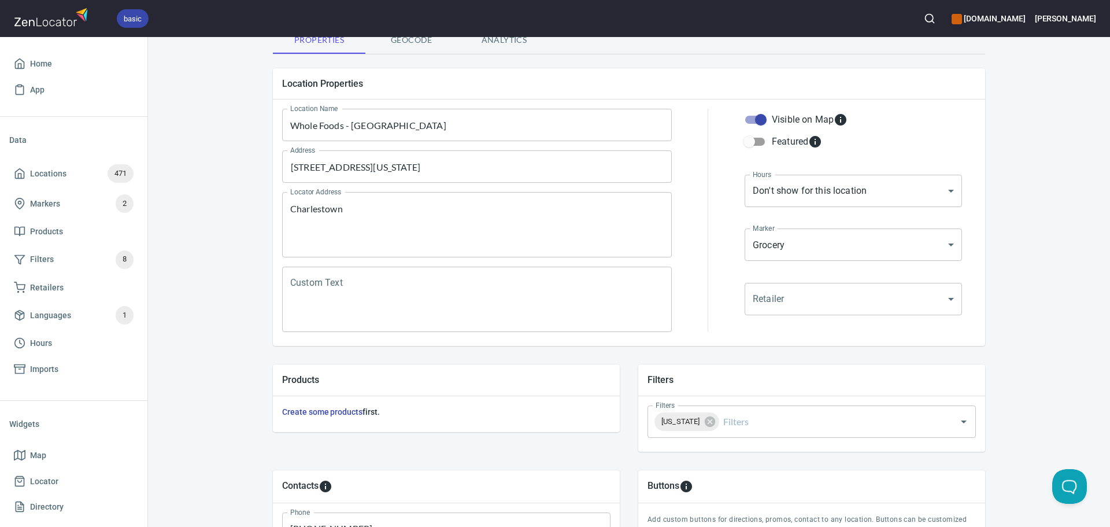
scroll to position [270, 0]
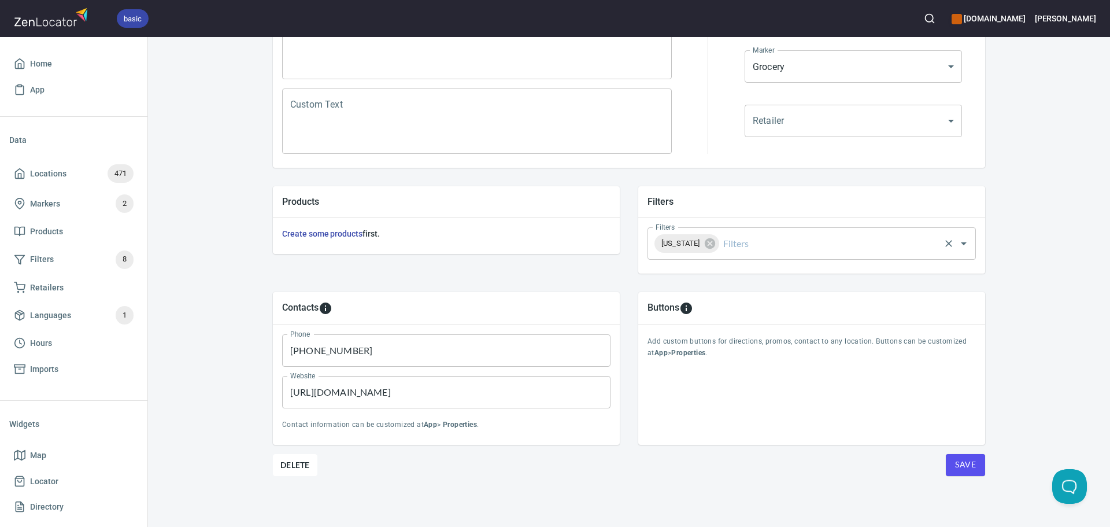
click at [750, 249] on input "Filters" at bounding box center [829, 243] width 217 height 22
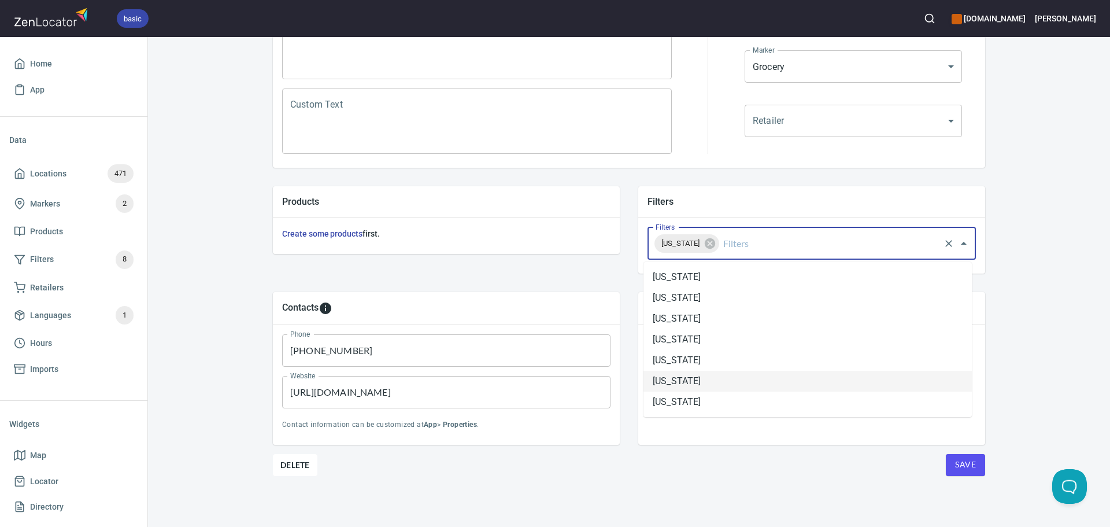
click at [715, 375] on li "Massachusetts" at bounding box center [808, 381] width 328 height 21
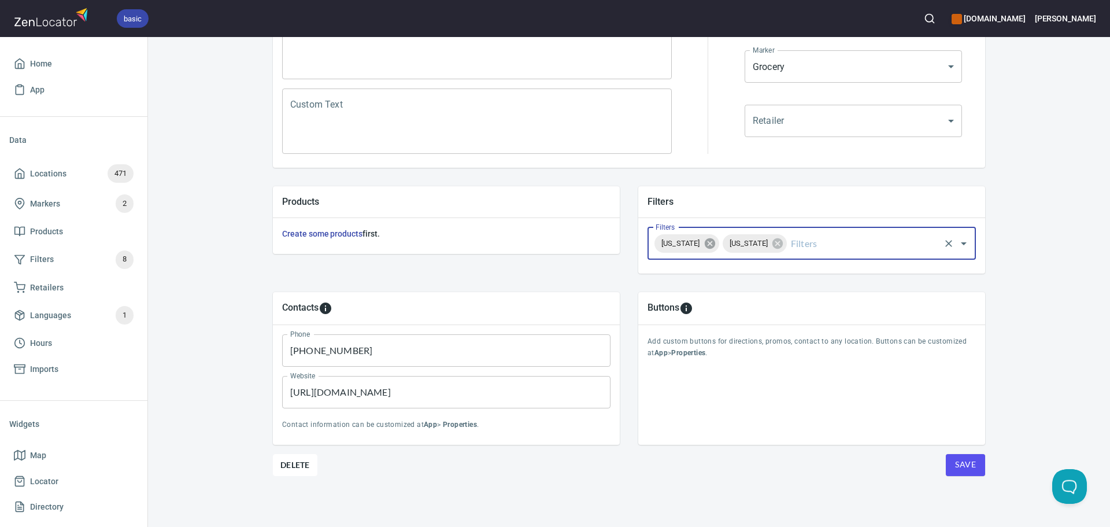
click at [706, 239] on icon at bounding box center [709, 243] width 10 height 10
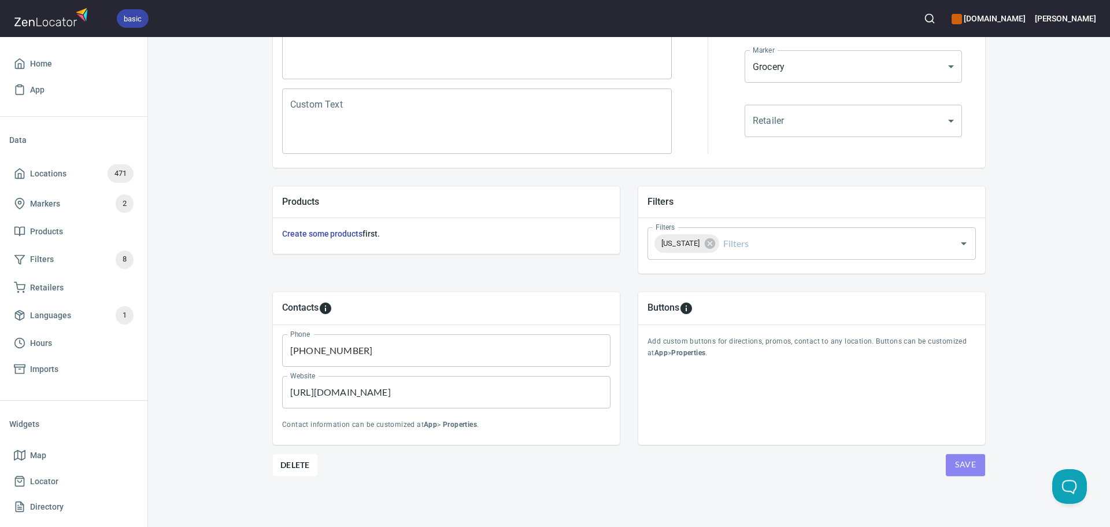
click at [968, 465] on span "Save" at bounding box center [965, 464] width 21 height 14
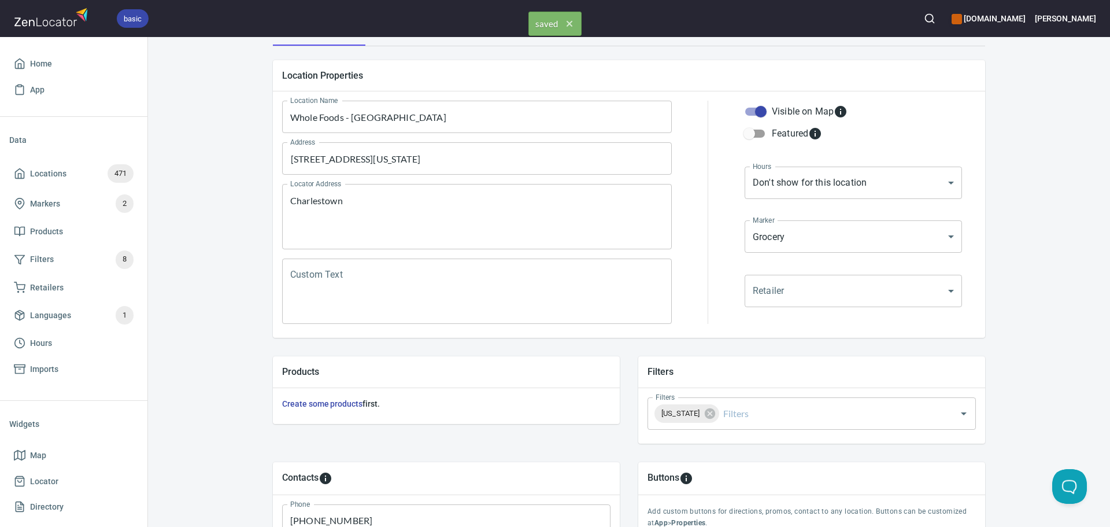
scroll to position [0, 0]
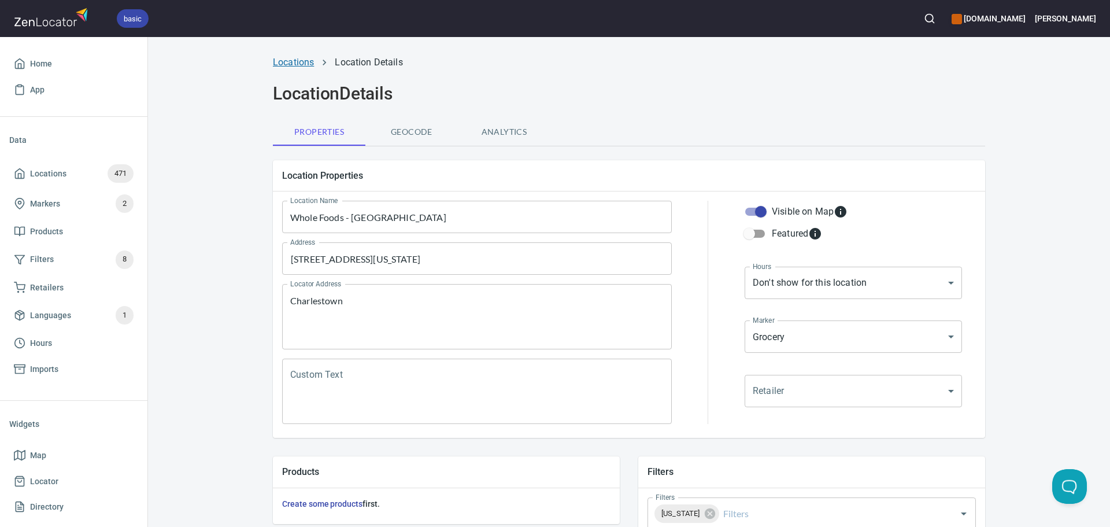
click at [287, 64] on link "Locations" at bounding box center [293, 62] width 41 height 11
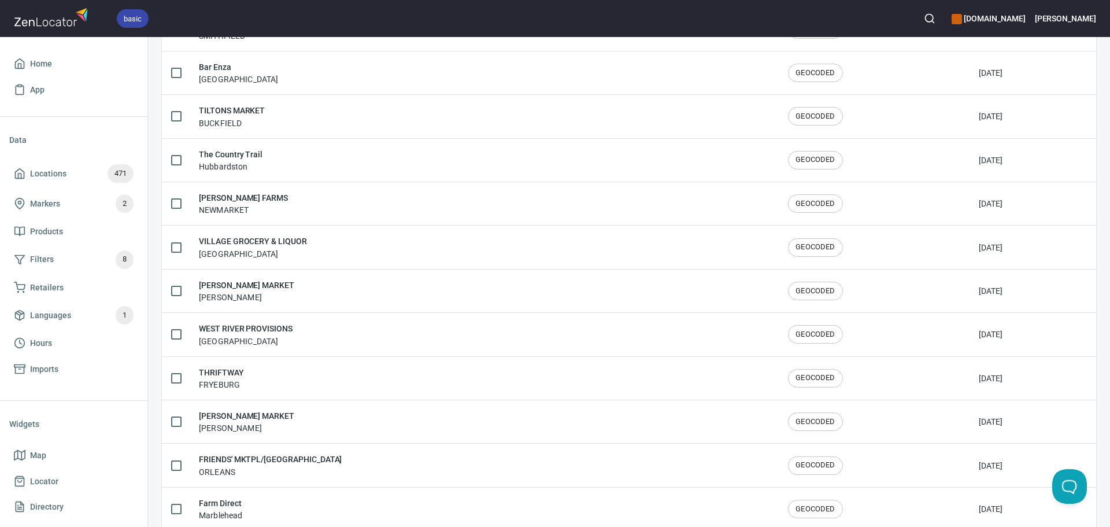
scroll to position [1900, 0]
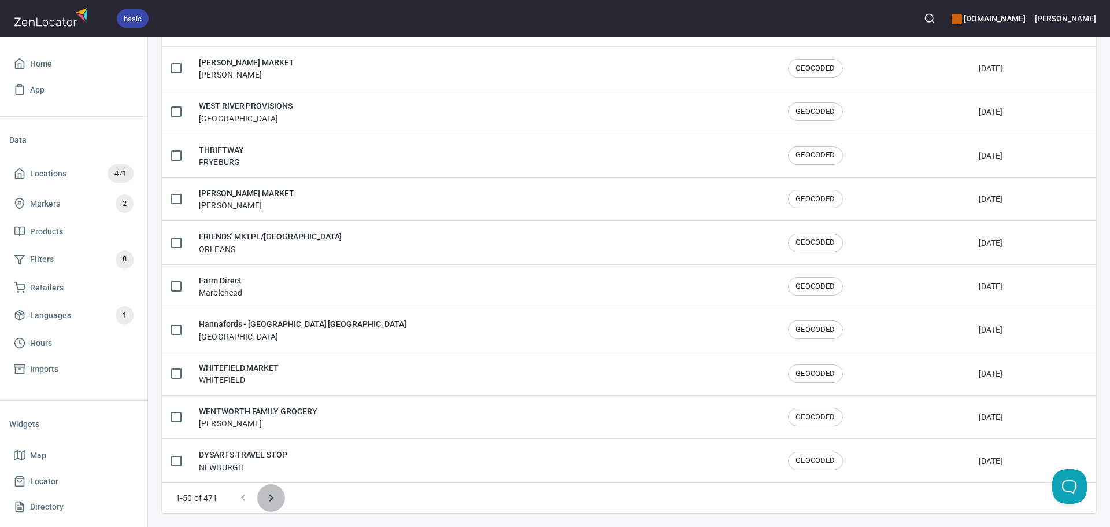
click at [264, 508] on button "Next page" at bounding box center [271, 498] width 28 height 28
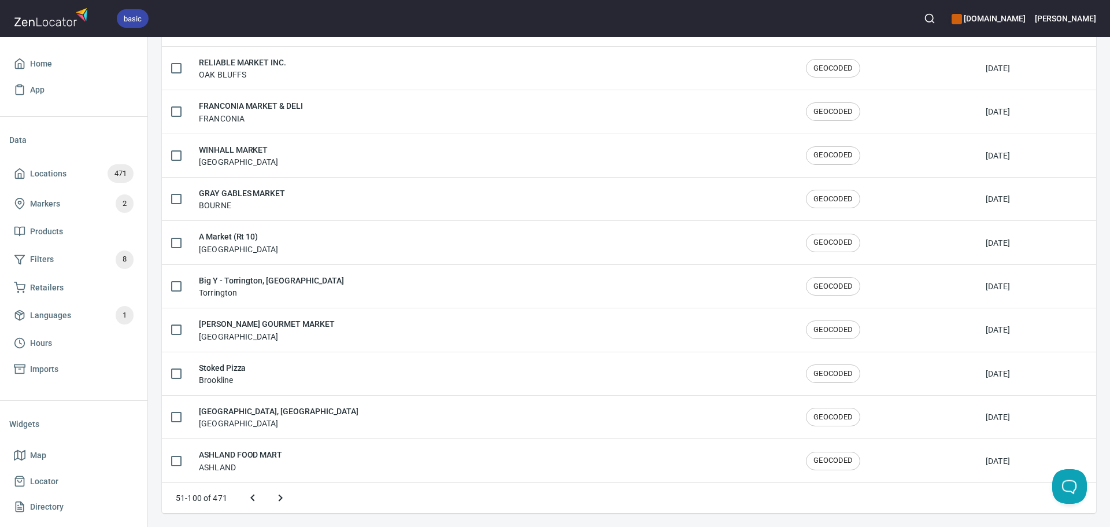
click at [275, 505] on button "Next page" at bounding box center [281, 498] width 28 height 28
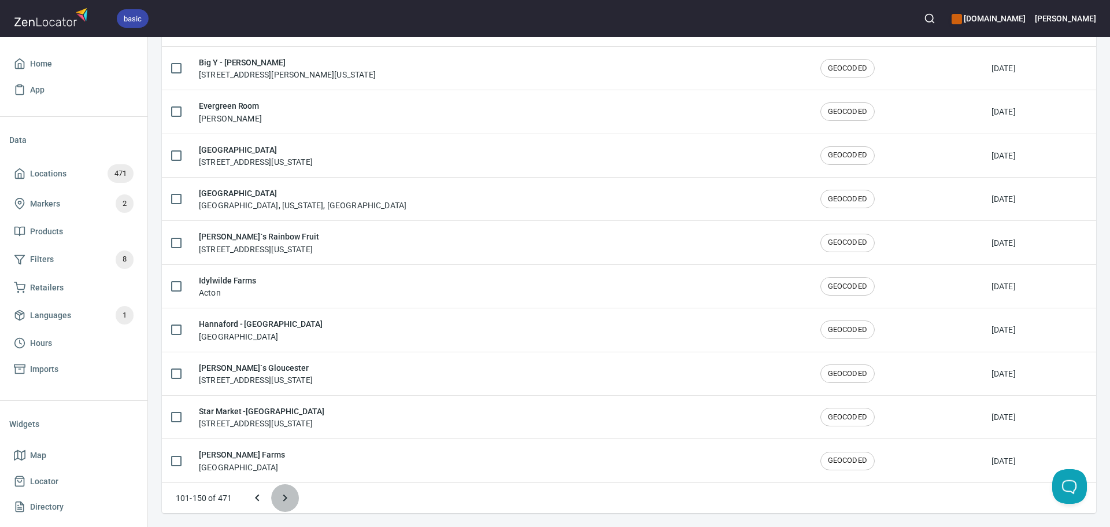
click at [286, 501] on icon "Next page" at bounding box center [285, 498] width 14 height 14
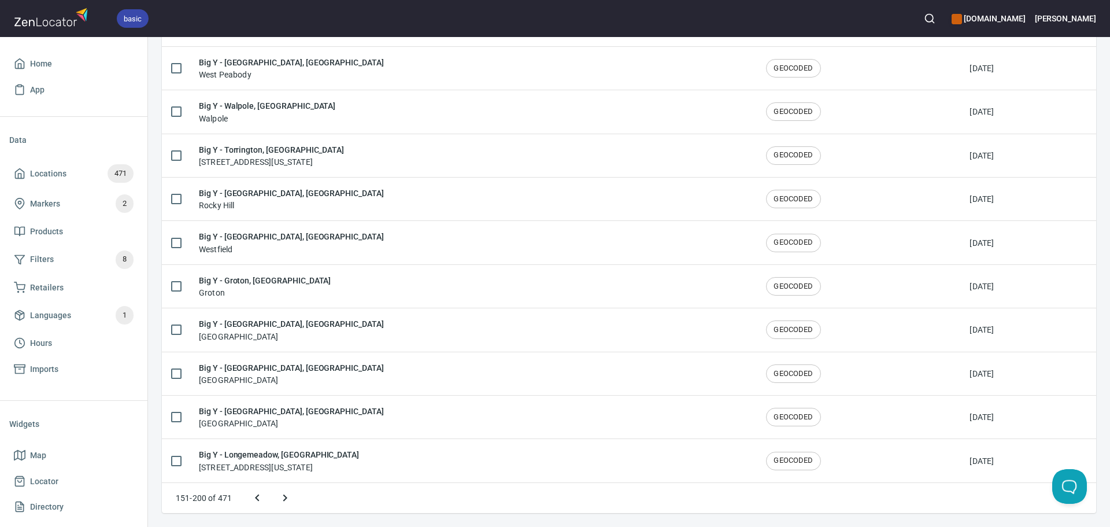
click at [287, 500] on icon "Next page" at bounding box center [285, 498] width 14 height 14
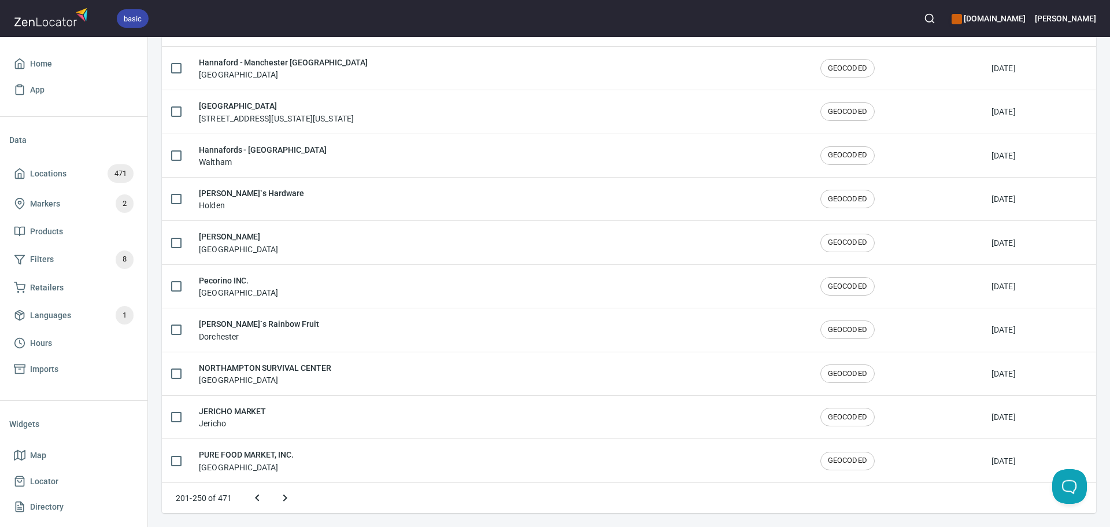
click at [288, 500] on icon "Next page" at bounding box center [285, 498] width 14 height 14
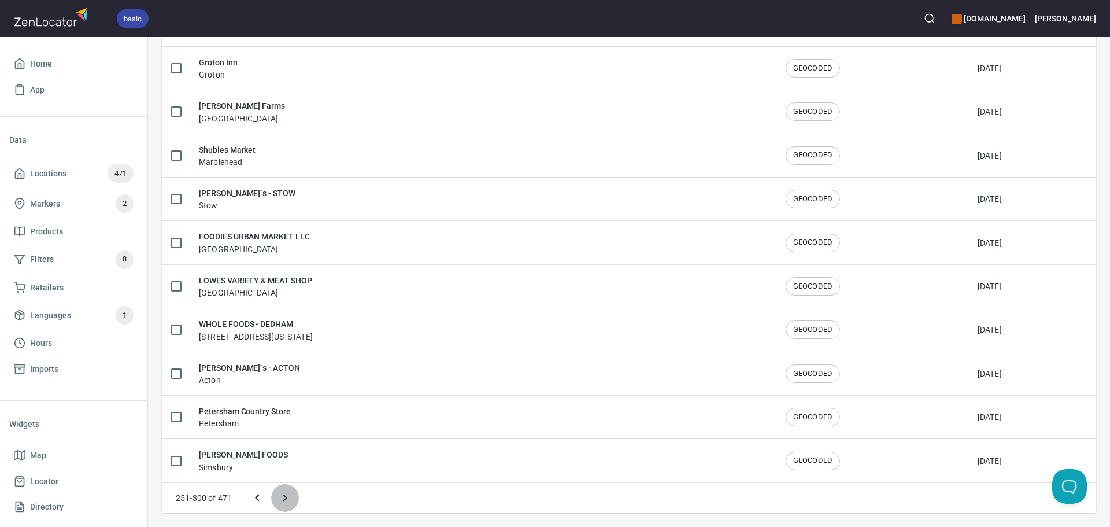
click at [288, 500] on icon "Next page" at bounding box center [285, 498] width 14 height 14
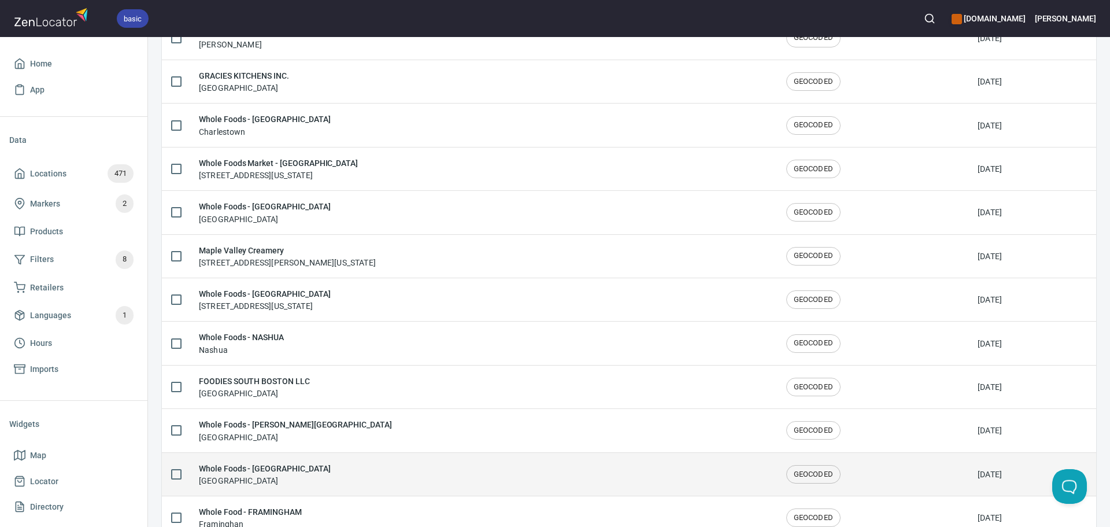
scroll to position [1669, 0]
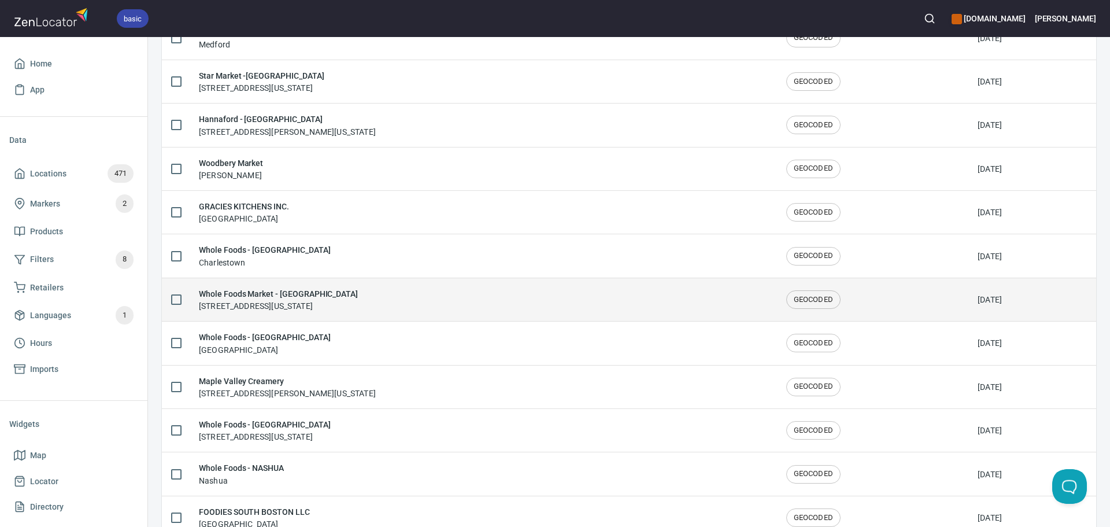
click at [526, 308] on div "Whole Foods Market - RIVER STREET 340 River St, Cambridge, Massachusetts 02139,…" at bounding box center [483, 299] width 569 height 24
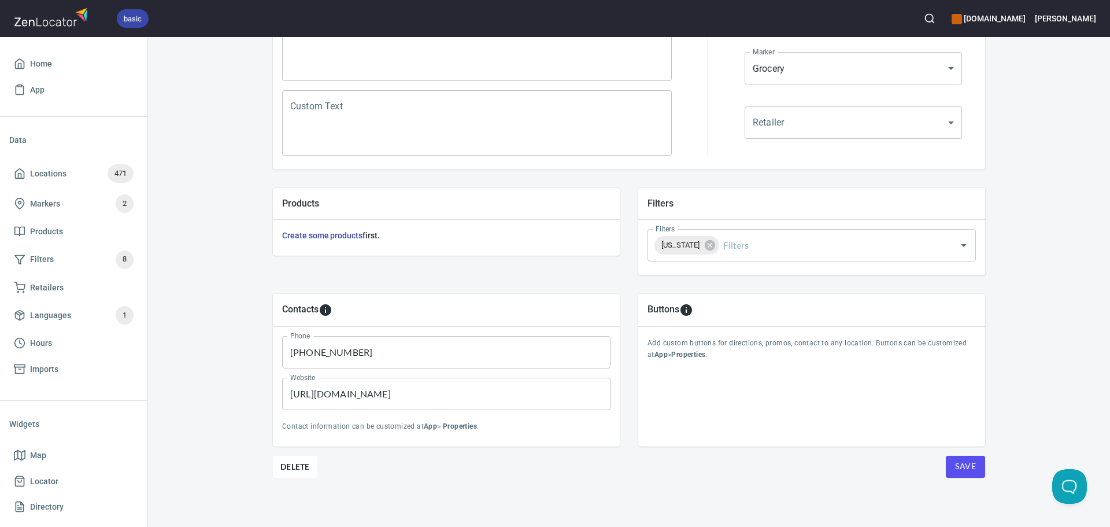
scroll to position [270, 0]
click at [966, 468] on span "Save" at bounding box center [965, 464] width 21 height 14
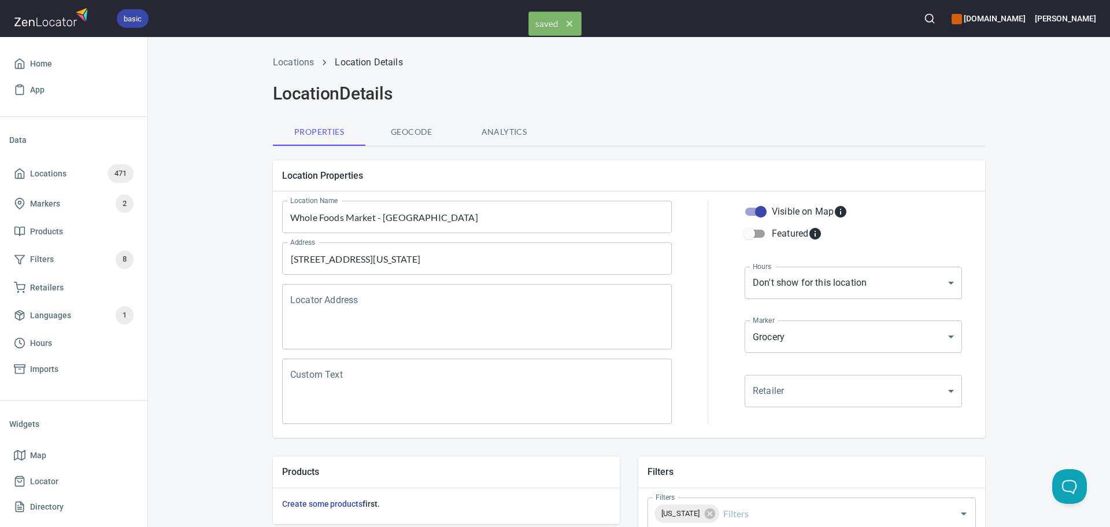
click at [282, 55] on div "Locations Location Details" at bounding box center [629, 63] width 726 height 28
click at [285, 61] on link "Locations" at bounding box center [293, 62] width 41 height 11
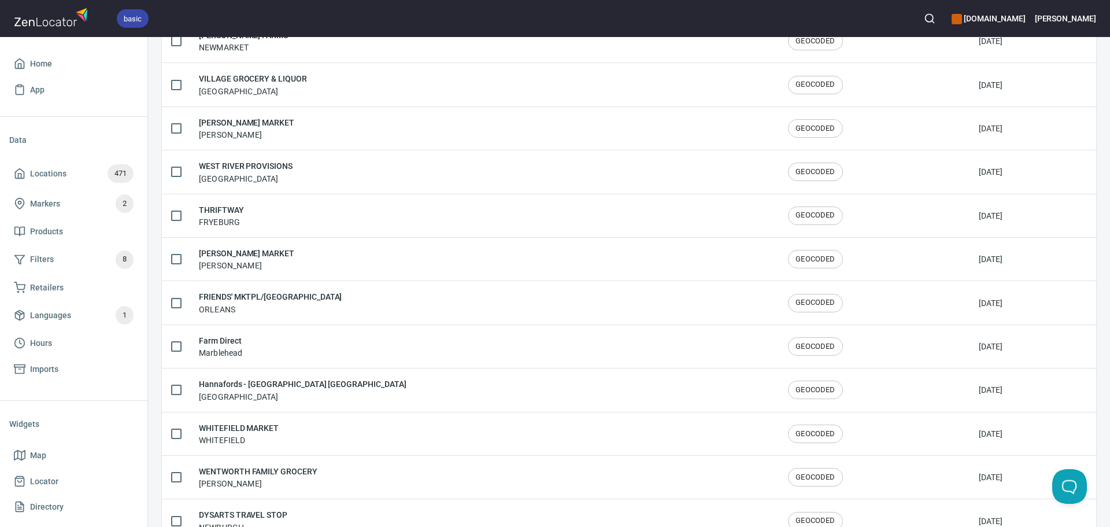
scroll to position [1900, 0]
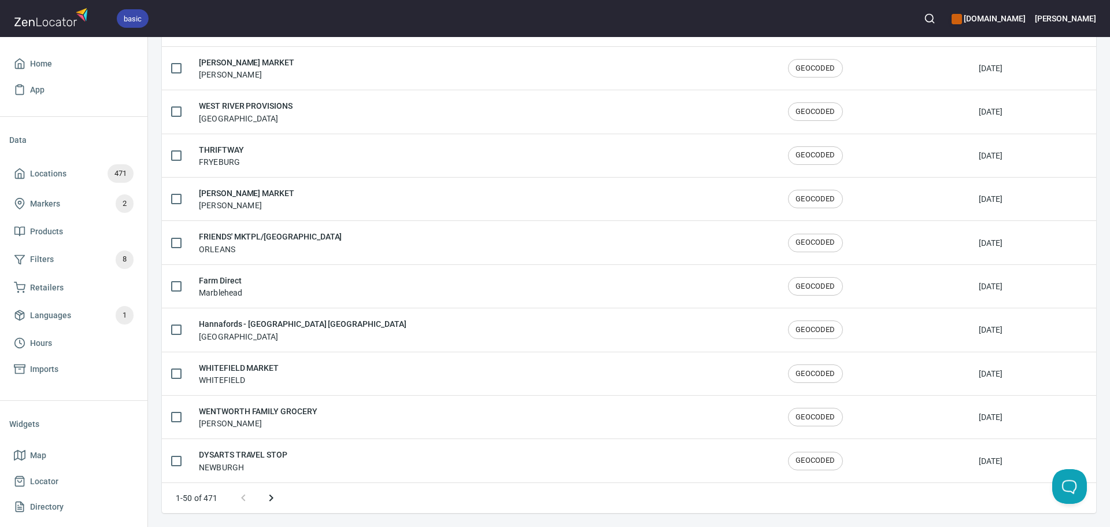
click at [282, 502] on button "Next page" at bounding box center [271, 498] width 28 height 28
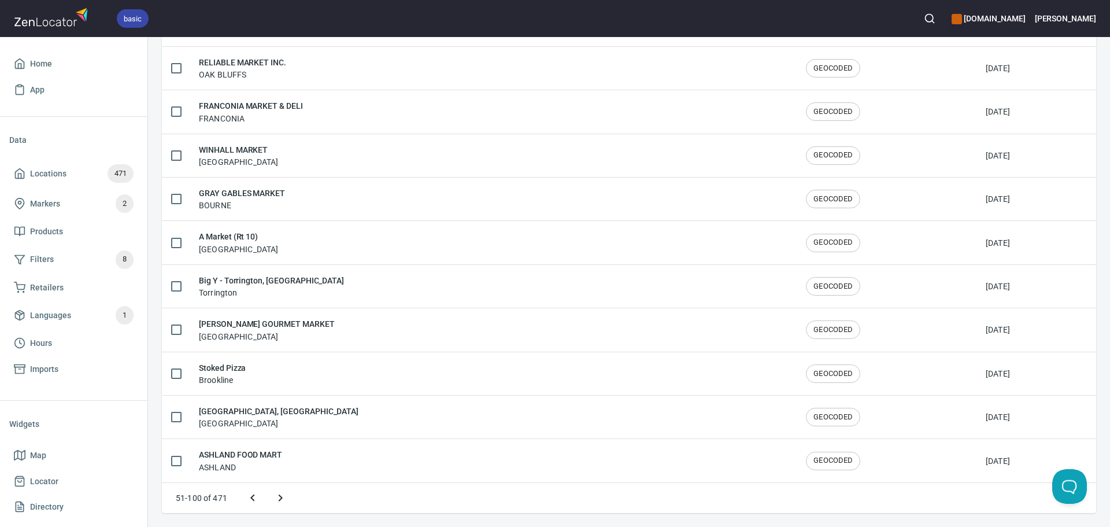
click at [282, 502] on icon "Next page" at bounding box center [281, 498] width 14 height 14
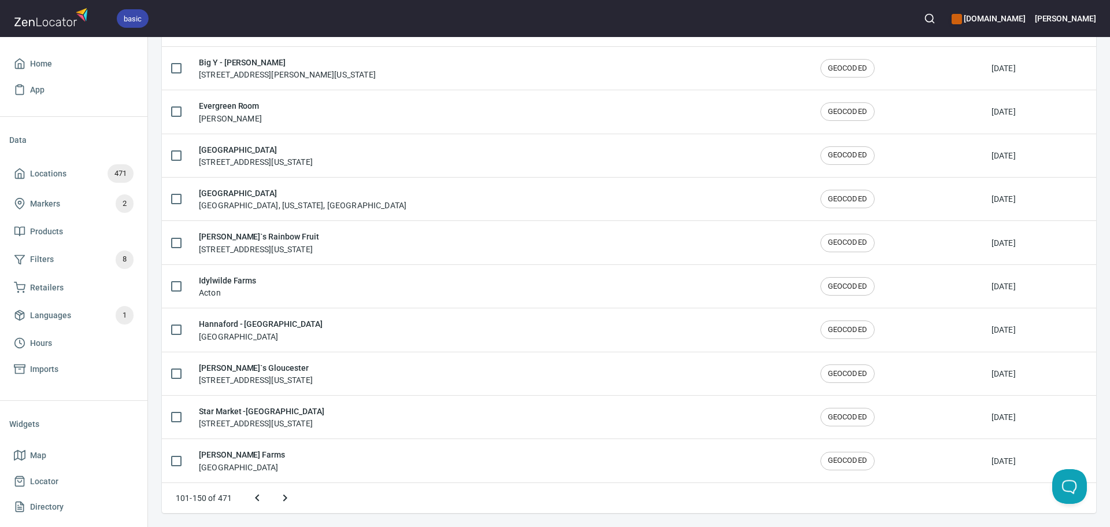
click at [282, 502] on icon "Next page" at bounding box center [285, 498] width 14 height 14
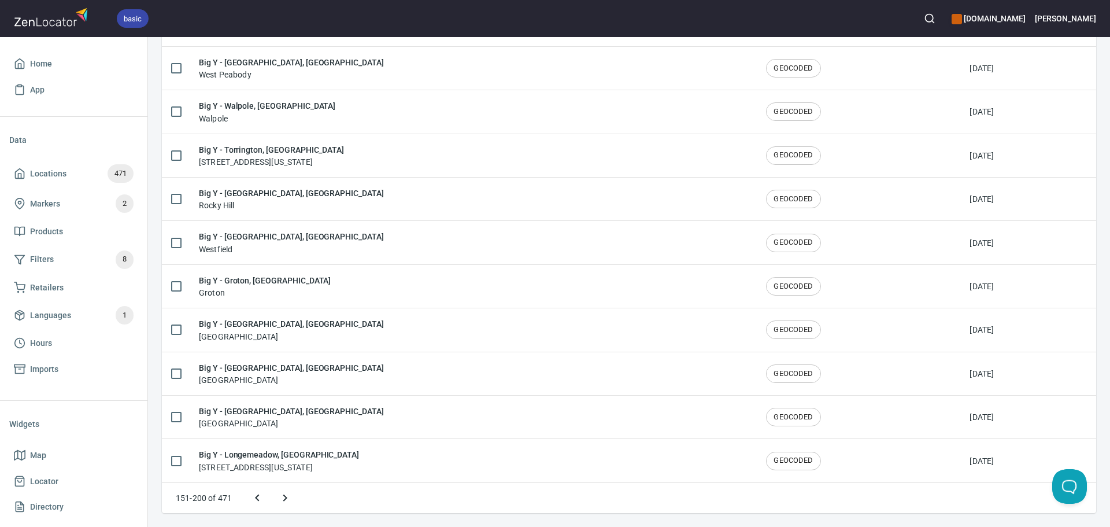
click at [289, 501] on icon "Next page" at bounding box center [285, 498] width 14 height 14
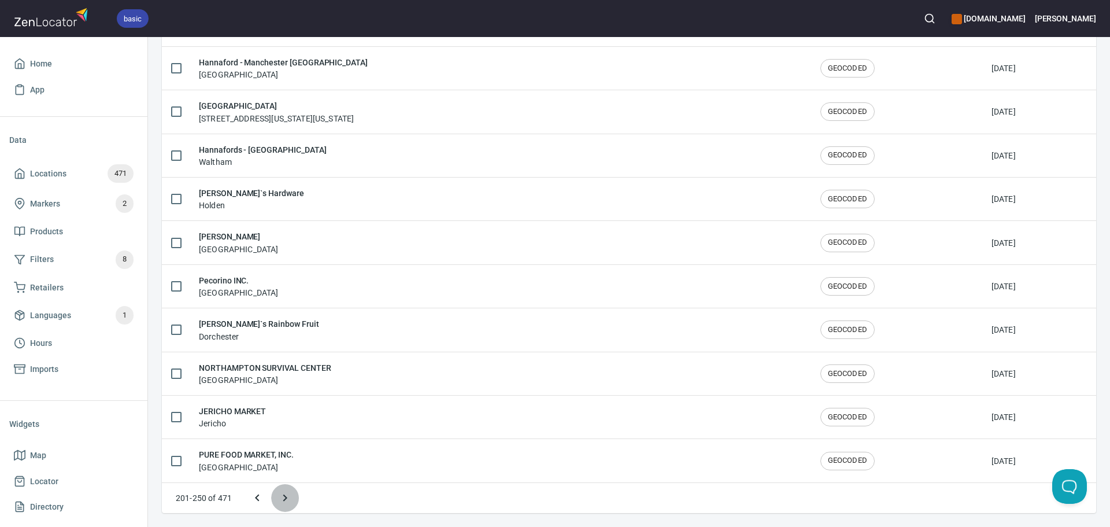
click at [289, 501] on icon "Next page" at bounding box center [285, 498] width 14 height 14
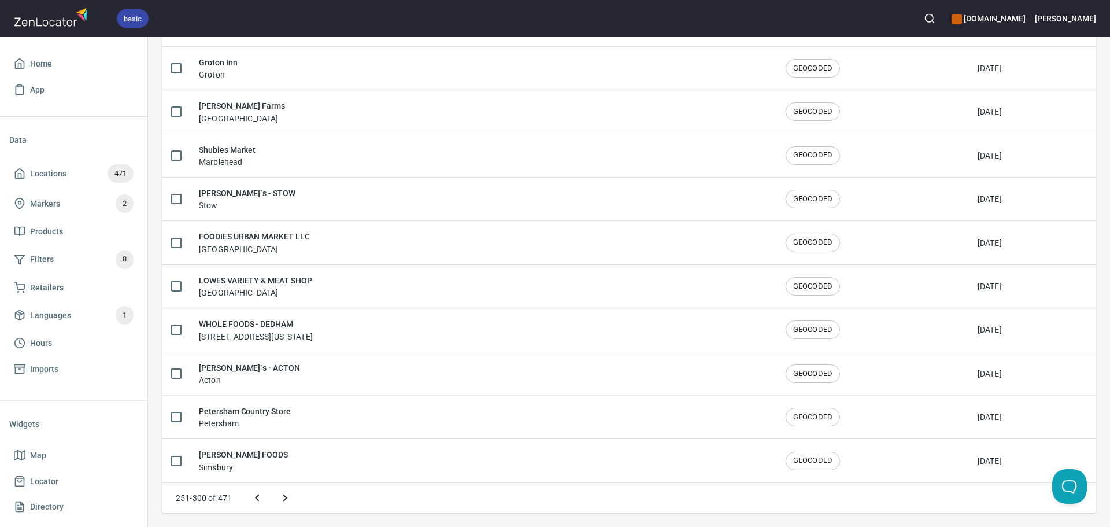
click at [289, 497] on icon "Next page" at bounding box center [285, 498] width 14 height 14
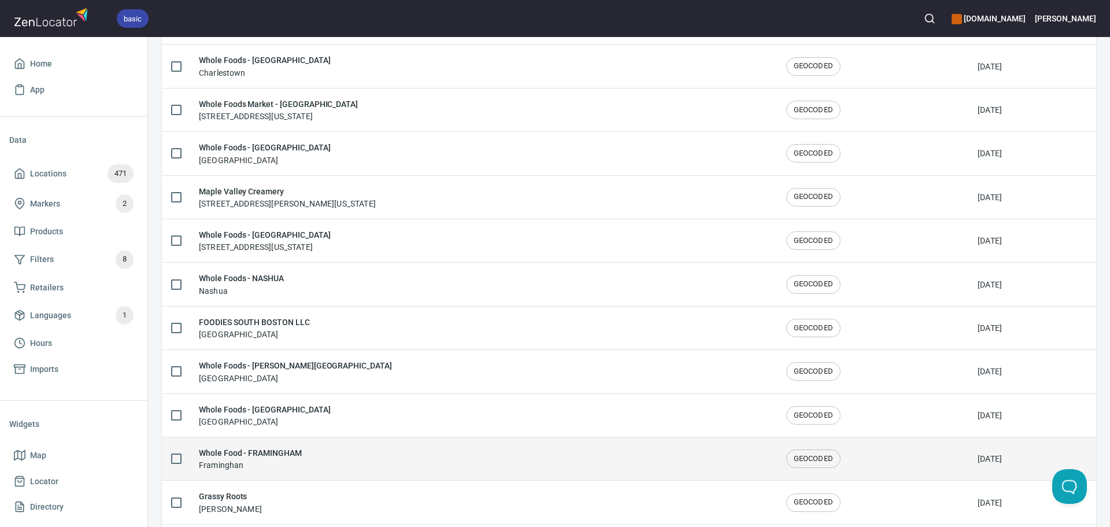
scroll to position [1842, 0]
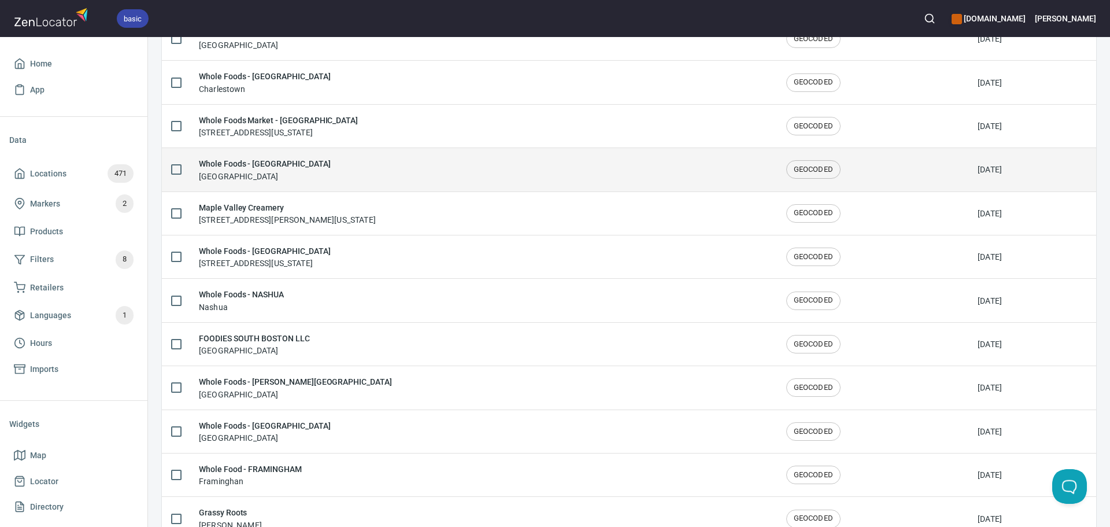
click at [301, 168] on div "Whole Foods - SUDBURY Sudbury" at bounding box center [483, 169] width 569 height 24
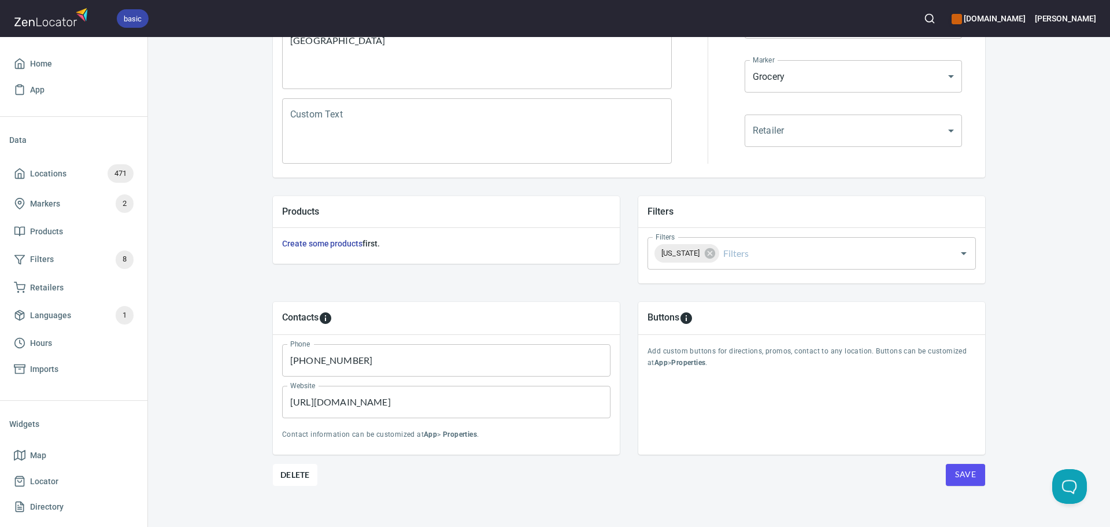
scroll to position [270, 0]
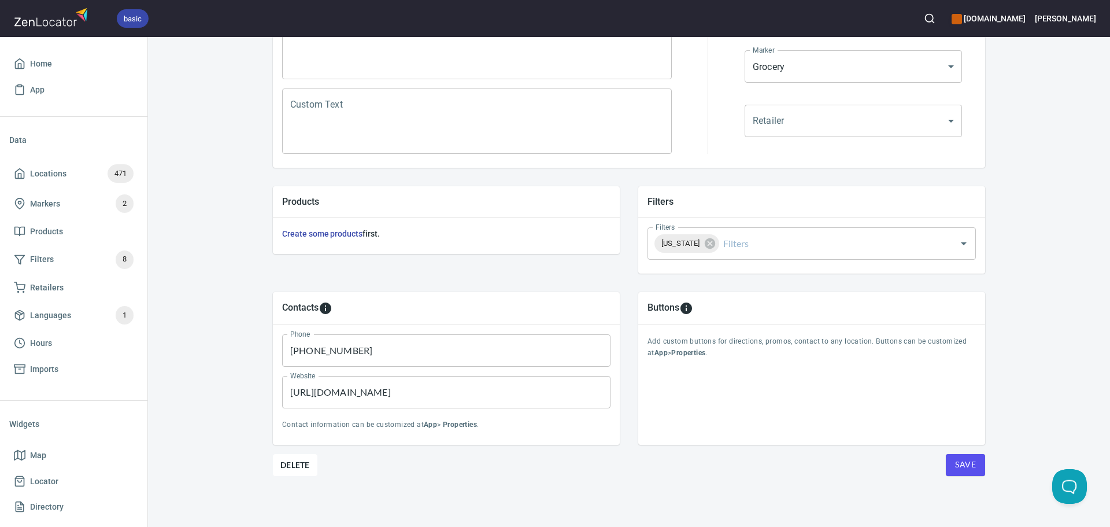
click at [967, 464] on span "Save" at bounding box center [965, 464] width 21 height 14
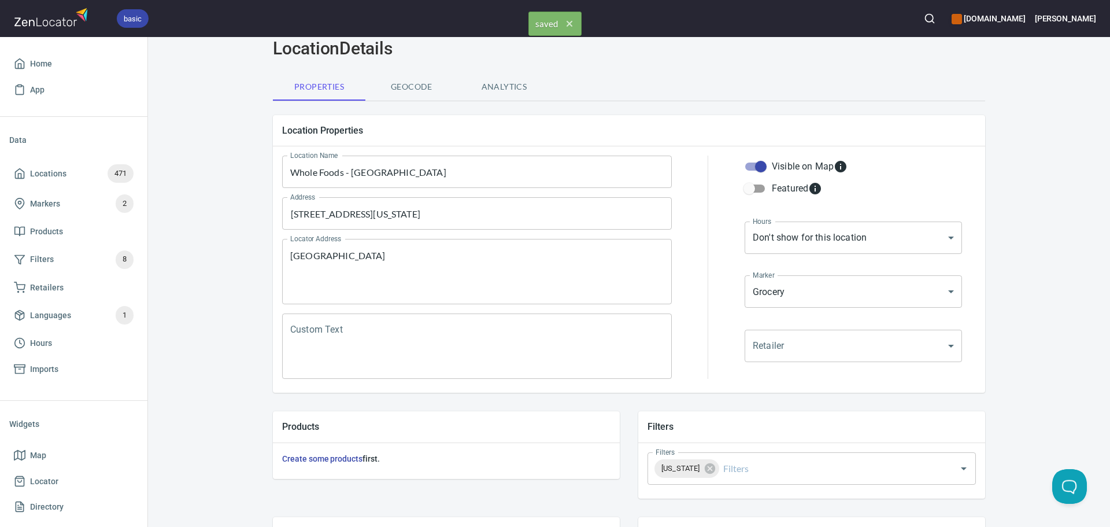
scroll to position [0, 0]
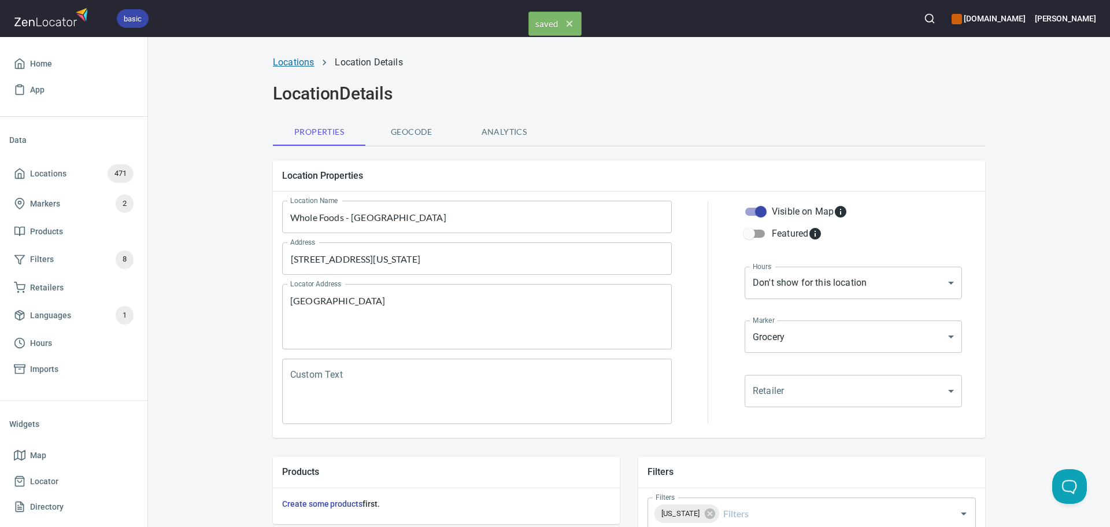
click at [308, 64] on link "Locations" at bounding box center [293, 62] width 41 height 11
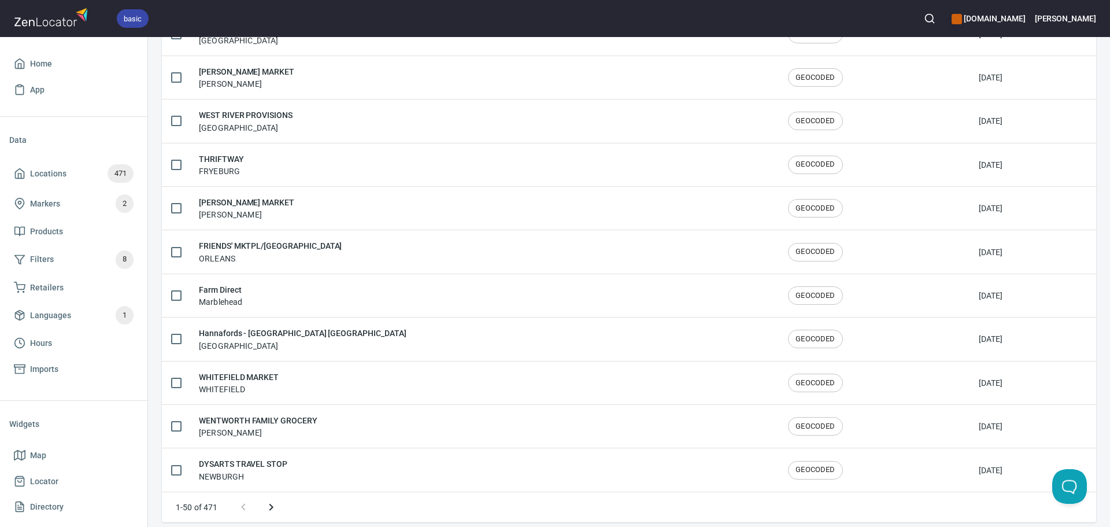
scroll to position [1900, 0]
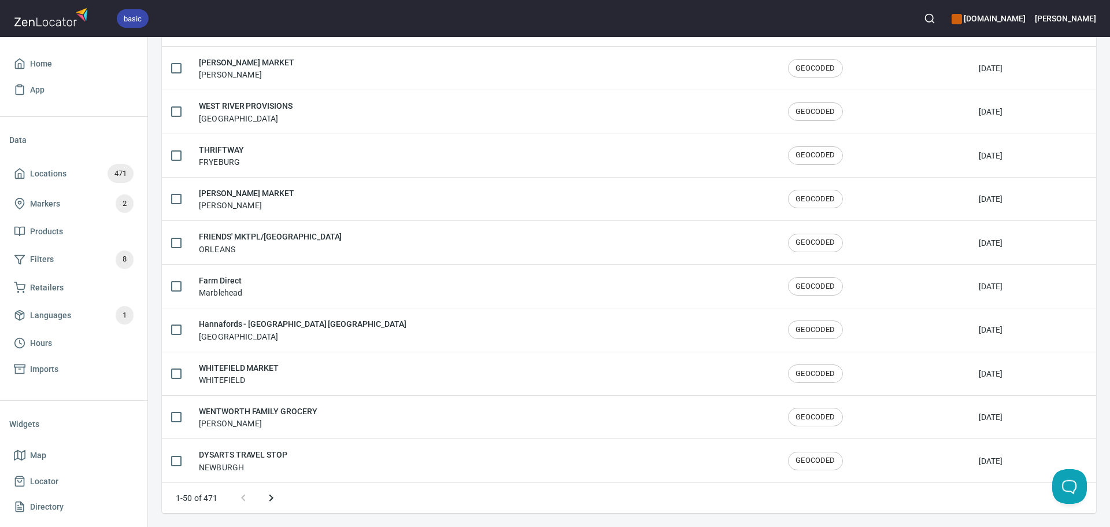
click at [272, 492] on icon "Next page" at bounding box center [271, 498] width 14 height 14
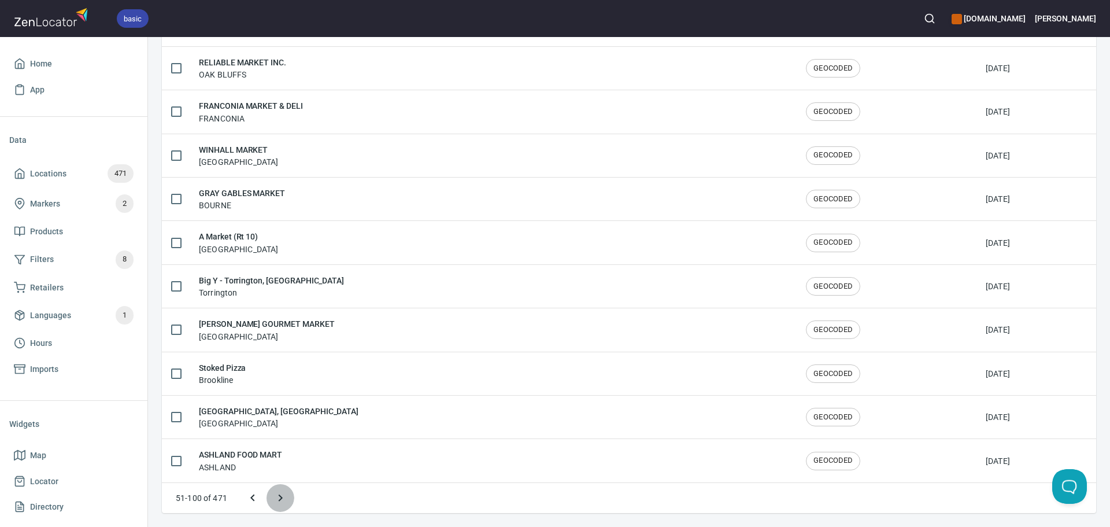
click at [276, 498] on icon "Next page" at bounding box center [281, 498] width 14 height 14
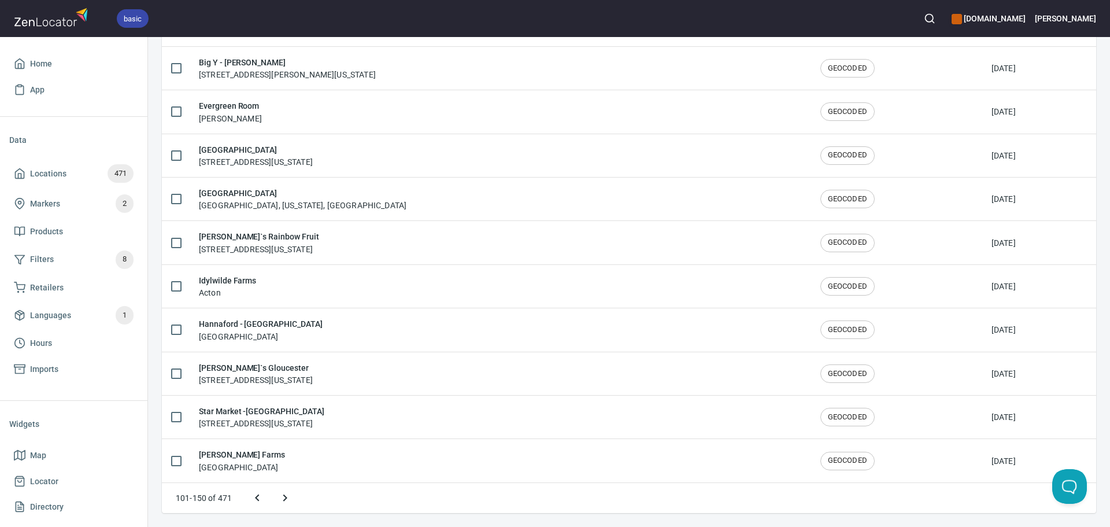
click at [276, 498] on button "Next page" at bounding box center [285, 498] width 28 height 28
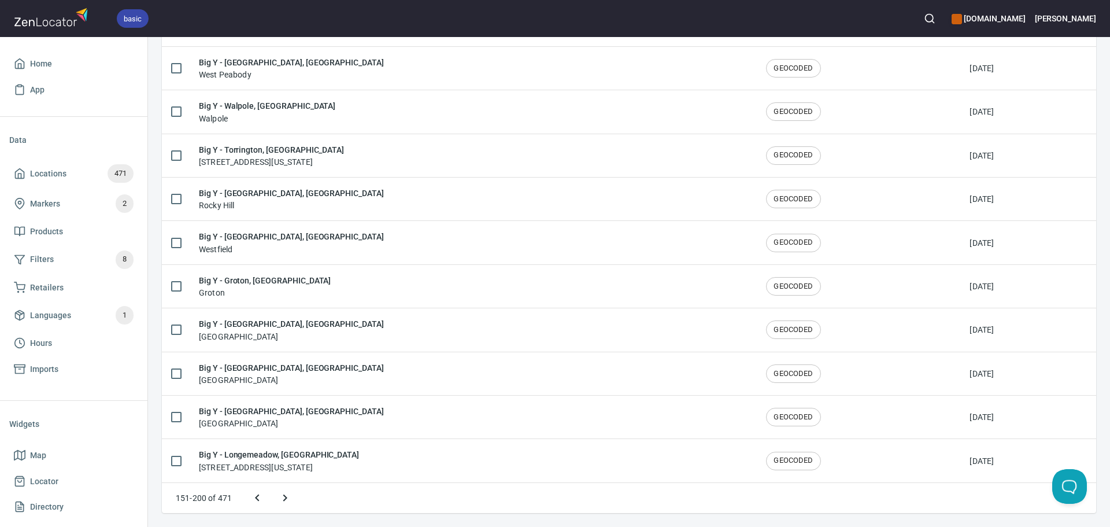
click at [279, 498] on icon "Next page" at bounding box center [285, 498] width 14 height 14
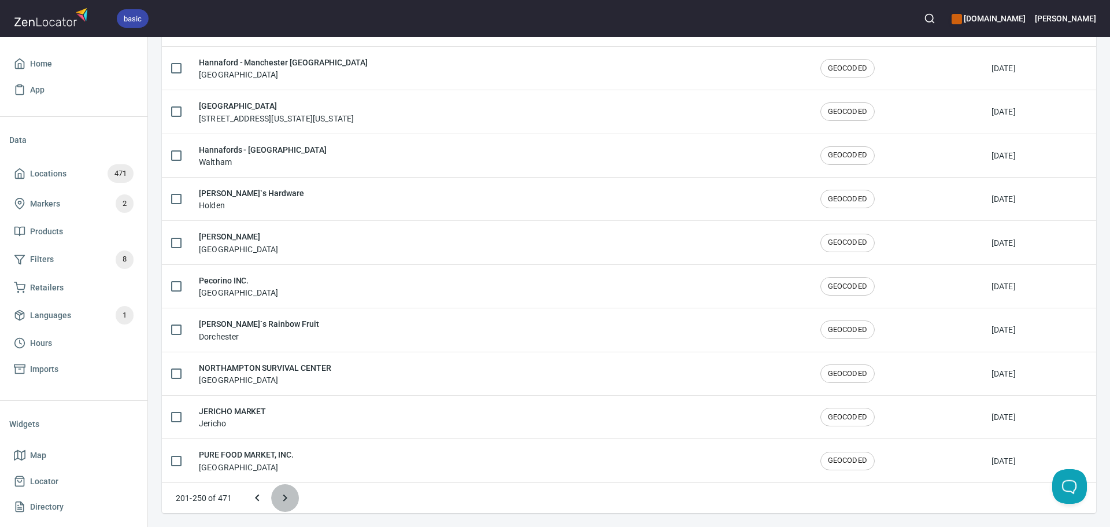
click at [283, 497] on icon "Next page" at bounding box center [285, 498] width 14 height 14
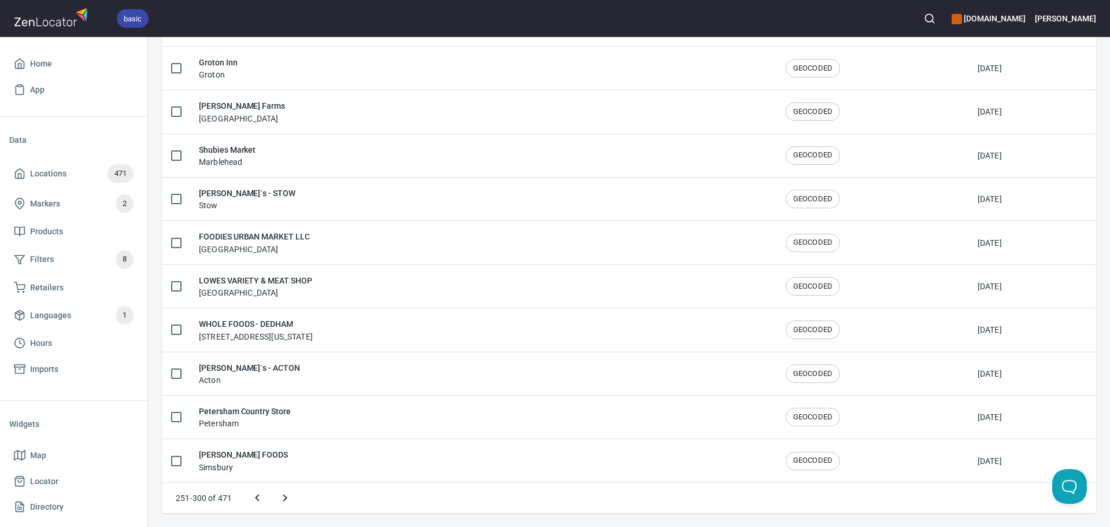
click at [283, 497] on icon "Next page" at bounding box center [285, 498] width 14 height 14
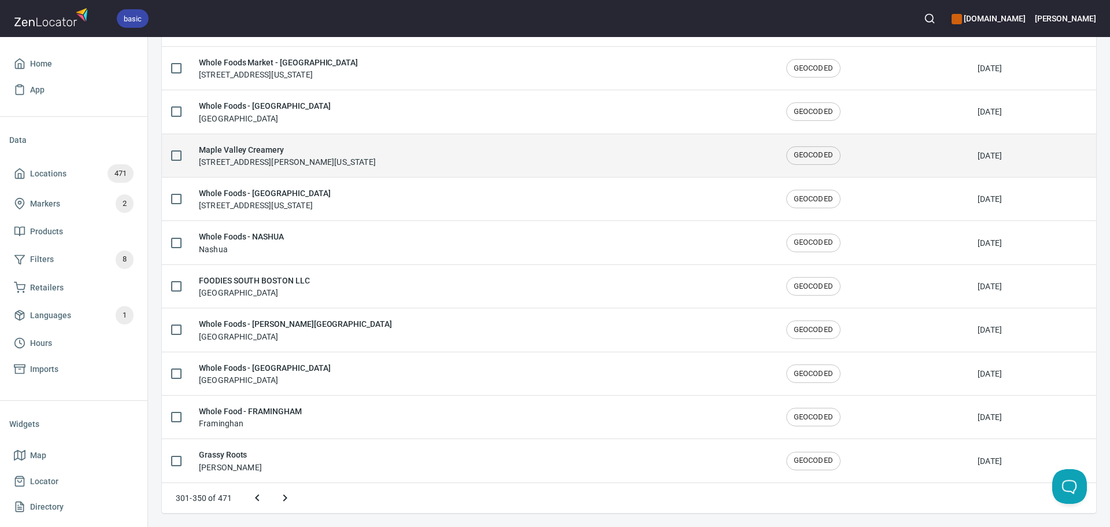
click at [475, 160] on div "Maple Valley Creamery 102 Mill Valley Rd, Hadley, Massachusetts 01035, United S…" at bounding box center [483, 155] width 569 height 24
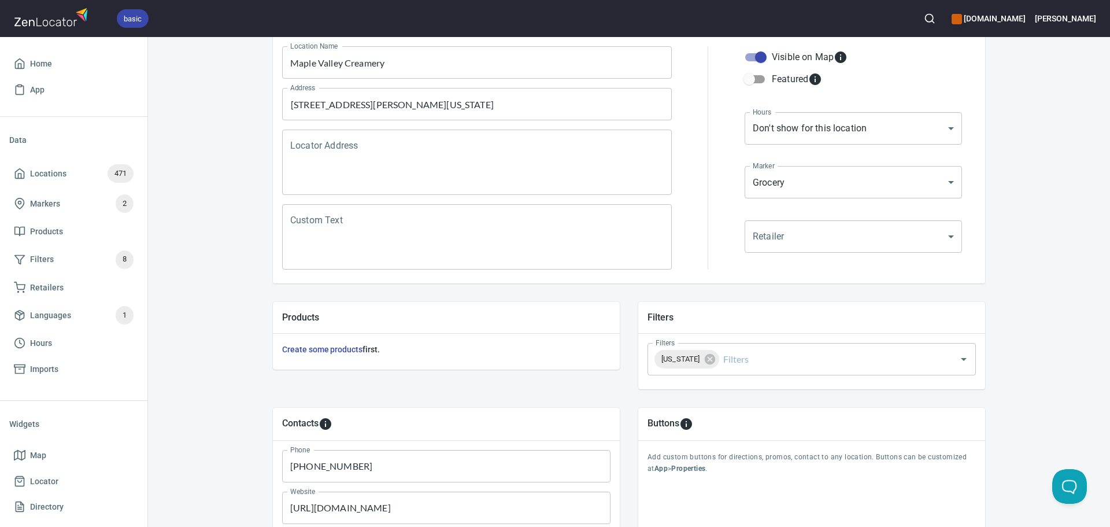
scroll to position [212, 0]
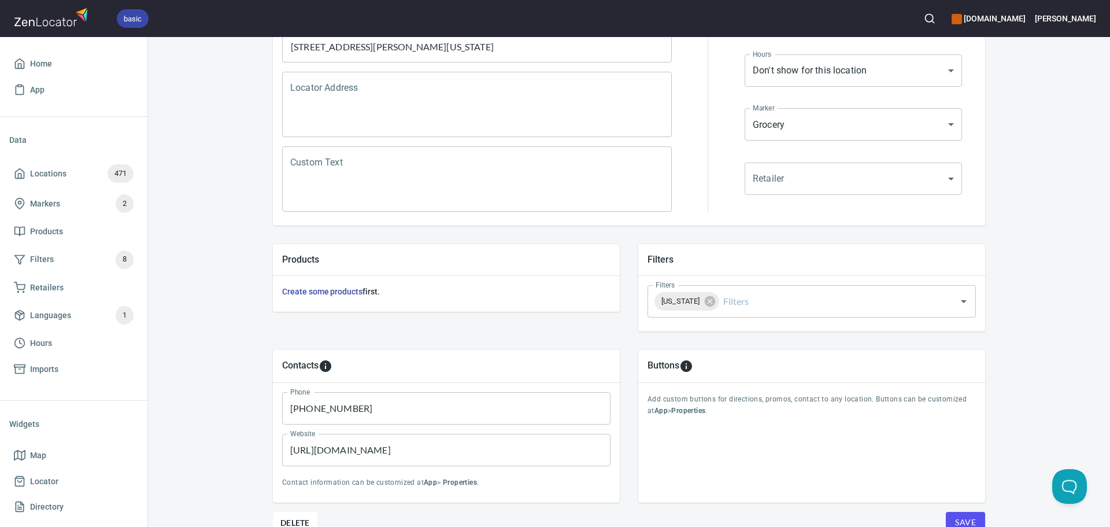
click at [485, 441] on input "https://www.wholefoodsmarket.com/" at bounding box center [446, 450] width 328 height 32
paste input "maplevalleycreamery"
type input "https://maplevalleycreamery.com/"
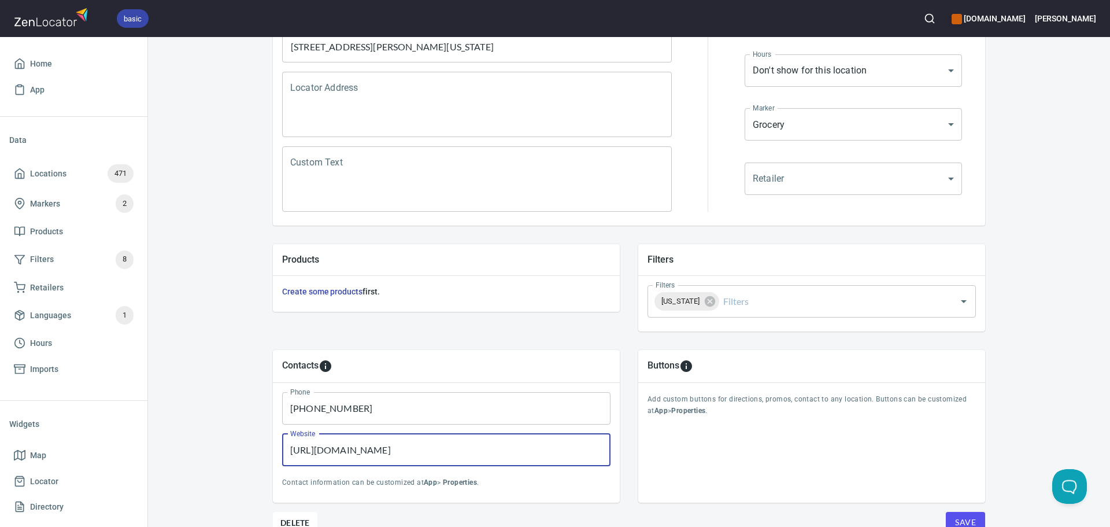
click at [435, 400] on input "(508) 358-7700" at bounding box center [446, 408] width 328 height 32
click at [435, 401] on input "(508) 358-7700" at bounding box center [446, 408] width 328 height 32
paste input "+14133870097"
drag, startPoint x: 297, startPoint y: 410, endPoint x: 252, endPoint y: 410, distance: 45.7
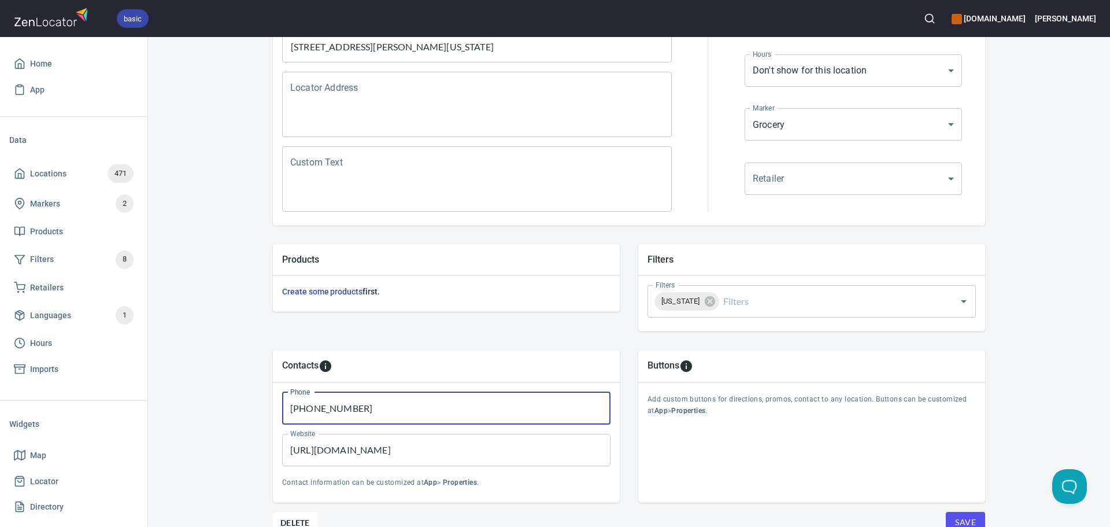
click at [254, 410] on div "Contacts Phone +14133870097 Phone Website https://maplevalleycreamery.com/ Webs…" at bounding box center [628, 426] width 749 height 190
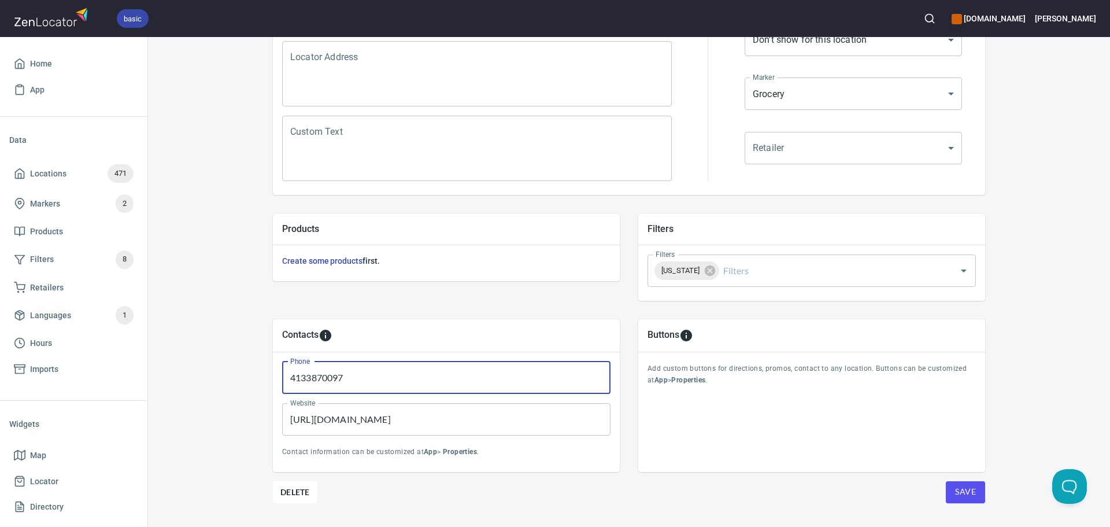
scroll to position [270, 0]
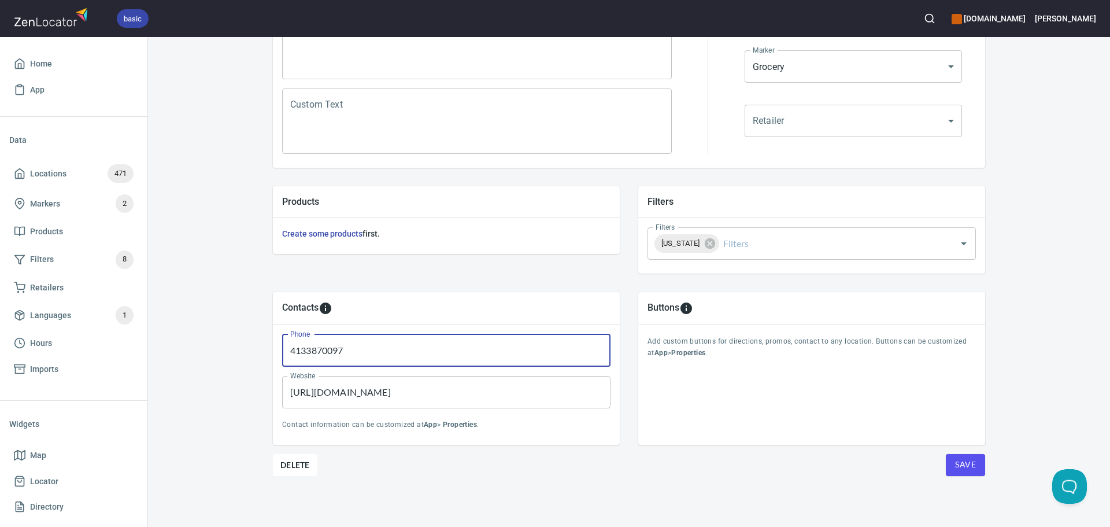
type input "4133870097"
click at [960, 469] on span "Save" at bounding box center [965, 464] width 21 height 14
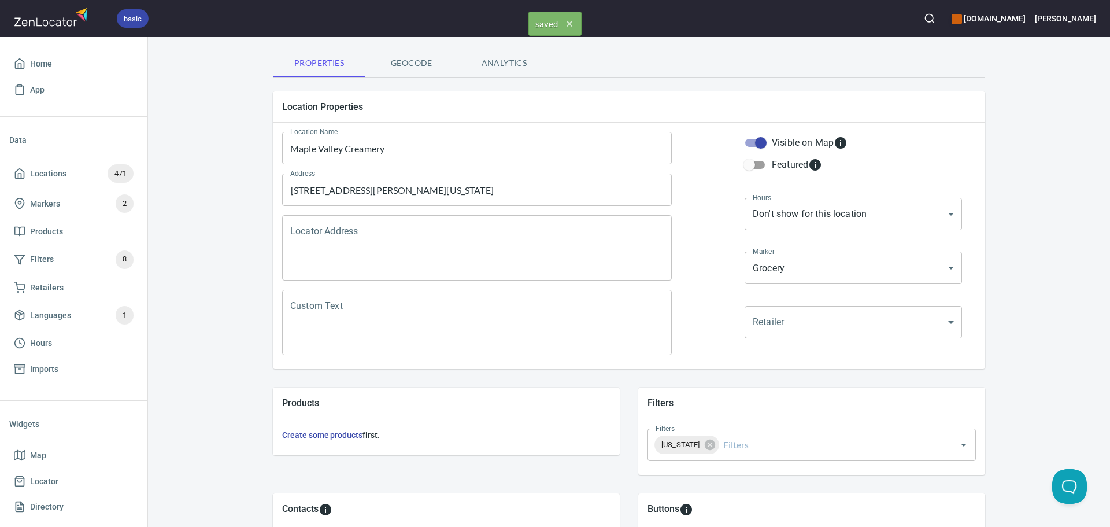
scroll to position [0, 0]
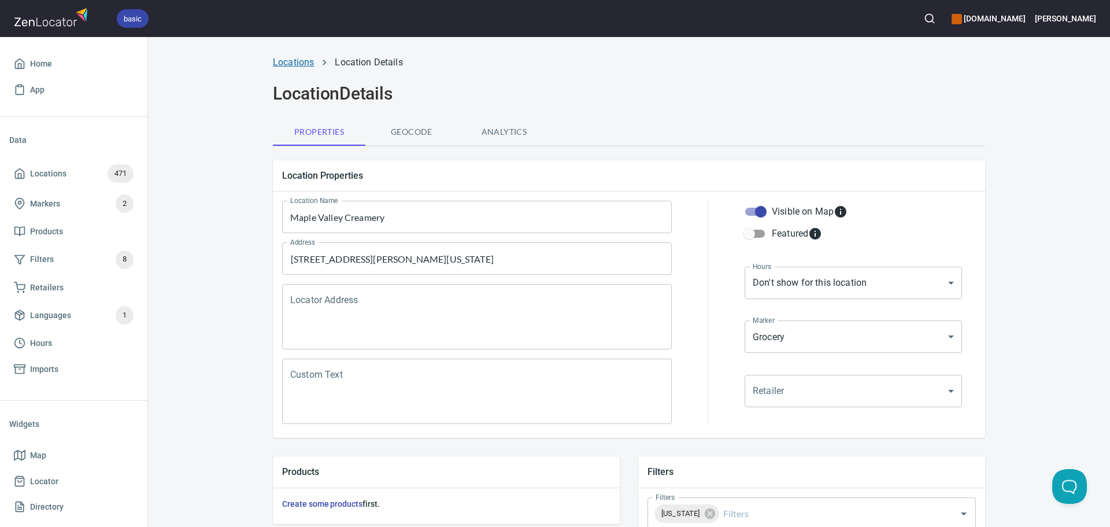
click at [283, 60] on link "Locations" at bounding box center [293, 62] width 41 height 11
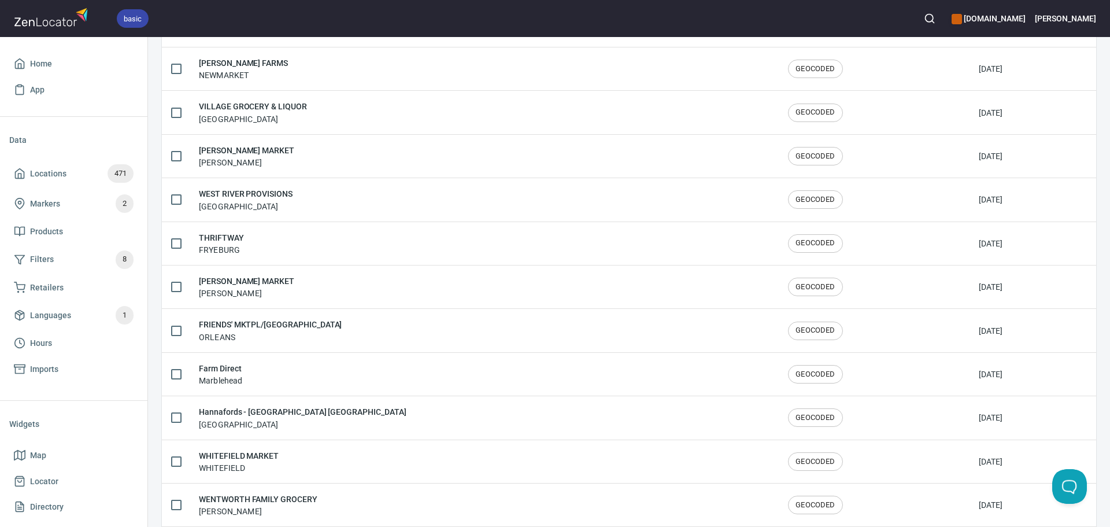
scroll to position [1900, 0]
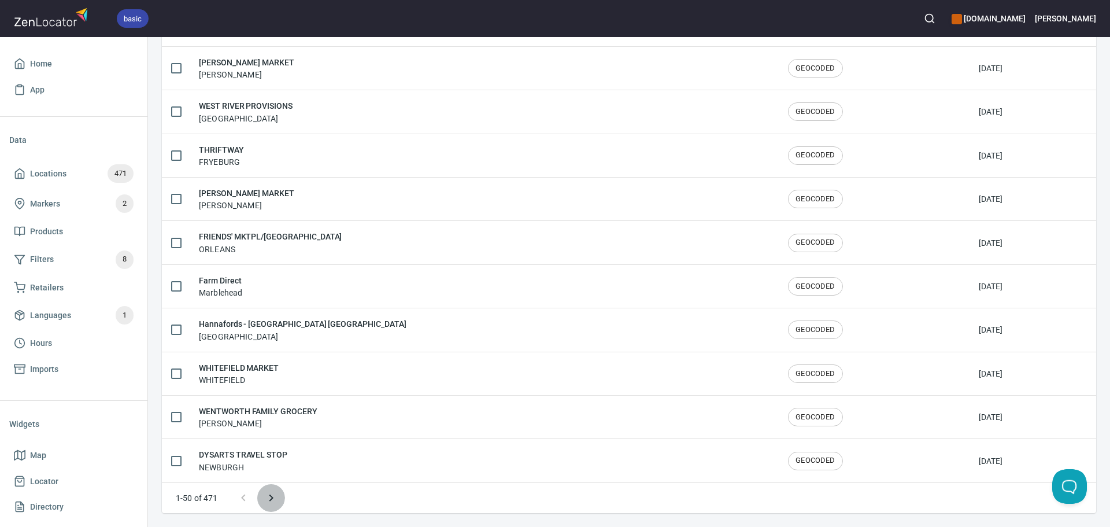
click at [271, 505] on button "Next page" at bounding box center [271, 498] width 28 height 28
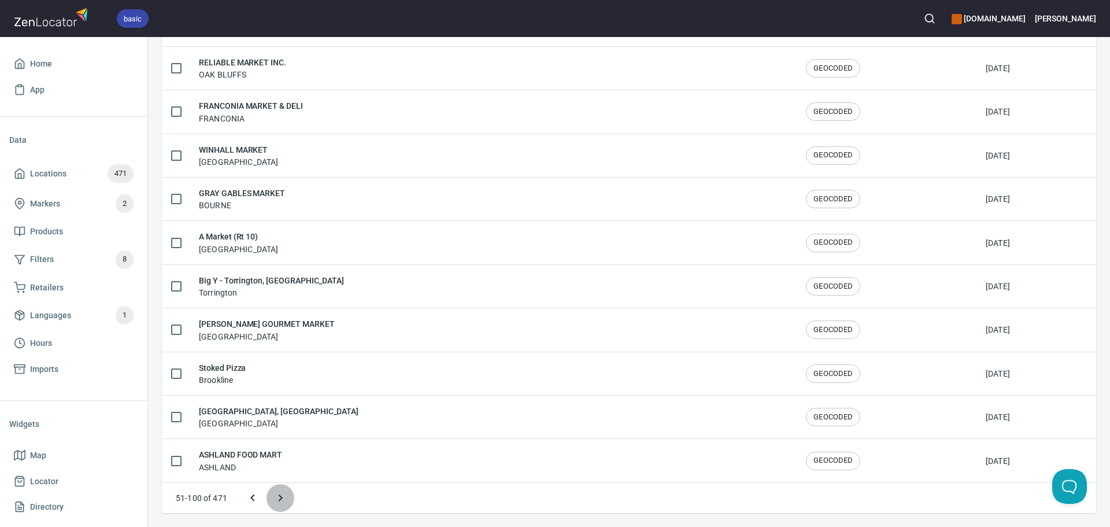
click at [271, 505] on button "Next page" at bounding box center [281, 498] width 28 height 28
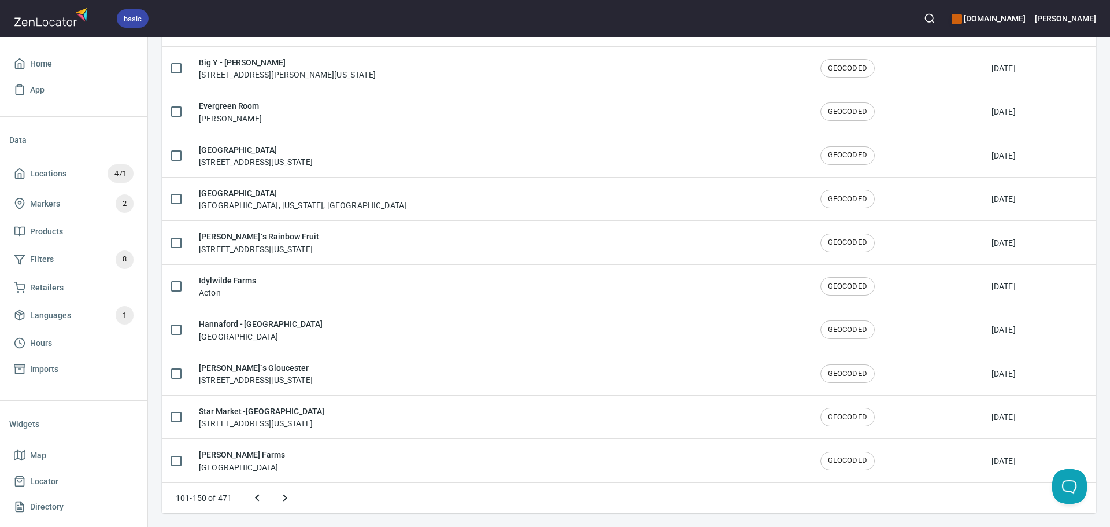
click at [287, 501] on icon "Next page" at bounding box center [285, 498] width 14 height 14
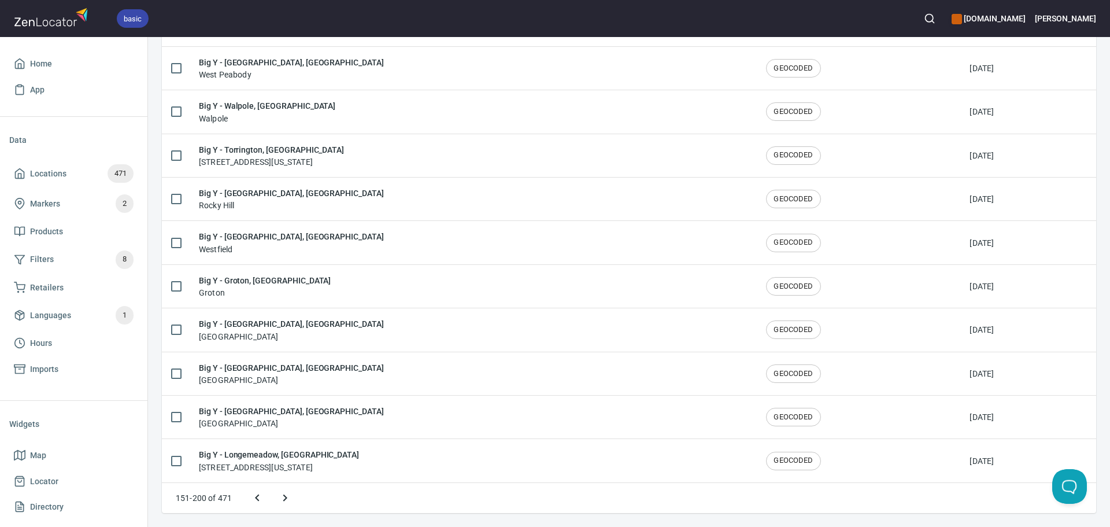
click at [289, 499] on icon "Next page" at bounding box center [285, 498] width 14 height 14
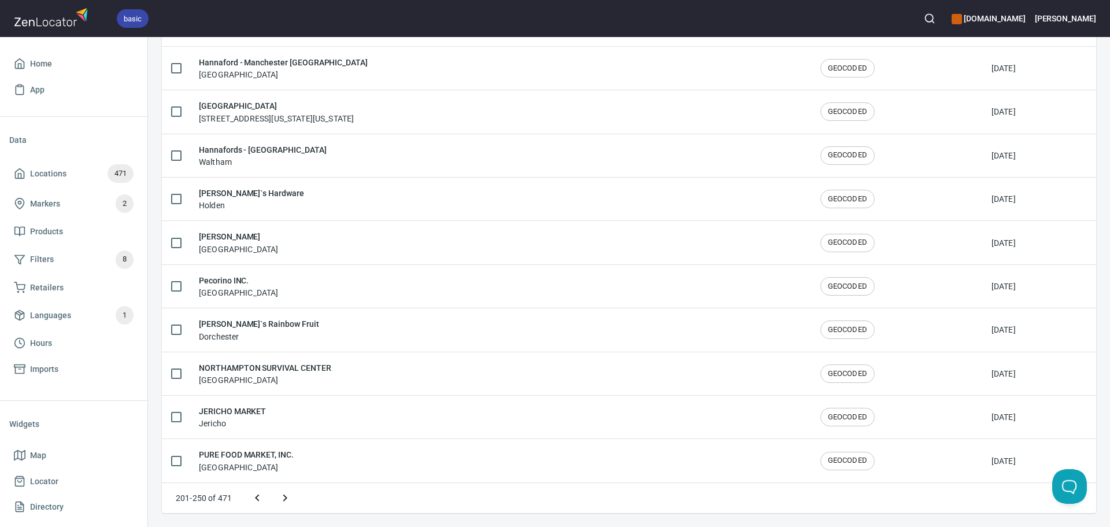
click at [289, 499] on icon "Next page" at bounding box center [285, 498] width 14 height 14
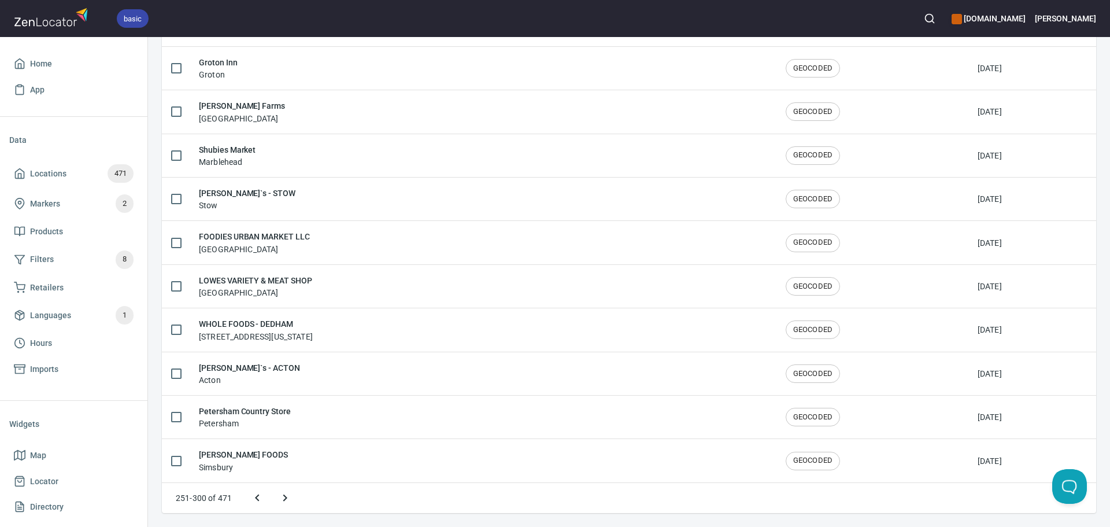
click at [289, 499] on icon "Next page" at bounding box center [285, 498] width 14 height 14
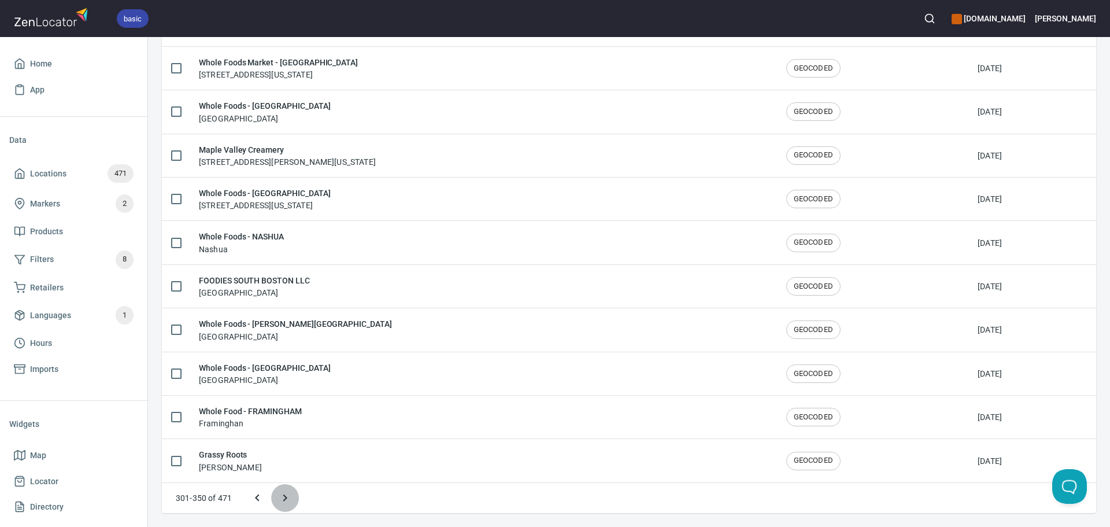
click at [289, 499] on icon "Next page" at bounding box center [285, 498] width 14 height 14
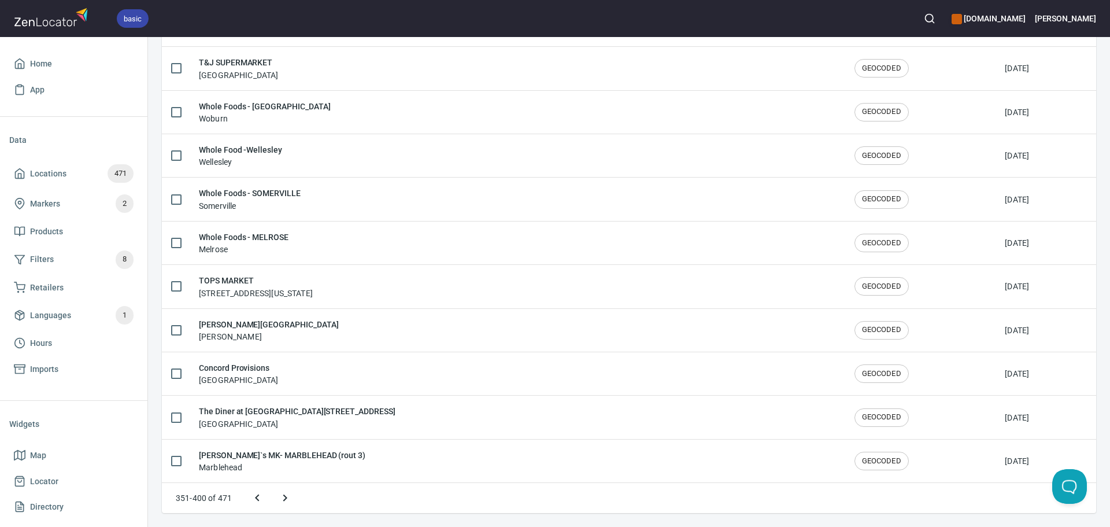
scroll to position [1726, 0]
click at [253, 501] on icon "Previous page" at bounding box center [257, 498] width 14 height 14
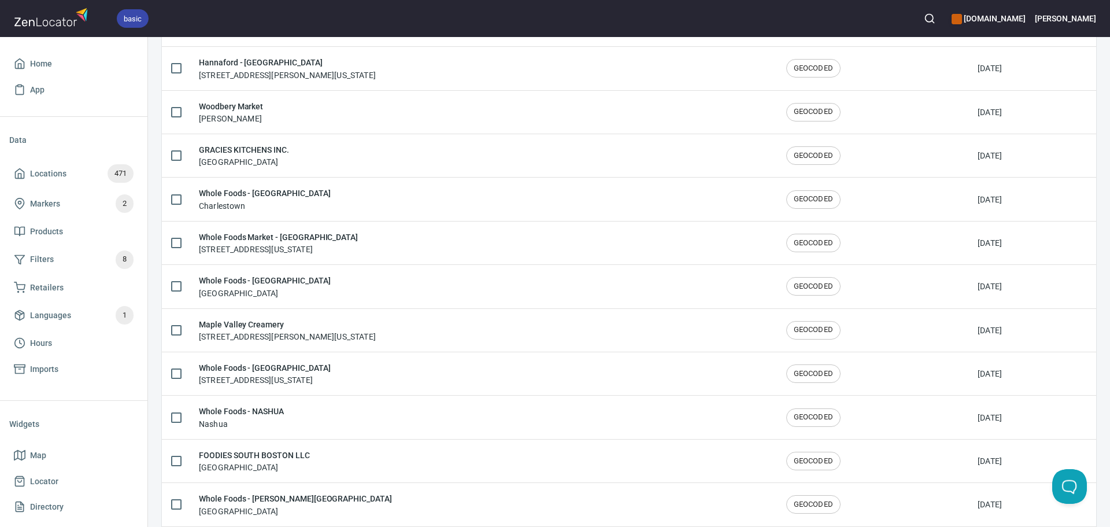
scroll to position [1900, 0]
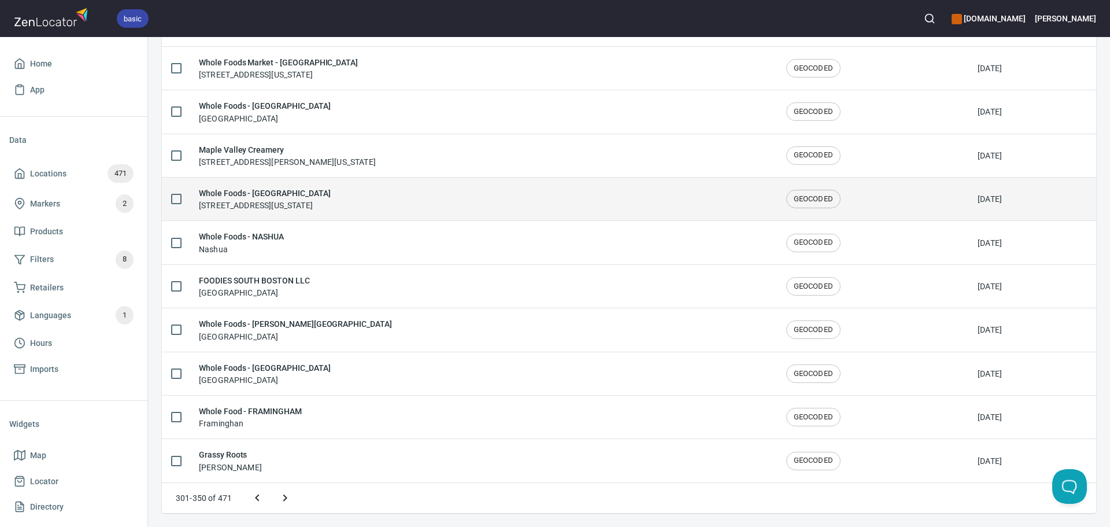
click at [501, 198] on div "Whole Foods - SHREWSBURY 193 Boston Turnpike, Shrewsbury, Massachusetts 01545, …" at bounding box center [483, 199] width 569 height 24
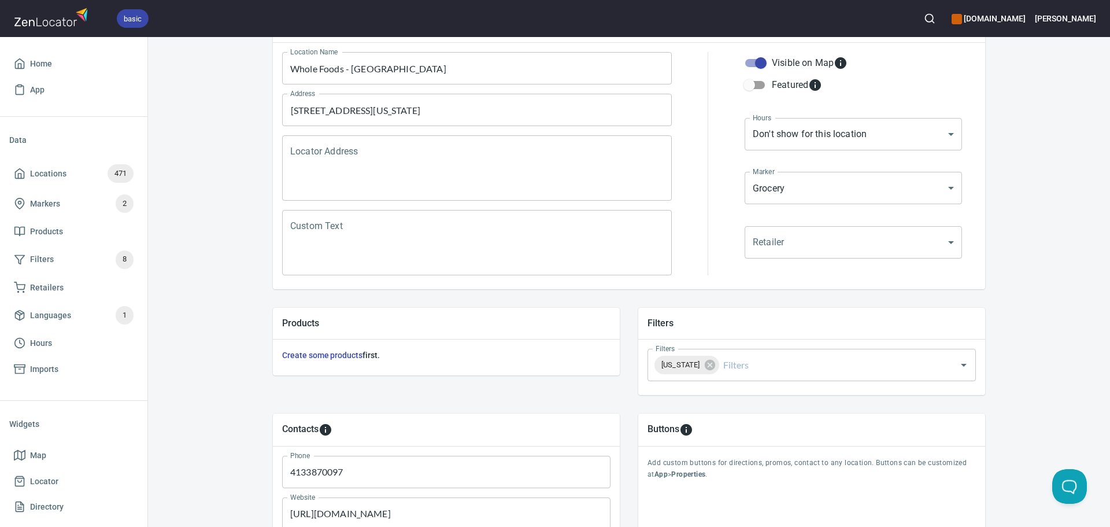
scroll to position [173, 0]
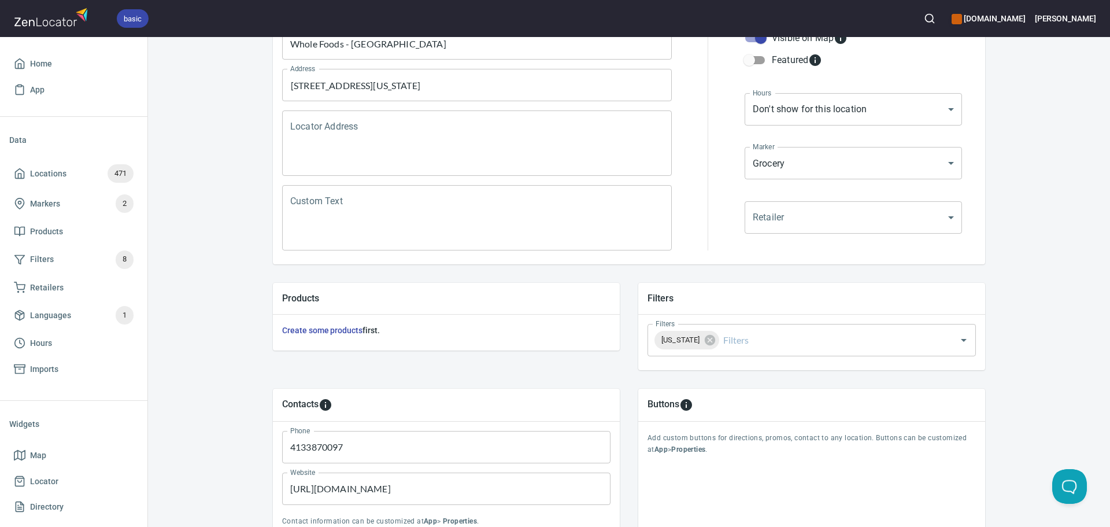
click at [464, 486] on input "https://maplevalleycreamery.com/" at bounding box center [446, 488] width 328 height 32
paste input "www.wholefoodsmarket.com/stores/shrewsbury?utm_source=google&utm_medium=organic…"
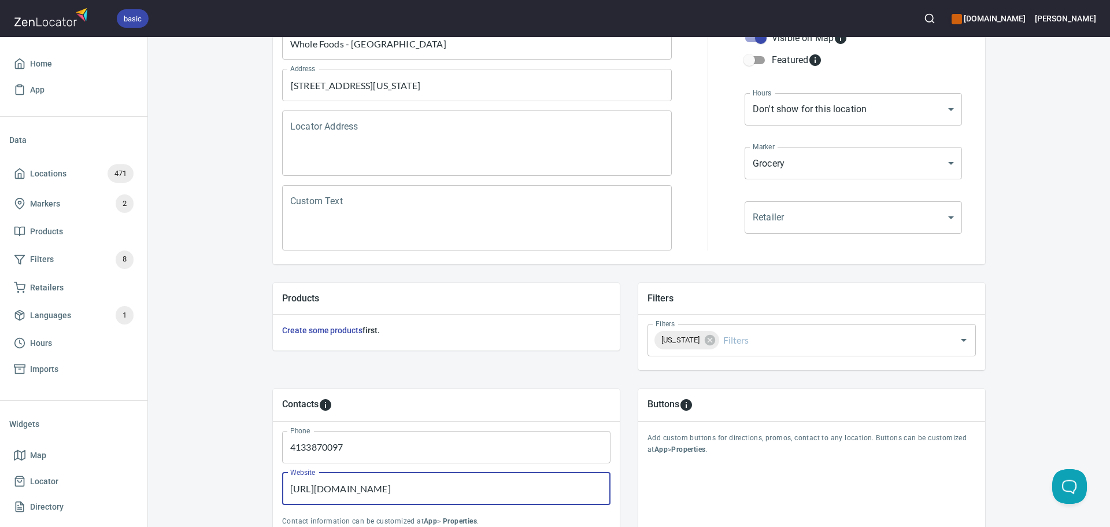
type input "https://www.wholefoodsmarket.com/stores/shrewsbury?utm_source=google&utm_medium…"
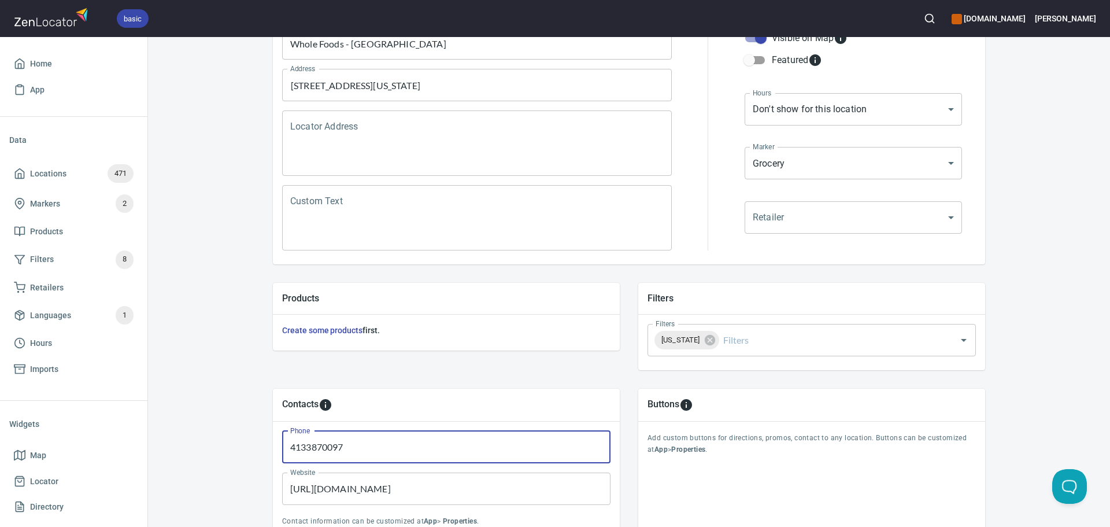
click at [372, 453] on input "4133870097" at bounding box center [446, 447] width 328 height 32
click at [370, 454] on input "4133870097" at bounding box center [446, 447] width 328 height 32
drag, startPoint x: 370, startPoint y: 452, endPoint x: 340, endPoint y: 448, distance: 29.9
click at [340, 448] on input "4133870097" at bounding box center [446, 447] width 328 height 32
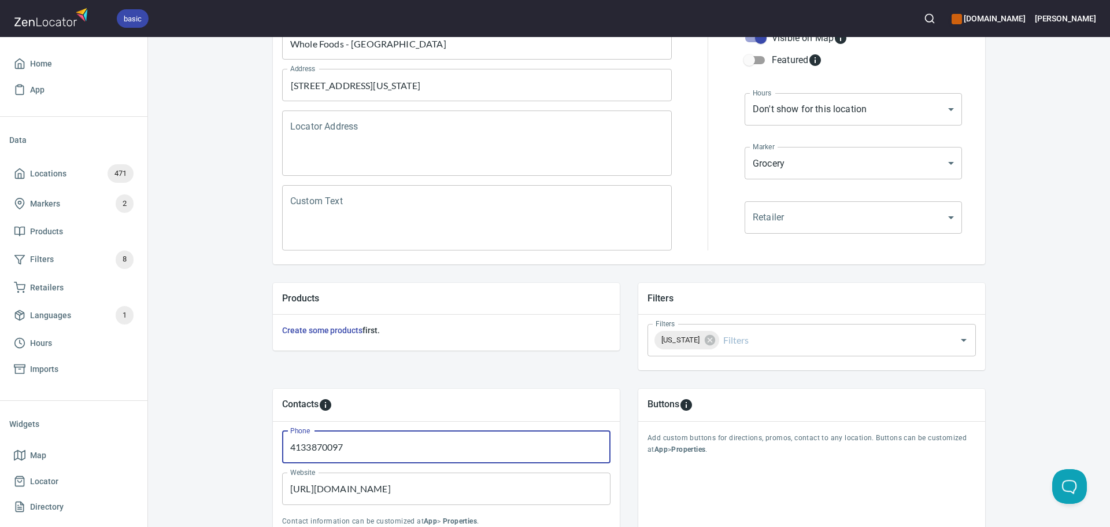
click at [340, 448] on input "4133870097" at bounding box center [446, 447] width 328 height 32
paste input "+15087495520"
drag, startPoint x: 297, startPoint y: 447, endPoint x: 220, endPoint y: 459, distance: 77.2
click at [220, 459] on div "Locations Location Details Location Details Properties Geocode Analytics Locati…" at bounding box center [629, 249] width 962 height 748
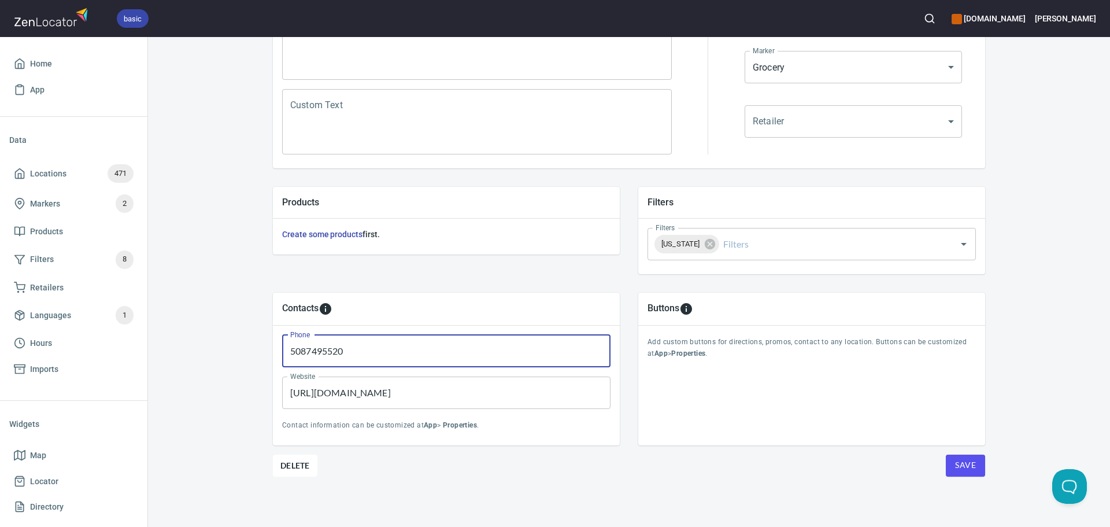
scroll to position [270, 0]
type input "5087495520"
click at [970, 465] on span "Save" at bounding box center [965, 464] width 21 height 14
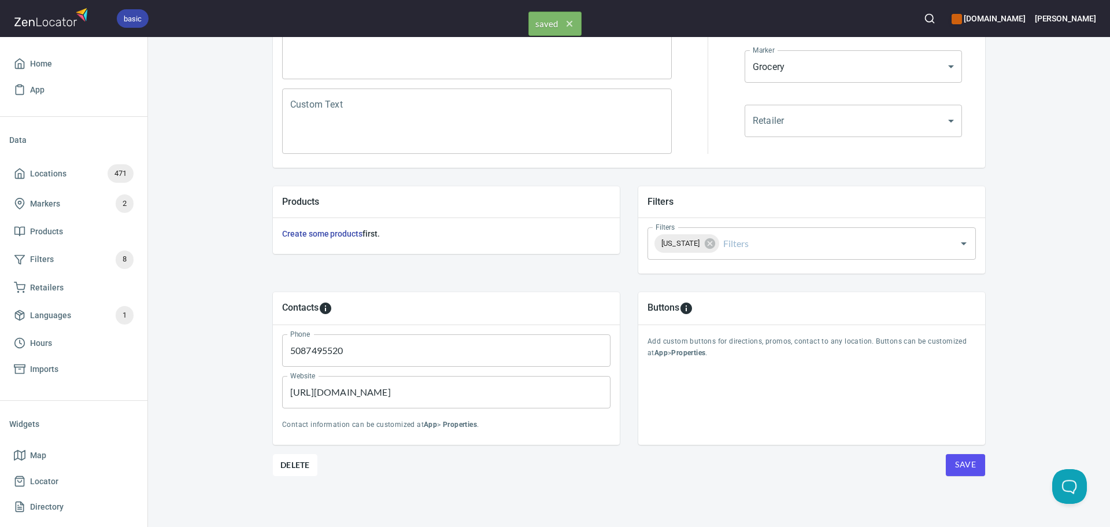
scroll to position [0, 0]
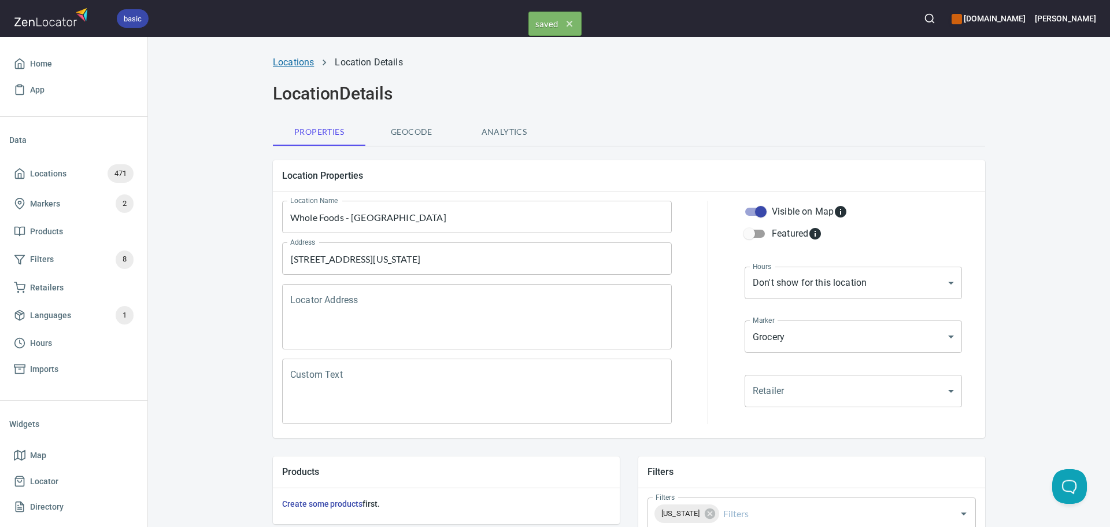
click at [300, 57] on link "Locations" at bounding box center [293, 62] width 41 height 11
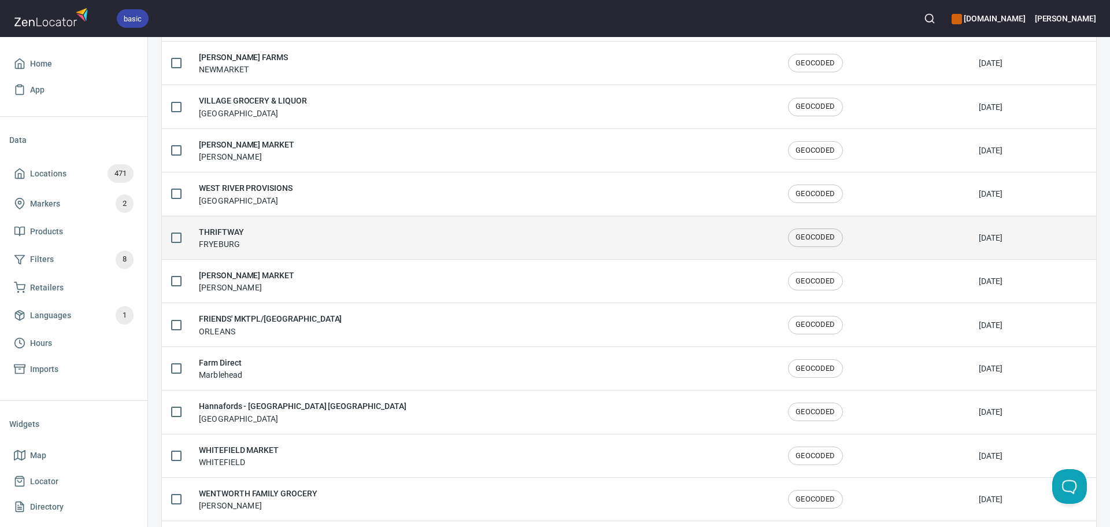
scroll to position [1900, 0]
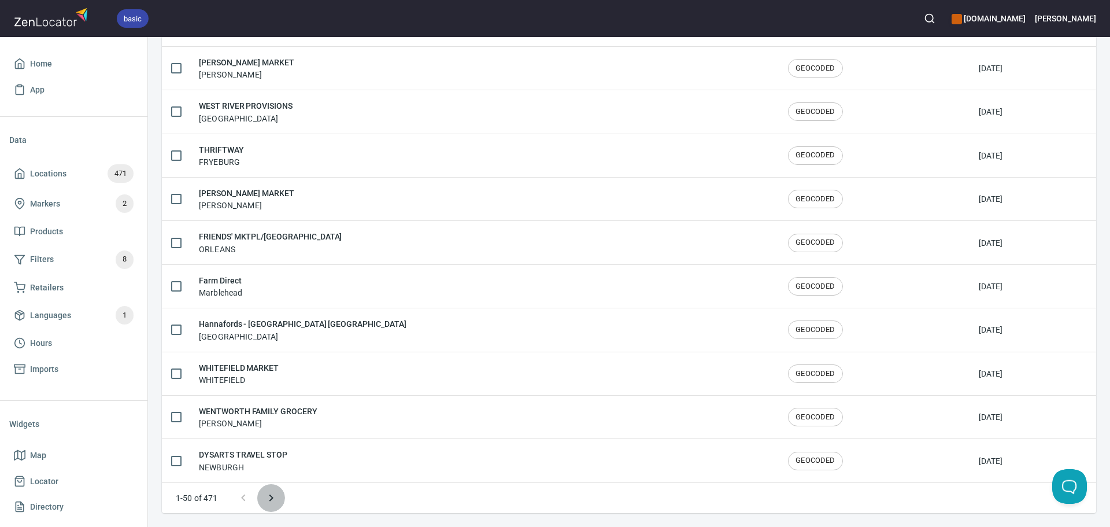
click at [265, 497] on icon "Next page" at bounding box center [271, 498] width 14 height 14
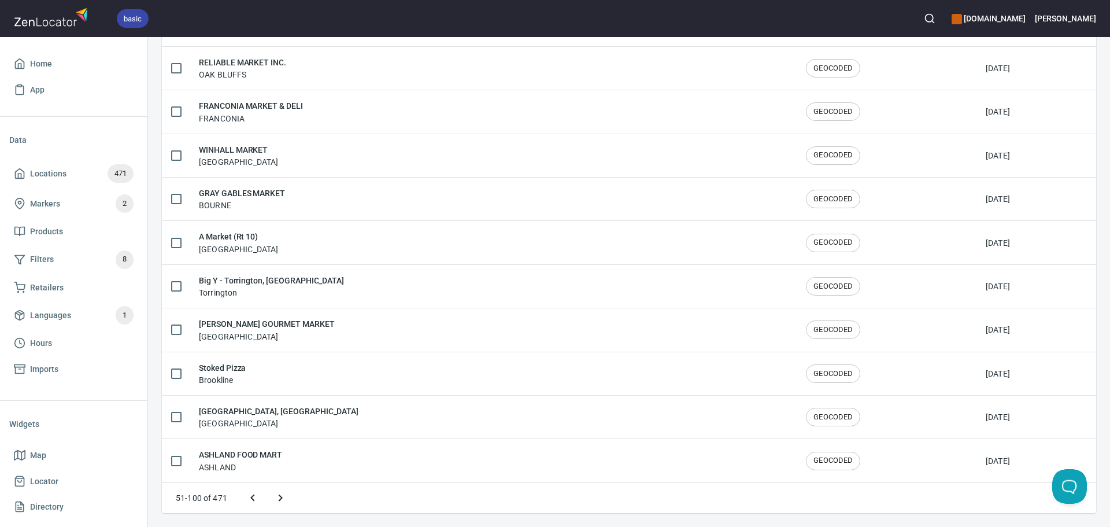
click at [275, 497] on icon "Next page" at bounding box center [281, 498] width 14 height 14
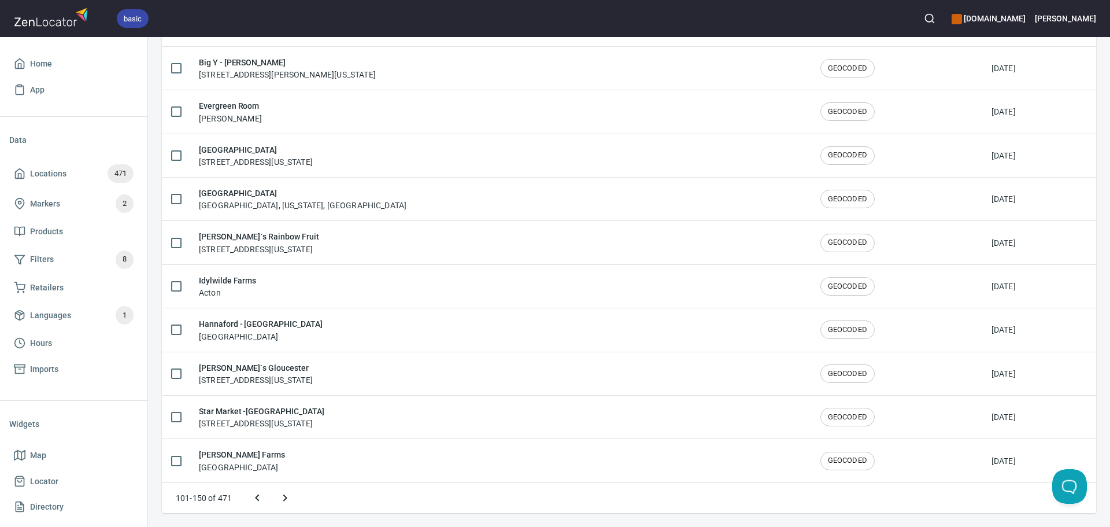
click at [279, 497] on icon "Next page" at bounding box center [285, 498] width 14 height 14
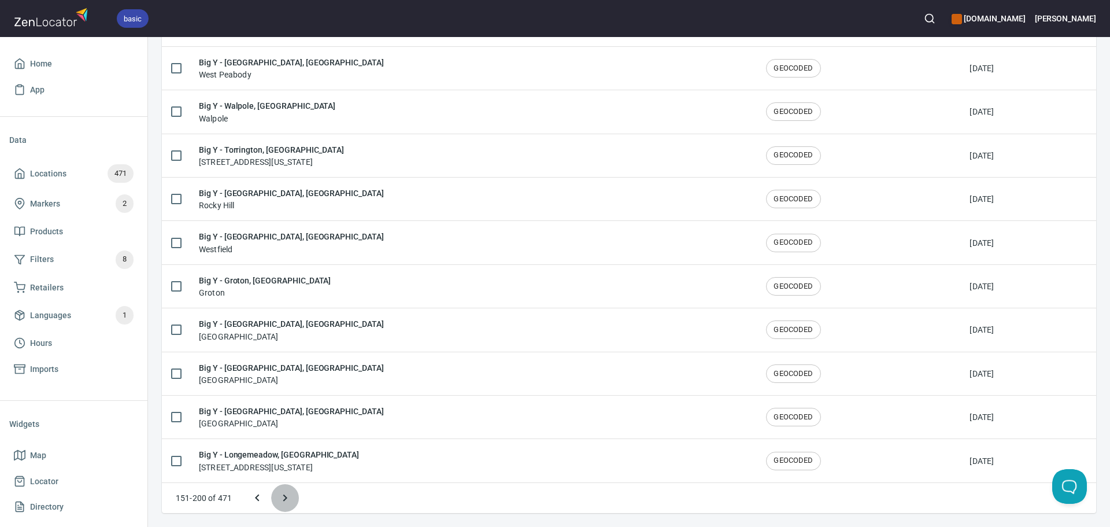
click at [286, 493] on icon "Next page" at bounding box center [285, 498] width 14 height 14
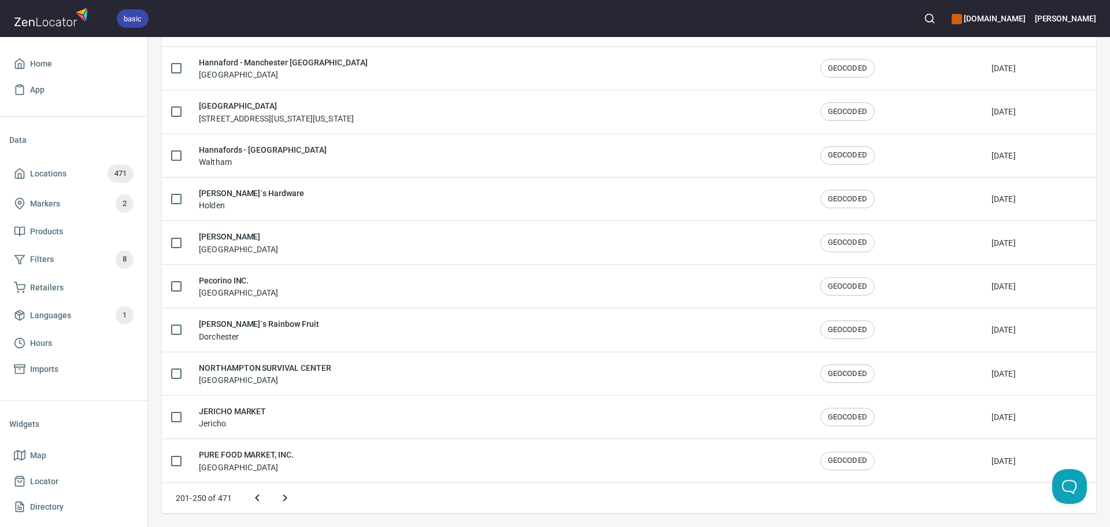
click at [285, 492] on icon "Next page" at bounding box center [285, 498] width 14 height 14
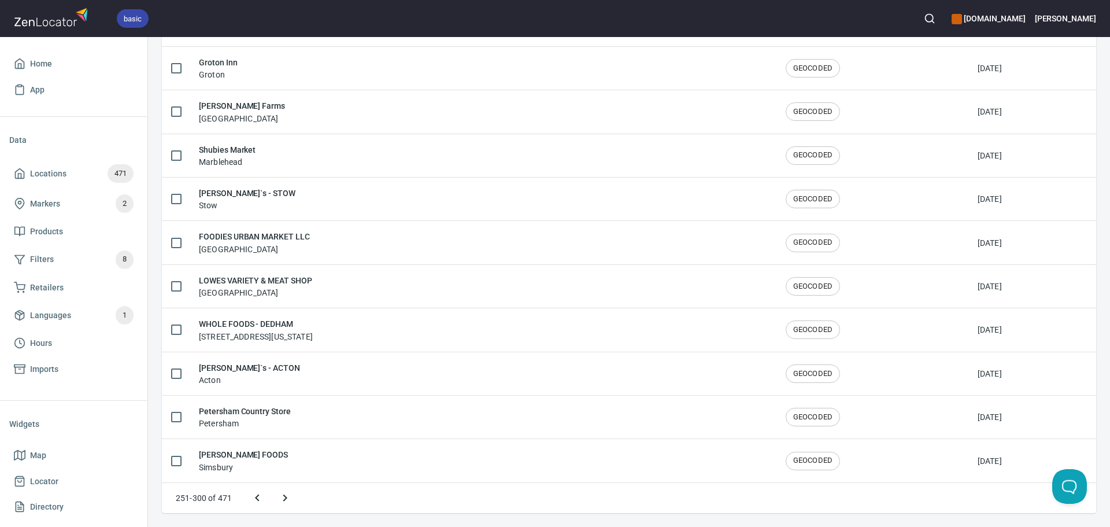
click at [285, 492] on icon "Next page" at bounding box center [285, 498] width 14 height 14
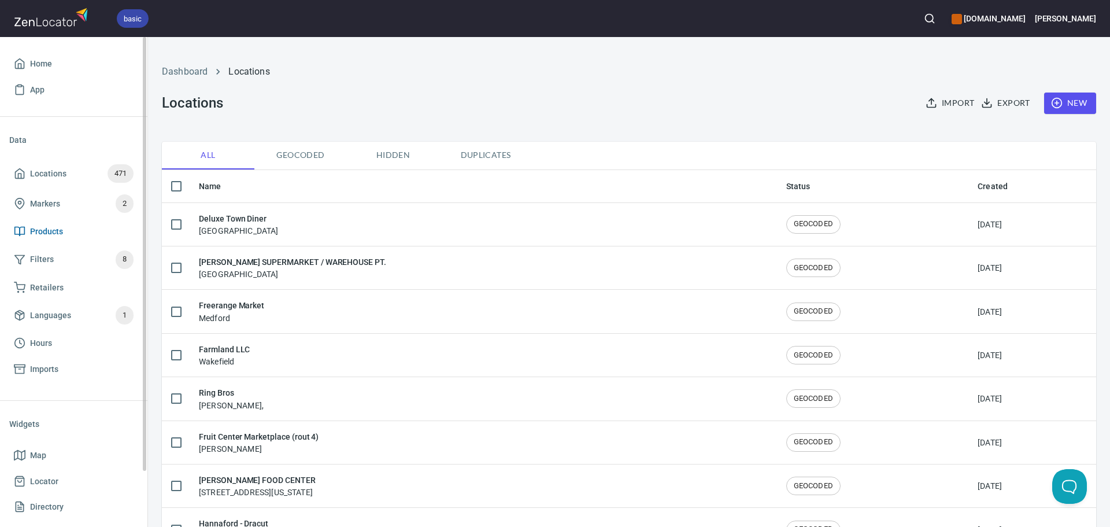
scroll to position [1900, 0]
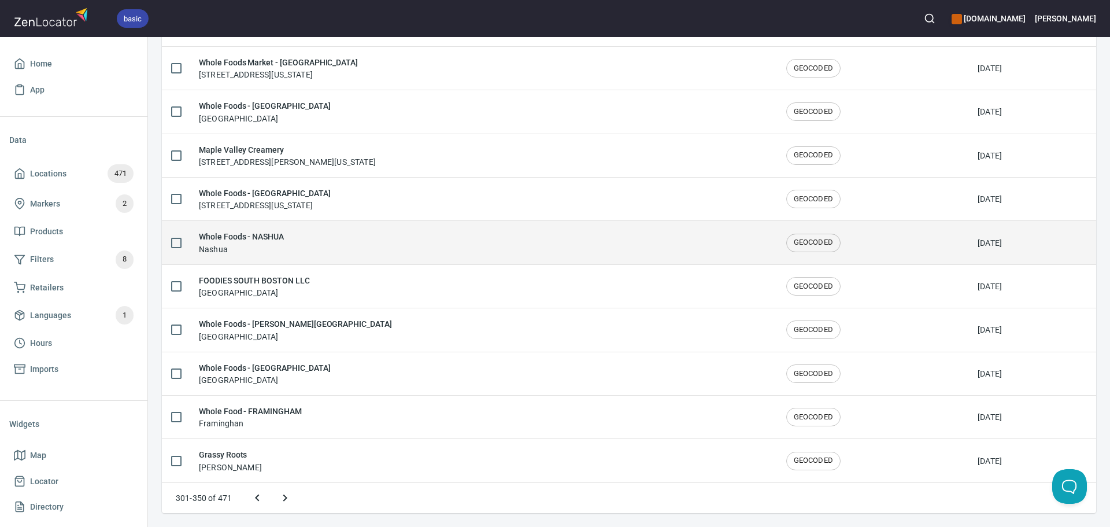
click at [365, 243] on div "Whole Foods - NASHUA Nashua" at bounding box center [483, 242] width 569 height 24
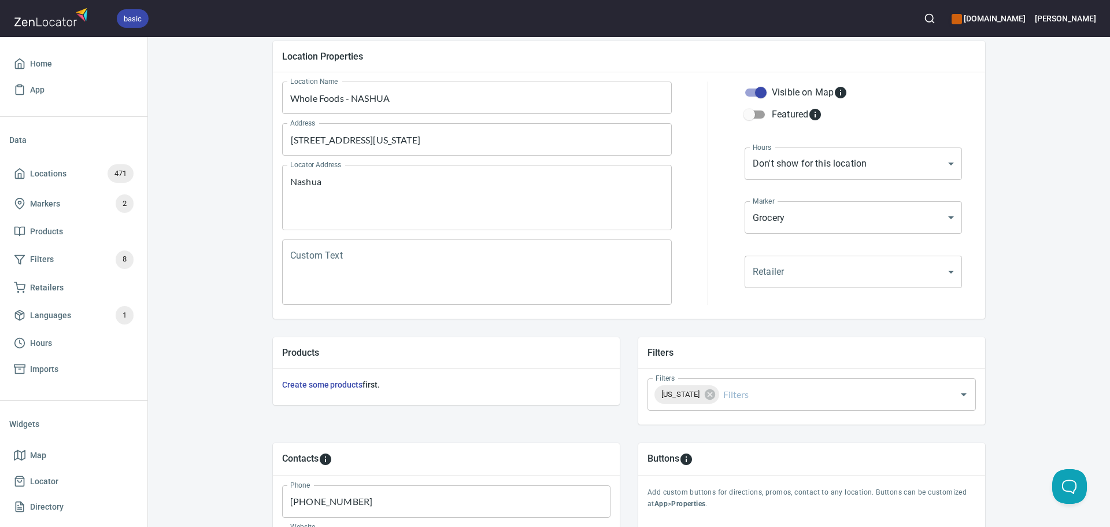
scroll to position [173, 0]
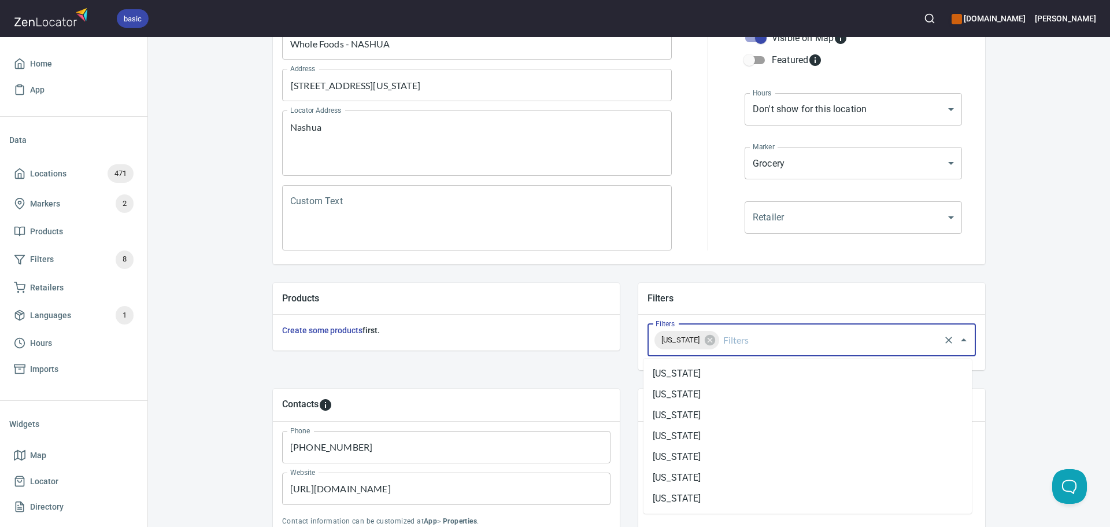
click at [818, 350] on input "Filters" at bounding box center [829, 340] width 217 height 22
click at [764, 474] on li "[US_STATE]" at bounding box center [808, 477] width 328 height 21
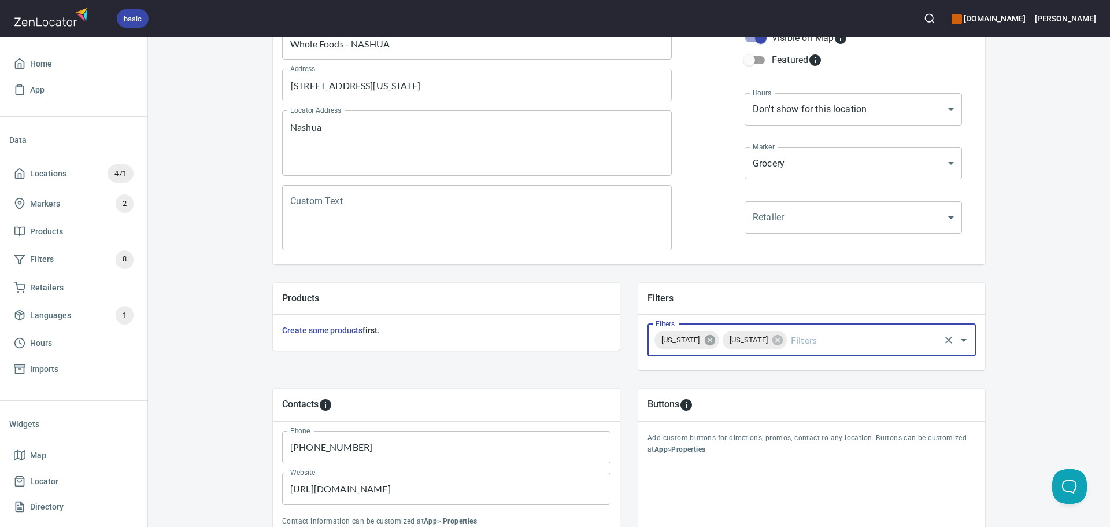
click at [715, 339] on icon at bounding box center [709, 340] width 10 height 10
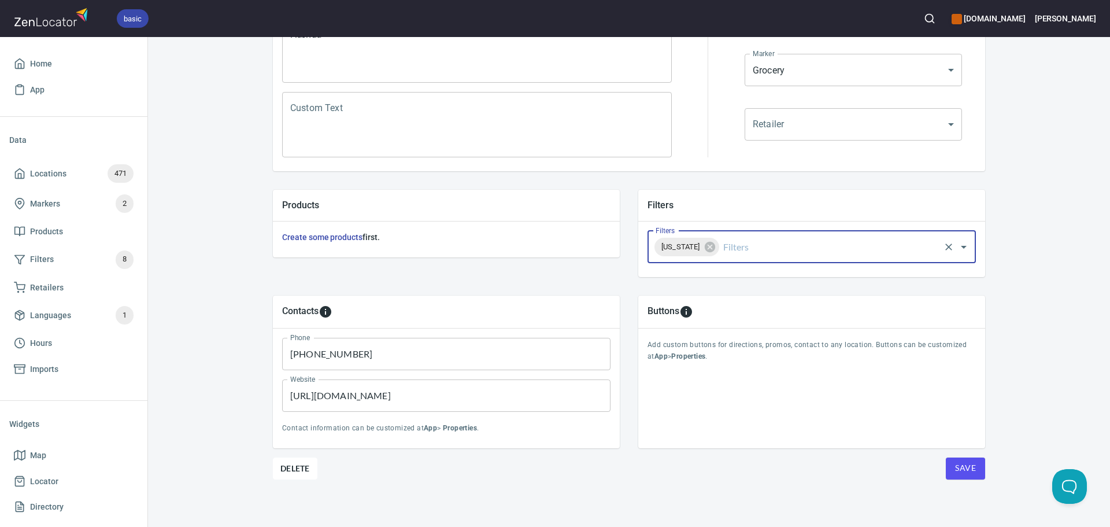
scroll to position [270, 0]
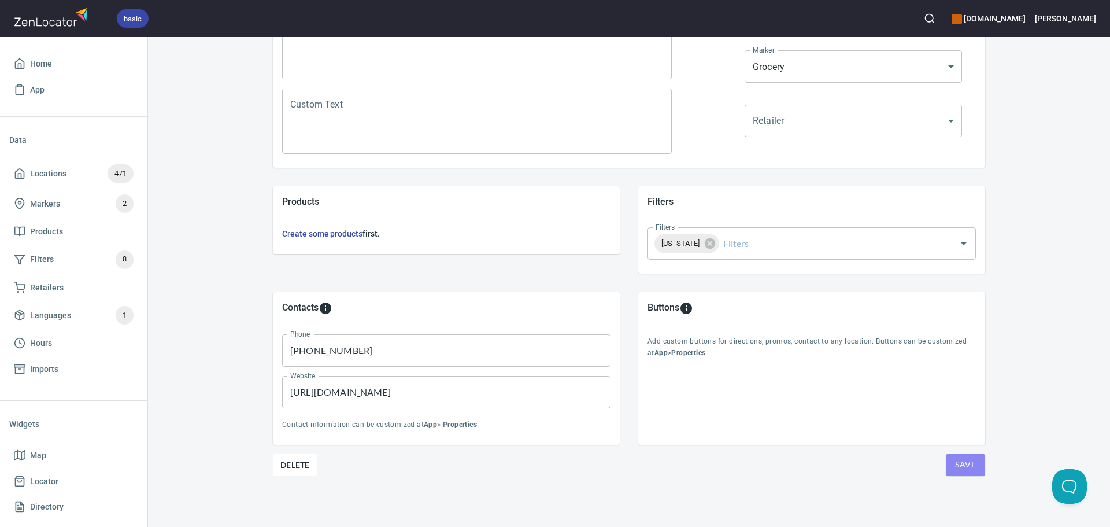
click at [956, 457] on button "Save" at bounding box center [965, 465] width 39 height 22
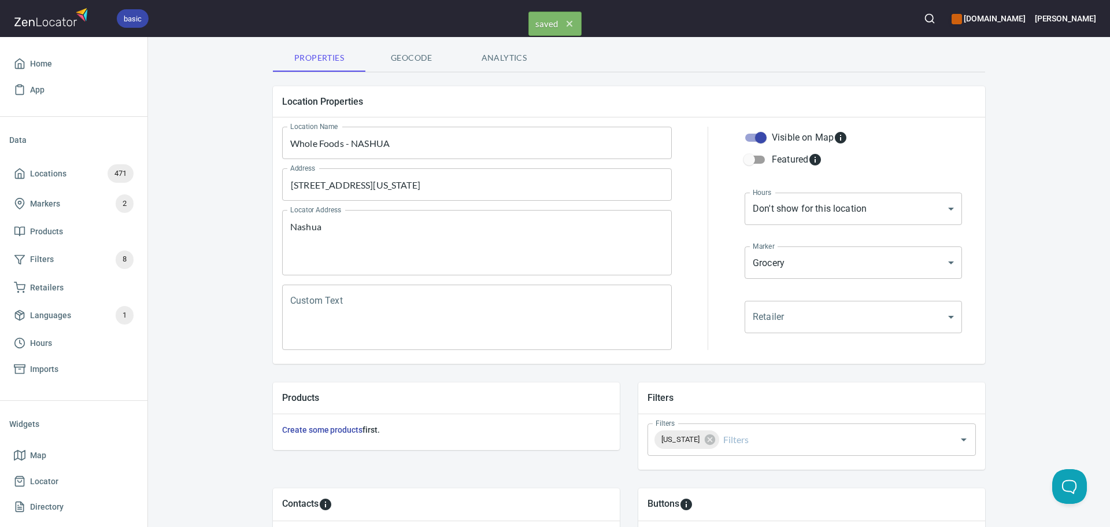
scroll to position [0, 0]
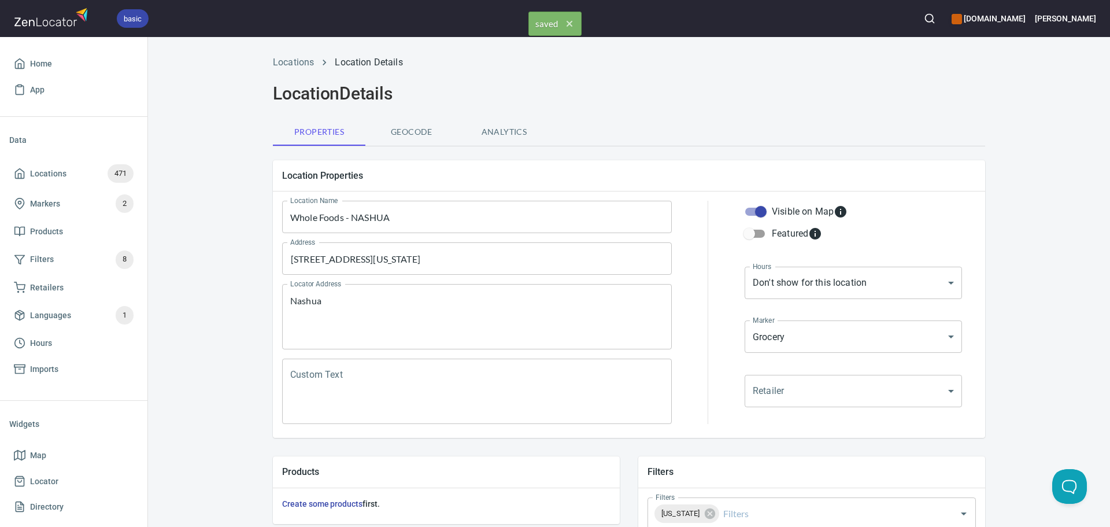
click at [283, 68] on li "Locations" at bounding box center [293, 63] width 41 height 14
click at [297, 66] on link "Locations" at bounding box center [293, 62] width 41 height 11
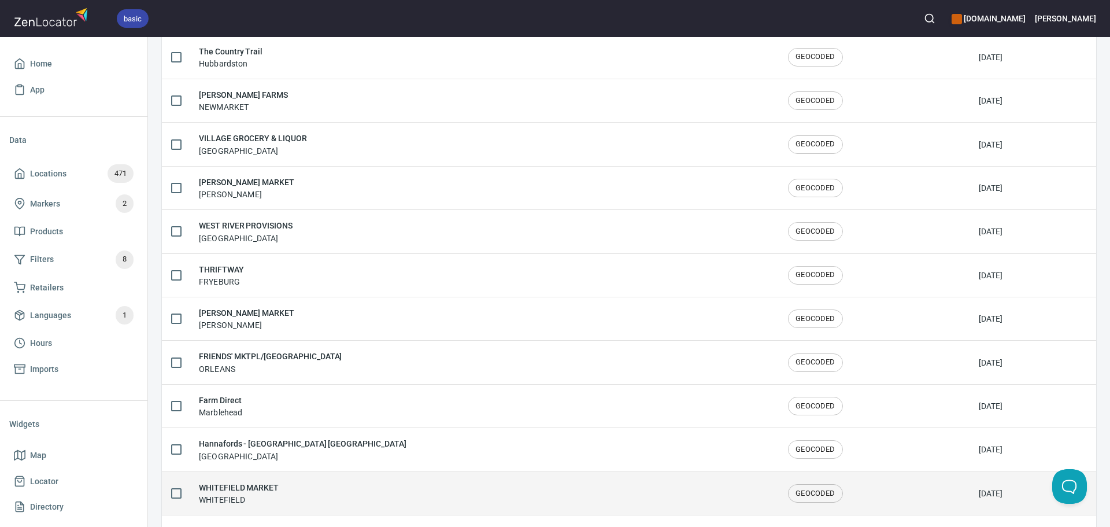
scroll to position [1900, 0]
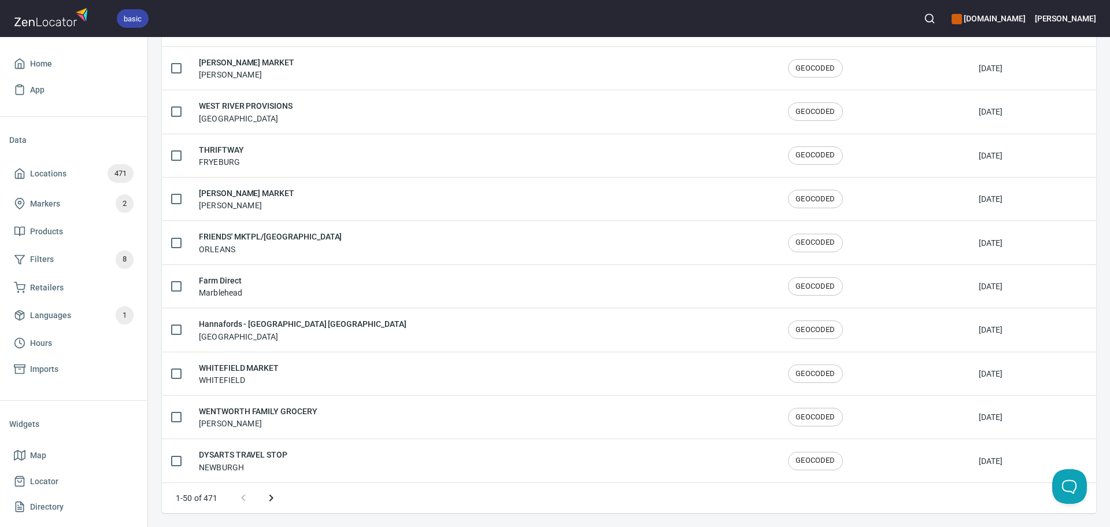
click at [275, 496] on icon "Next page" at bounding box center [271, 498] width 14 height 14
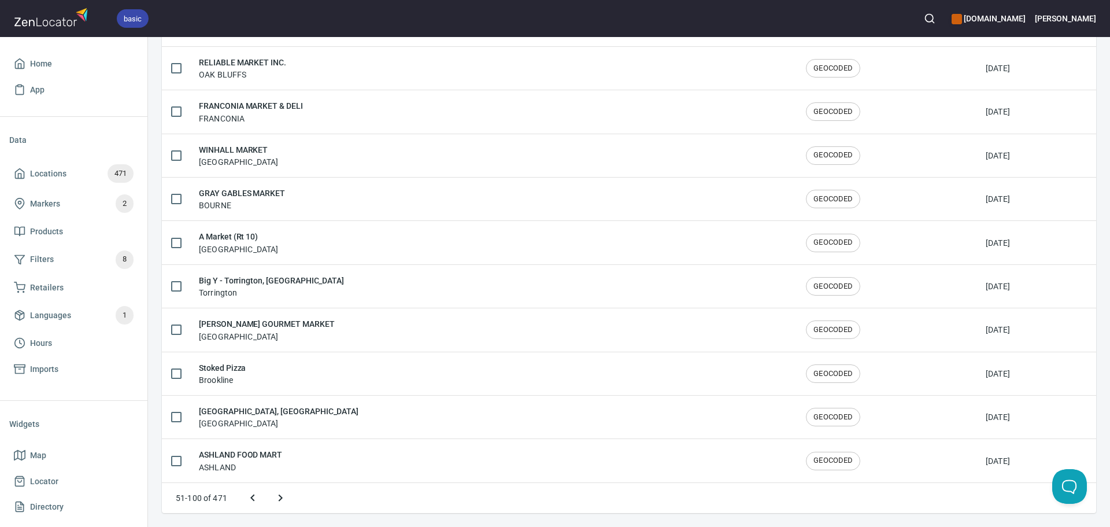
click at [279, 497] on icon "Next page" at bounding box center [281, 498] width 14 height 14
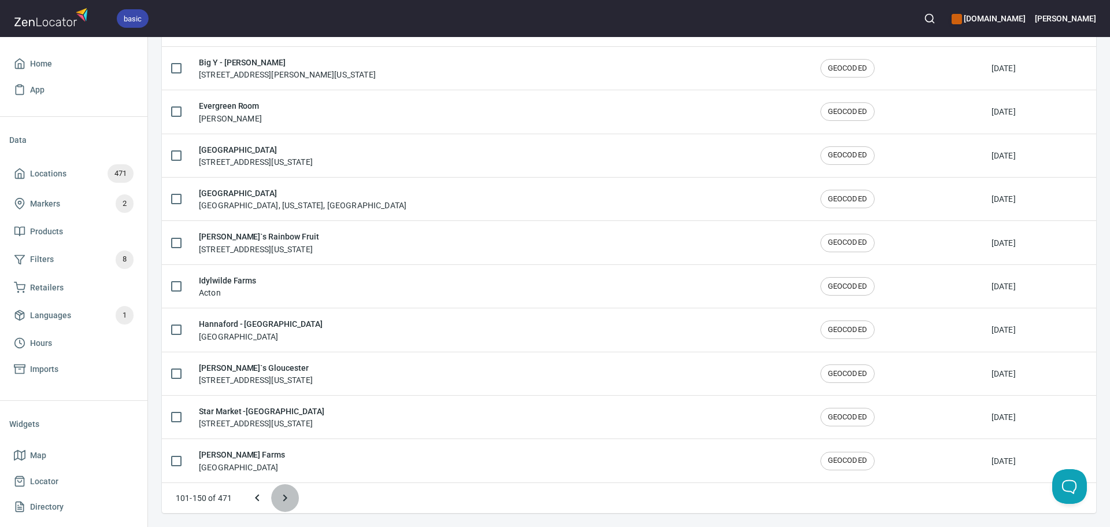
click at [283, 498] on icon "Next page" at bounding box center [285, 498] width 14 height 14
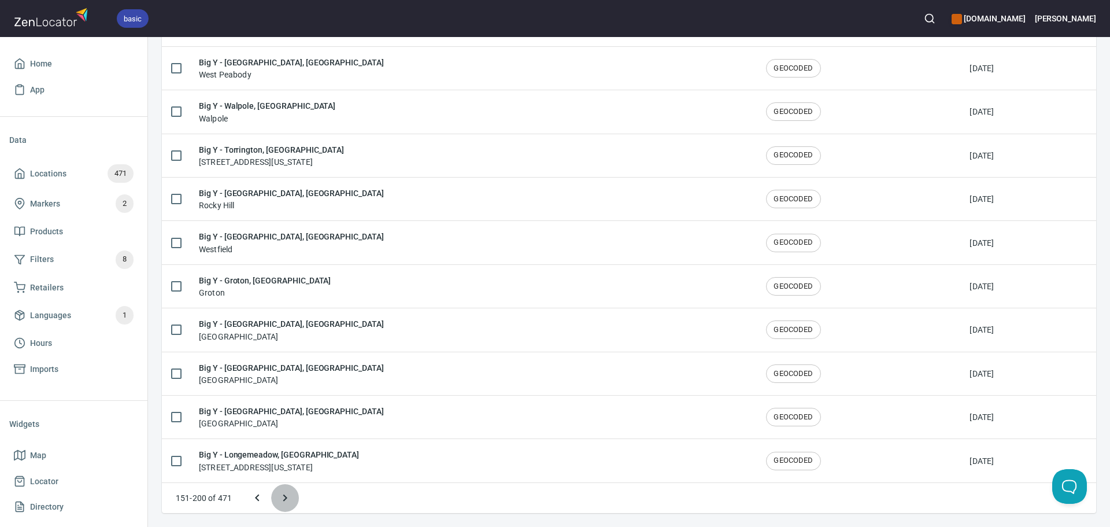
click at [292, 497] on button "Next page" at bounding box center [285, 498] width 28 height 28
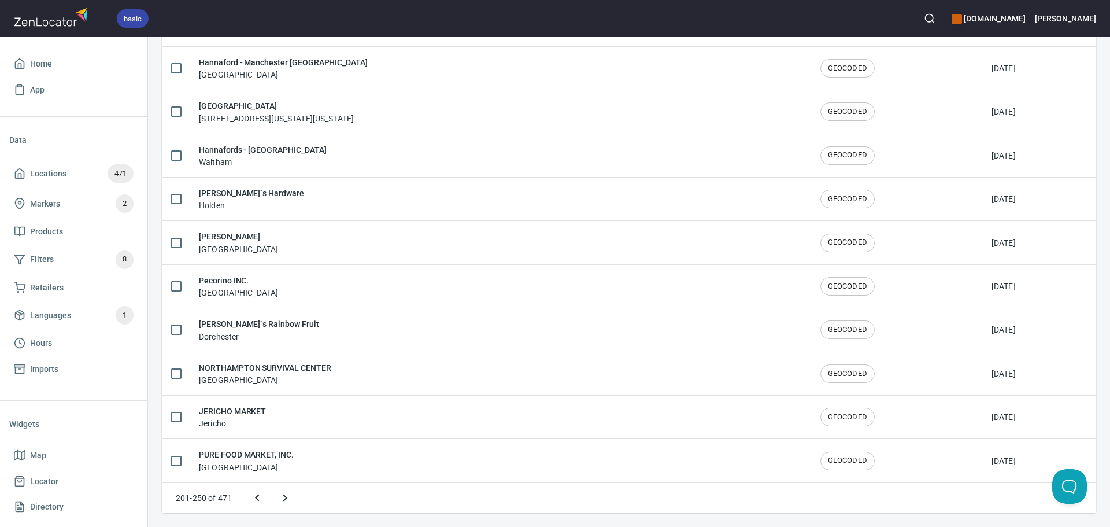
click at [292, 497] on button "Next page" at bounding box center [285, 498] width 28 height 28
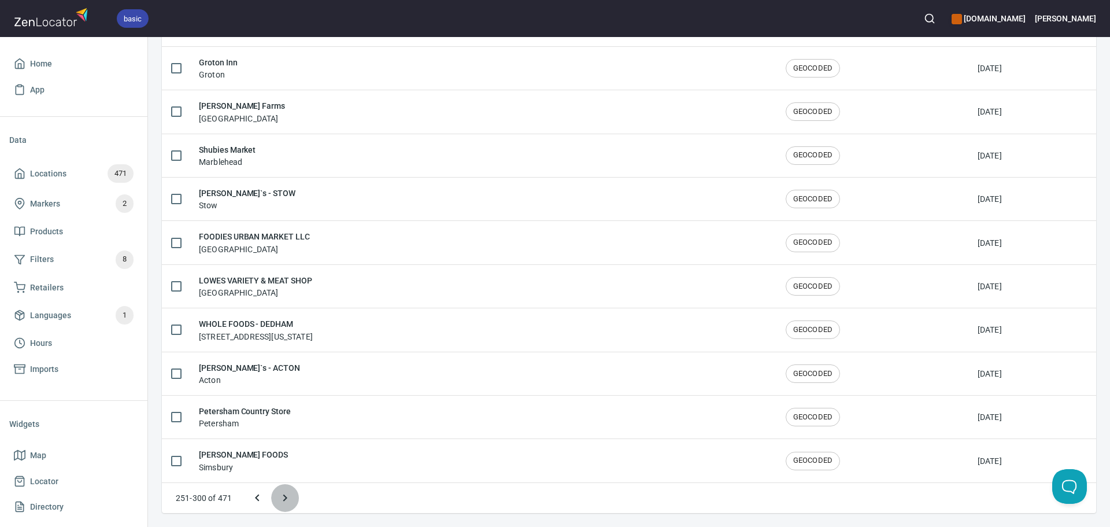
click at [292, 497] on button "Next page" at bounding box center [285, 498] width 28 height 28
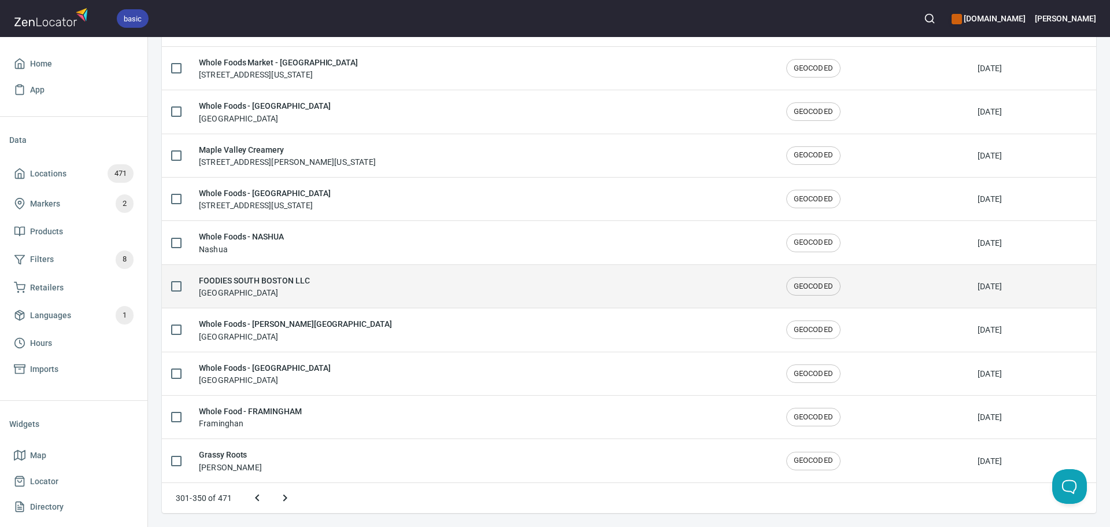
click at [392, 282] on div "FOODIES SOUTH BOSTON LLC Boston" at bounding box center [483, 286] width 569 height 24
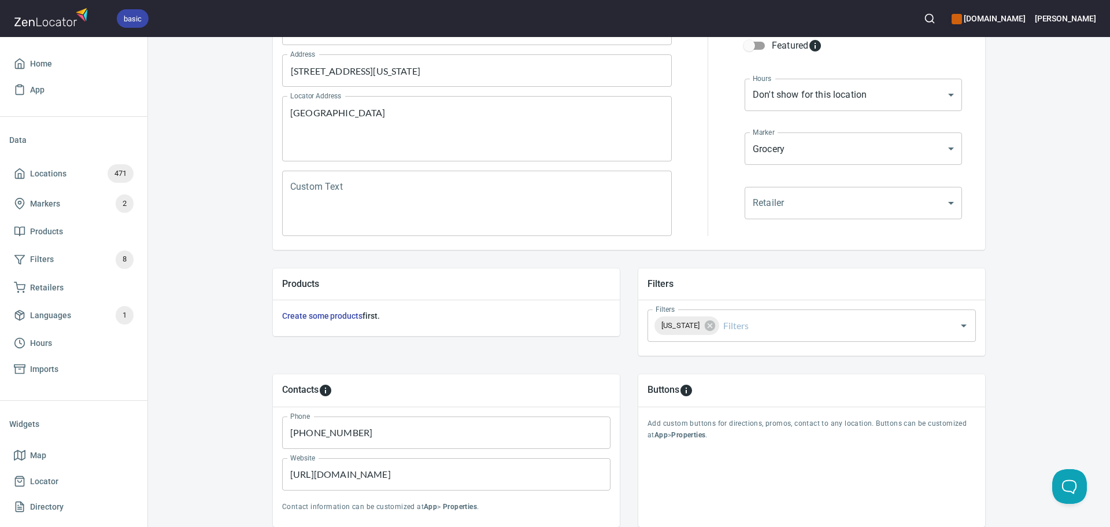
scroll to position [231, 0]
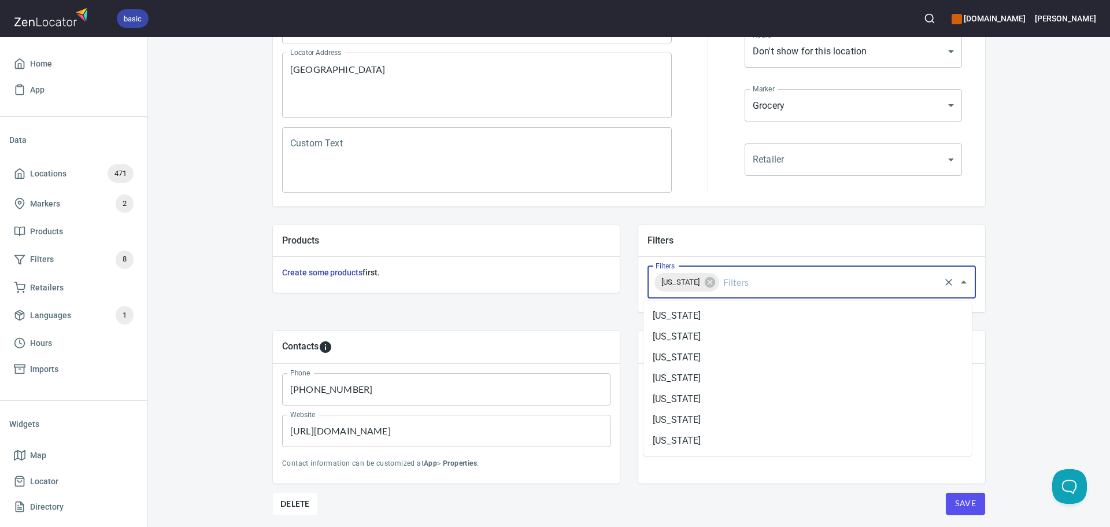
click at [778, 283] on input "Filters" at bounding box center [829, 282] width 217 height 22
click at [708, 419] on li "[US_STATE]" at bounding box center [808, 419] width 328 height 21
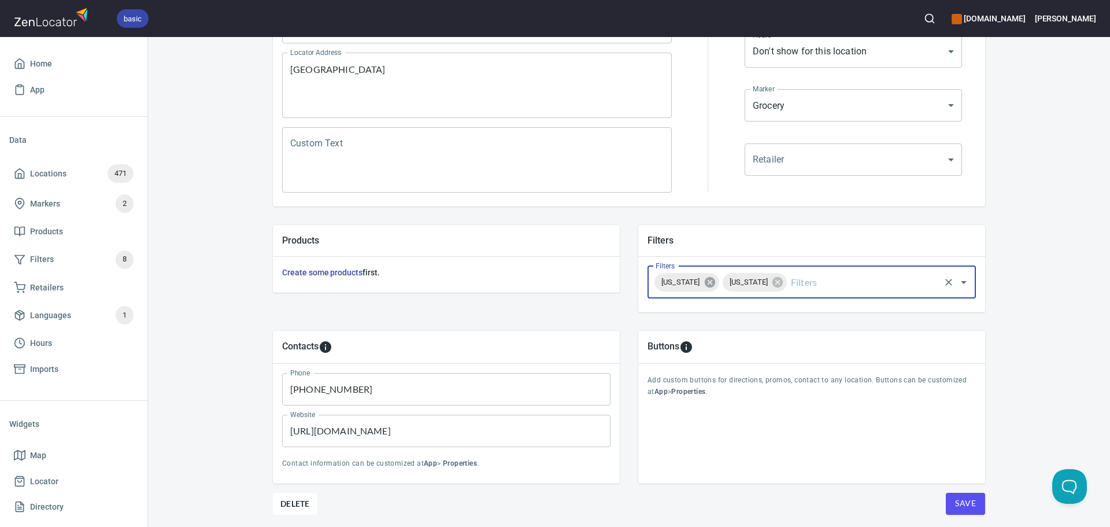
click at [716, 284] on icon at bounding box center [710, 282] width 13 height 13
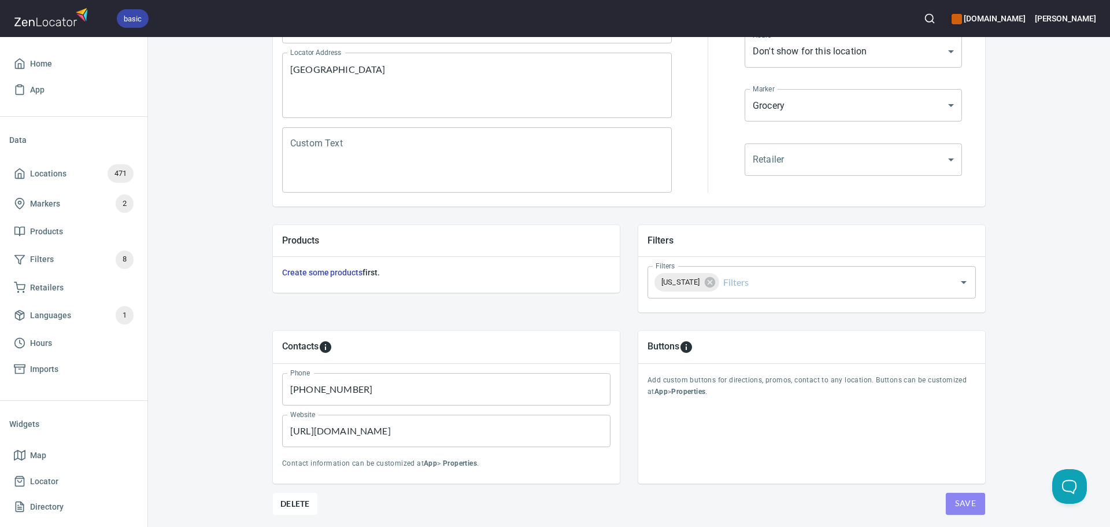
click at [949, 500] on button "Save" at bounding box center [965, 504] width 39 height 22
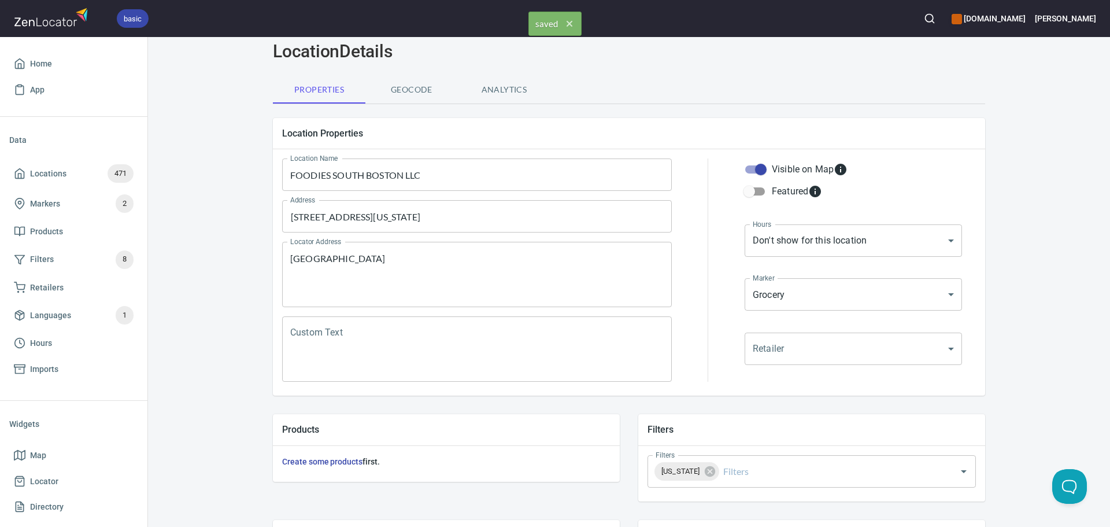
scroll to position [0, 0]
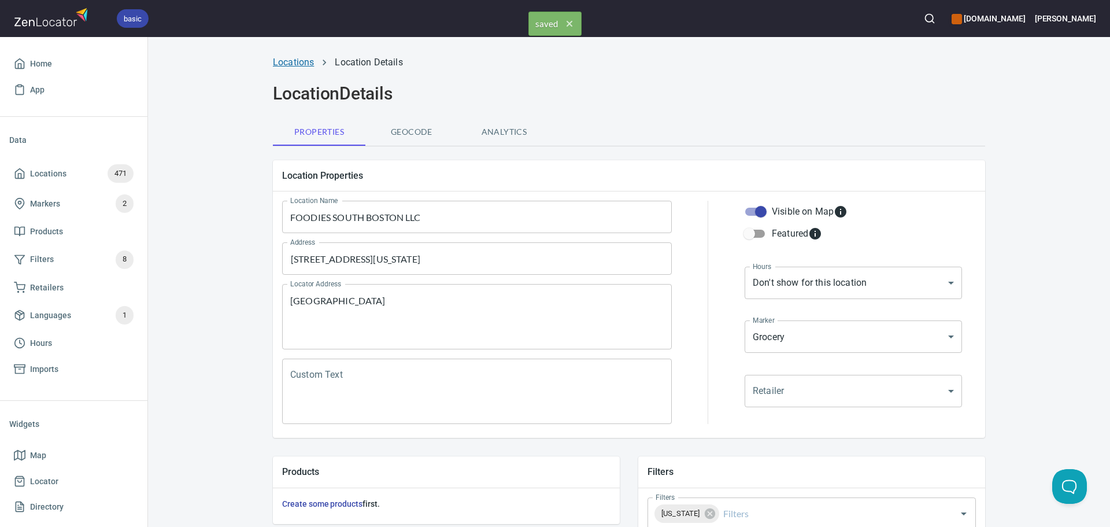
click at [298, 65] on link "Locations" at bounding box center [293, 62] width 41 height 11
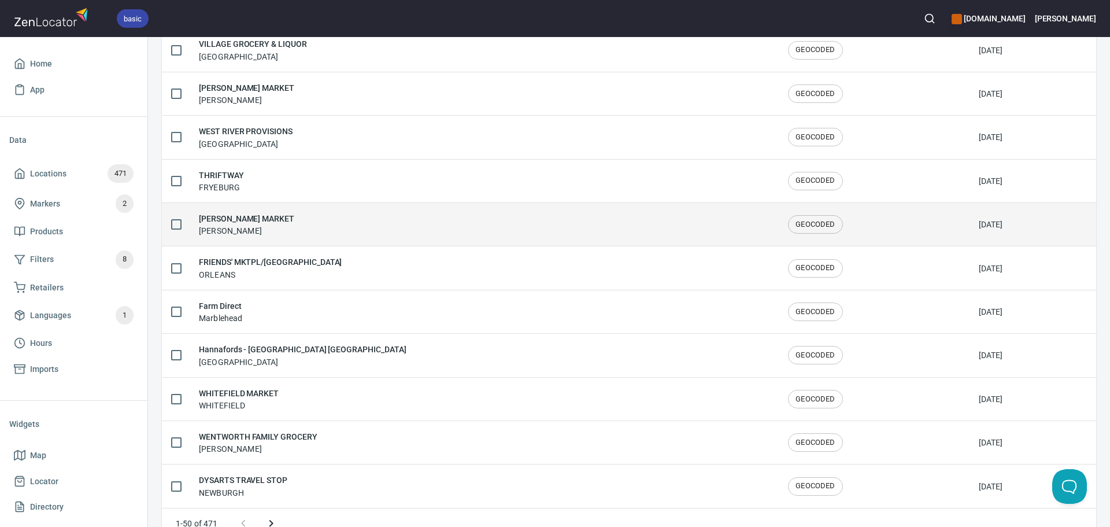
scroll to position [1900, 0]
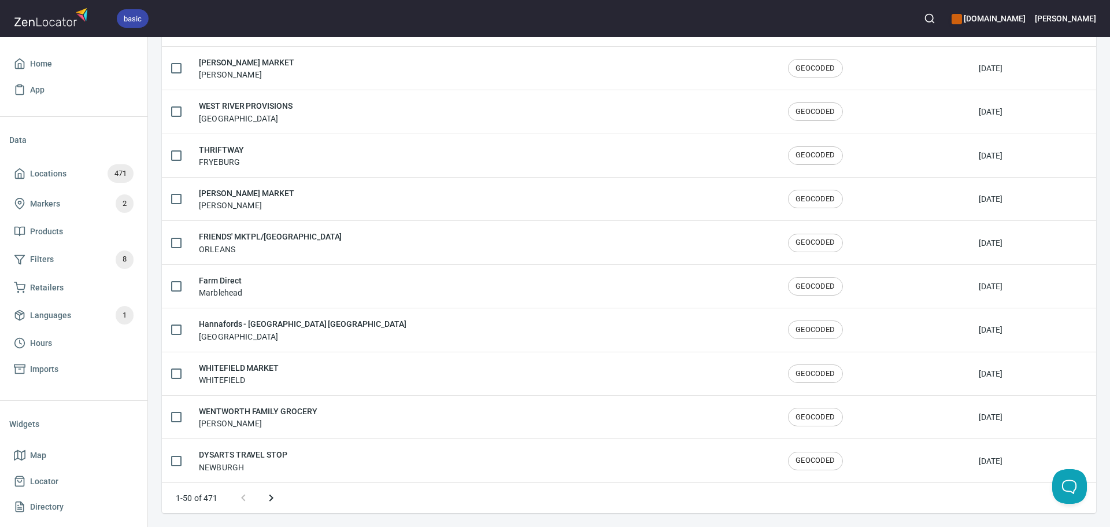
click at [270, 495] on icon "Next page" at bounding box center [271, 498] width 14 height 14
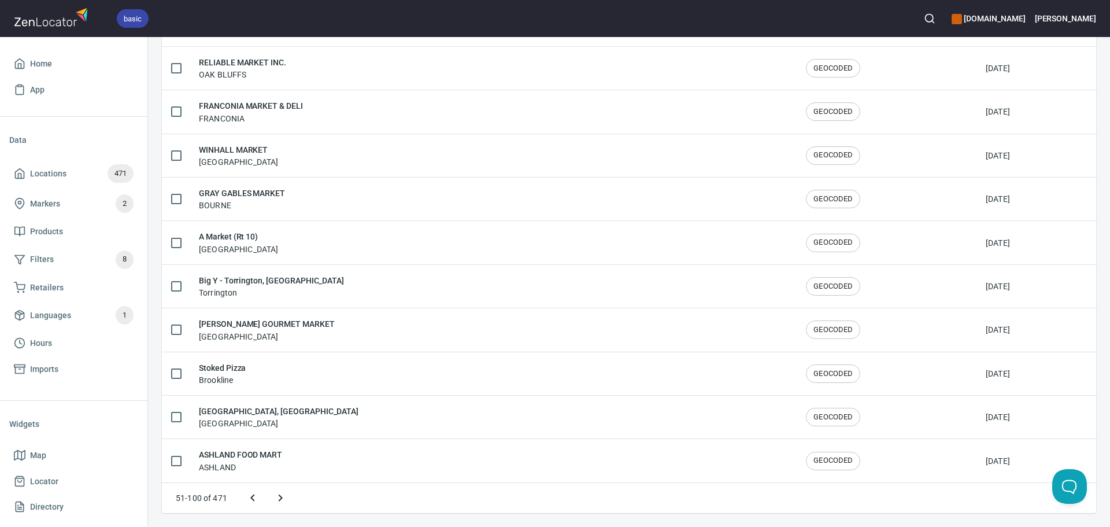
click at [270, 495] on button "Next page" at bounding box center [281, 498] width 28 height 28
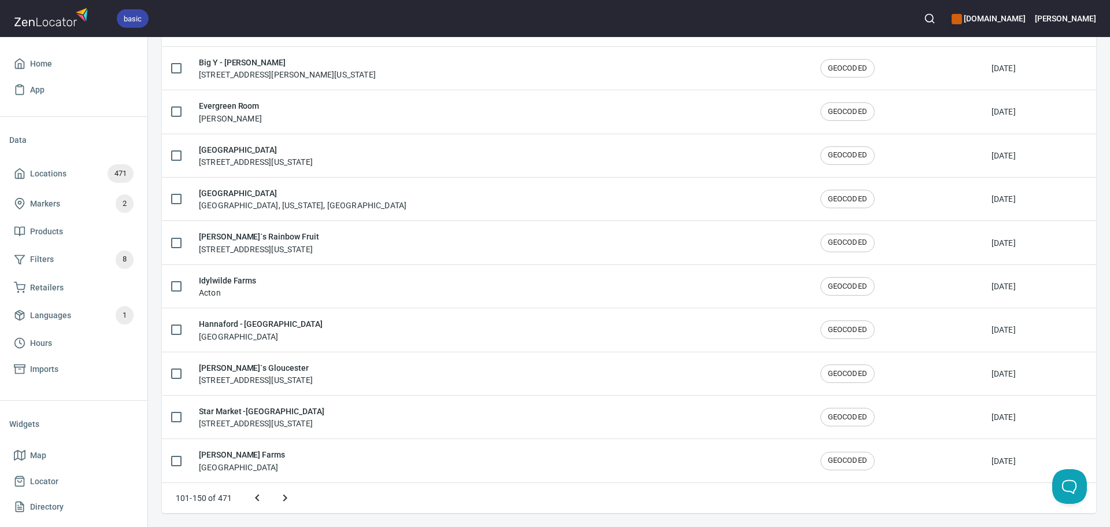
click at [278, 495] on icon "Next page" at bounding box center [285, 498] width 14 height 14
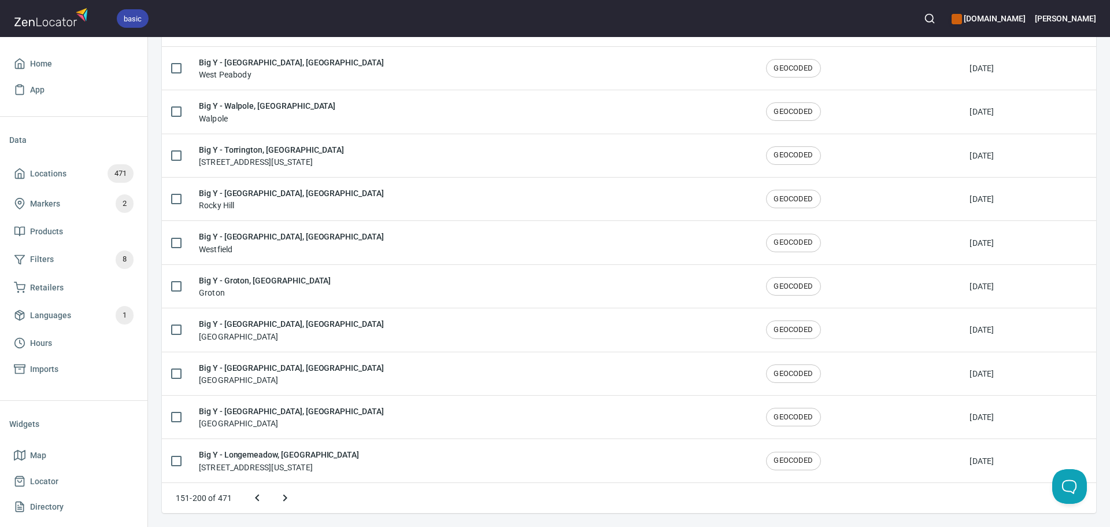
click at [289, 497] on icon "Next page" at bounding box center [285, 498] width 14 height 14
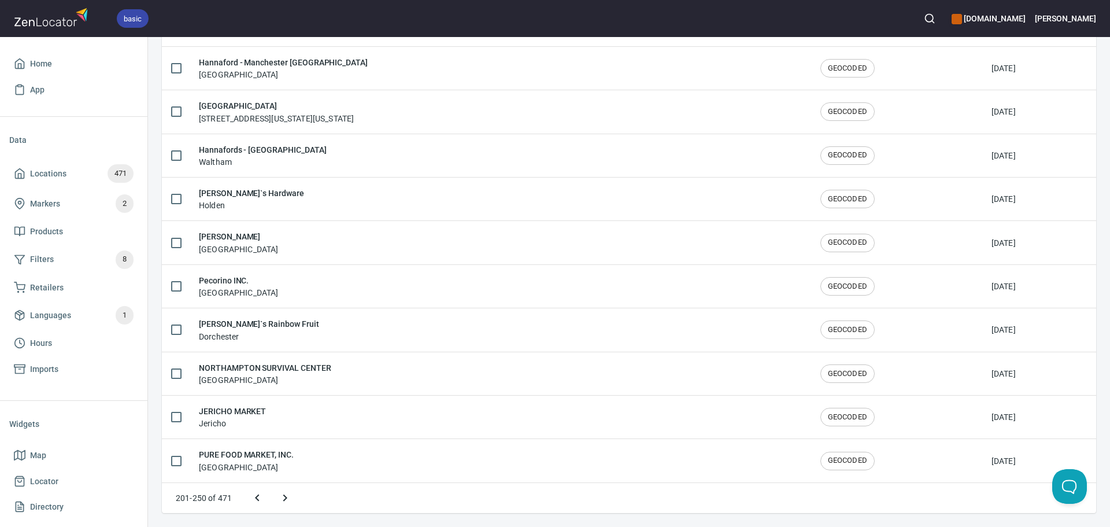
click at [289, 497] on icon "Next page" at bounding box center [285, 498] width 14 height 14
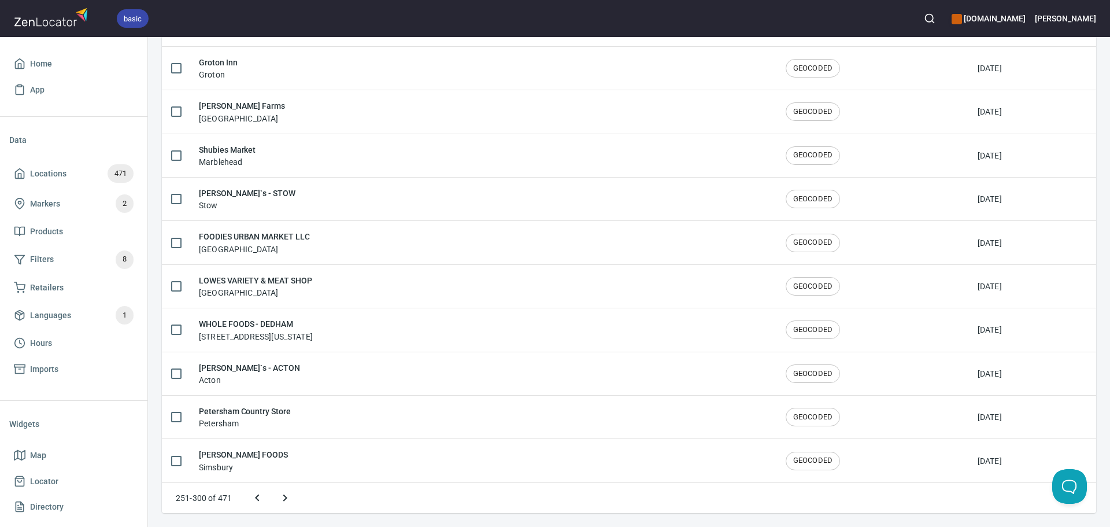
click at [289, 497] on icon "Next page" at bounding box center [285, 498] width 14 height 14
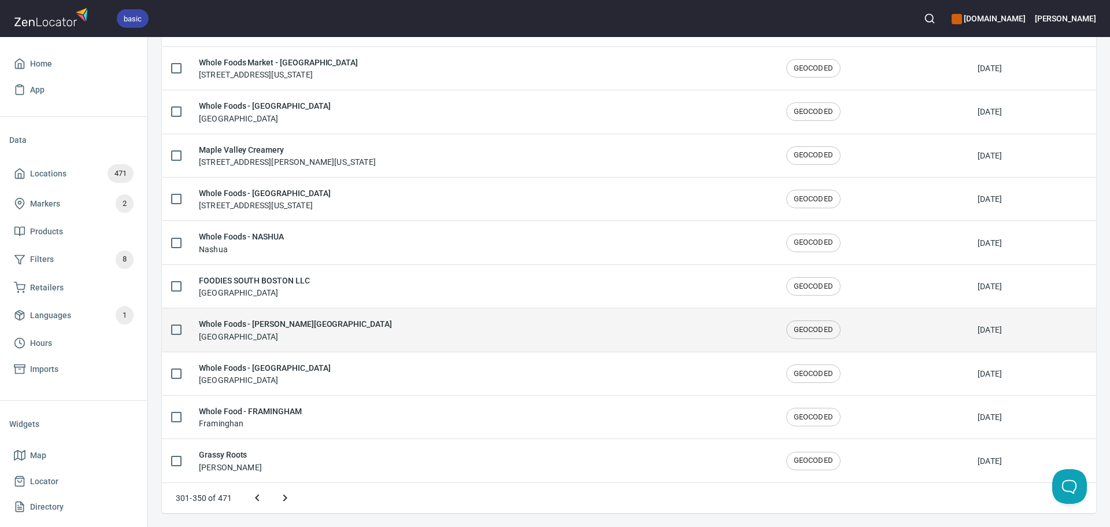
click at [386, 337] on div "Whole Foods - Charles River Plaza Boston" at bounding box center [483, 329] width 569 height 24
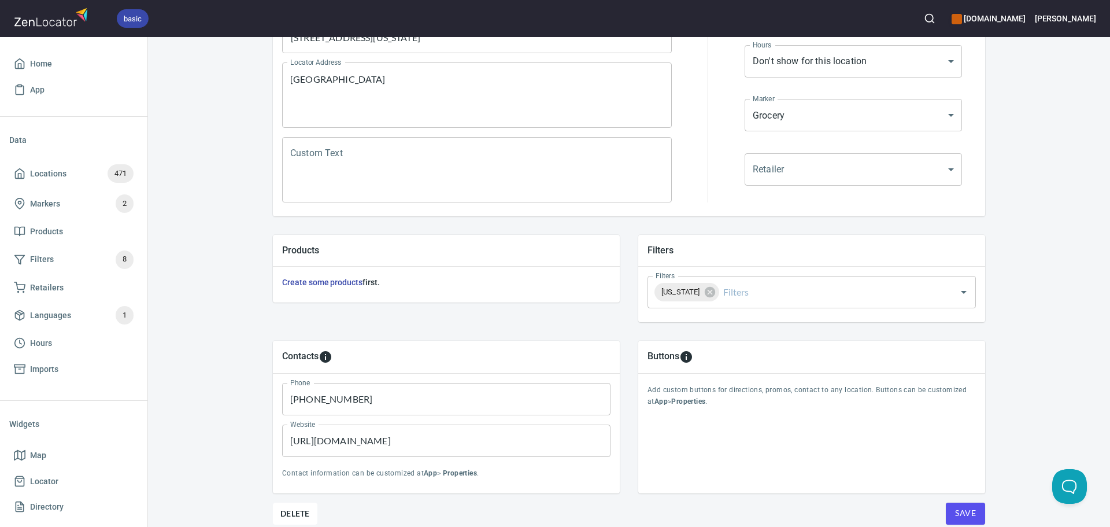
scroll to position [270, 0]
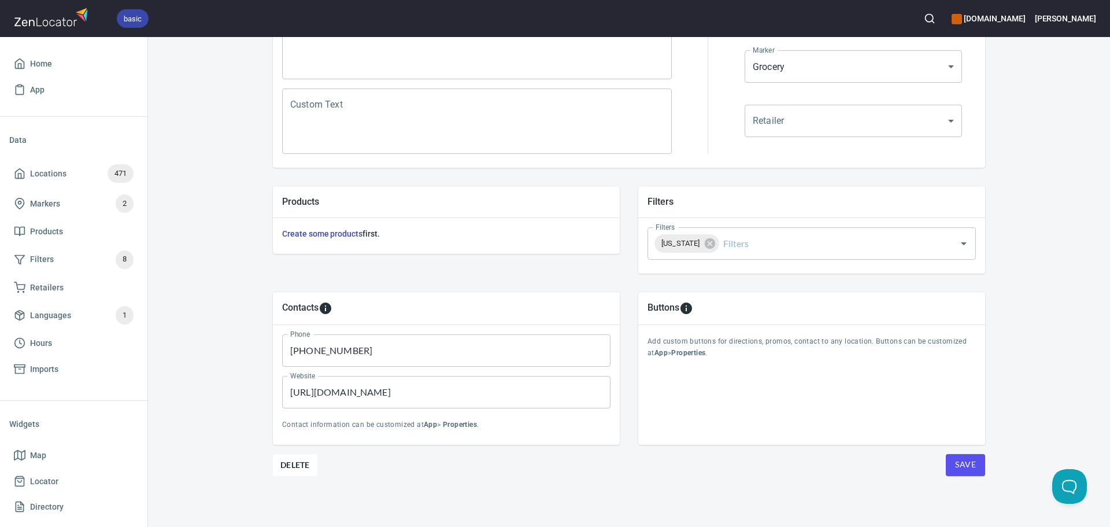
click at [971, 463] on span "Save" at bounding box center [965, 464] width 21 height 14
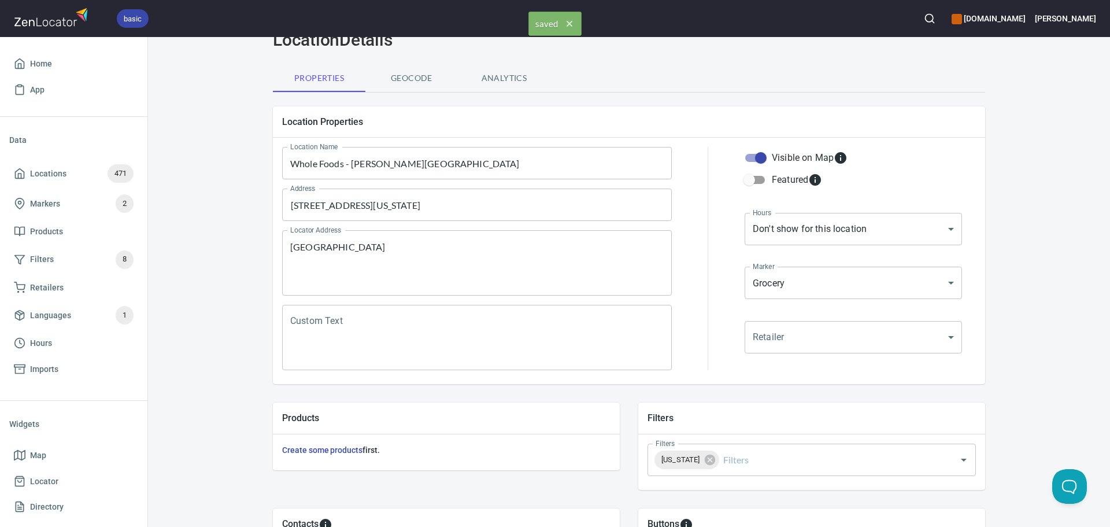
scroll to position [0, 0]
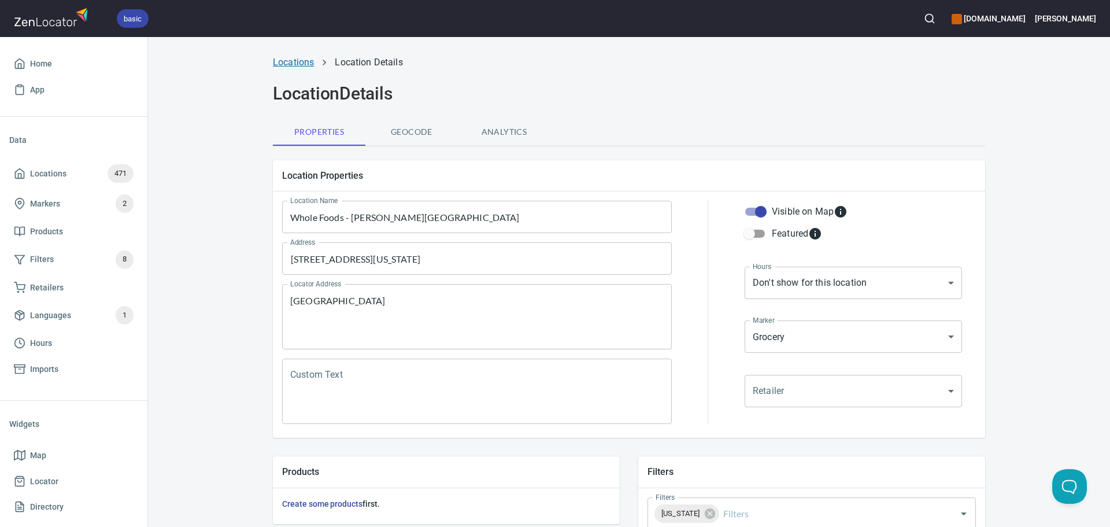
click at [297, 61] on link "Locations" at bounding box center [293, 62] width 41 height 11
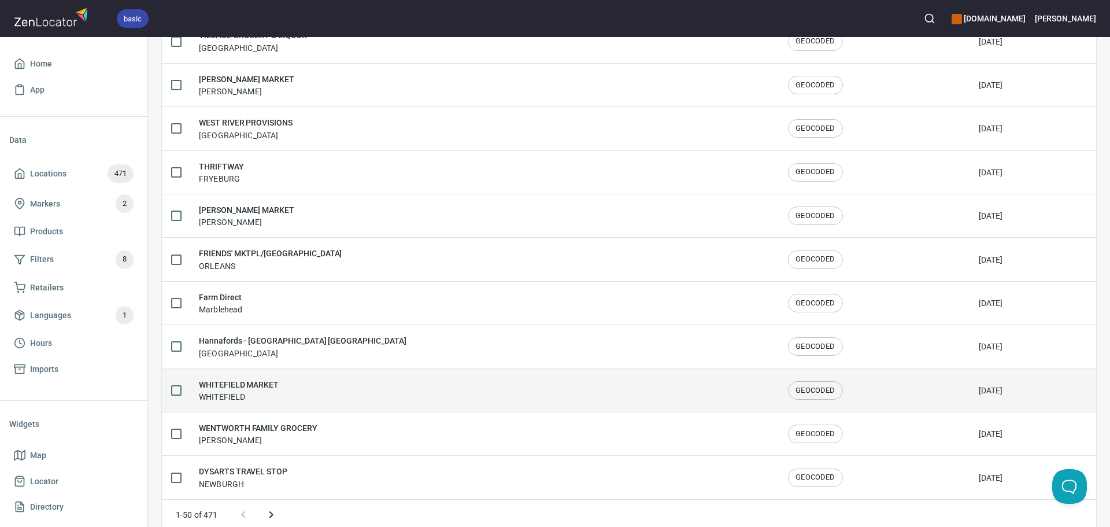
scroll to position [1900, 0]
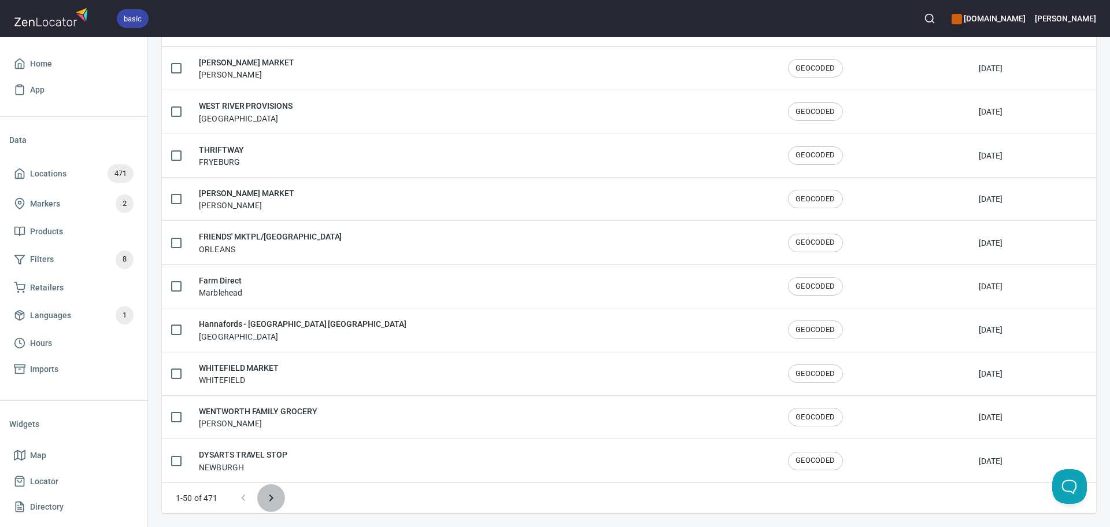
click at [272, 491] on icon "Next page" at bounding box center [271, 498] width 14 height 14
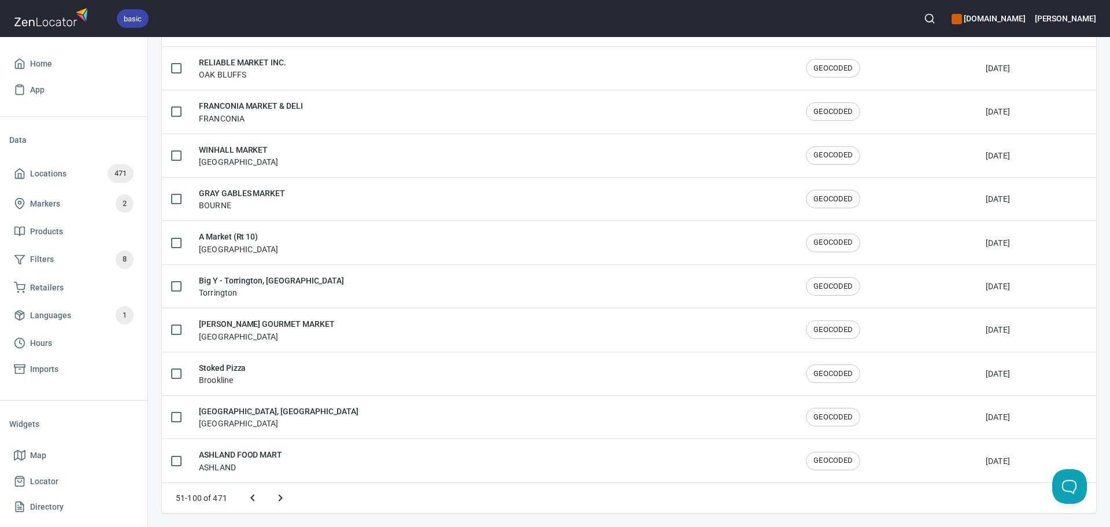
click at [272, 490] on button "Next page" at bounding box center [281, 498] width 28 height 28
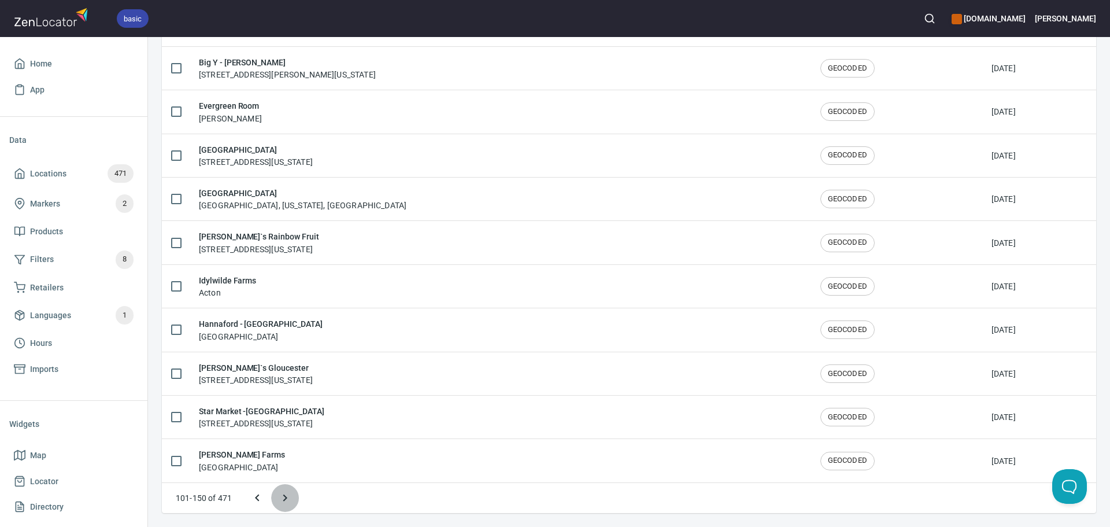
click at [286, 500] on icon "Next page" at bounding box center [285, 498] width 14 height 14
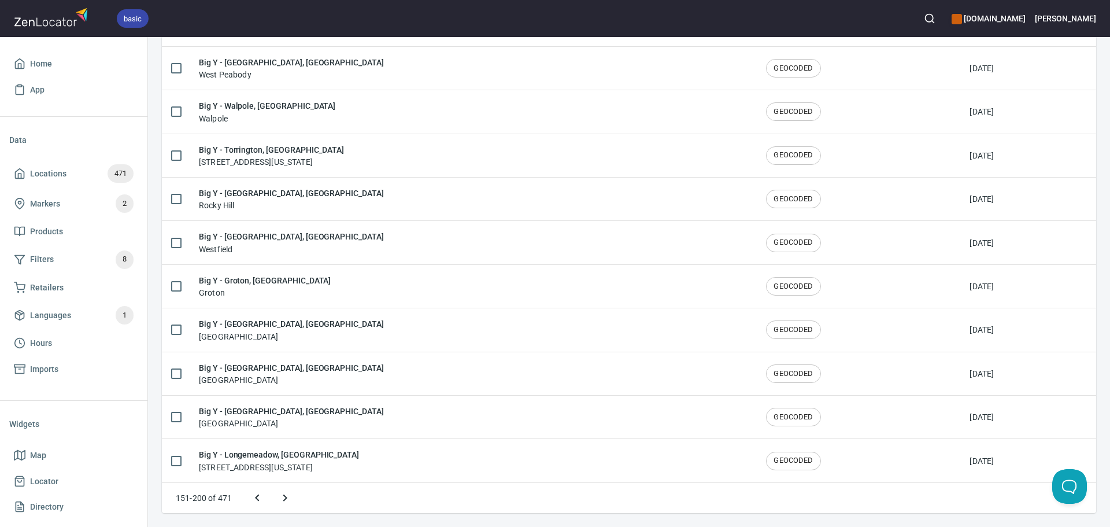
click at [293, 499] on button "Next page" at bounding box center [285, 498] width 28 height 28
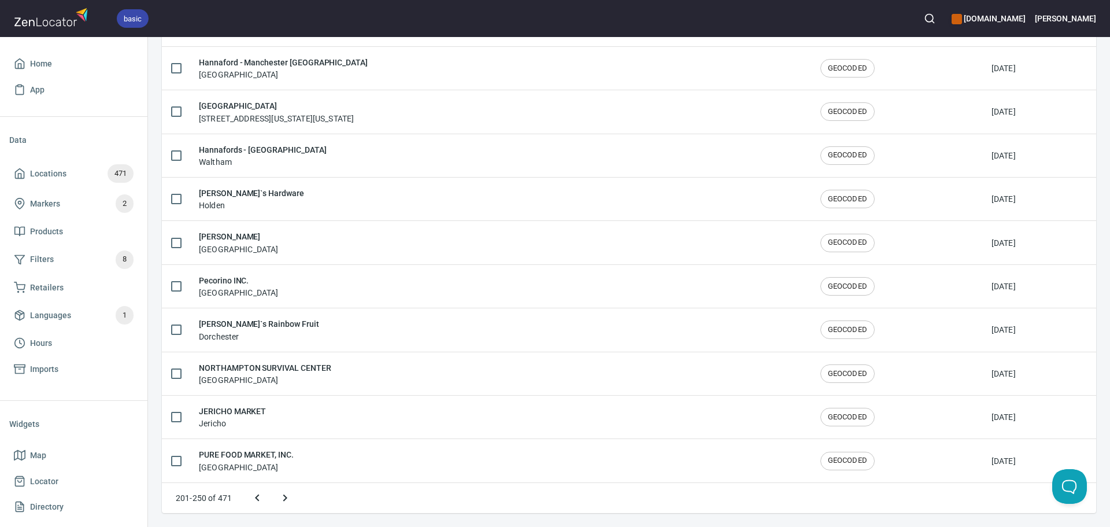
click at [293, 499] on button "Next page" at bounding box center [285, 498] width 28 height 28
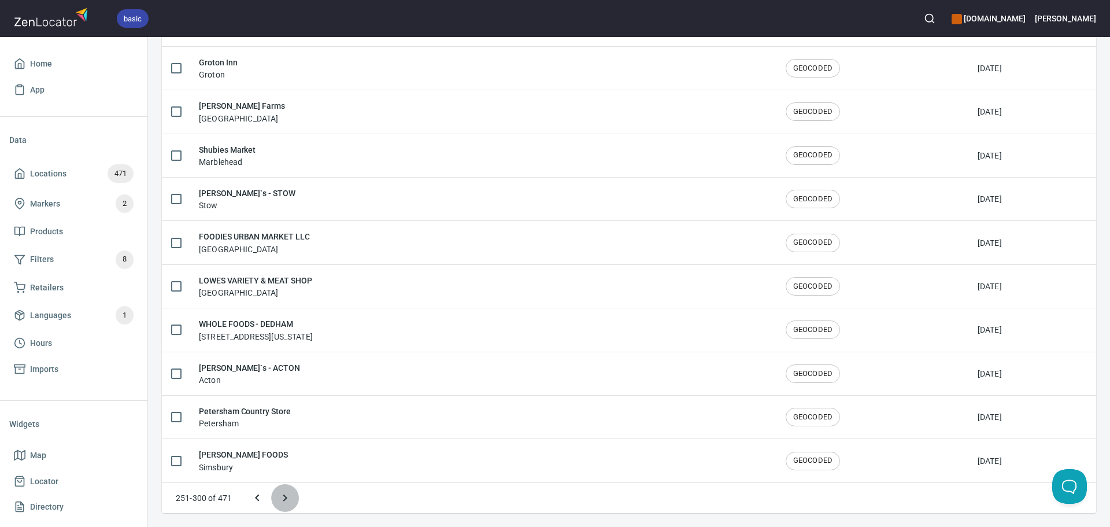
click at [293, 499] on button "Next page" at bounding box center [285, 498] width 28 height 28
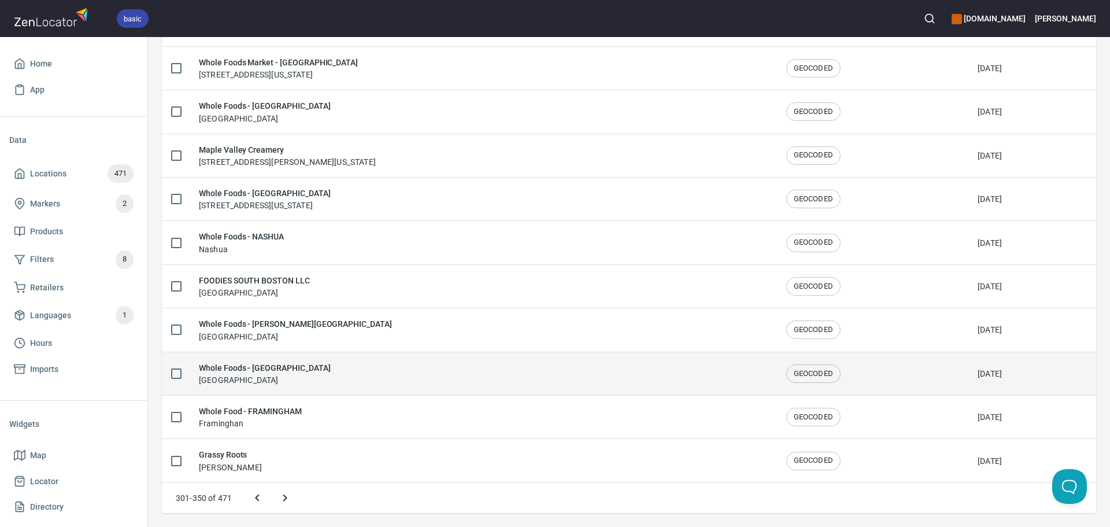
click at [318, 379] on div "Whole Foods - BEDFORD Bedford" at bounding box center [483, 373] width 569 height 24
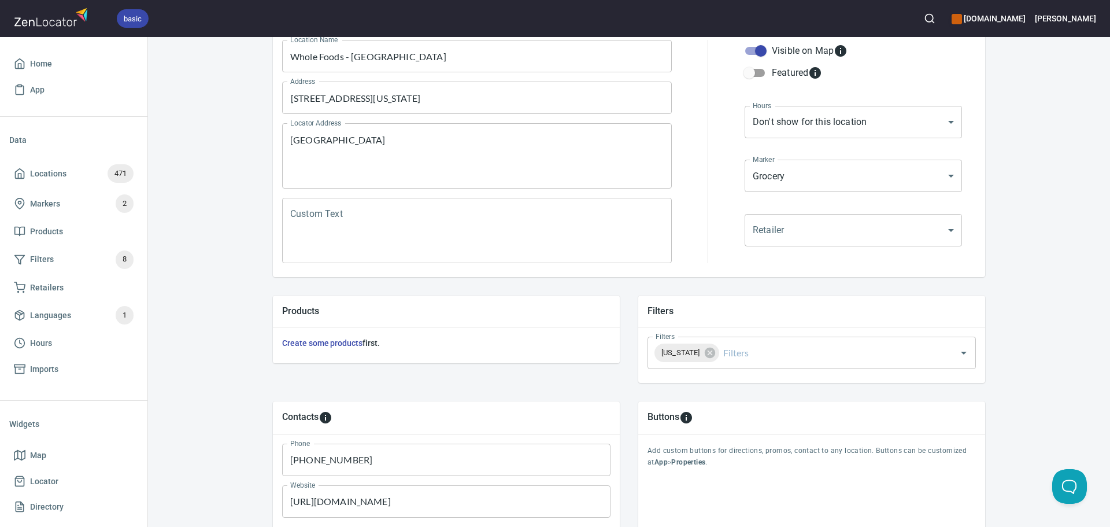
scroll to position [270, 0]
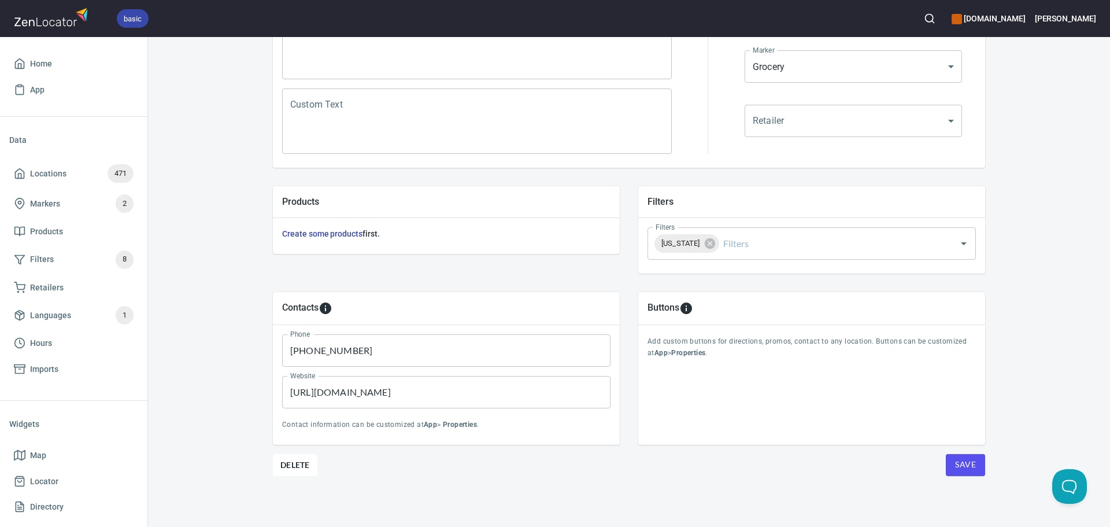
click at [970, 461] on span "Save" at bounding box center [965, 464] width 21 height 14
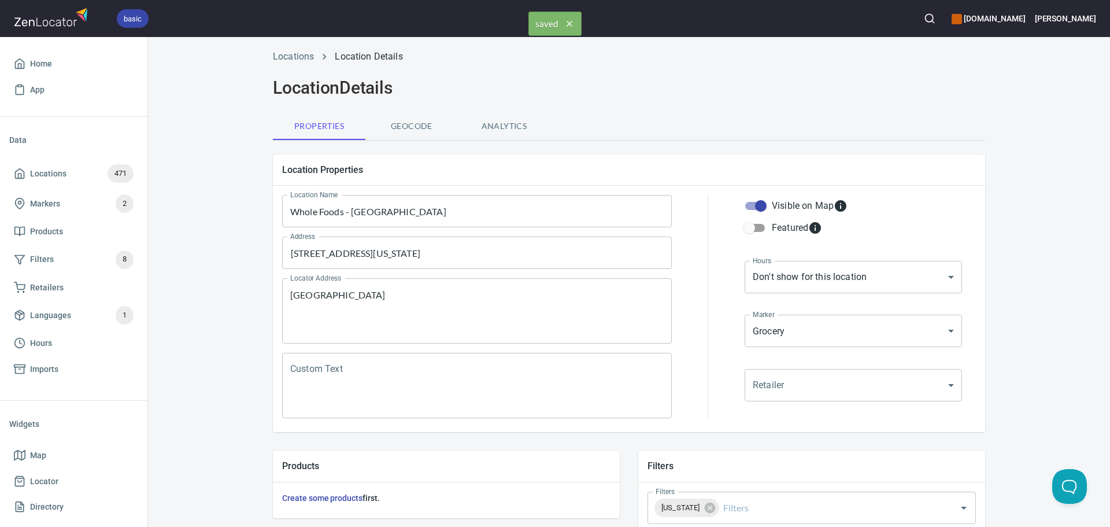
scroll to position [0, 0]
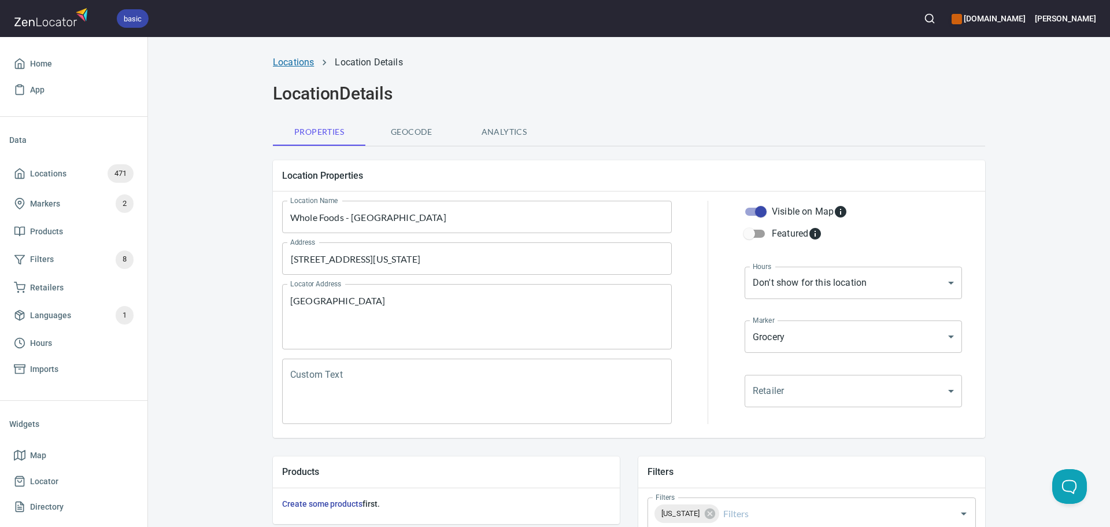
click at [278, 58] on link "Locations" at bounding box center [293, 62] width 41 height 11
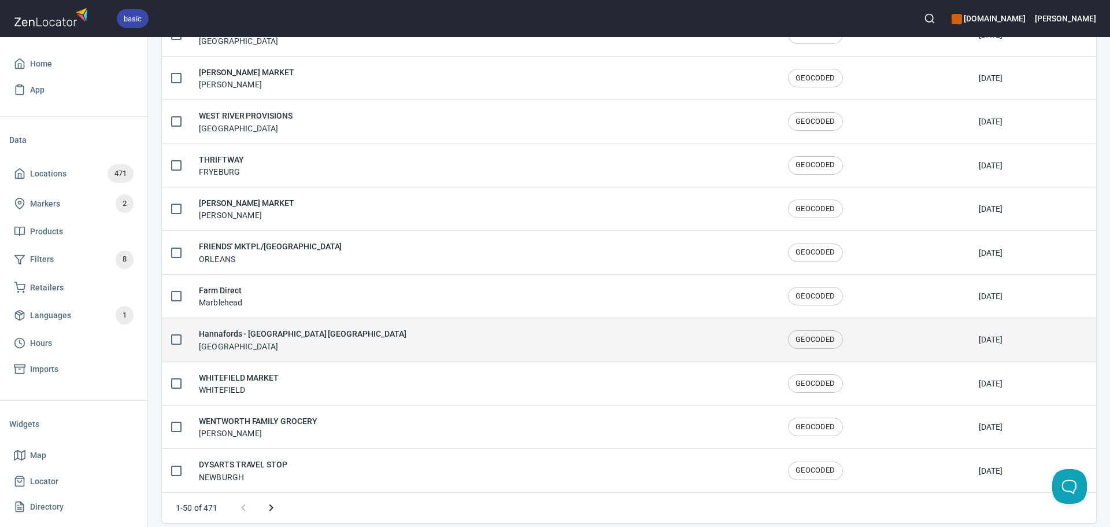
scroll to position [1900, 0]
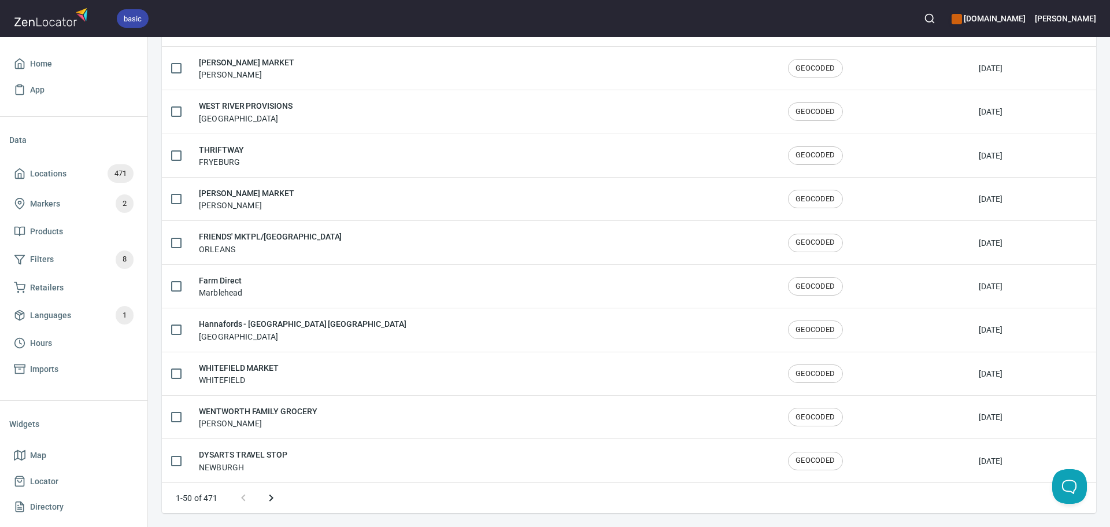
click at [276, 504] on icon "Next page" at bounding box center [271, 498] width 14 height 14
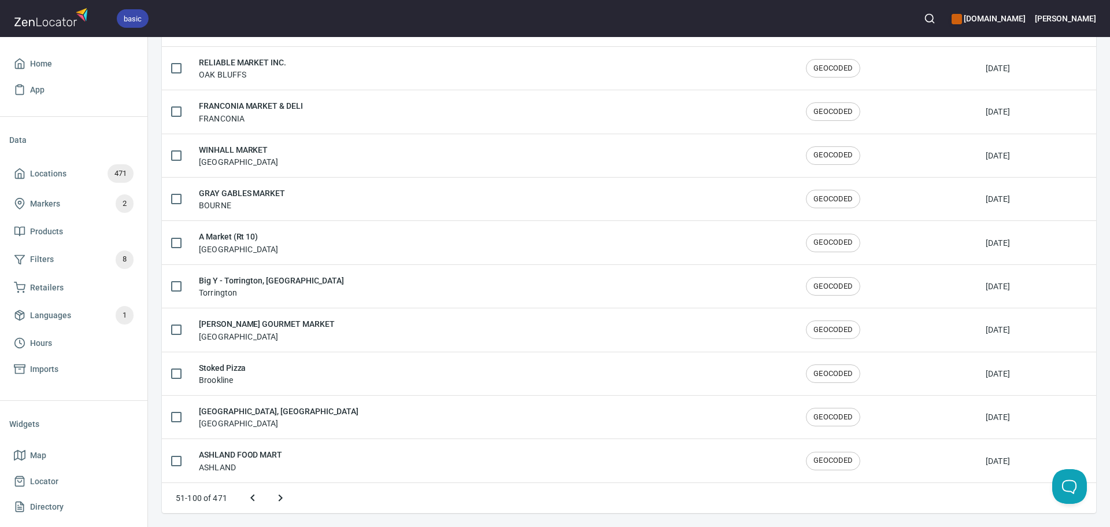
click at [275, 504] on icon "Next page" at bounding box center [281, 498] width 14 height 14
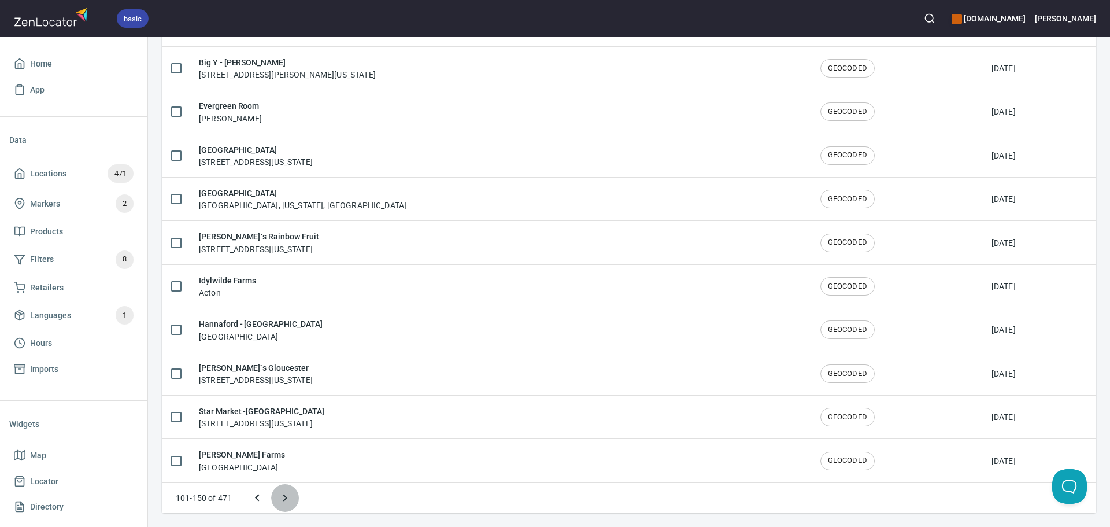
click at [285, 501] on icon "Next page" at bounding box center [285, 498] width 14 height 14
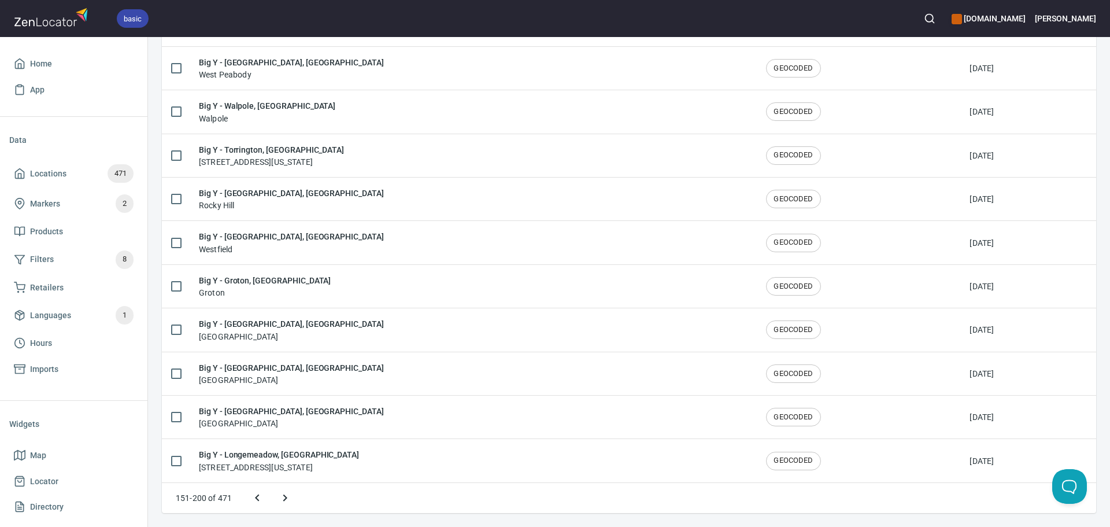
click at [292, 500] on button "Next page" at bounding box center [285, 498] width 28 height 28
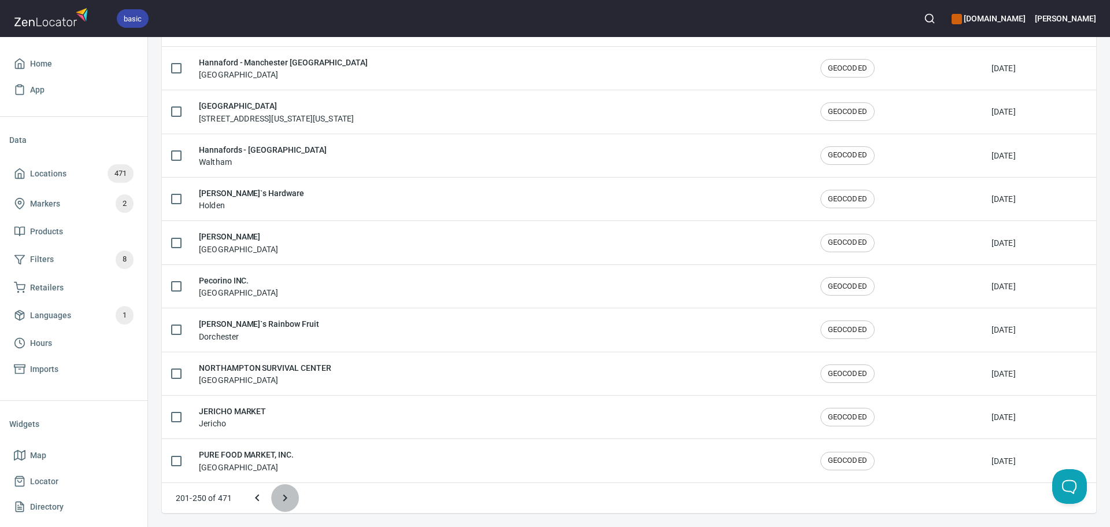
click at [293, 500] on button "Next page" at bounding box center [285, 498] width 28 height 28
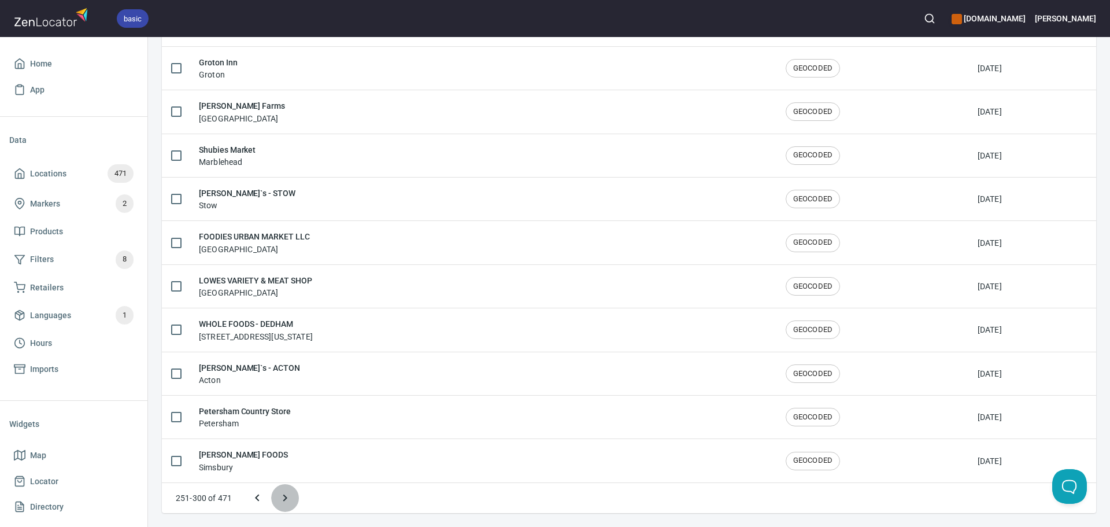
click at [293, 500] on button "Next page" at bounding box center [285, 498] width 28 height 28
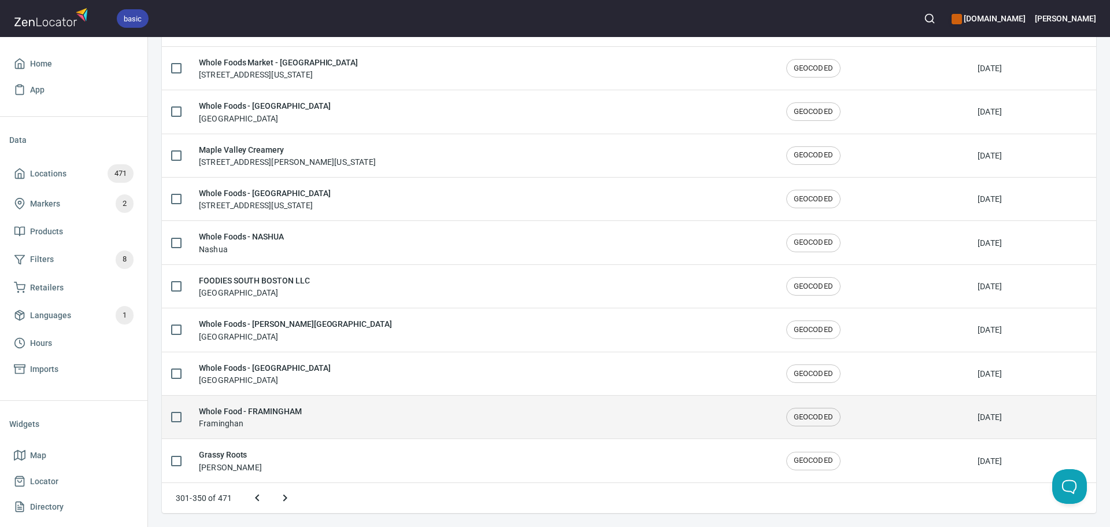
click at [337, 420] on div "Whole Food - FRAMINGHAM Framinghan" at bounding box center [483, 417] width 569 height 24
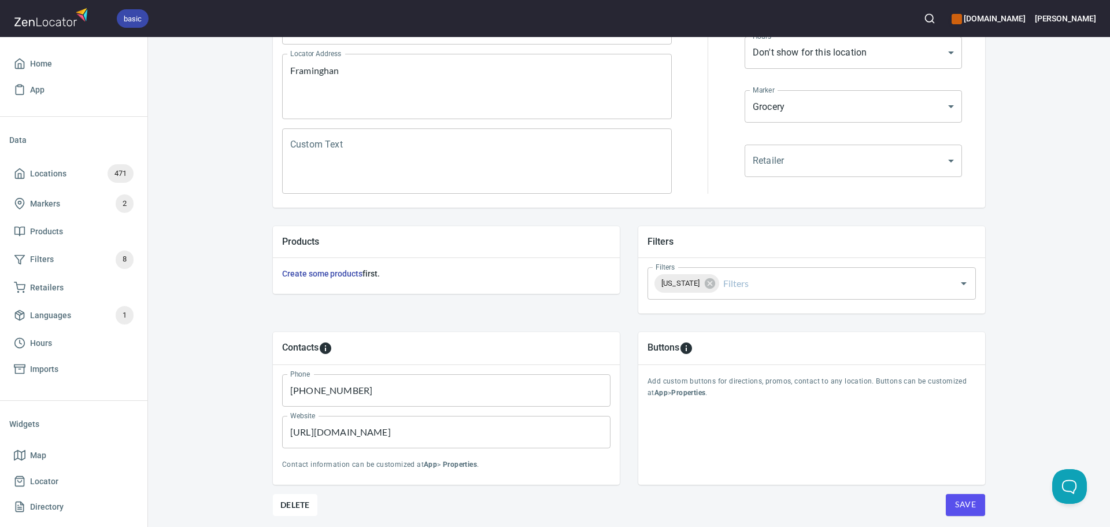
scroll to position [231, 0]
click at [949, 504] on button "Save" at bounding box center [965, 504] width 39 height 22
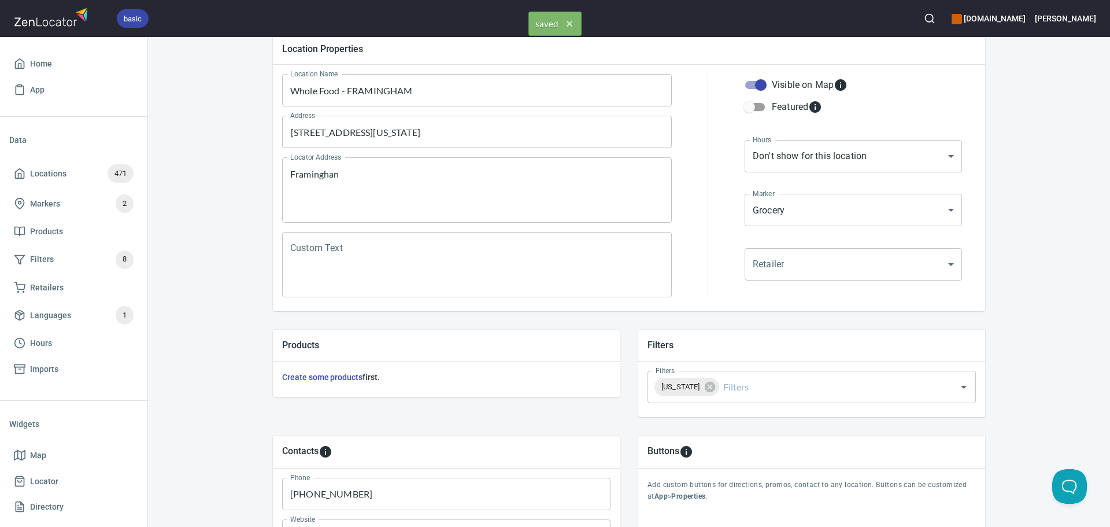
scroll to position [0, 0]
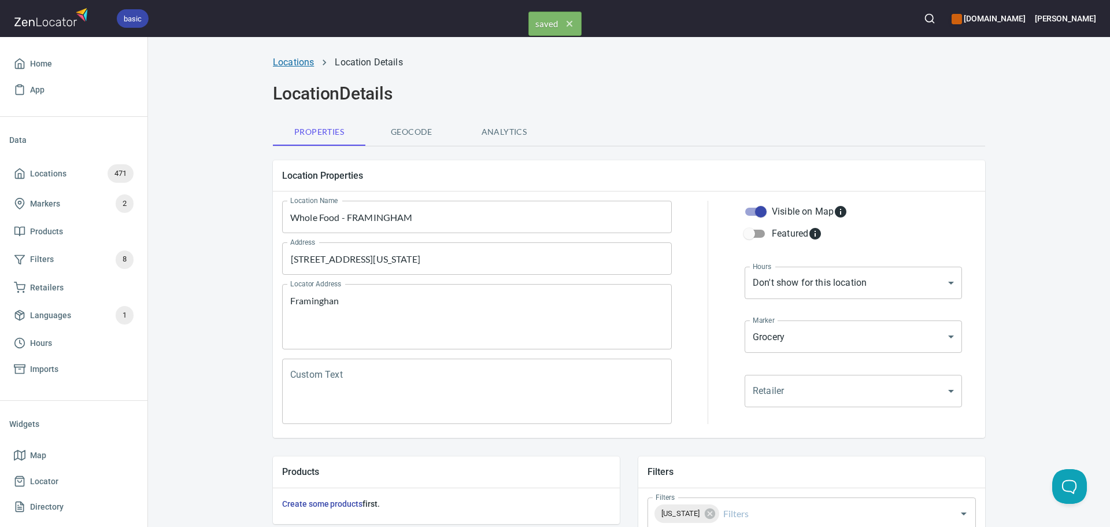
click at [296, 62] on link "Locations" at bounding box center [293, 62] width 41 height 11
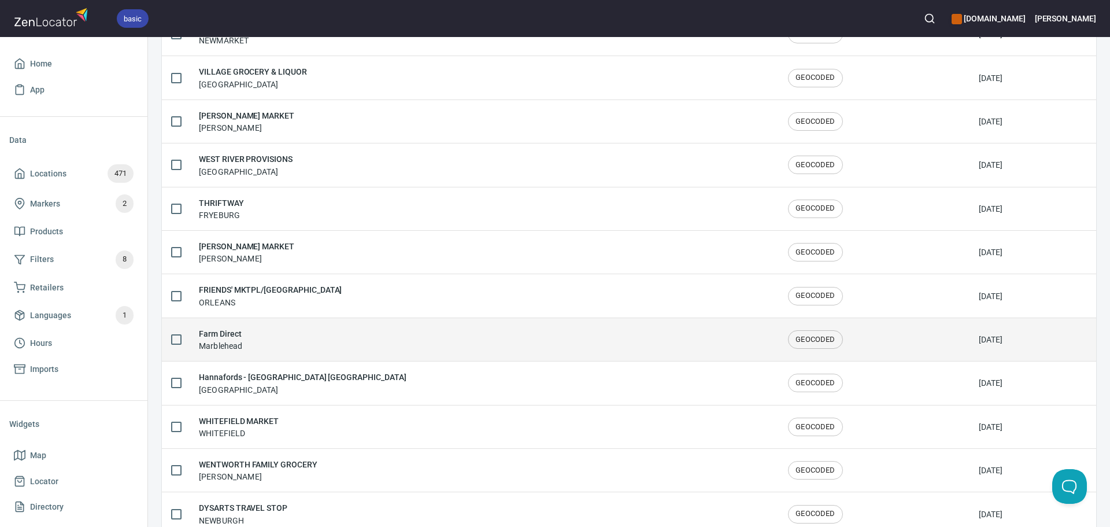
scroll to position [1900, 0]
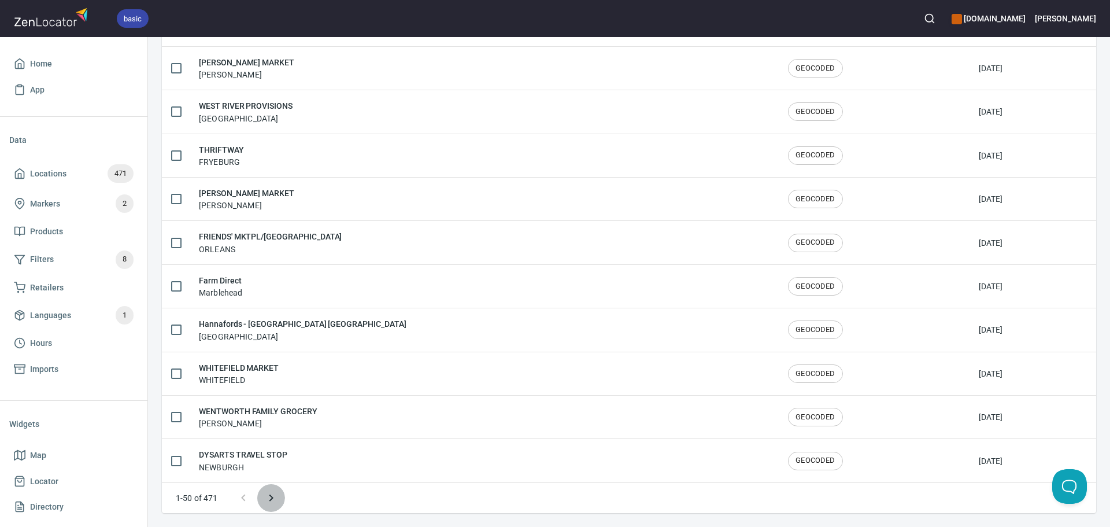
click at [269, 489] on button "Next page" at bounding box center [271, 498] width 28 height 28
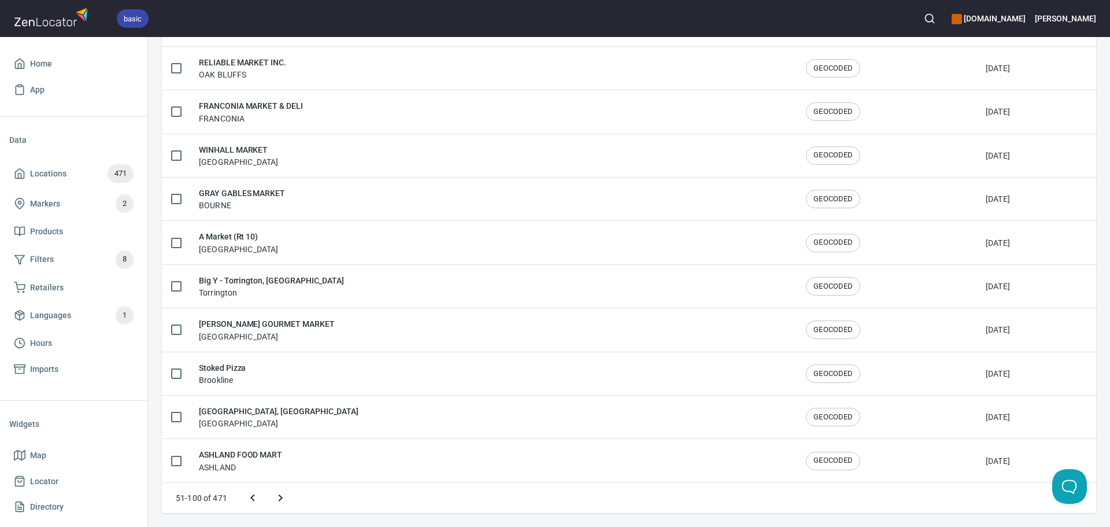
click at [269, 489] on button "Next page" at bounding box center [281, 498] width 28 height 28
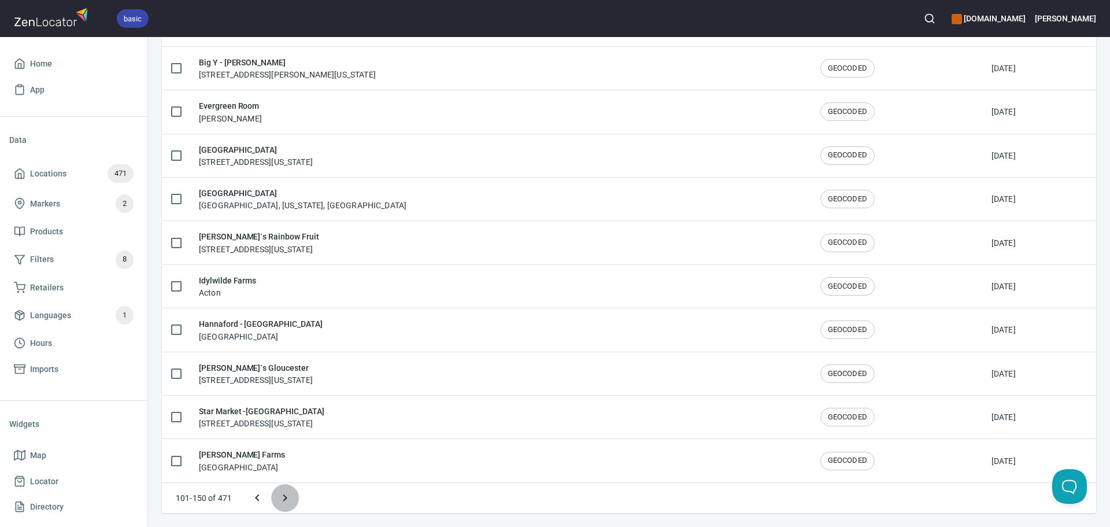
click at [275, 493] on button "Next page" at bounding box center [285, 498] width 28 height 28
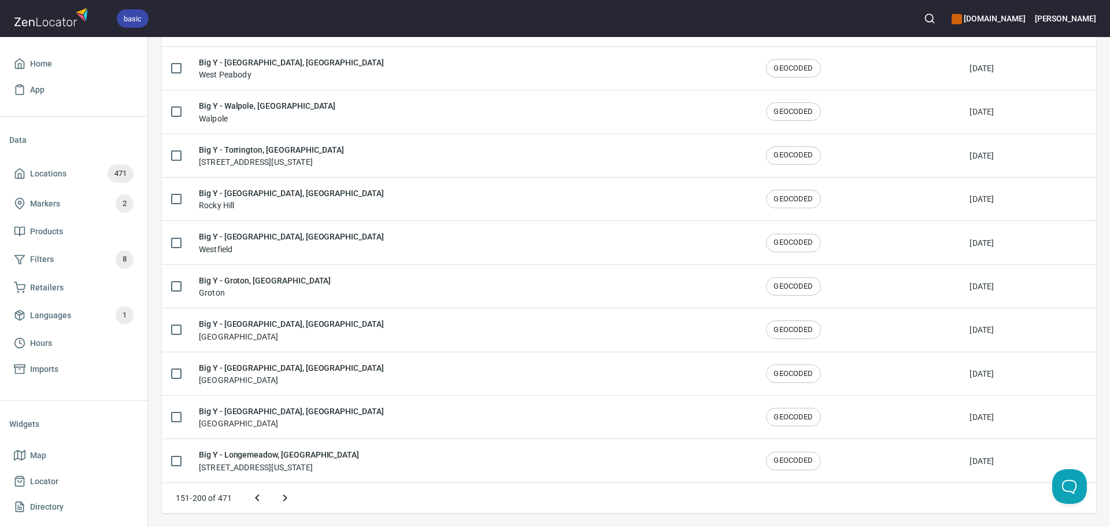
click at [287, 493] on icon "Next page" at bounding box center [285, 498] width 14 height 14
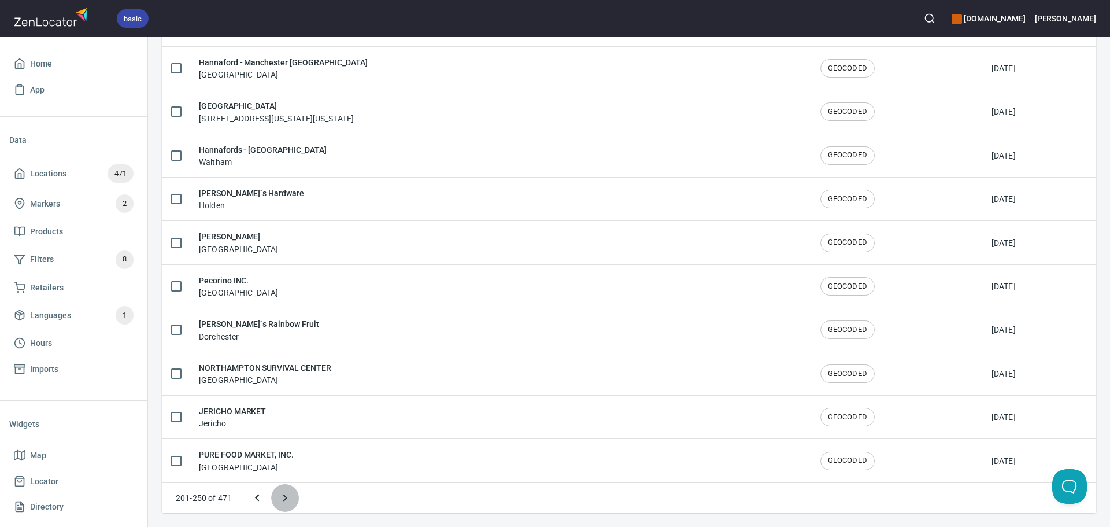
drag, startPoint x: 277, startPoint y: 495, endPoint x: 283, endPoint y: 496, distance: 5.8
click at [279, 496] on button "Next page" at bounding box center [285, 498] width 28 height 28
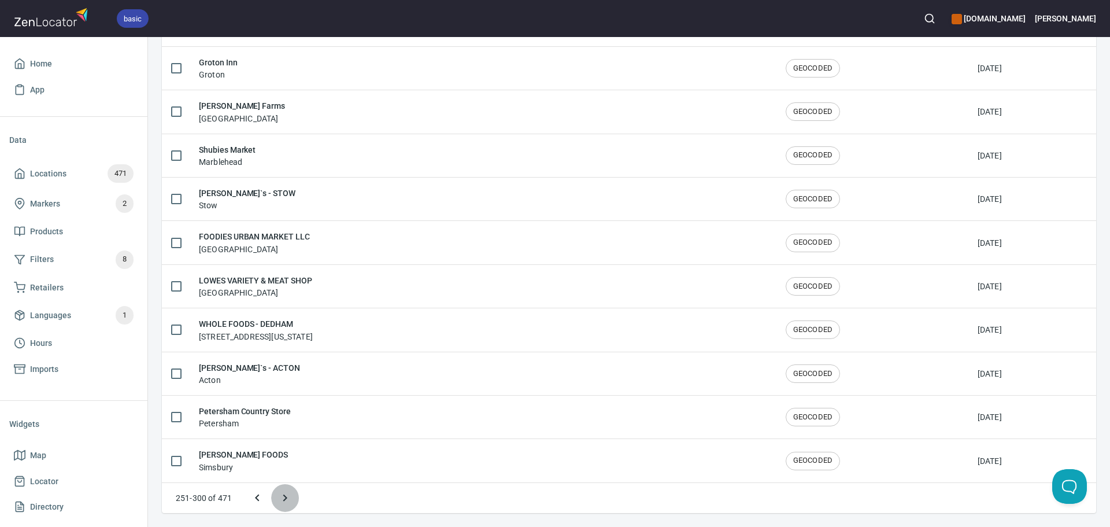
click at [291, 496] on icon "Next page" at bounding box center [285, 498] width 14 height 14
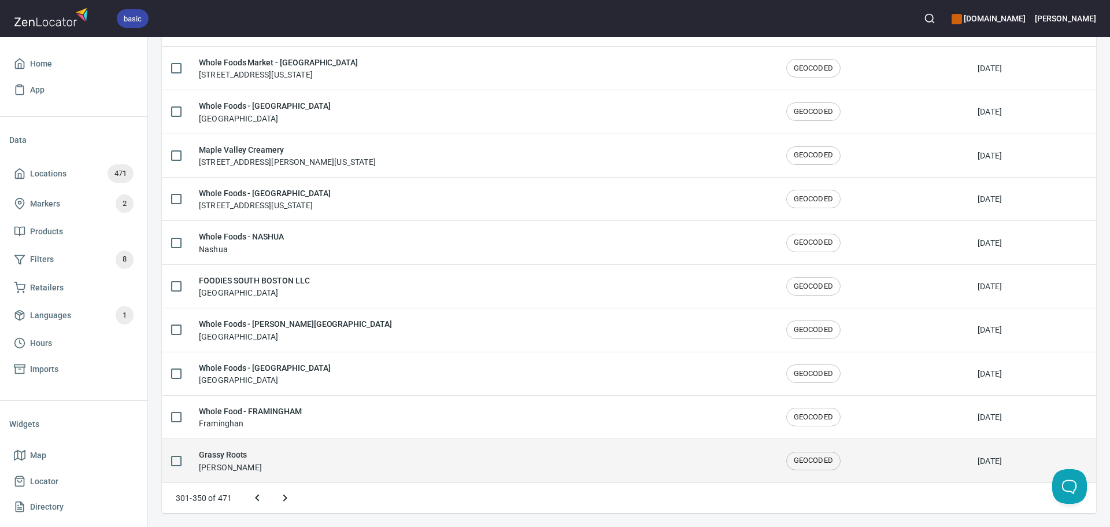
click at [326, 457] on div "Grassy Roots Beverly" at bounding box center [483, 460] width 569 height 24
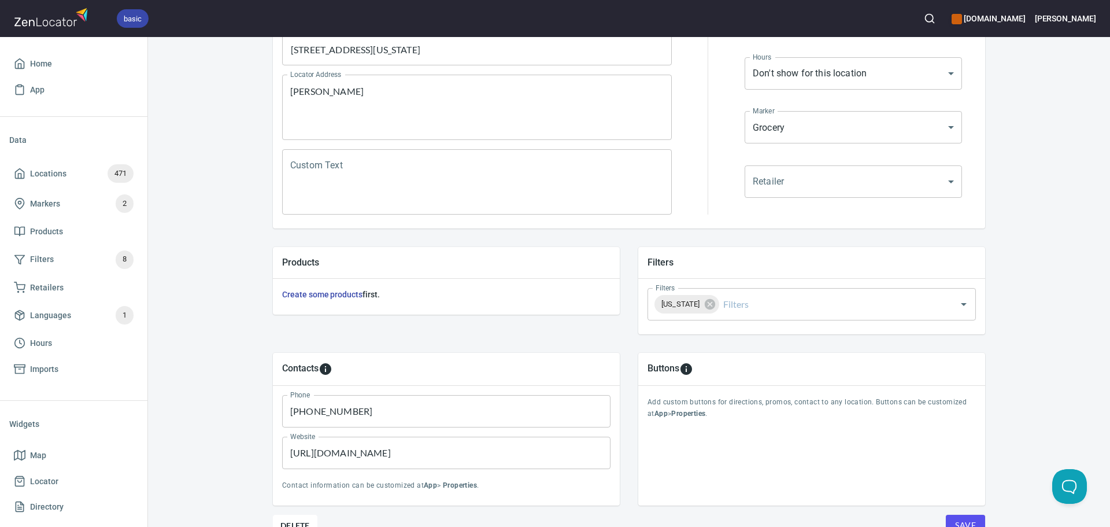
scroll to position [270, 0]
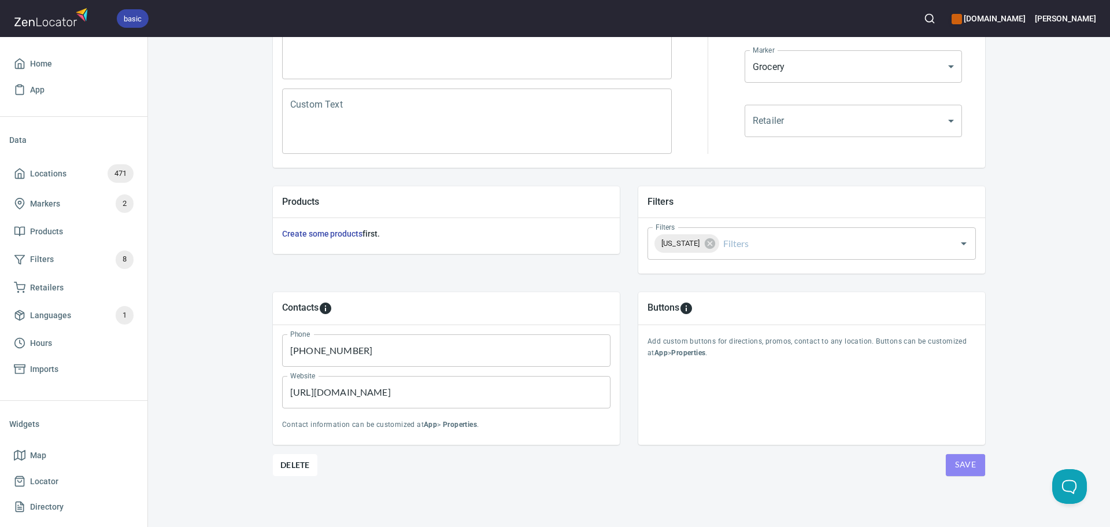
click at [955, 464] on span "Save" at bounding box center [965, 464] width 21 height 14
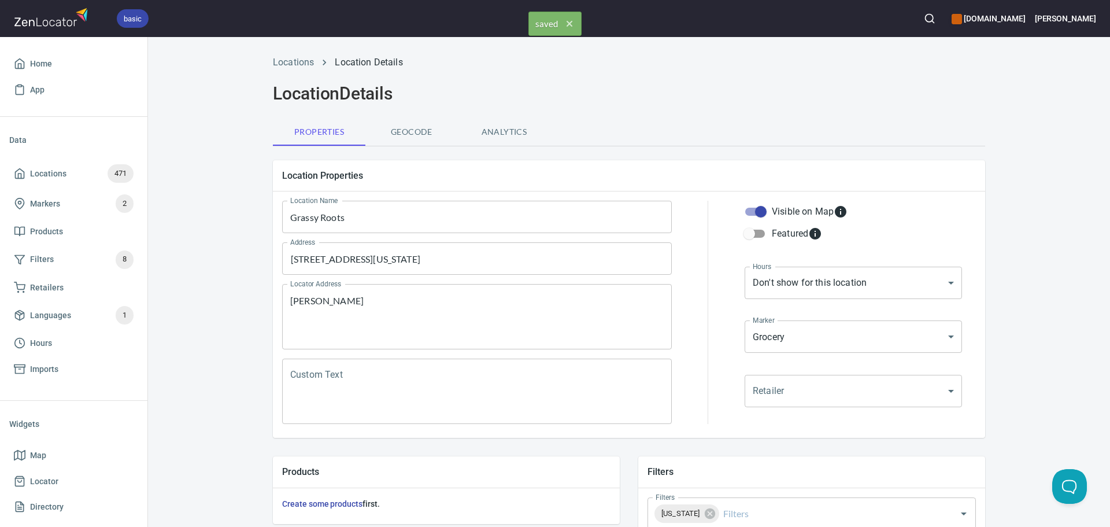
click at [282, 69] on li "Locations" at bounding box center [293, 63] width 41 height 14
click at [287, 62] on link "Locations" at bounding box center [293, 62] width 41 height 11
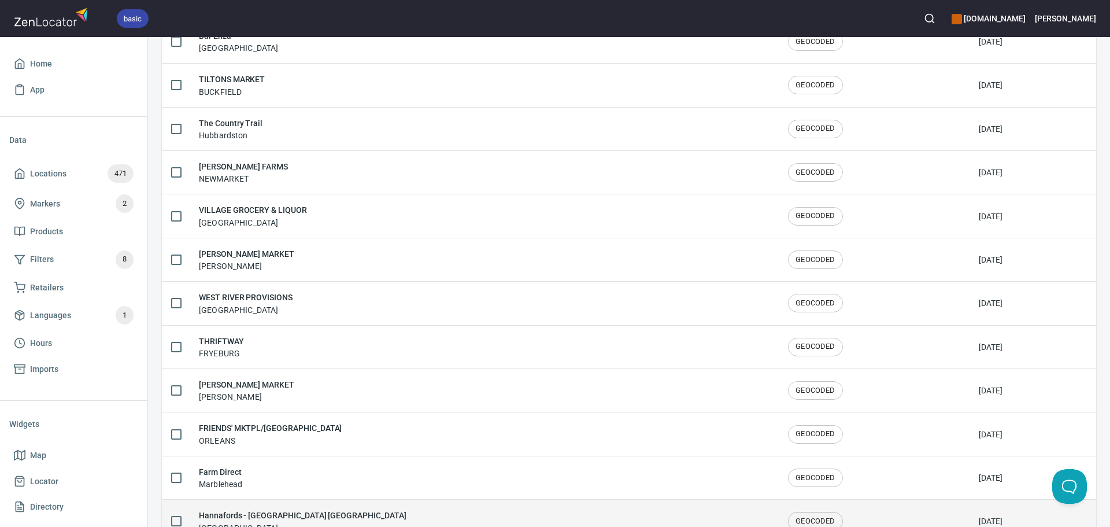
scroll to position [1900, 0]
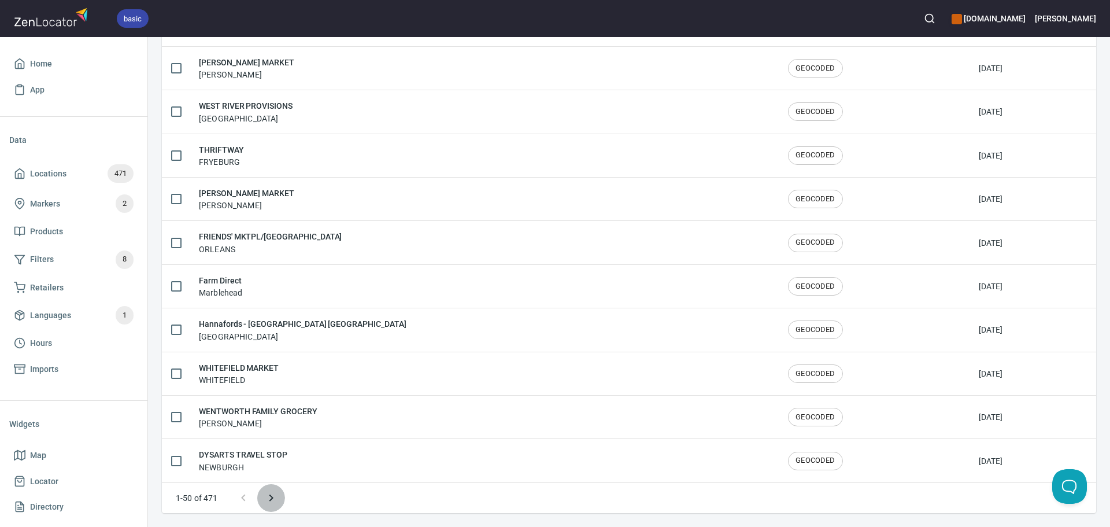
click at [277, 504] on icon "Next page" at bounding box center [271, 498] width 14 height 14
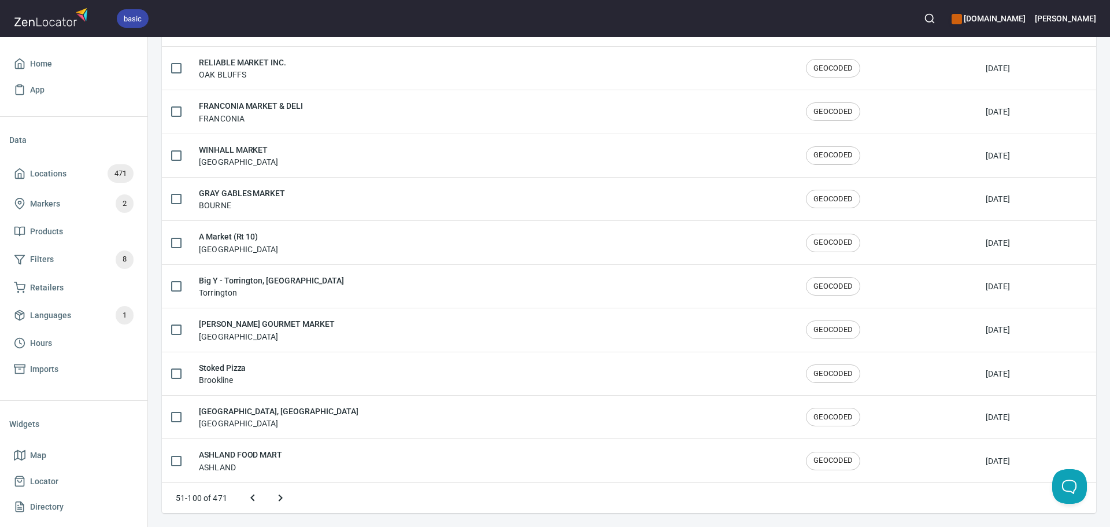
click at [272, 492] on button "Next page" at bounding box center [281, 498] width 28 height 28
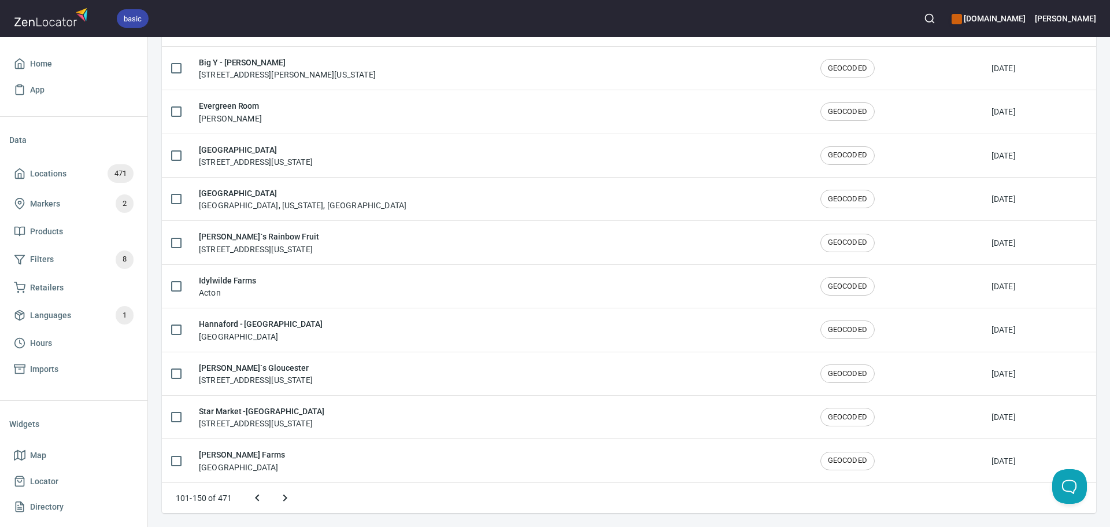
click at [289, 492] on icon "Next page" at bounding box center [285, 498] width 14 height 14
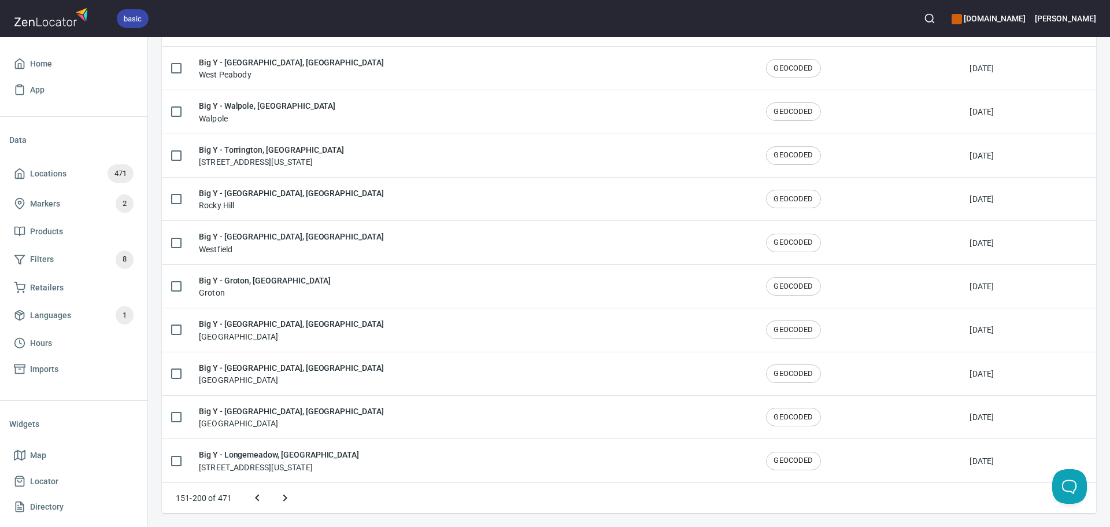
click at [289, 496] on icon "Next page" at bounding box center [285, 498] width 14 height 14
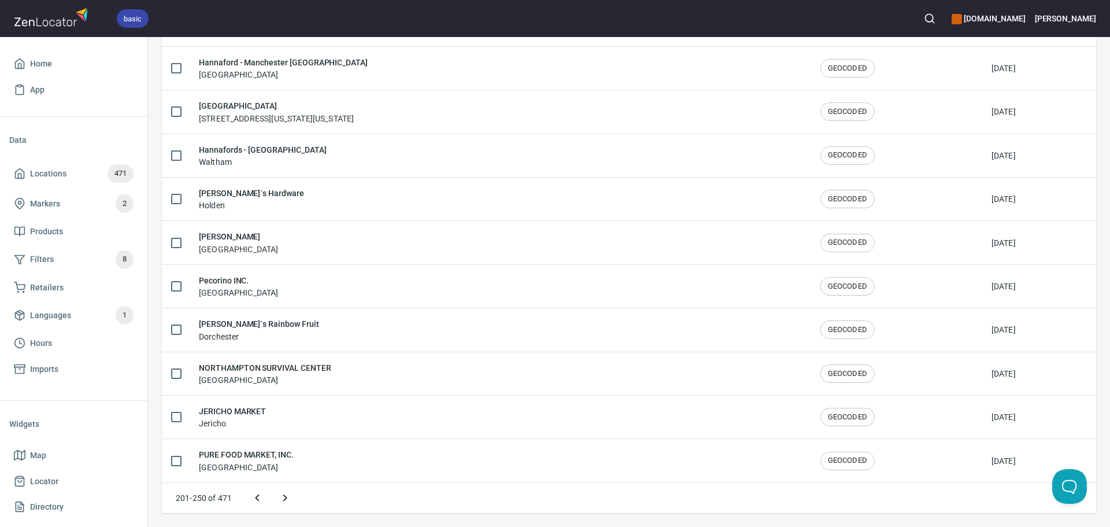
click at [289, 496] on icon "Next page" at bounding box center [285, 498] width 14 height 14
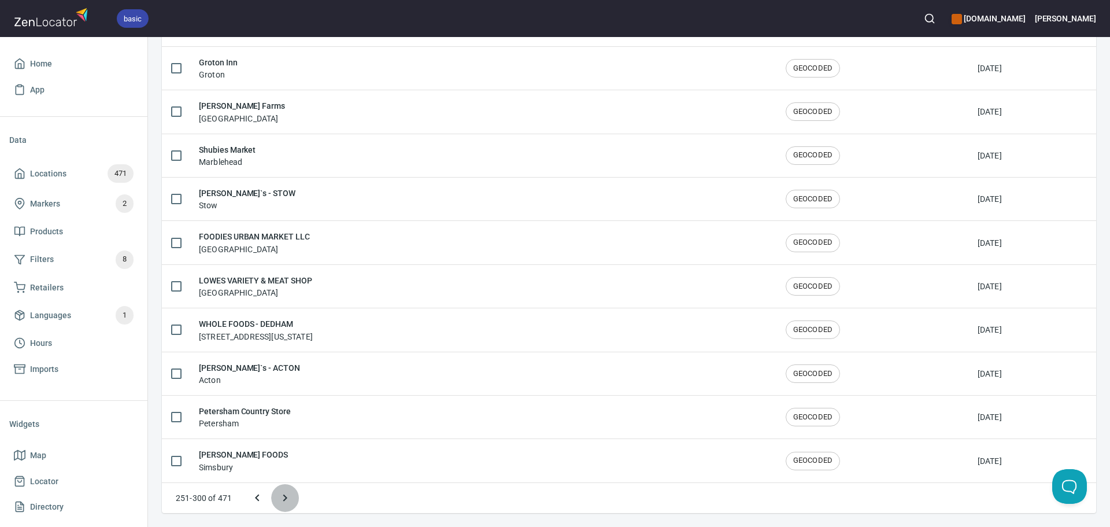
click at [289, 496] on icon "Next page" at bounding box center [285, 498] width 14 height 14
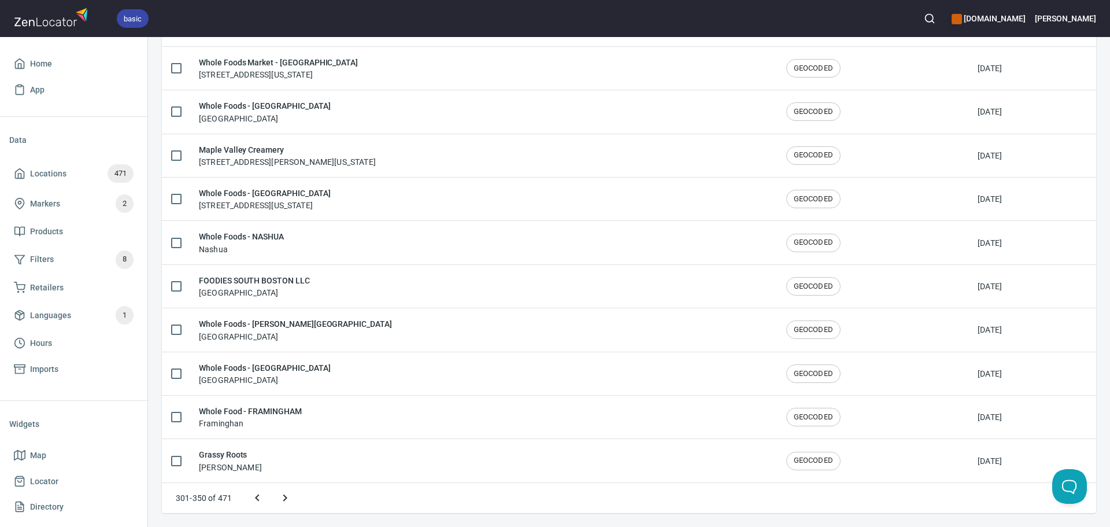
click at [289, 496] on icon "Next page" at bounding box center [285, 498] width 14 height 14
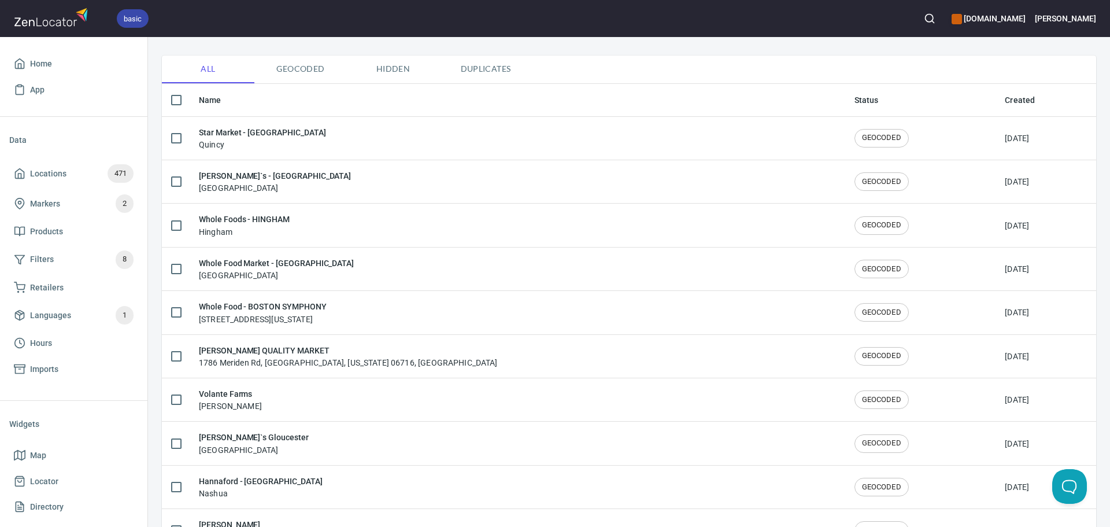
scroll to position [0, 0]
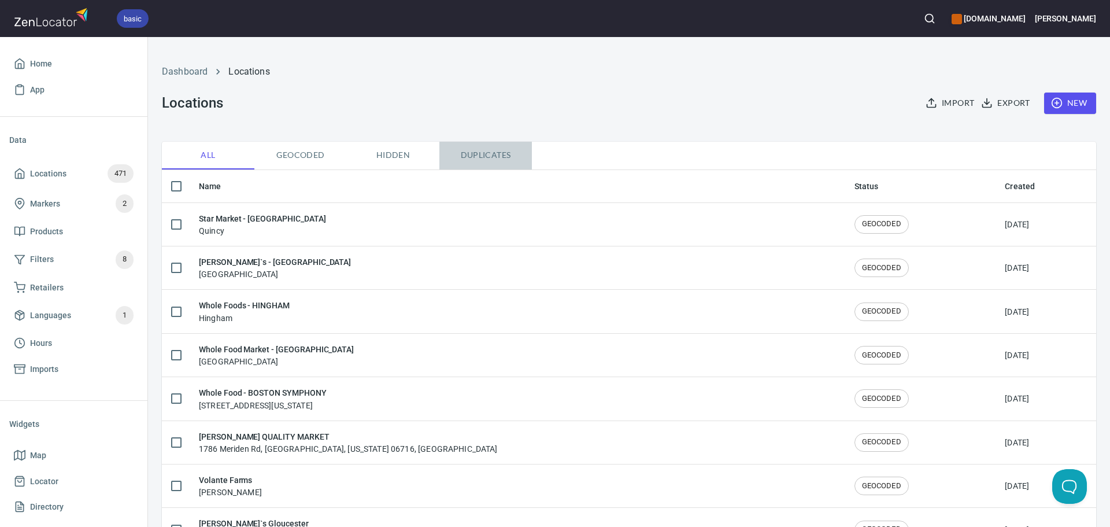
click at [482, 151] on span "Duplicates" at bounding box center [485, 155] width 79 height 14
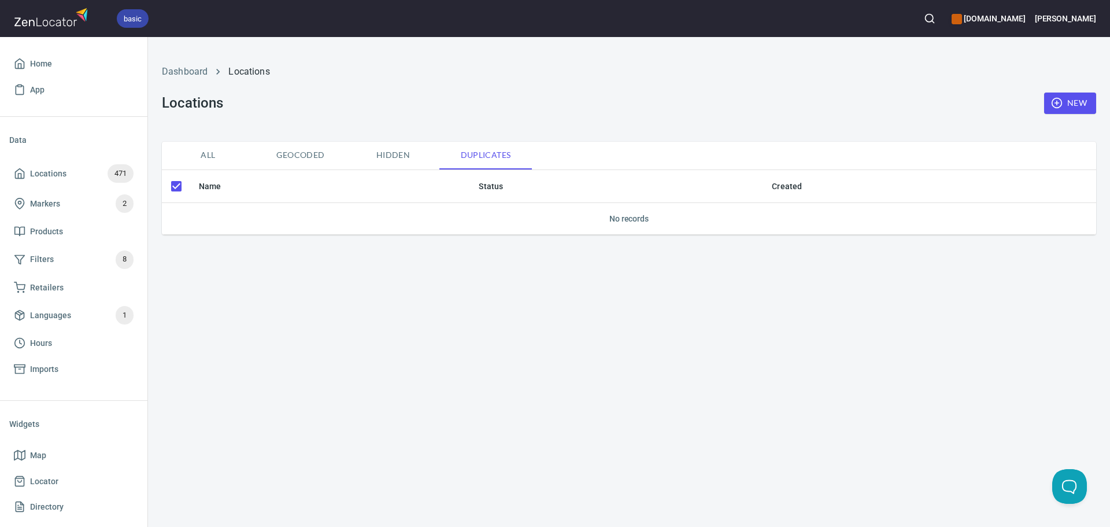
click at [385, 154] on span "Hidden" at bounding box center [393, 155] width 79 height 14
click at [498, 154] on span "Duplicates" at bounding box center [485, 155] width 79 height 14
click at [328, 156] on span "Geocoded" at bounding box center [300, 155] width 79 height 14
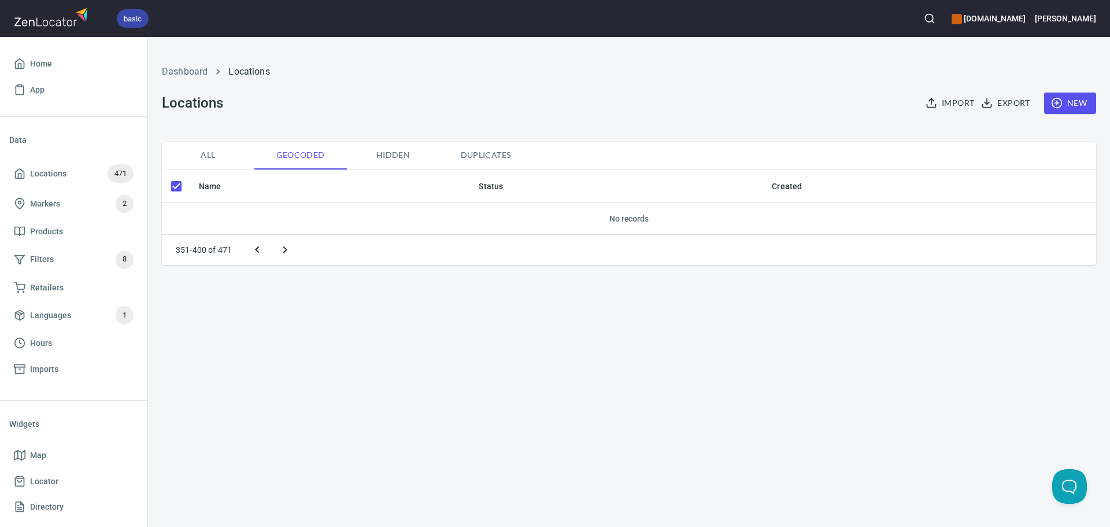
checkbox input "false"
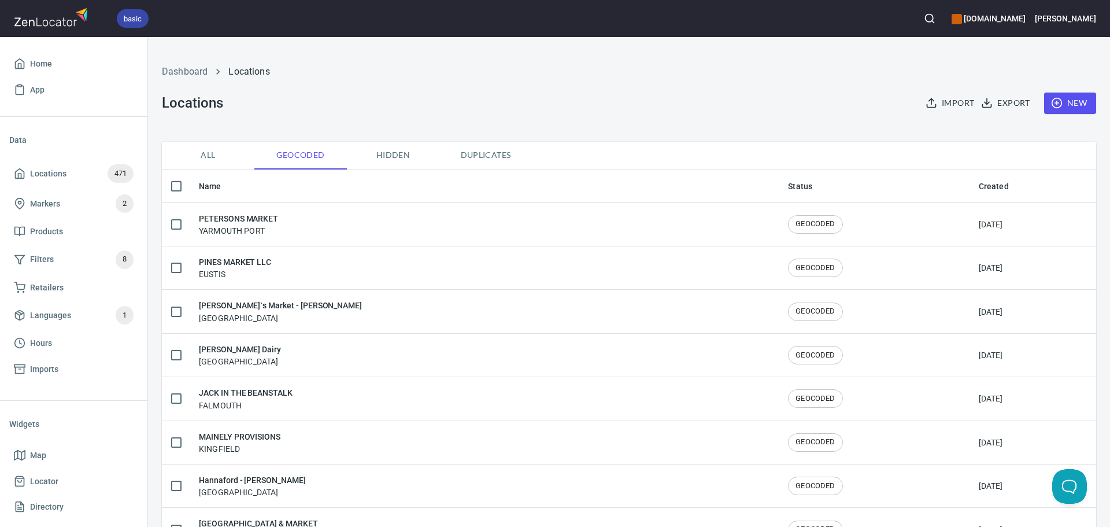
click at [484, 156] on span "Duplicates" at bounding box center [485, 155] width 79 height 14
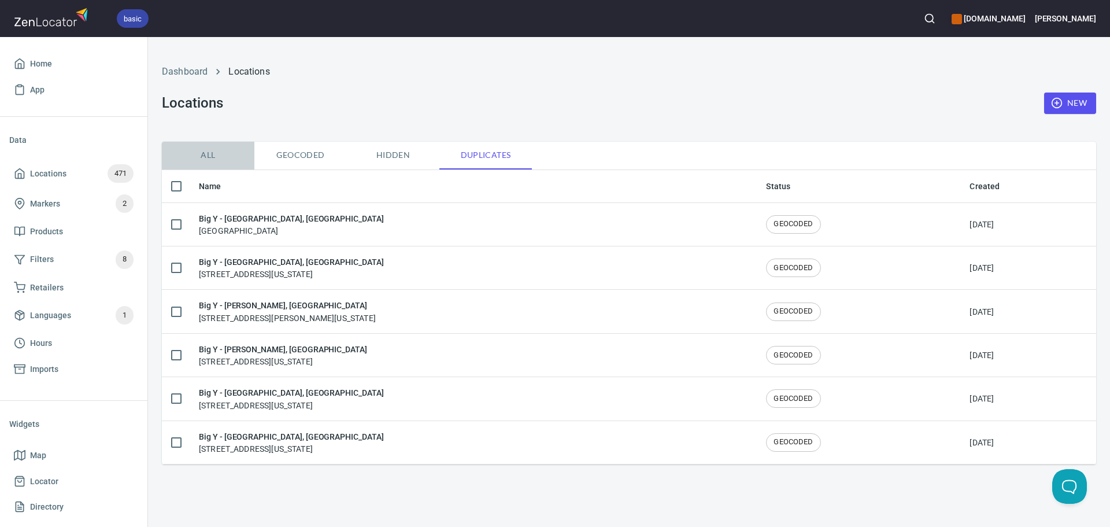
click at [204, 168] on button "All" at bounding box center [208, 156] width 93 height 28
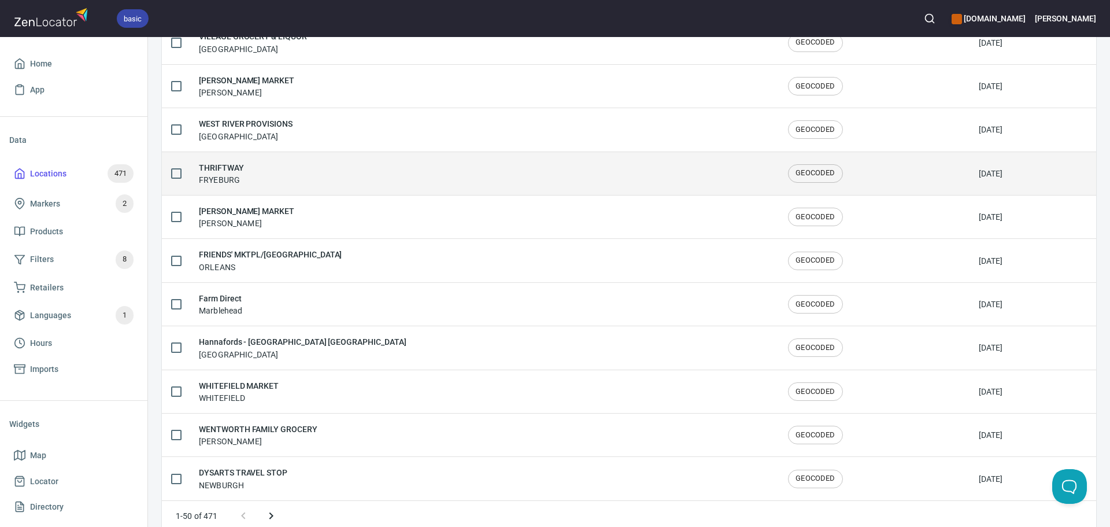
scroll to position [1900, 0]
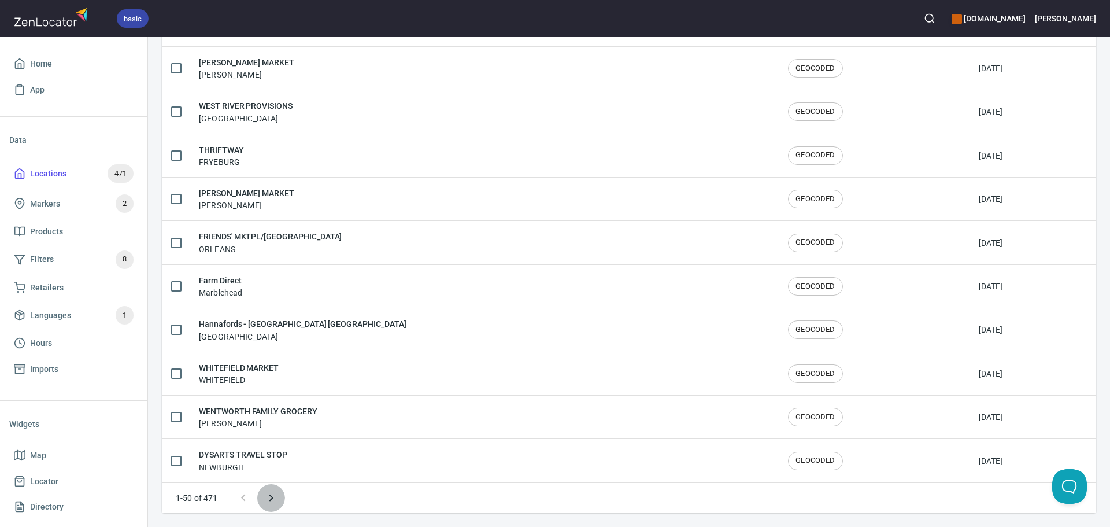
click at [279, 493] on button "Next page" at bounding box center [271, 498] width 28 height 28
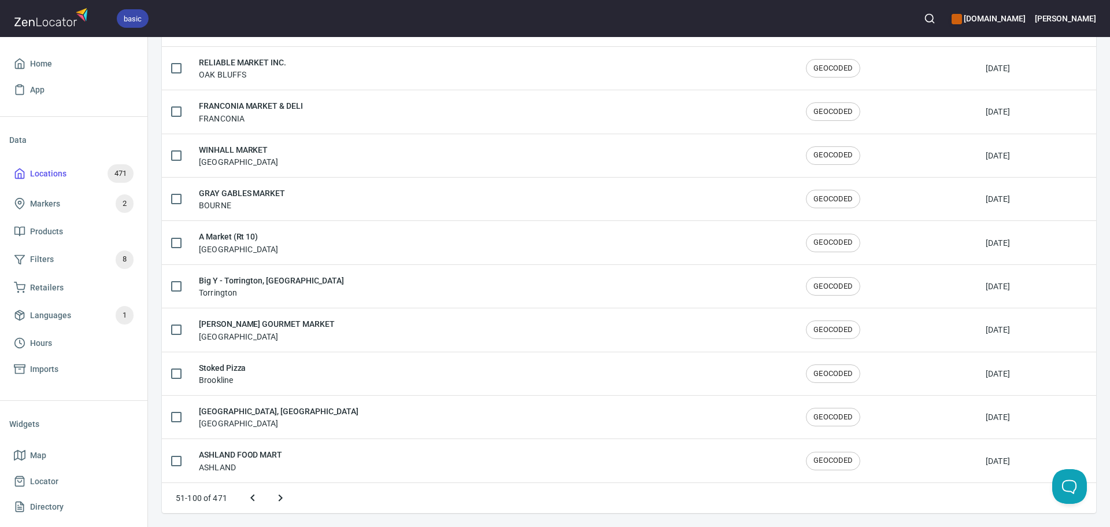
click at [280, 497] on icon "Next page" at bounding box center [281, 497] width 4 height 7
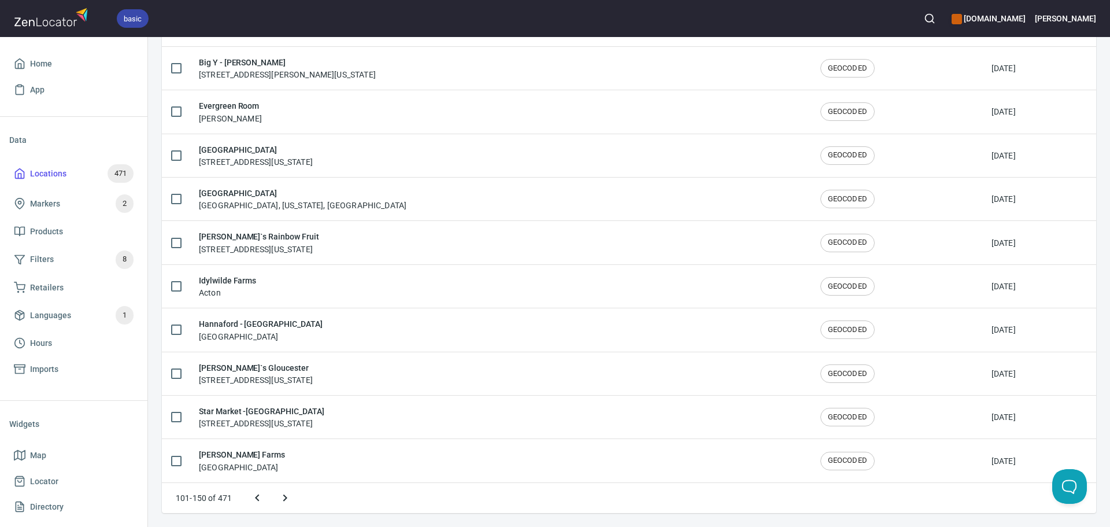
click at [298, 500] on button "Next page" at bounding box center [285, 498] width 28 height 28
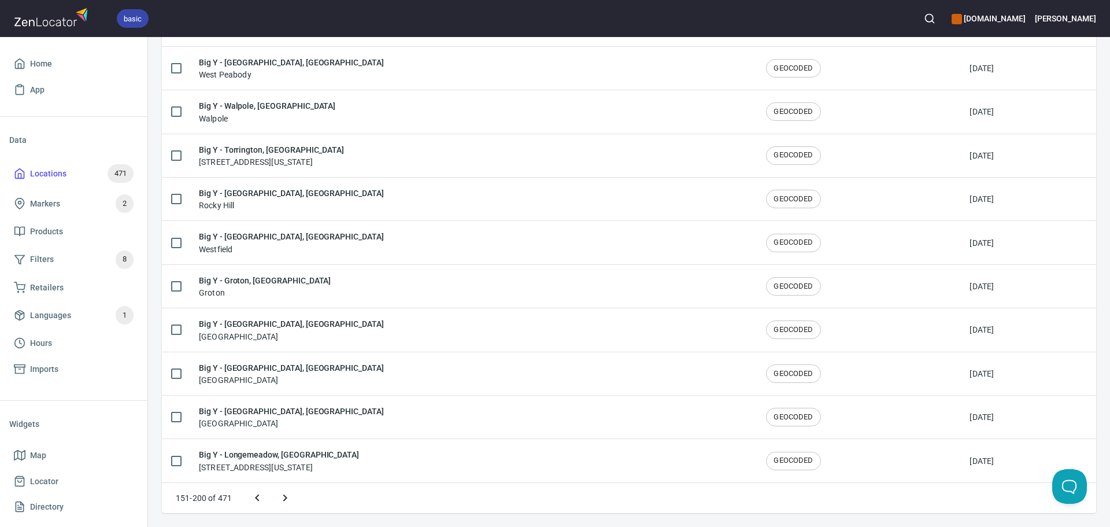
click at [294, 496] on button "Next page" at bounding box center [285, 498] width 28 height 28
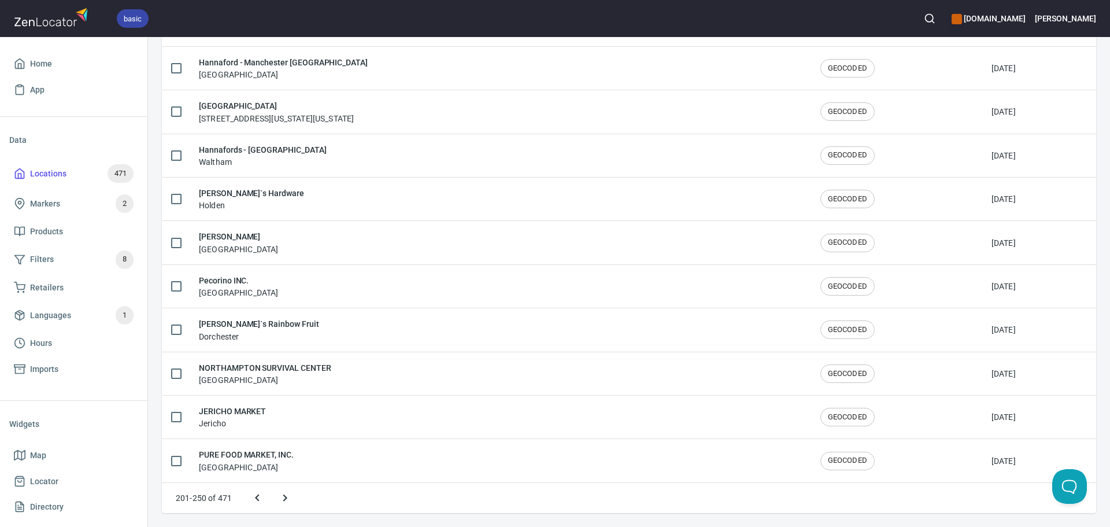
click at [294, 500] on button "Next page" at bounding box center [285, 498] width 28 height 28
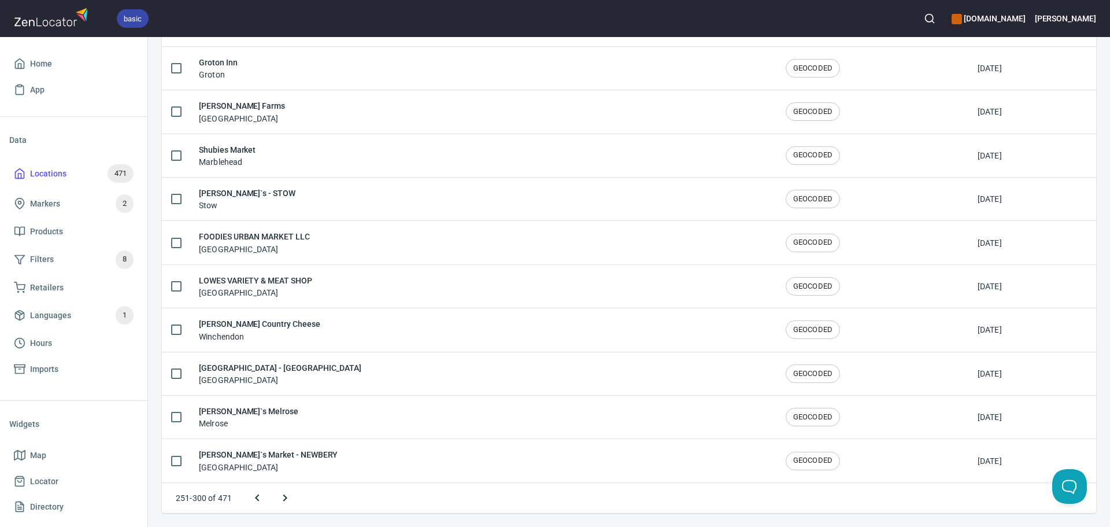
click at [292, 501] on button "Next page" at bounding box center [285, 498] width 28 height 28
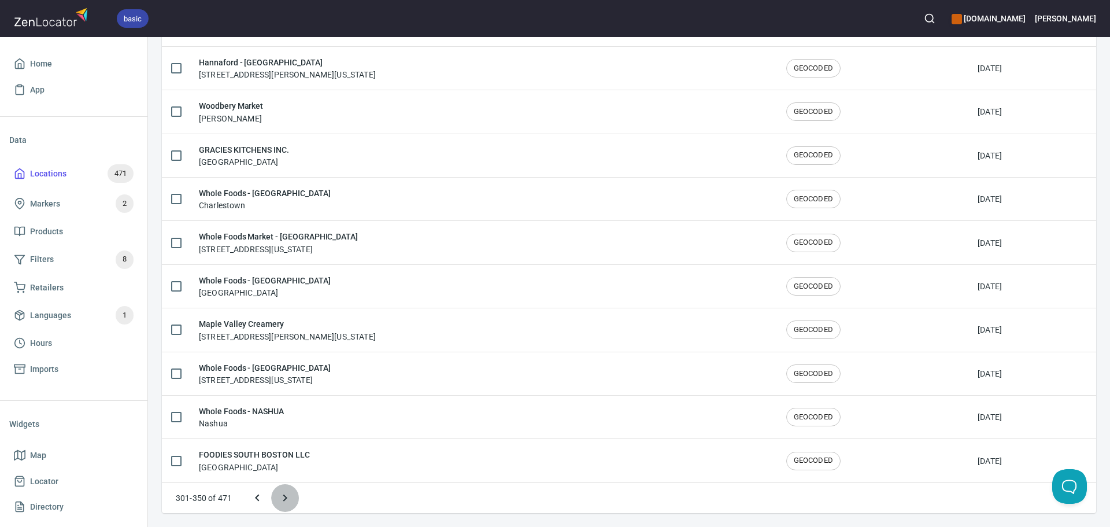
click at [293, 503] on button "Next page" at bounding box center [285, 498] width 28 height 28
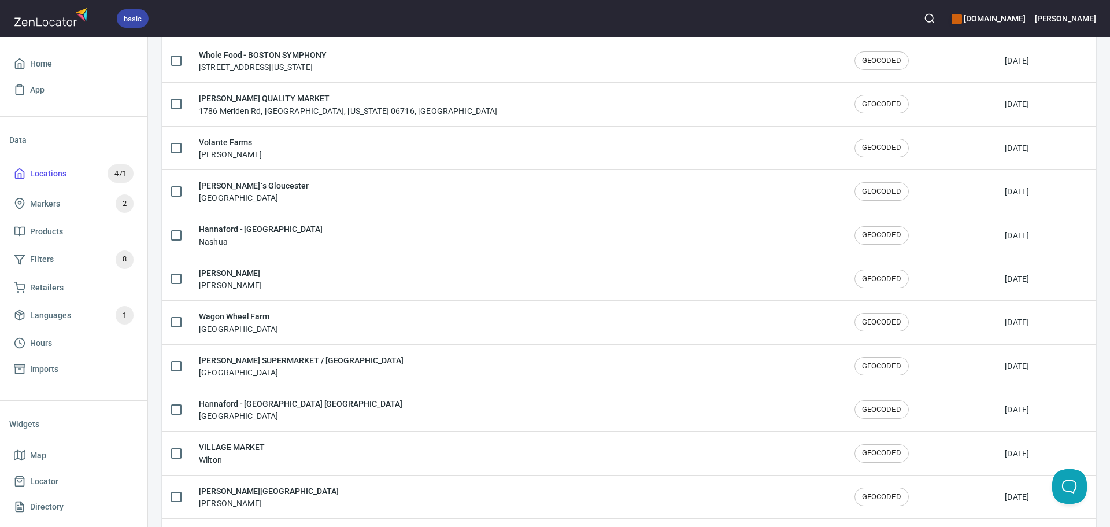
scroll to position [0, 0]
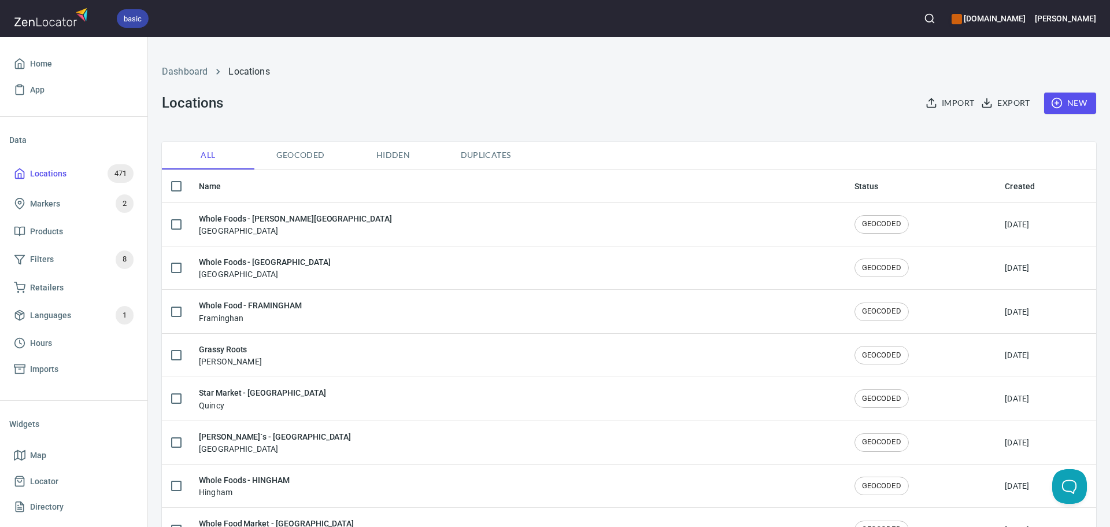
click at [493, 153] on span "Duplicates" at bounding box center [485, 155] width 79 height 14
checkbox input "true"
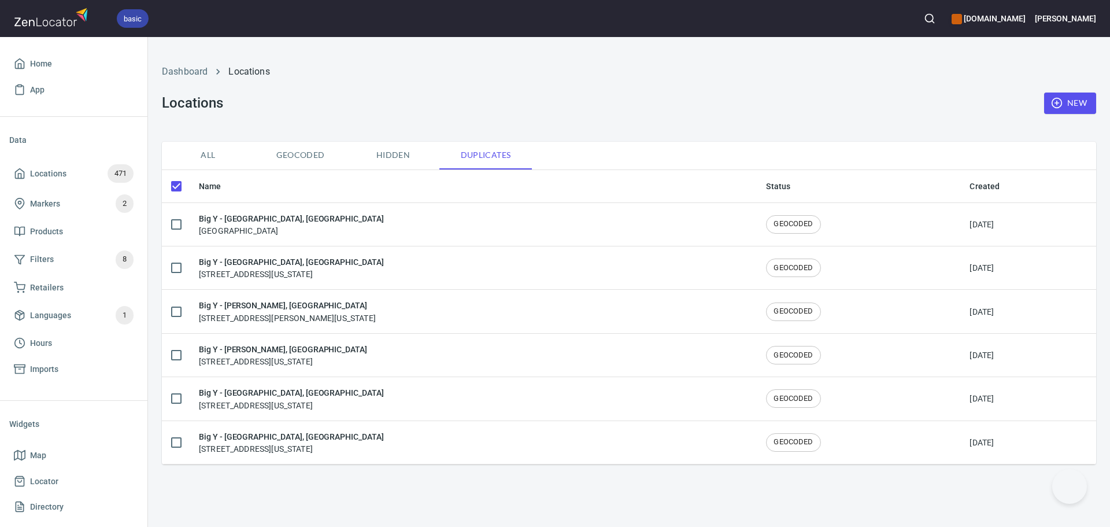
checkbox input "false"
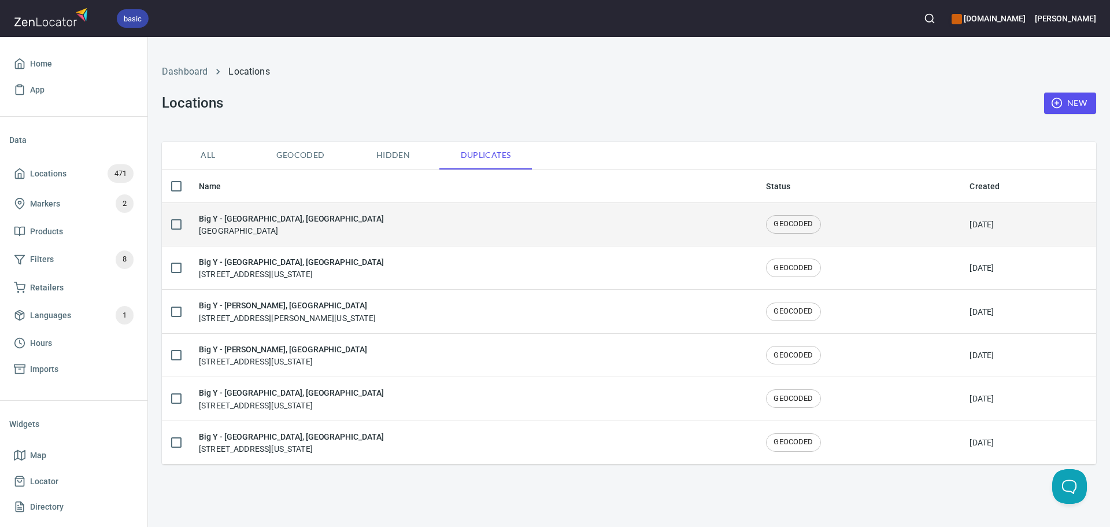
click at [174, 227] on input "checkbox" at bounding box center [176, 224] width 24 height 24
checkbox input "true"
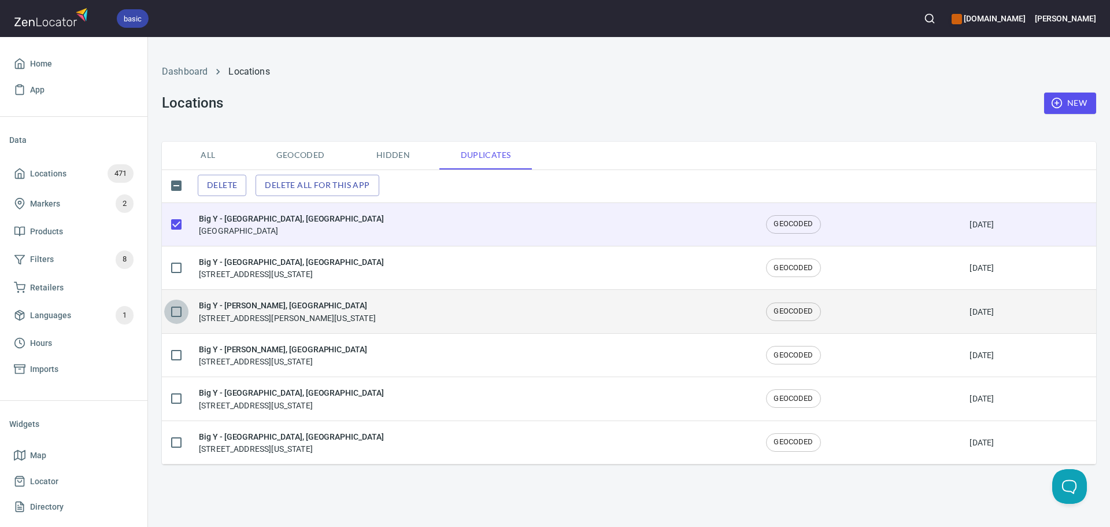
click at [175, 310] on input "checkbox" at bounding box center [176, 312] width 24 height 24
checkbox input "true"
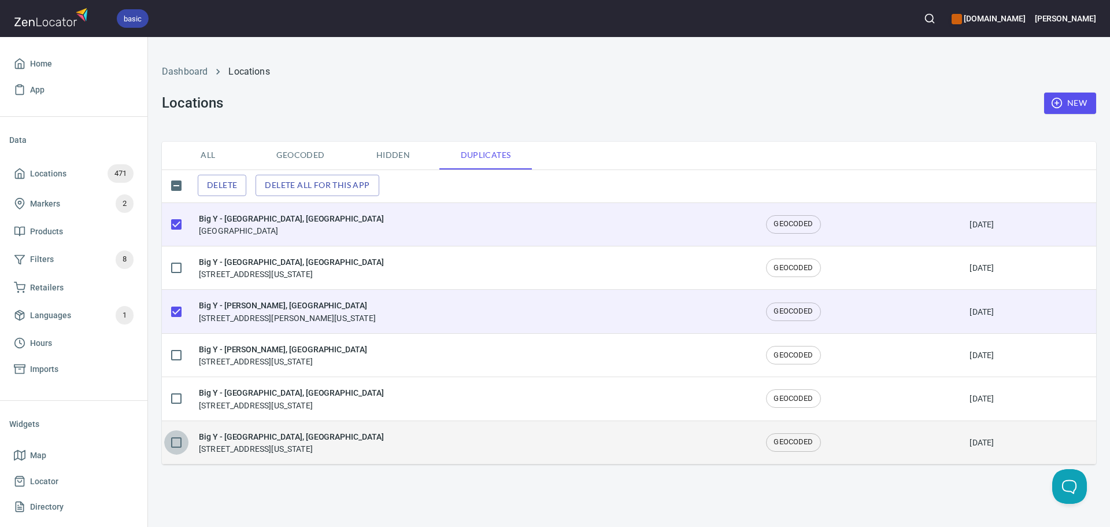
click at [167, 441] on input "checkbox" at bounding box center [176, 442] width 24 height 24
checkbox input "true"
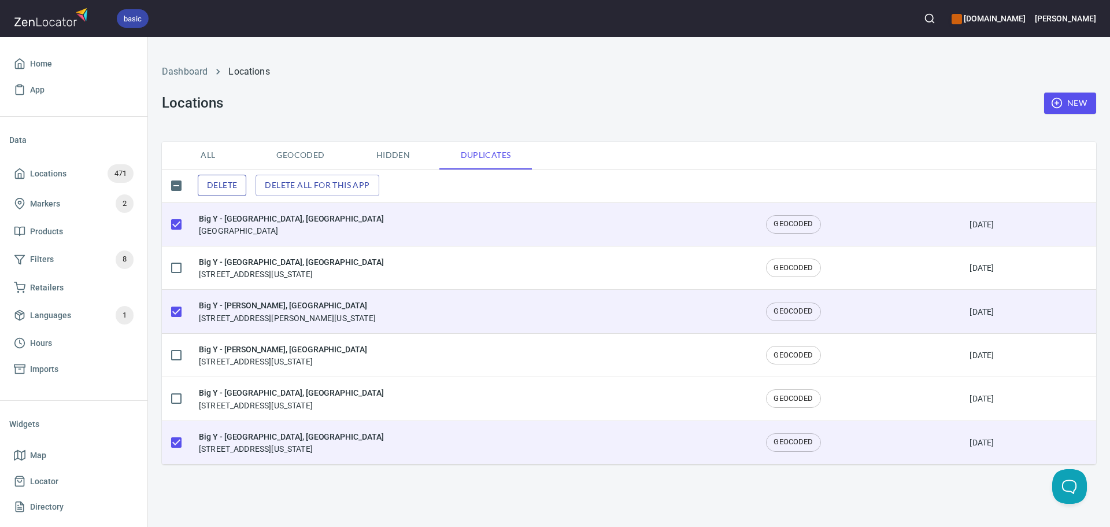
click at [209, 187] on span "Delete" at bounding box center [222, 185] width 30 height 14
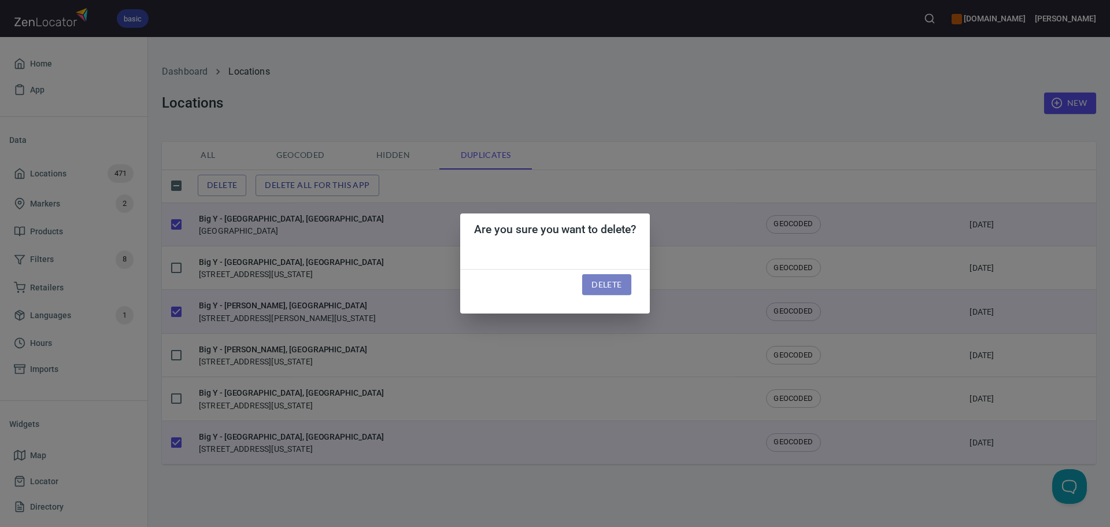
click at [616, 280] on span "Delete" at bounding box center [607, 285] width 30 height 14
checkbox input "false"
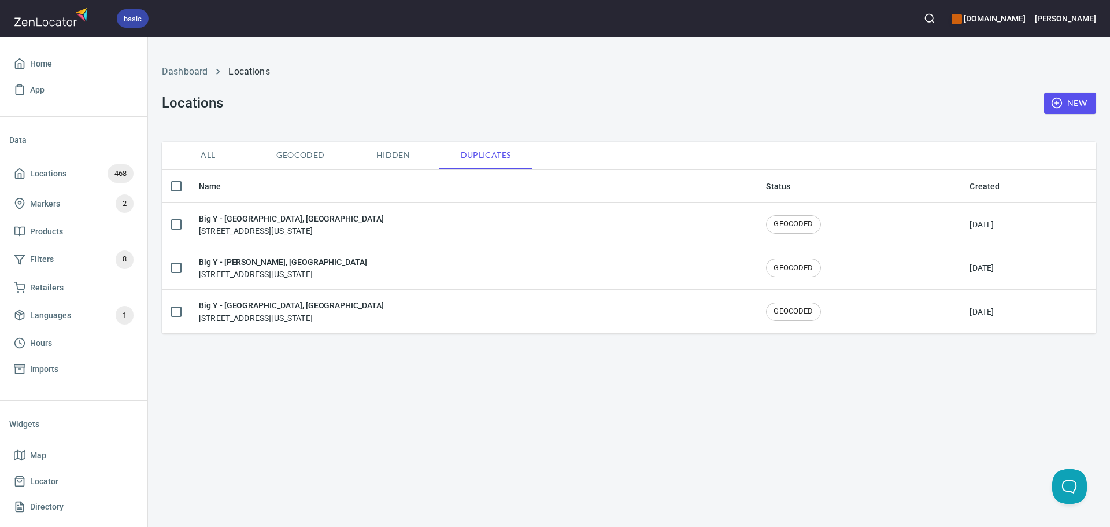
click at [396, 157] on span "Hidden" at bounding box center [393, 155] width 79 height 14
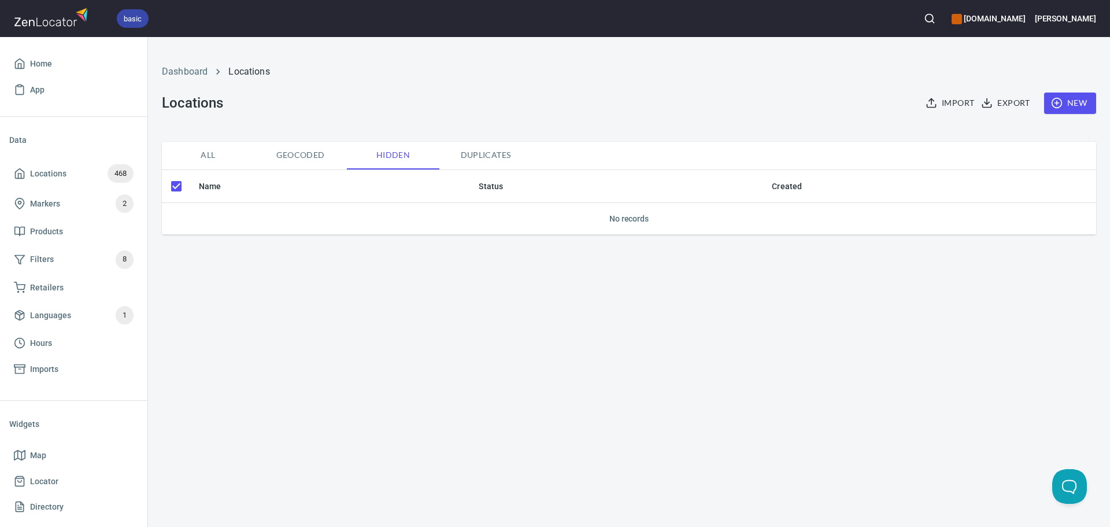
click at [317, 157] on span "Geocoded" at bounding box center [300, 155] width 79 height 14
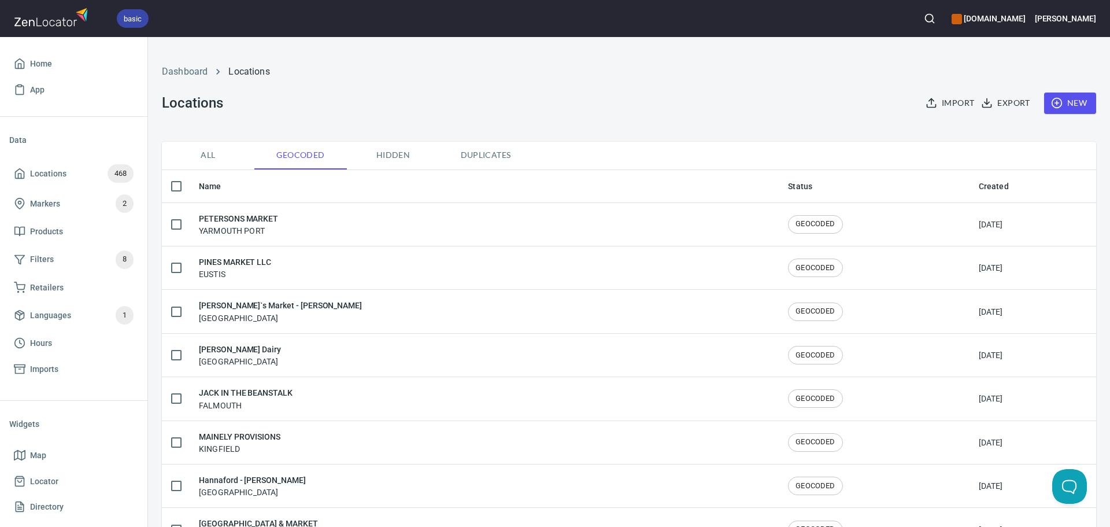
click at [196, 147] on button "All" at bounding box center [208, 156] width 93 height 28
checkbox input "false"
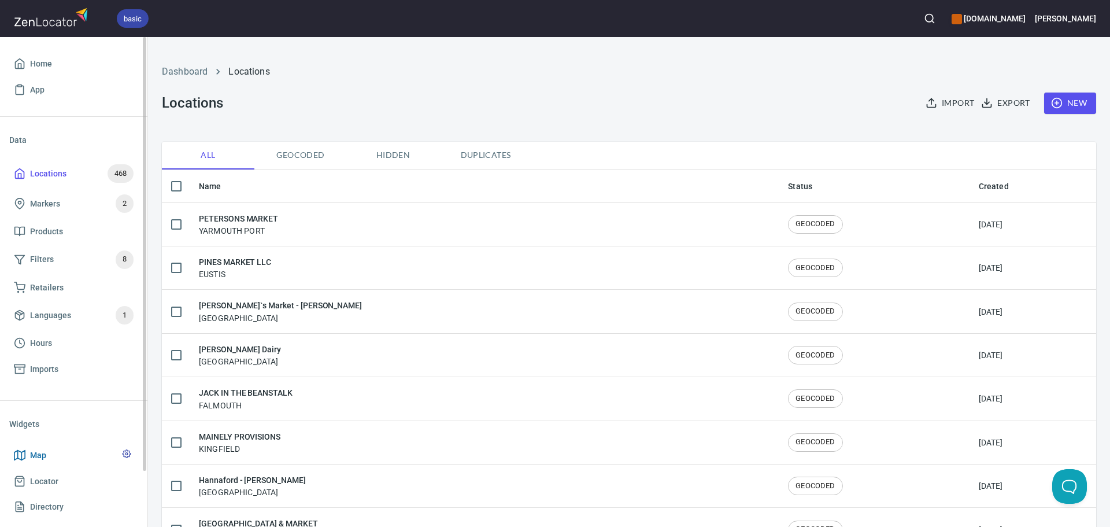
click at [70, 458] on span "Map" at bounding box center [74, 455] width 120 height 14
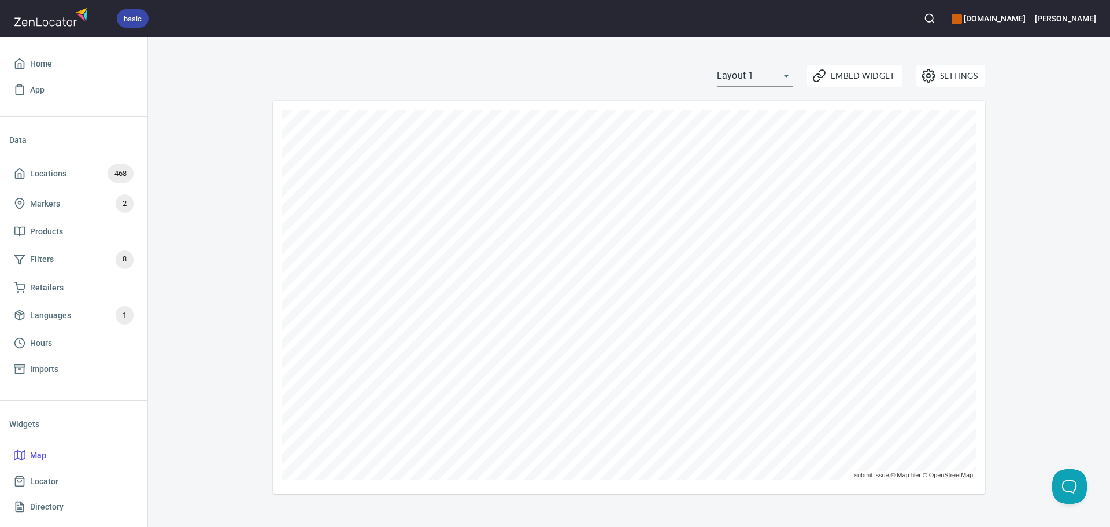
click at [245, 213] on div "Settings Embed Widget Layout 1 layout1 submit issue , © MapTiler , © OpenStreet…" at bounding box center [629, 282] width 962 height 490
click at [164, 224] on div "Settings Embed Widget Layout 1 layout1 submit issue , © MapTiler , © OpenStreet…" at bounding box center [629, 282] width 962 height 490
click at [433, 72] on div "Settings Embed Widget Layout 1 layout1 submit issue , © MapTiler , © OpenStreet…" at bounding box center [629, 276] width 740 height 436
click at [280, 286] on icon at bounding box center [274, 285] width 11 height 11
click at [779, 526] on html "basic [DOMAIN_NAME] Ariel Home App Data Locations 468 Markers 2 Products Filter…" at bounding box center [555, 263] width 1110 height 527
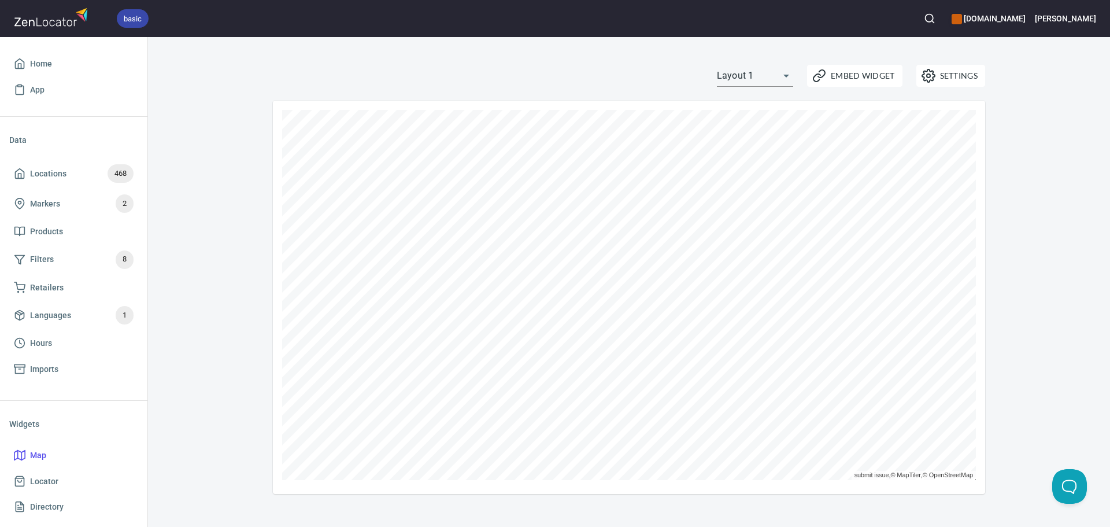
click at [667, 518] on div "Settings Embed Widget Layout 1 layout1 submit issue , © MapTiler , © OpenStreet…" at bounding box center [629, 282] width 962 height 490
click at [569, 490] on div "submit issue , © MapTiler , © OpenStreetMap ZenLocator" at bounding box center [629, 297] width 712 height 393
click at [781, 109] on div "submit issue , © MapTiler , © OpenStreetMap ZenLocator" at bounding box center [629, 297] width 712 height 393
click at [386, 345] on icon at bounding box center [382, 345] width 7 height 7
click at [977, 189] on div "submit issue , © MapTiler , © OpenStreetMap ZenLocator" at bounding box center [629, 297] width 712 height 393
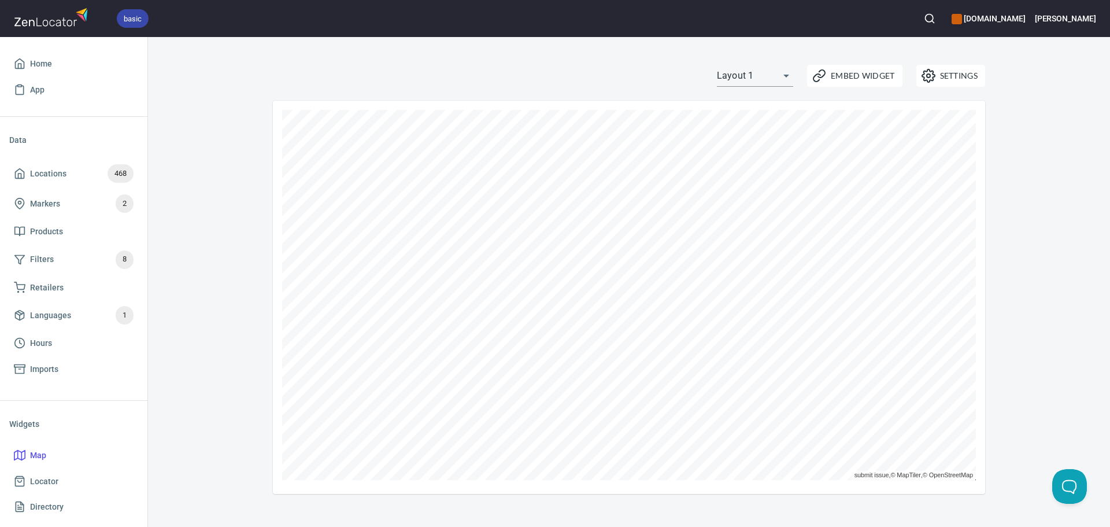
click at [977, 457] on div "submit issue , © MapTiler , © OpenStreetMap ZenLocator" at bounding box center [629, 297] width 712 height 393
click at [1063, 125] on div "Settings Embed Widget Layout 1 layout1 submit issue , © MapTiler , © OpenStreet…" at bounding box center [629, 282] width 962 height 490
click at [914, 470] on div "submit issue , © MapTiler , © OpenStreetMap ZenLocator" at bounding box center [629, 295] width 694 height 370
click at [977, 485] on div "submit issue , © MapTiler , © OpenStreetMap ZenLocator" at bounding box center [629, 297] width 712 height 393
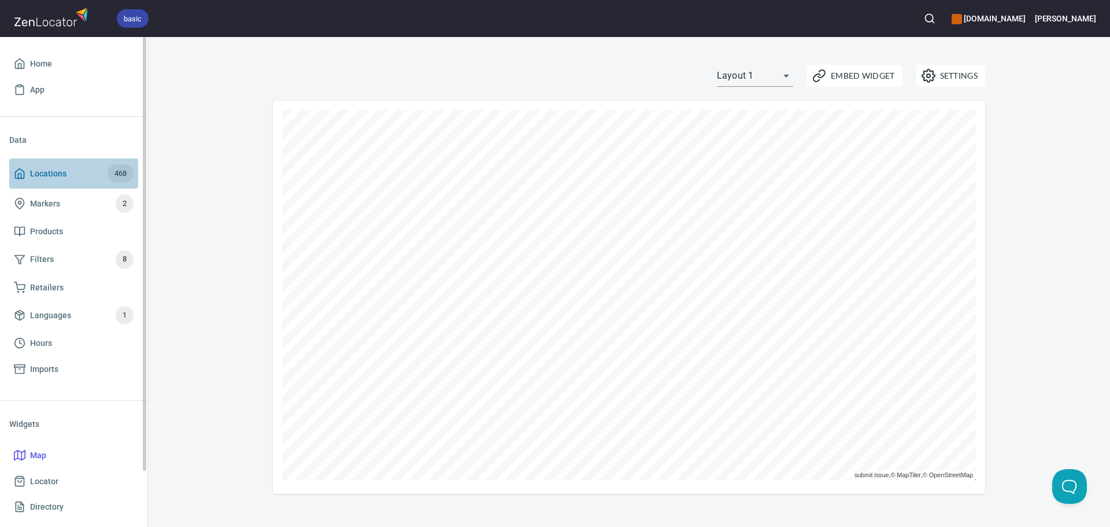
click at [69, 165] on span "Locations 468" at bounding box center [74, 173] width 120 height 19
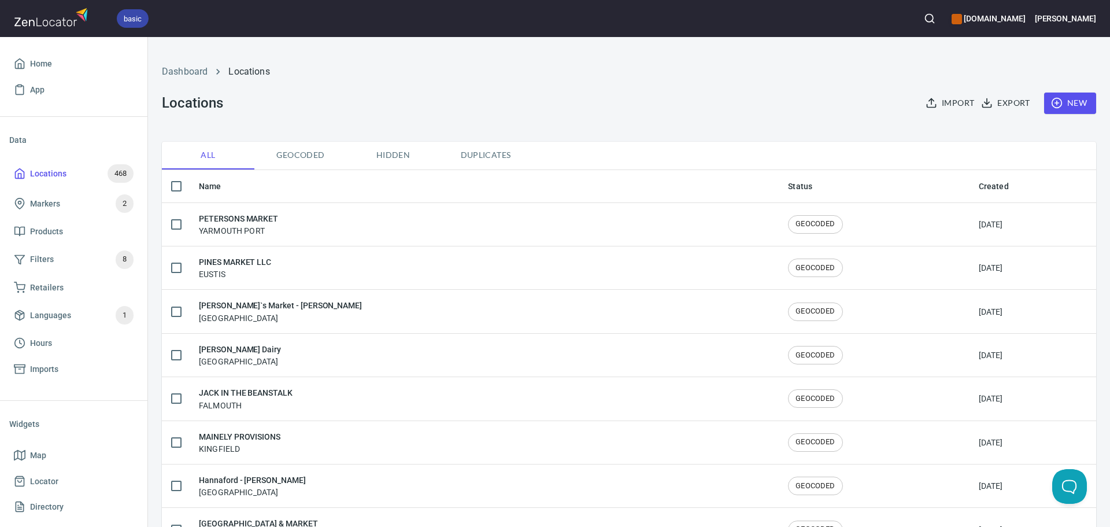
click at [483, 150] on span "Duplicates" at bounding box center [485, 155] width 79 height 14
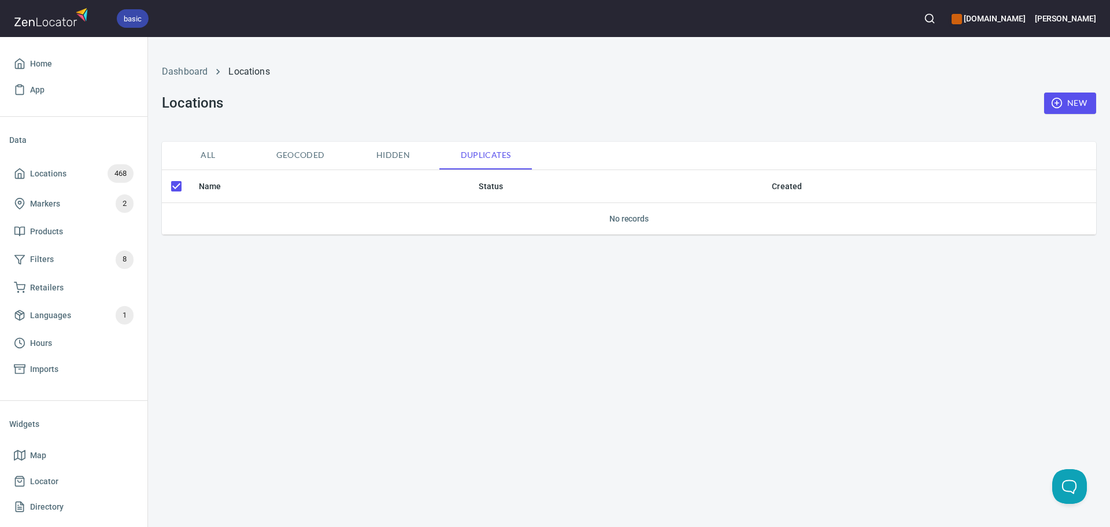
click at [214, 149] on span "All" at bounding box center [208, 155] width 79 height 14
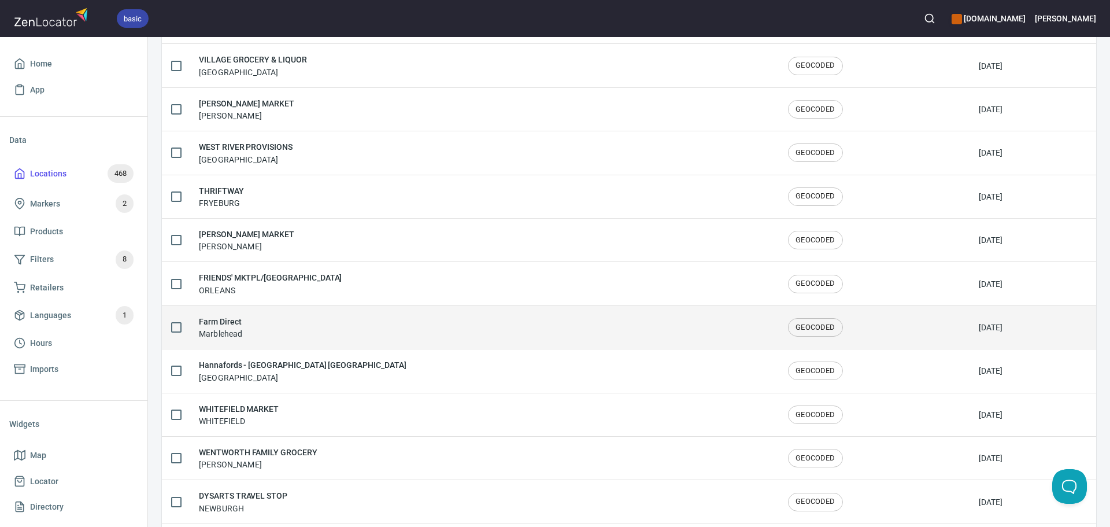
scroll to position [1900, 0]
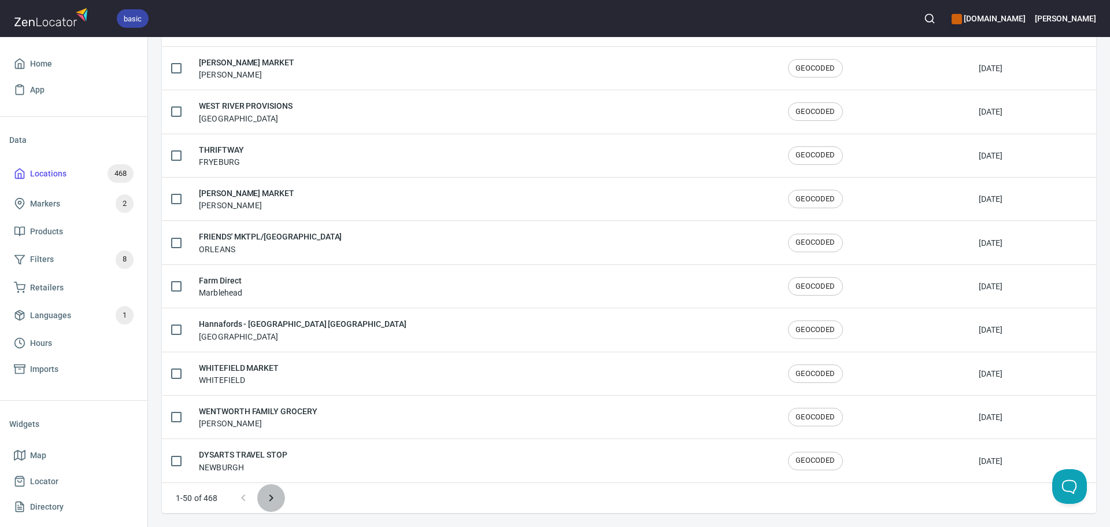
click at [276, 496] on icon "Next page" at bounding box center [271, 498] width 14 height 14
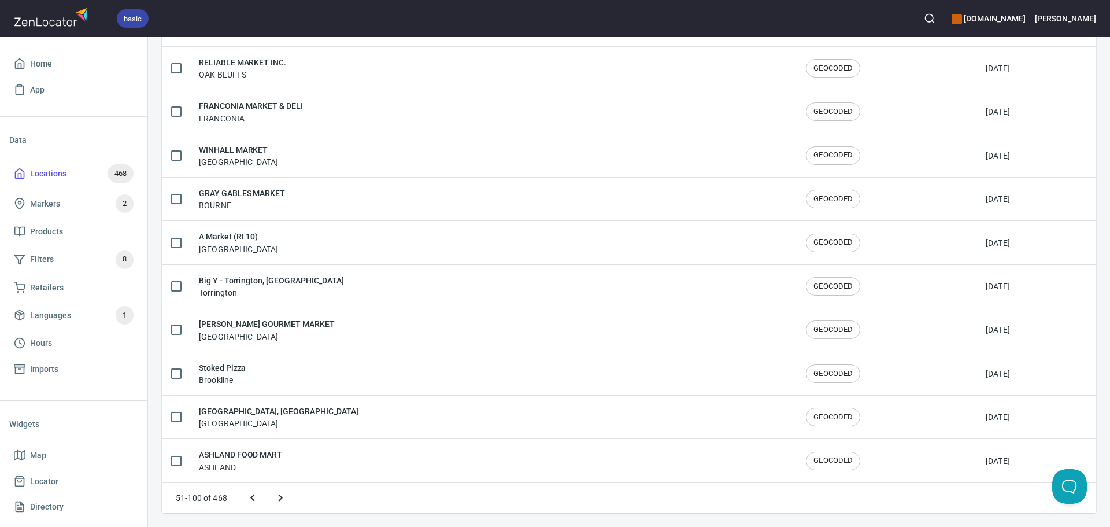
click at [277, 494] on icon "Next page" at bounding box center [281, 498] width 14 height 14
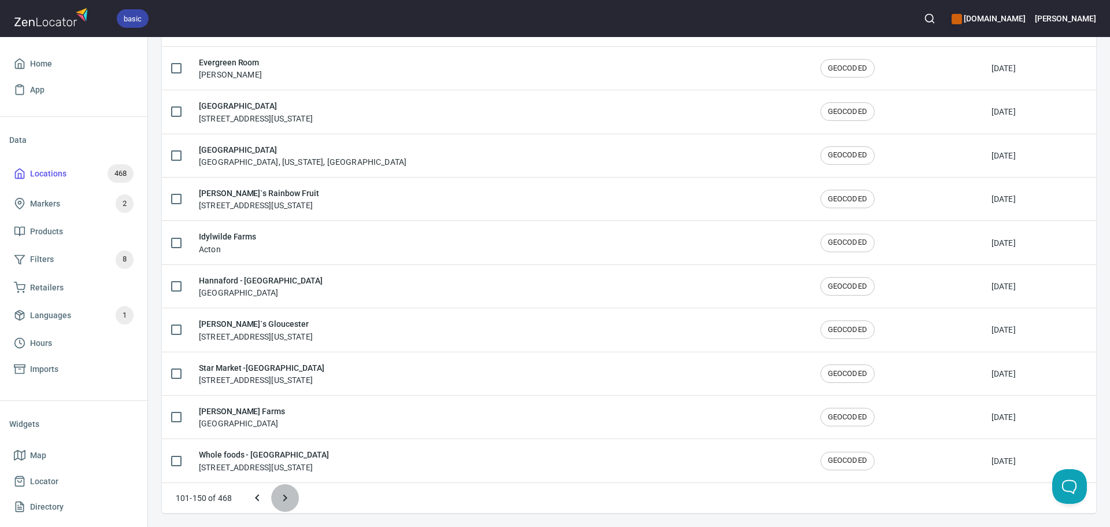
click at [289, 500] on icon "Next page" at bounding box center [285, 498] width 14 height 14
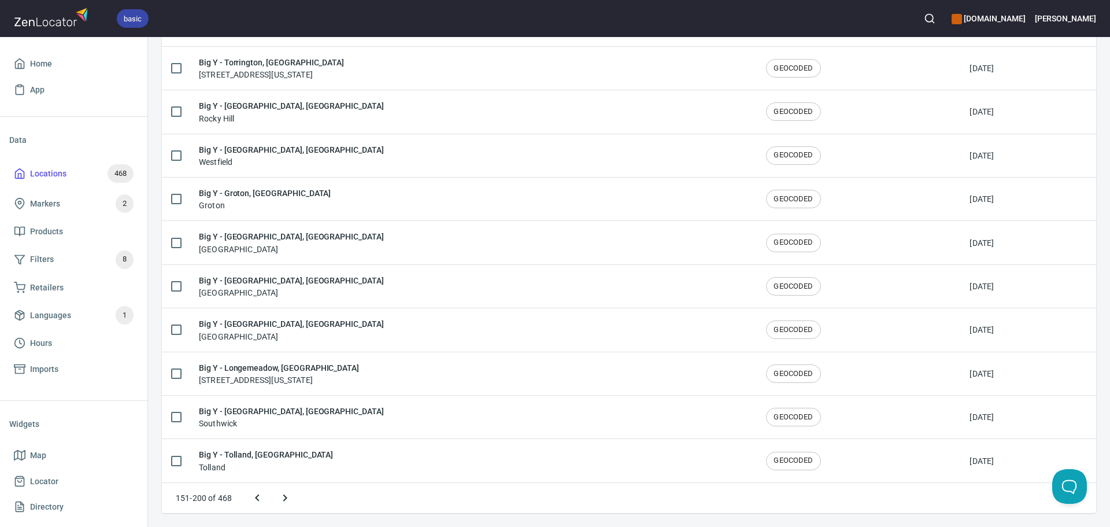
click at [291, 494] on icon "Next page" at bounding box center [285, 498] width 14 height 14
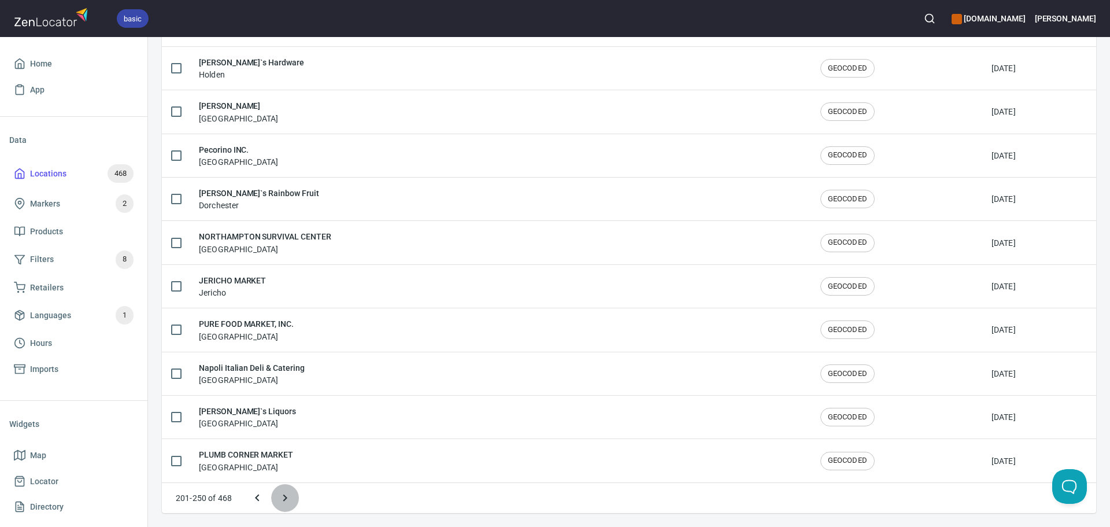
click at [286, 493] on icon "Next page" at bounding box center [285, 498] width 14 height 14
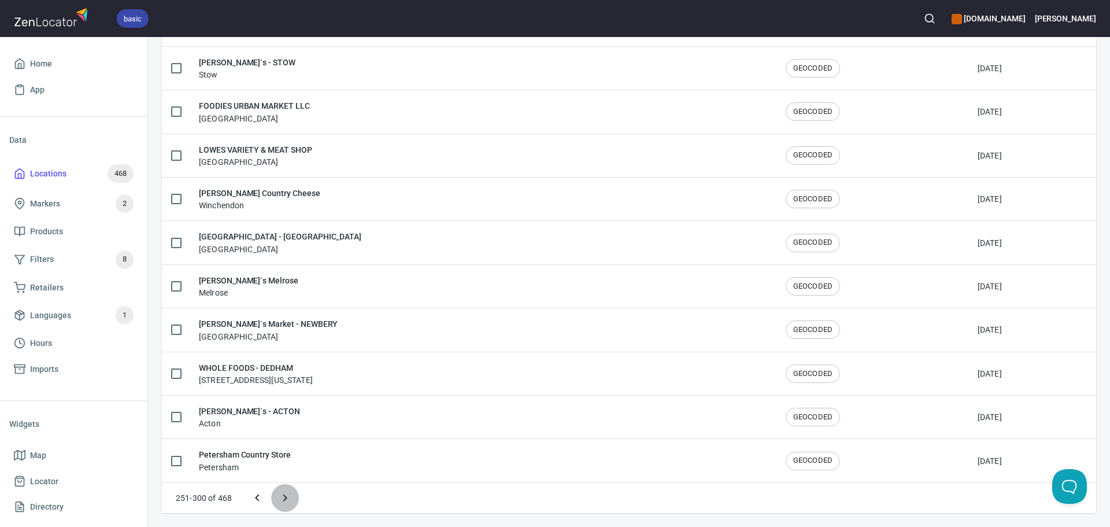
click at [287, 495] on icon "Next page" at bounding box center [285, 498] width 14 height 14
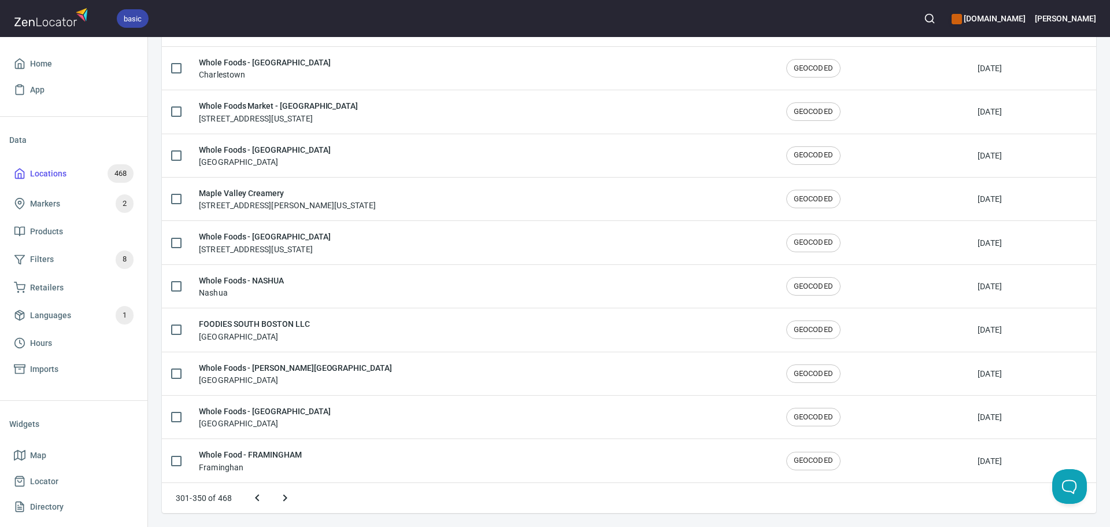
click at [290, 492] on icon "Next page" at bounding box center [285, 498] width 14 height 14
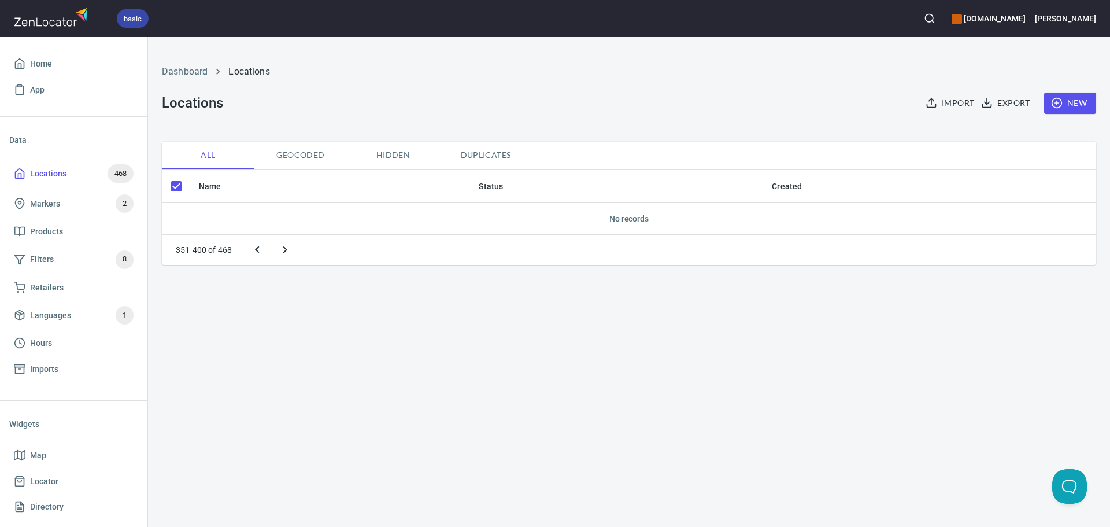
scroll to position [0, 0]
checkbox input "false"
